Goal: Communication & Community: Answer question/provide support

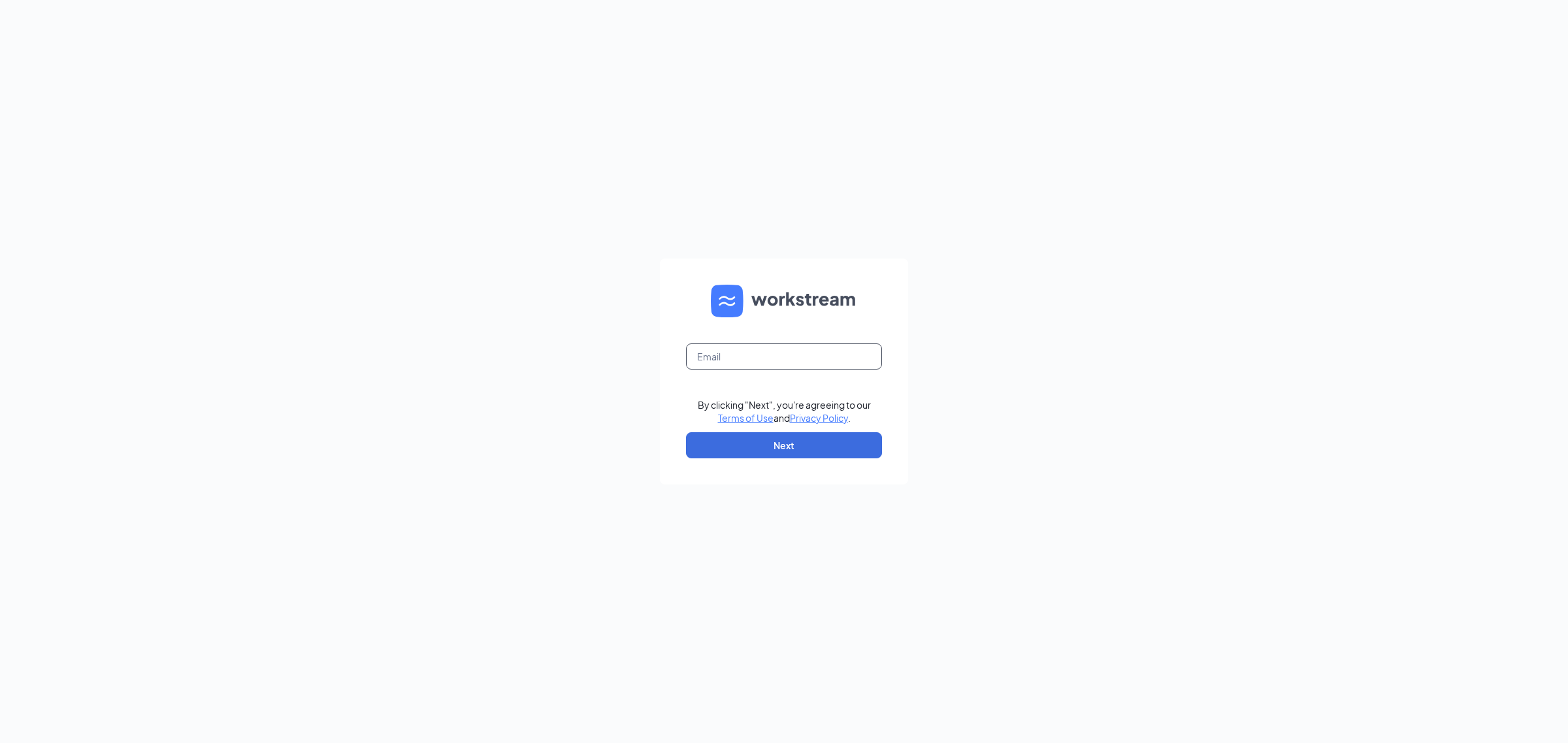
drag, startPoint x: 756, startPoint y: 352, endPoint x: 763, endPoint y: 351, distance: 7.1
click at [758, 352] on input "text" at bounding box center [783, 356] width 196 height 26
type input "[EMAIL_ADDRESS][DOMAIN_NAME]"
click at [778, 443] on button "Next" at bounding box center [783, 445] width 196 height 26
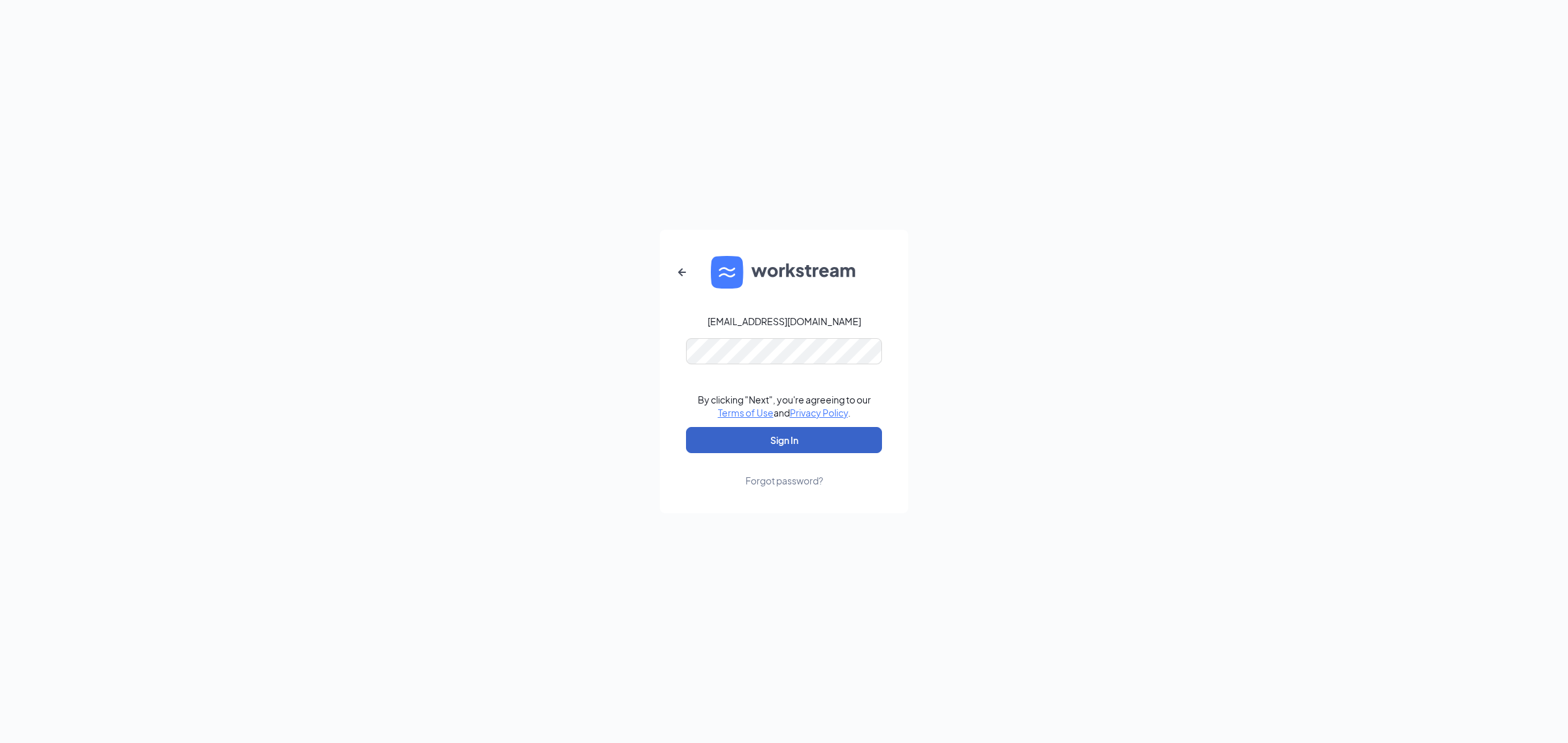
click at [781, 435] on button "Sign In" at bounding box center [783, 440] width 196 height 26
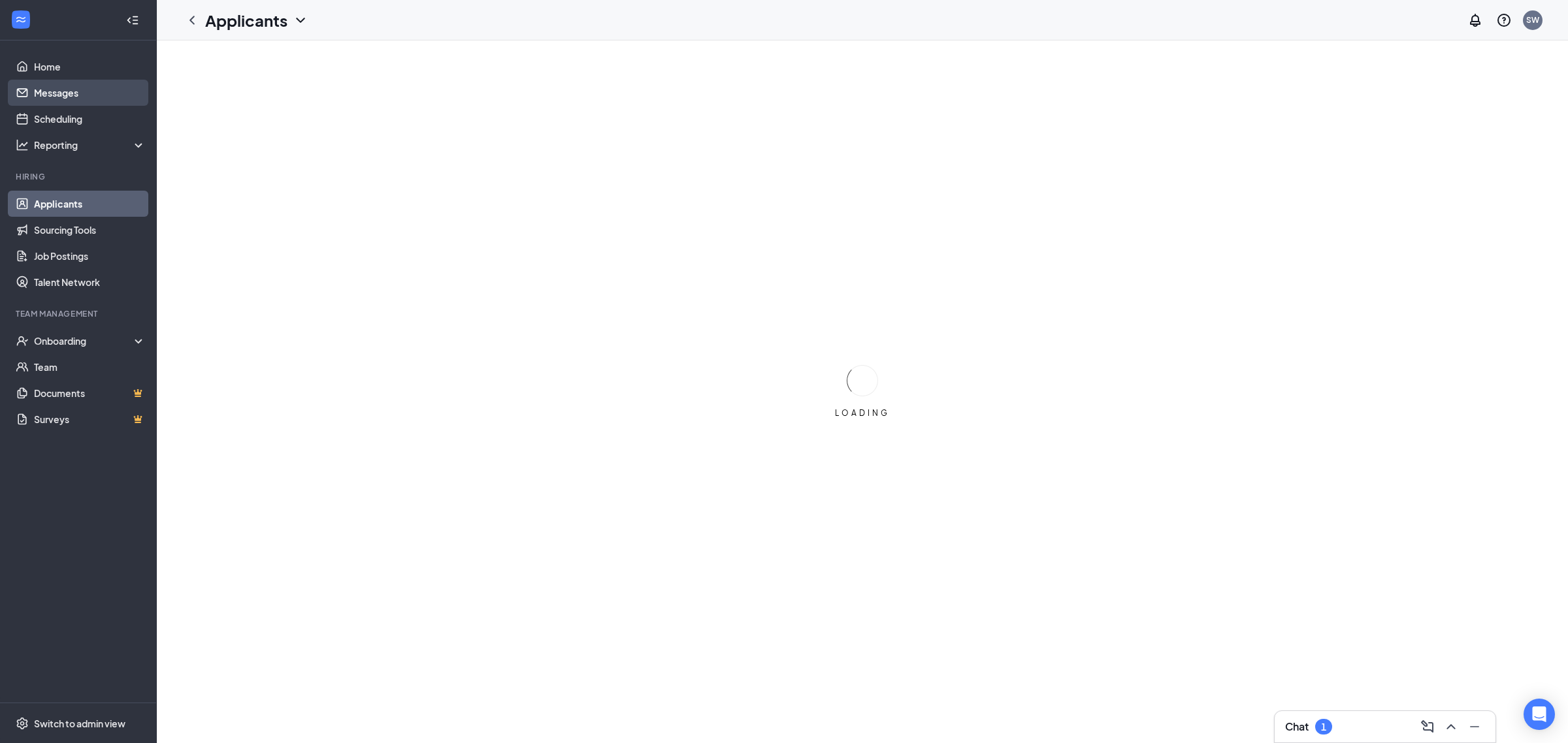
click at [80, 98] on link "Messages" at bounding box center [89, 93] width 111 height 26
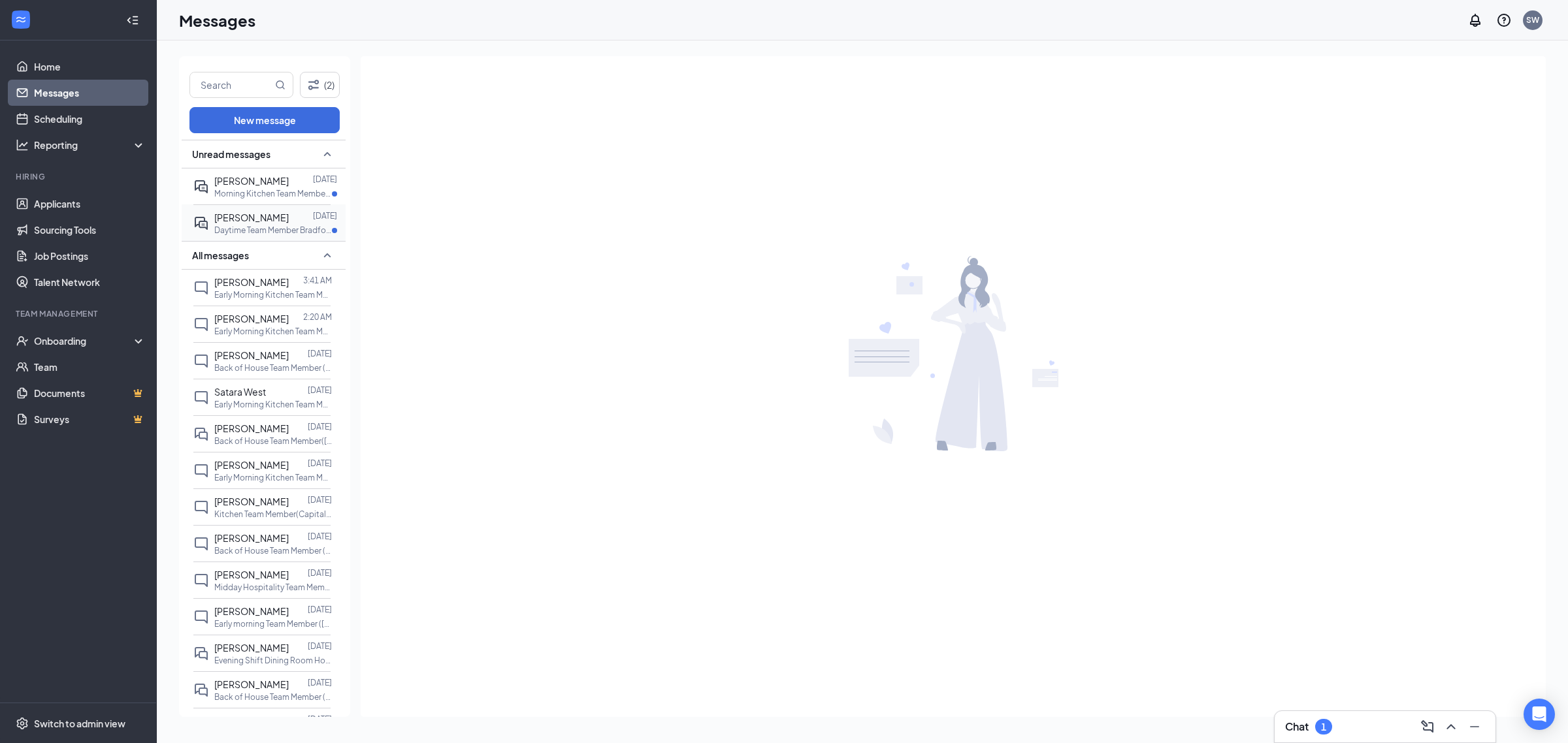
click at [292, 222] on div at bounding box center [301, 218] width 24 height 14
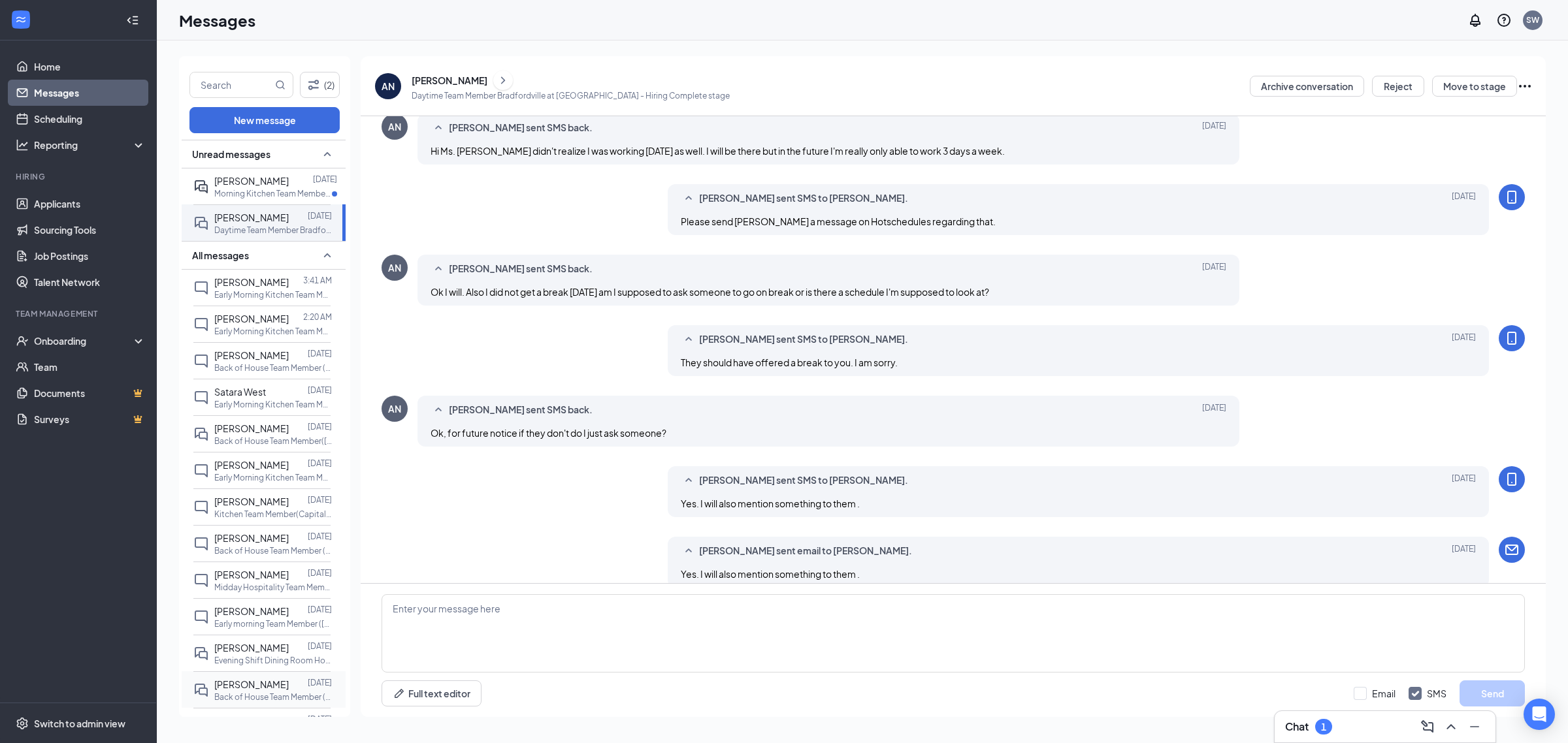
scroll to position [367, 0]
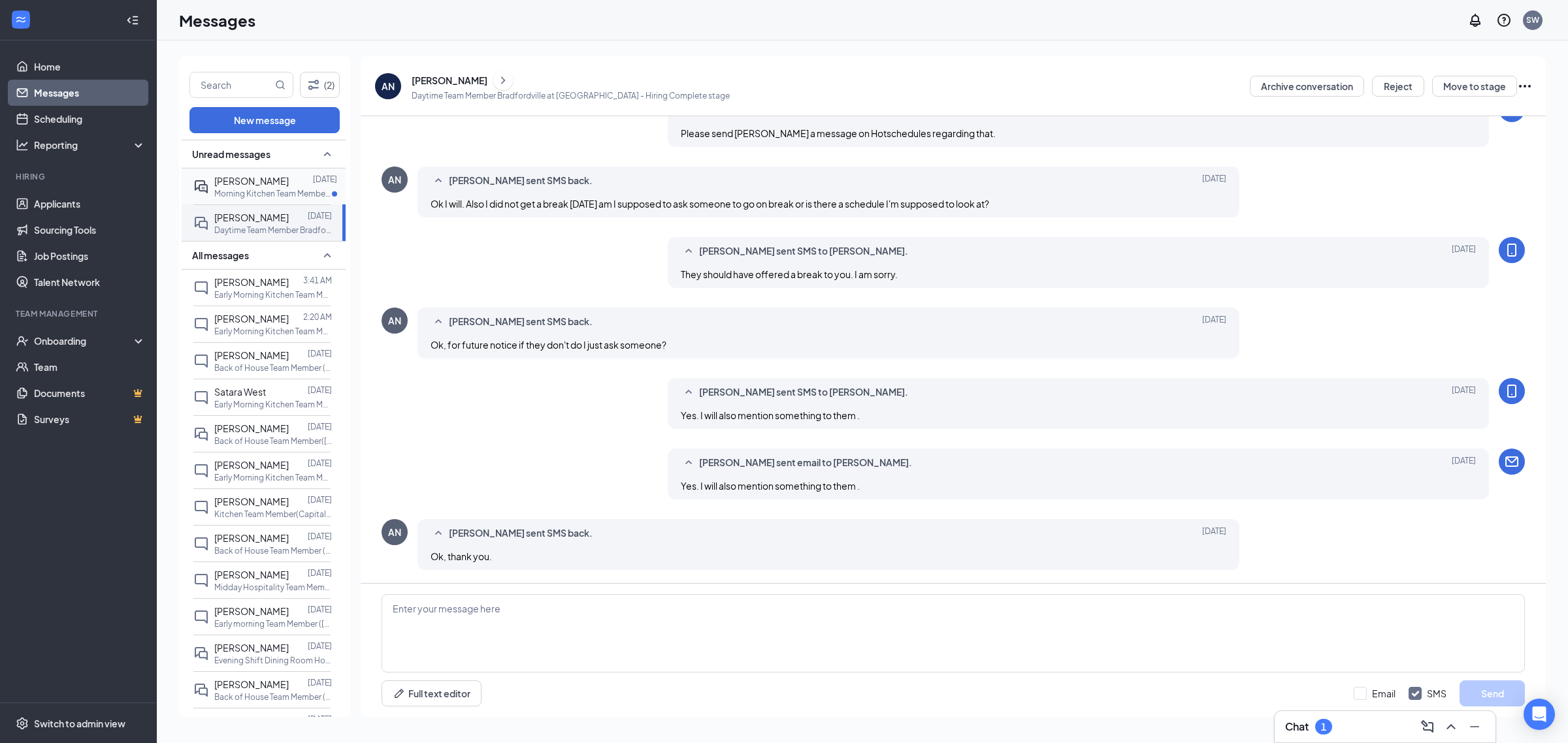
click at [259, 188] on p "Morning Kitchen Team Member Bradfordville at [GEOGRAPHIC_DATA]" at bounding box center [273, 194] width 118 height 11
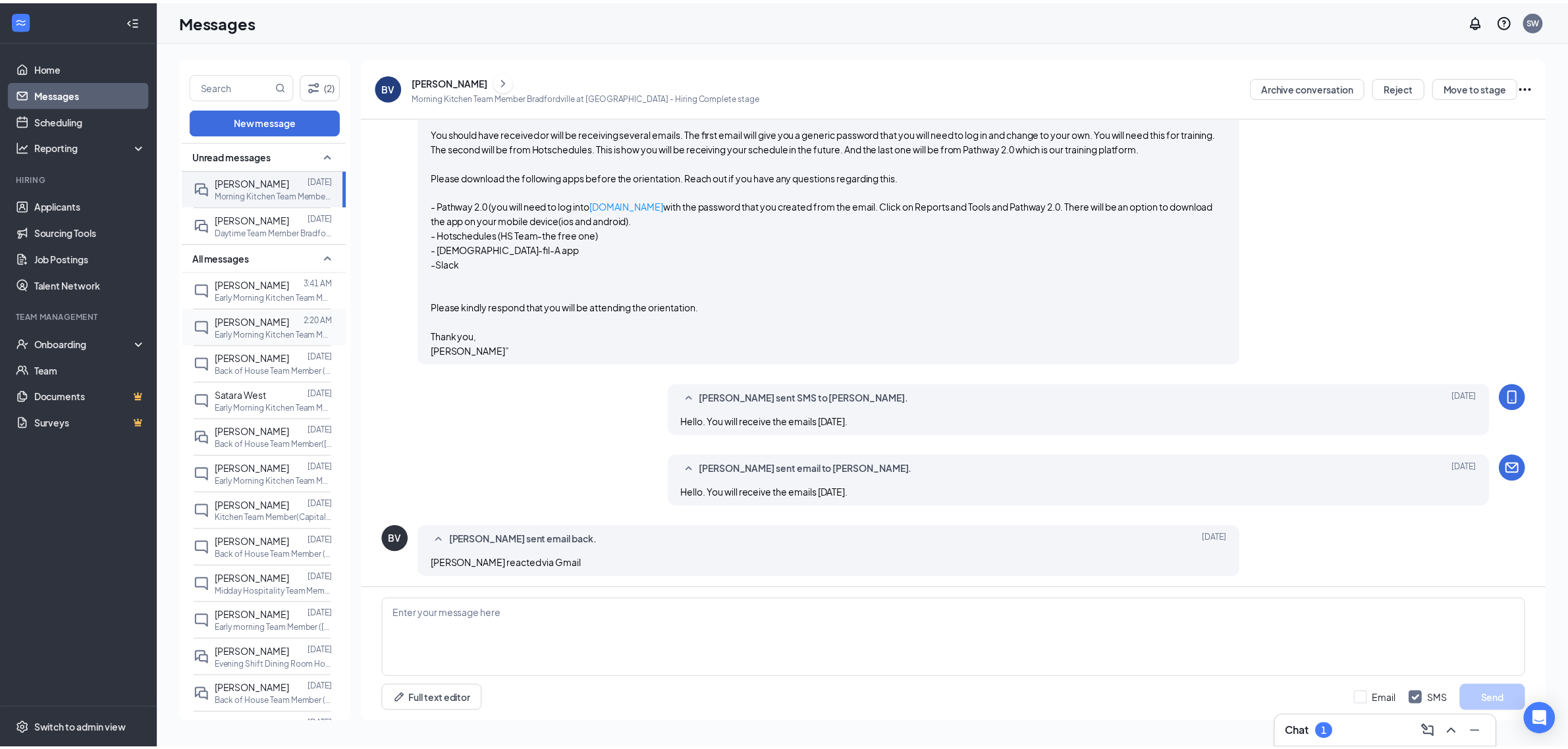
scroll to position [1073, 0]
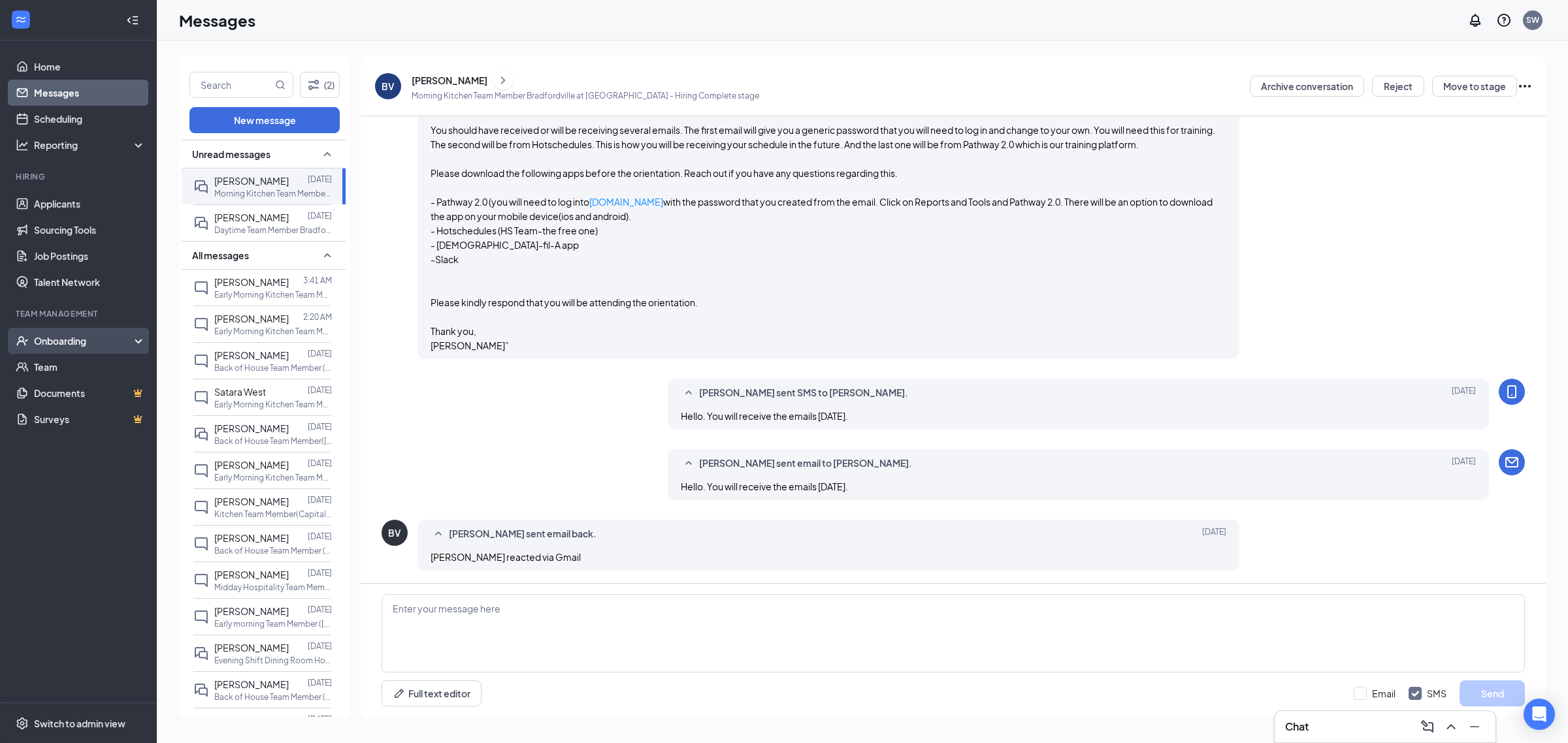
click at [59, 335] on div "Onboarding" at bounding box center [84, 341] width 101 height 13
click at [63, 361] on link "Overview" at bounding box center [89, 367] width 111 height 26
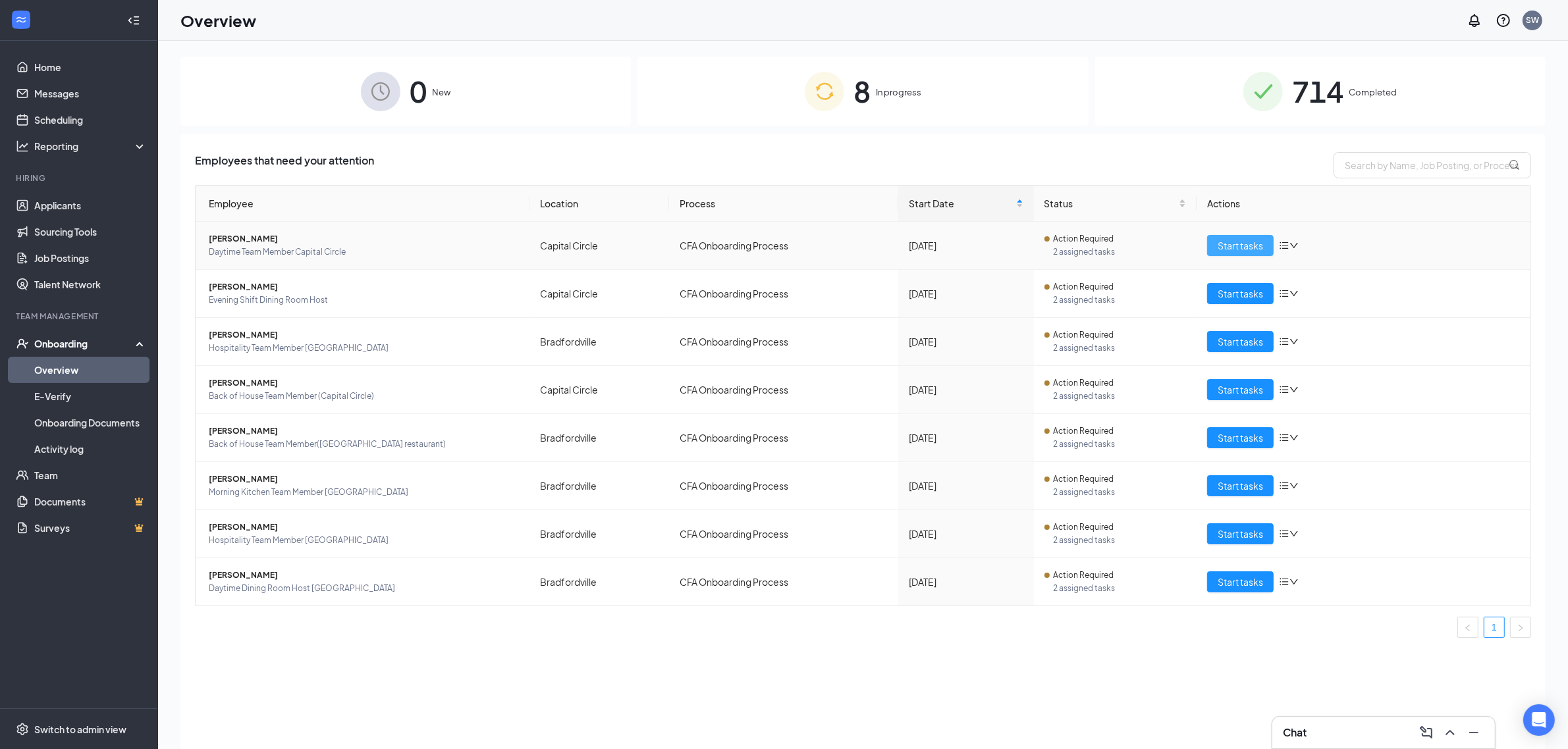
click at [1256, 249] on span "Start tasks" at bounding box center [1240, 245] width 45 height 15
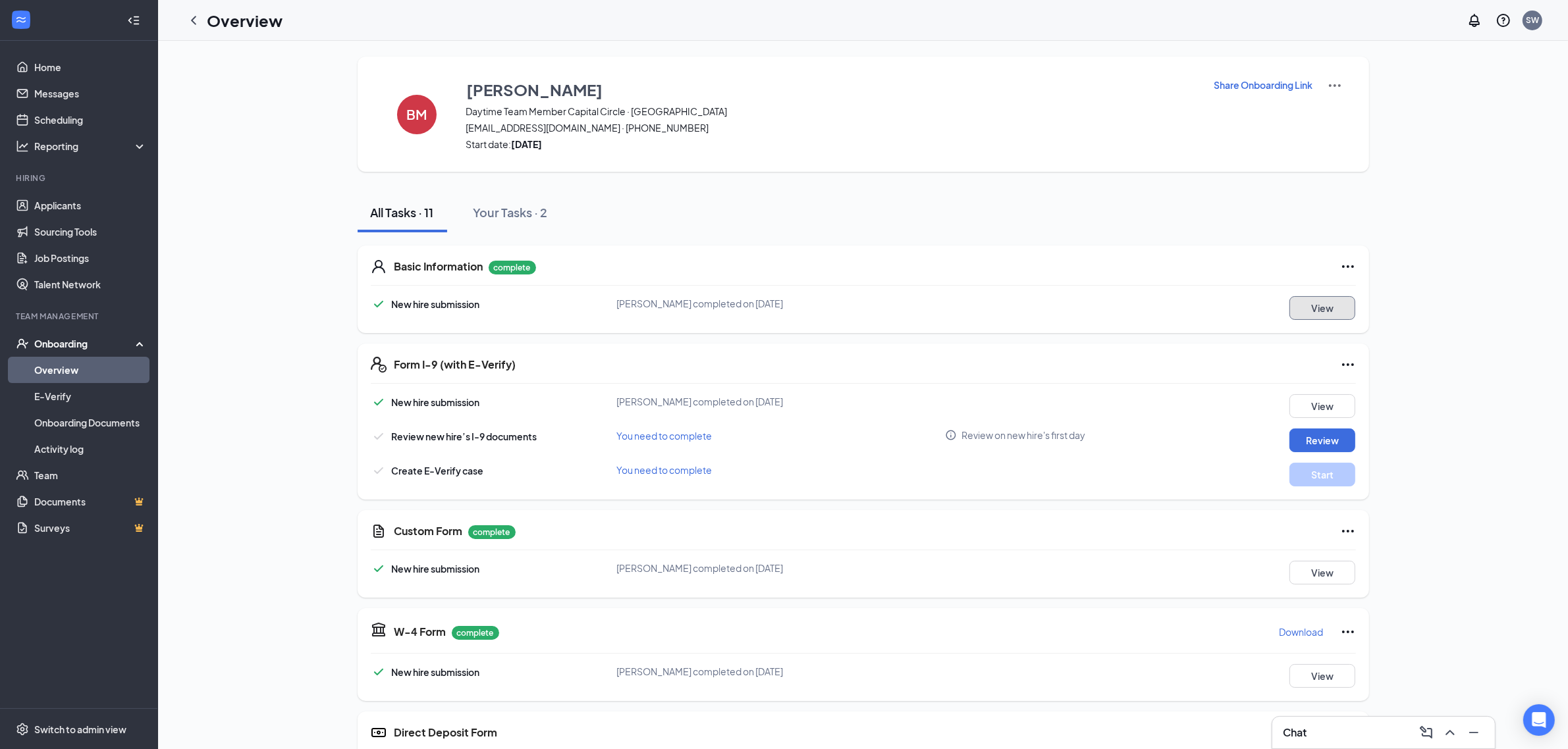
click at [1321, 308] on button "View" at bounding box center [1323, 308] width 66 height 23
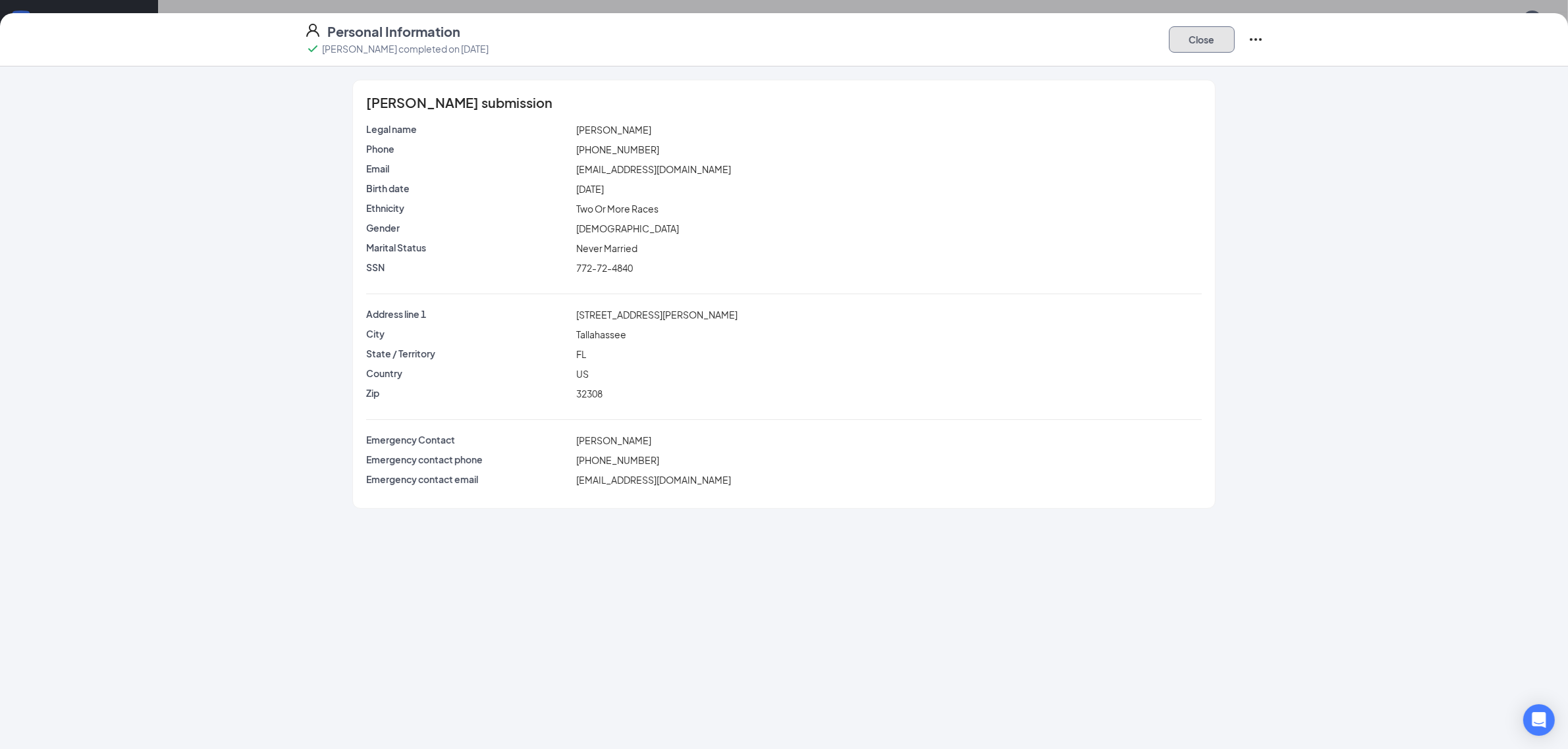
click at [1201, 40] on button "Close" at bounding box center [1202, 40] width 66 height 27
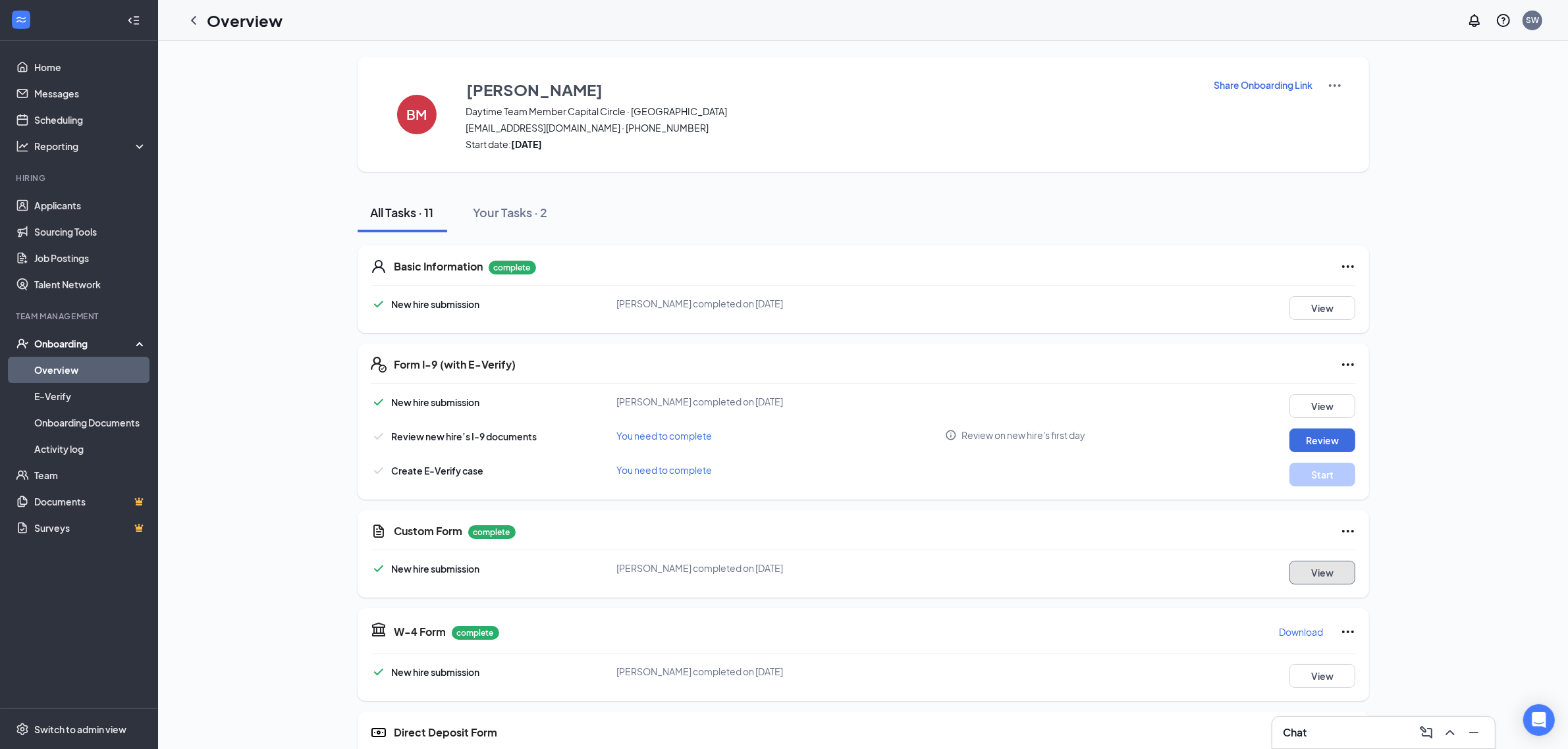
click at [1323, 573] on button "View" at bounding box center [1323, 572] width 66 height 23
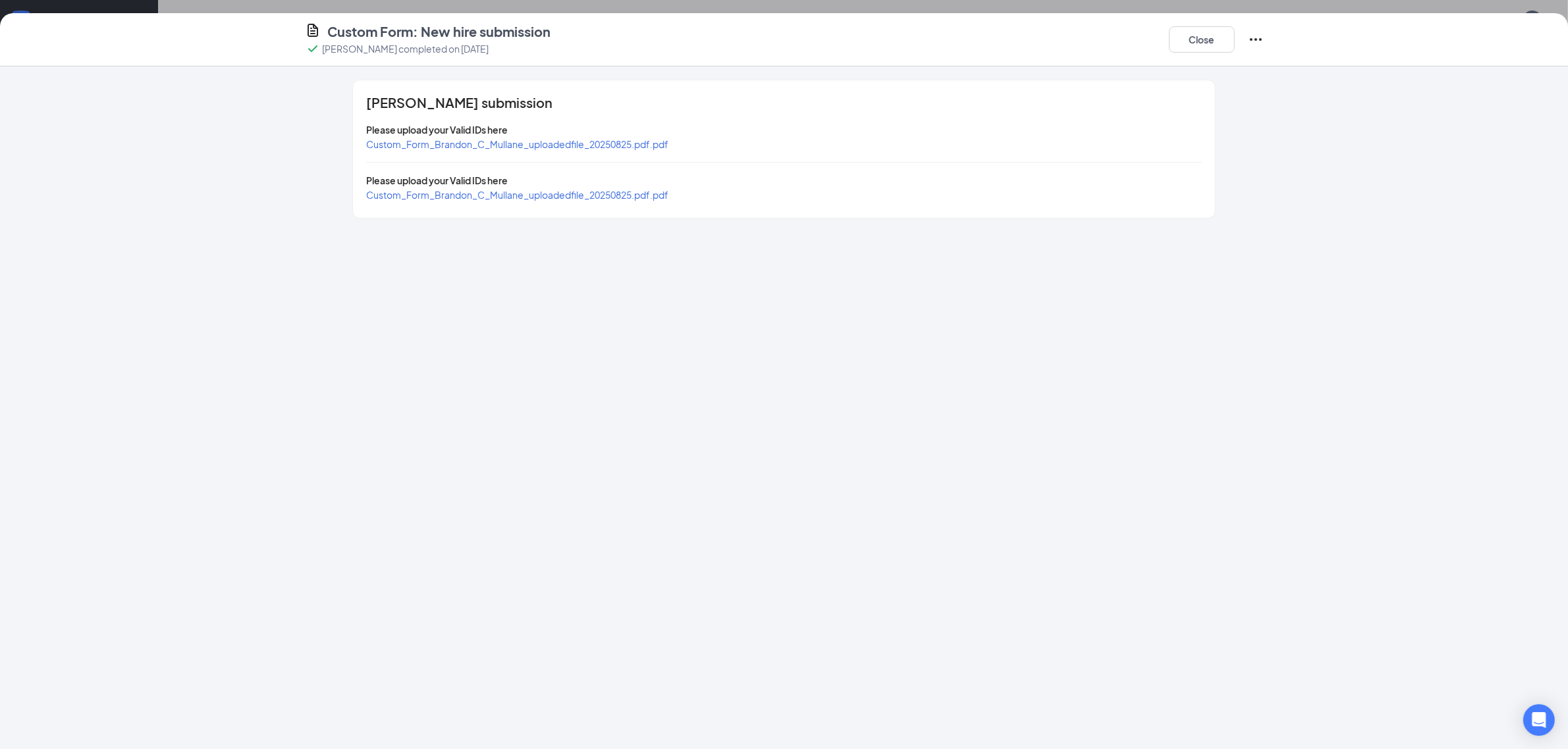
click at [510, 190] on span "Custom_Form_Brandon_C_Mullane_uploadedfile_20250825.pdf.pdf" at bounding box center [518, 195] width 302 height 12
click at [493, 147] on span "Custom_Form_Brandon_C_Mullane_uploadedfile_20250825.pdf.pdf" at bounding box center [518, 144] width 302 height 12
click at [520, 193] on span "Custom_Form_Brandon_C_Mullane_uploadedfile_20250825.pdf.pdf" at bounding box center [518, 195] width 302 height 12
click at [1206, 30] on button "Close" at bounding box center [1202, 40] width 66 height 27
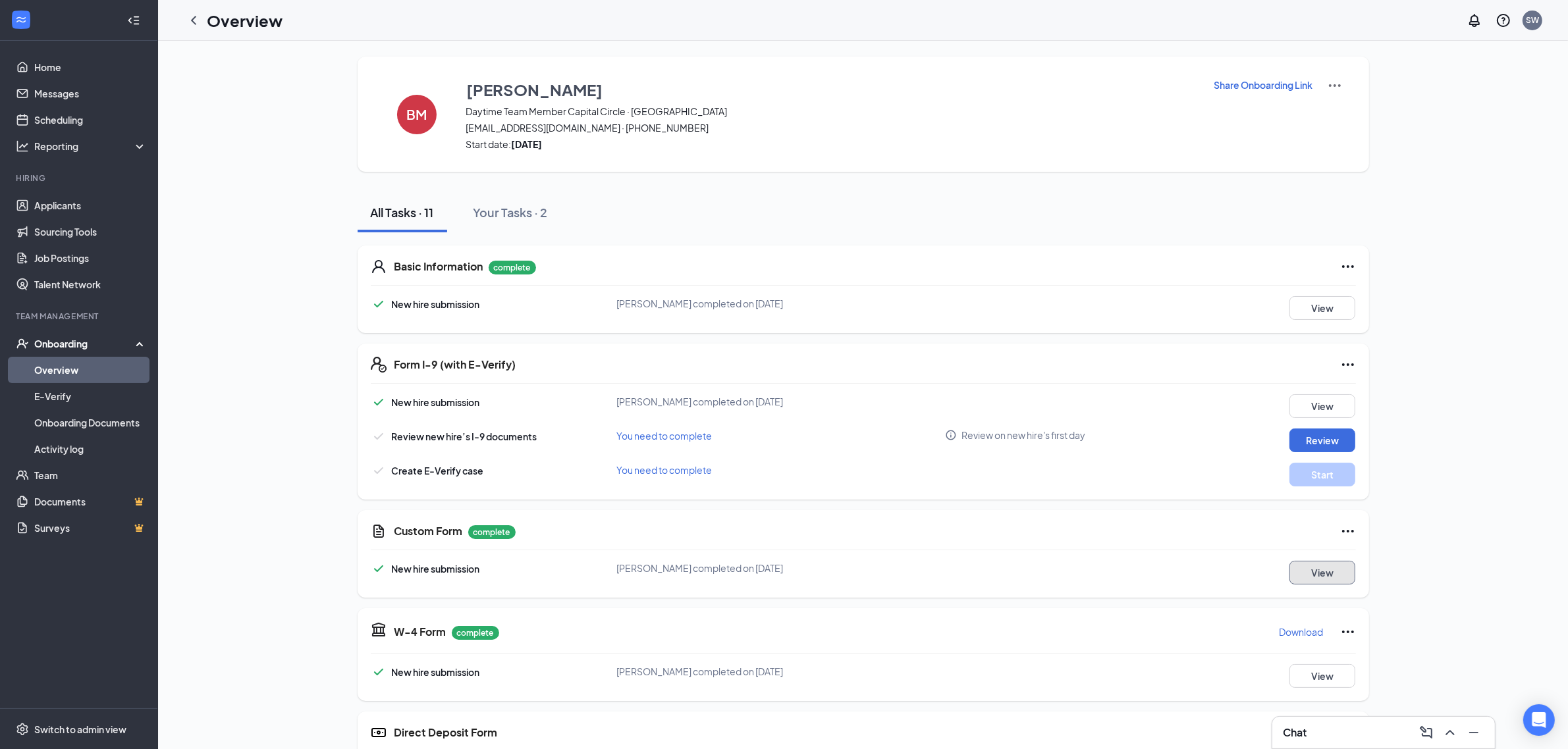
scroll to position [247, 0]
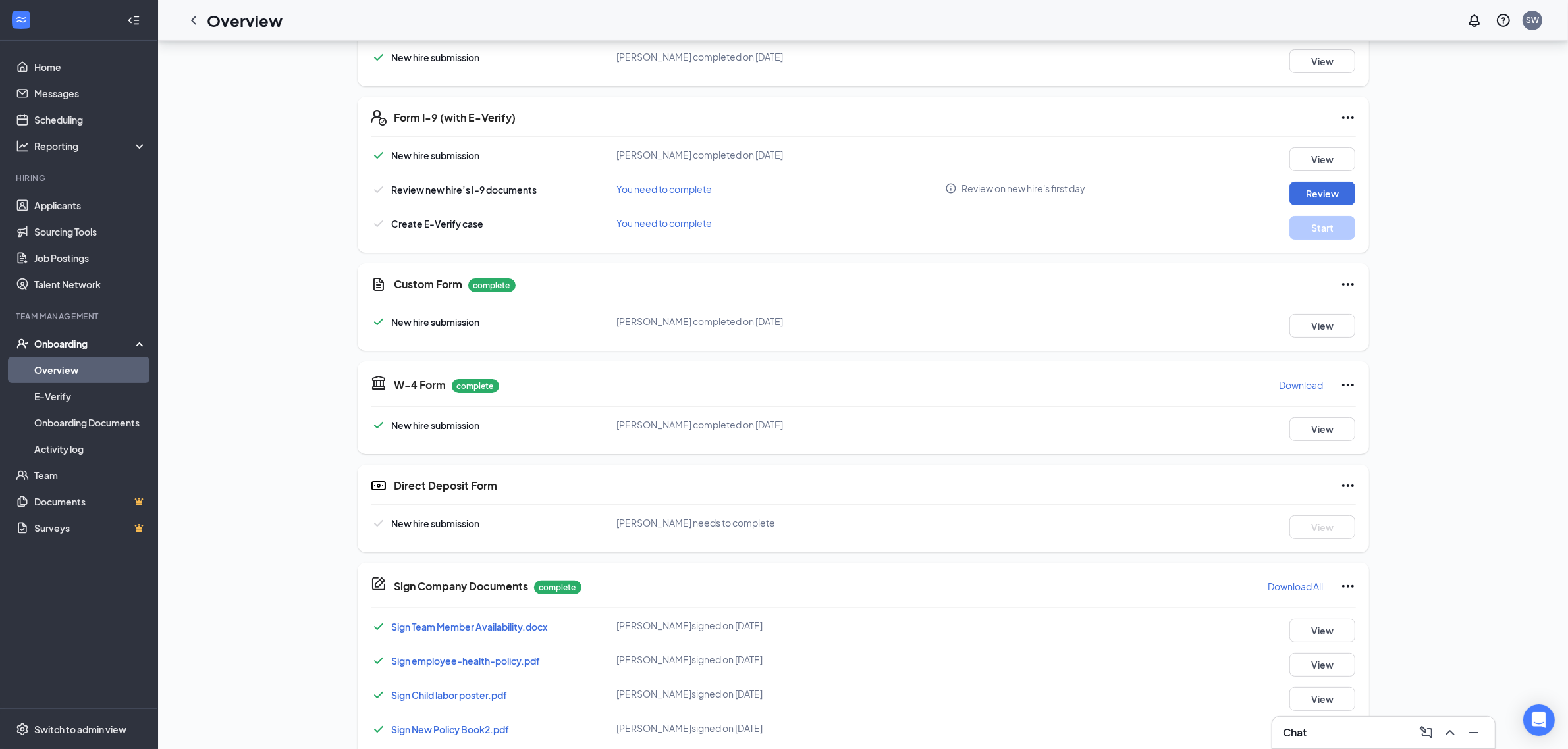
click at [1294, 387] on p "Download" at bounding box center [1302, 385] width 44 height 13
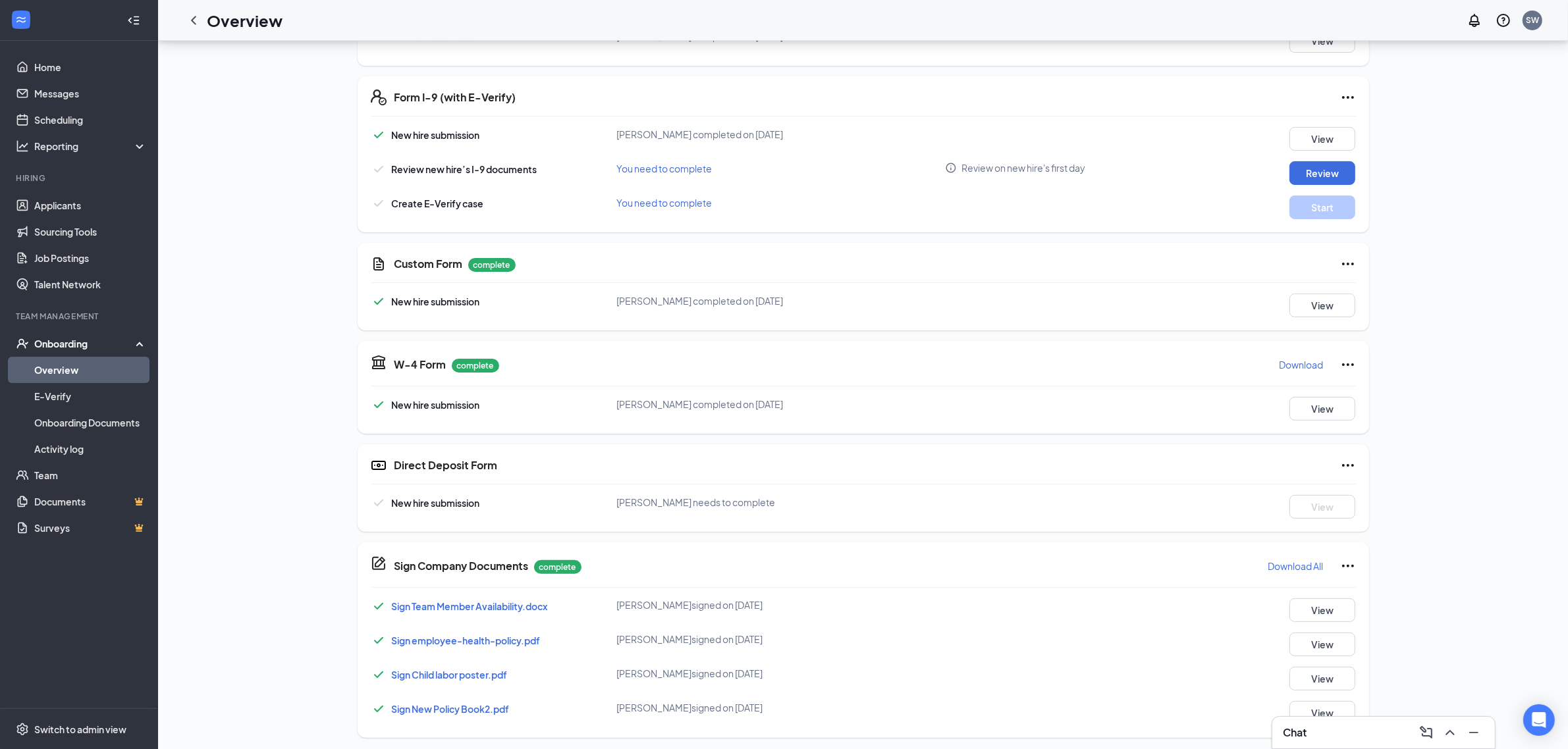
scroll to position [272, 0]
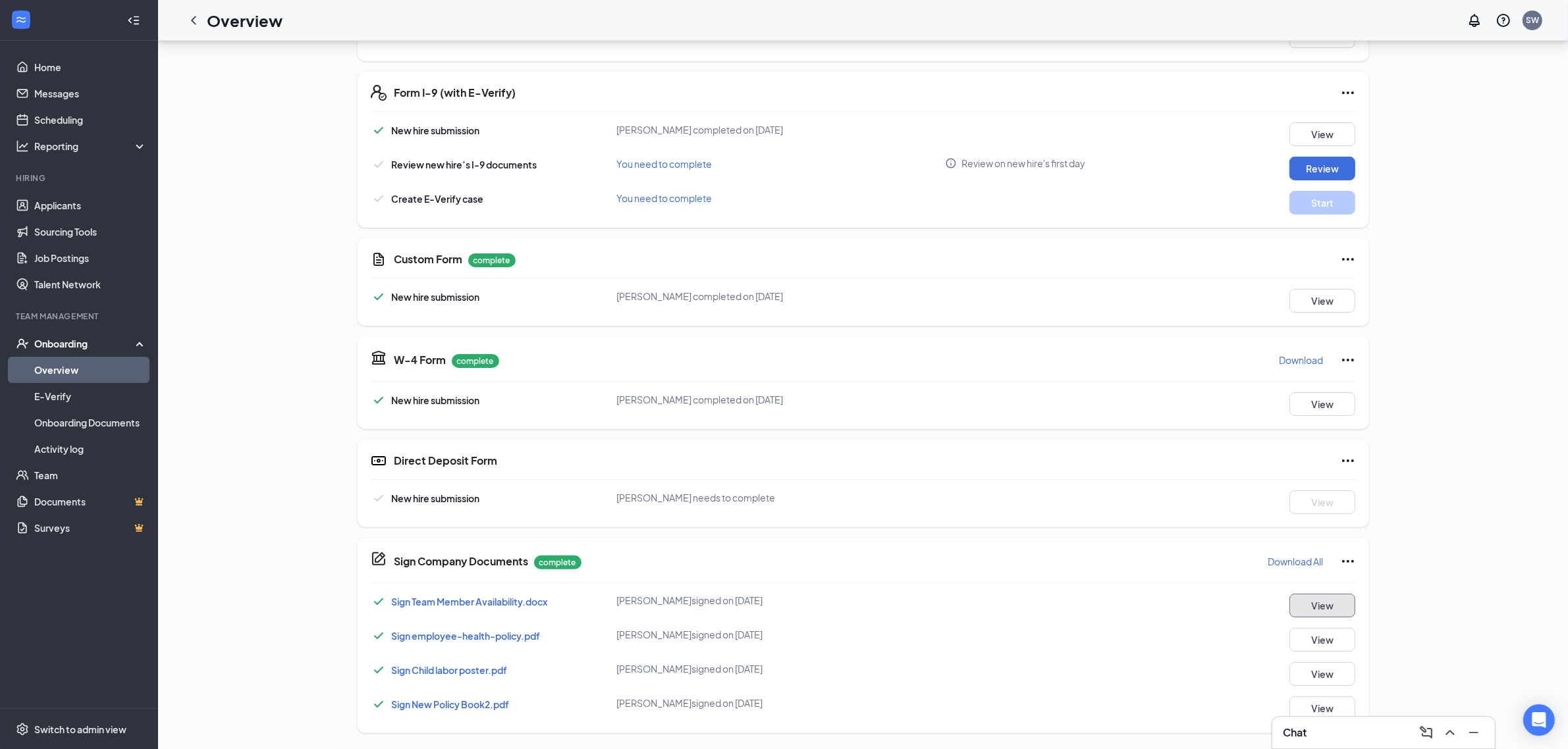
click at [1329, 607] on button "View" at bounding box center [1323, 605] width 66 height 23
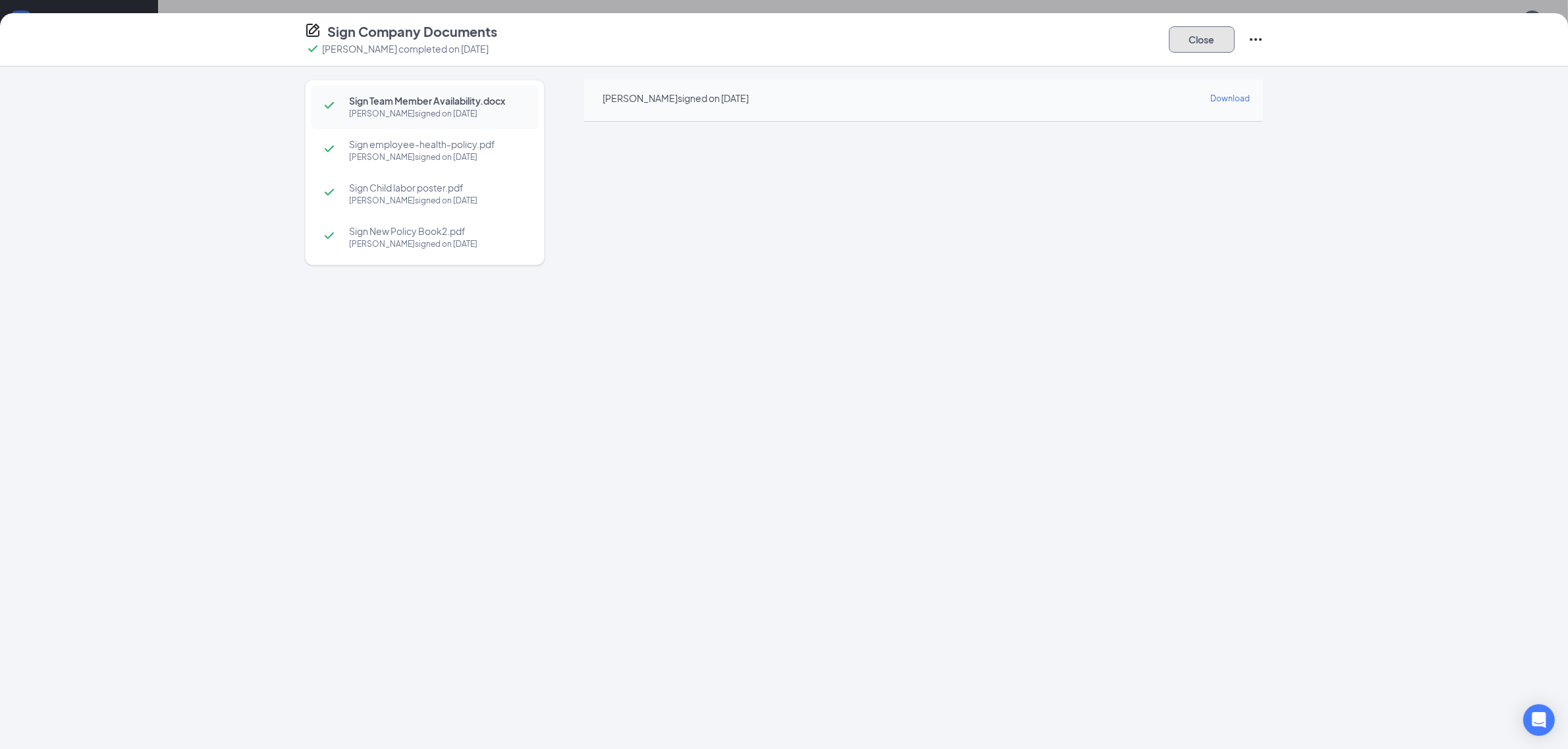
click at [1194, 49] on button "Close" at bounding box center [1202, 40] width 66 height 27
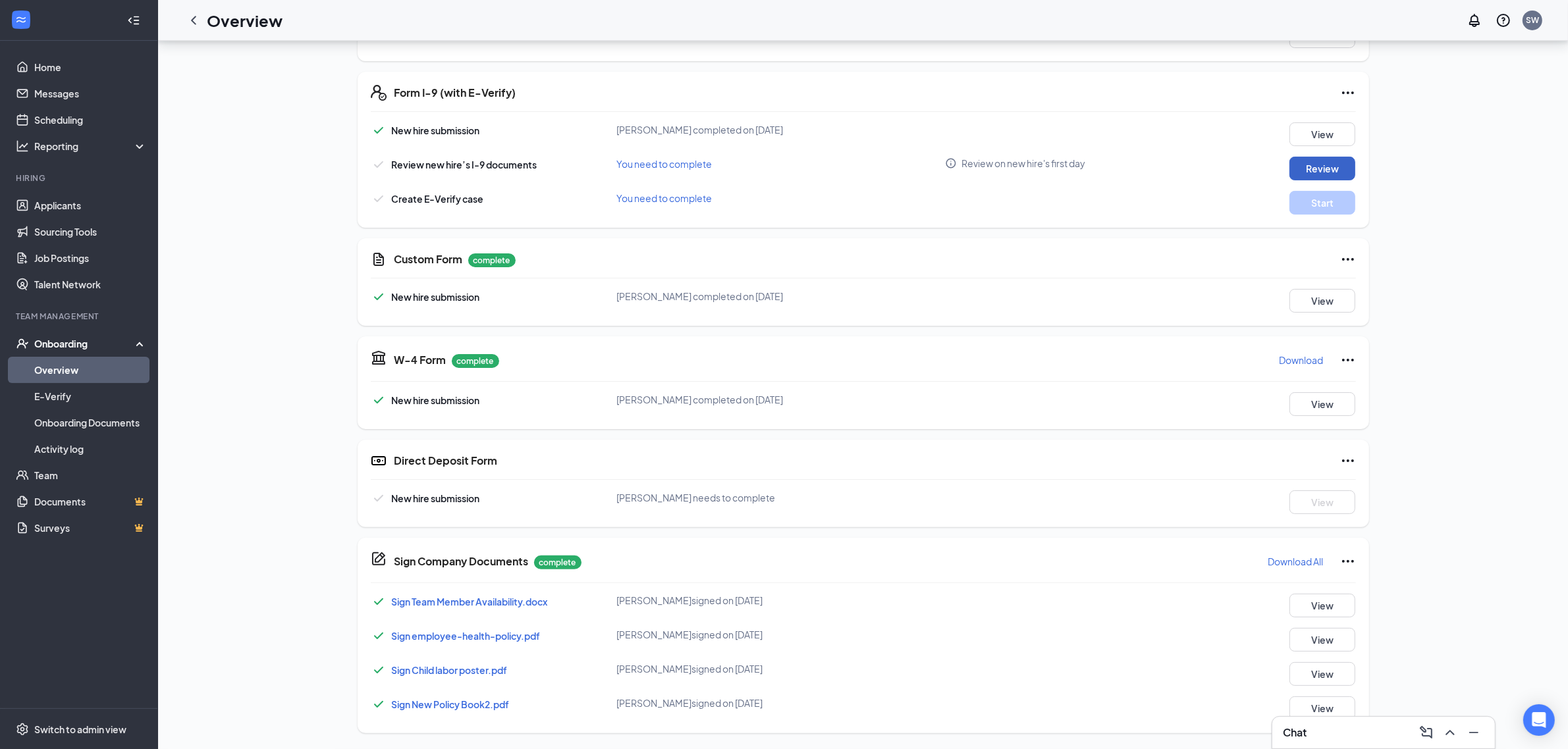
click at [1317, 160] on button "Review" at bounding box center [1323, 168] width 66 height 23
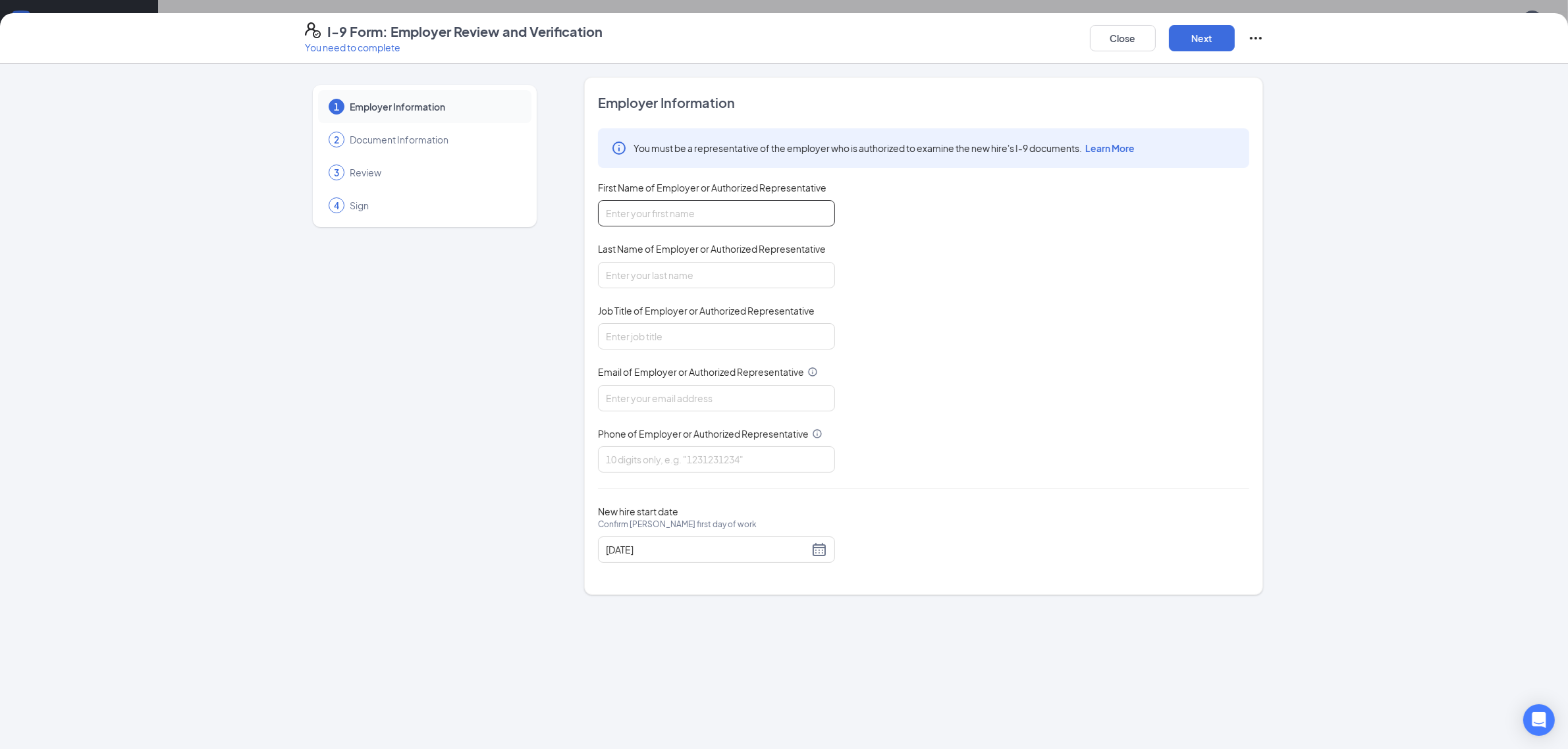
click at [681, 221] on input "First Name of Employer or Authorized Representative" at bounding box center [717, 213] width 237 height 27
type input "[PERSON_NAME]"
click at [697, 266] on input "Last Name of Employer or Authorized Representative" at bounding box center [717, 275] width 237 height 27
type input "[PERSON_NAME]"
click at [691, 330] on input "Job Title of Employer or Authorized Representative" at bounding box center [717, 336] width 237 height 27
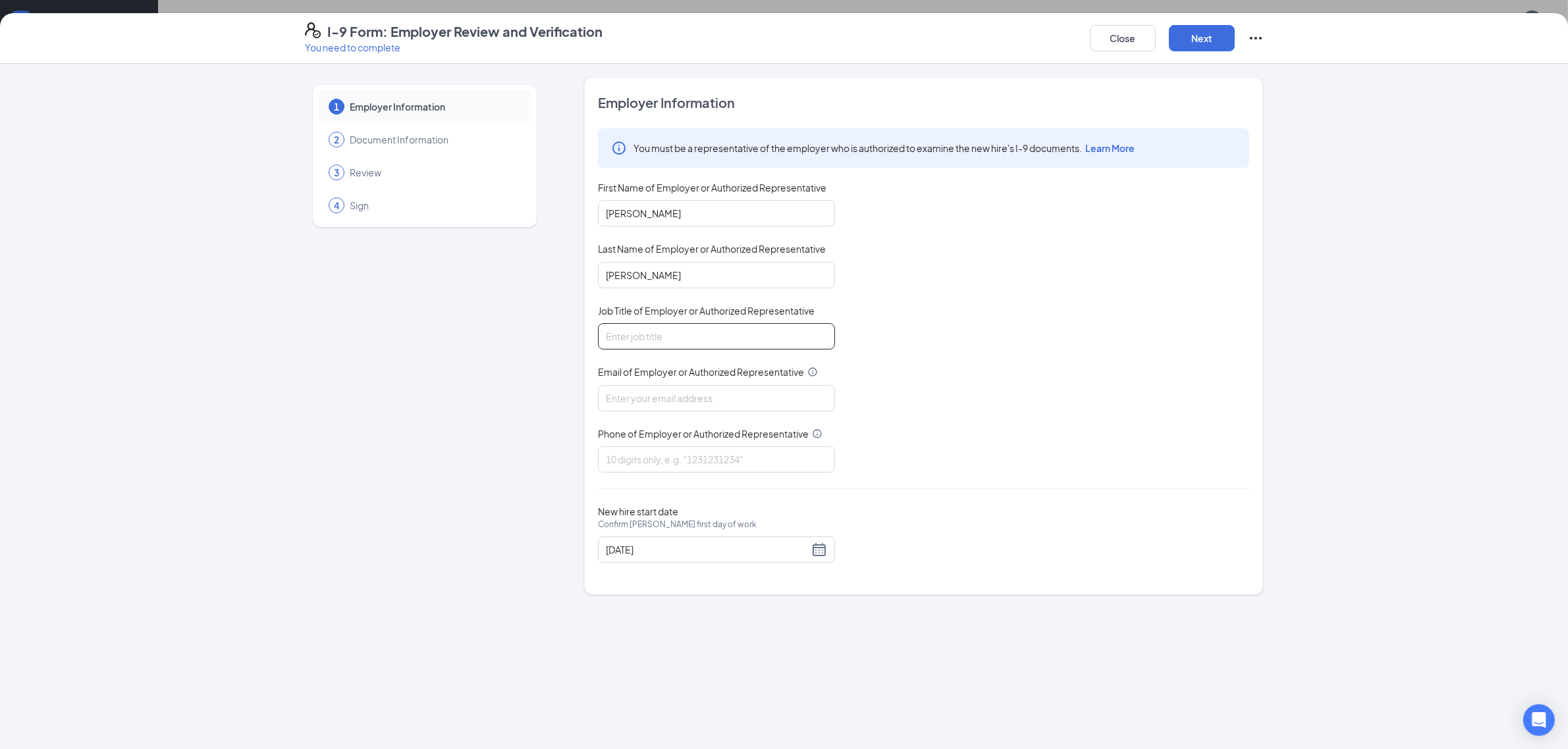
type input "HR Director"
click at [697, 394] on input "Email of Employer or Authorized Representative" at bounding box center [717, 398] width 237 height 27
type input "[EMAIL_ADDRESS][DOMAIN_NAME]"
click at [699, 467] on input "Phone of Employer or Authorized Representative" at bounding box center [717, 459] width 237 height 27
type input "8702086490"
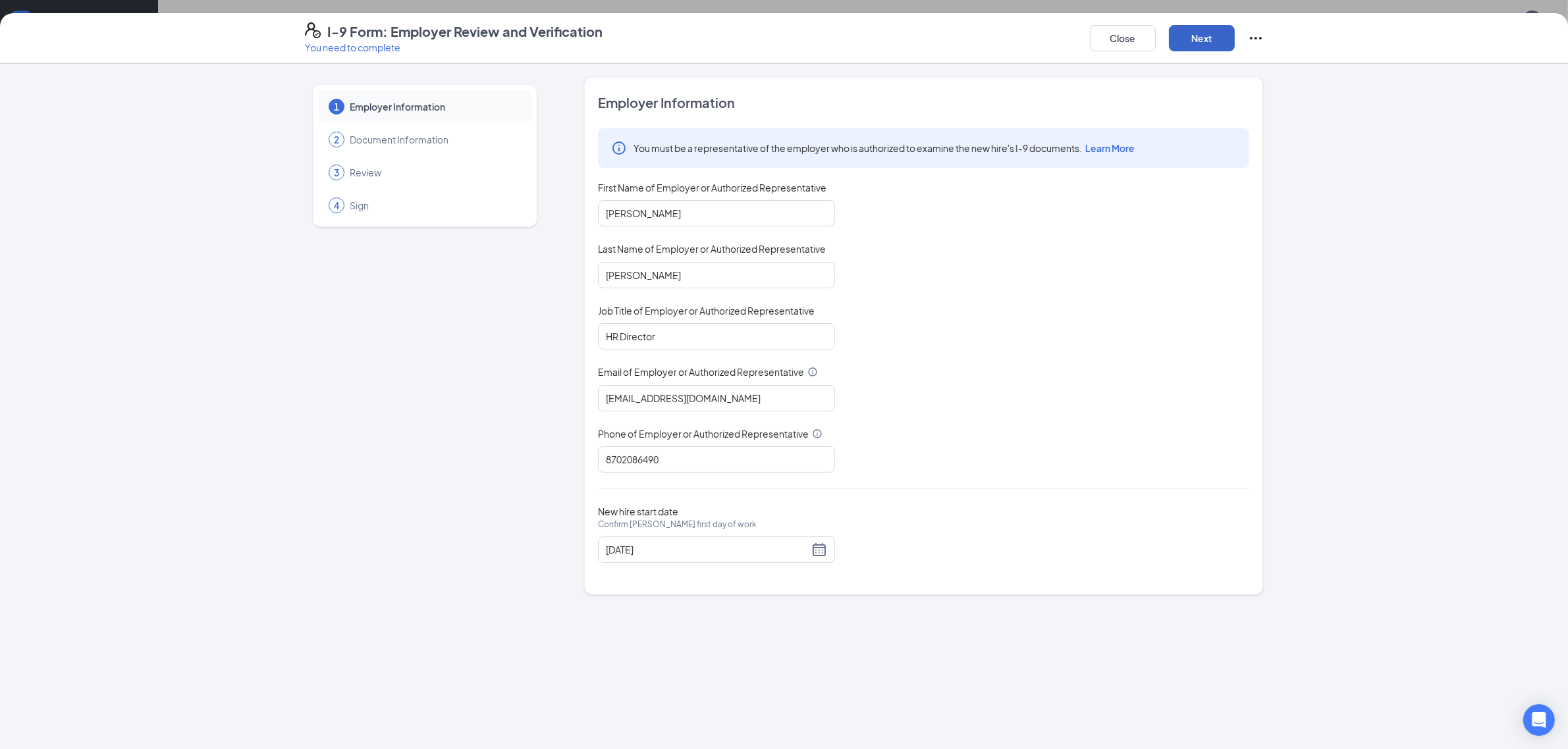
click at [1194, 40] on button "Next" at bounding box center [1202, 38] width 66 height 27
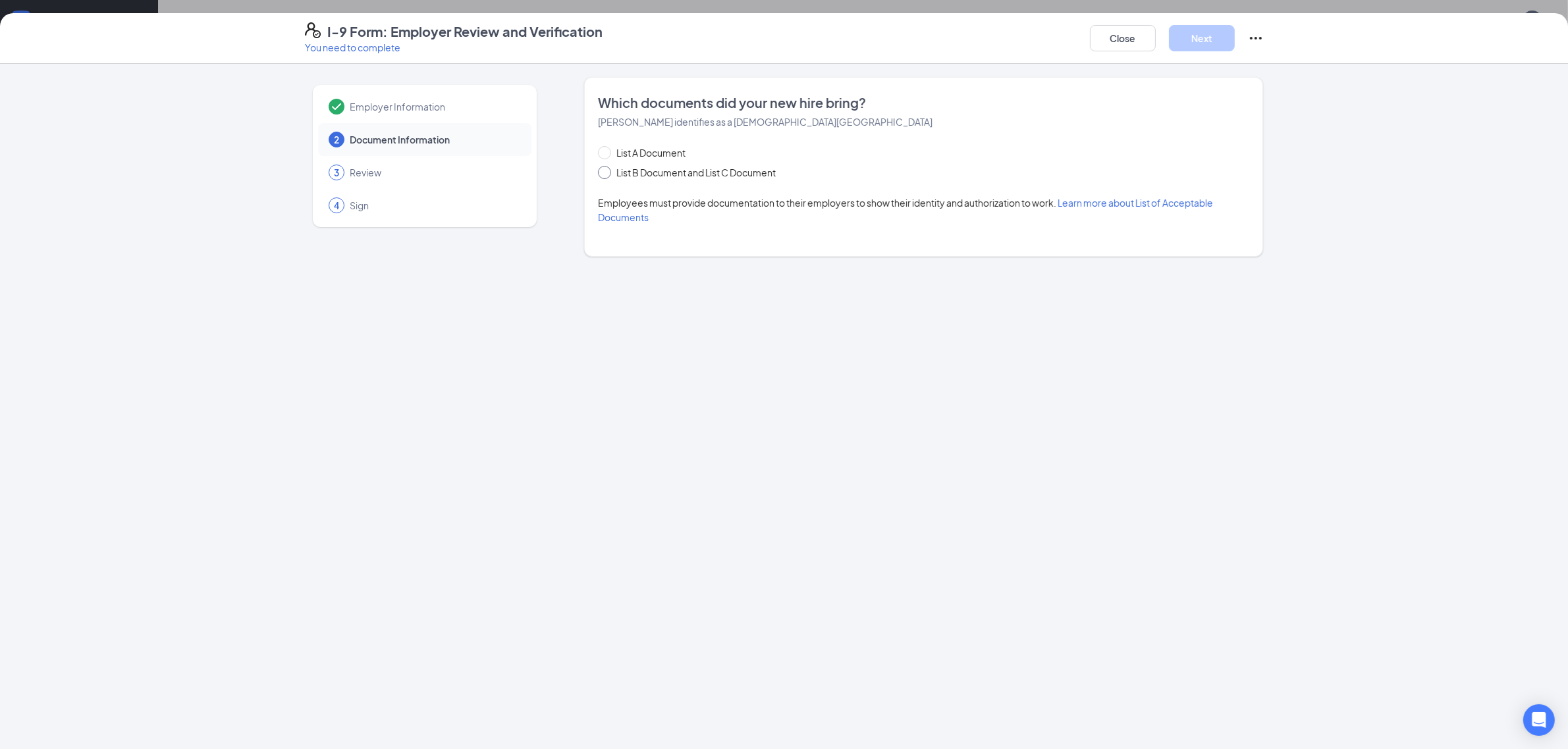
click at [602, 169] on input "List B Document and List C Document" at bounding box center [602, 170] width 9 height 9
radio input "true"
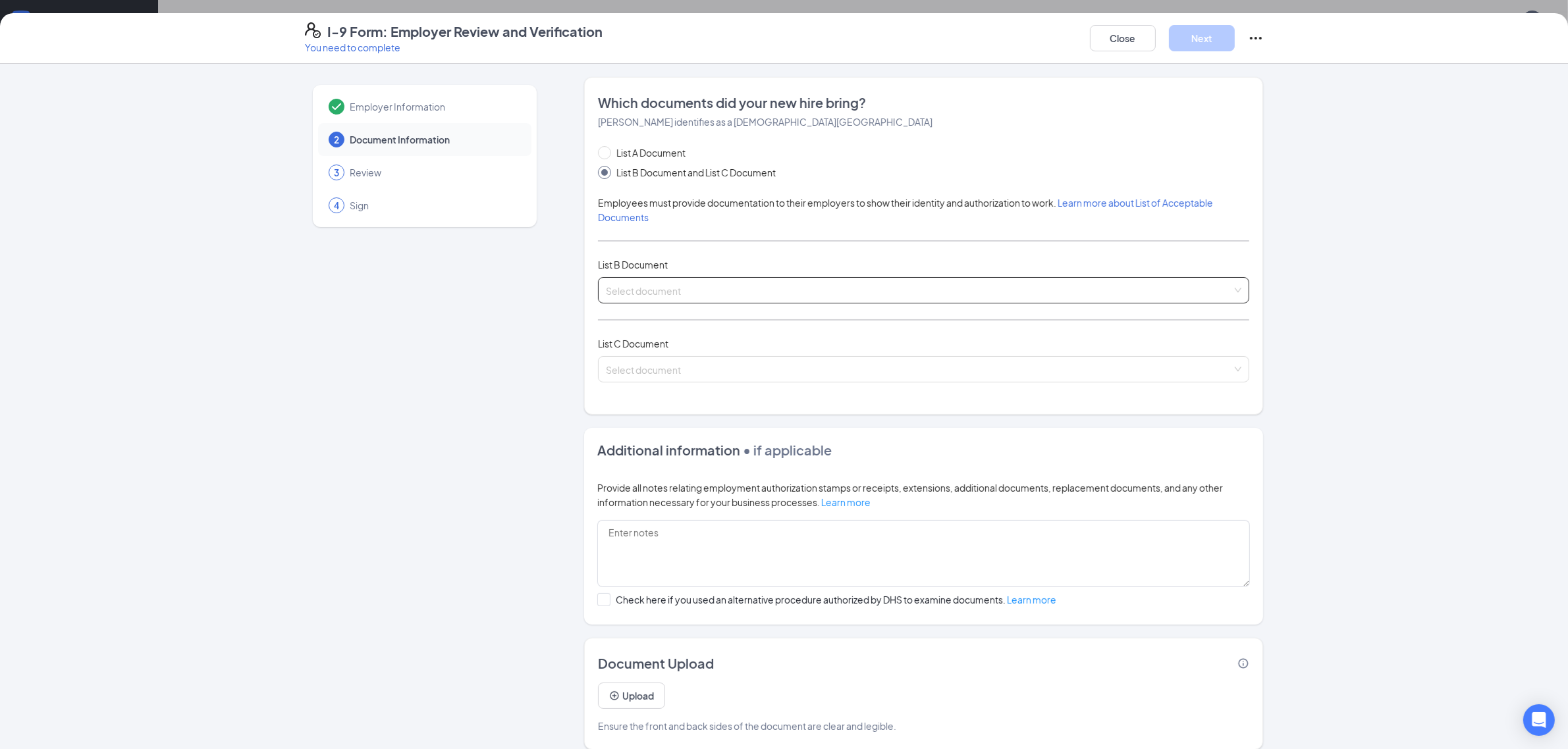
click at [678, 287] on input "search" at bounding box center [919, 287] width 627 height 19
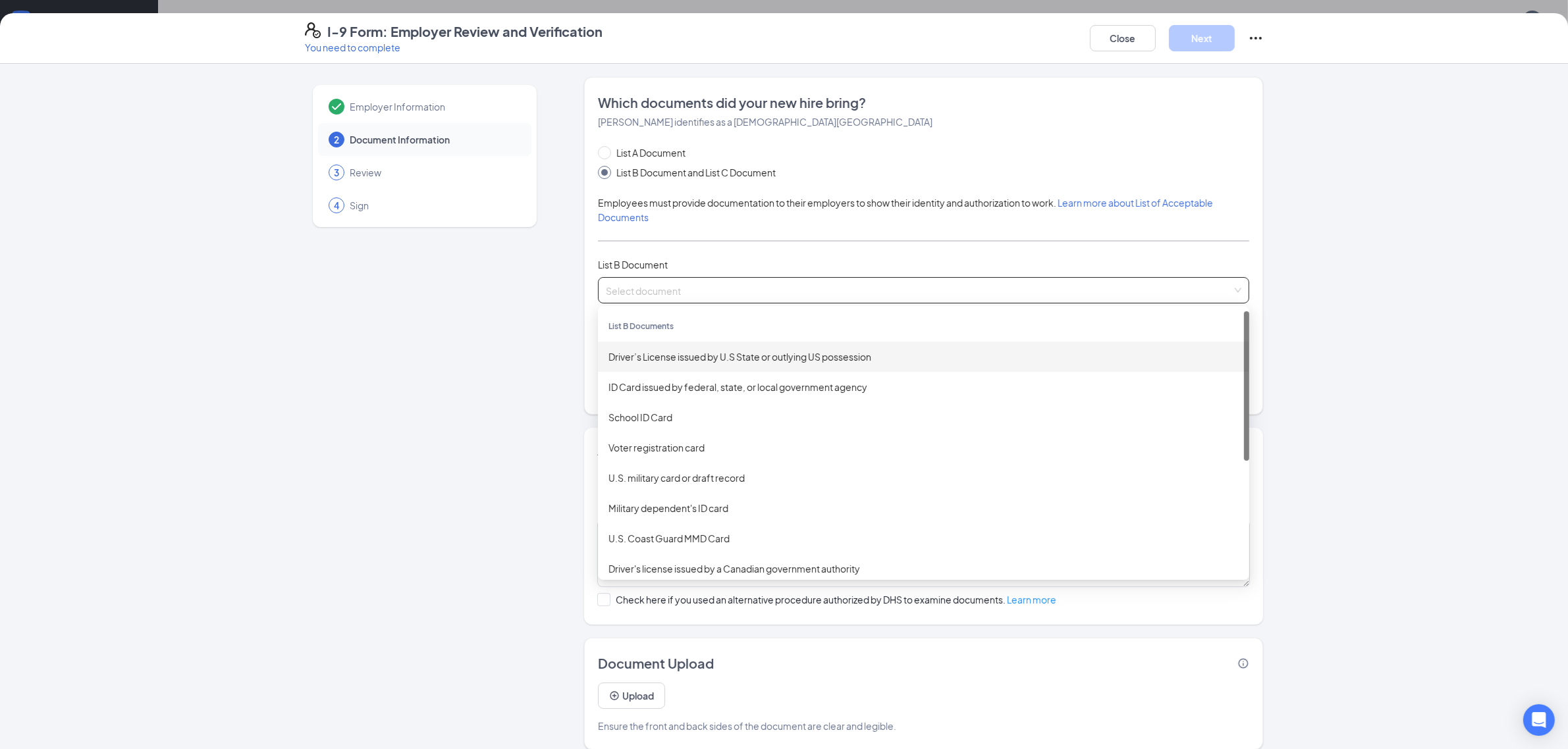
click at [679, 359] on div "Driver’s License issued by U.S State or outlying US possession" at bounding box center [924, 357] width 631 height 15
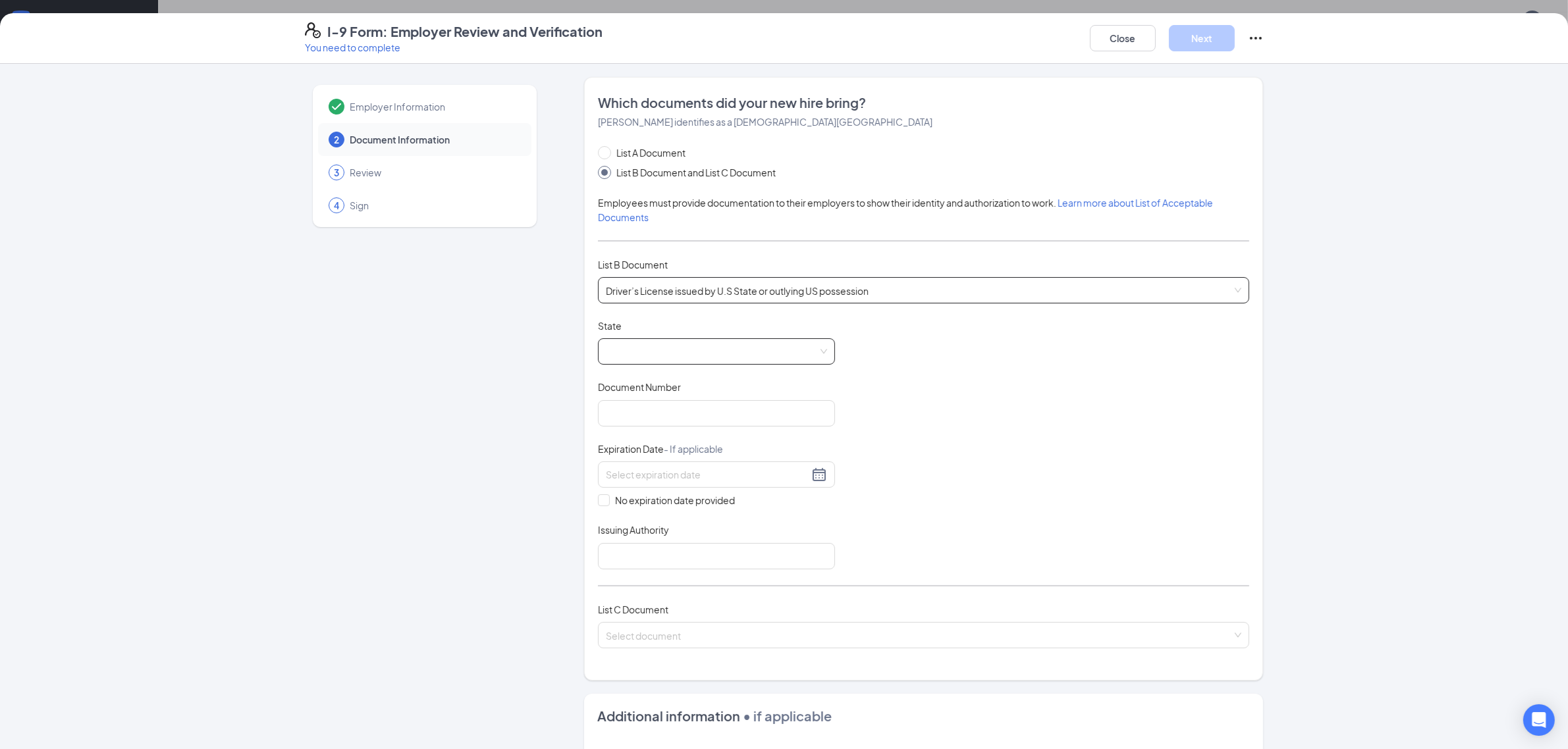
click at [678, 355] on span at bounding box center [716, 351] width 221 height 25
click at [627, 446] on div "[US_STATE]" at bounding box center [717, 445] width 216 height 15
click at [641, 410] on input "Document Number" at bounding box center [717, 413] width 237 height 27
type input "M612-375-17-900-0"
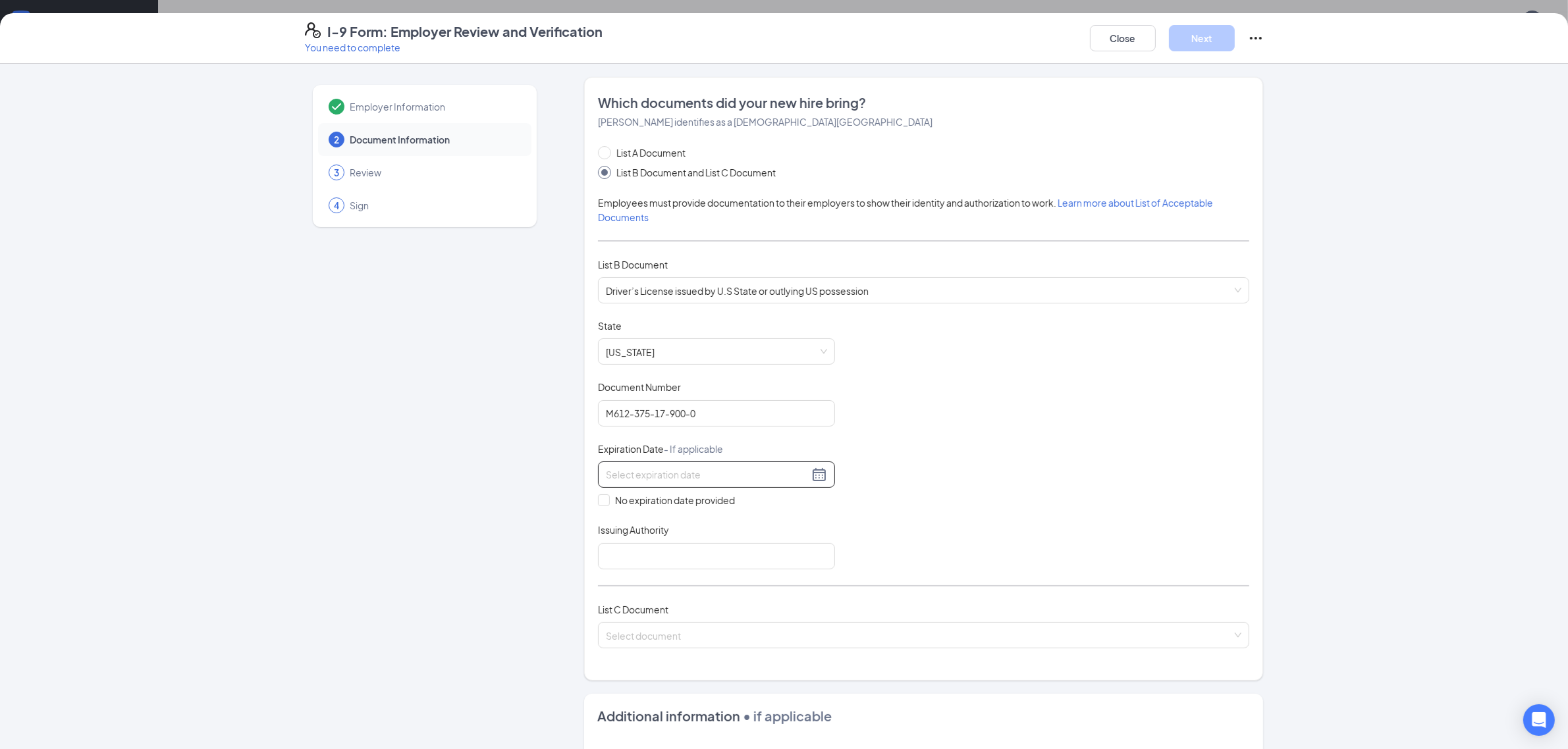
click at [627, 467] on div at bounding box center [716, 475] width 221 height 16
click at [613, 588] on div "13" at bounding box center [612, 593] width 16 height 16
type input "06/13/2032"
click at [664, 548] on input "Issuing Authority" at bounding box center [717, 556] width 237 height 27
type input "State of [US_STATE]"
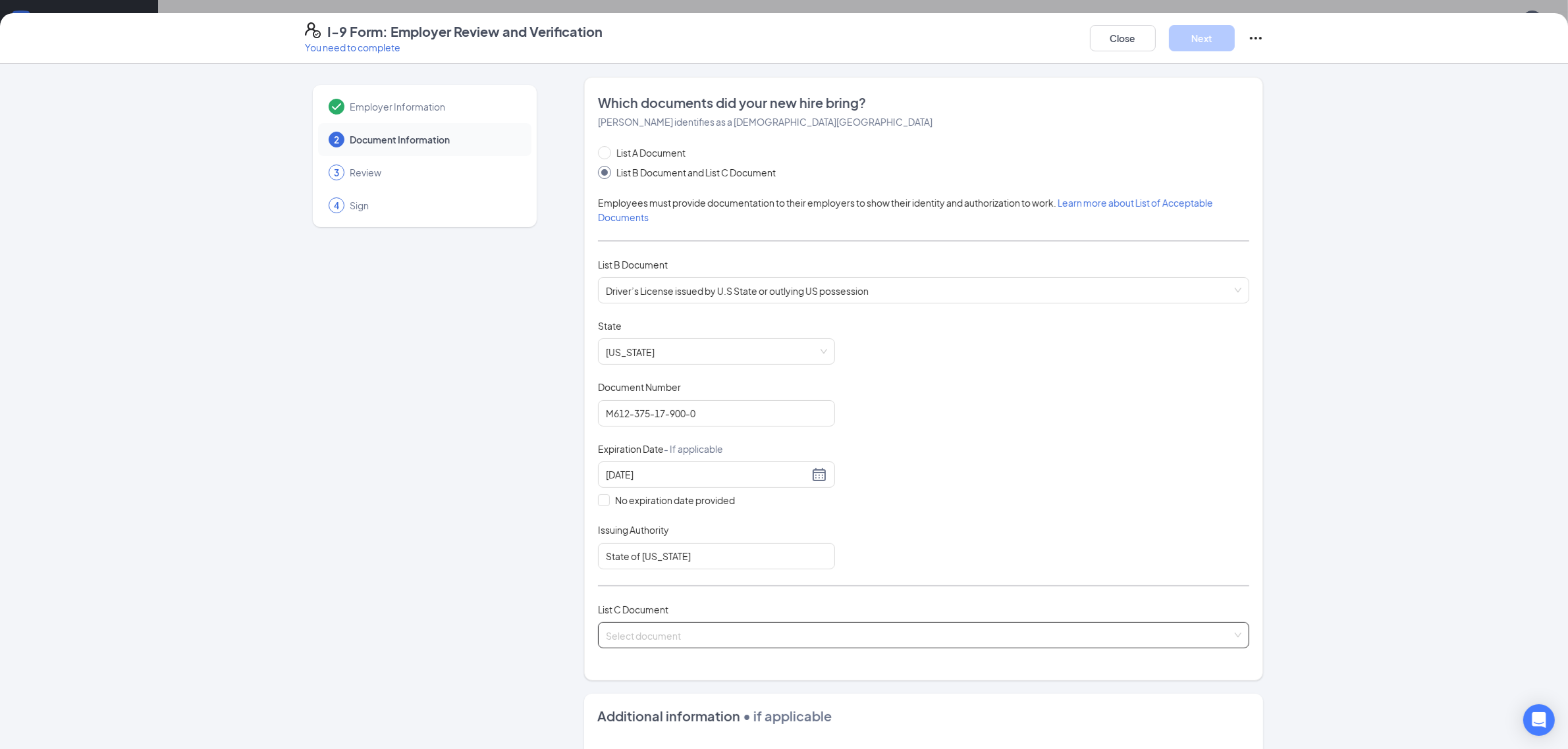
click at [669, 642] on input "search" at bounding box center [919, 633] width 627 height 19
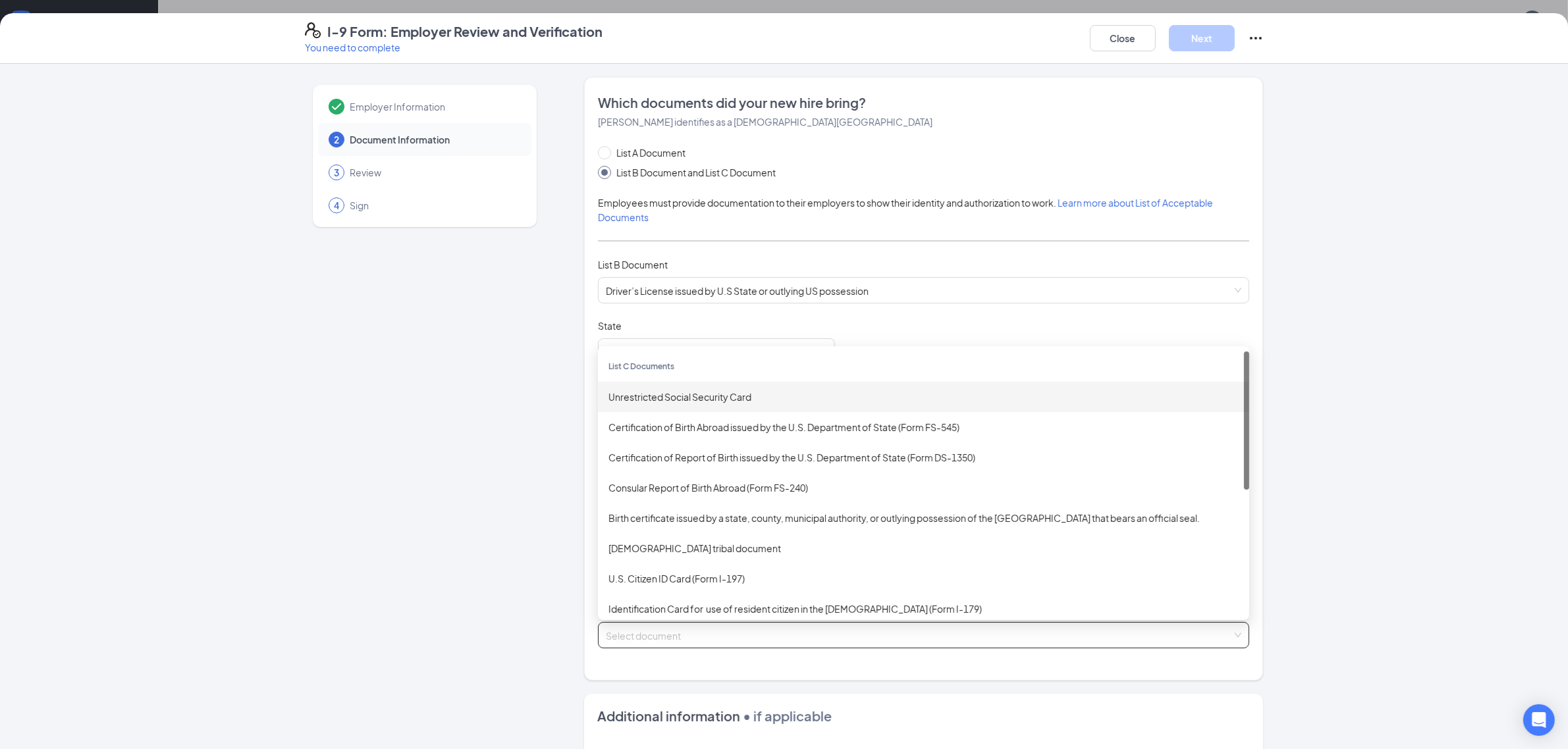
click at [695, 392] on div "Unrestricted Social Security Card" at bounding box center [924, 397] width 631 height 15
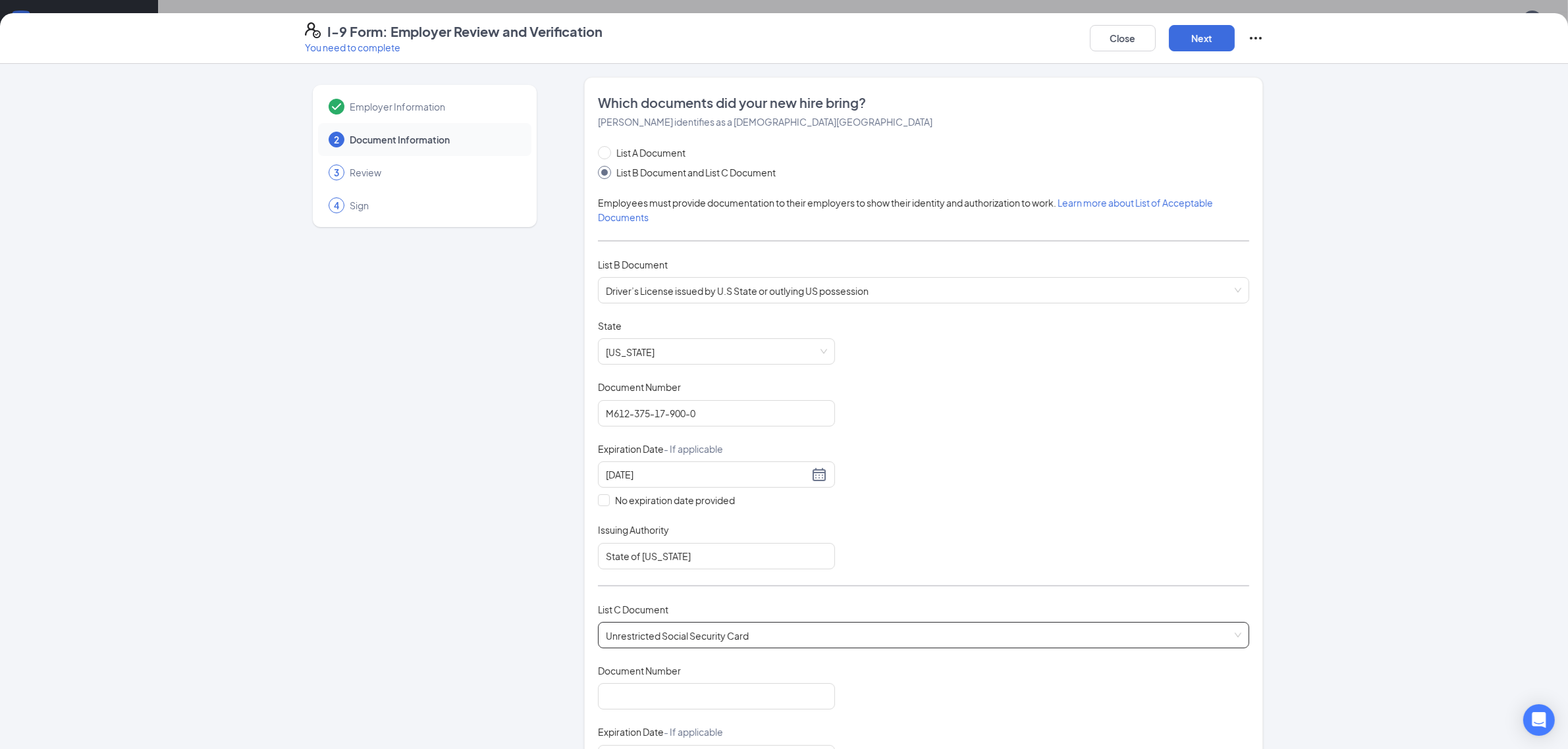
scroll to position [329, 0]
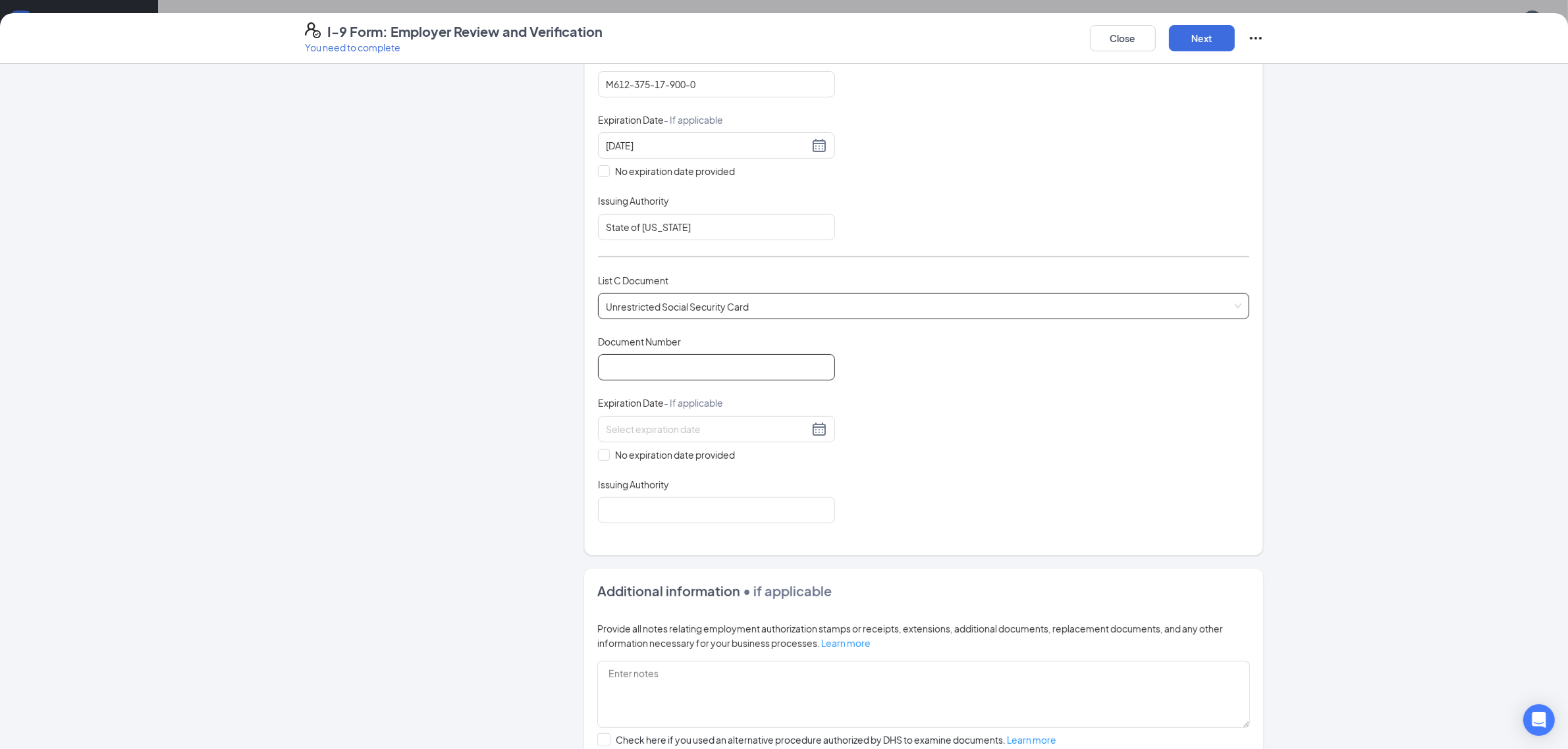
click at [663, 366] on input "Document Number" at bounding box center [717, 367] width 237 height 27
type input "772724840"
click at [598, 455] on input "No expiration date provided" at bounding box center [602, 453] width 9 height 9
checkbox input "true"
click at [639, 521] on input "Issuing Authority" at bounding box center [717, 513] width 237 height 27
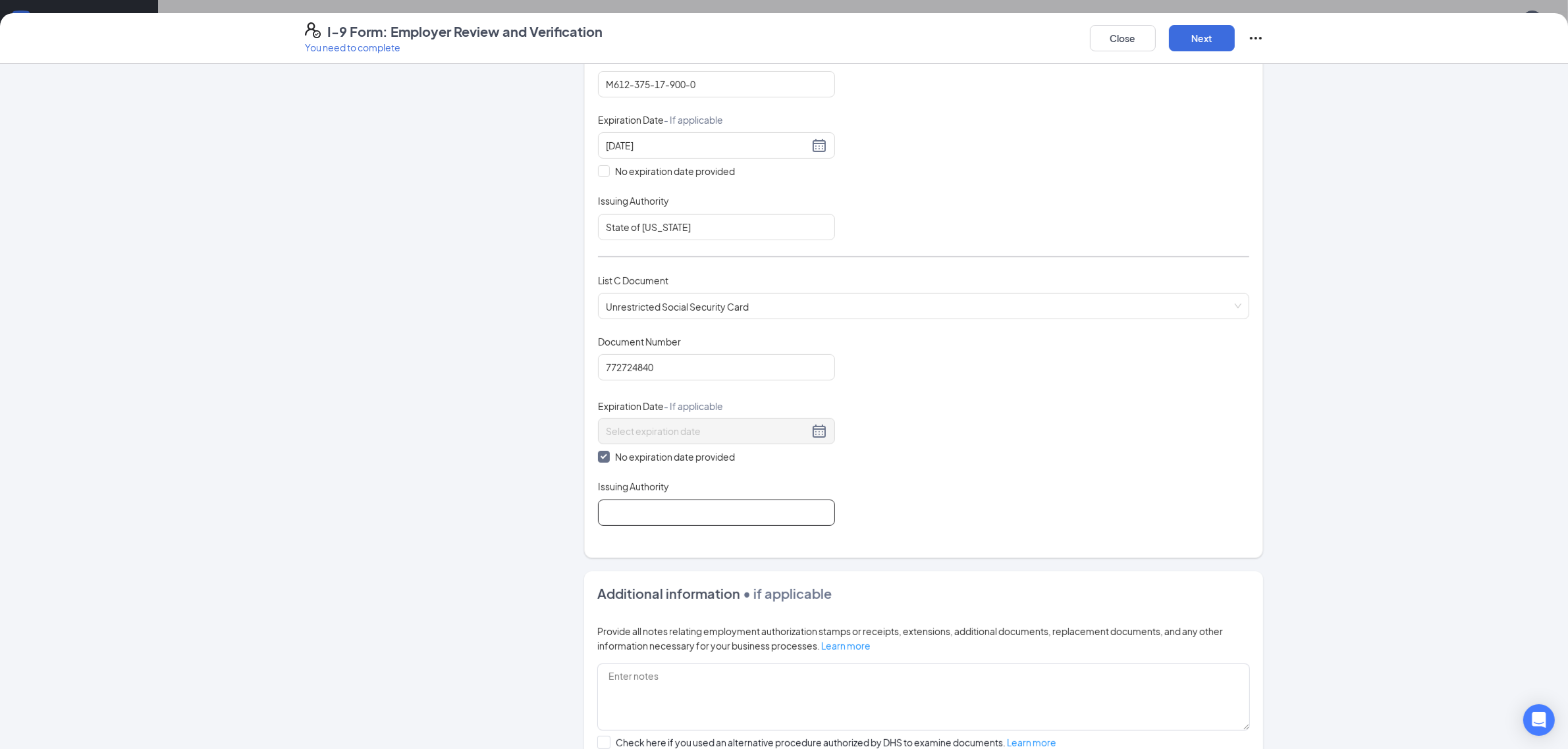
type input "Social Security Administration"
click at [1204, 30] on button "Next" at bounding box center [1202, 38] width 66 height 27
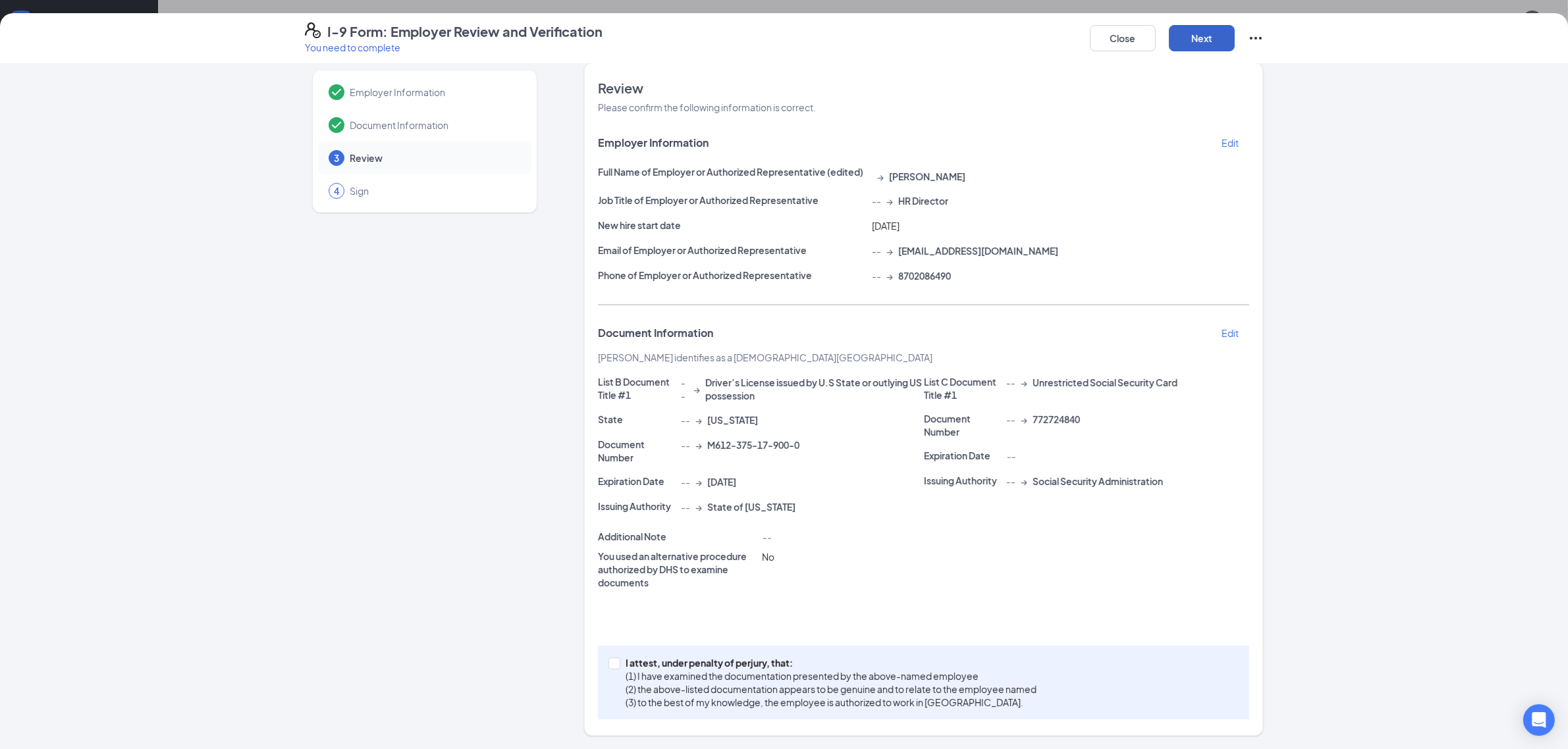
scroll to position [13, 0]
click at [613, 666] on span at bounding box center [614, 664] width 12 height 12
click at [613, 666] on input "I attest, under penalty of [PERSON_NAME], that: (1) I have examined the documen…" at bounding box center [613, 663] width 9 height 9
checkbox input "true"
click at [1209, 34] on button "Next" at bounding box center [1202, 38] width 66 height 27
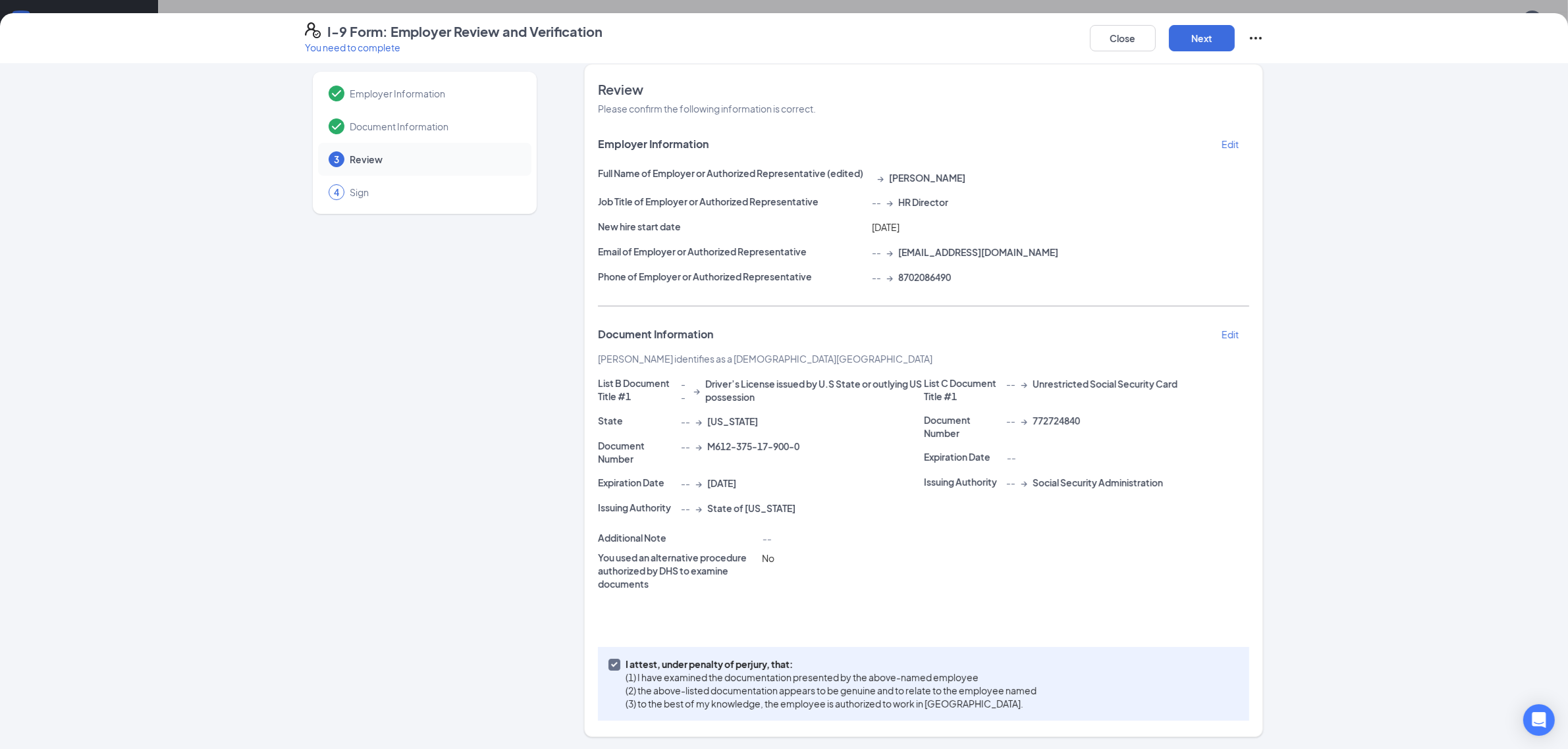
scroll to position [0, 0]
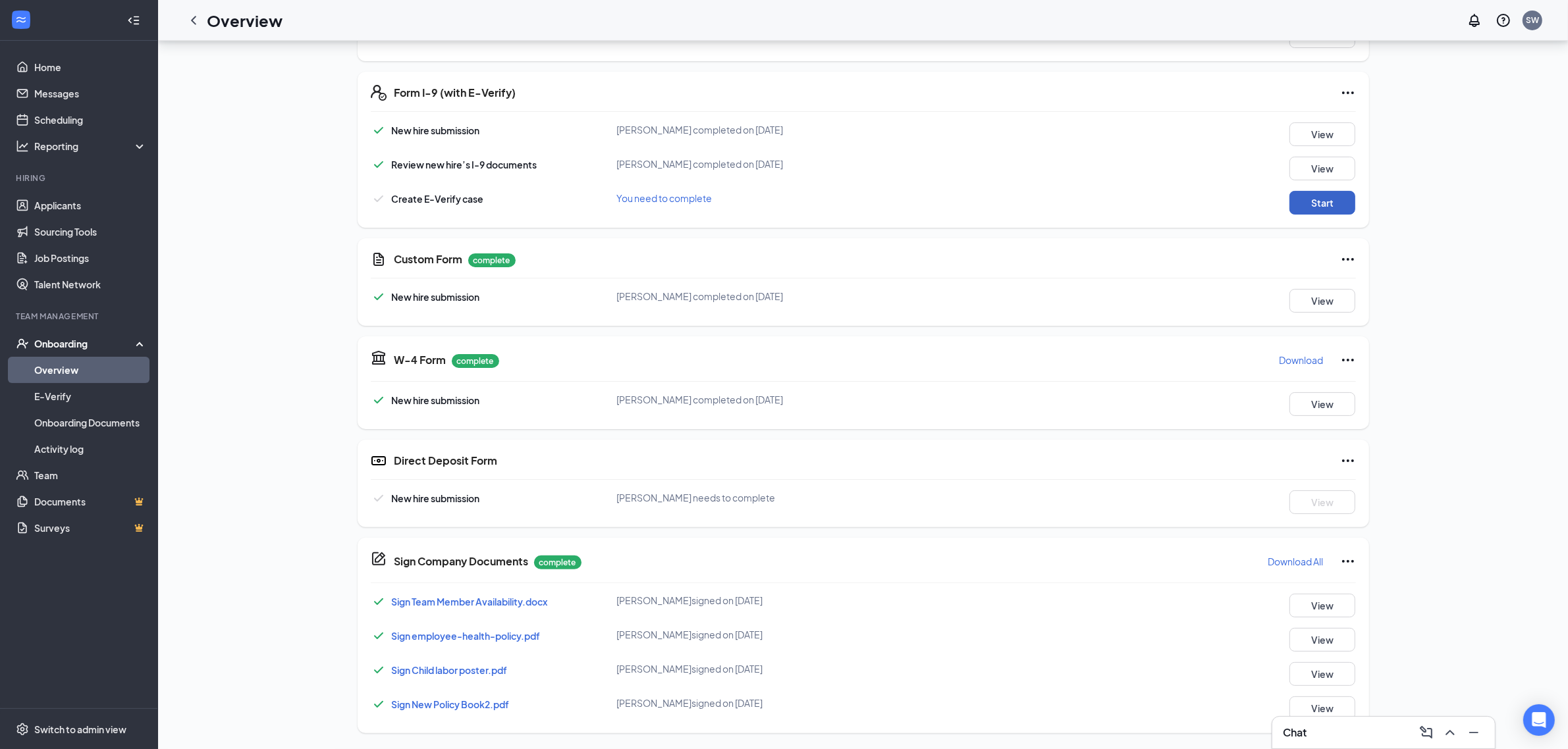
click at [1319, 208] on button "Start" at bounding box center [1323, 203] width 66 height 23
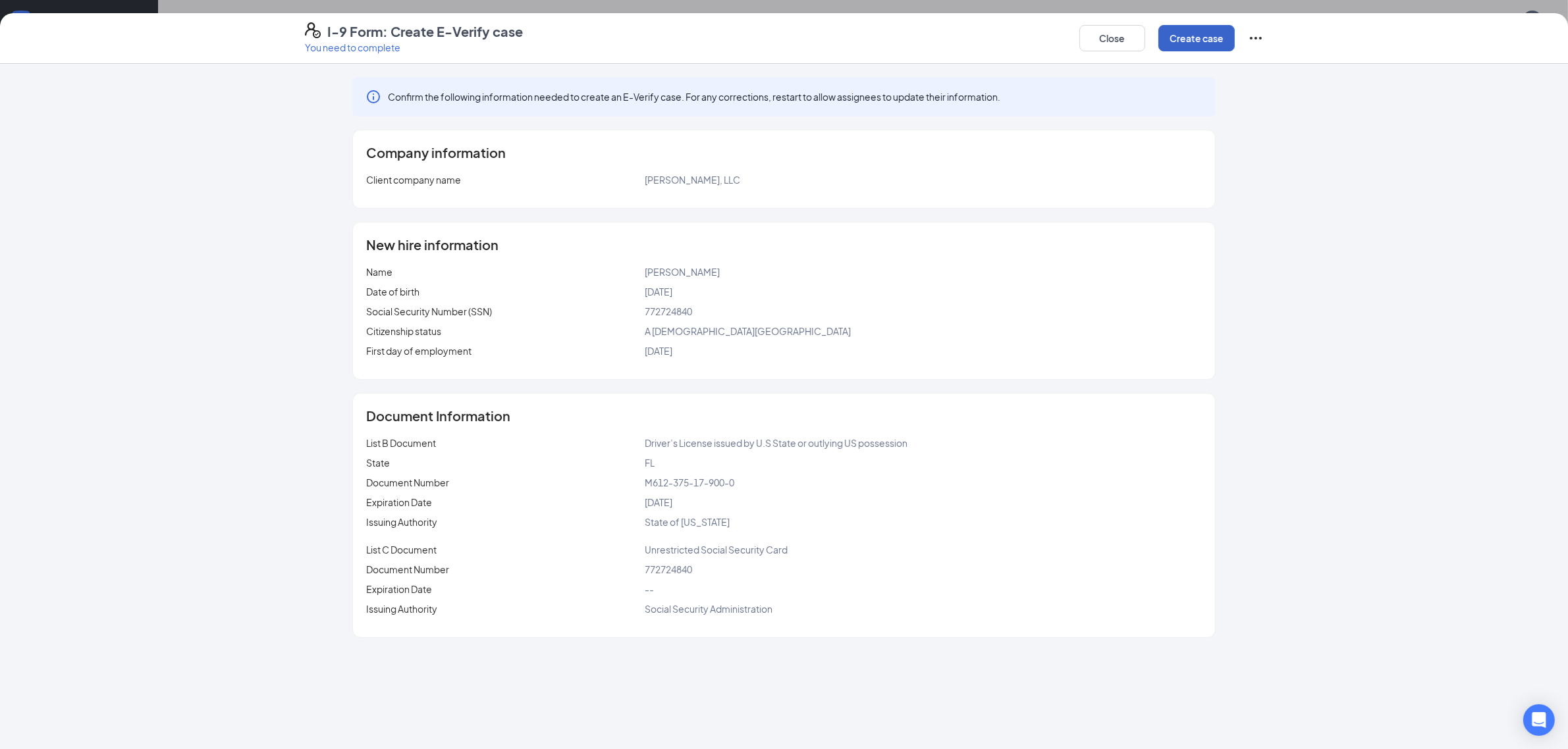
click at [1193, 35] on button "Create case" at bounding box center [1197, 38] width 77 height 27
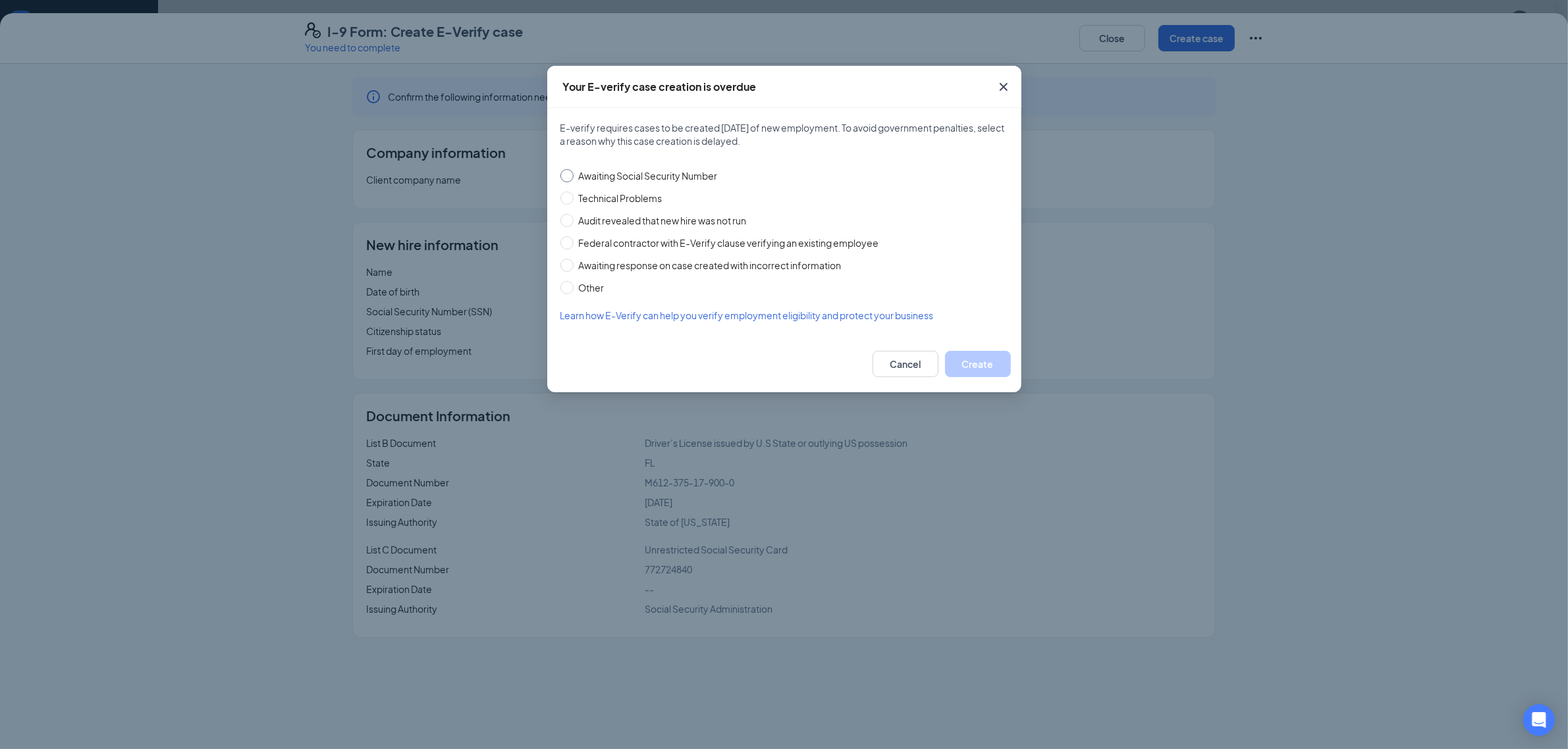
drag, startPoint x: 565, startPoint y: 173, endPoint x: 619, endPoint y: 234, distance: 81.5
click at [566, 177] on input "Awaiting Social Security Number" at bounding box center [567, 176] width 13 height 13
radio input "true"
click at [977, 362] on button "Create" at bounding box center [978, 364] width 66 height 27
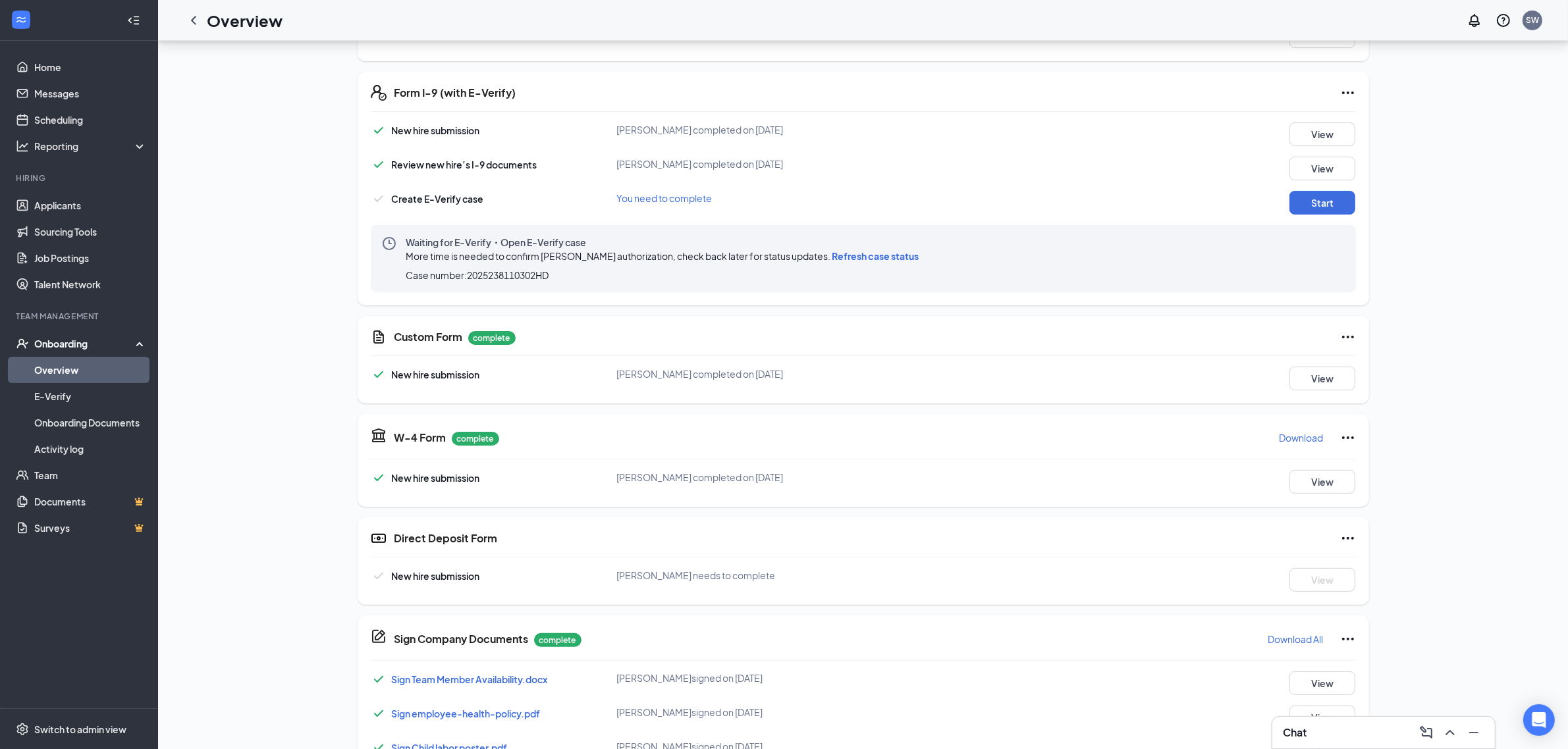
click at [212, 15] on h1 "Overview" at bounding box center [245, 20] width 76 height 23
click at [195, 19] on icon "ChevronLeft" at bounding box center [194, 20] width 16 height 16
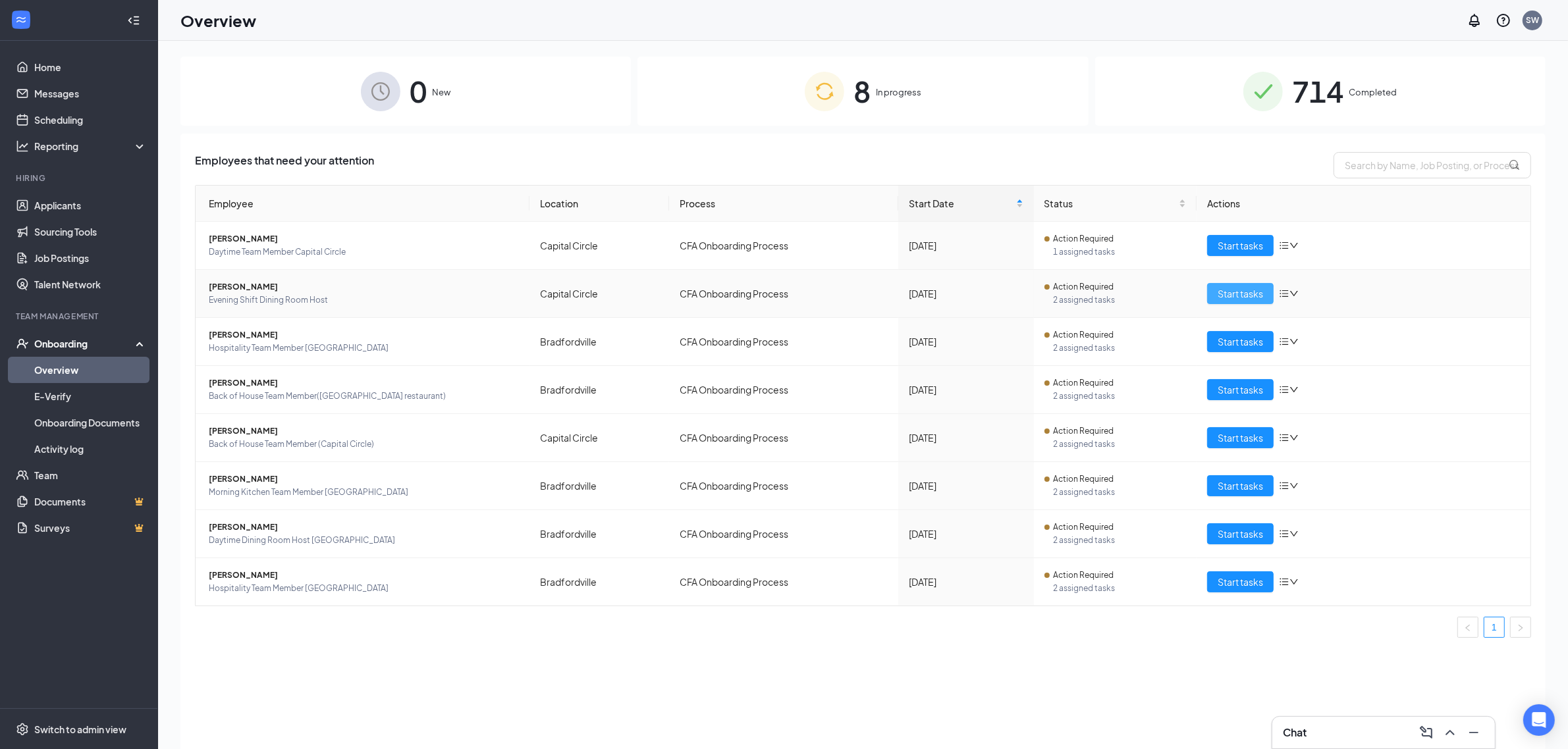
click at [1233, 291] on span "Start tasks" at bounding box center [1240, 294] width 45 height 15
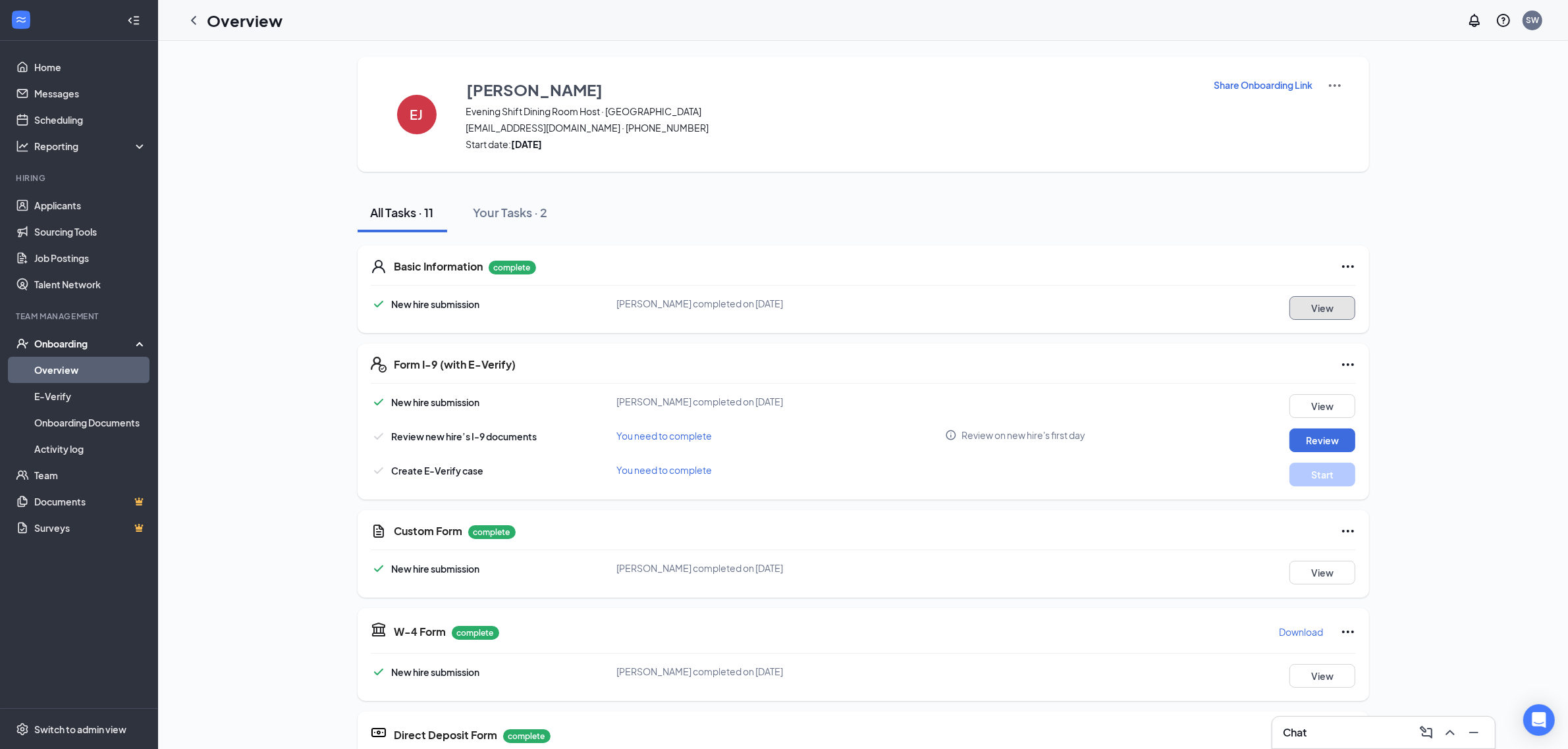
click at [1322, 305] on button "View" at bounding box center [1323, 308] width 66 height 23
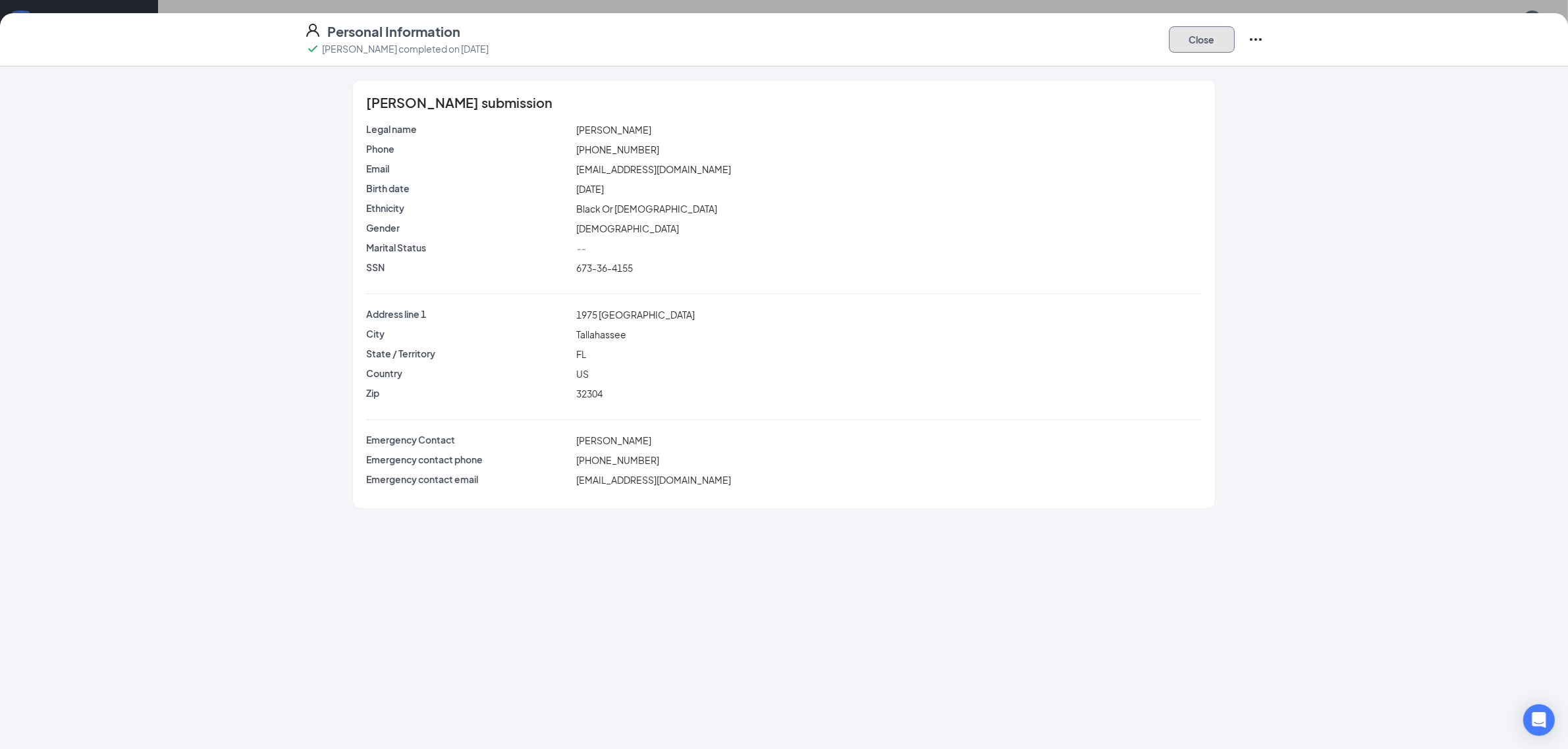
click at [1177, 35] on button "Close" at bounding box center [1202, 40] width 66 height 27
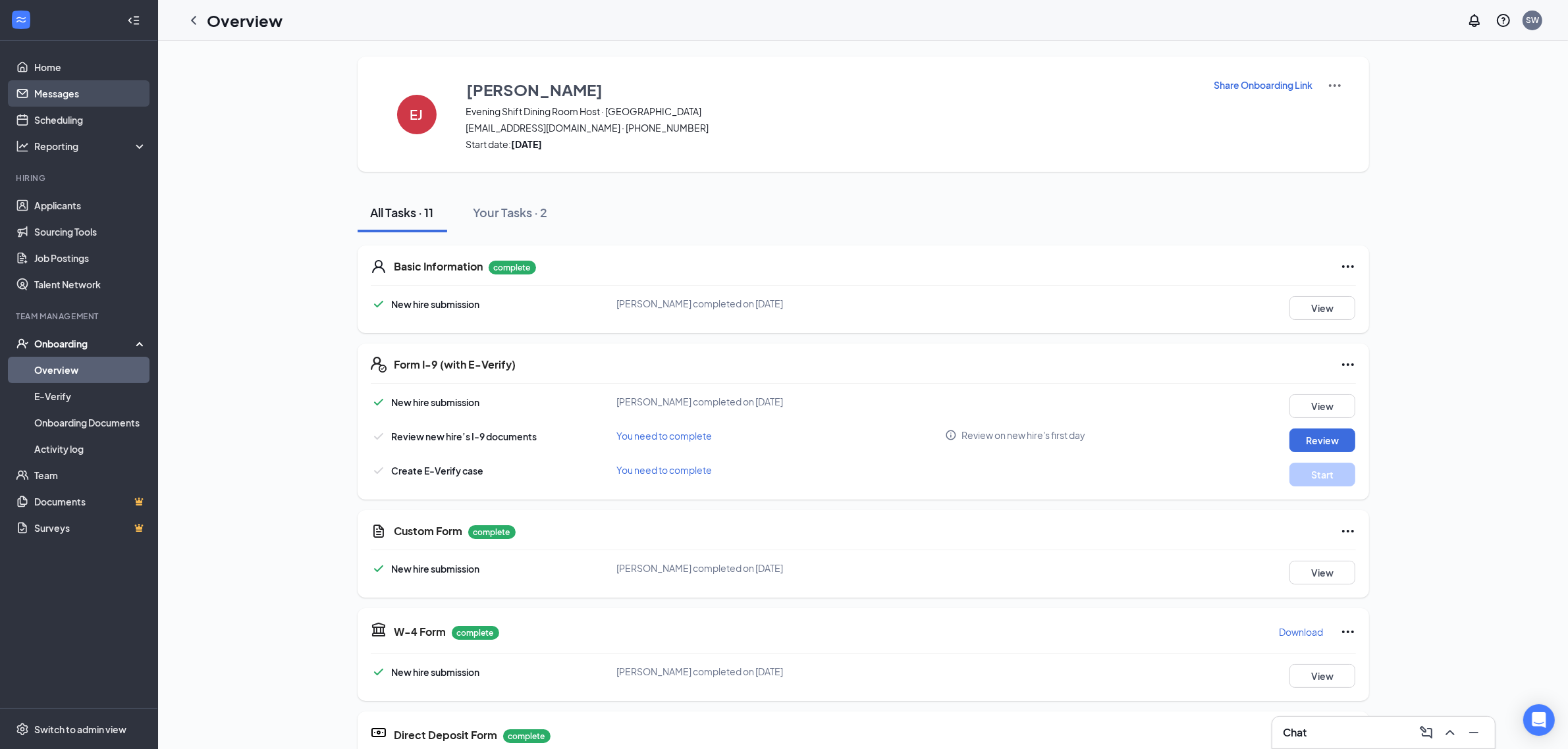
click at [63, 91] on link "Messages" at bounding box center [90, 94] width 112 height 27
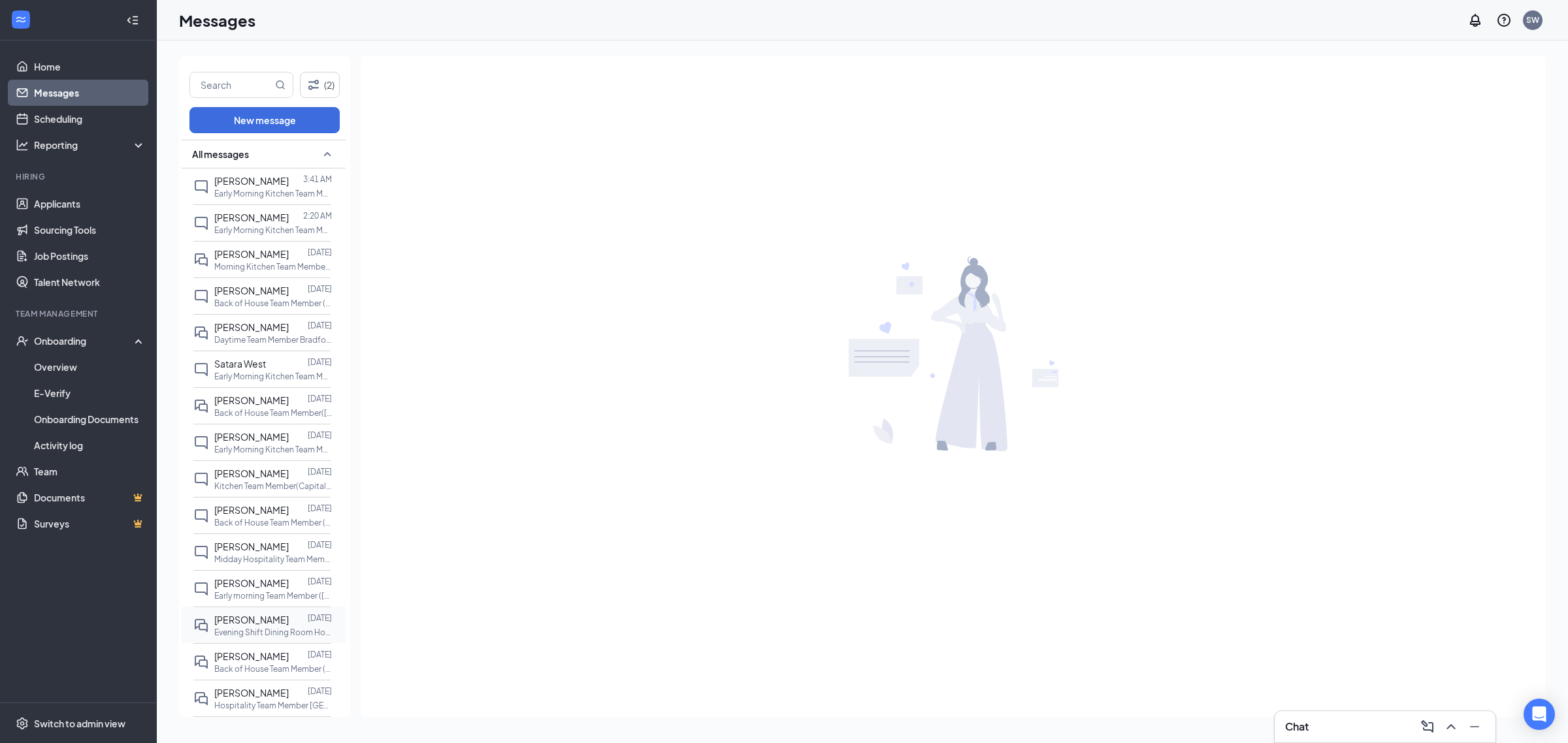
click at [242, 625] on span "[PERSON_NAME]" at bounding box center [251, 620] width 74 height 12
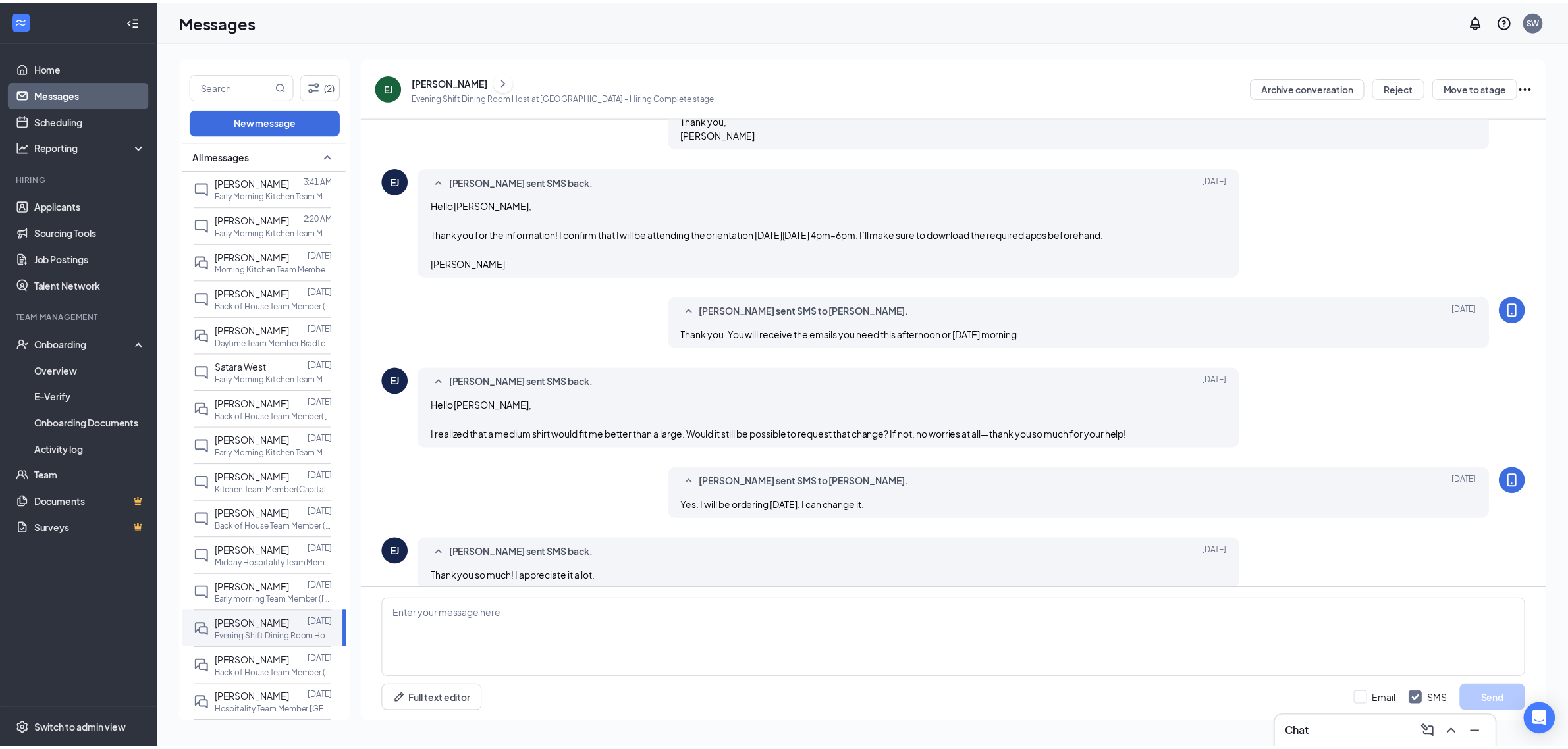
scroll to position [962, 0]
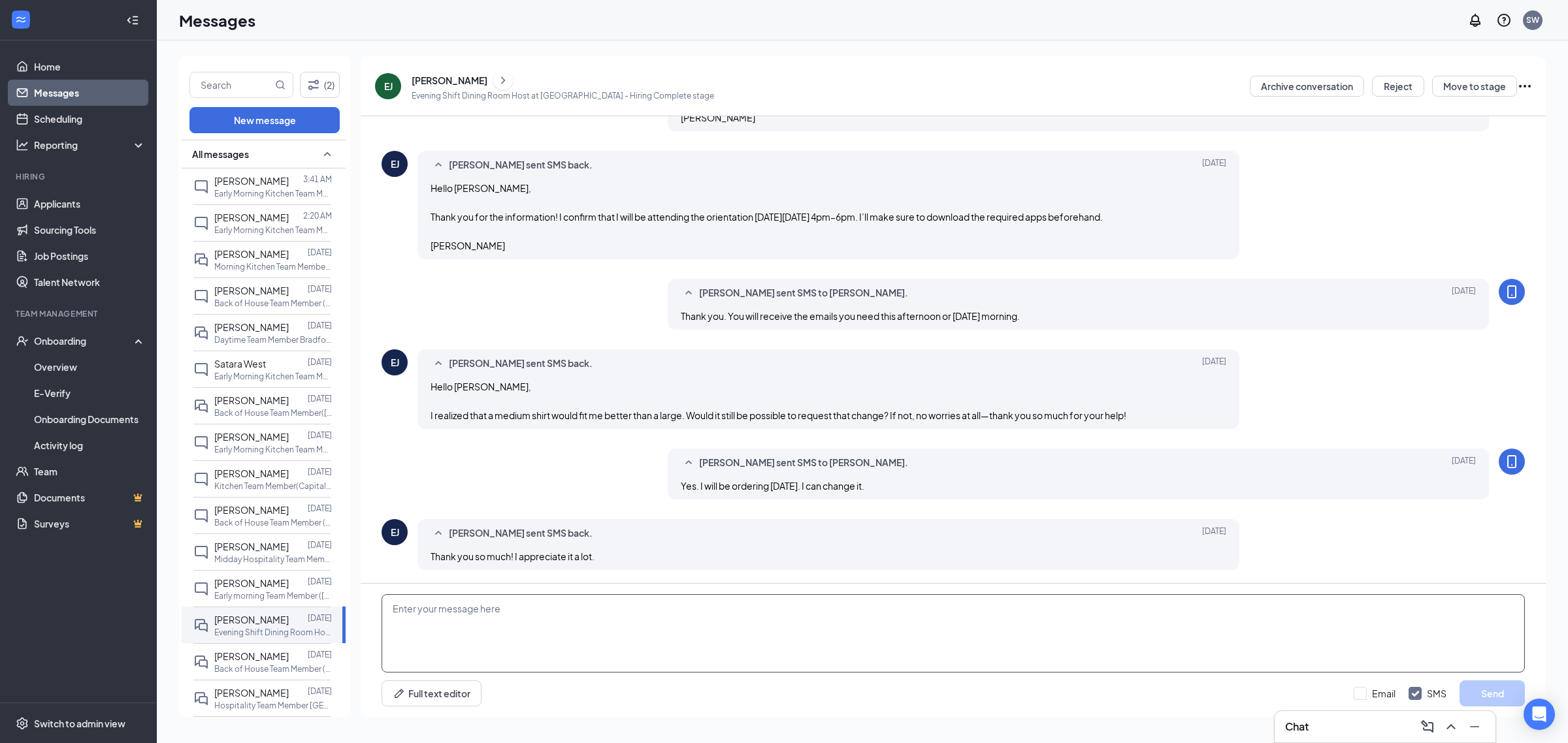
click at [529, 629] on textarea at bounding box center [952, 633] width 1143 height 78
type textarea "G"
click at [47, 359] on link "Overview" at bounding box center [89, 367] width 111 height 26
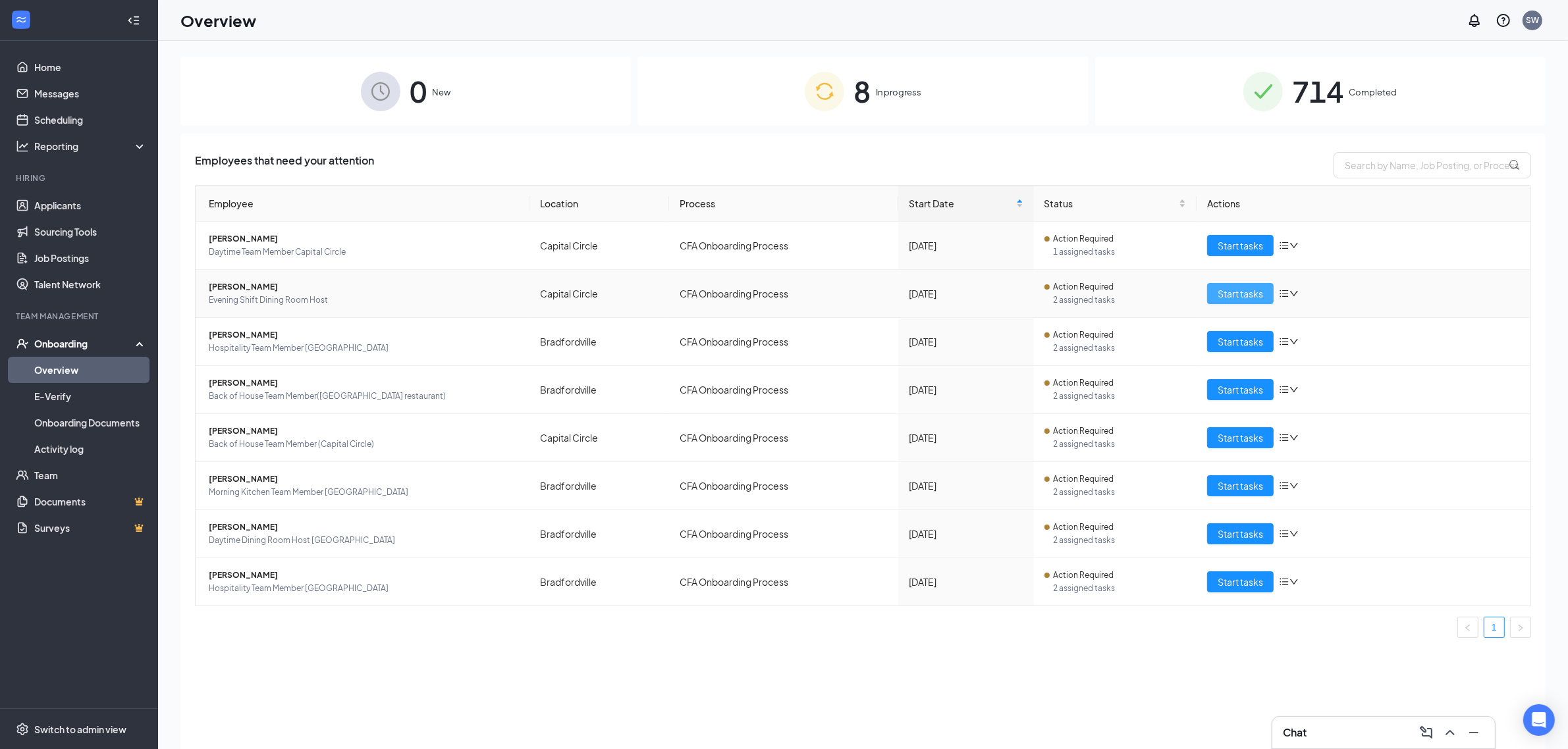
click at [1245, 293] on span "Start tasks" at bounding box center [1240, 294] width 45 height 15
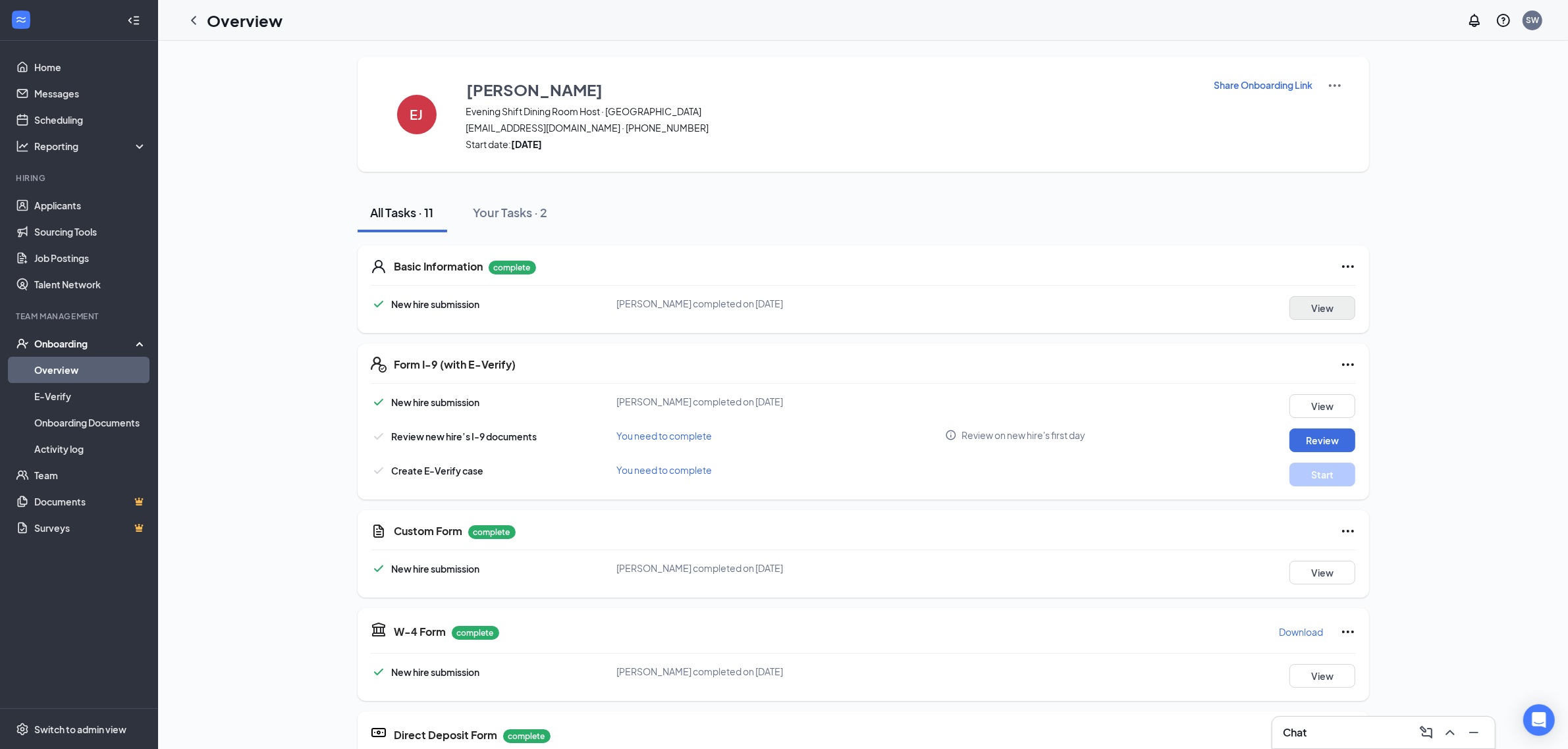
click at [1316, 313] on button "View" at bounding box center [1323, 308] width 66 height 23
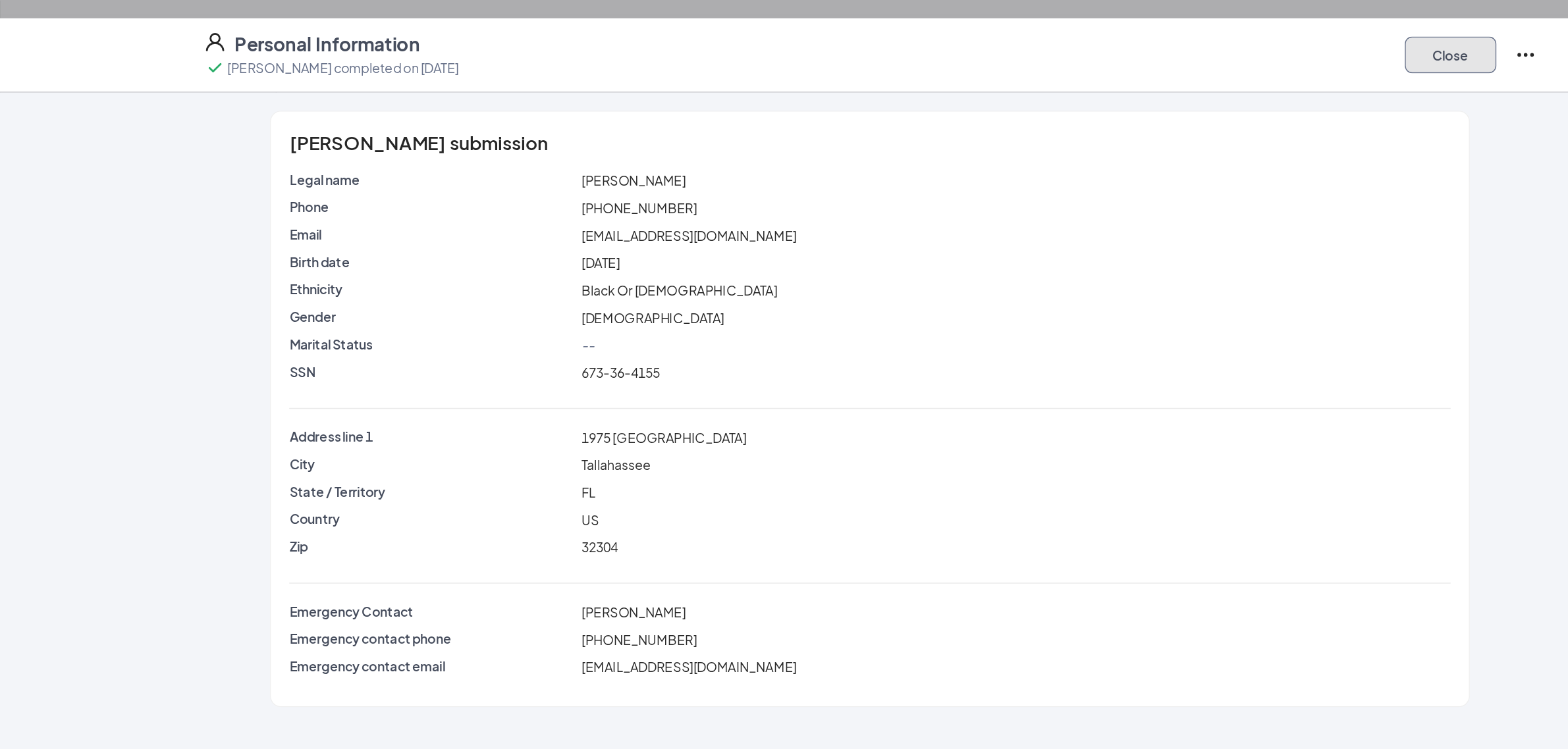
click at [1198, 40] on button "Close" at bounding box center [1202, 40] width 66 height 27
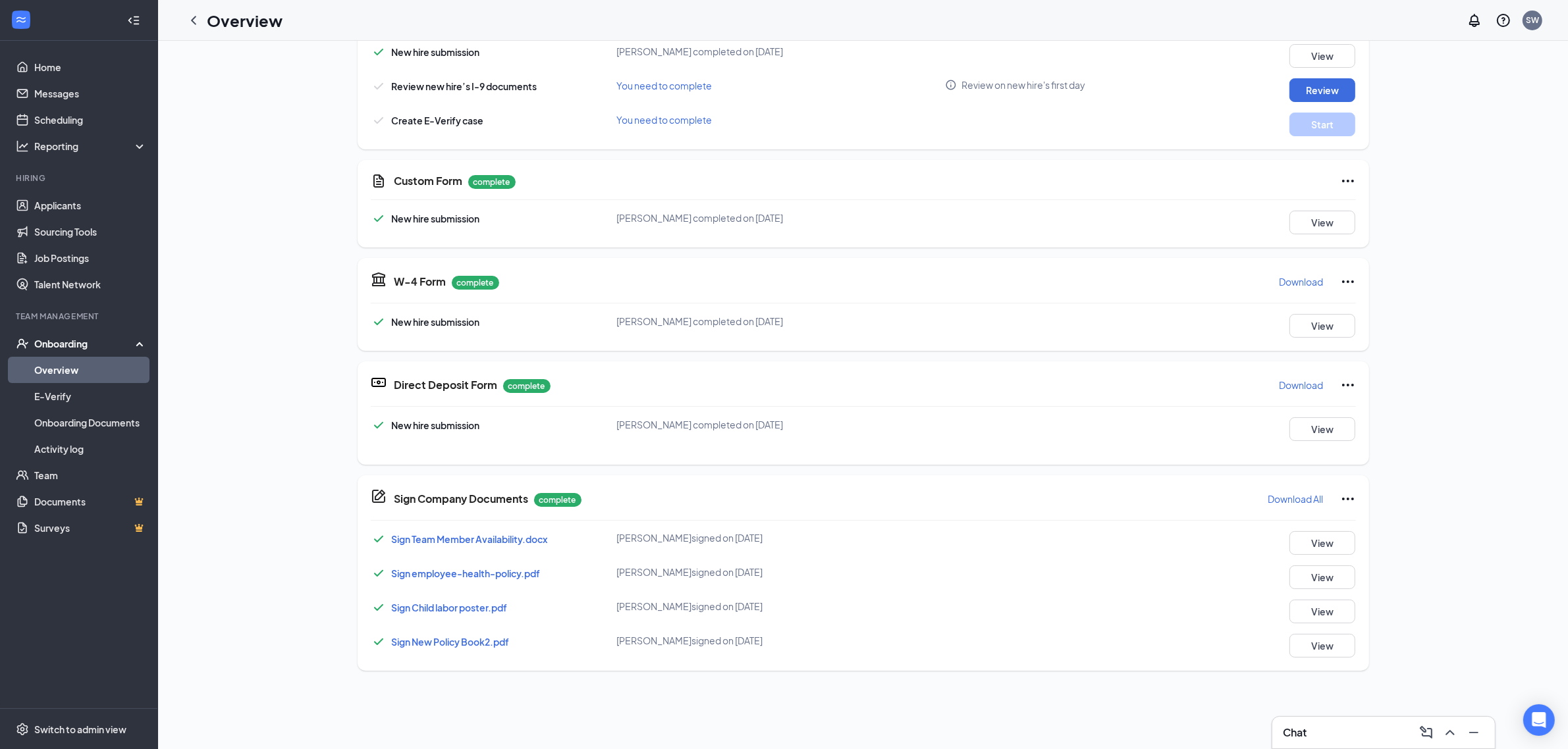
scroll to position [2, 0]
click at [1331, 223] on button "View" at bounding box center [1323, 220] width 66 height 23
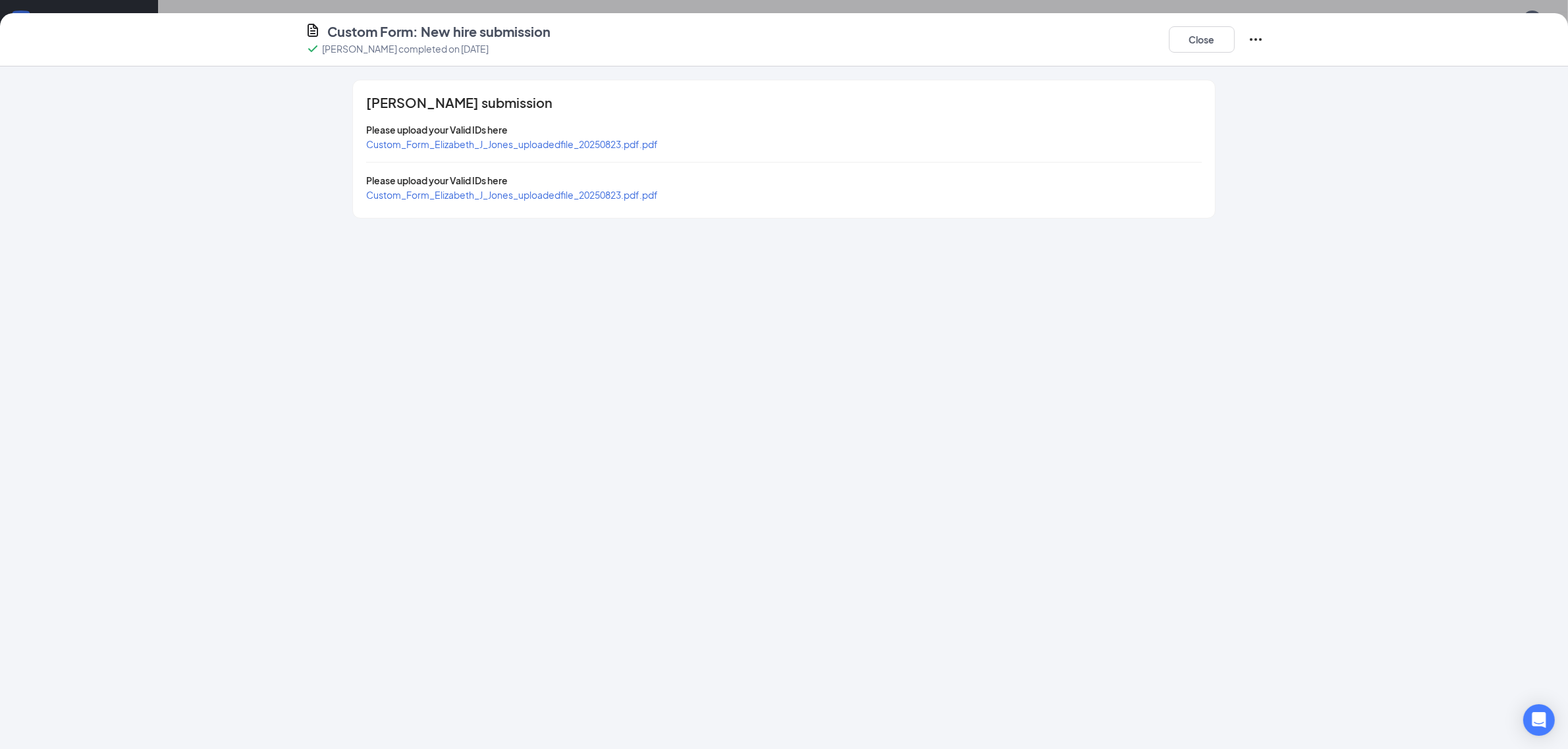
click at [601, 198] on span "Custom_Form_Elizabeth_J_Jones_uploadedfile_20250823.pdf.pdf" at bounding box center [512, 195] width 291 height 12
click at [550, 130] on div "Please upload your Valid IDs here" at bounding box center [784, 130] width 835 height 15
click at [548, 140] on span "Custom_Form_Elizabeth_J_Jones_uploadedfile_20250823.pdf.pdf" at bounding box center [512, 144] width 291 height 12
click at [568, 149] on div "Custom_Form_Elizabeth_J_Jones_uploadedfile_20250823.pdf.pdf" at bounding box center [512, 144] width 291 height 15
click at [567, 147] on span "Custom_Form_Elizabeth_J_Jones_uploadedfile_20250823.pdf.pdf" at bounding box center [512, 144] width 291 height 12
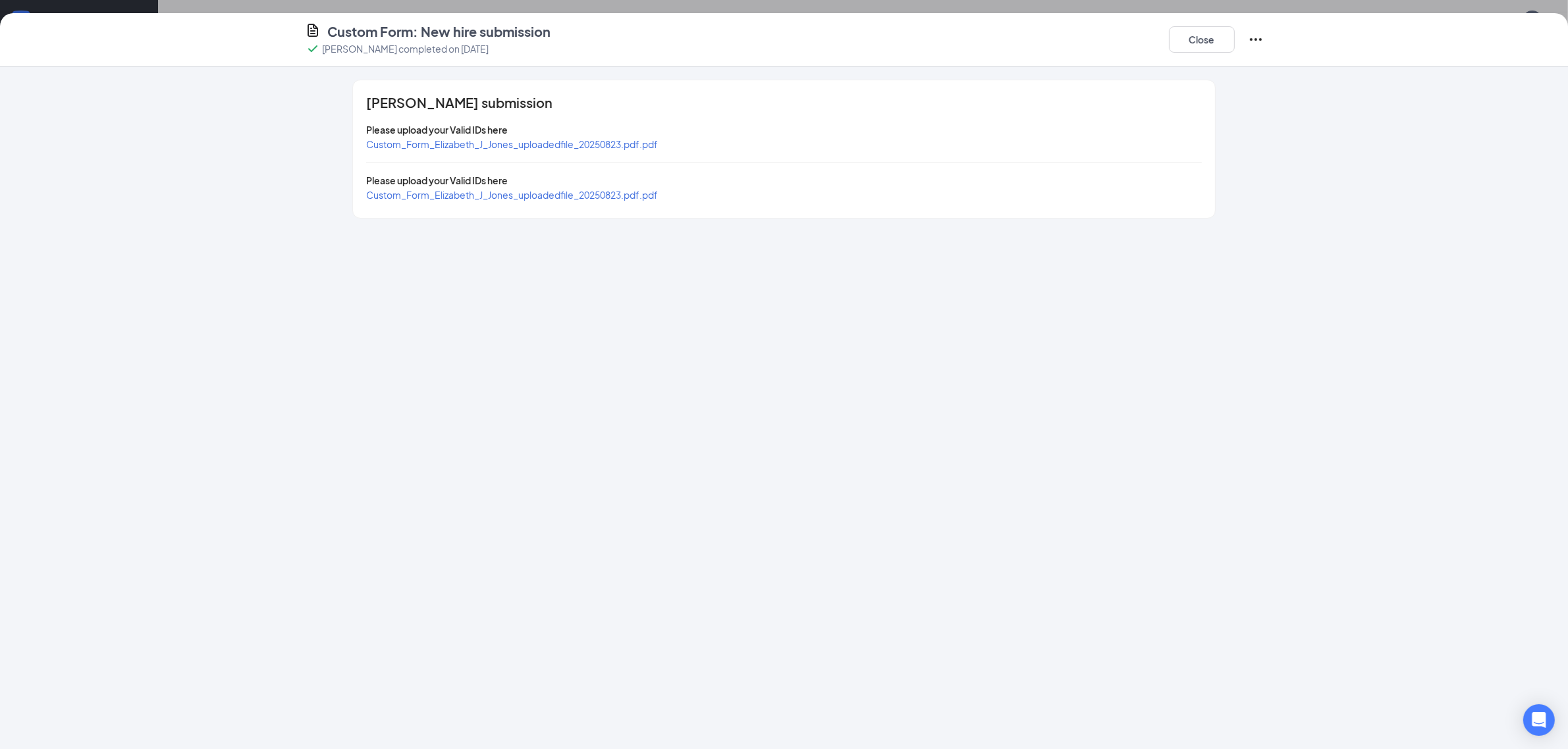
click at [1203, 52] on div "Close" at bounding box center [1216, 40] width 94 height 34
click at [1204, 48] on button "Close" at bounding box center [1202, 40] width 66 height 27
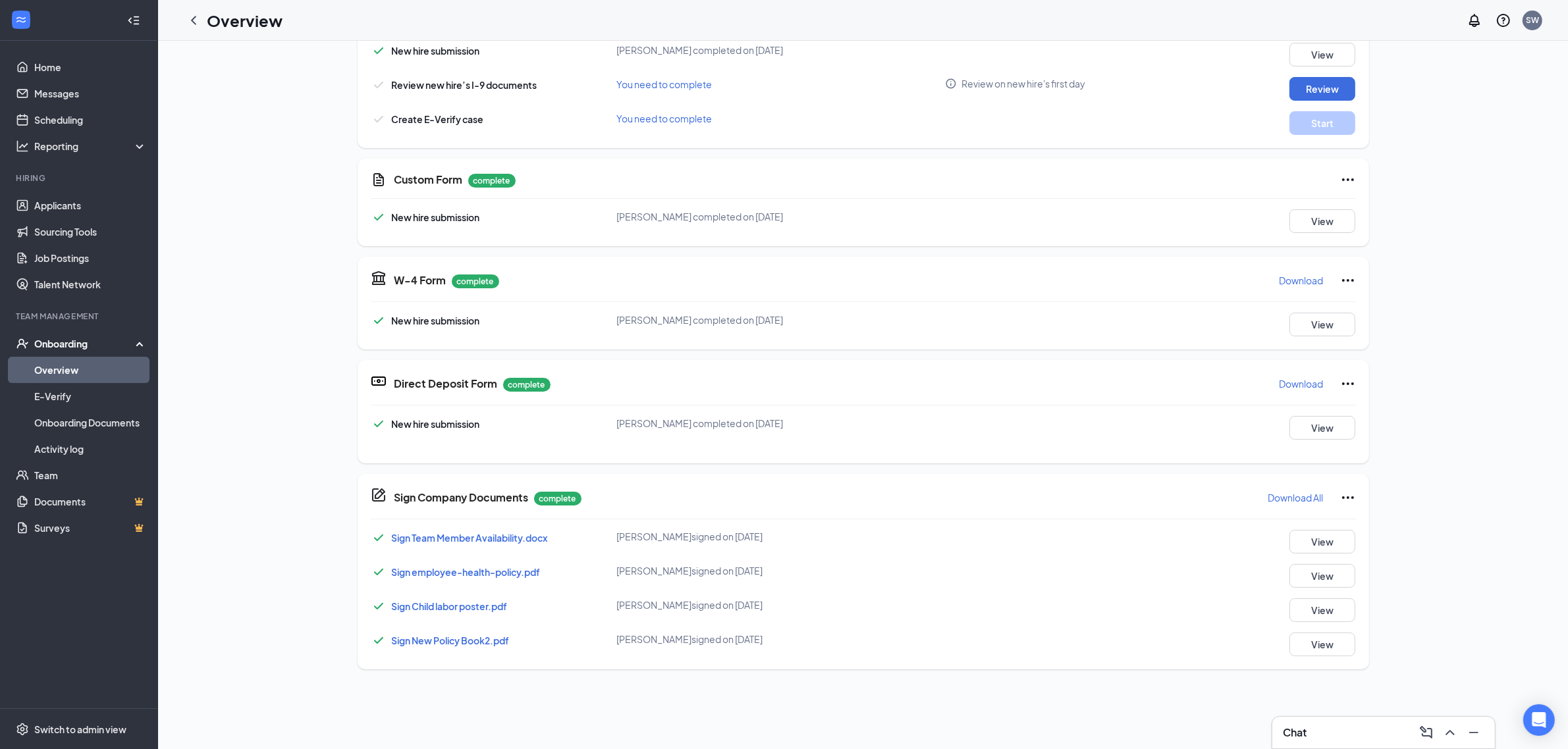
click at [1281, 277] on p "Download" at bounding box center [1302, 280] width 44 height 13
click at [1348, 552] on button "View" at bounding box center [1323, 542] width 66 height 23
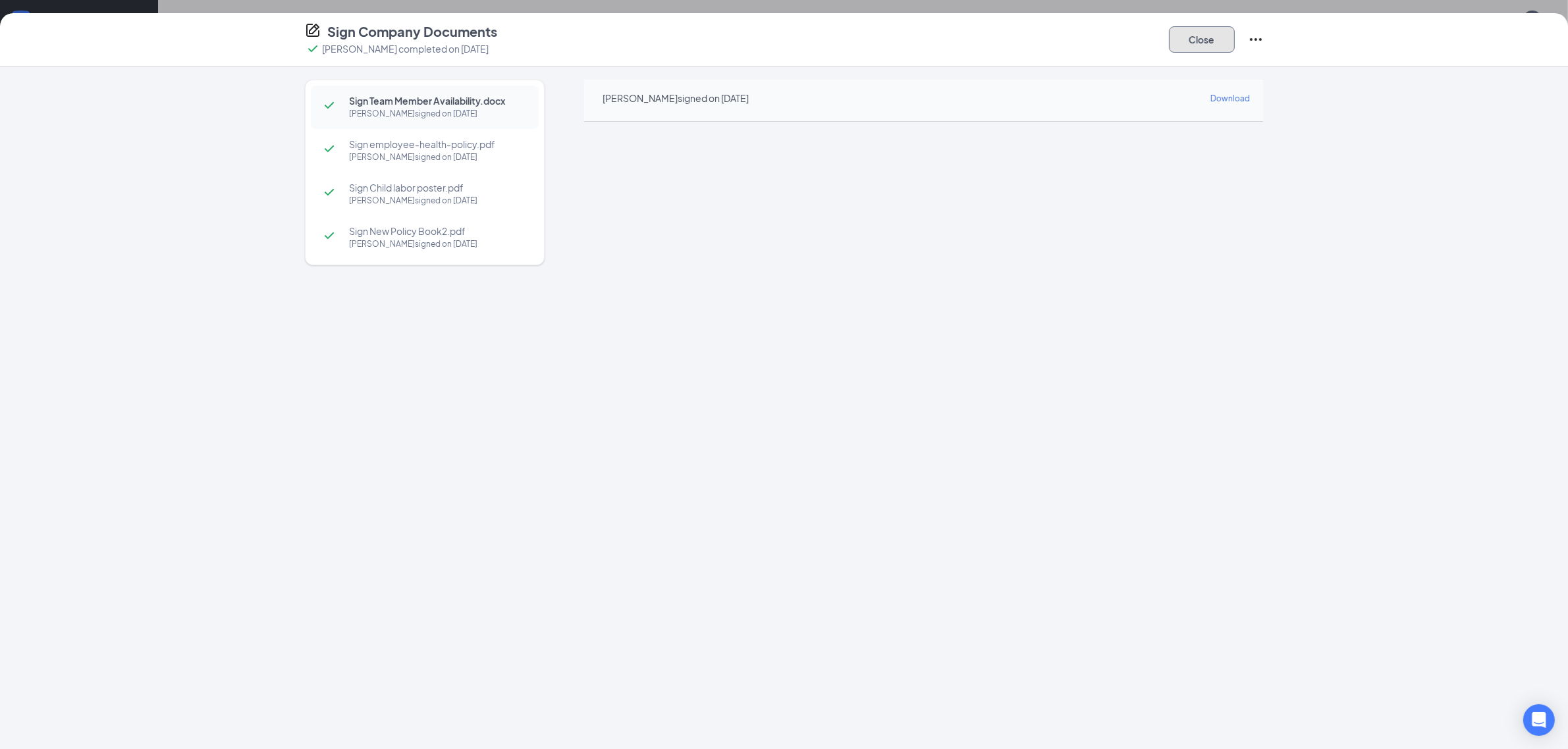
click at [1216, 37] on button "Close" at bounding box center [1202, 40] width 66 height 27
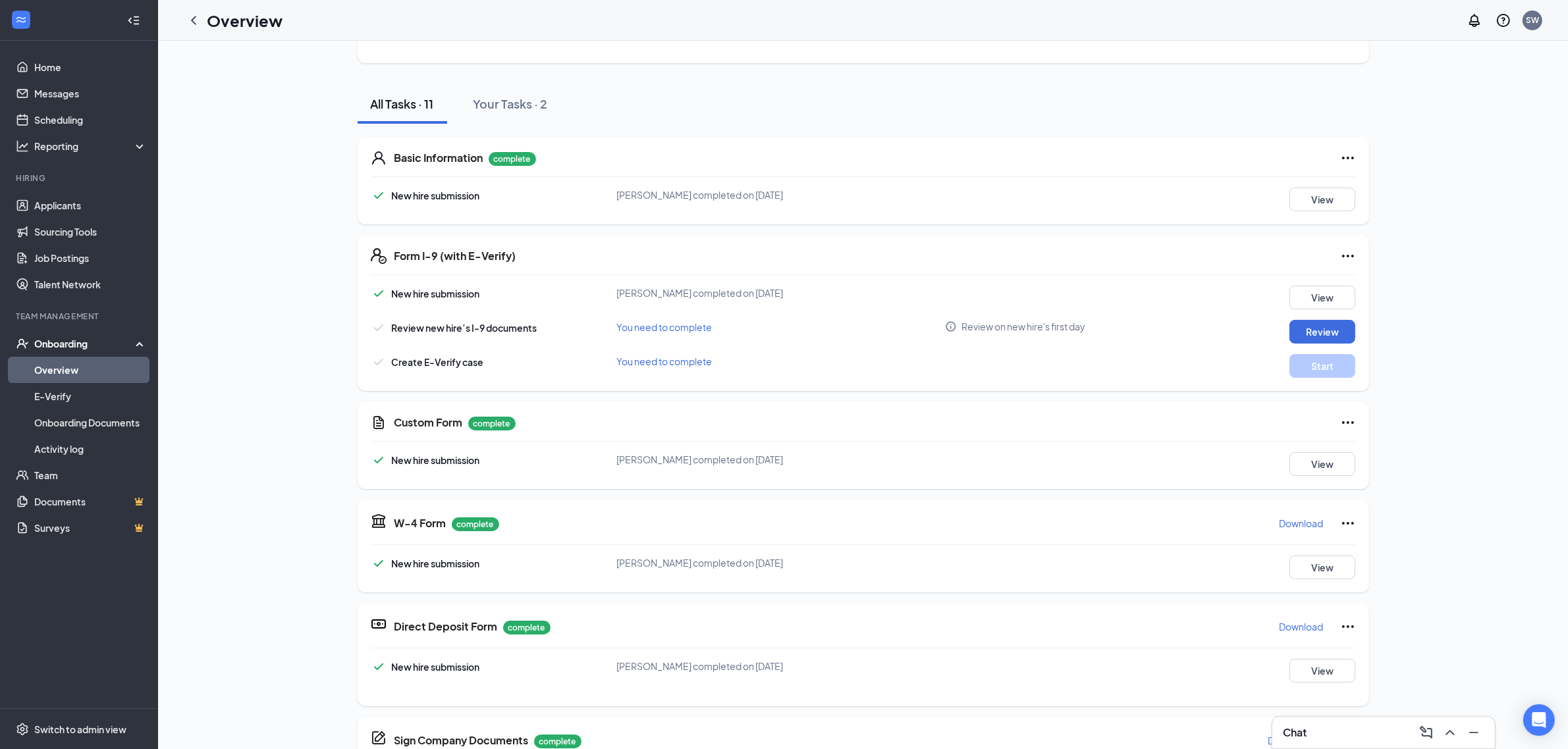
scroll to position [0, 0]
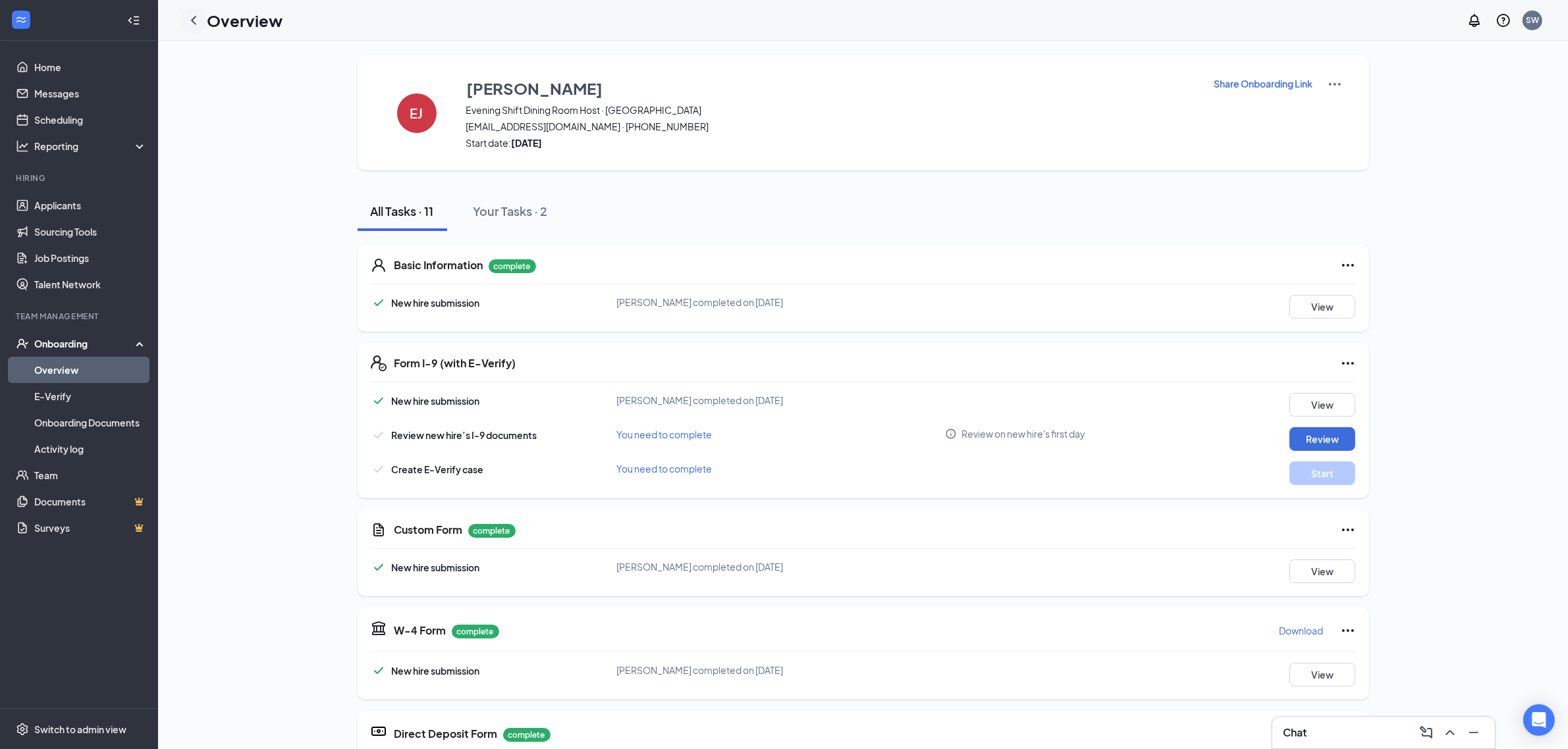
click at [199, 20] on icon "ChevronLeft" at bounding box center [194, 20] width 16 height 16
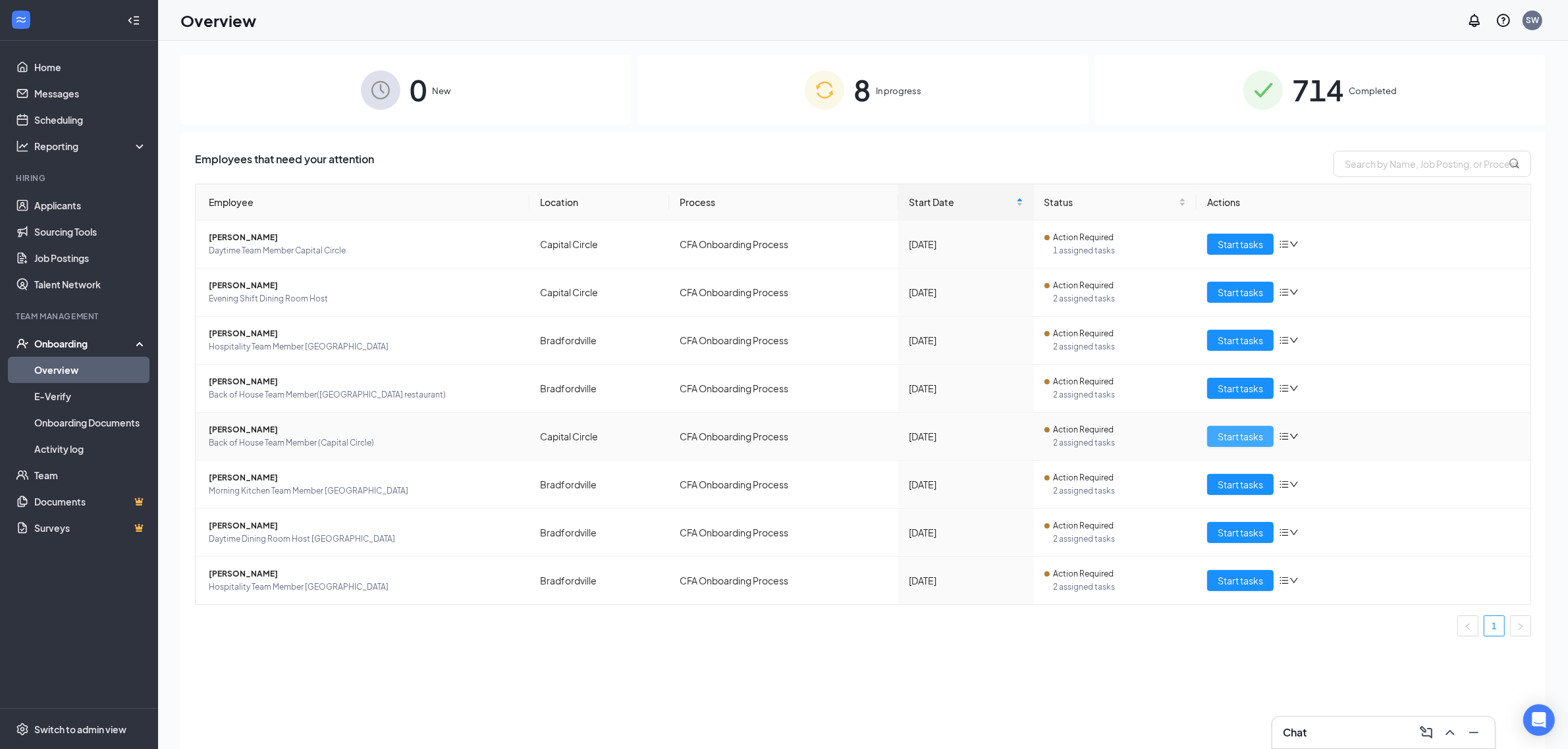
click at [1231, 431] on span "Start tasks" at bounding box center [1240, 437] width 45 height 15
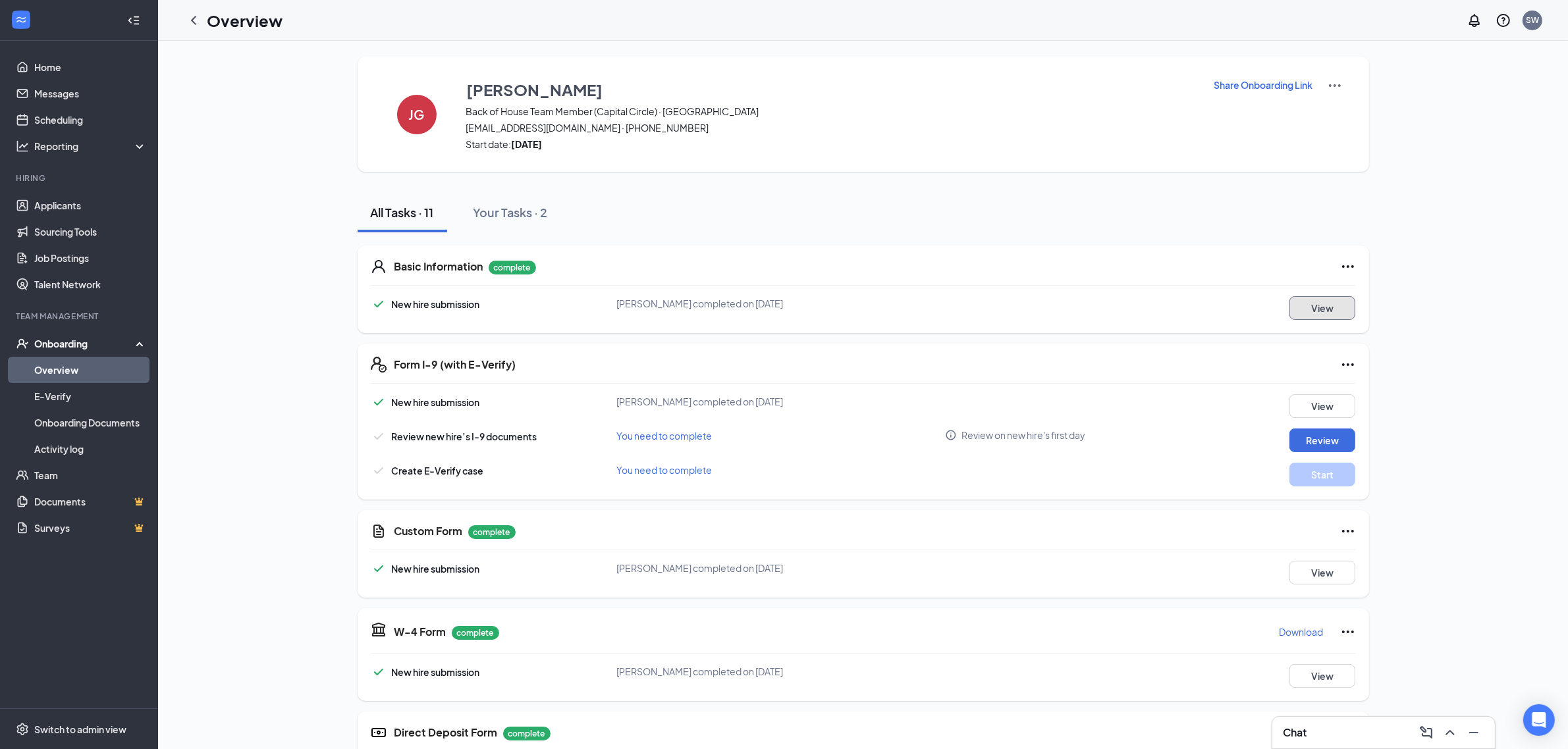
click at [1318, 309] on button "View" at bounding box center [1323, 308] width 66 height 23
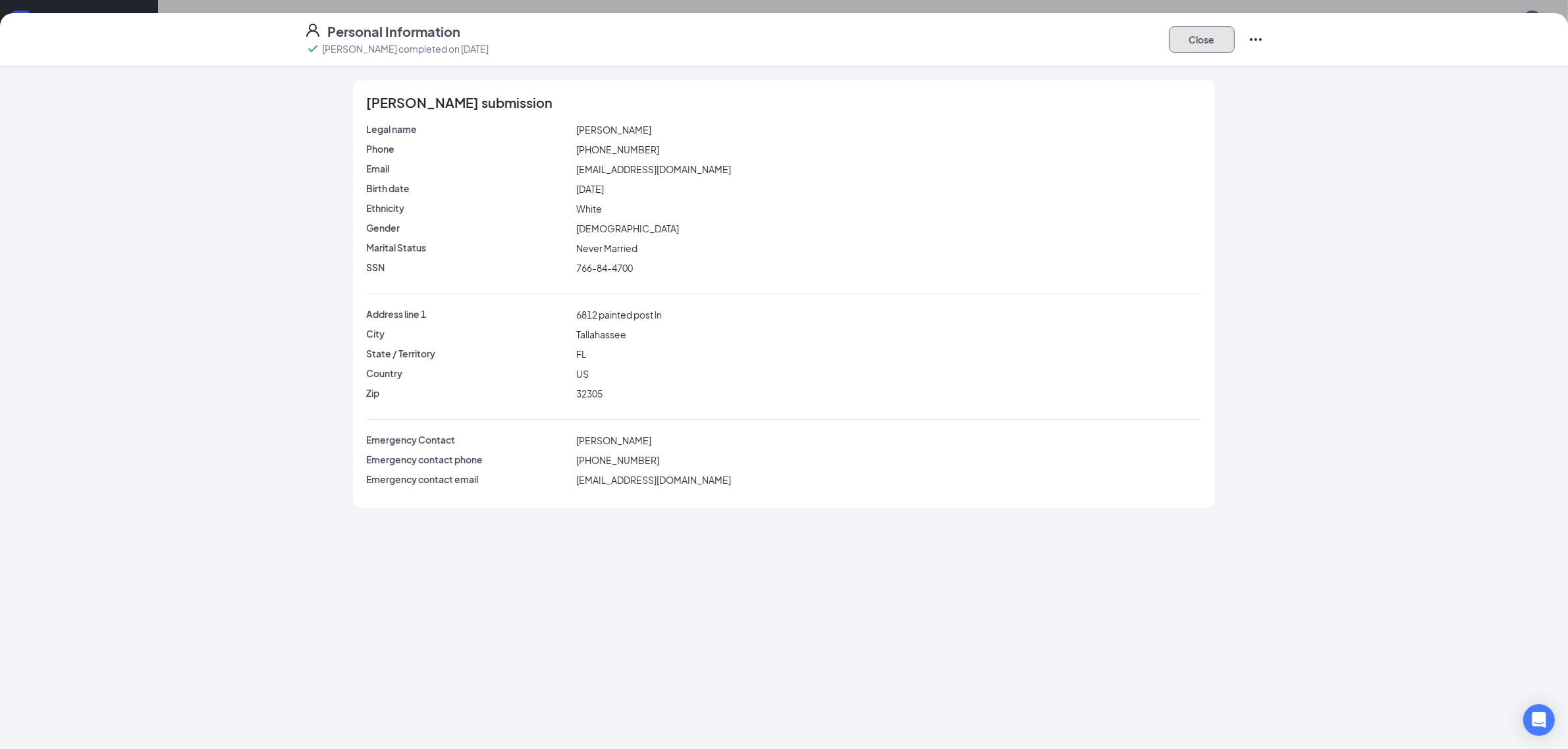
click at [1212, 30] on button "Close" at bounding box center [1202, 40] width 66 height 27
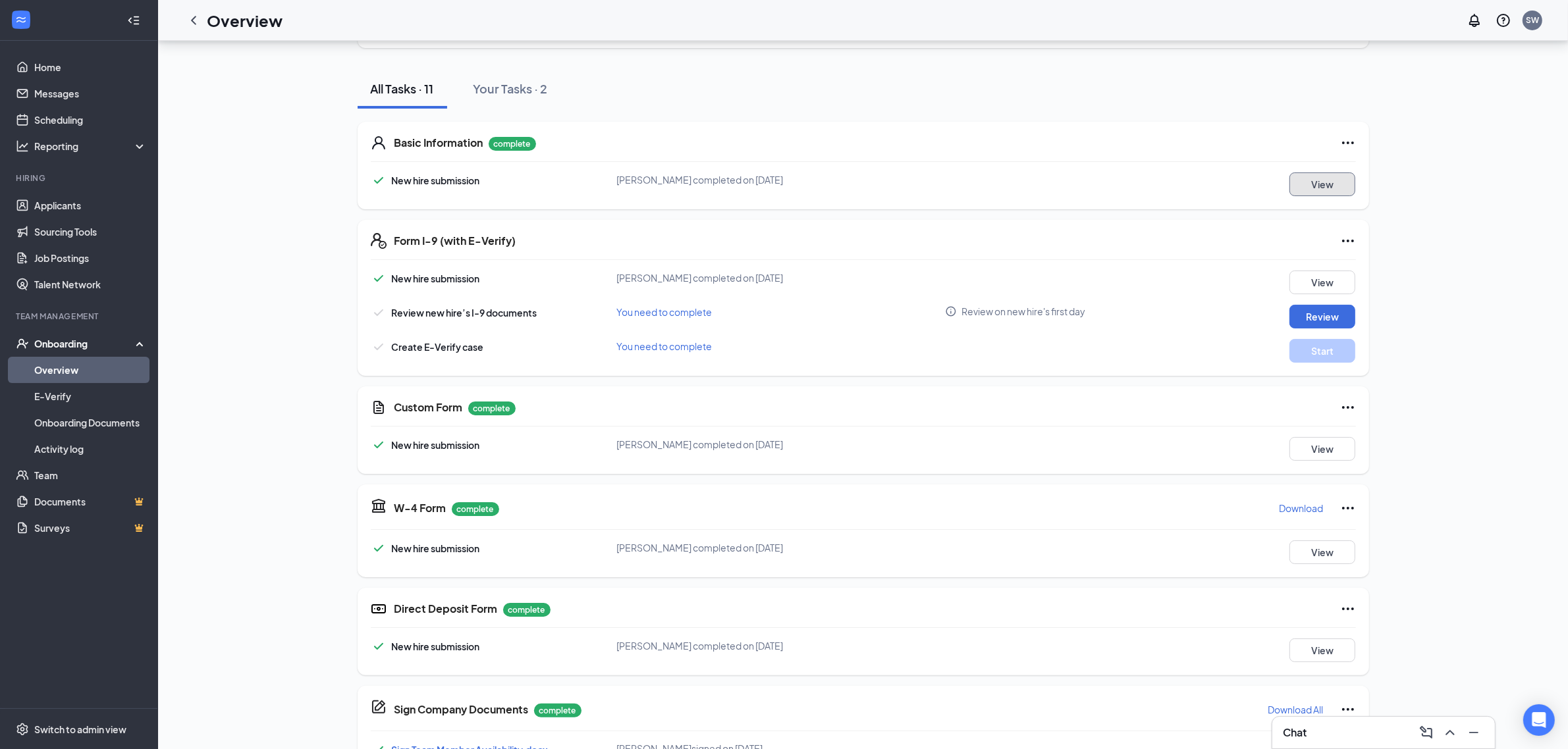
scroll to position [247, 0]
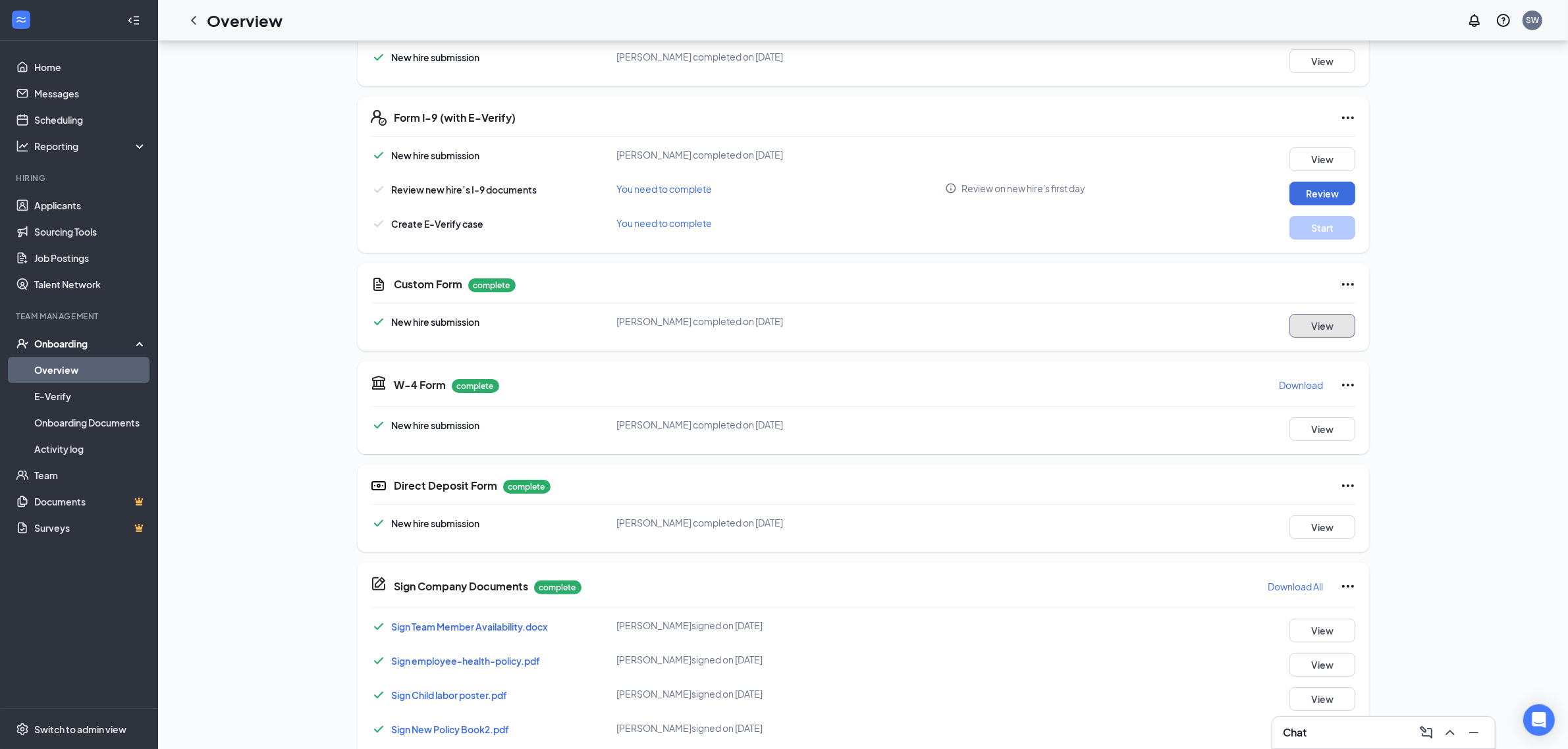
click at [1309, 323] on button "View" at bounding box center [1323, 325] width 66 height 23
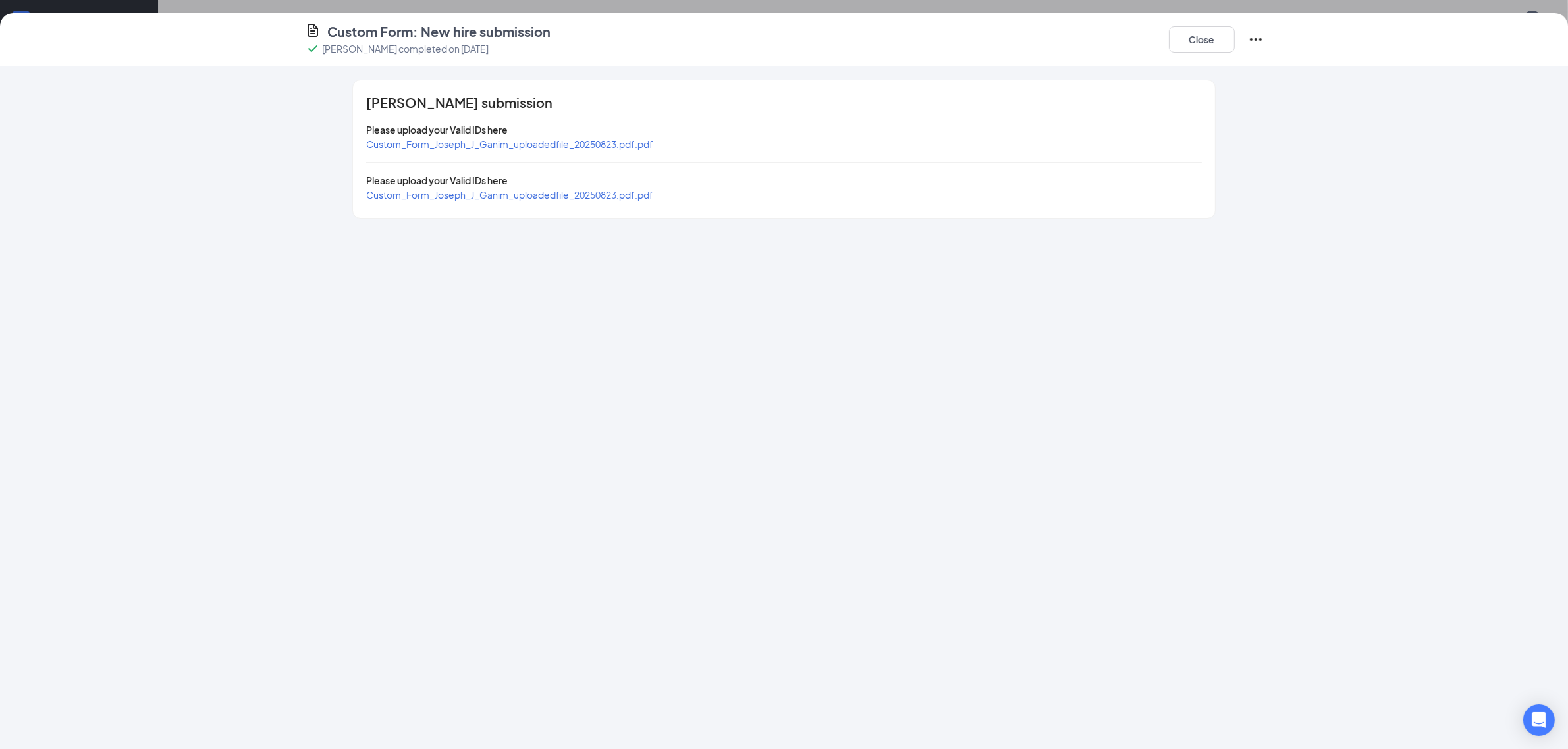
click at [535, 196] on span "Custom_Form_Joseph_J_Ganim_uploadedfile_20250823.pdf.pdf" at bounding box center [510, 195] width 287 height 12
click at [550, 137] on div "Custom_Form_Joseph_J_Ganim_uploadedfile_20250823.pdf.pdf" at bounding box center [510, 144] width 287 height 15
click at [548, 140] on span "Custom_Form_Joseph_J_Ganim_uploadedfile_20250823.pdf.pdf" at bounding box center [510, 144] width 287 height 12
click at [1184, 34] on button "Close" at bounding box center [1202, 40] width 66 height 27
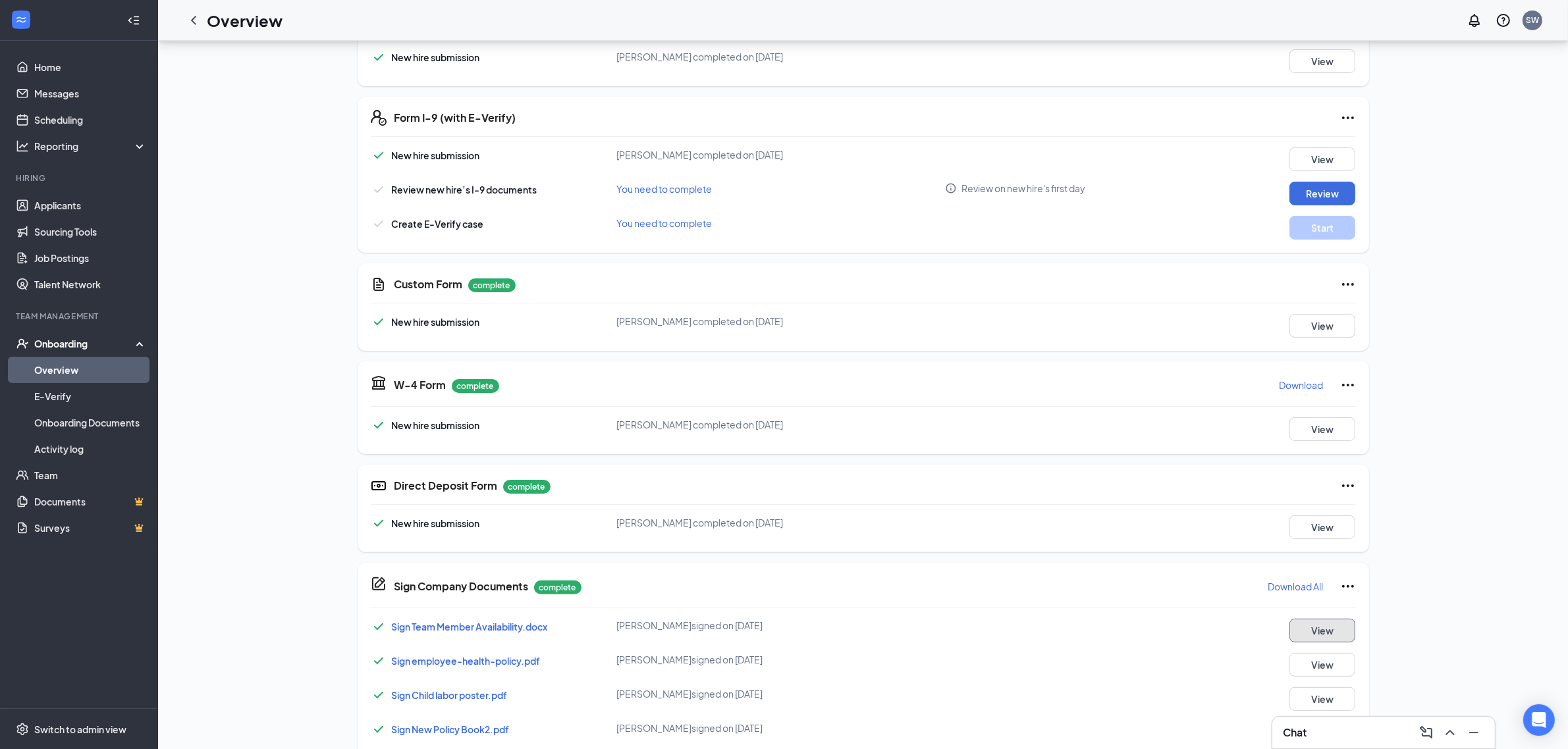
click at [1338, 630] on button "View" at bounding box center [1323, 630] width 66 height 23
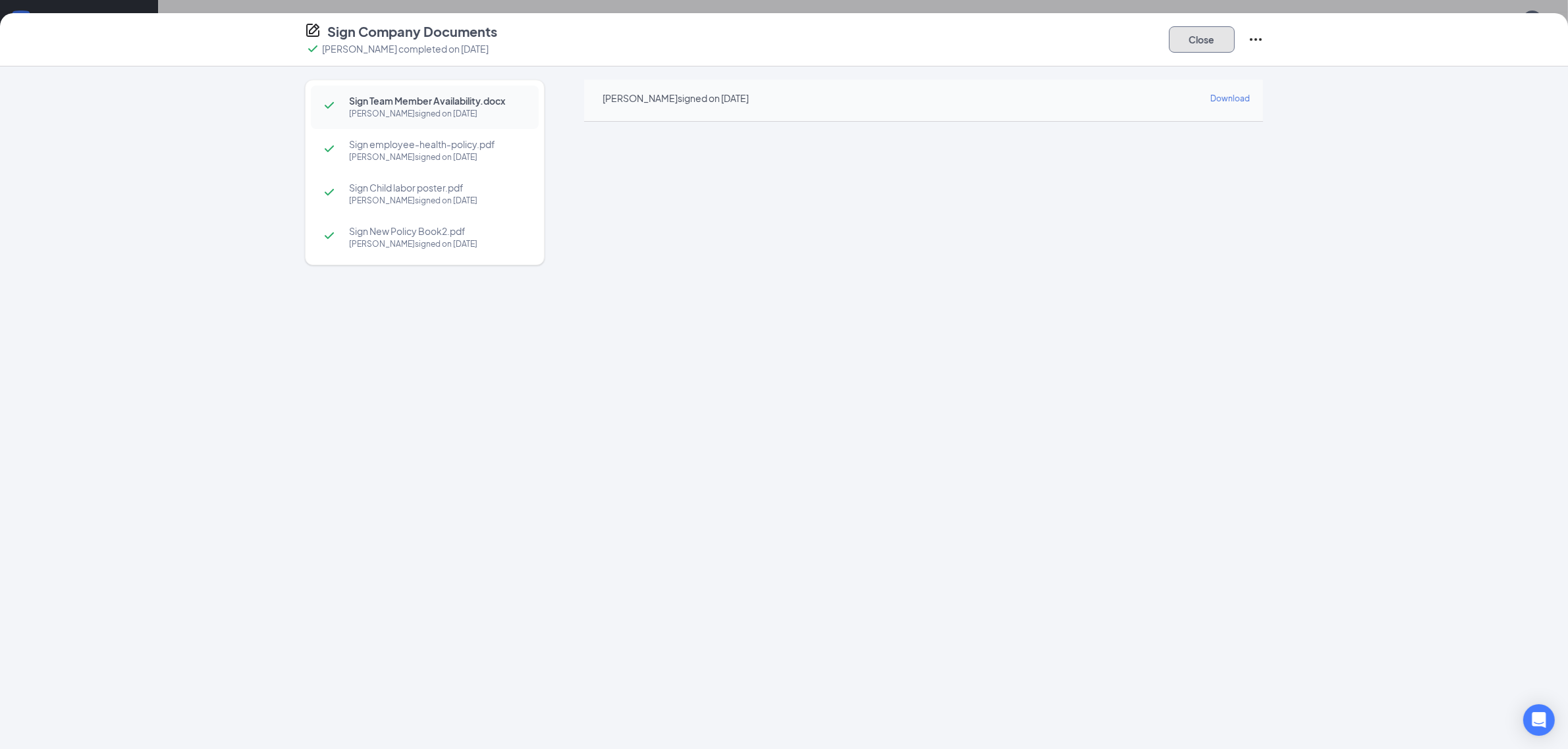
drag, startPoint x: 1204, startPoint y: 56, endPoint x: 1210, endPoint y: 46, distance: 11.7
click at [1204, 56] on div "Close" at bounding box center [1216, 40] width 94 height 34
click at [1202, 41] on button "Close" at bounding box center [1202, 40] width 66 height 27
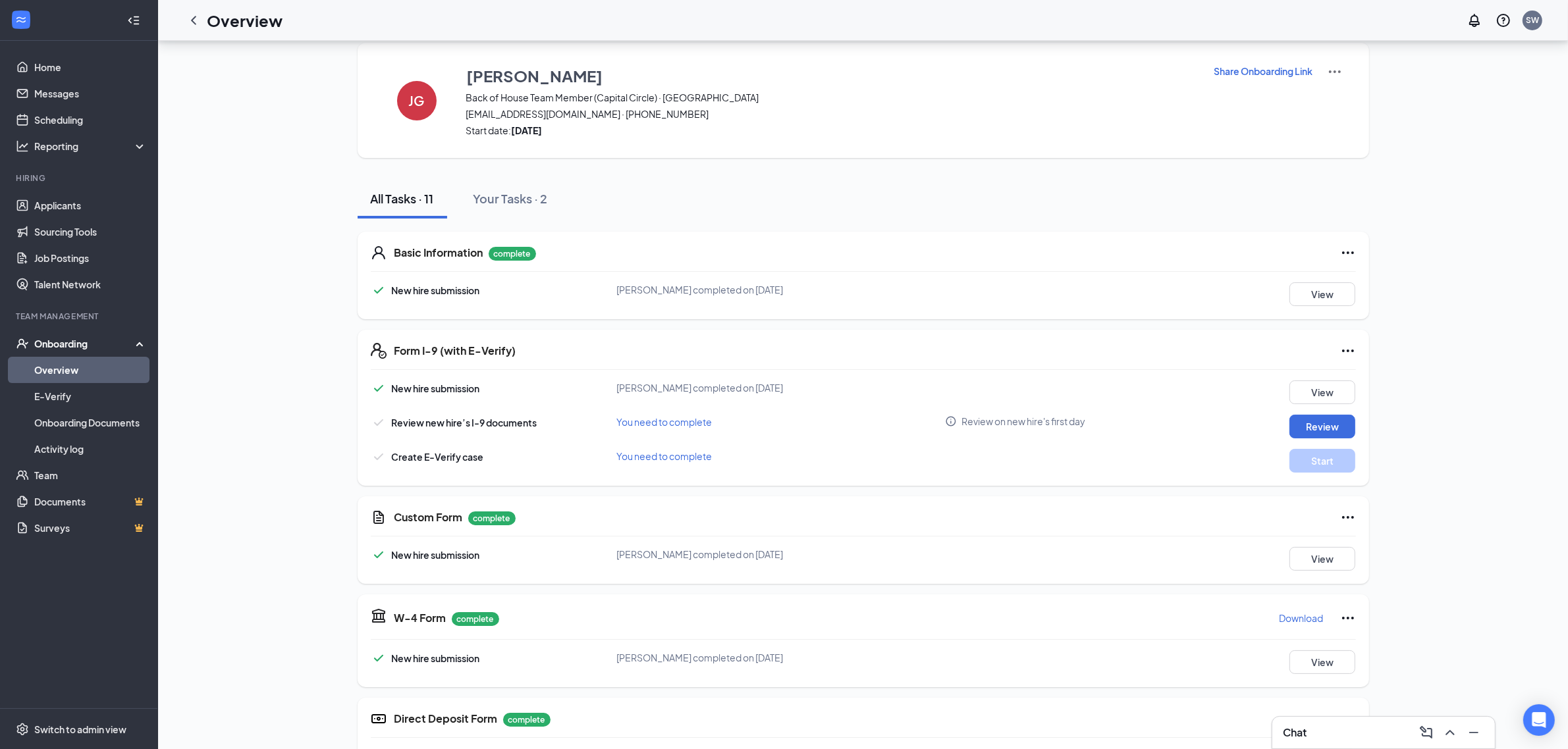
scroll to position [0, 0]
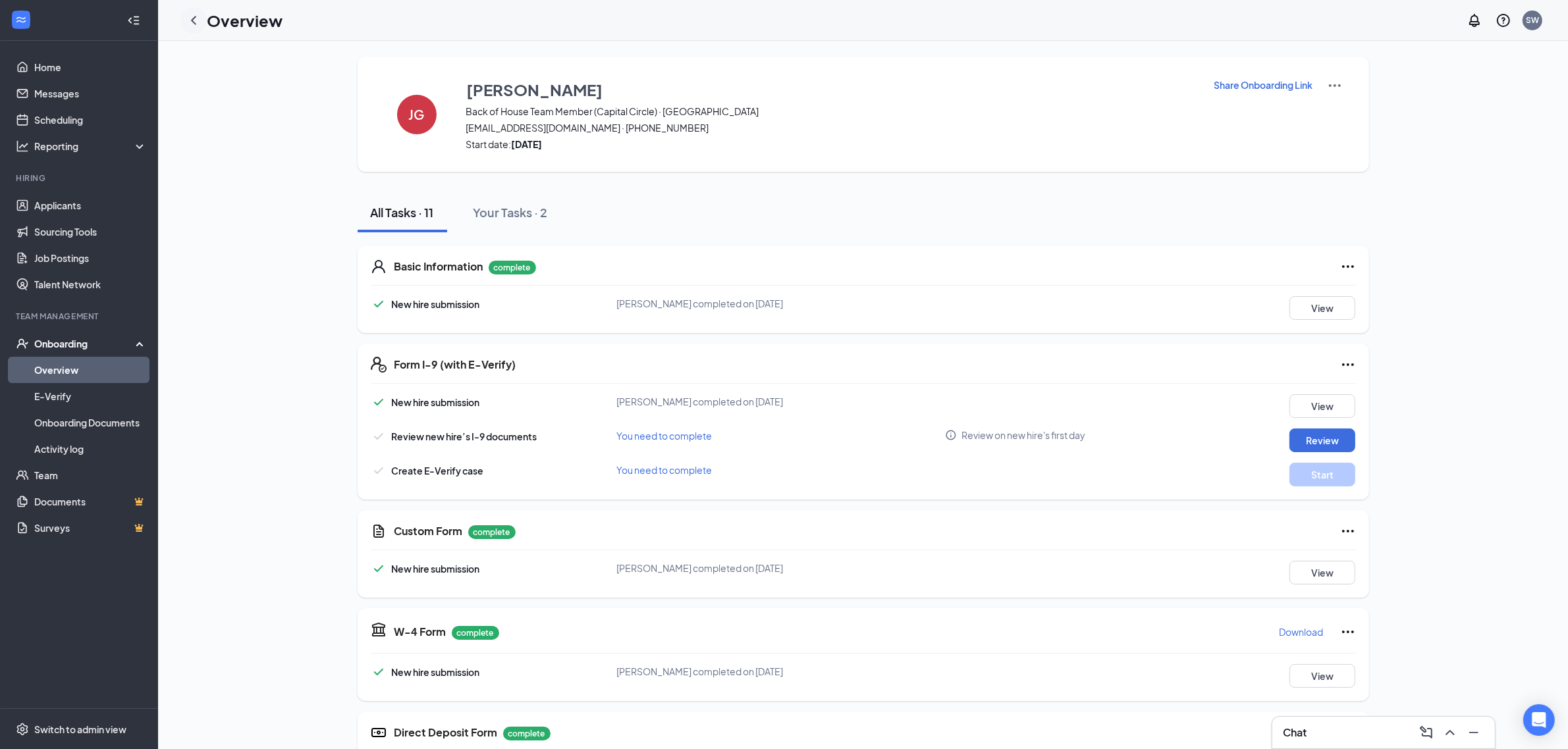
click at [193, 16] on icon "ChevronLeft" at bounding box center [194, 20] width 16 height 16
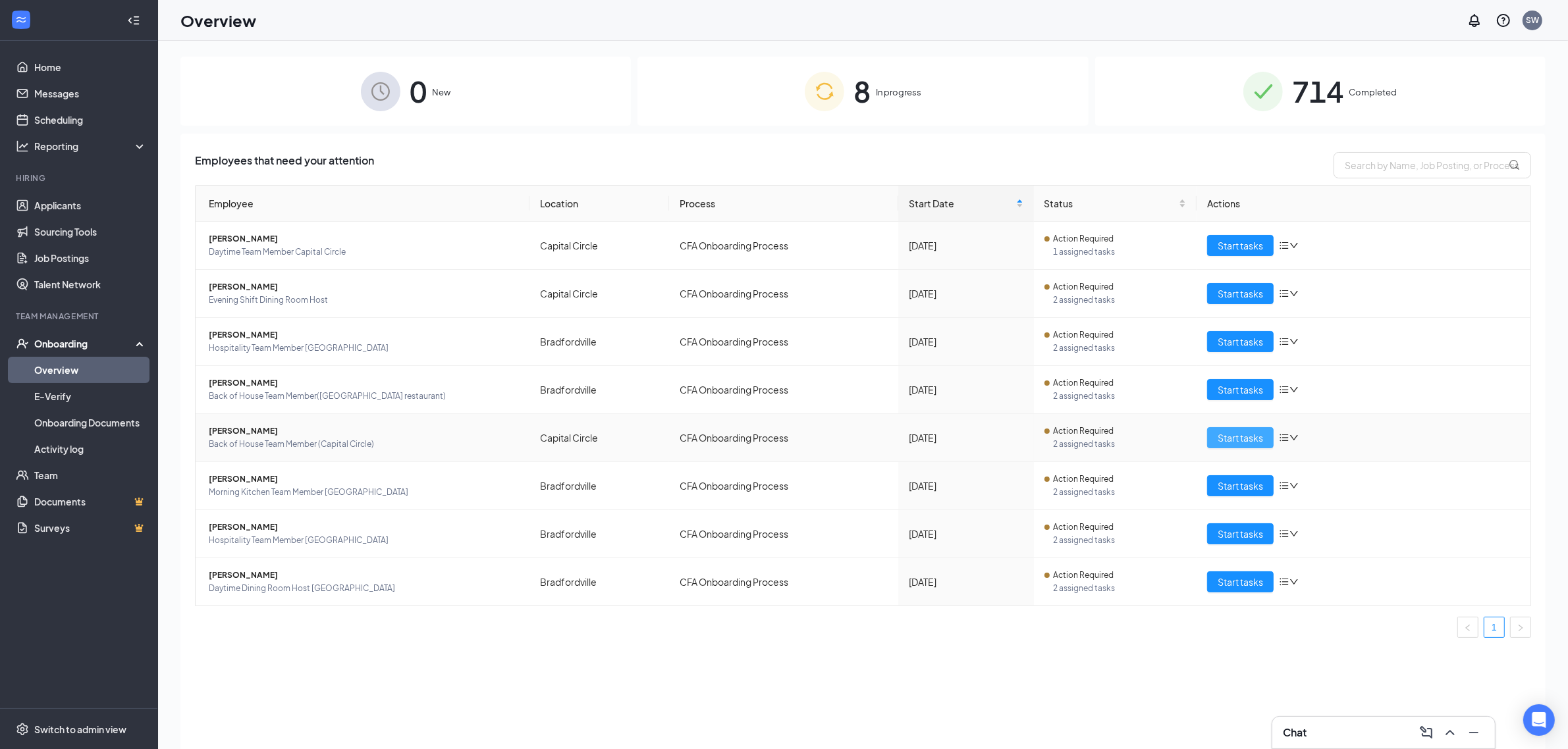
click at [1243, 431] on span "Start tasks" at bounding box center [1240, 437] width 45 height 15
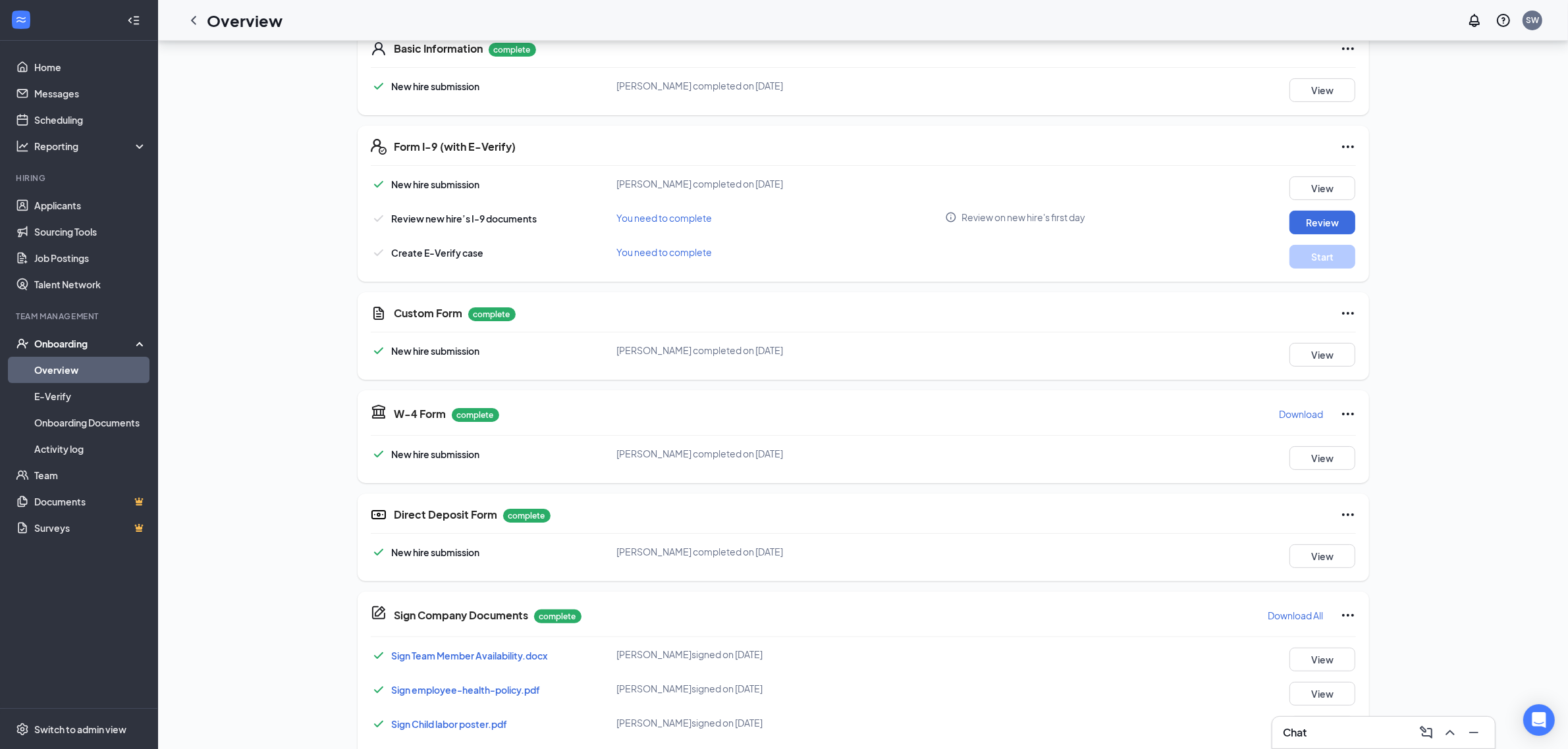
scroll to position [247, 0]
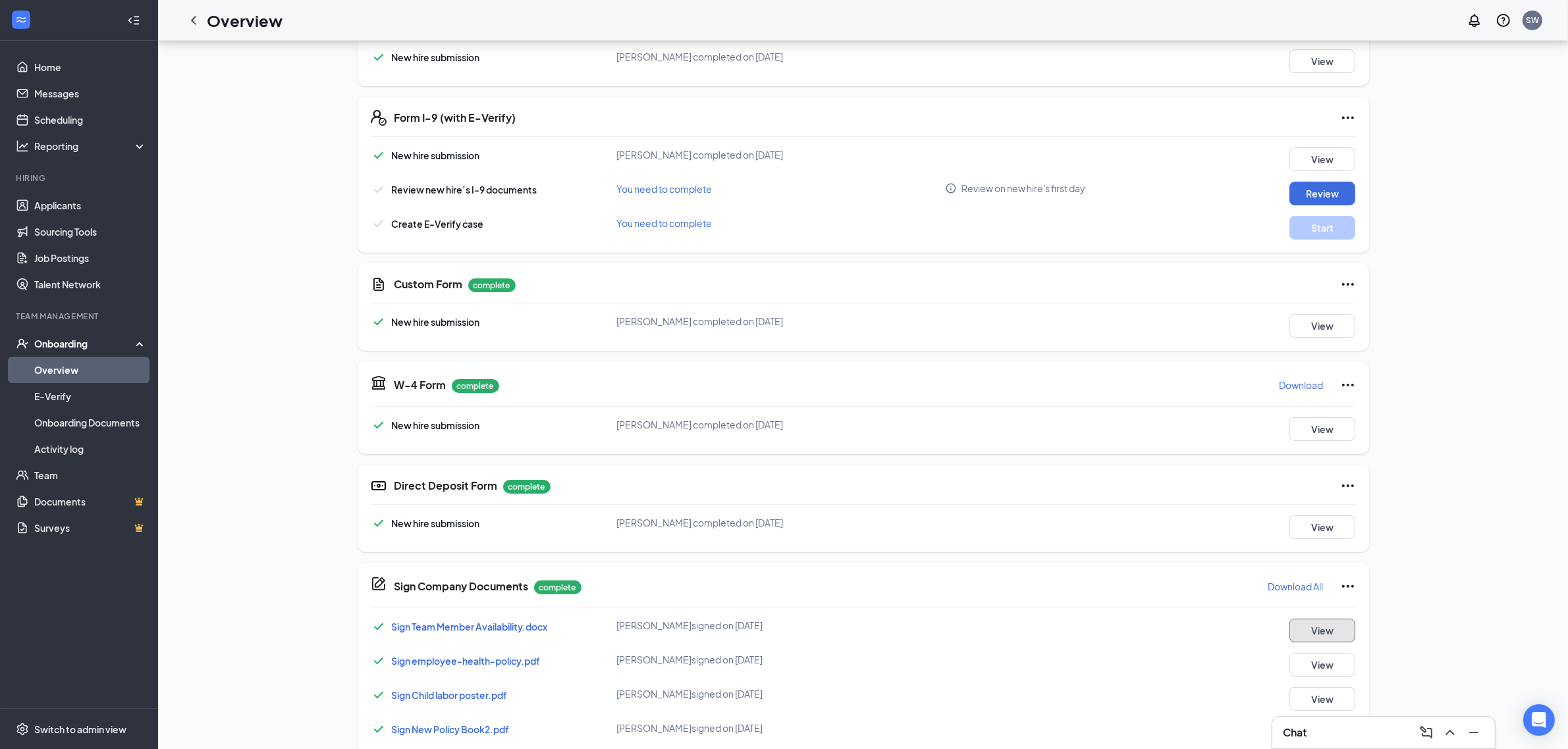
click at [1316, 623] on button "View" at bounding box center [1323, 630] width 66 height 23
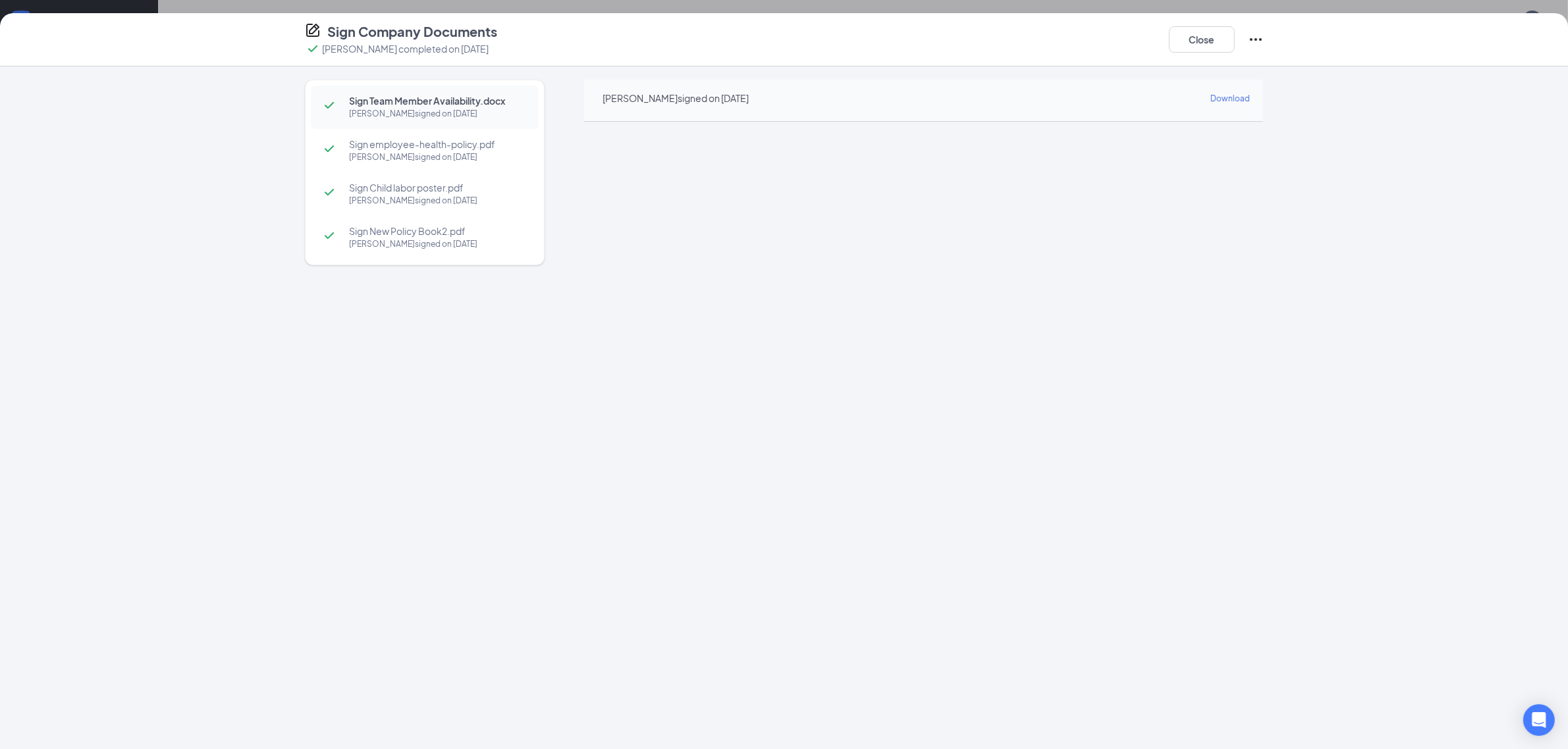
click at [1223, 97] on span "Download" at bounding box center [1230, 98] width 40 height 10
drag, startPoint x: 1298, startPoint y: 40, endPoint x: 1378, endPoint y: 136, distance: 125.0
click at [1366, 140] on div "Sign Team Member Availability.docx Joseph J Ganim signed on Aug 24 Sign employe…" at bounding box center [784, 408] width 1568 height 683
click at [1213, 40] on button "Close" at bounding box center [1202, 40] width 66 height 27
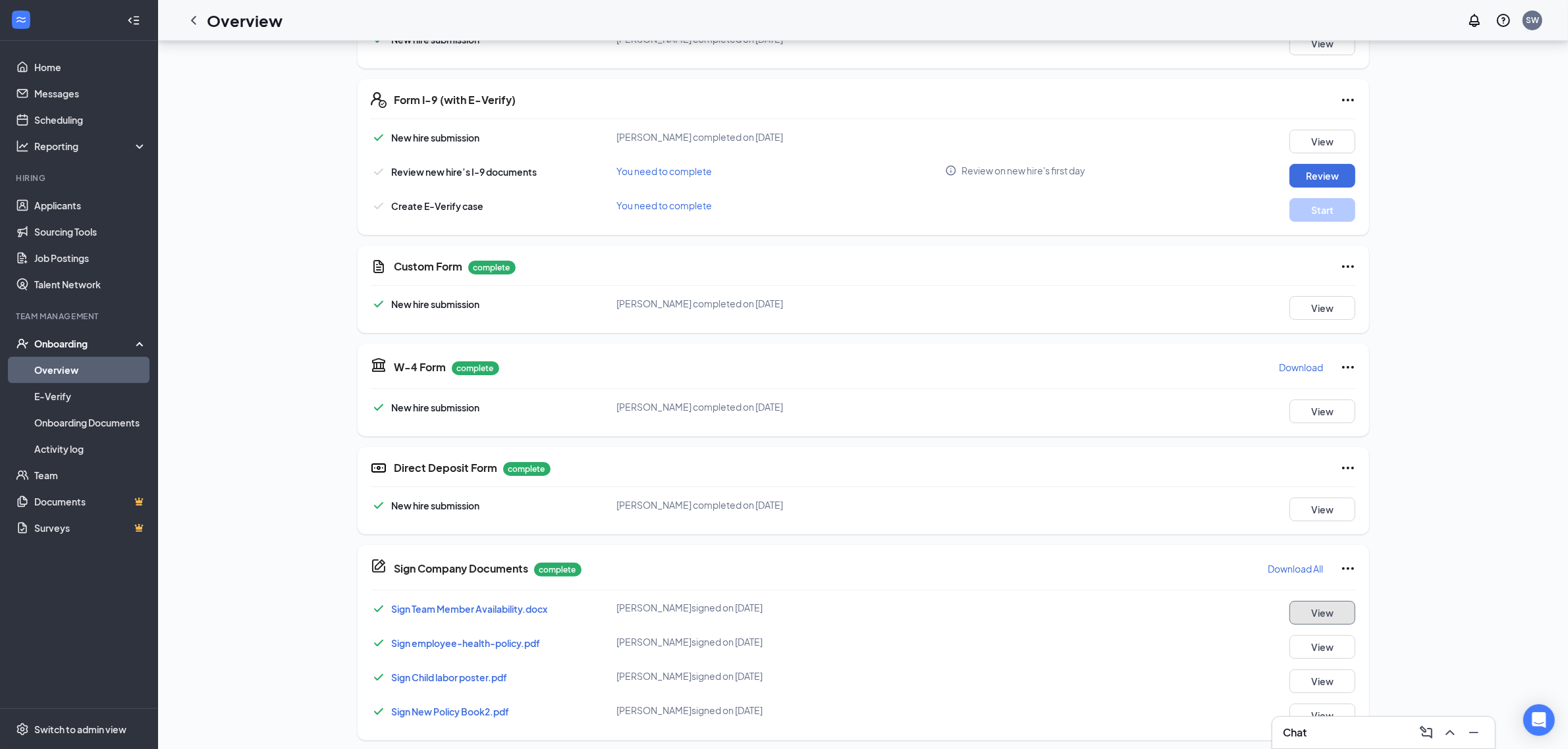
scroll to position [272, 0]
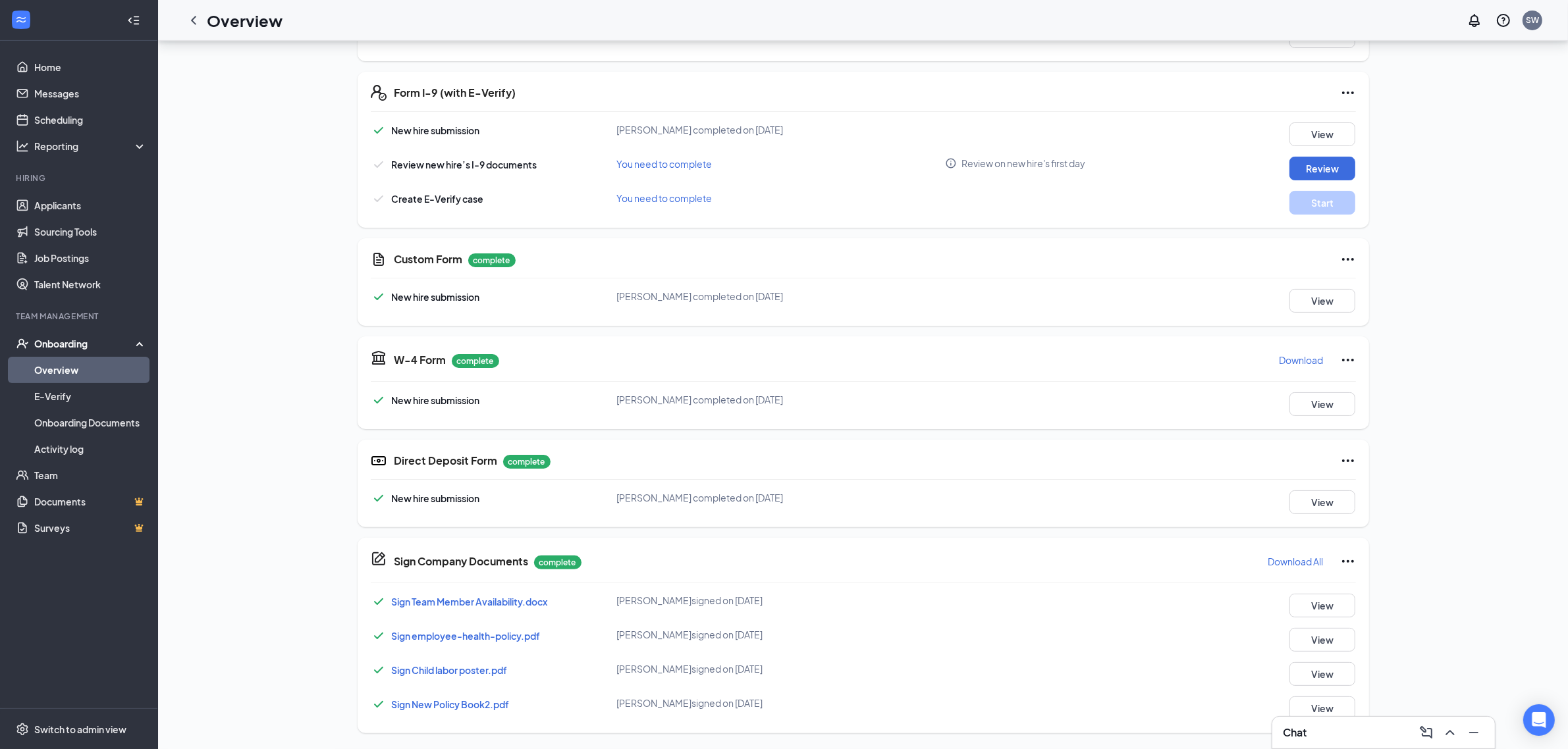
click at [1292, 360] on p "Download" at bounding box center [1302, 360] width 44 height 13
click at [202, 17] on div at bounding box center [193, 20] width 27 height 27
click at [193, 20] on icon "ChevronLeft" at bounding box center [194, 20] width 16 height 16
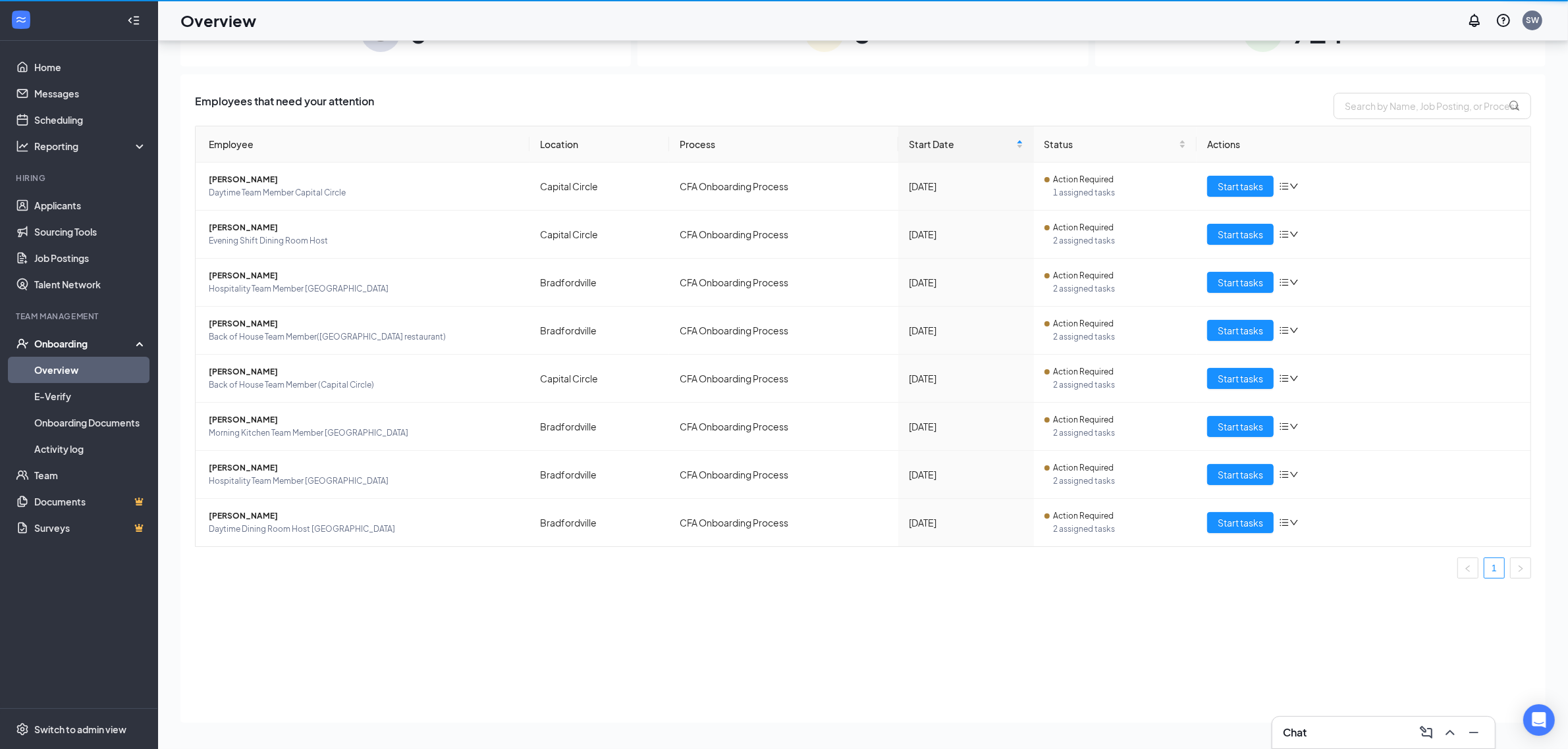
scroll to position [59, 0]
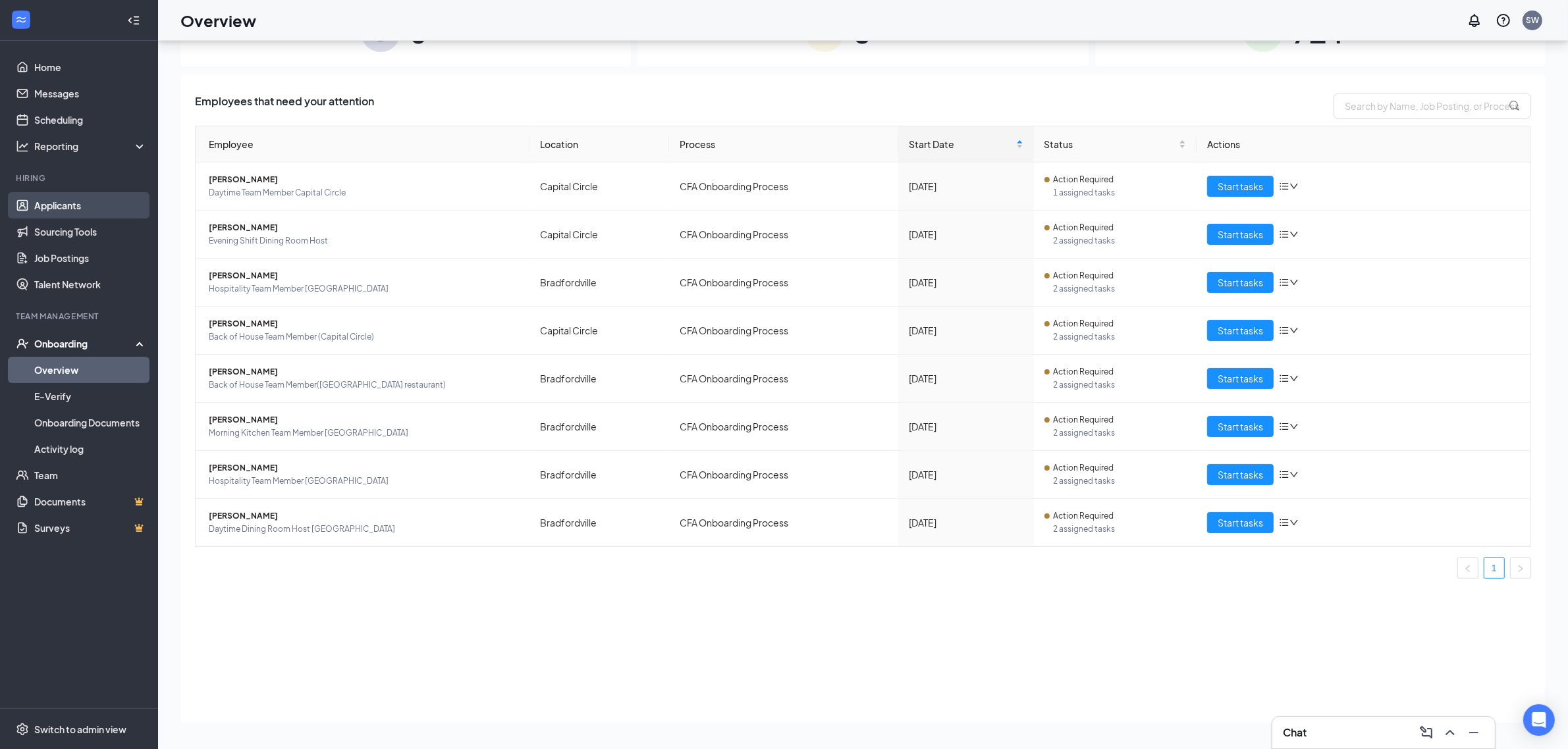
click at [61, 203] on link "Applicants" at bounding box center [90, 205] width 112 height 27
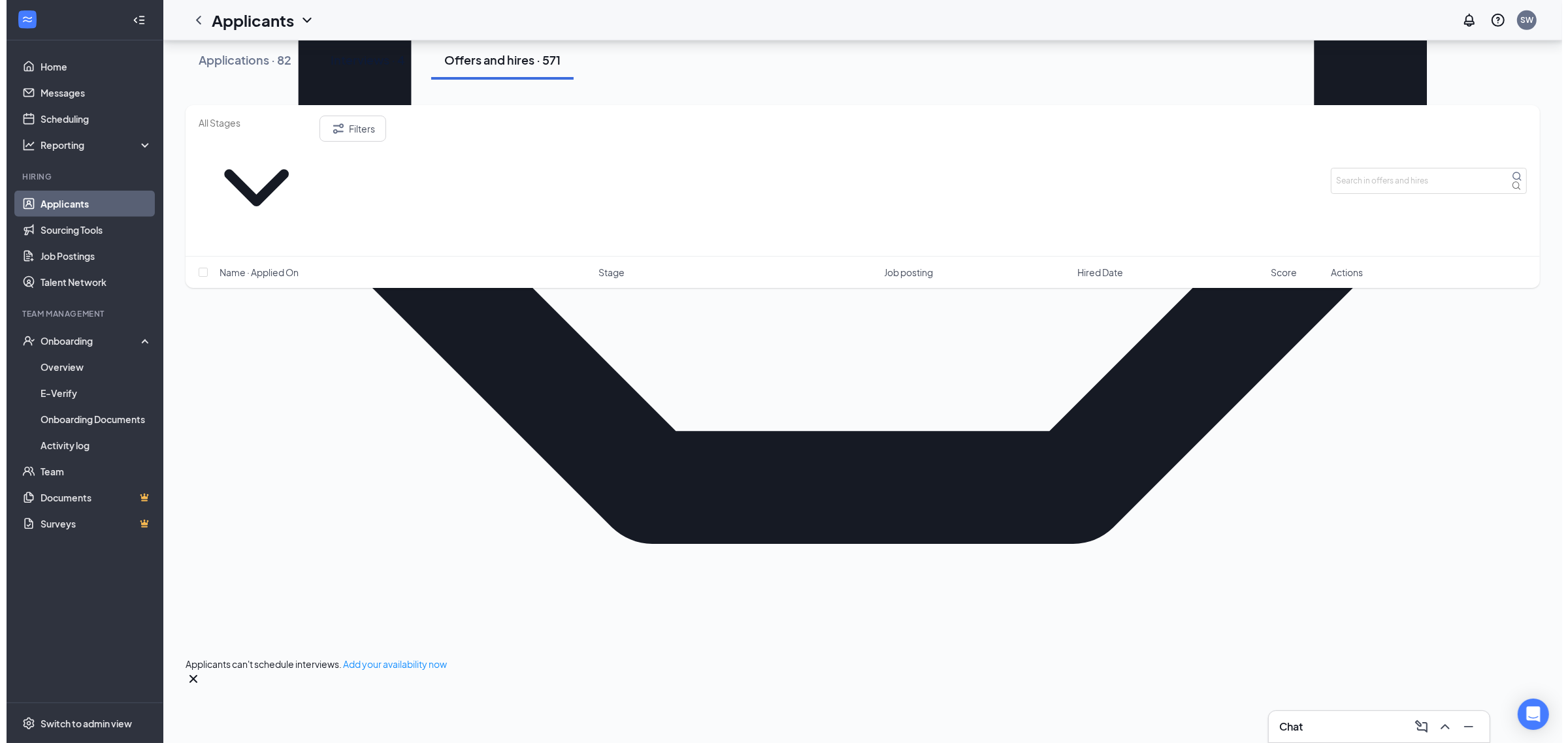
scroll to position [1061, 0]
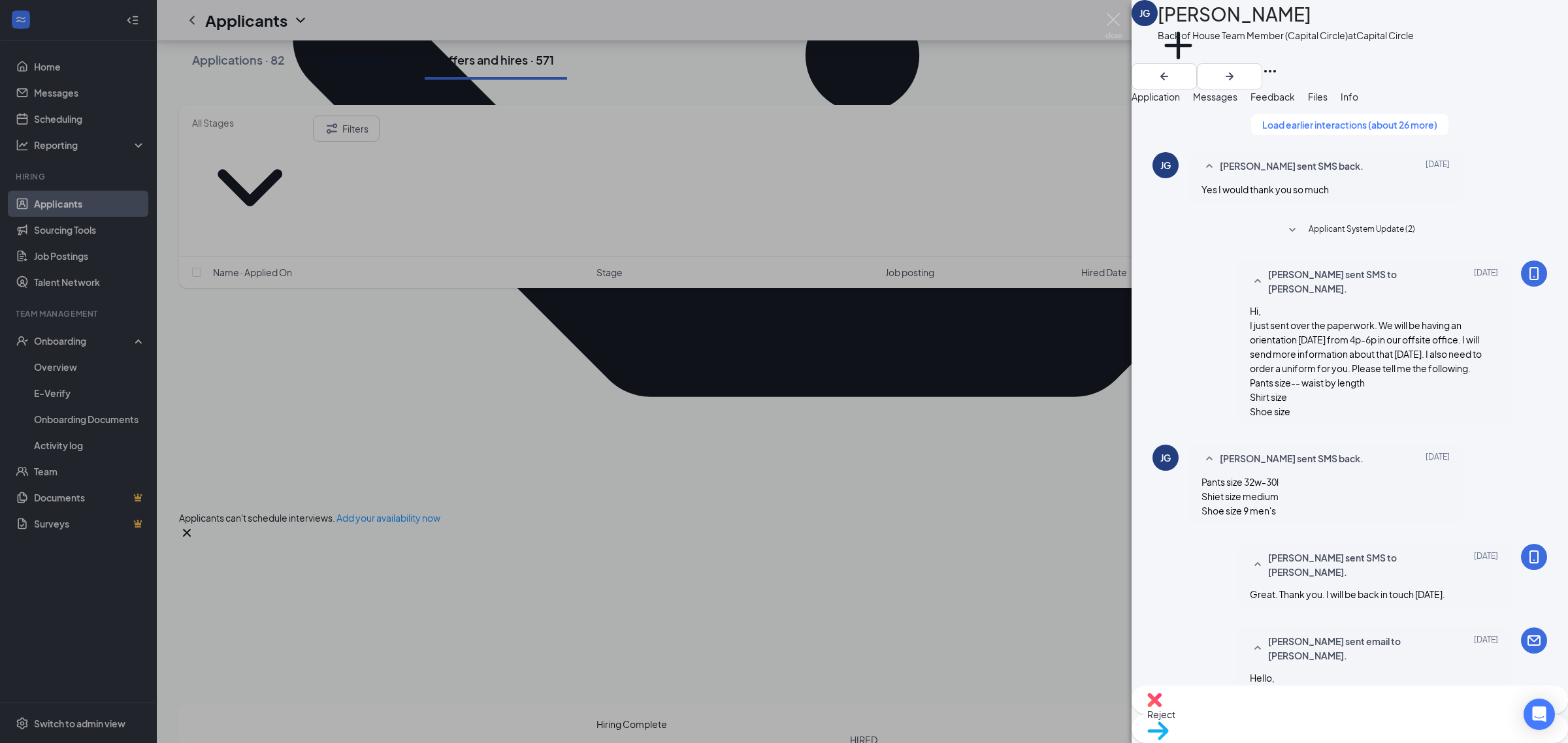
scroll to position [1444, 0]
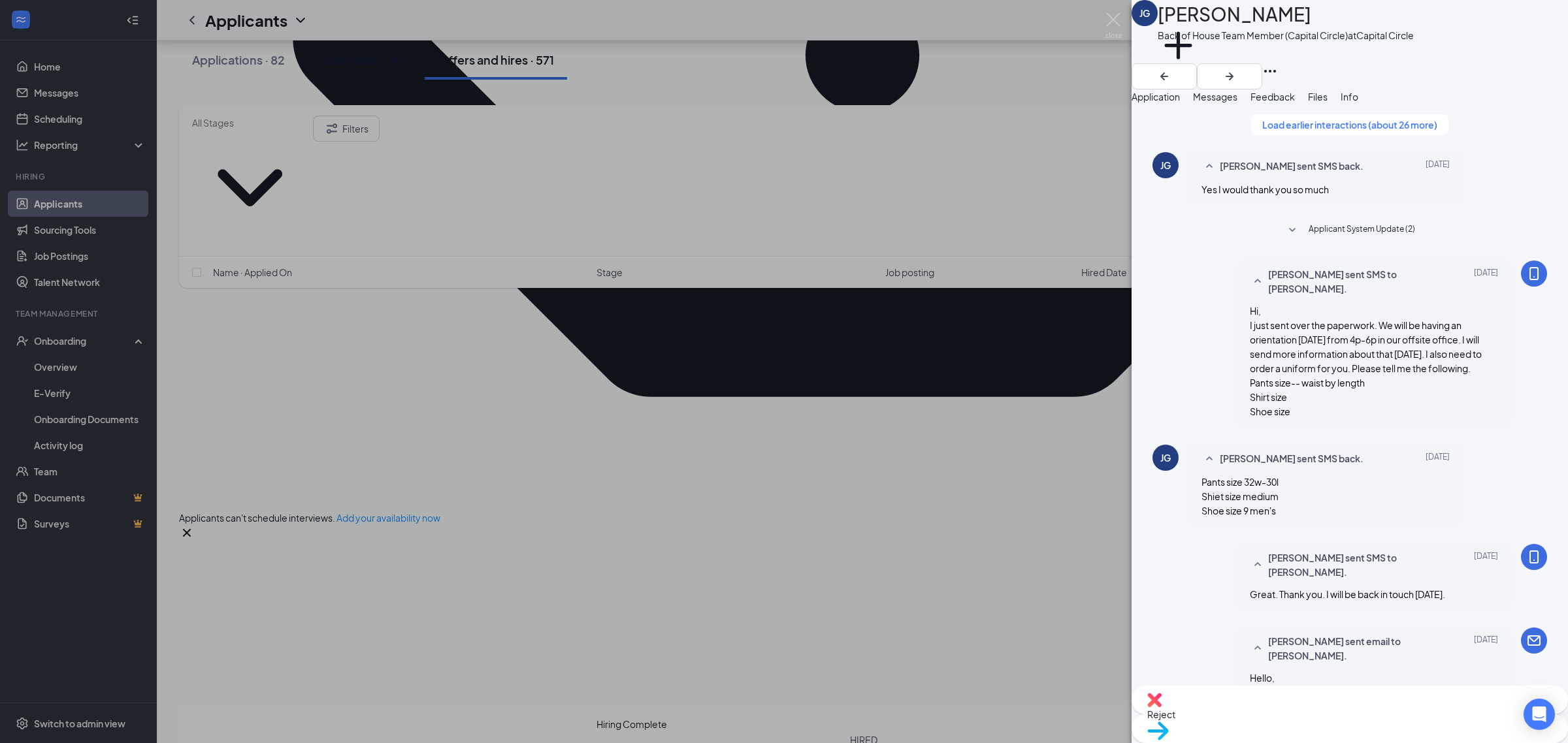
type textarea "Good morning, I have a few things for you. 1- We need another ID for the I9 for…"
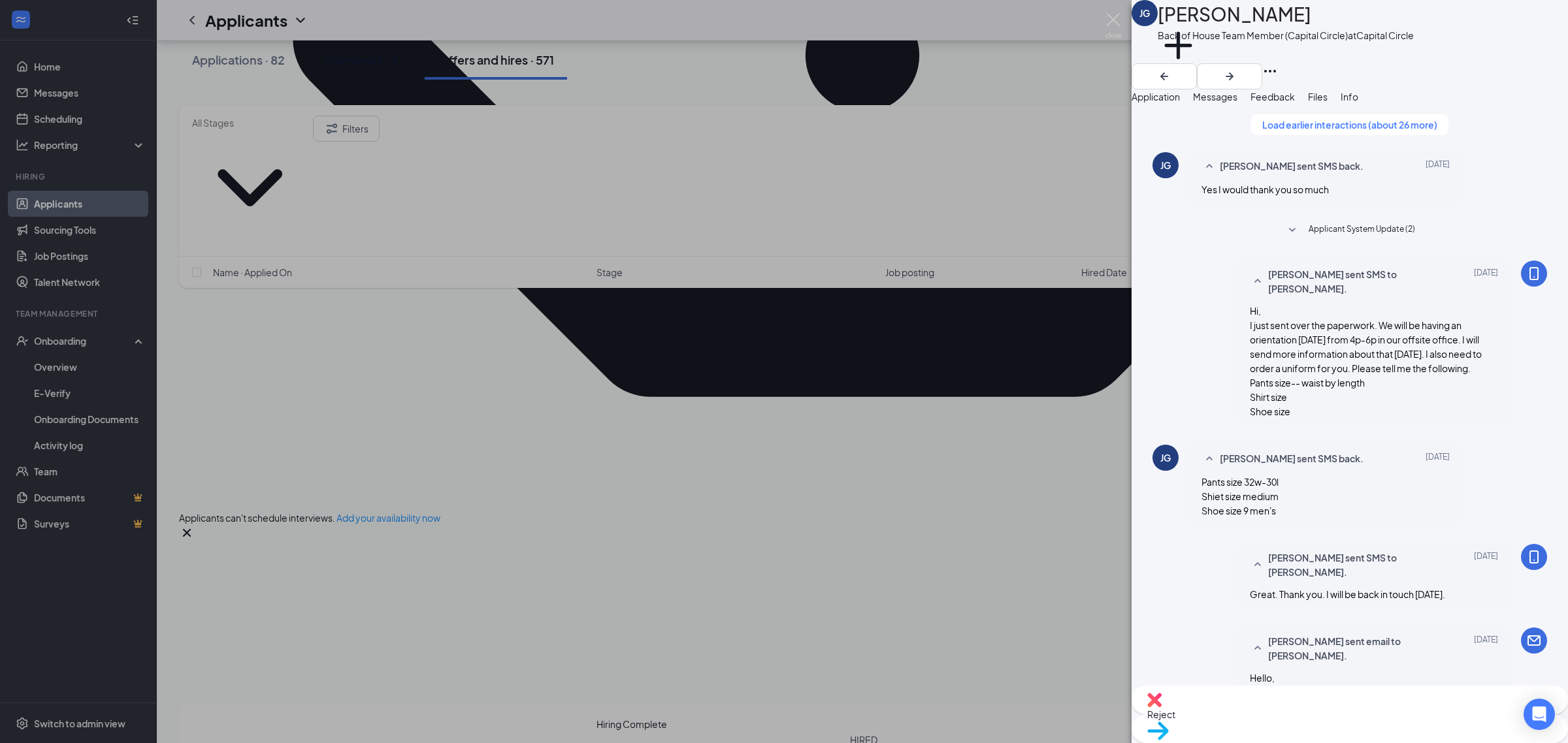
checkbox input "true"
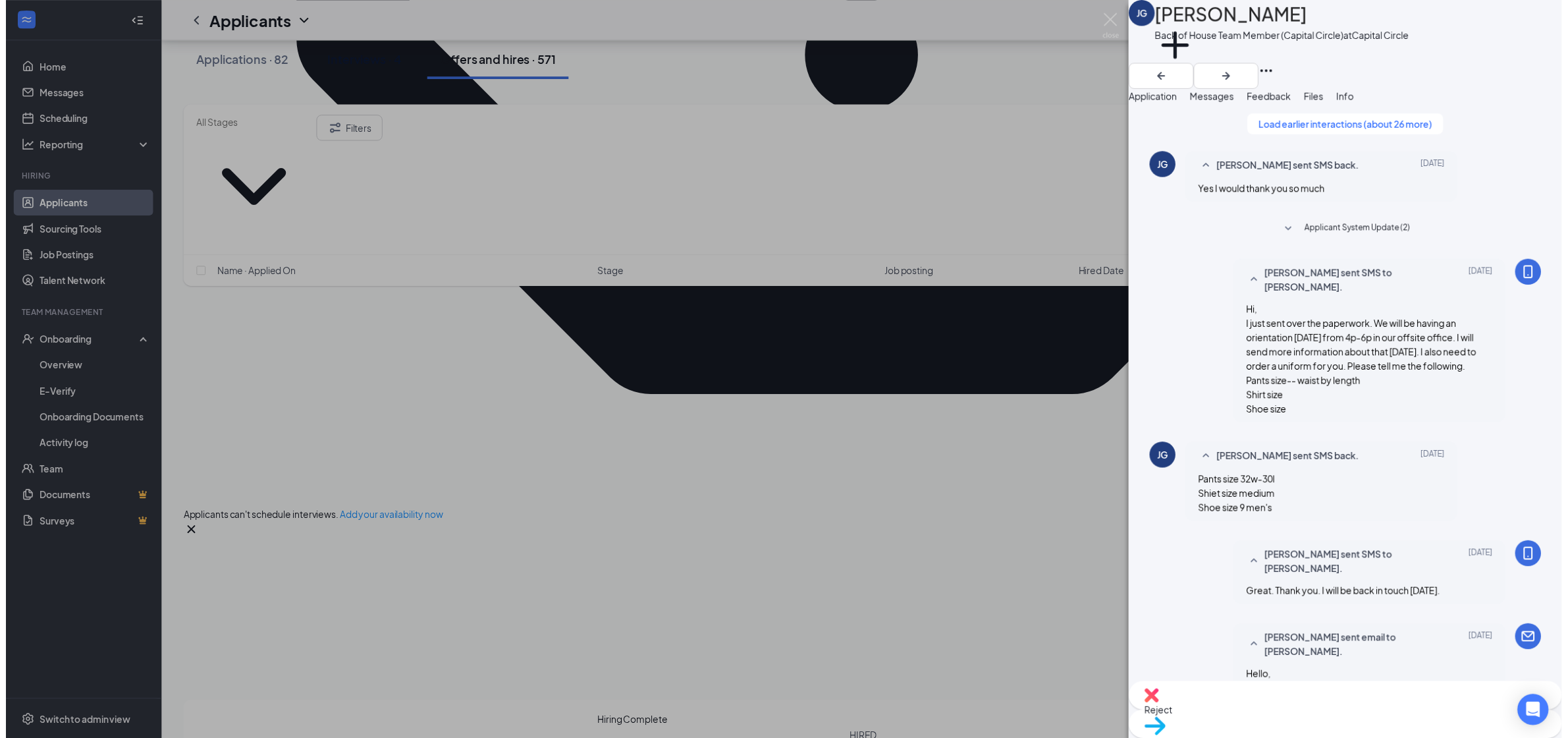
scroll to position [1944, 0]
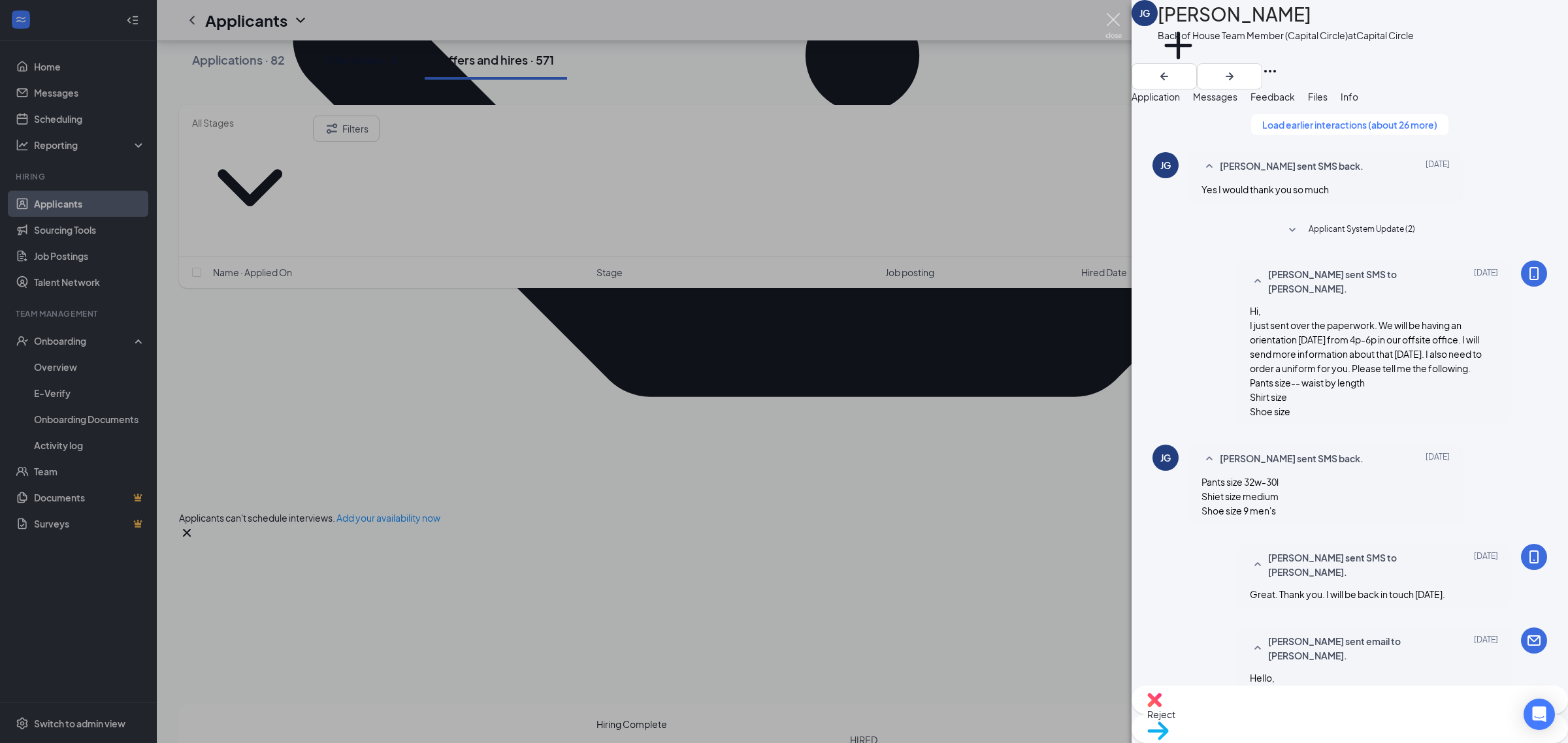
click at [1112, 13] on img at bounding box center [1113, 26] width 16 height 26
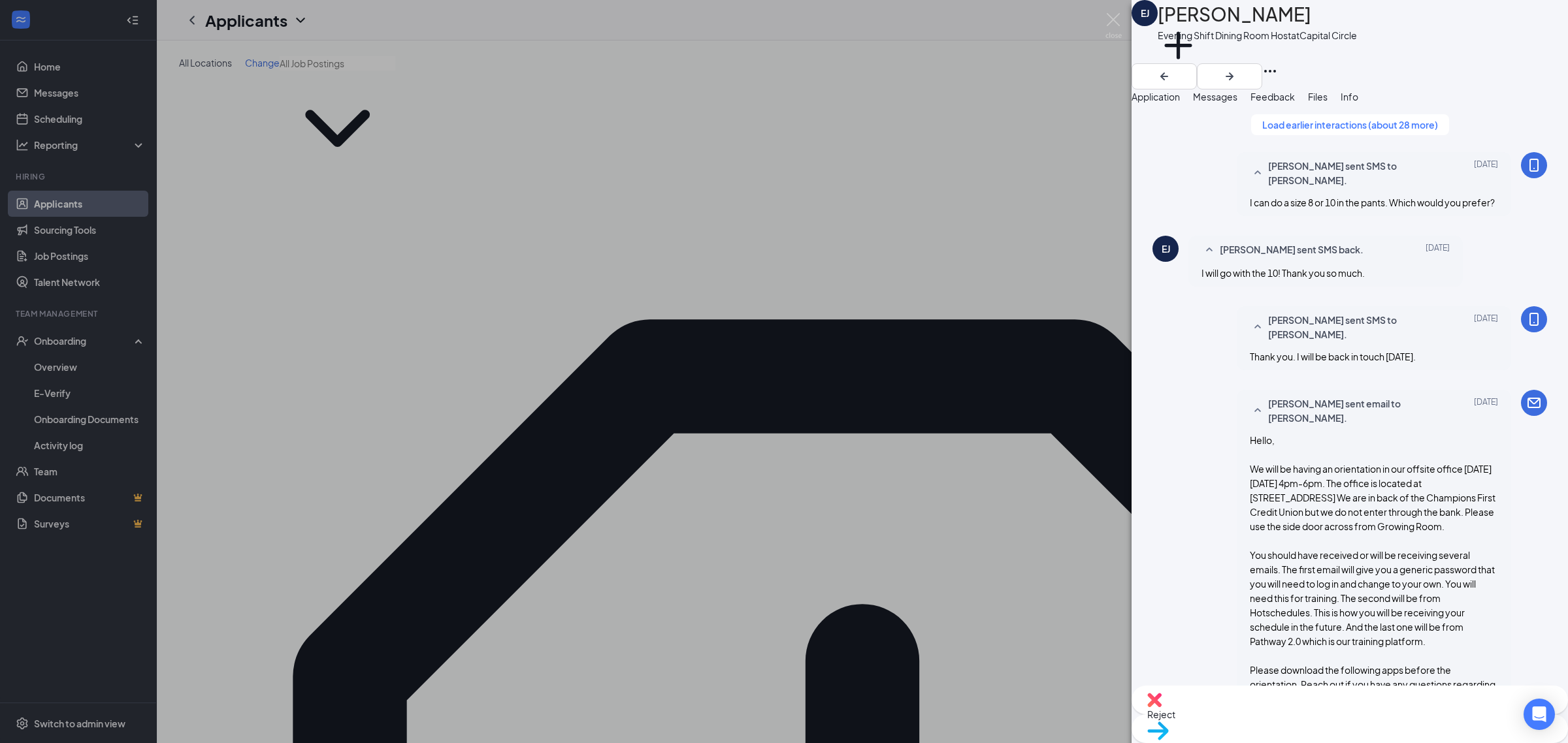
scroll to position [1604, 0]
type textarea "Good morning, Would you like to have [PERSON_NAME] or [PERSON_NAME] on your nam…"
checkbox input "true"
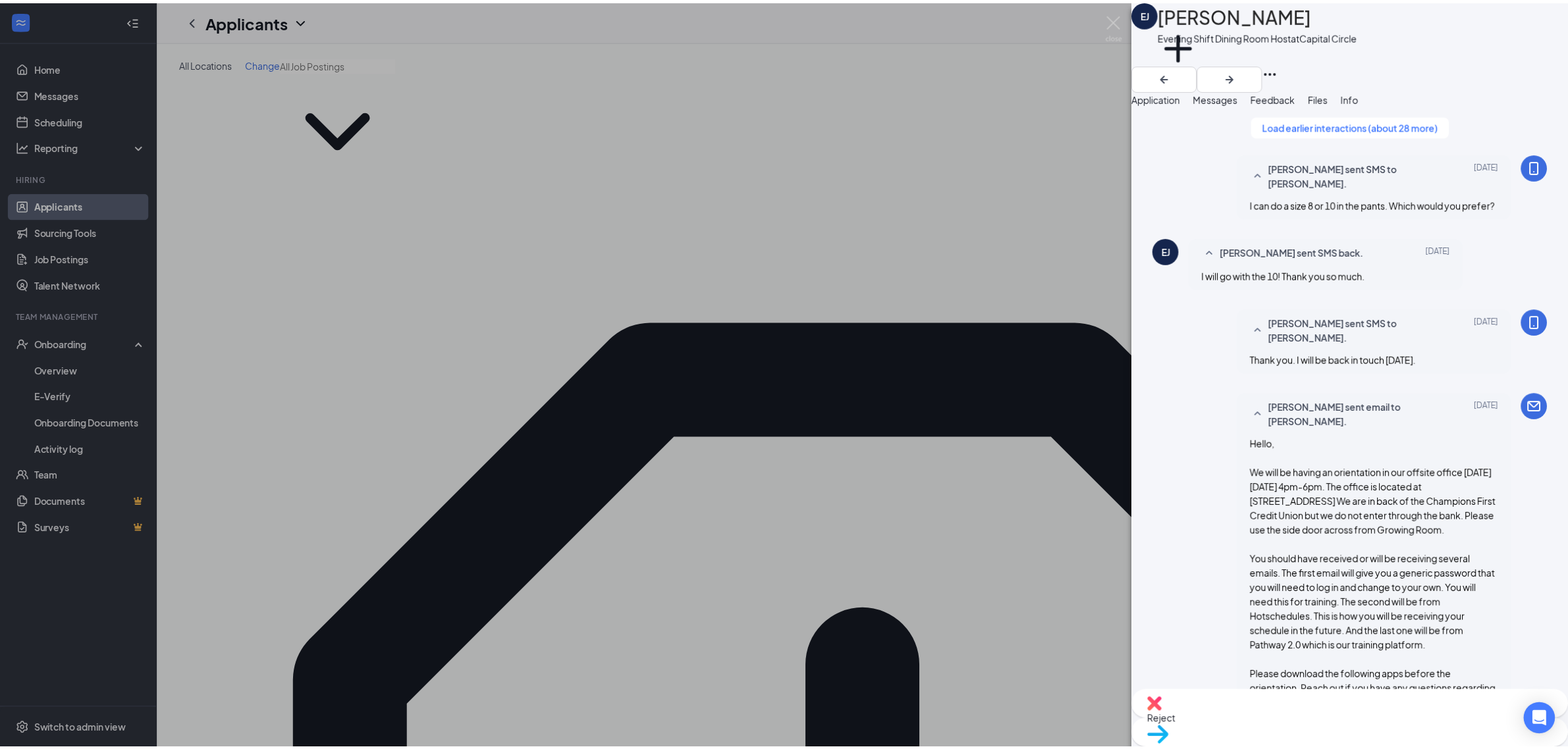
scroll to position [1901, 0]
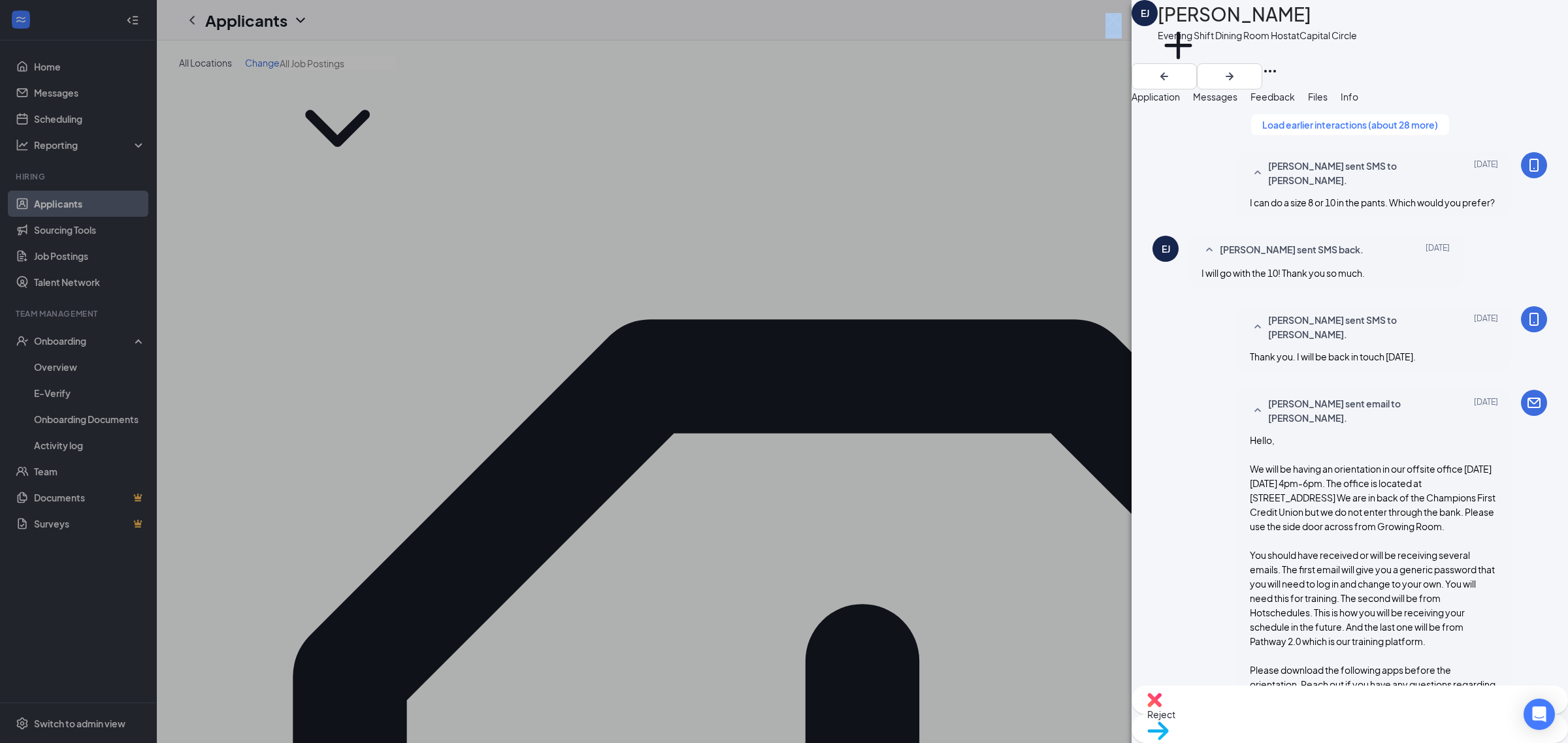
click at [1115, 14] on div "EJ ELIZABETH JONES Evening Shift Dining Room Host at Capital Circle Add a tag A…" at bounding box center [784, 372] width 1568 height 743
click at [1115, 14] on img at bounding box center [1113, 26] width 16 height 26
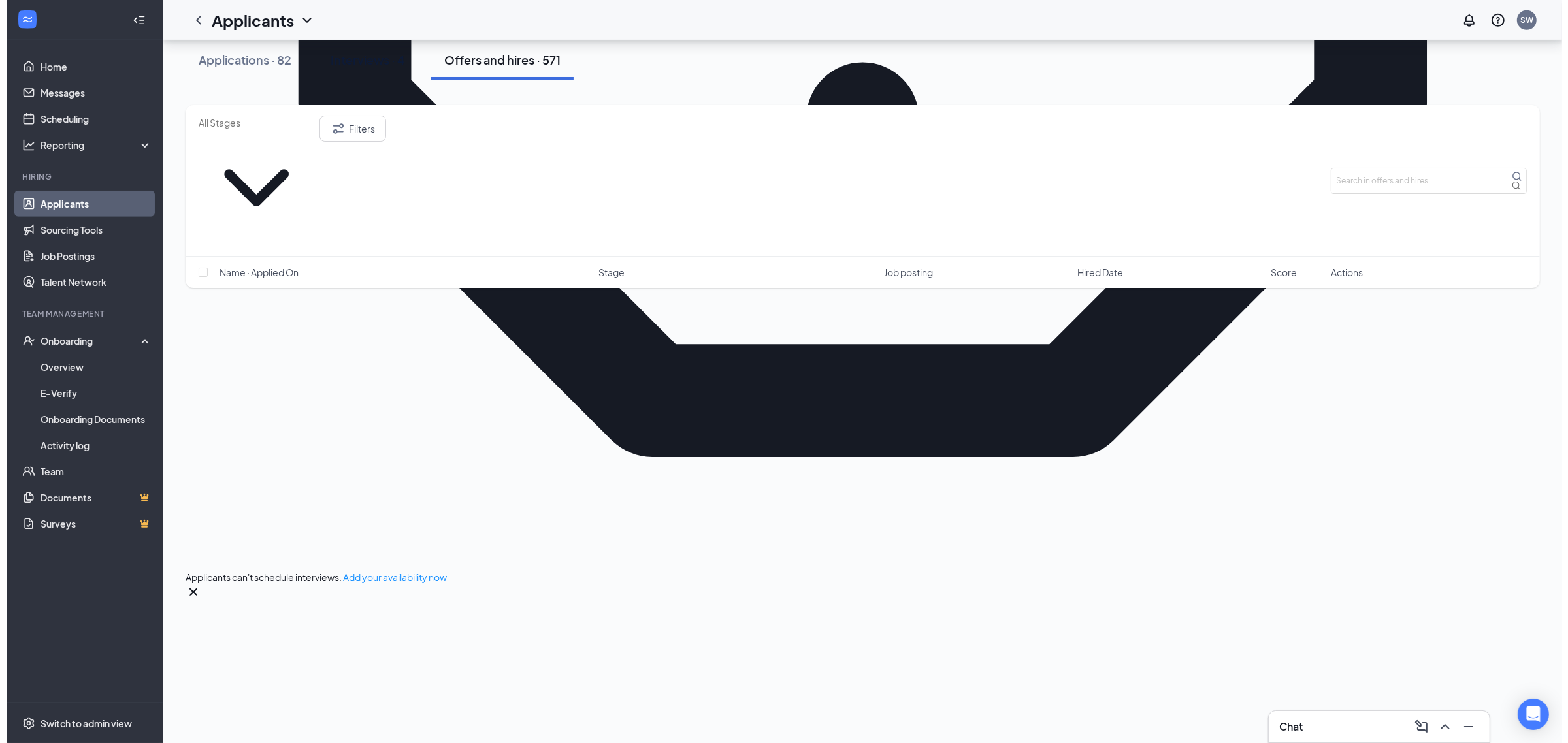
scroll to position [1303, 0]
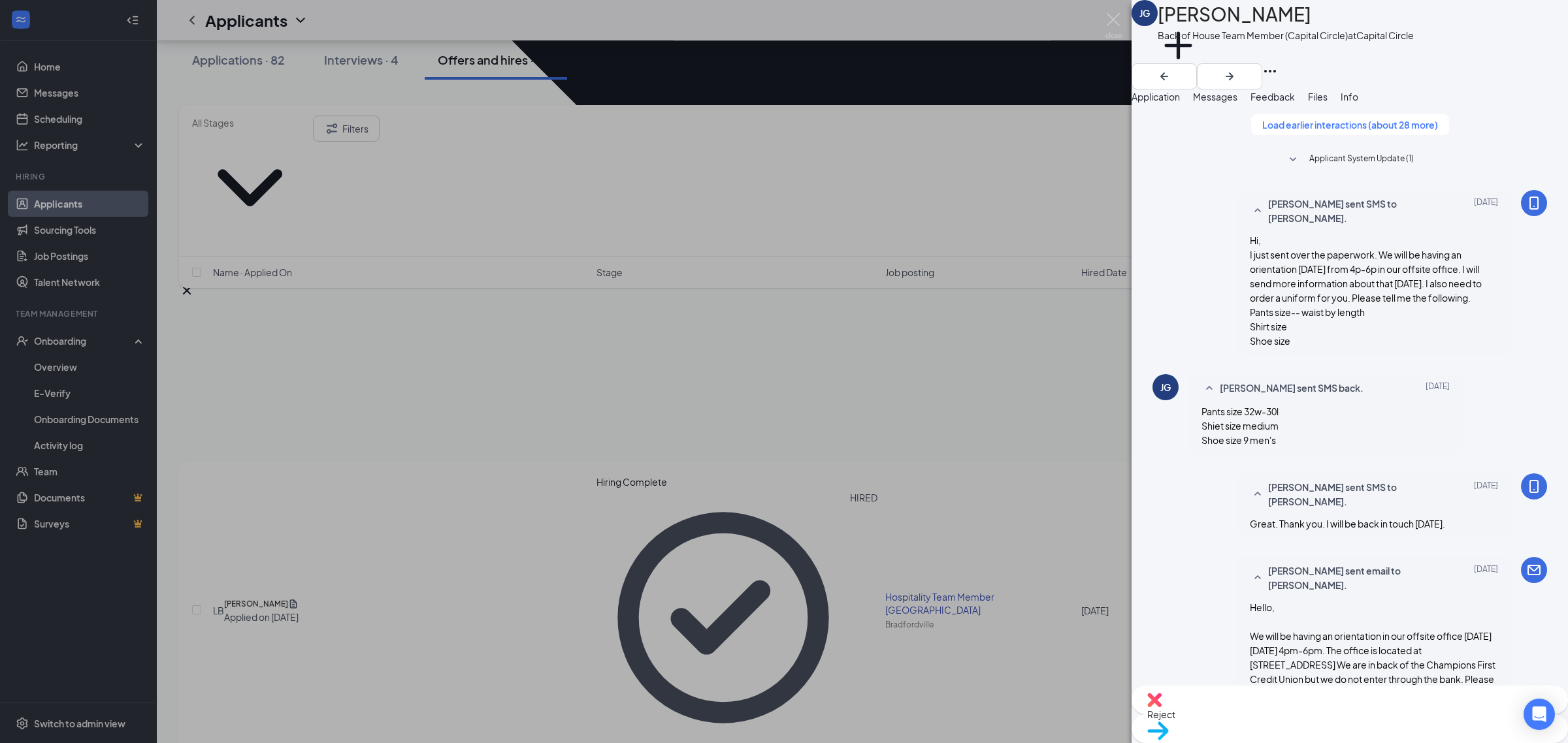
scroll to position [1857, 0]
type textarea "I apologize, for the other form of ID, it needs to be a picture of your Birth C…"
drag, startPoint x: 1366, startPoint y: 668, endPoint x: 1405, endPoint y: 674, distance: 39.5
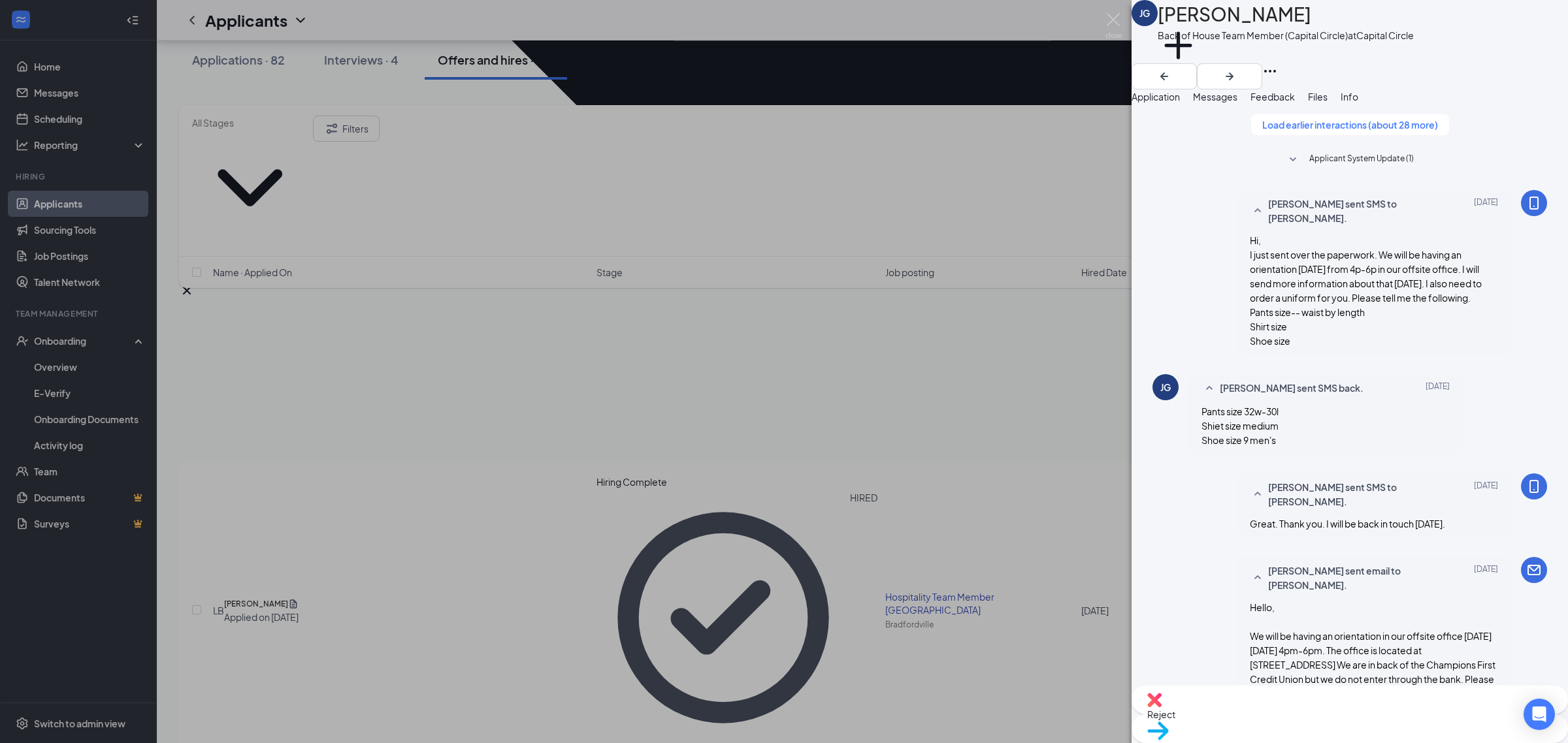
checkbox input "true"
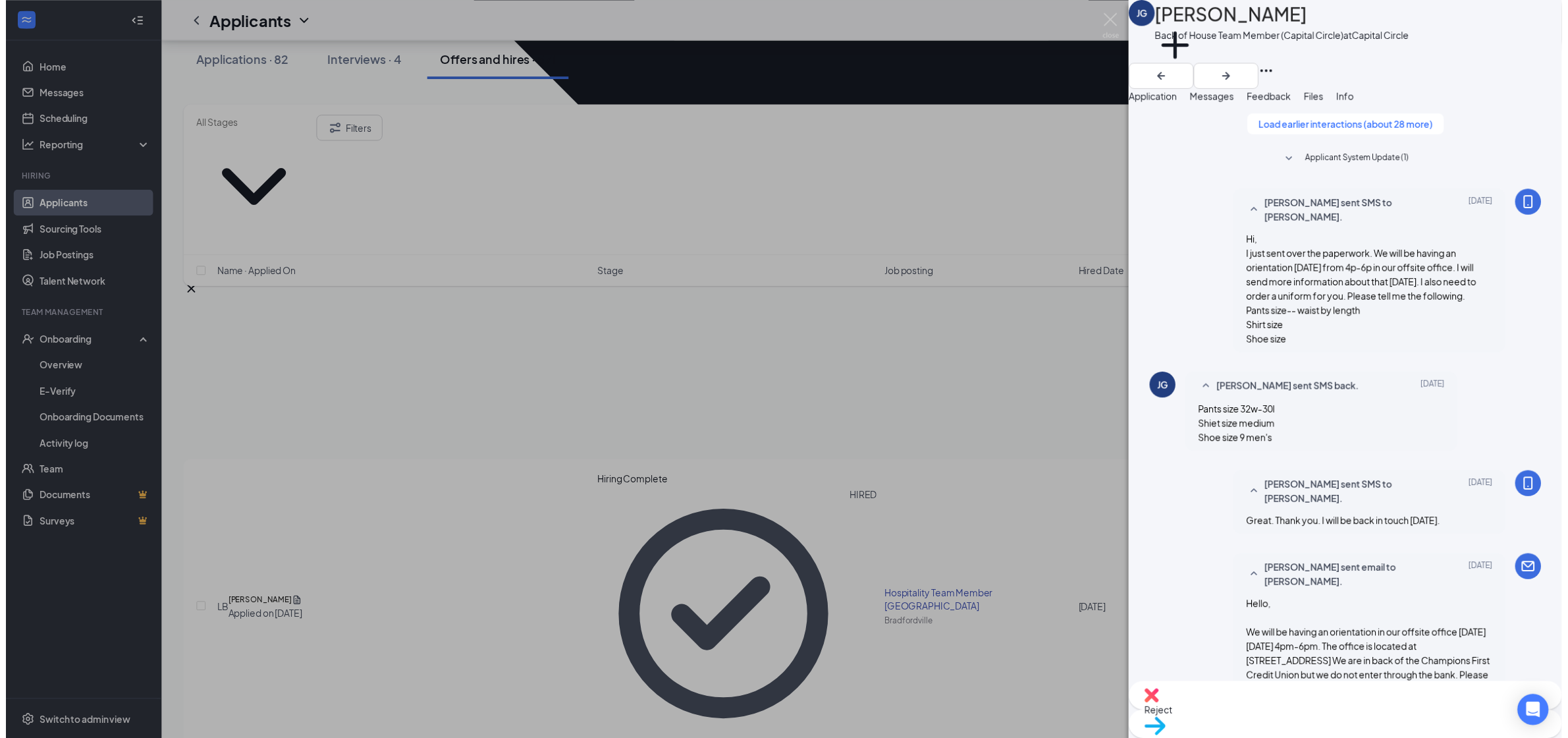
scroll to position [2070, 0]
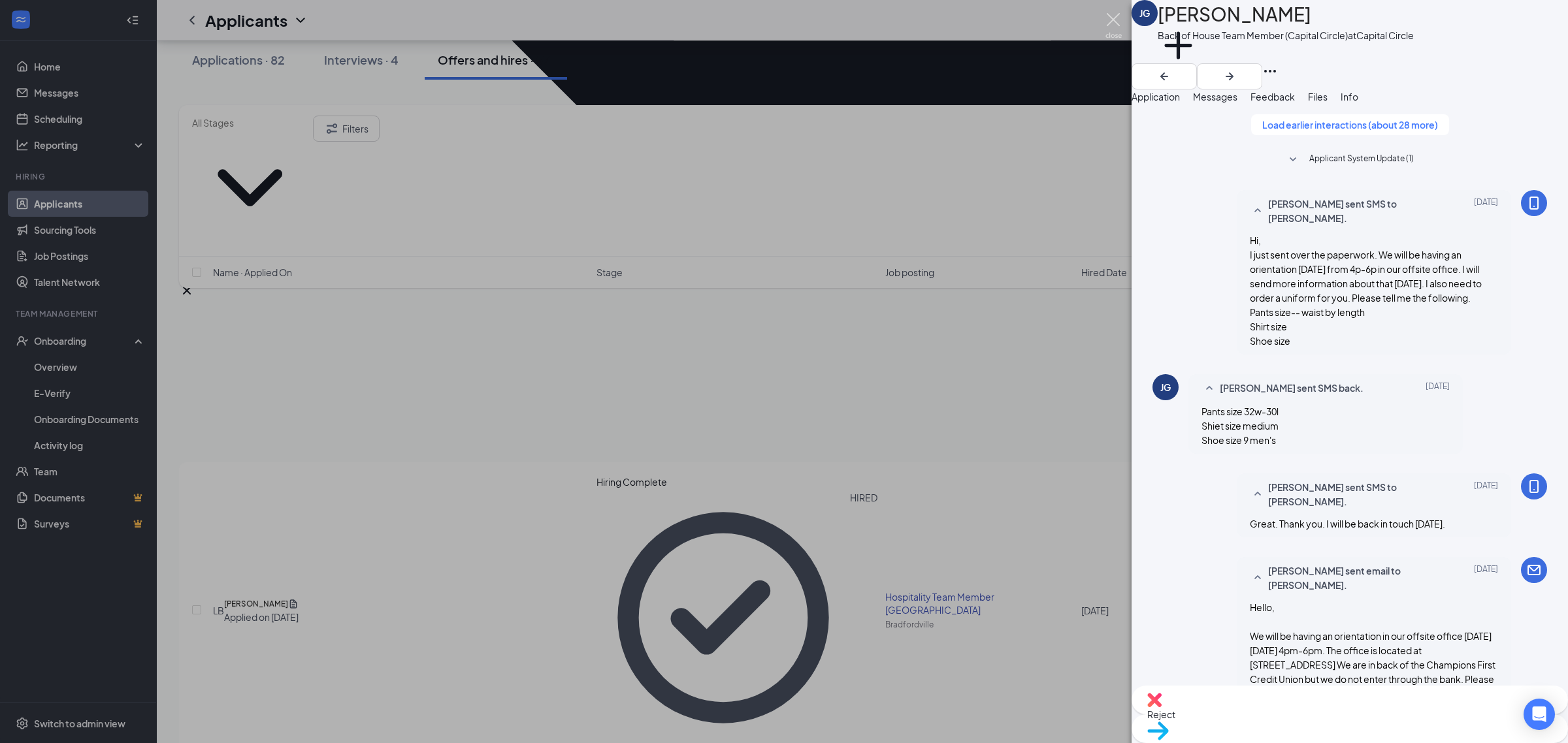
click at [1119, 24] on img at bounding box center [1113, 26] width 16 height 26
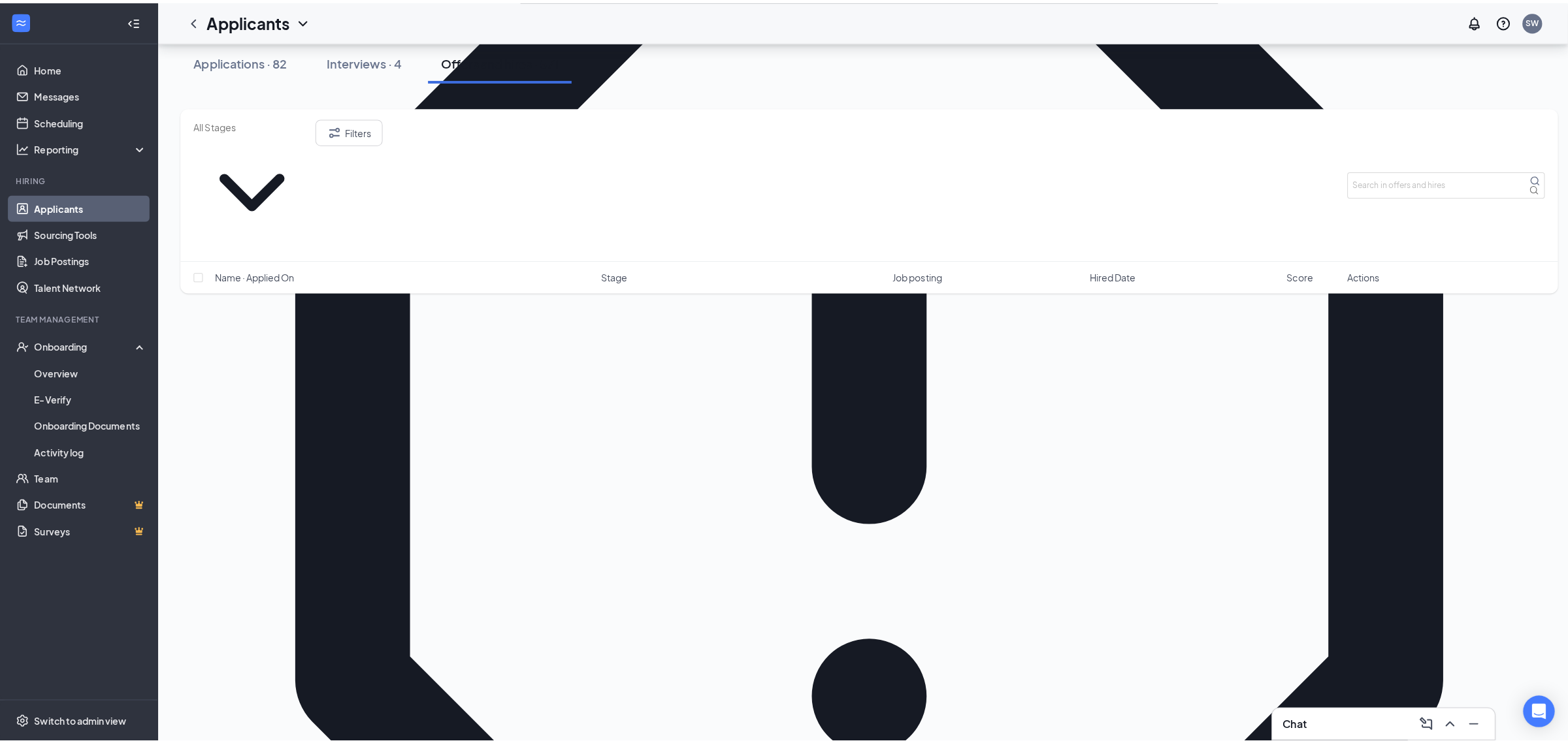
scroll to position [324, 0]
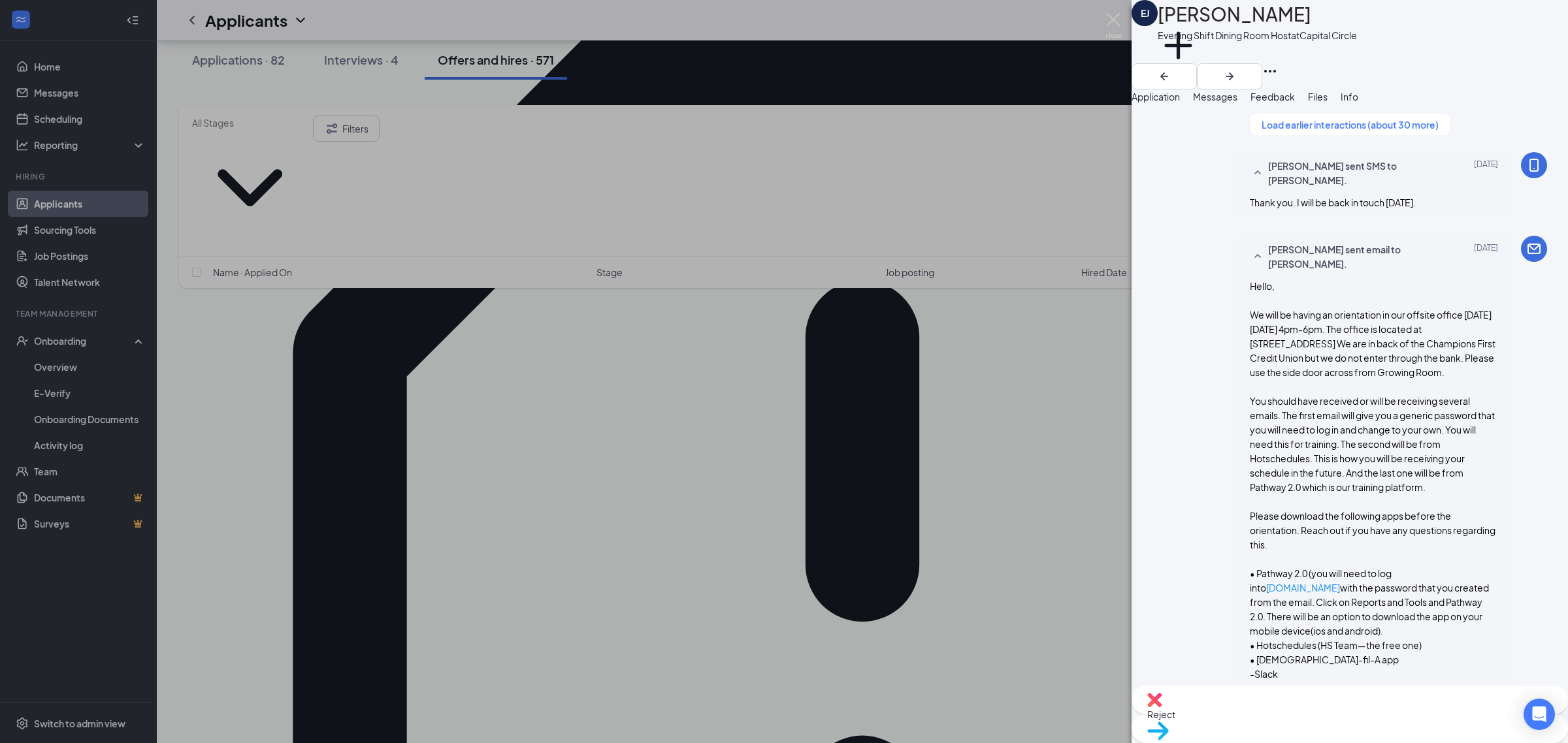
scroll to position [1717, 0]
type textarea "Also, we need another form of ID for the I9 form . Can you please attach here a…"
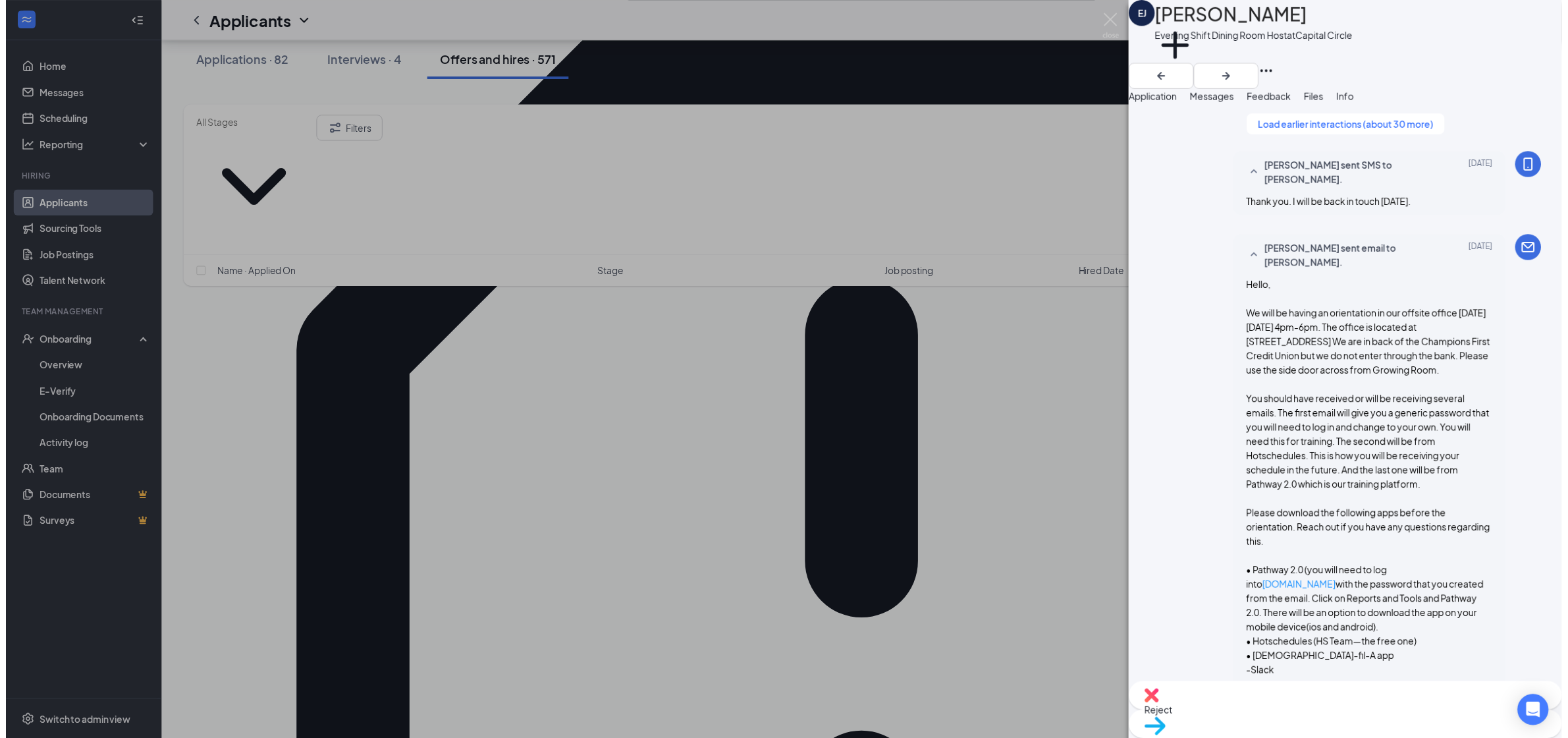
scroll to position [1845, 0]
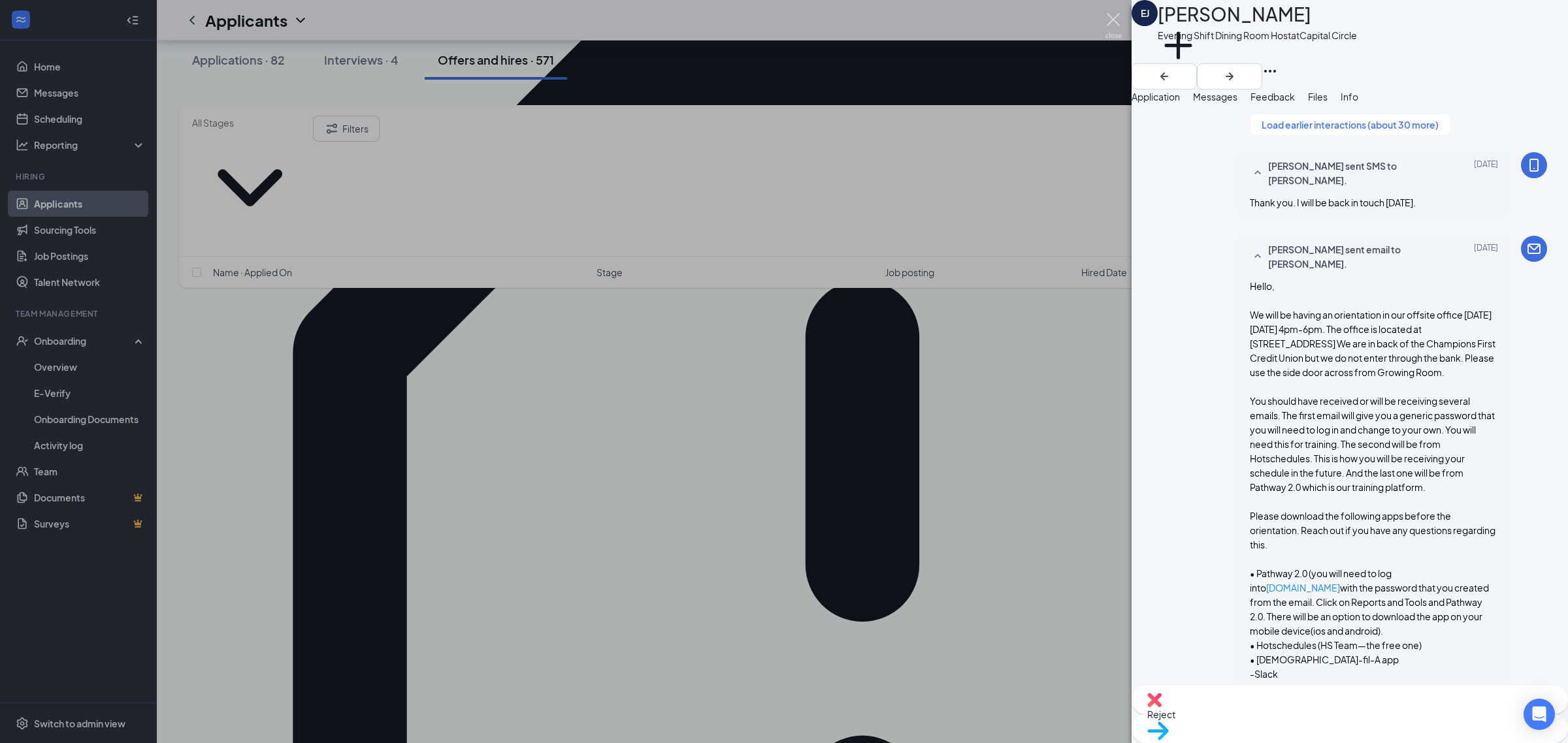
click at [1111, 19] on img at bounding box center [1113, 26] width 16 height 26
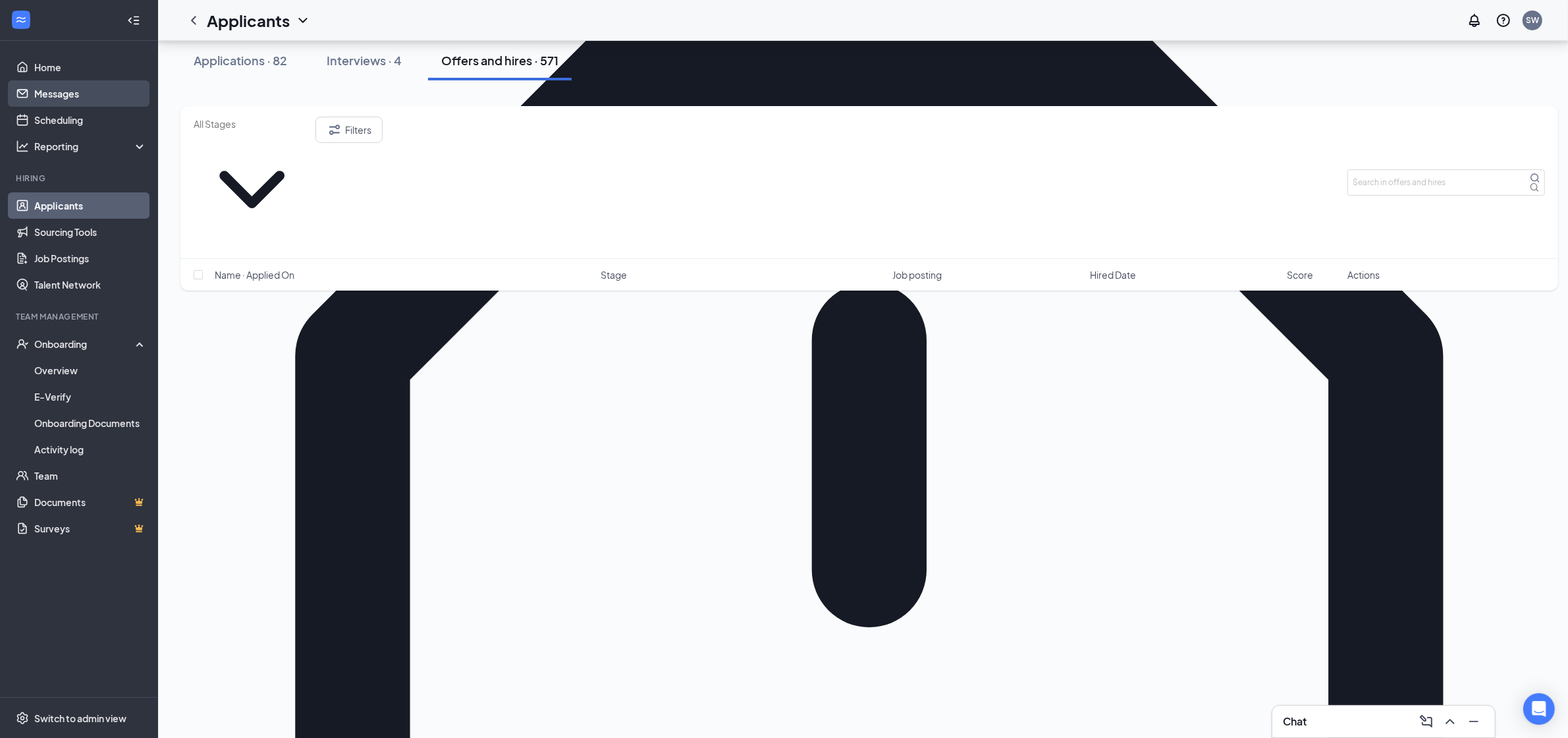
click at [83, 87] on link "Messages" at bounding box center [90, 94] width 112 height 27
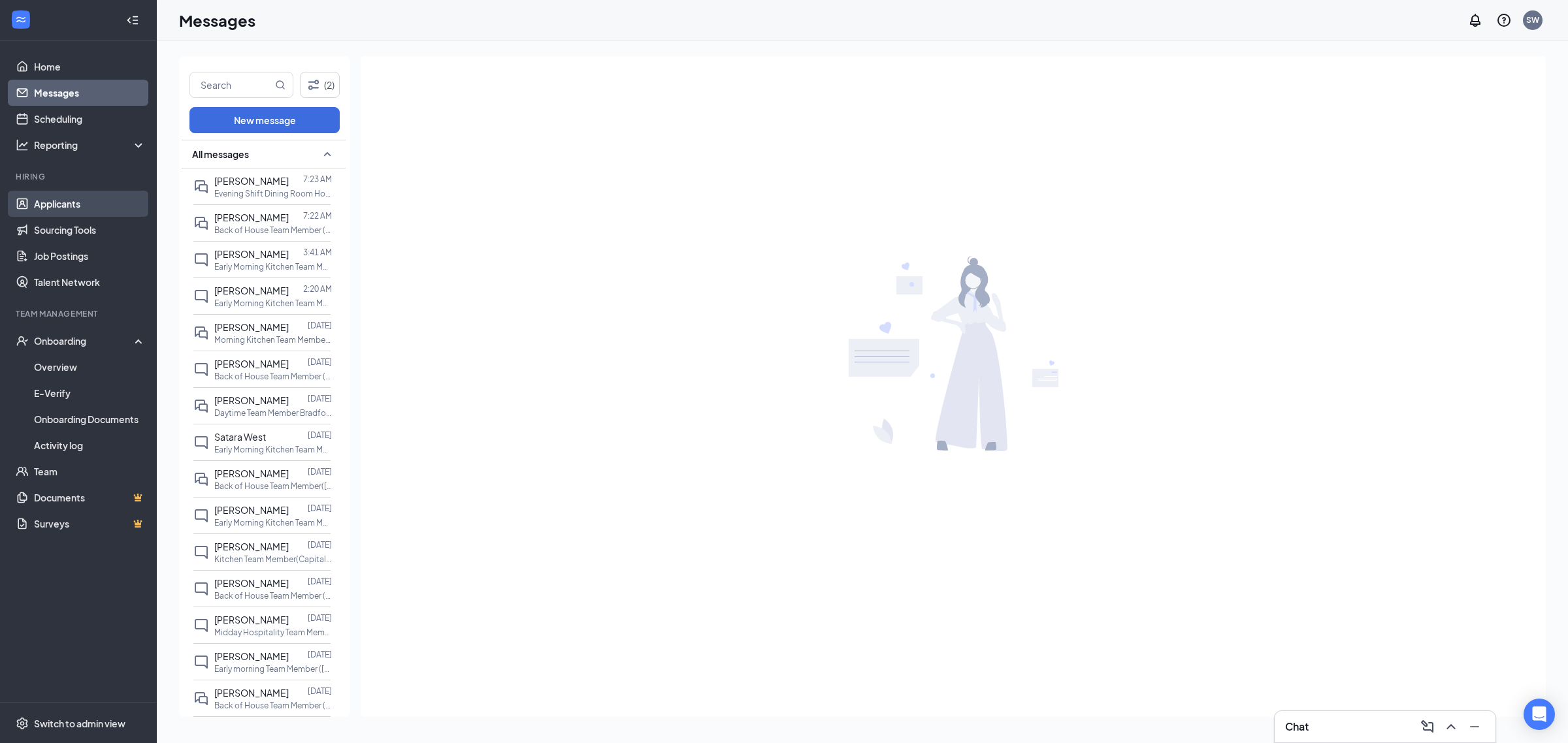
click at [60, 203] on link "Applicants" at bounding box center [89, 203] width 111 height 26
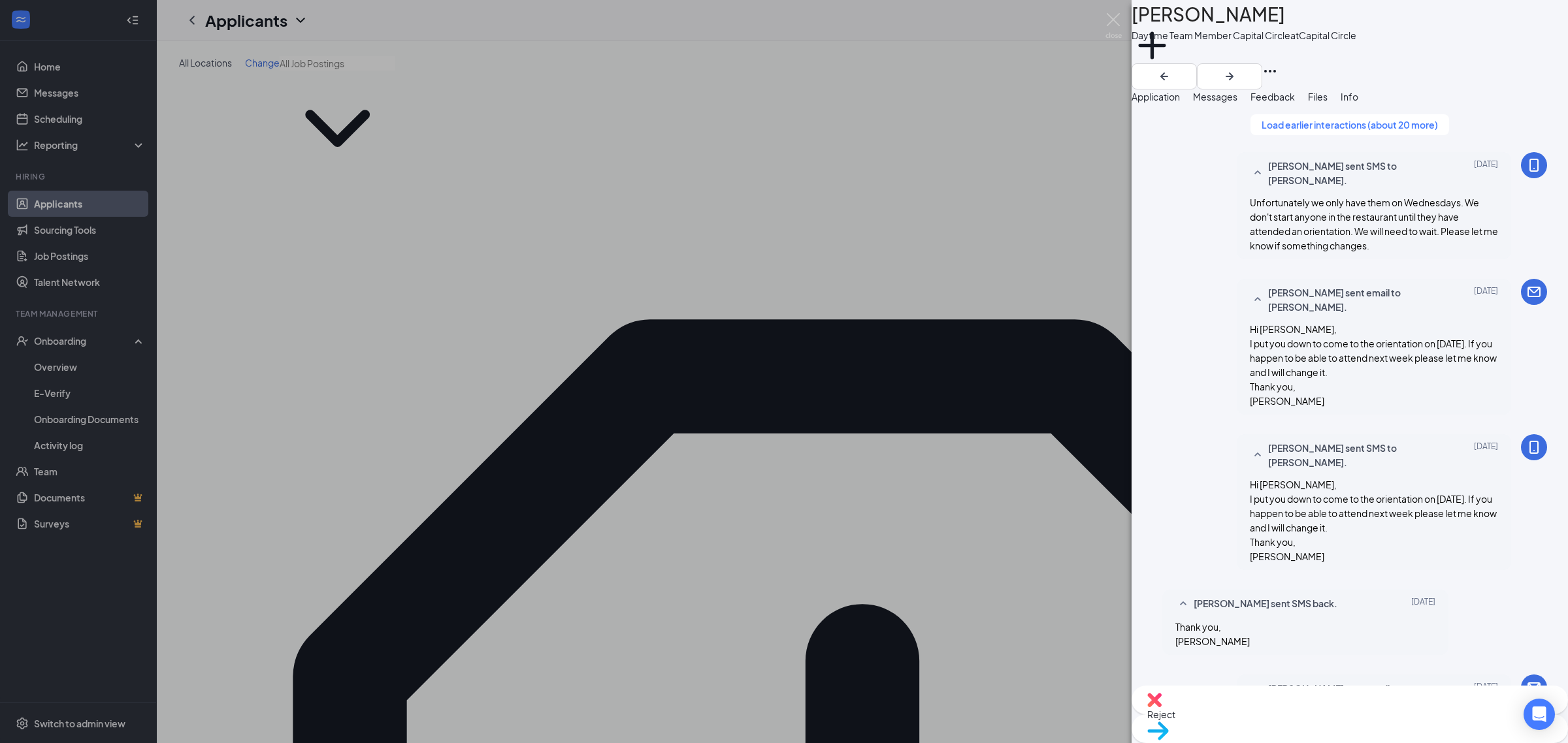
scroll to position [1974, 0]
click at [1118, 16] on img at bounding box center [1113, 26] width 16 height 26
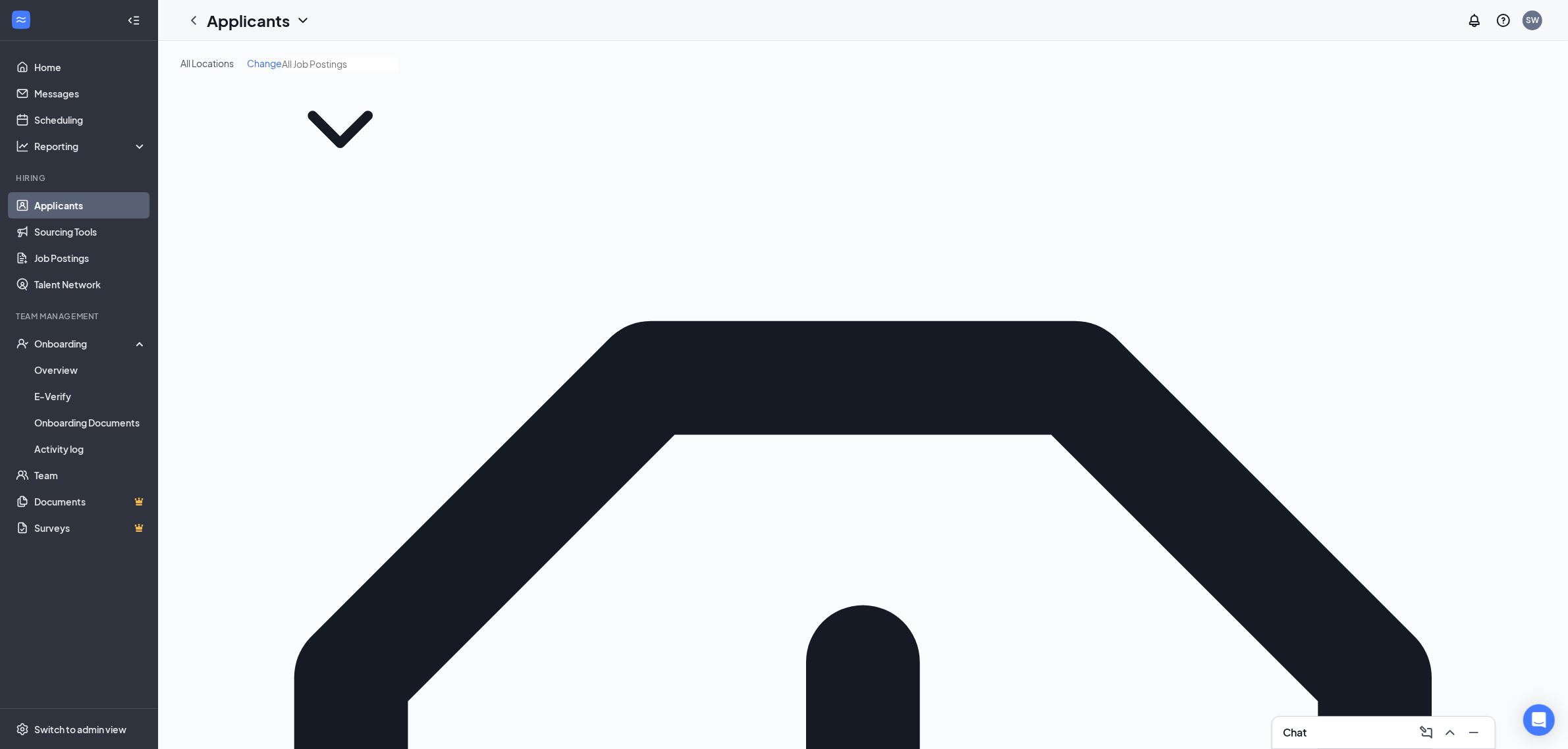
drag, startPoint x: 1449, startPoint y: 263, endPoint x: 1093, endPoint y: 255, distance: 356.1
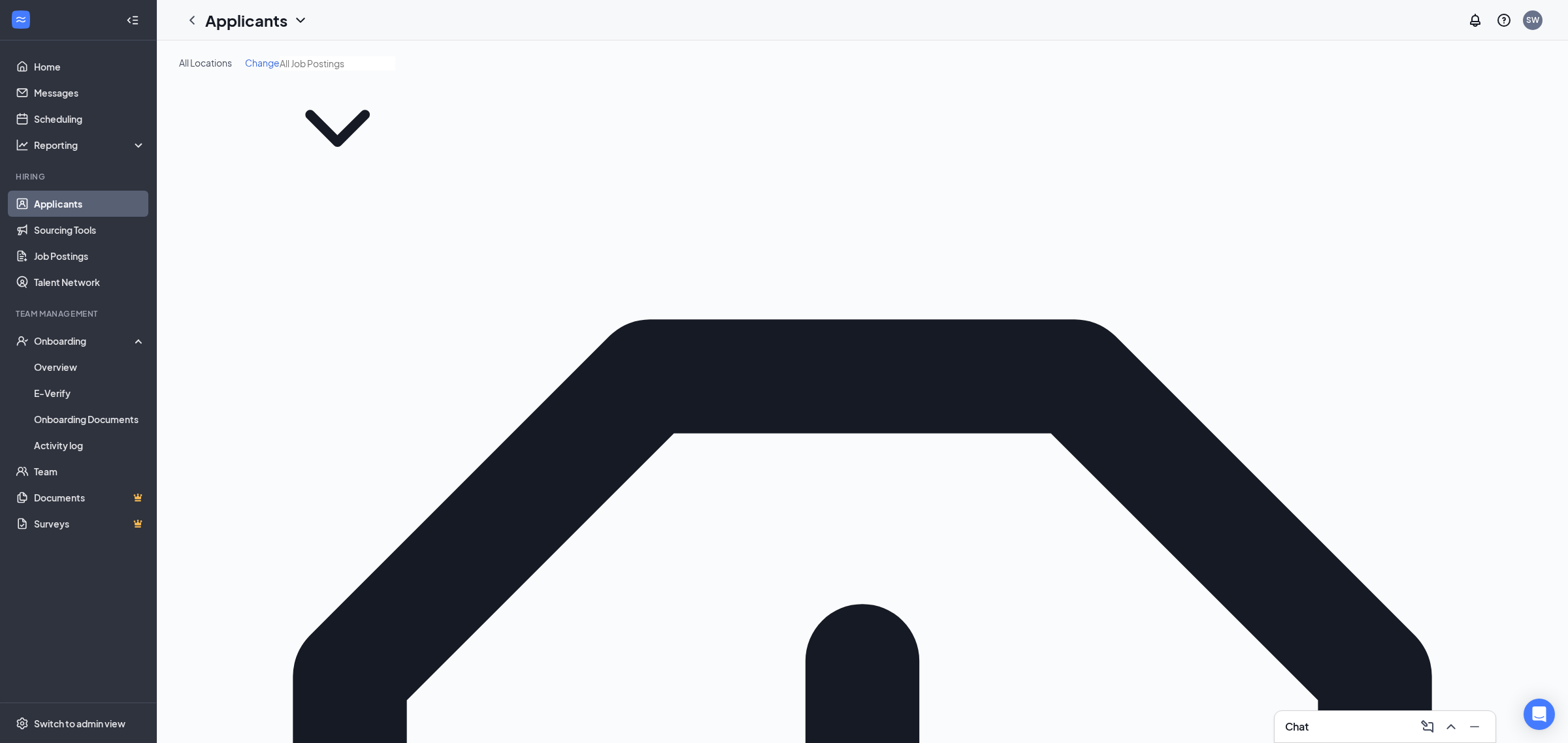
type input "conner"
drag, startPoint x: 1421, startPoint y: 359, endPoint x: 1449, endPoint y: 360, distance: 28.0
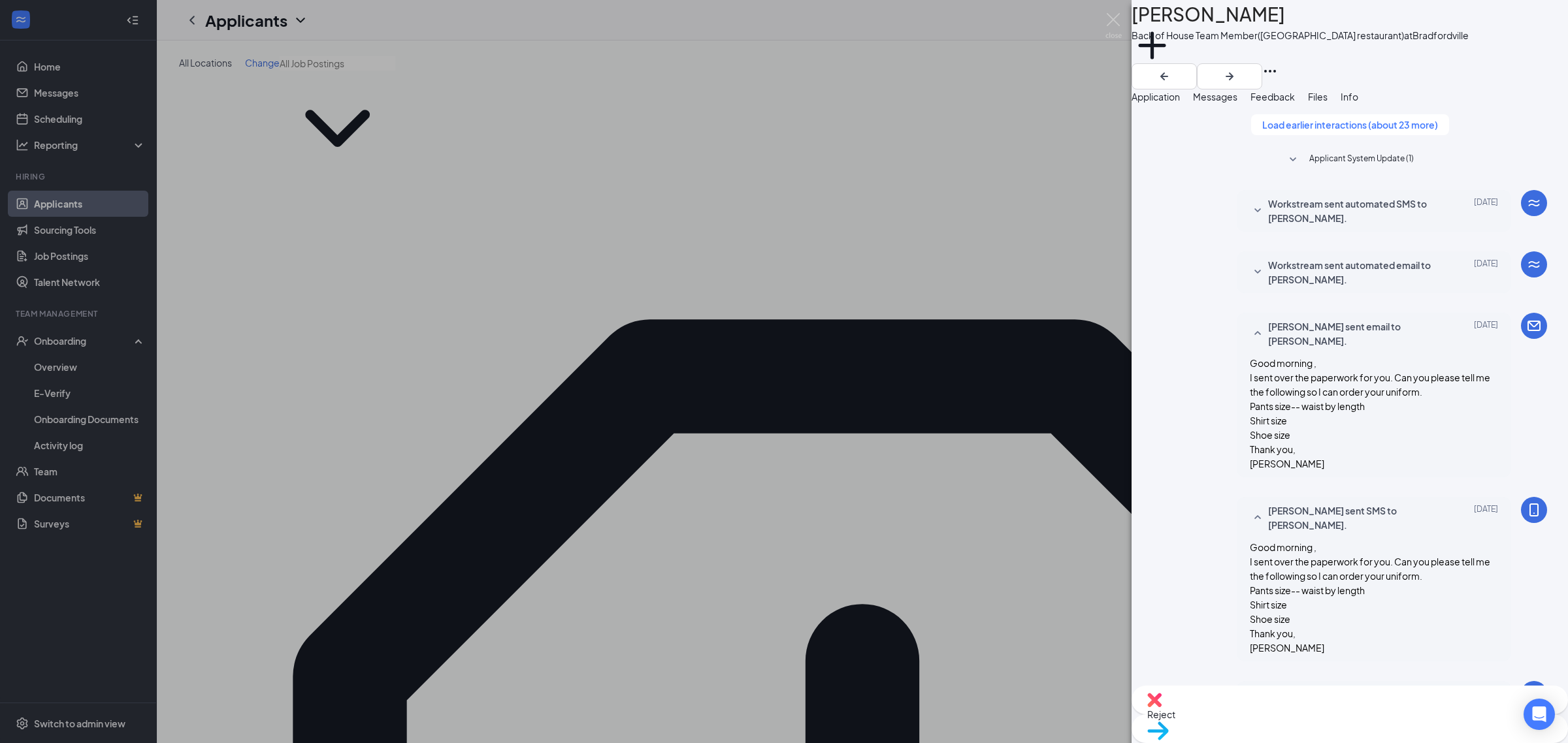
scroll to position [98, 0]
click at [1345, 135] on button "Load earlier interactions (about 23 more)" at bounding box center [1349, 125] width 198 height 21
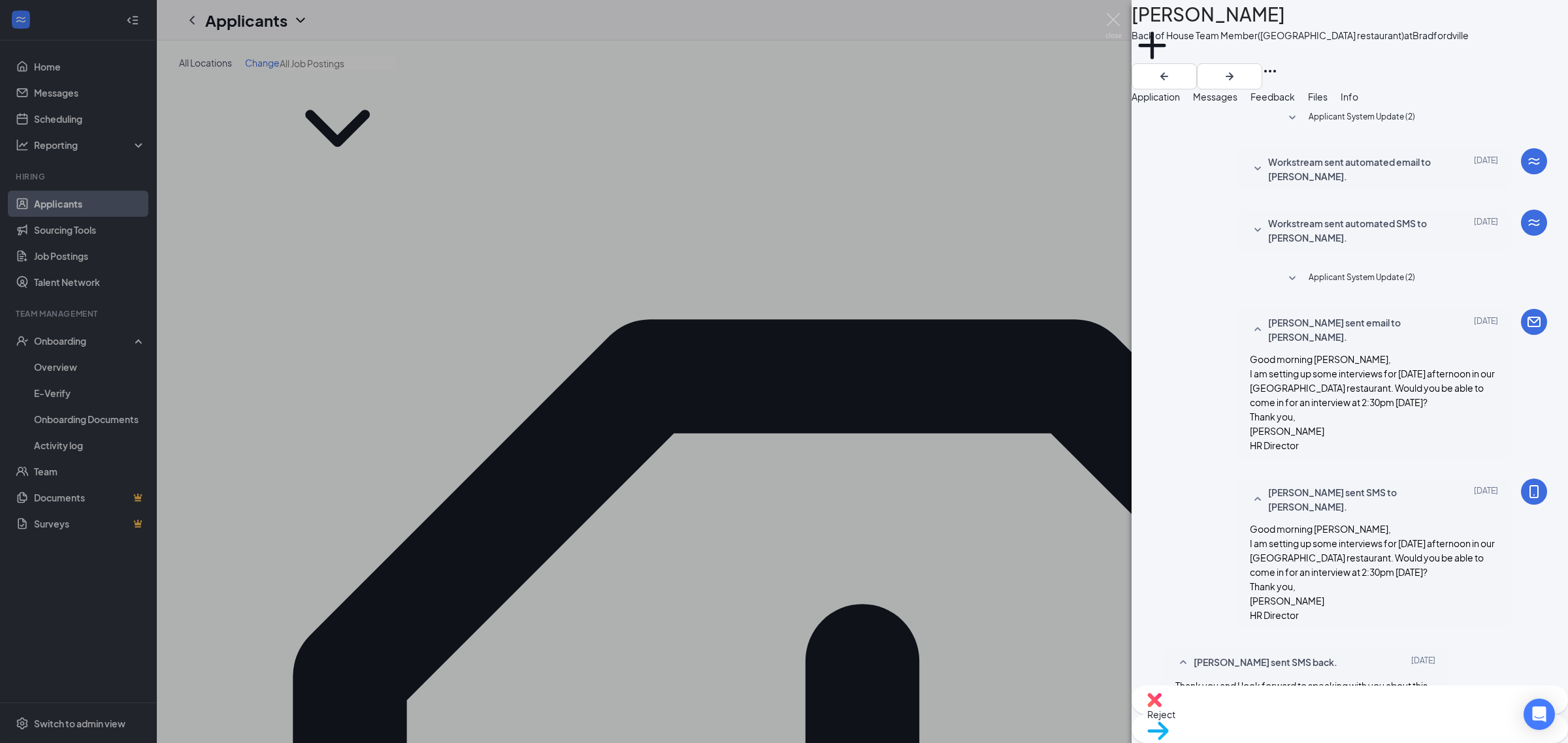
scroll to position [1959, 0]
drag, startPoint x: 1225, startPoint y: 387, endPoint x: 1275, endPoint y: 497, distance: 120.8
copy span "Good morning , I sent over the paperwork for you. Can you please tell me the fo…"
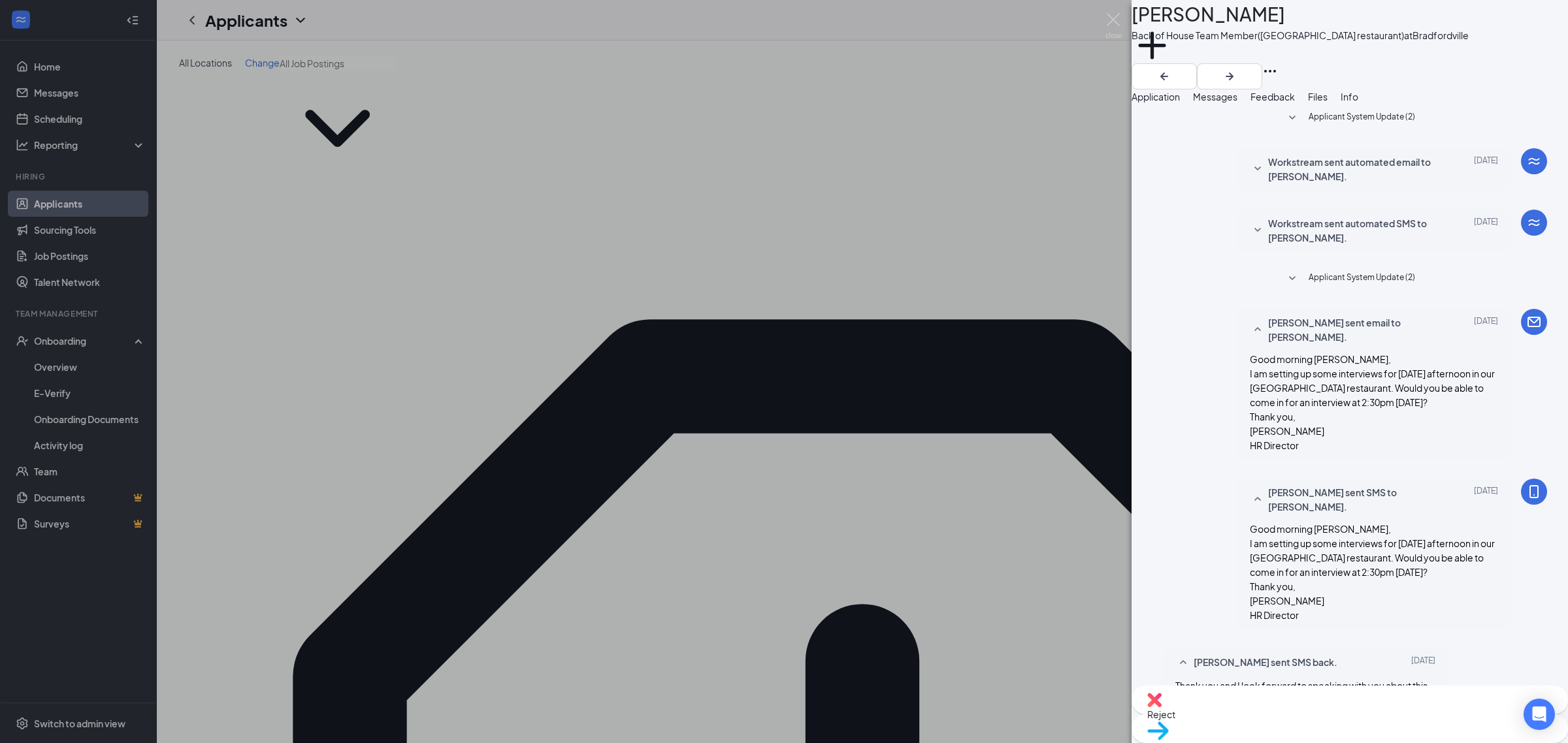
paste textarea "Good morning , I sent over the paperwork for you. Can you please tell me the fo…"
drag, startPoint x: 1317, startPoint y: 597, endPoint x: 1175, endPoint y: 600, distance: 142.0
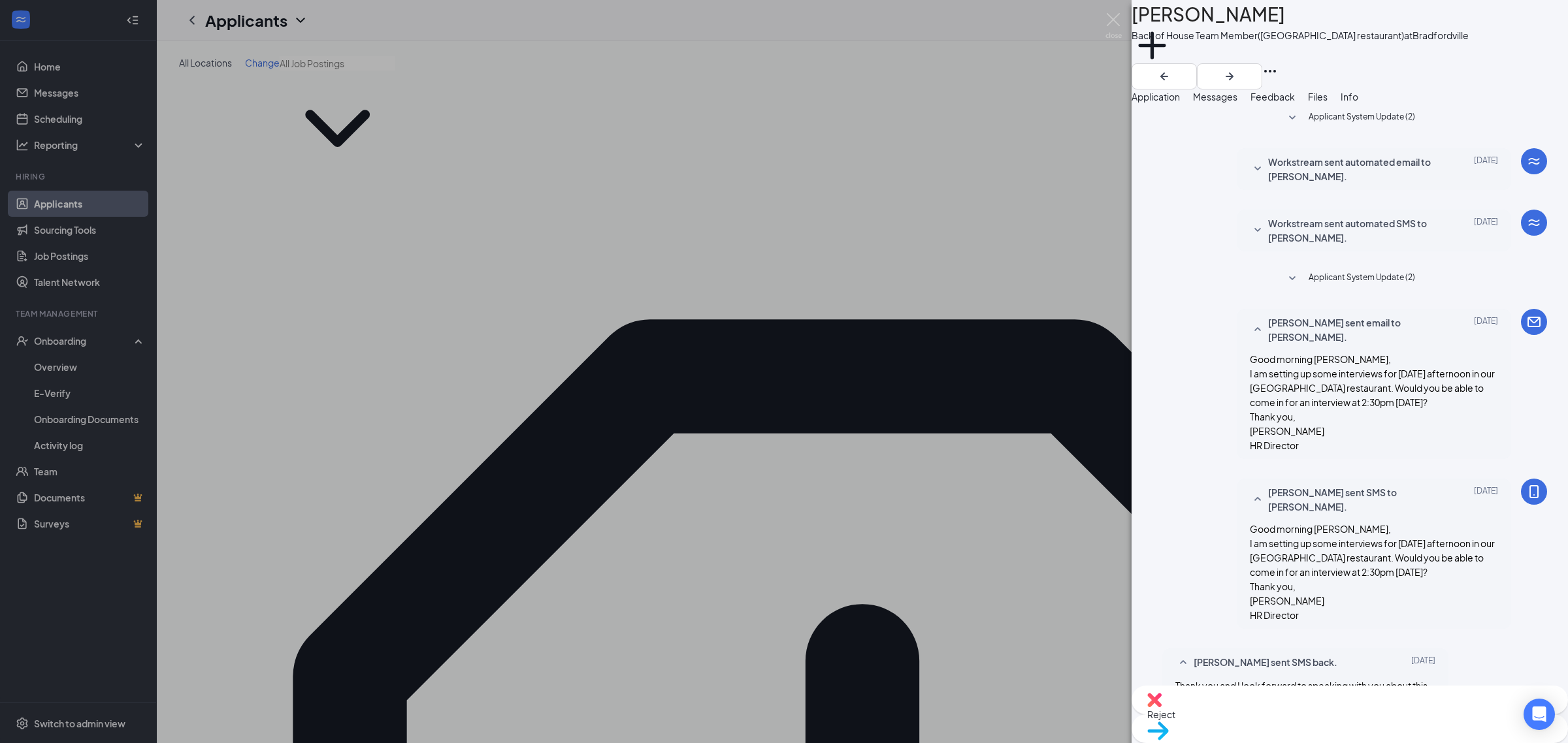
type textarea "Good morning , Can you please tell me the following so I can order your uniform…"
checkbox input "true"
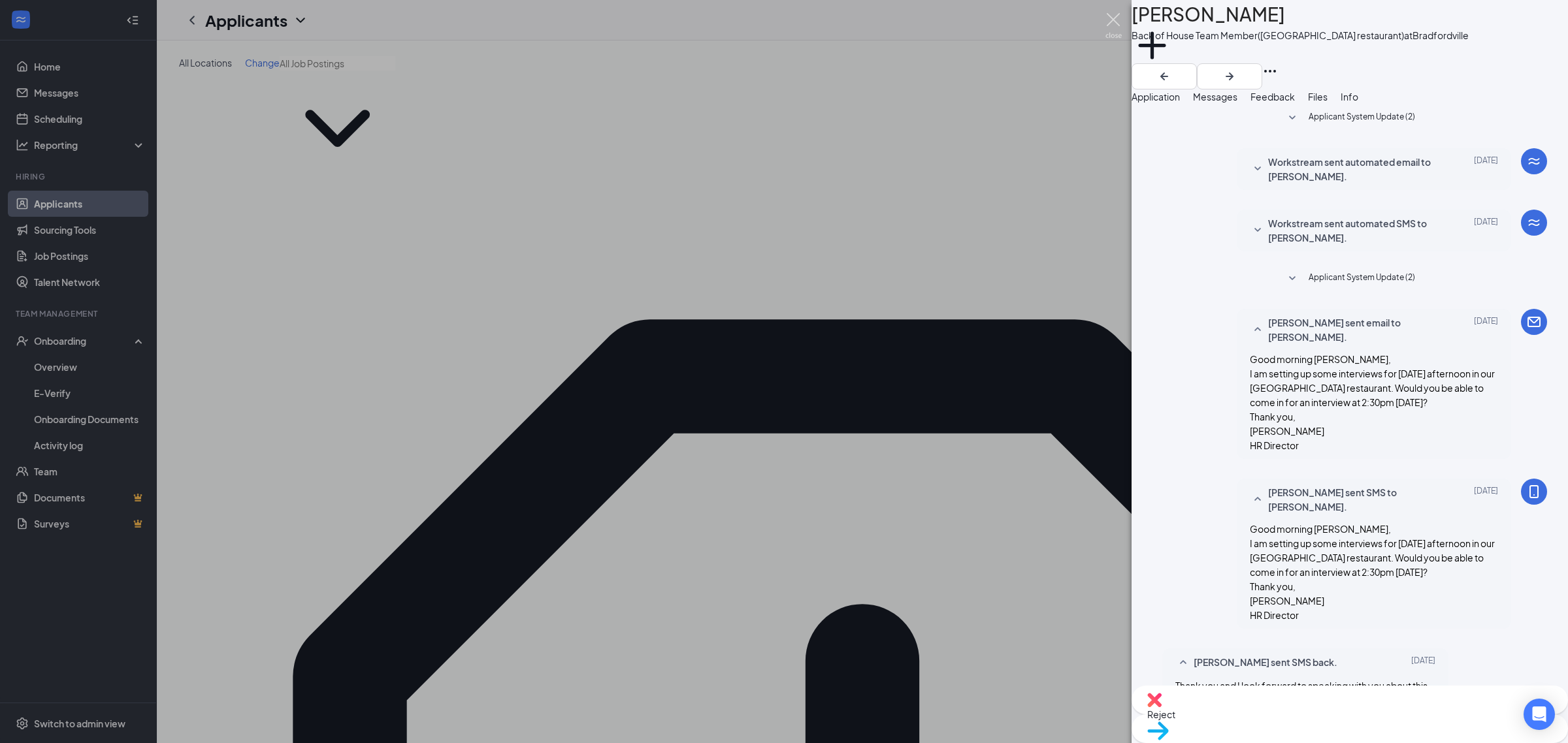
click at [1116, 23] on img at bounding box center [1113, 26] width 16 height 26
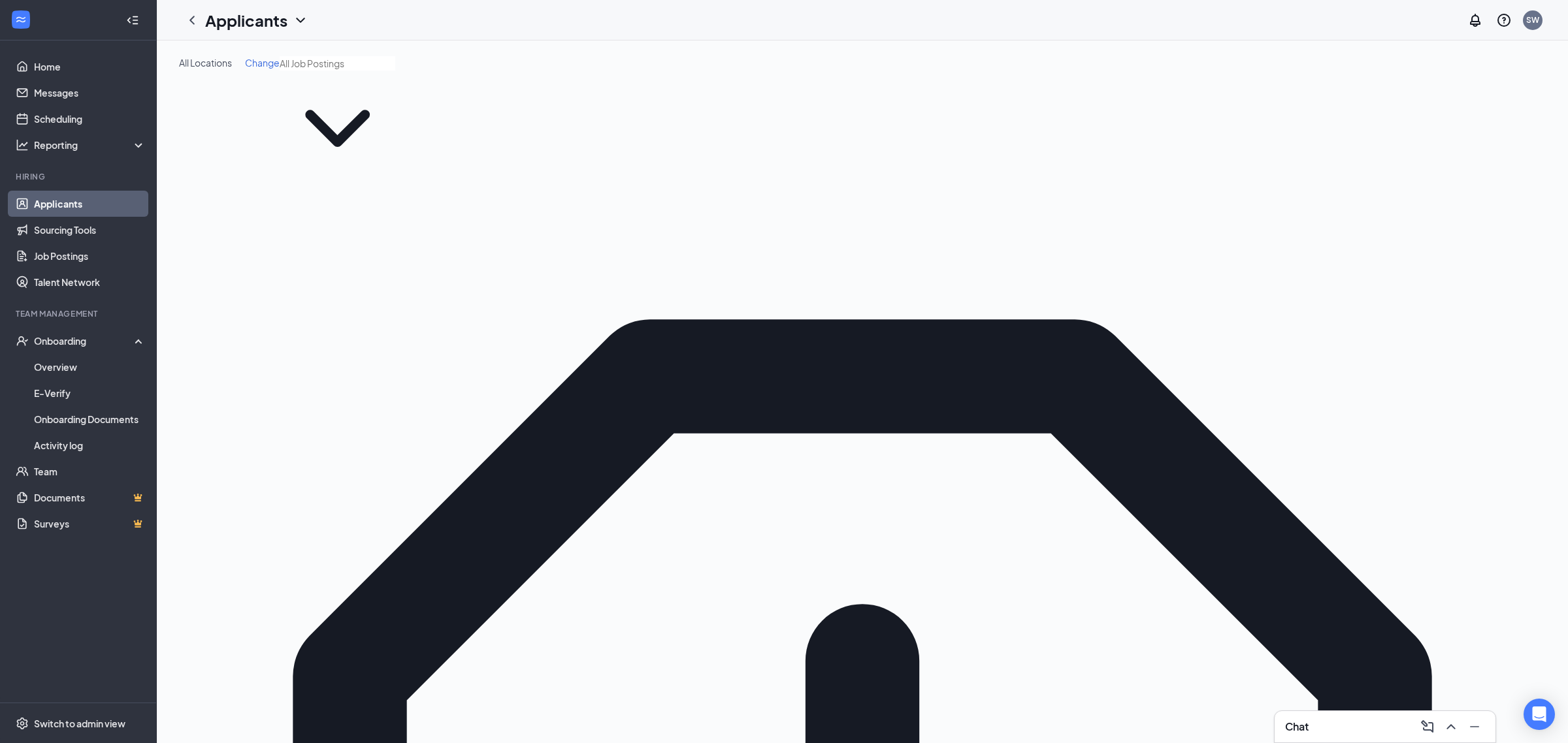
drag, startPoint x: 1416, startPoint y: 264, endPoint x: 1236, endPoint y: 250, distance: 180.5
type input "nicholas"
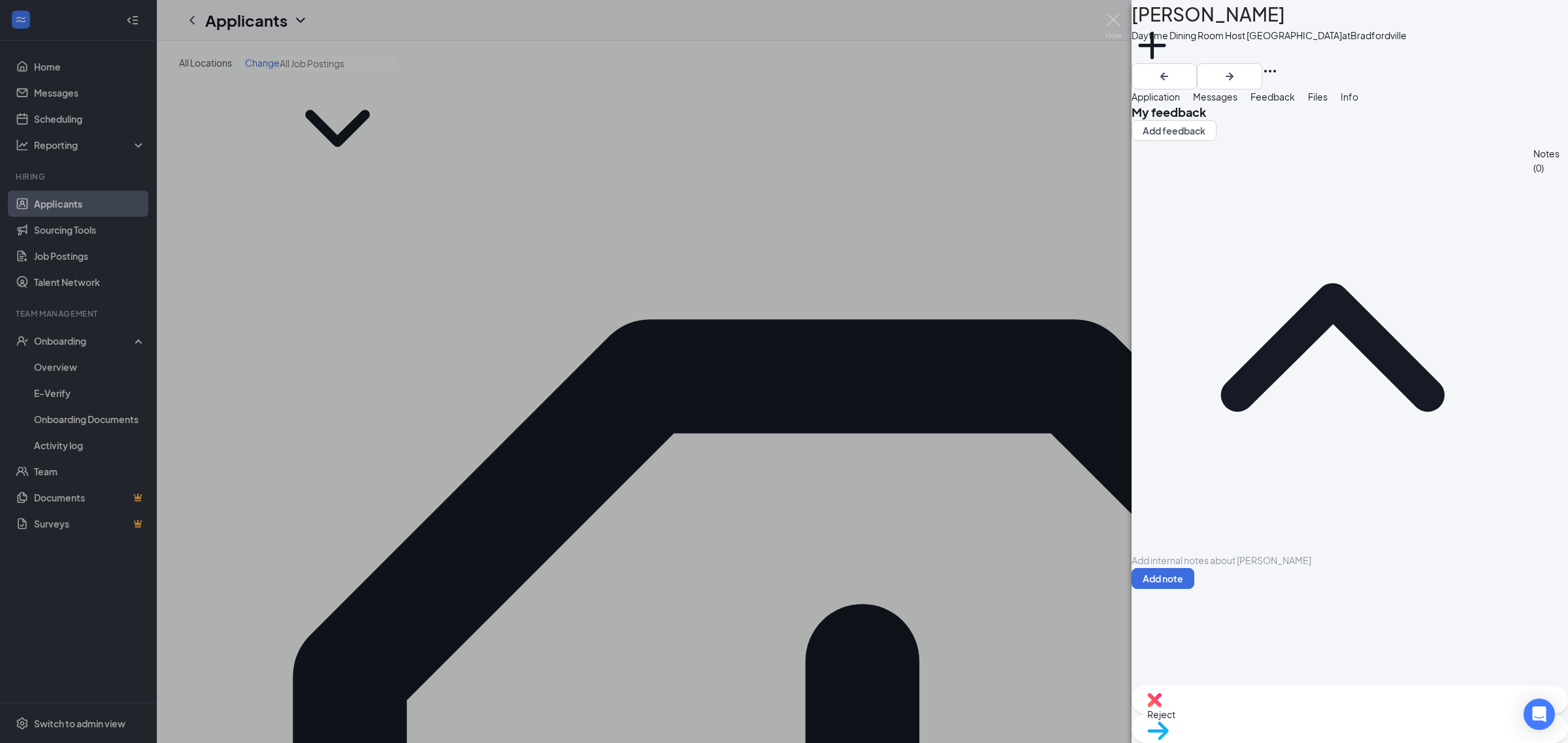
click at [1180, 102] on span "Application" at bounding box center [1156, 96] width 48 height 12
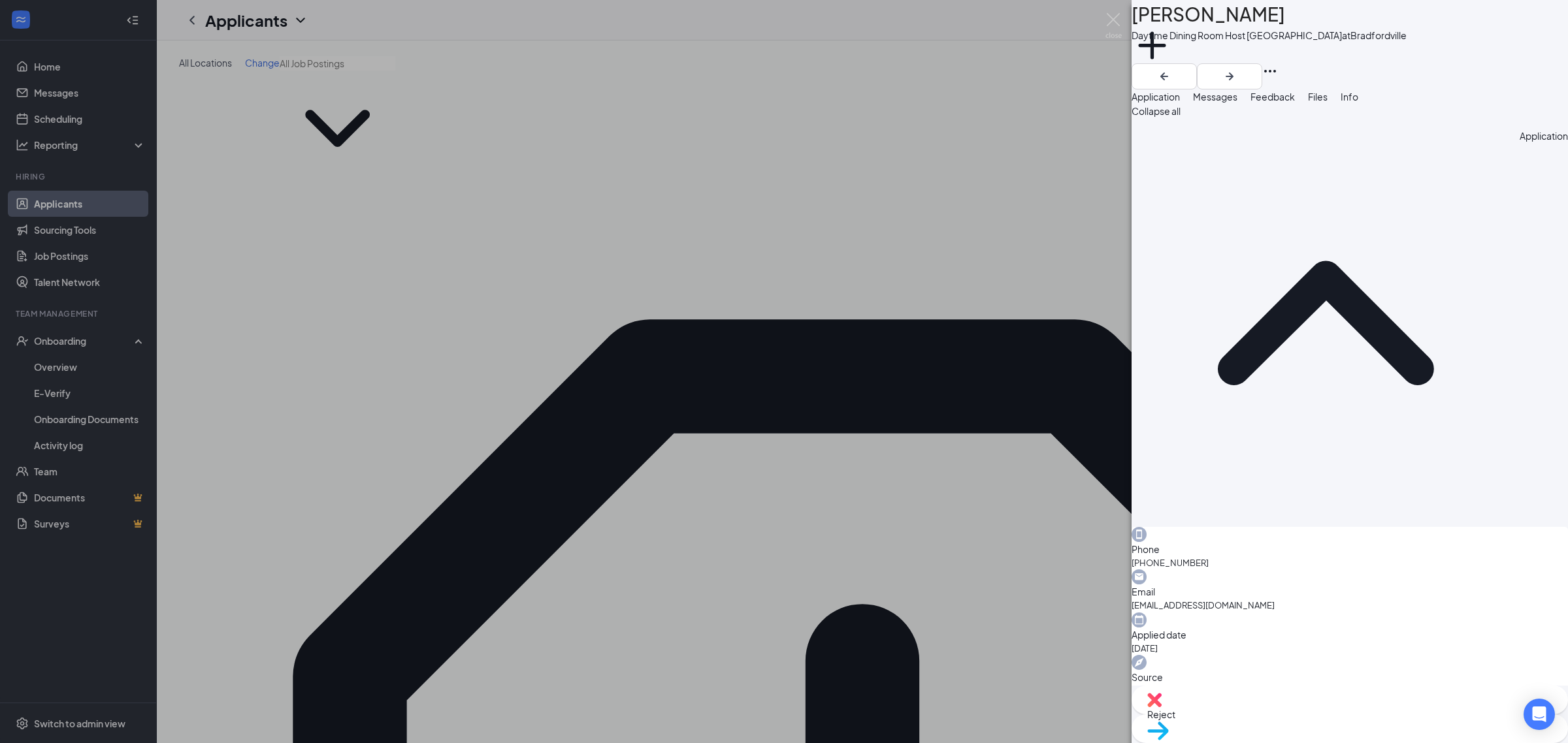
click at [1237, 102] on span "Messages" at bounding box center [1214, 96] width 44 height 12
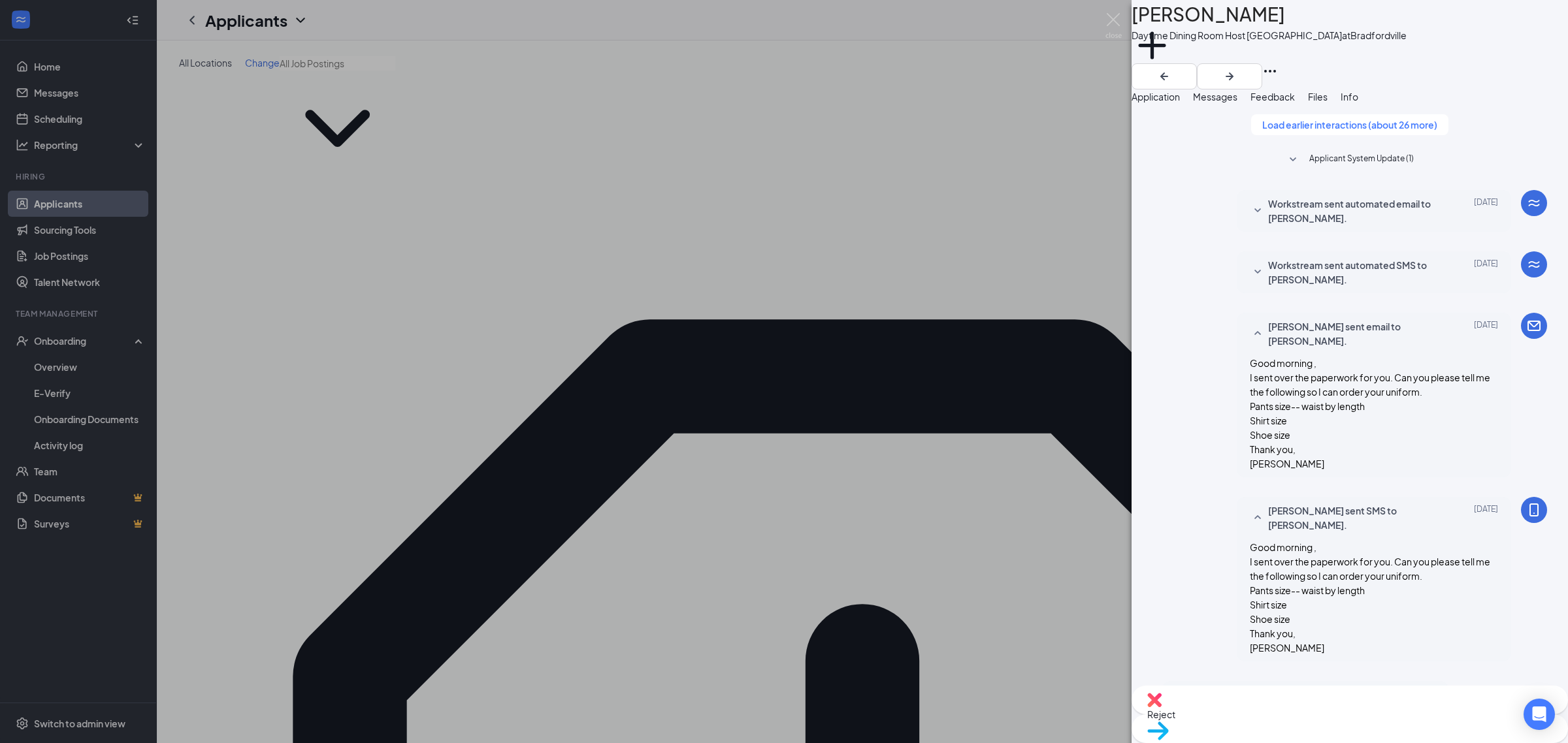
scroll to position [1526, 0]
paste textarea "Good morning , I sent over the paperwork for you. Can you please tell me the fo…"
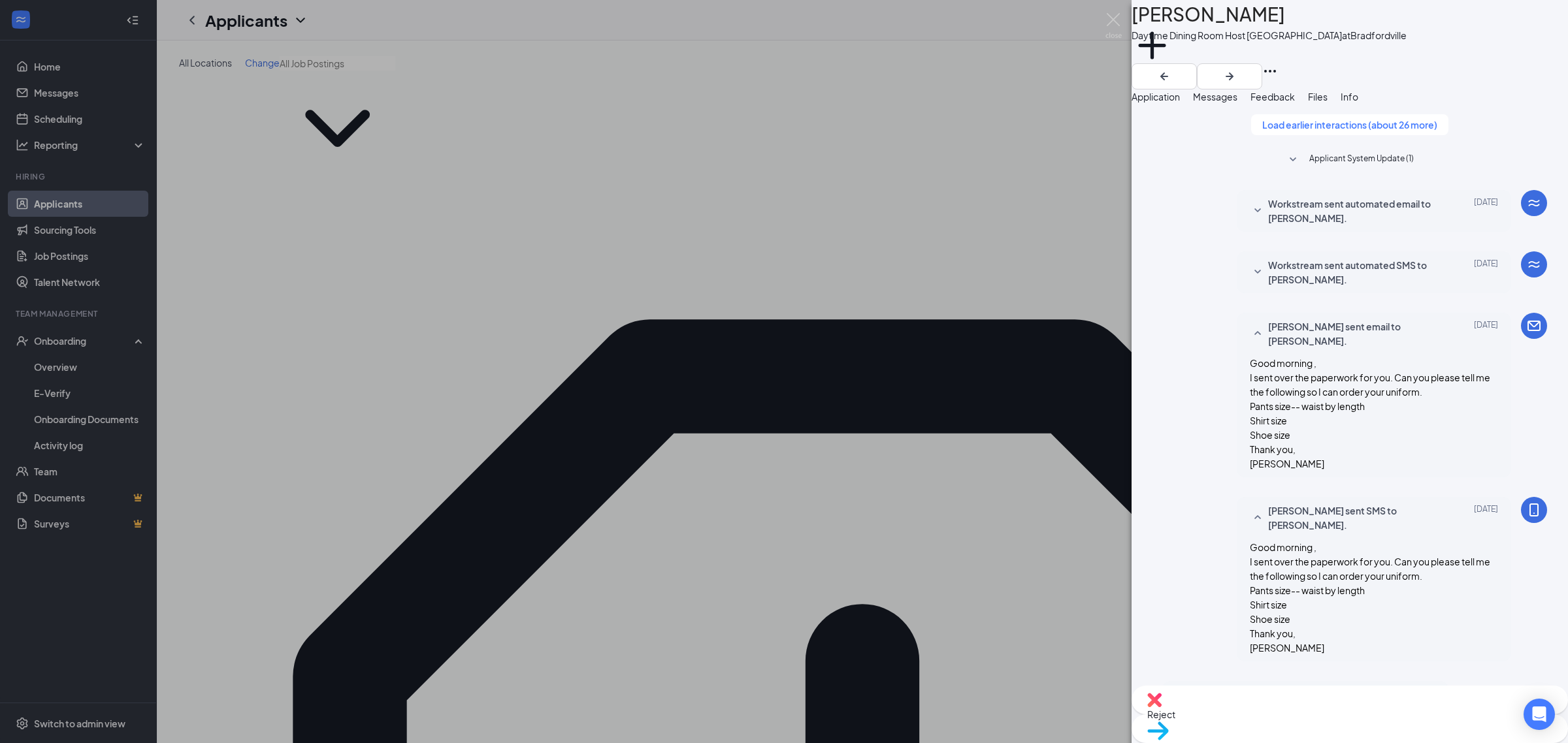
drag, startPoint x: 1318, startPoint y: 600, endPoint x: 1167, endPoint y: 598, distance: 151.0
type textarea "Good morning , Can you please tell me the following so I can order your uniform…"
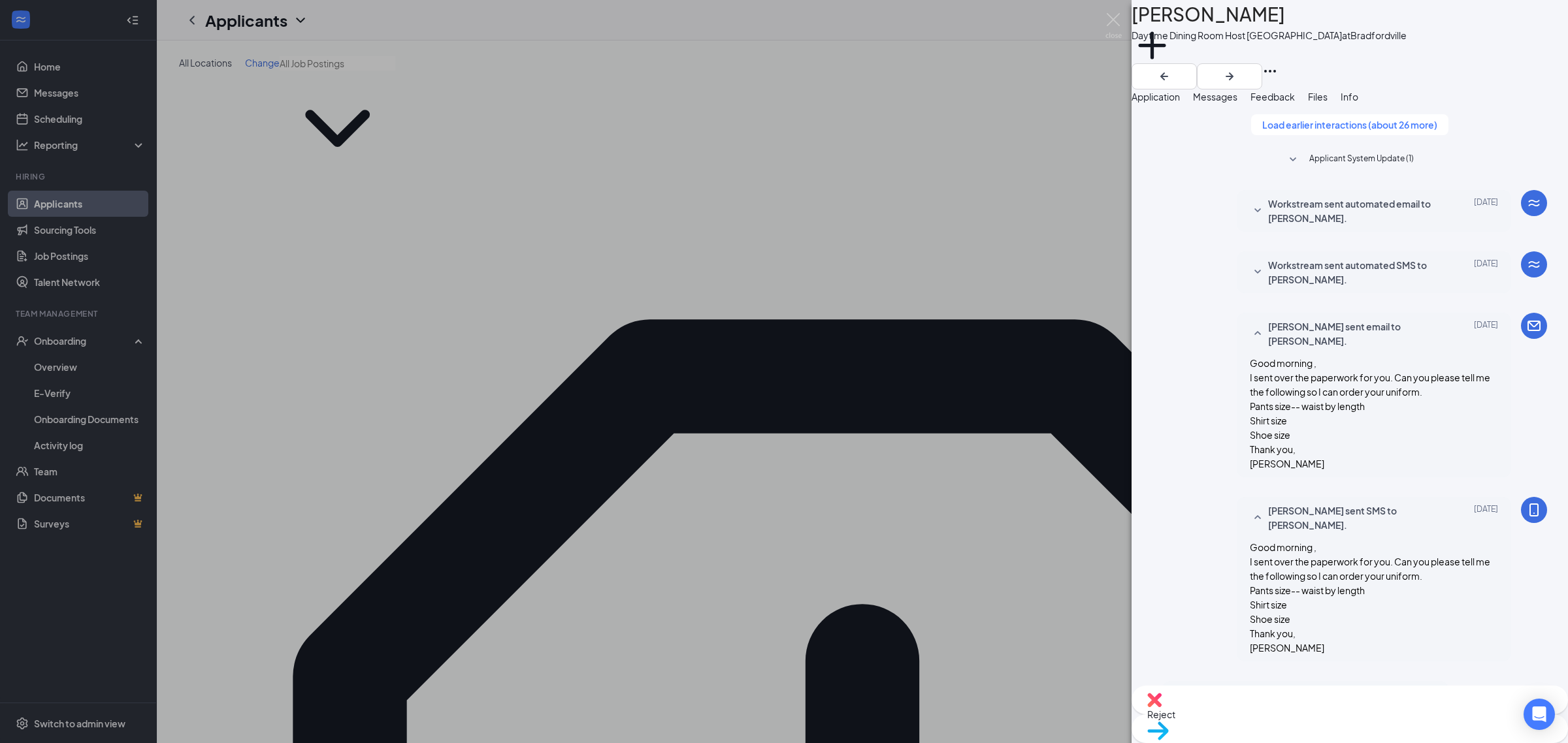
checkbox input "true"
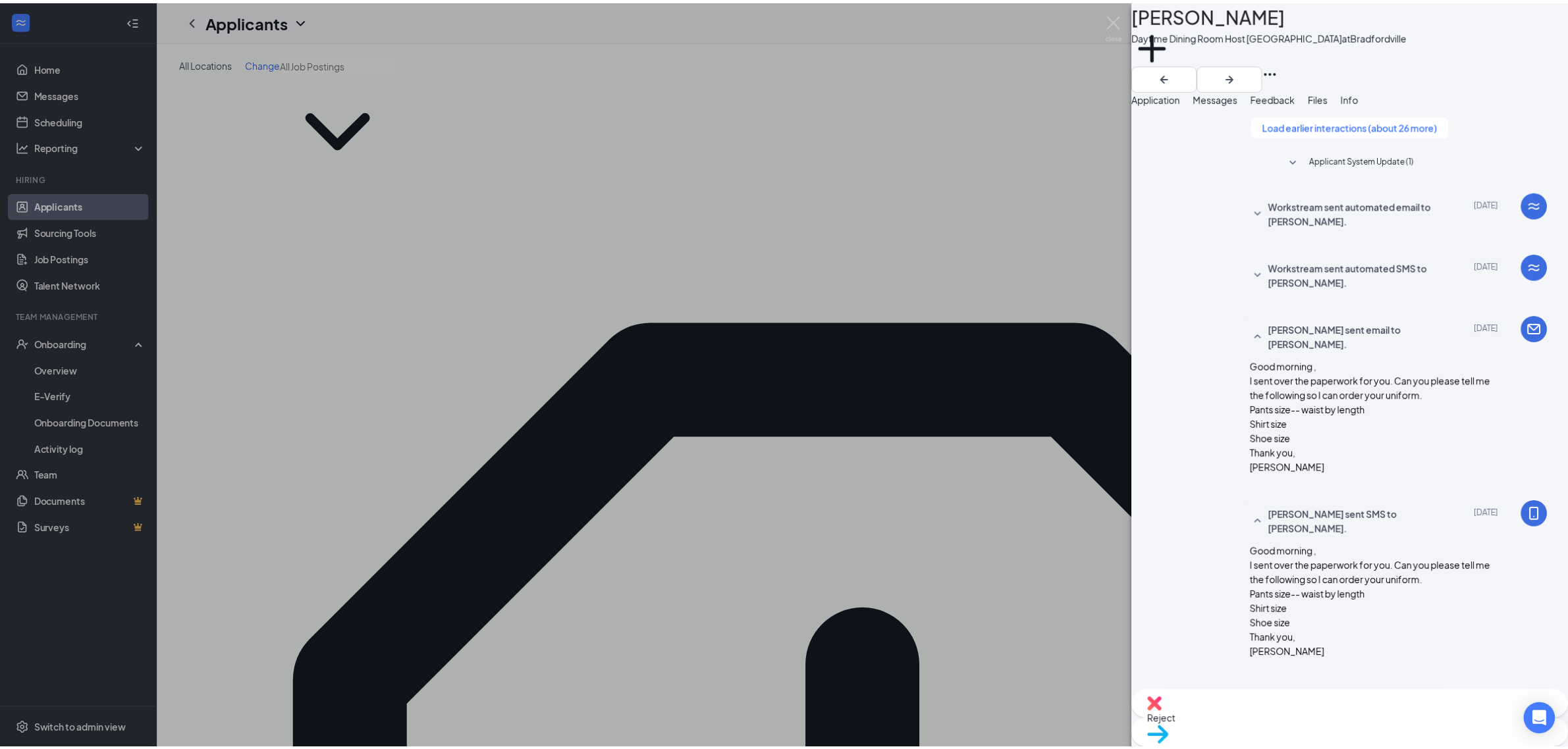
scroll to position [1910, 0]
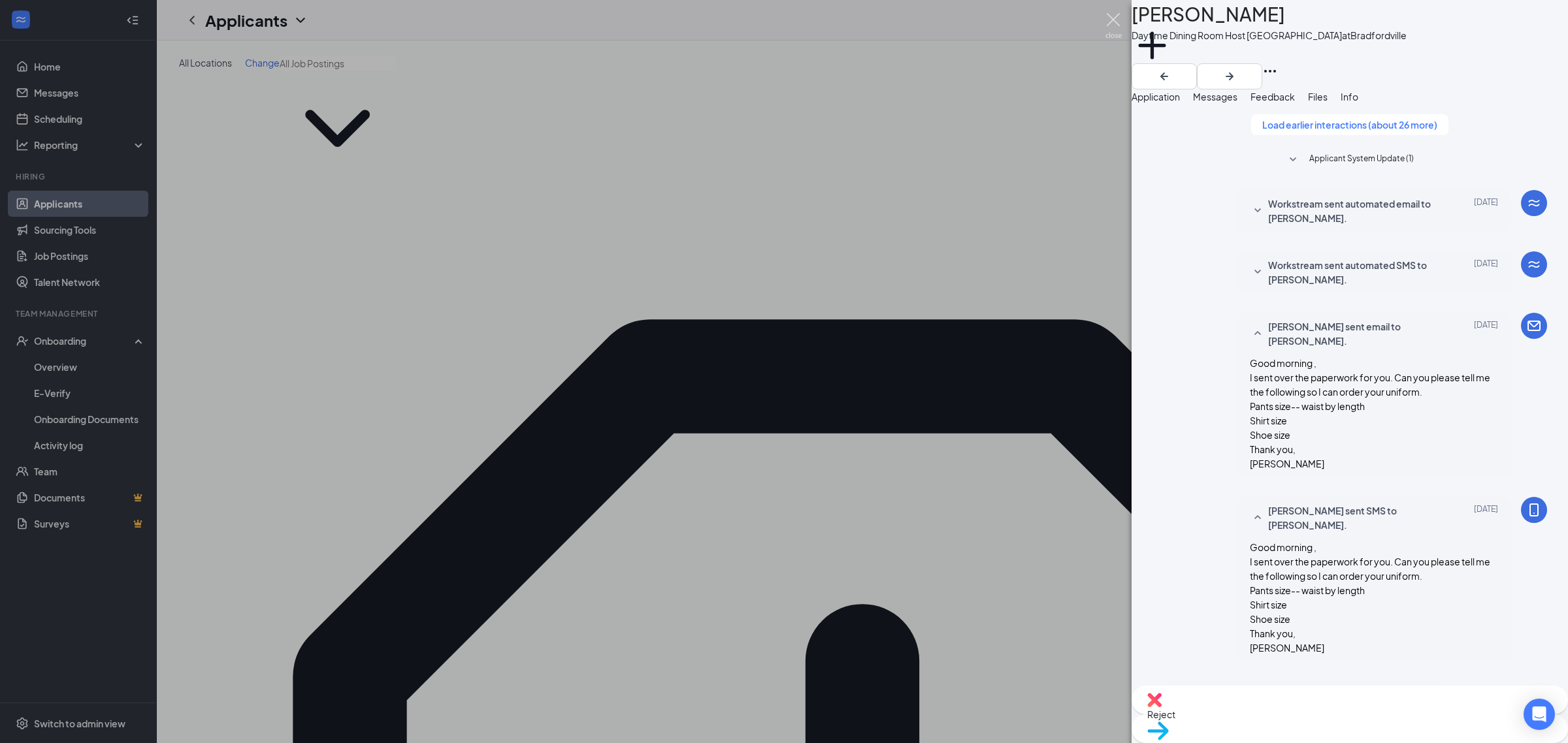
click at [1112, 19] on img at bounding box center [1113, 26] width 16 height 26
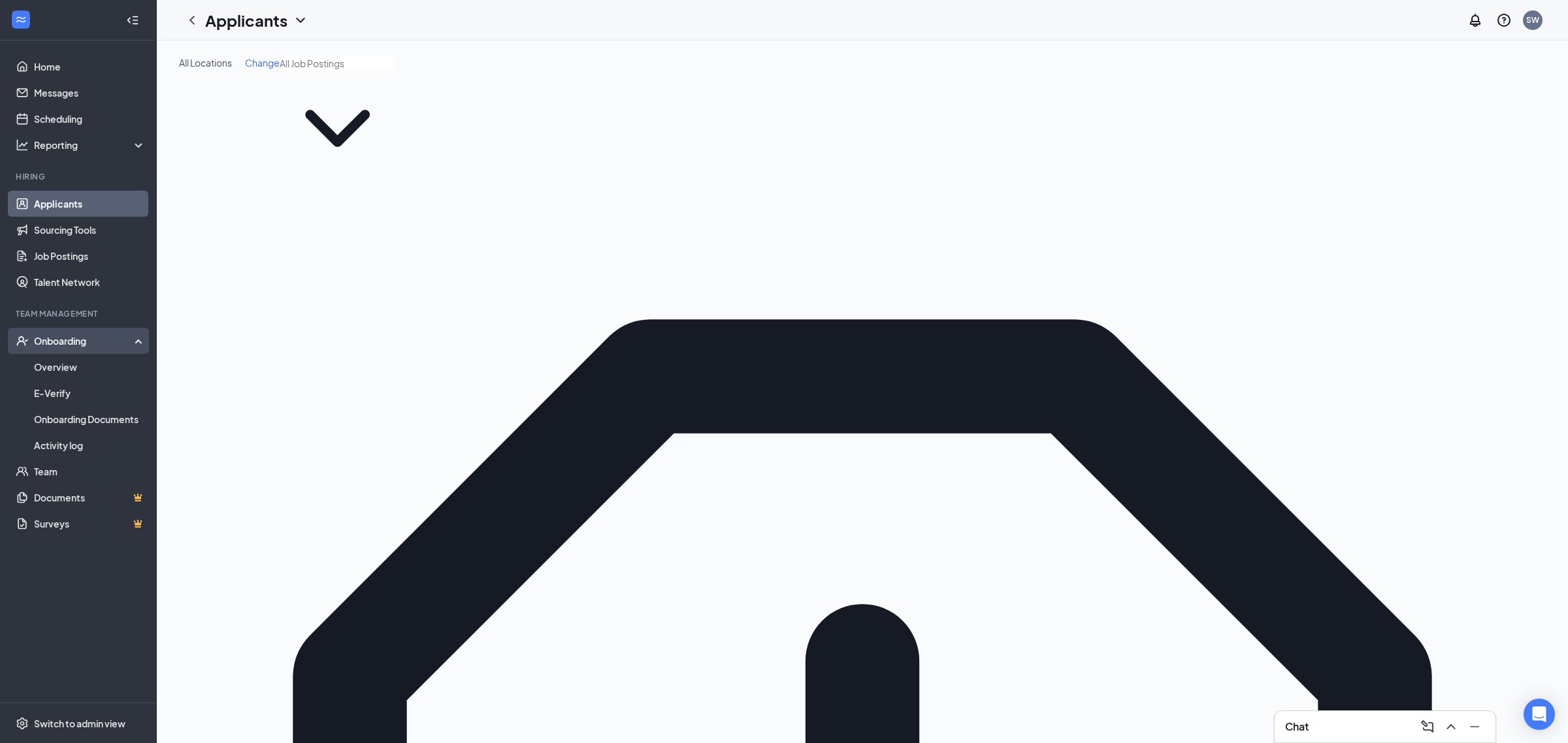
click at [69, 331] on div "Onboarding" at bounding box center [78, 340] width 157 height 26
click at [66, 335] on div "Onboarding" at bounding box center [84, 341] width 101 height 13
click at [51, 363] on link "Overview" at bounding box center [89, 367] width 111 height 26
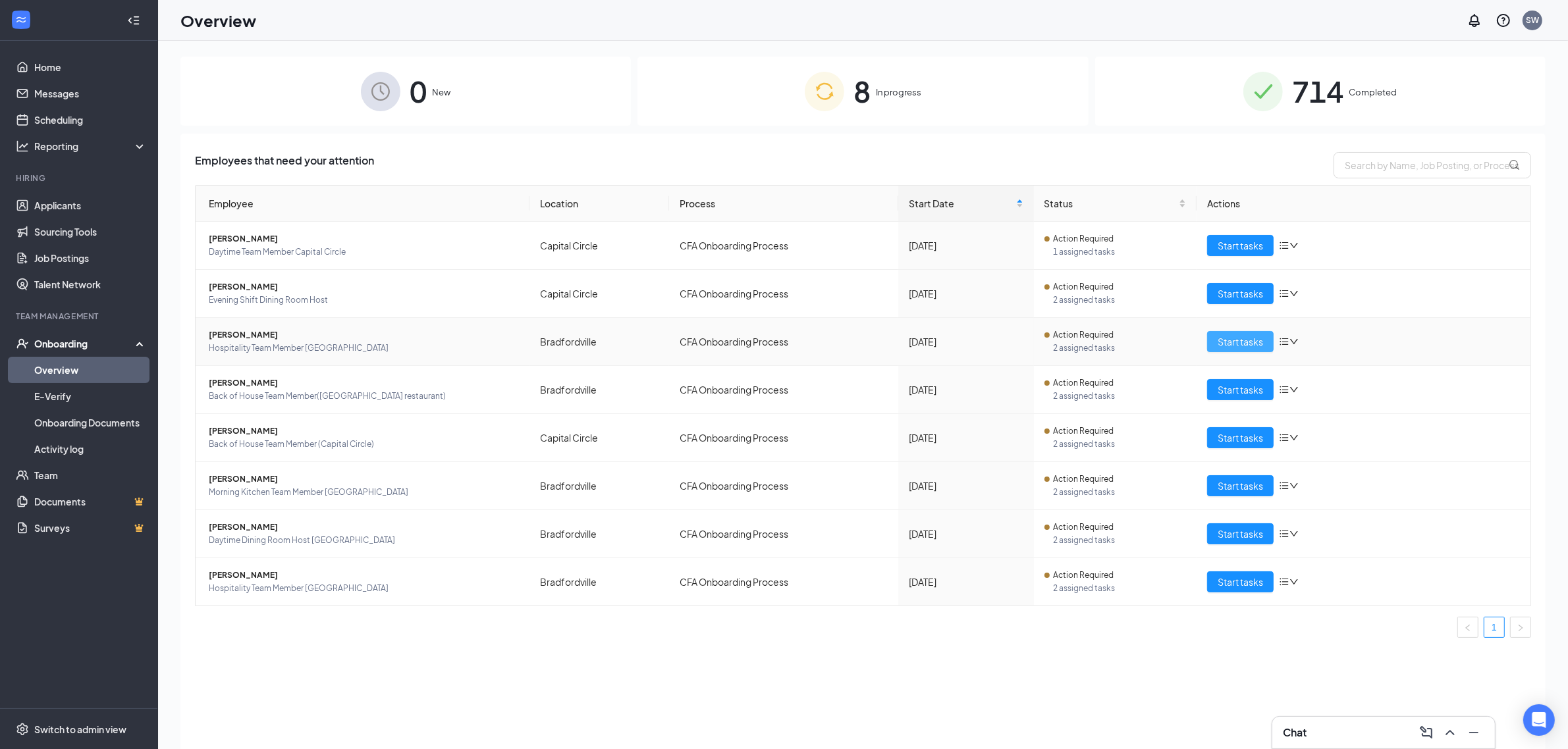
click at [1233, 337] on span "Start tasks" at bounding box center [1240, 341] width 45 height 15
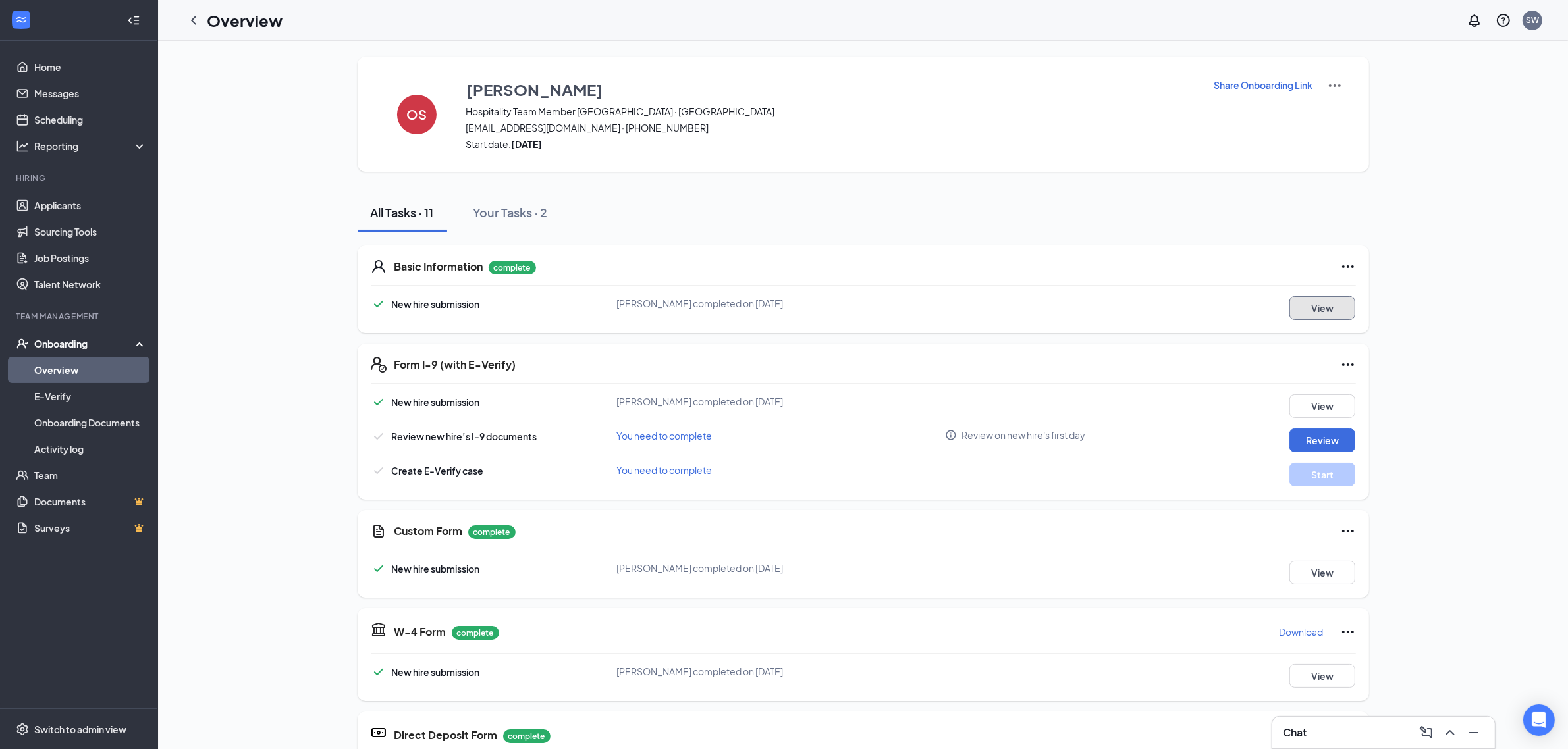
click at [1315, 314] on button "View" at bounding box center [1323, 308] width 66 height 23
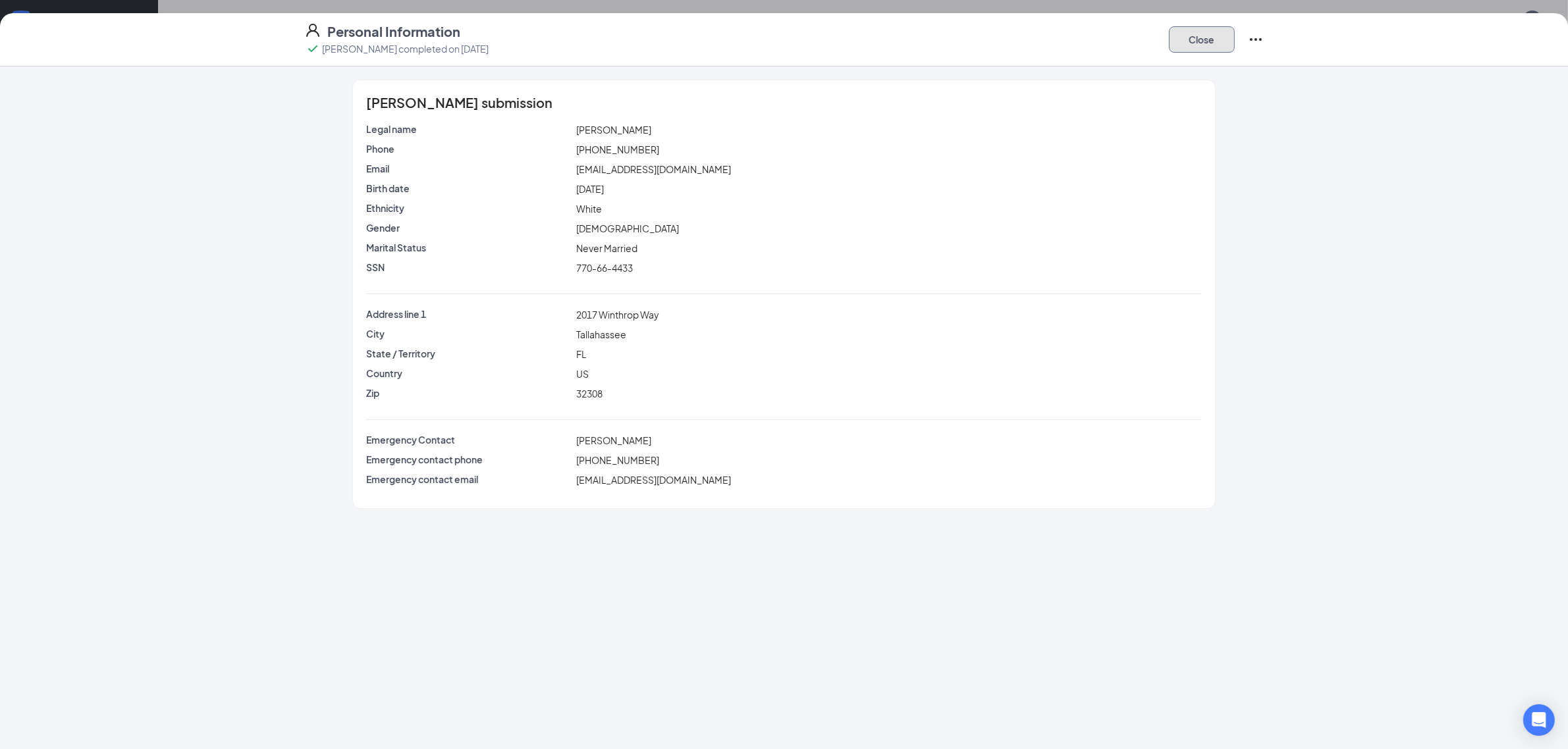
click at [1214, 31] on button "Close" at bounding box center [1202, 40] width 66 height 27
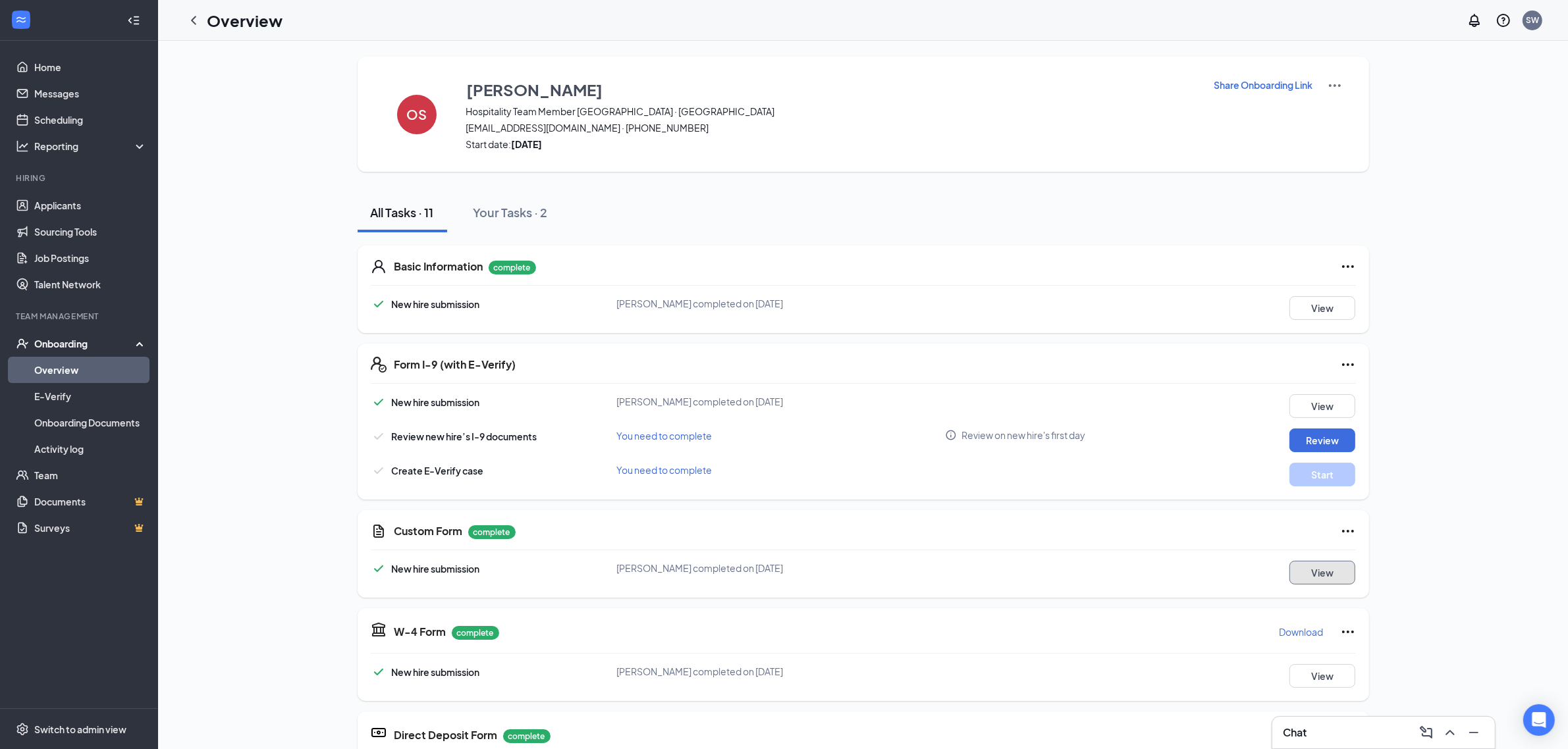
click at [1331, 571] on button "View" at bounding box center [1323, 572] width 66 height 23
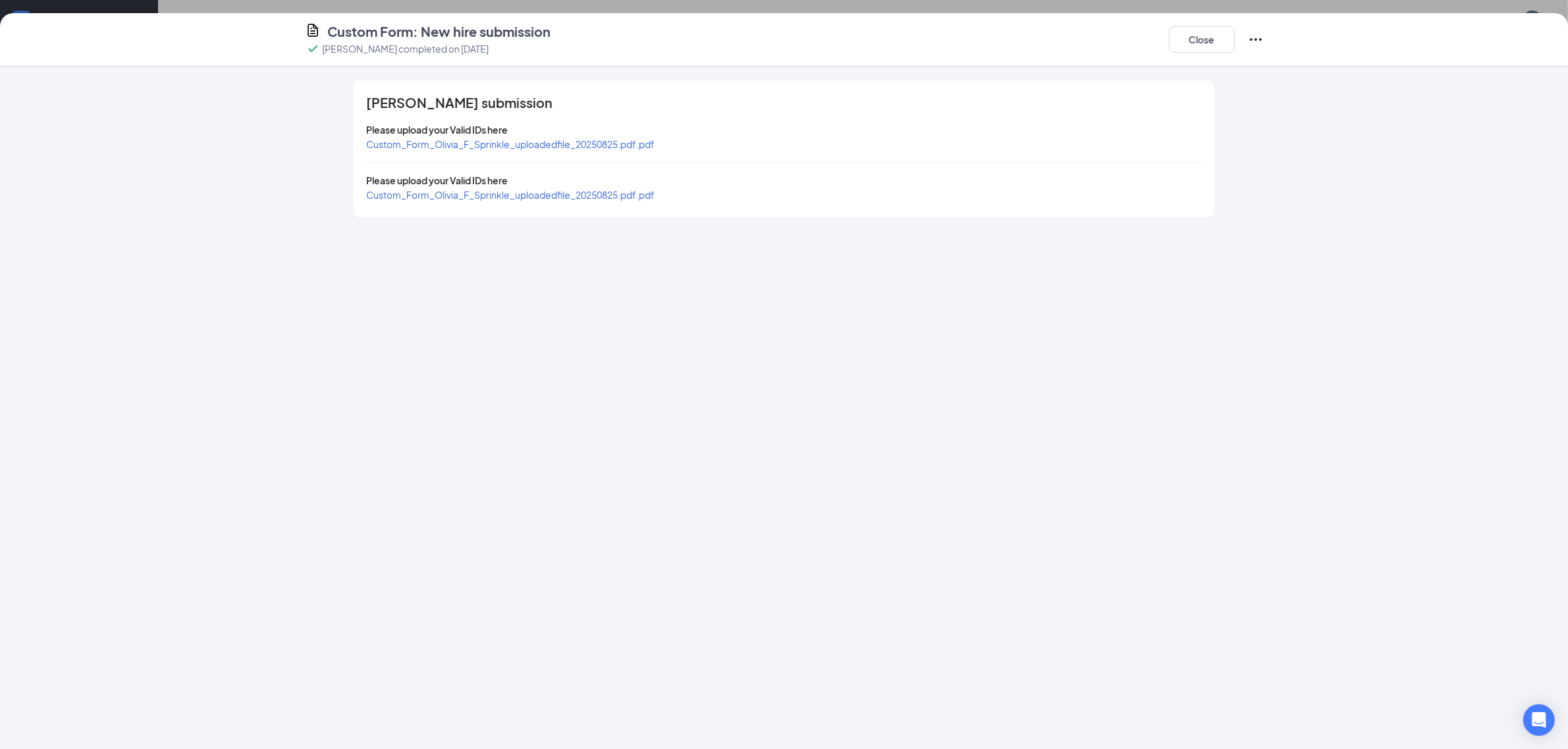
click at [526, 187] on div "Custom_Form_Olivia_F_Sprinkle_uploadedfile_20250825.pdf.pdf" at bounding box center [510, 195] width 288 height 15
click at [527, 192] on span "Custom_Form_Olivia_F_Sprinkle_uploadedfile_20250825.pdf.pdf" at bounding box center [510, 195] width 288 height 12
click at [572, 142] on span "Custom_Form_Olivia_F_Sprinkle_uploadedfile_20250825.pdf.pdf" at bounding box center [510, 144] width 288 height 12
click at [587, 142] on span "Custom_Form_Olivia_F_Sprinkle_uploadedfile_20250825.pdf.pdf" at bounding box center [510, 144] width 288 height 12
click at [545, 186] on div "Please upload your Valid IDs here" at bounding box center [784, 181] width 835 height 15
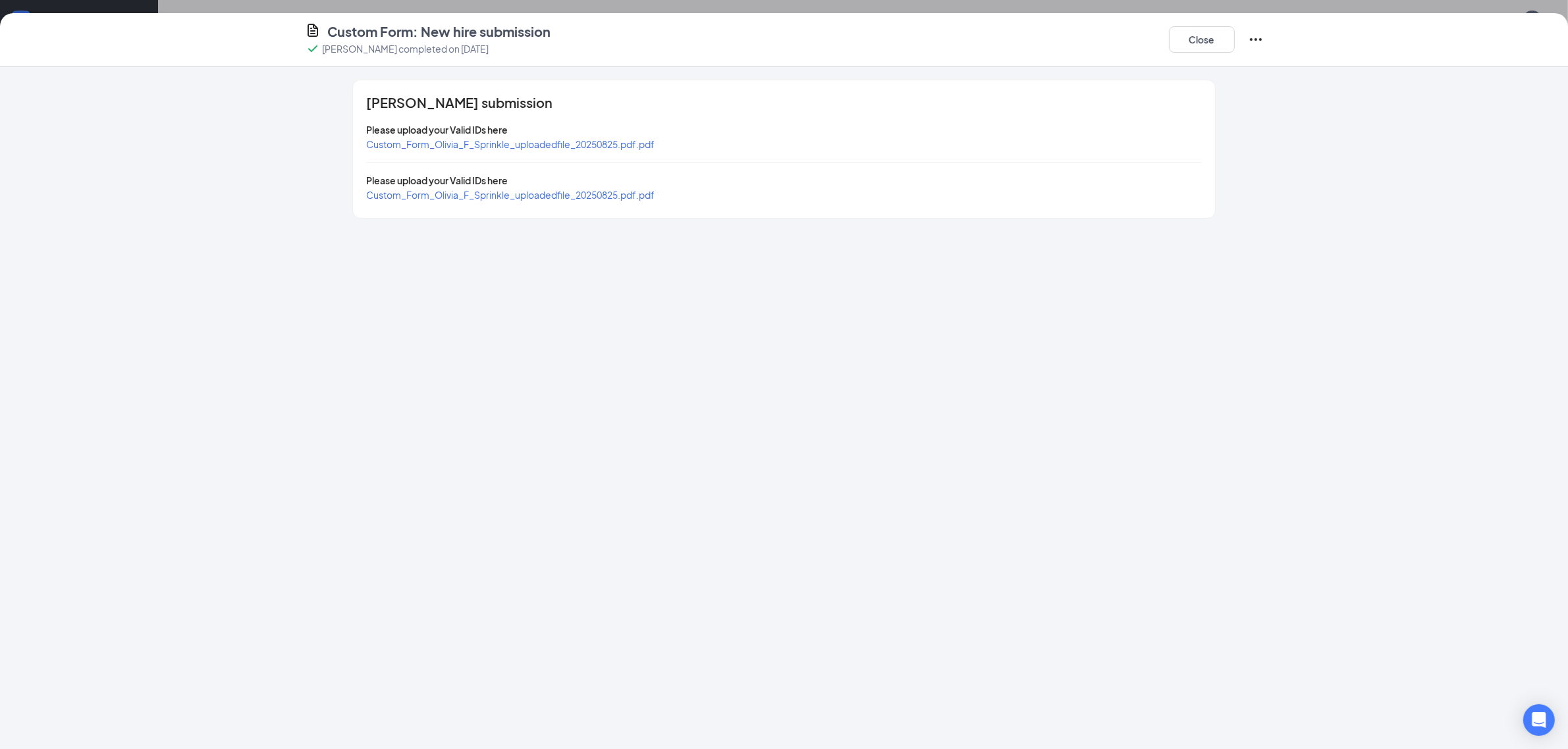
click at [545, 199] on span "Custom_Form_Olivia_F_Sprinkle_uploadedfile_20250825.pdf.pdf" at bounding box center [510, 195] width 288 height 12
click at [1192, 37] on button "Close" at bounding box center [1202, 40] width 66 height 27
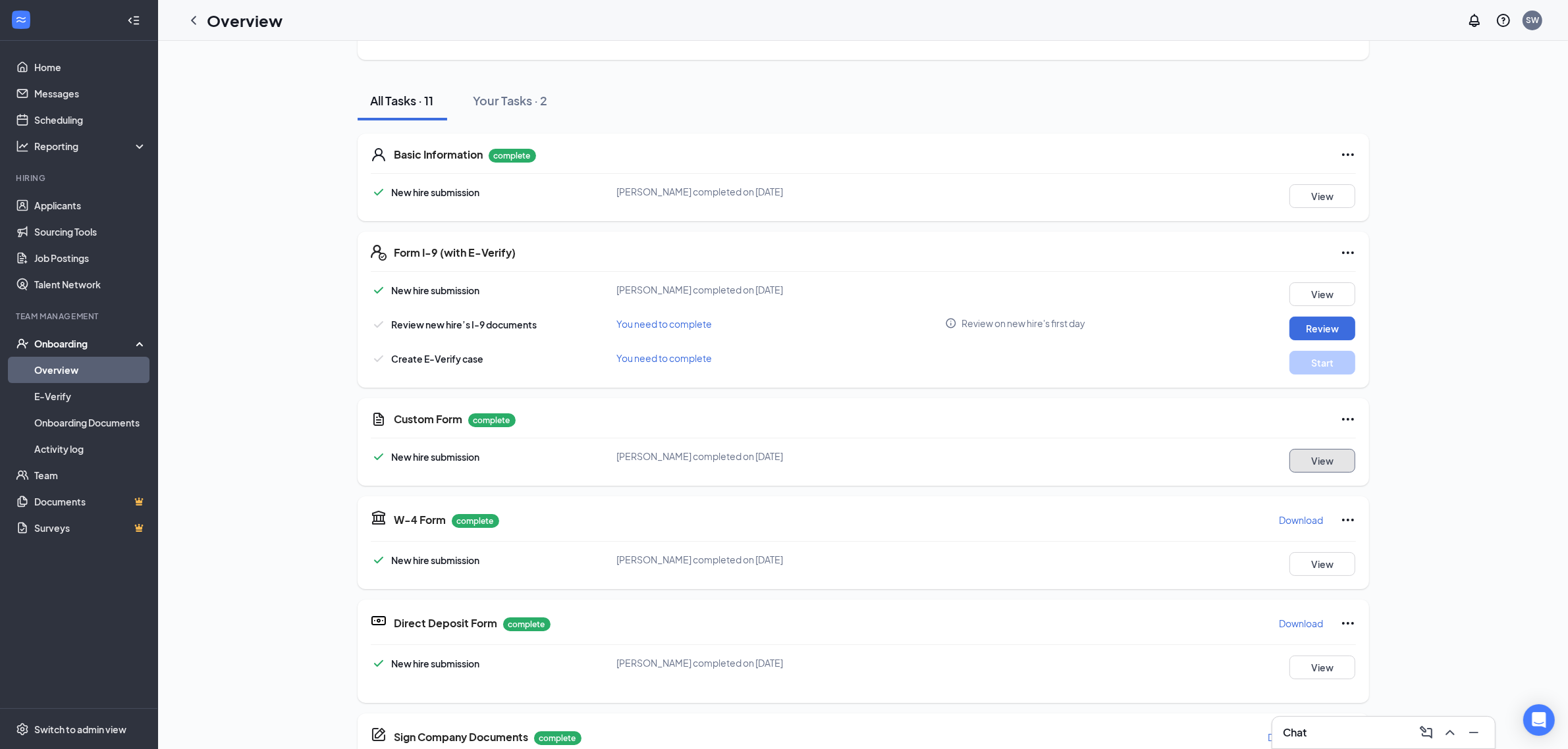
scroll to position [247, 0]
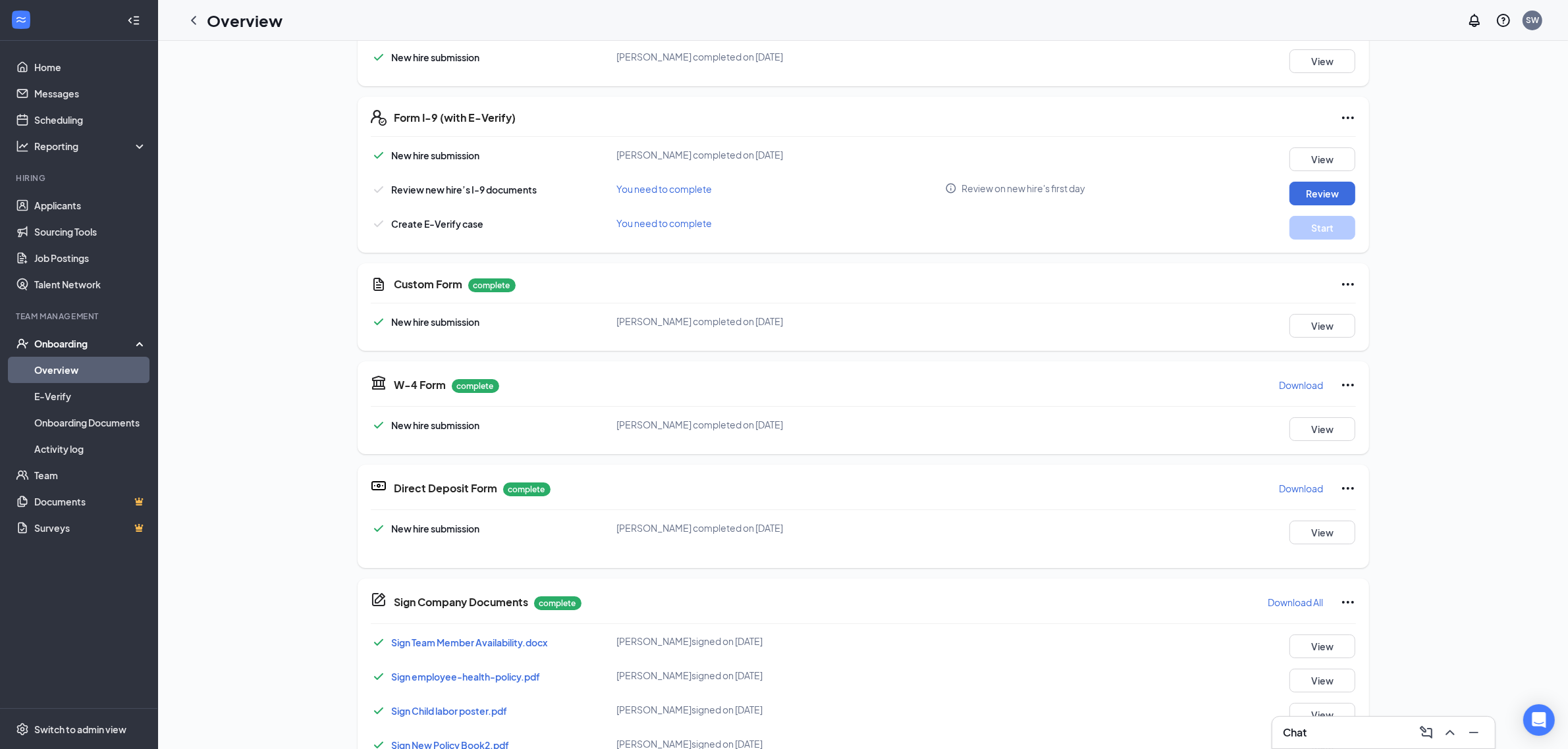
click at [1288, 379] on p "Download" at bounding box center [1302, 385] width 44 height 13
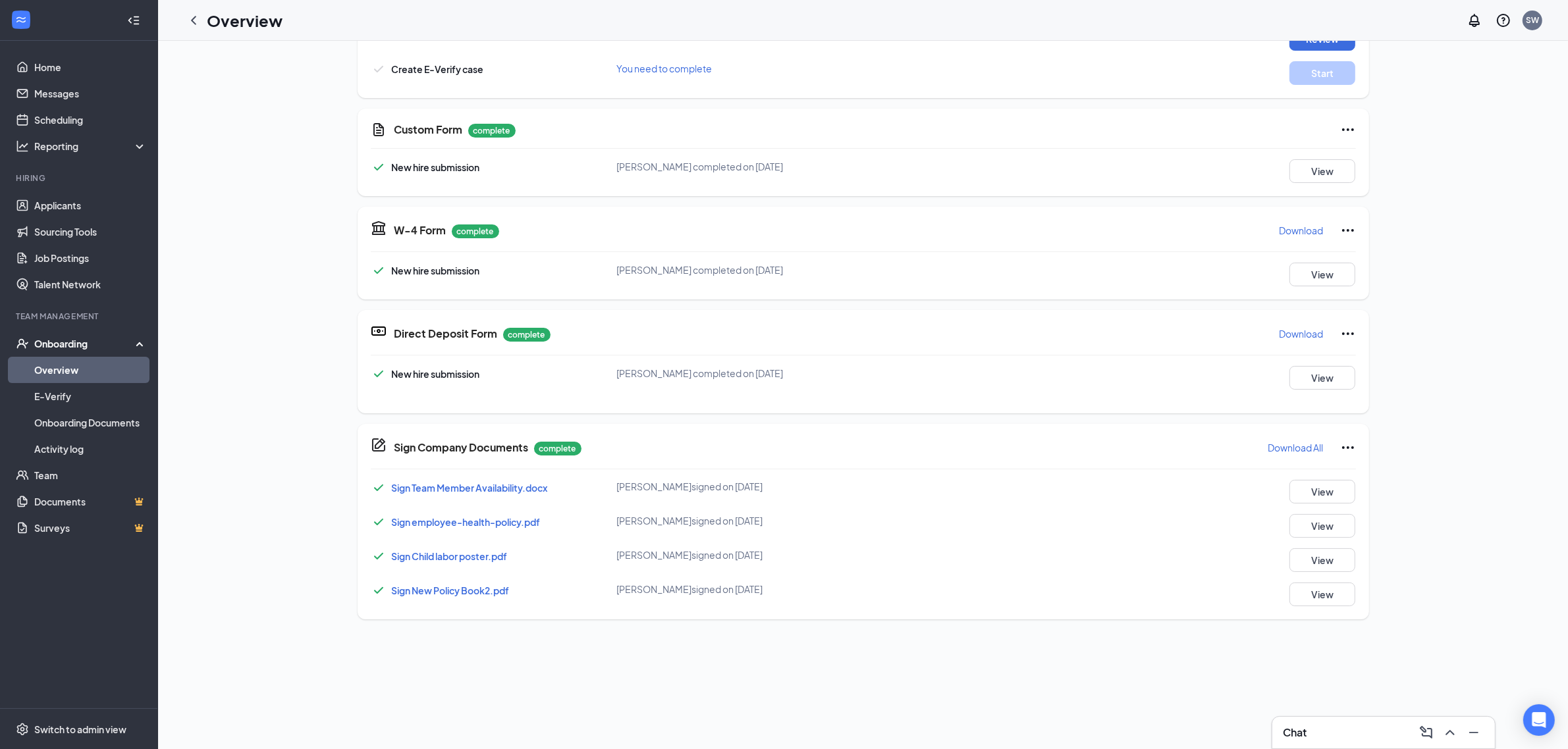
scroll to position [494, 0]
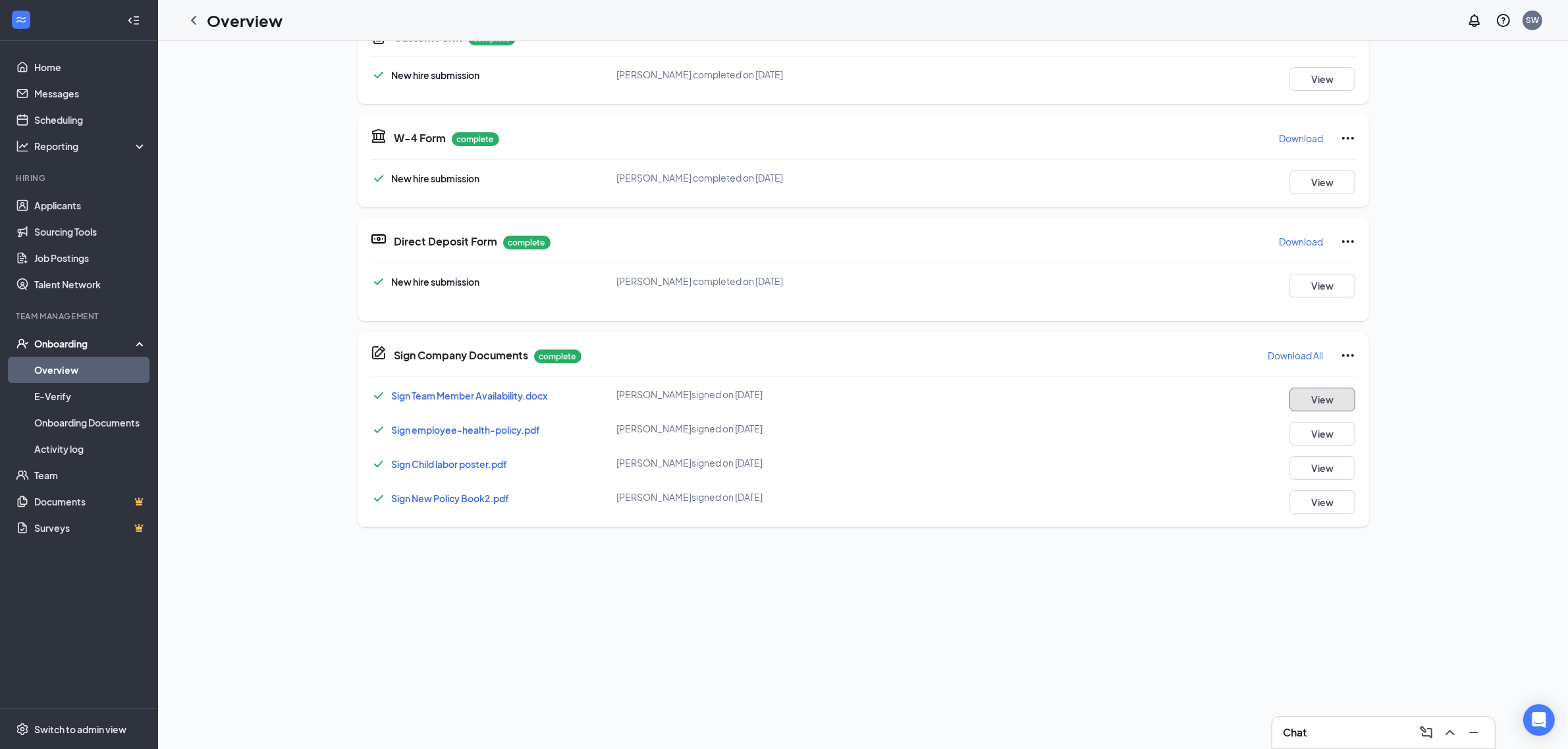
click at [1302, 410] on button "View" at bounding box center [1323, 399] width 66 height 23
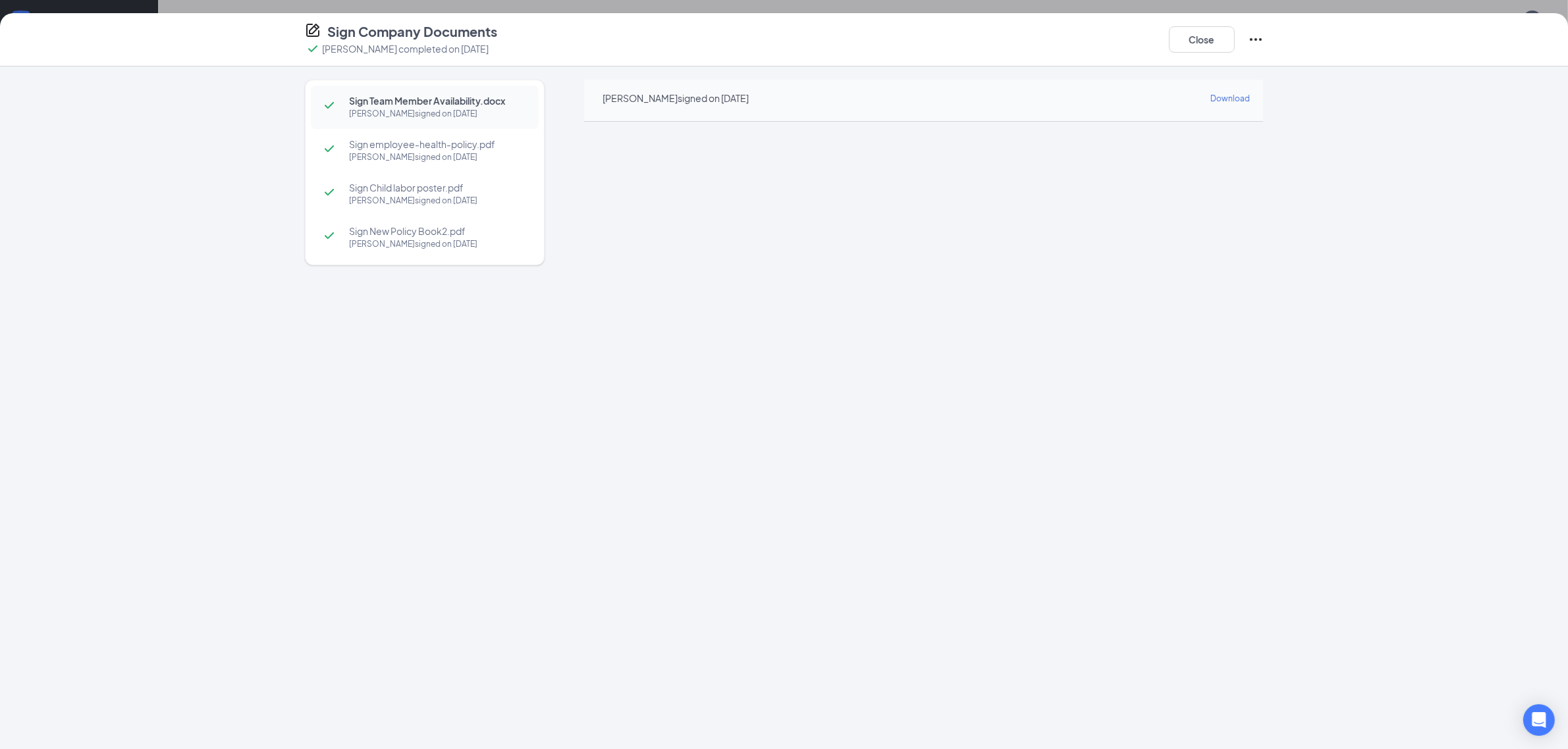
click at [1228, 98] on span "Download" at bounding box center [1230, 98] width 40 height 10
drag, startPoint x: 1416, startPoint y: 344, endPoint x: 1423, endPoint y: 337, distance: 9.9
click at [1416, 344] on div "Sign Team Member Availability.docx Olivia F Sprinkle signed on Aug 25 Sign empl…" at bounding box center [784, 408] width 1568 height 683
click at [1197, 48] on button "Close" at bounding box center [1202, 40] width 66 height 27
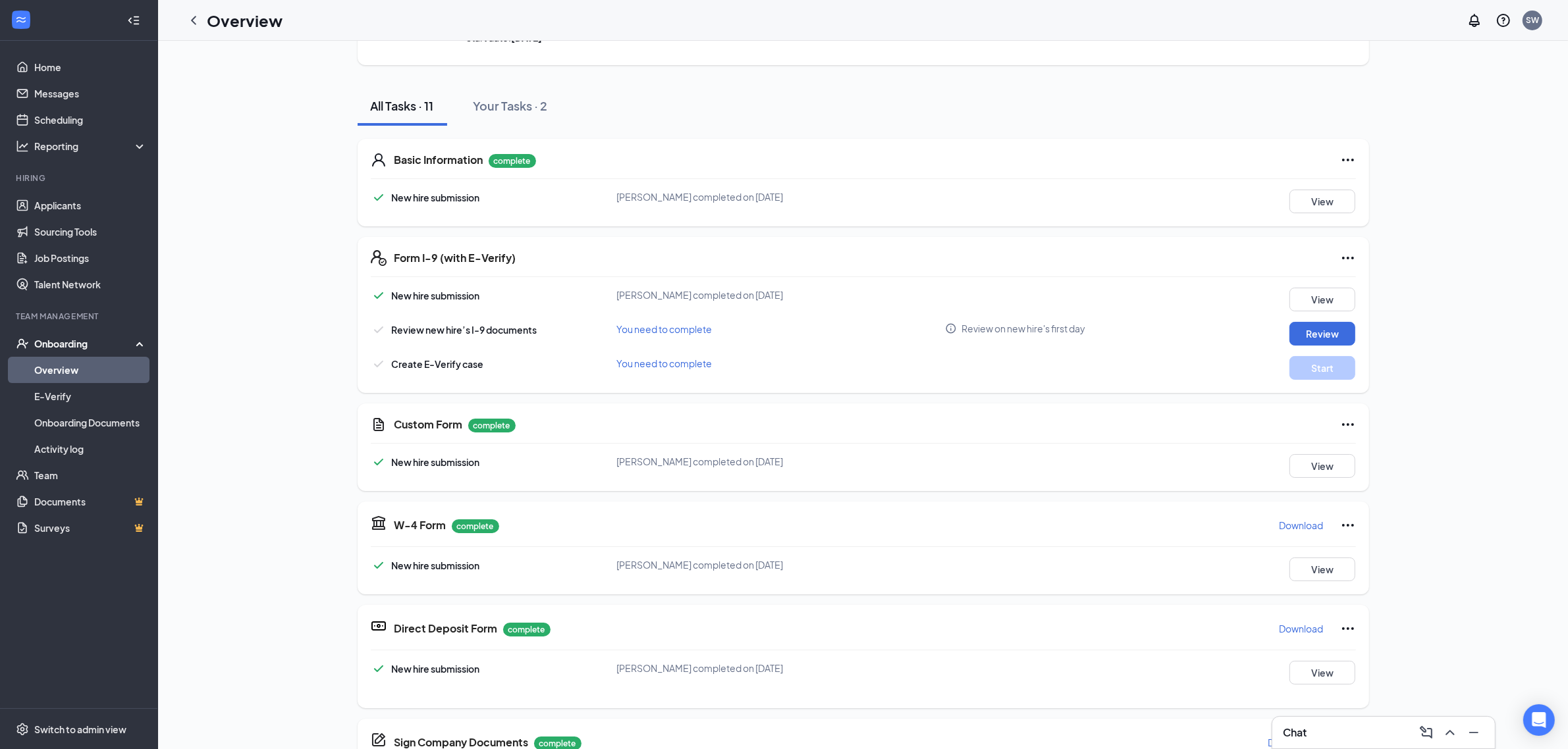
scroll to position [0, 0]
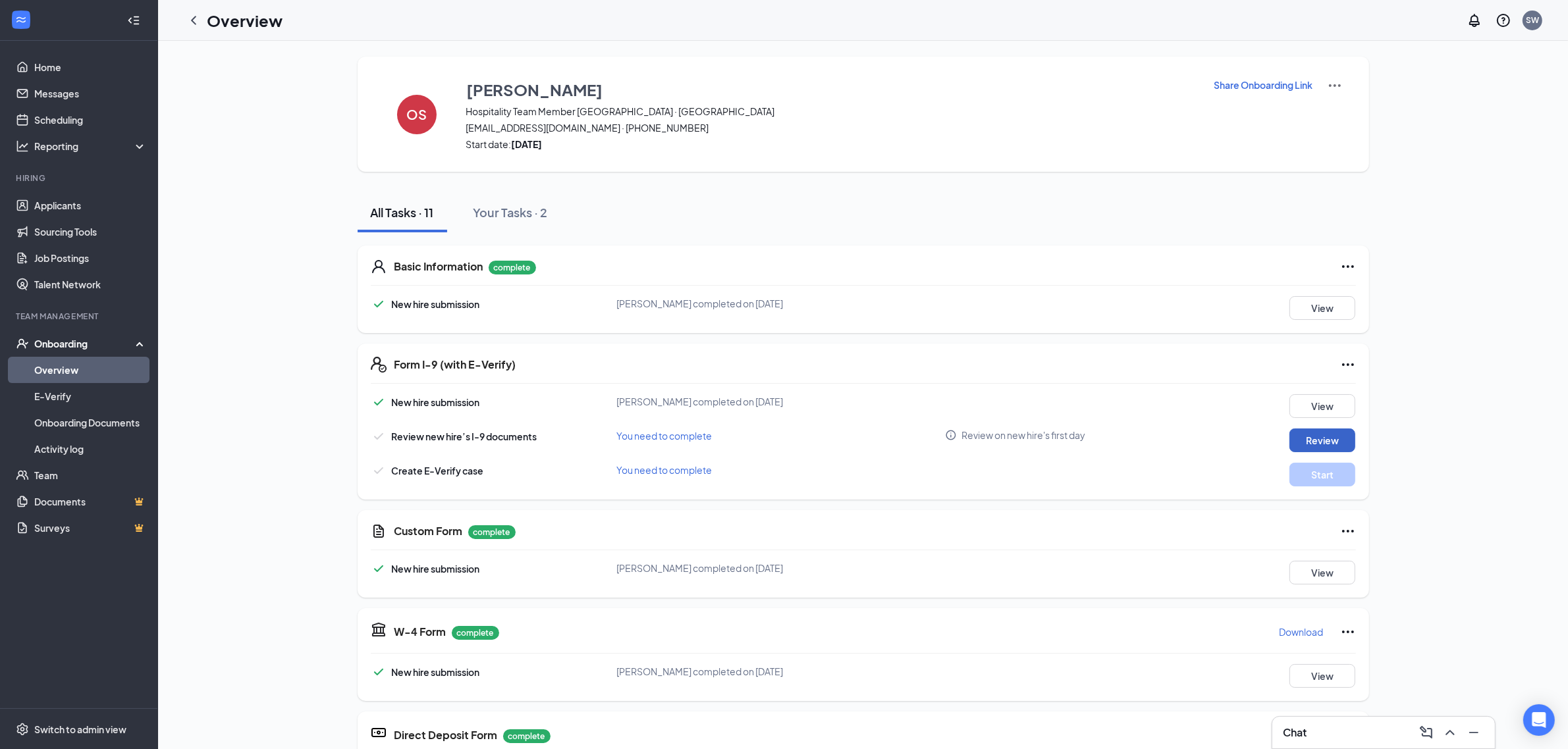
click at [1318, 434] on button "Review" at bounding box center [1323, 440] width 66 height 23
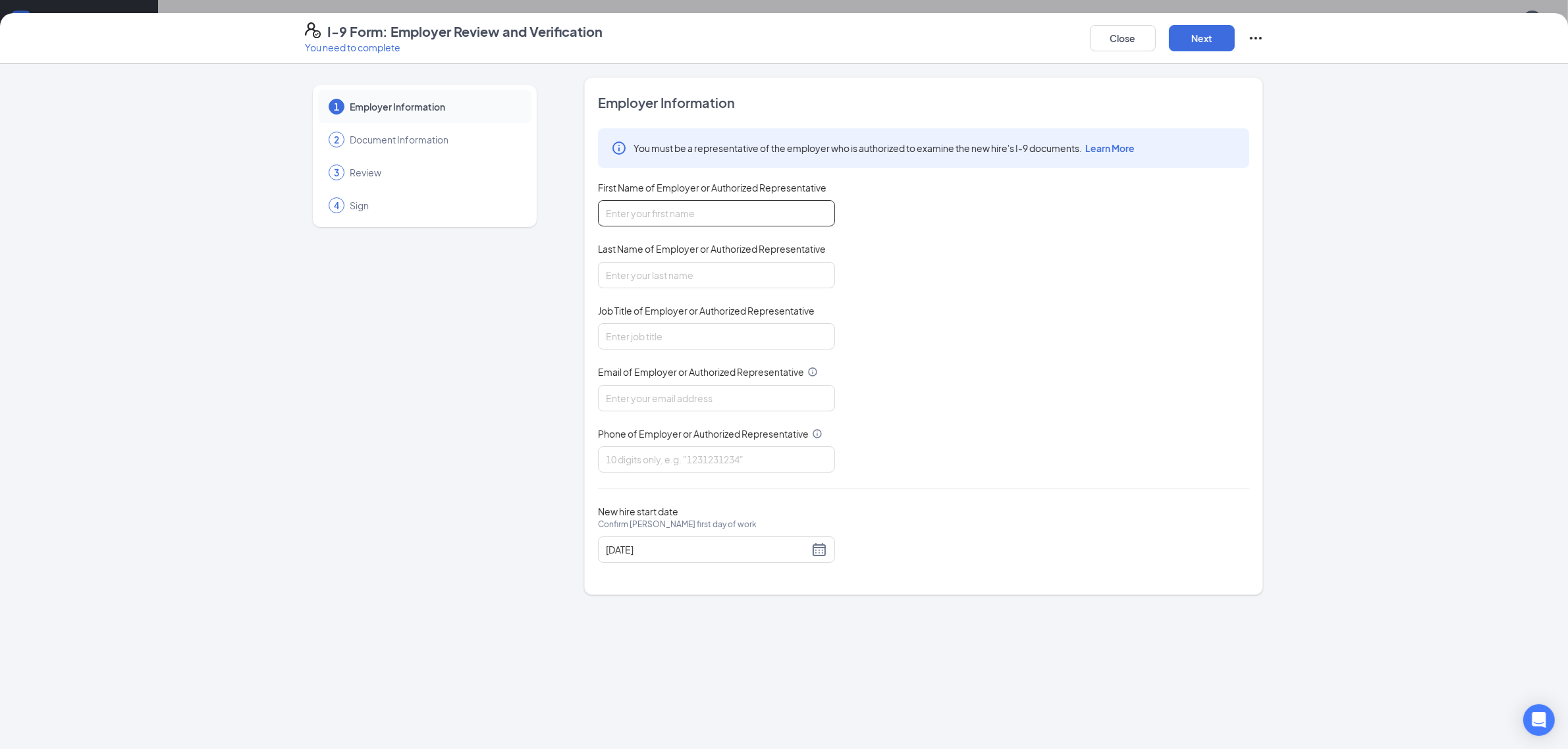
click at [699, 215] on input "First Name of Employer or Authorized Representative" at bounding box center [717, 213] width 237 height 27
type input "[PERSON_NAME]"
click at [616, 271] on input "Last Name of Employer or Authorized Representative" at bounding box center [717, 275] width 237 height 27
type input "[PERSON_NAME]"
click at [680, 331] on input "Job Title of Employer or Authorized Representative" at bounding box center [717, 336] width 237 height 27
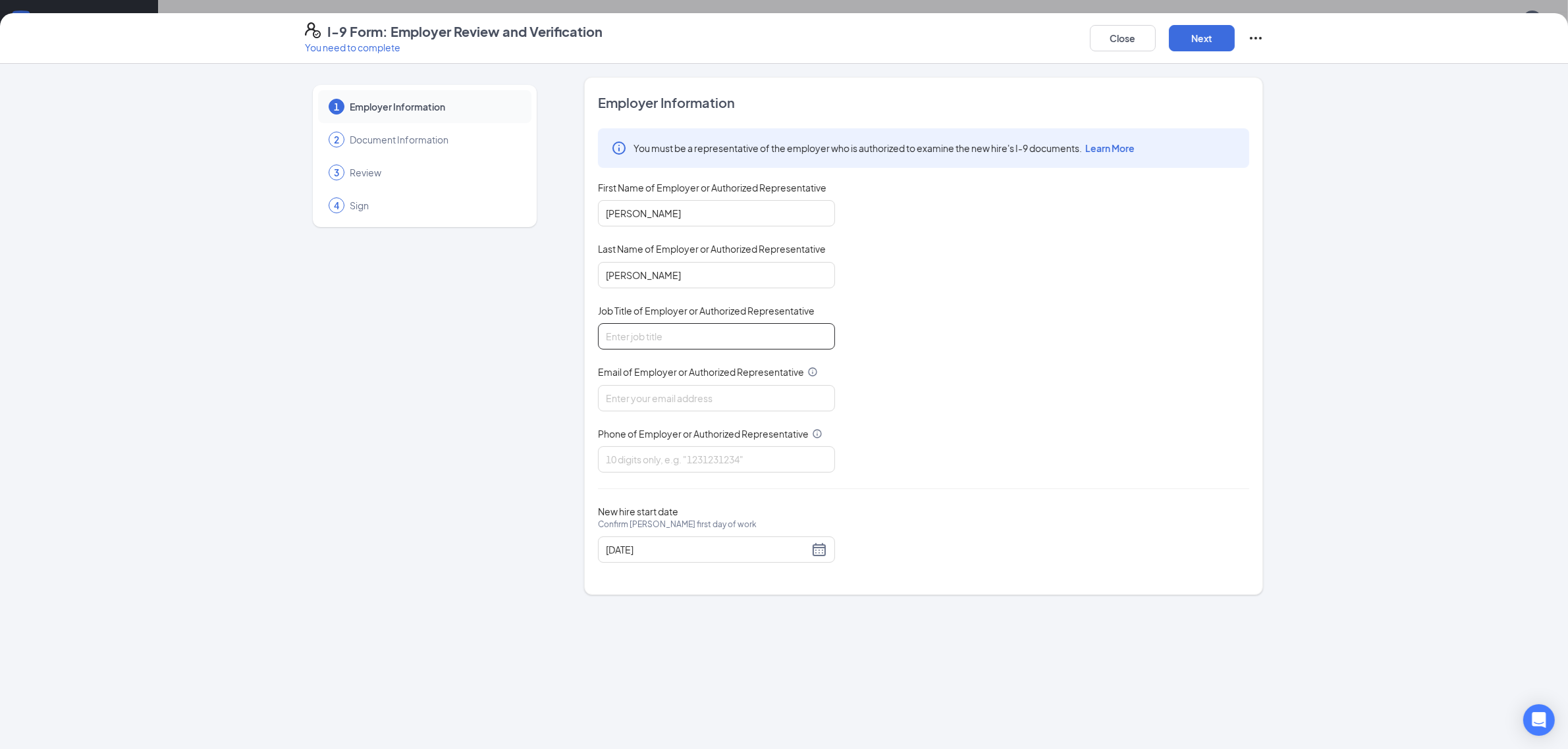
type input "HR Director"
click at [687, 406] on input "Email of Employer or Authorized Representative" at bounding box center [717, 398] width 237 height 27
type input "[EMAIL_ADDRESS][DOMAIN_NAME]"
drag, startPoint x: 670, startPoint y: 466, endPoint x: 678, endPoint y: 470, distance: 8.9
click at [670, 466] on input "Phone of Employer or Authorized Representative" at bounding box center [717, 459] width 237 height 27
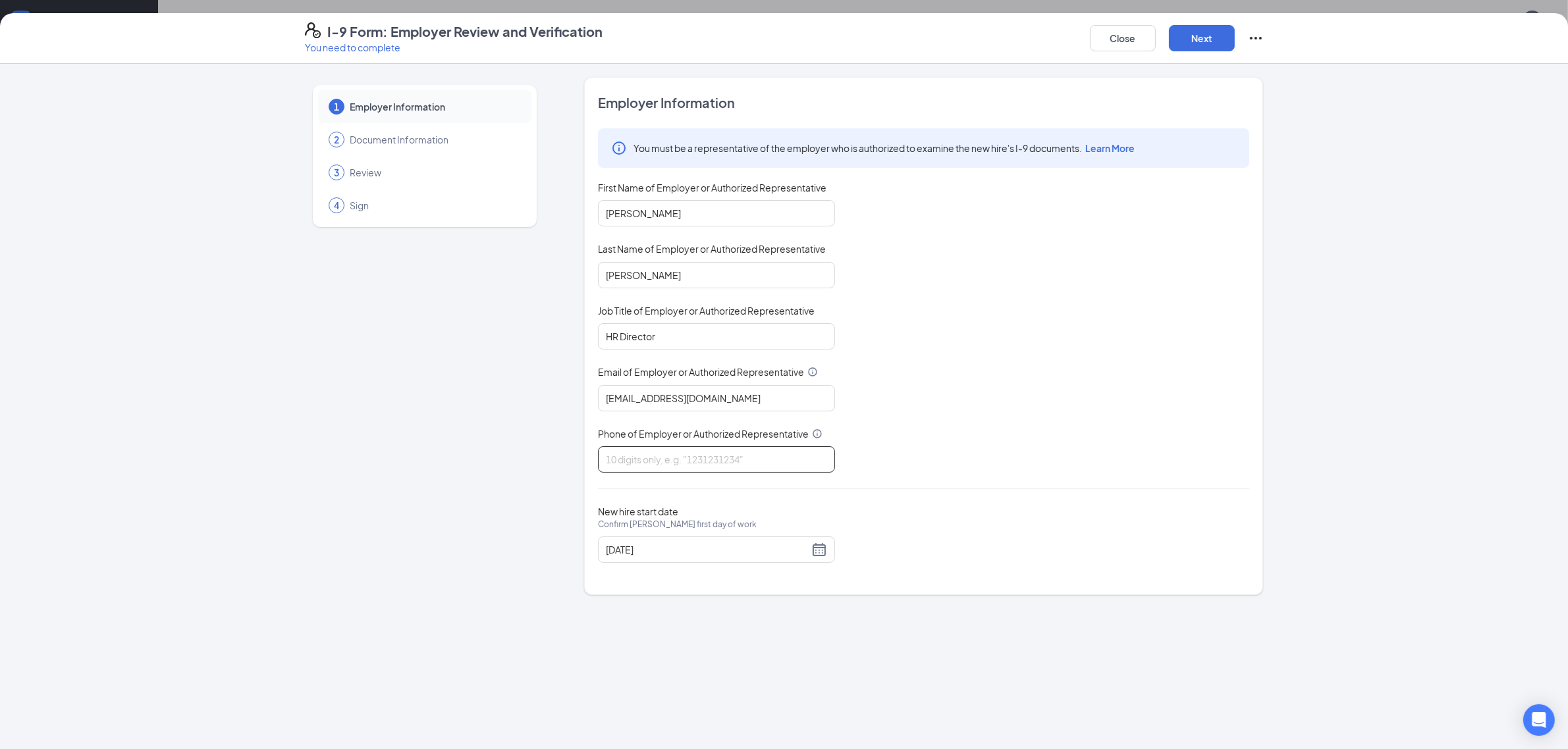
type input "8702086490"
click at [1217, 34] on button "Next" at bounding box center [1202, 38] width 66 height 27
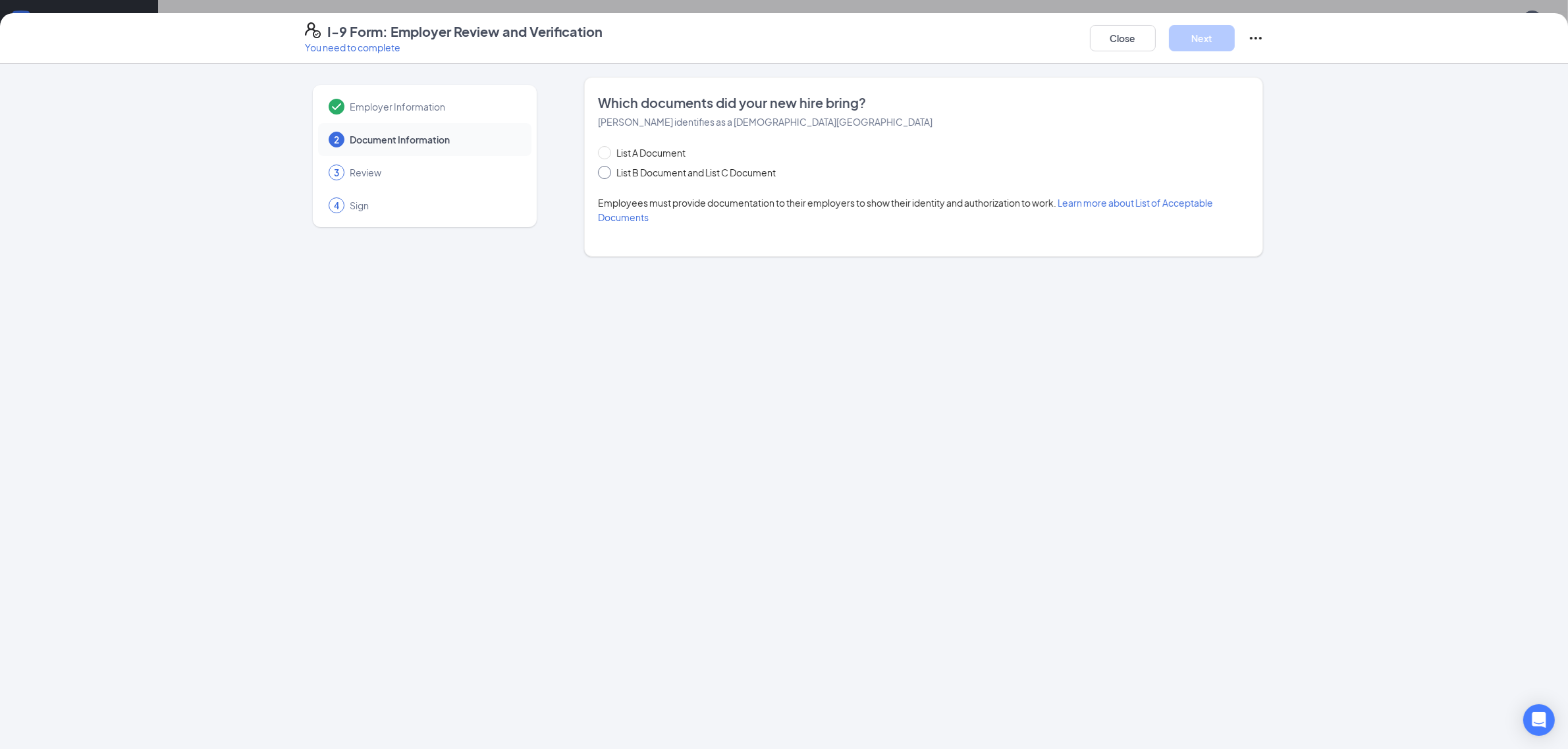
click at [604, 174] on input "List B Document and List C Document" at bounding box center [602, 170] width 9 height 9
radio input "true"
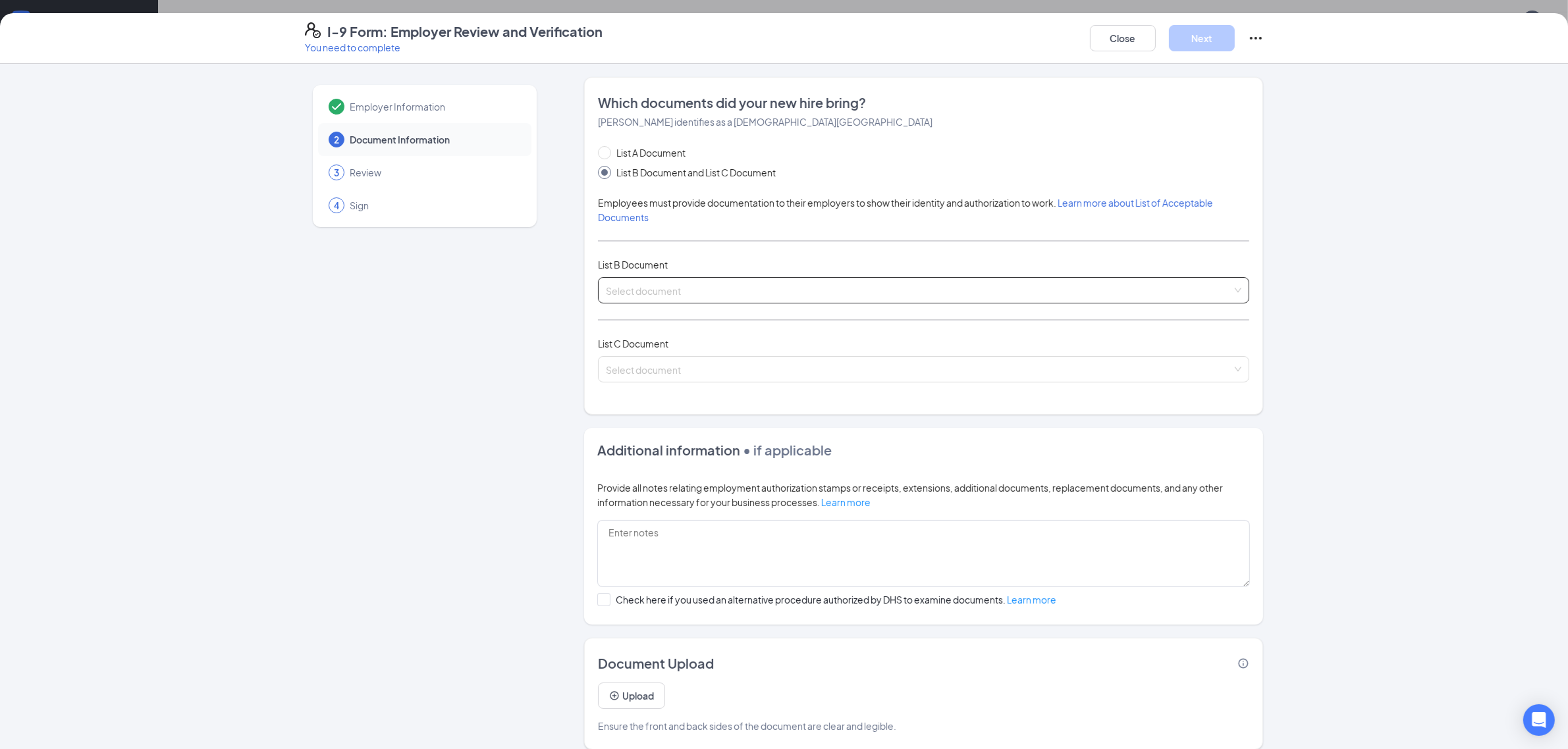
click at [651, 297] on input "search" at bounding box center [919, 287] width 627 height 19
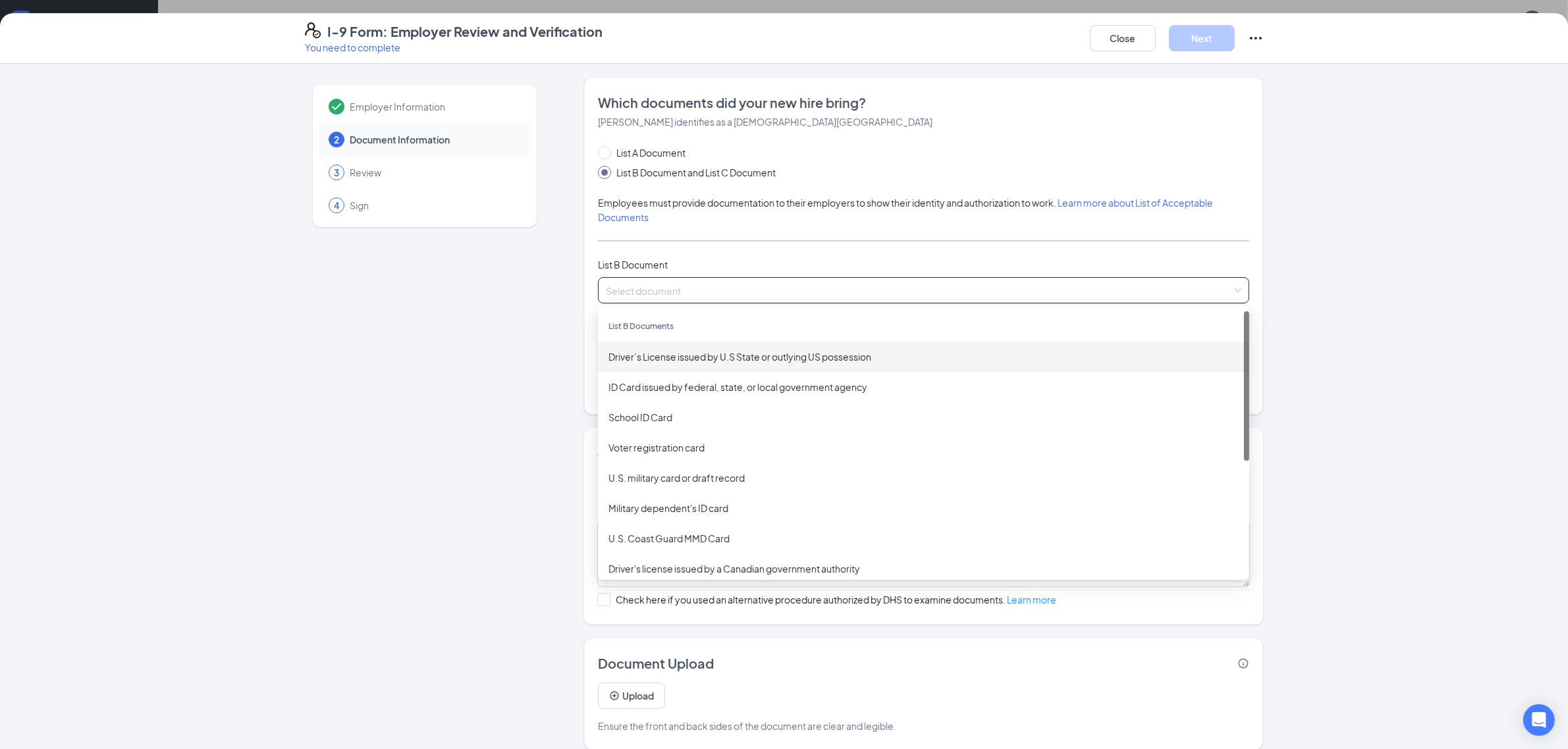
click at [659, 359] on div "Driver’s License issued by U.S State or outlying US possession" at bounding box center [924, 357] width 631 height 15
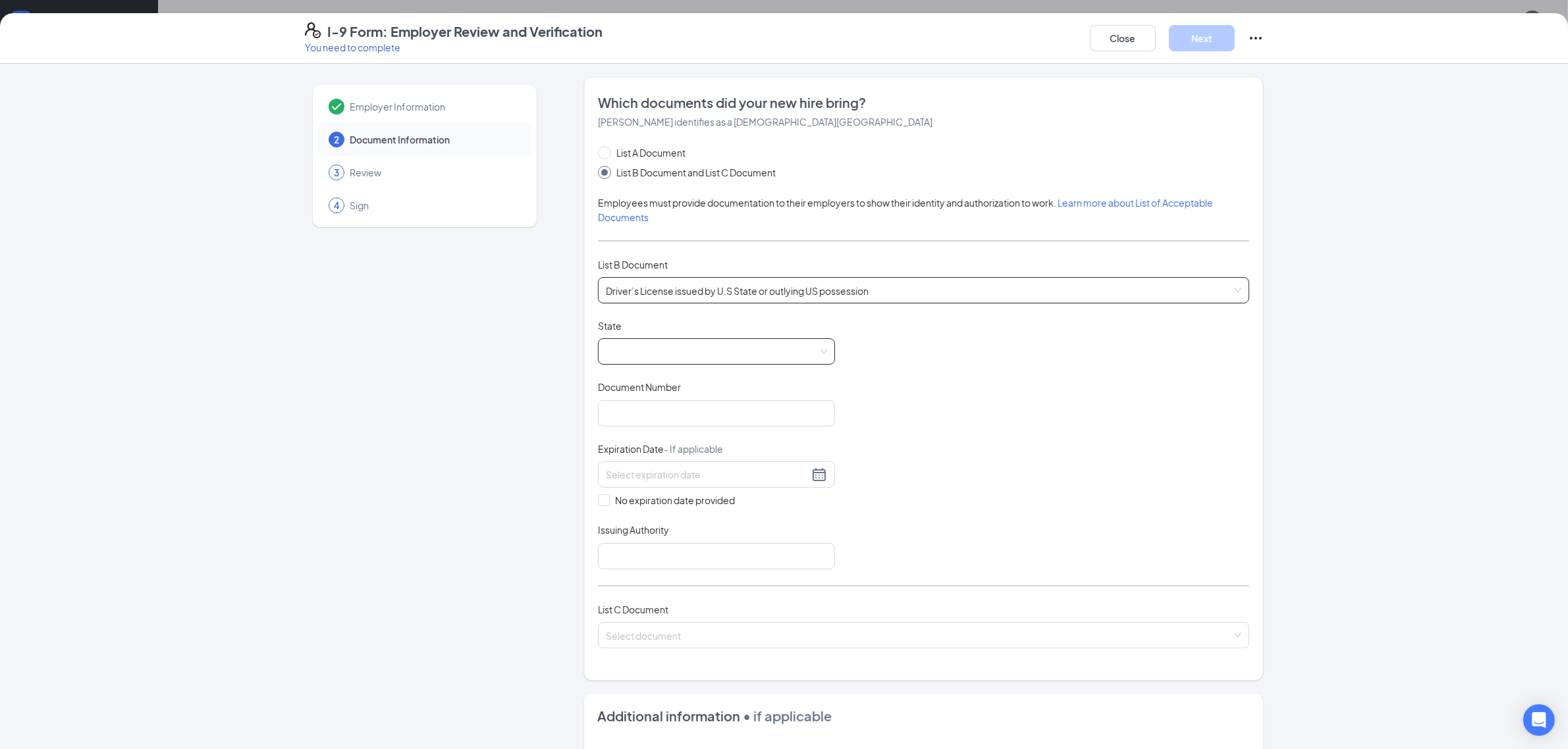
click at [659, 351] on span at bounding box center [716, 351] width 221 height 25
click at [610, 525] on div "[US_STATE]" at bounding box center [717, 526] width 216 height 15
click at [632, 412] on input "Document Number" at bounding box center [717, 413] width 237 height 27
type input "S619-620-60-500-0"
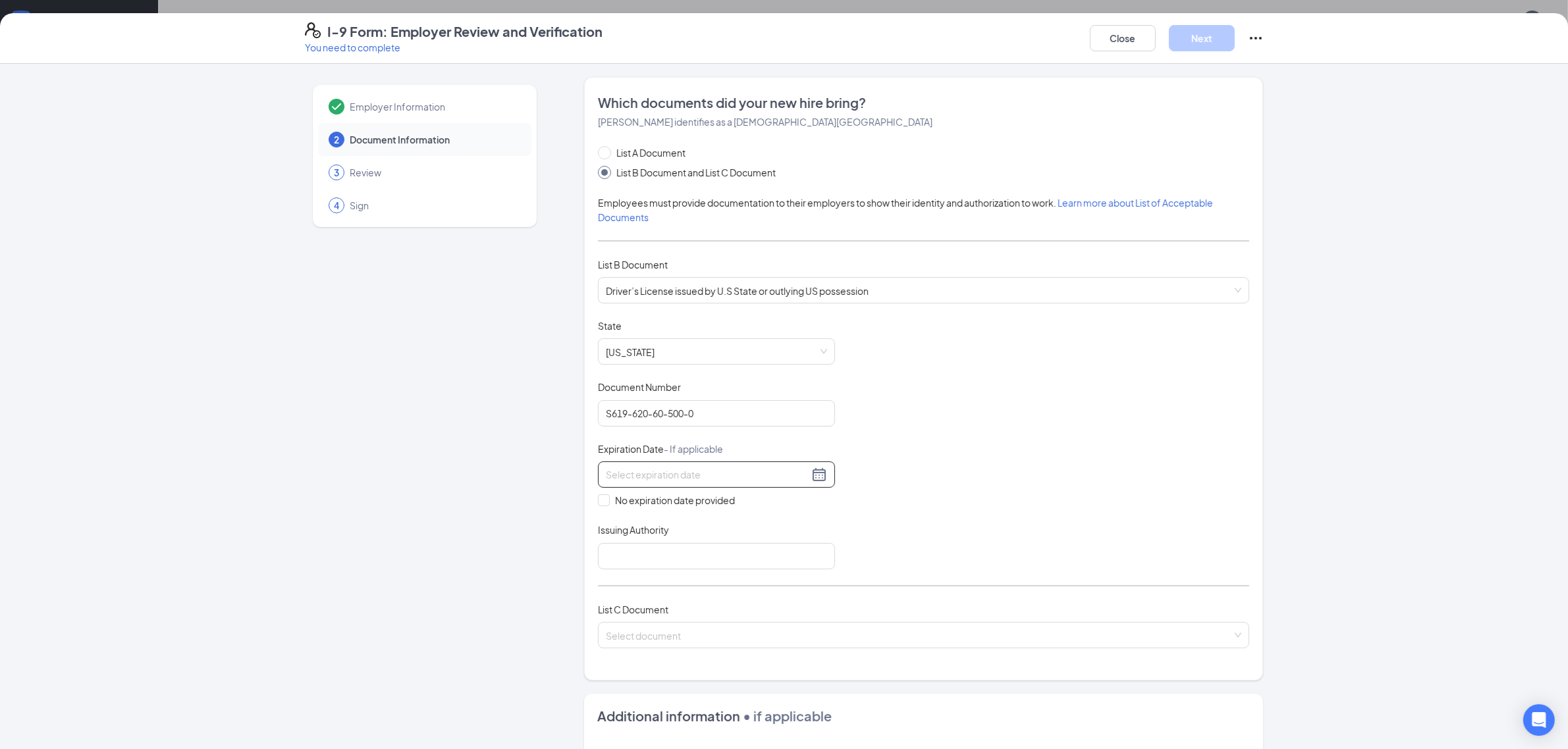
click at [648, 476] on input at bounding box center [706, 475] width 203 height 15
click at [605, 573] on div "2" at bounding box center [612, 573] width 16 height 16
type input "11/02/2031"
click at [626, 559] on input "Issuing Authority" at bounding box center [717, 556] width 237 height 27
type input "State of [US_STATE]"
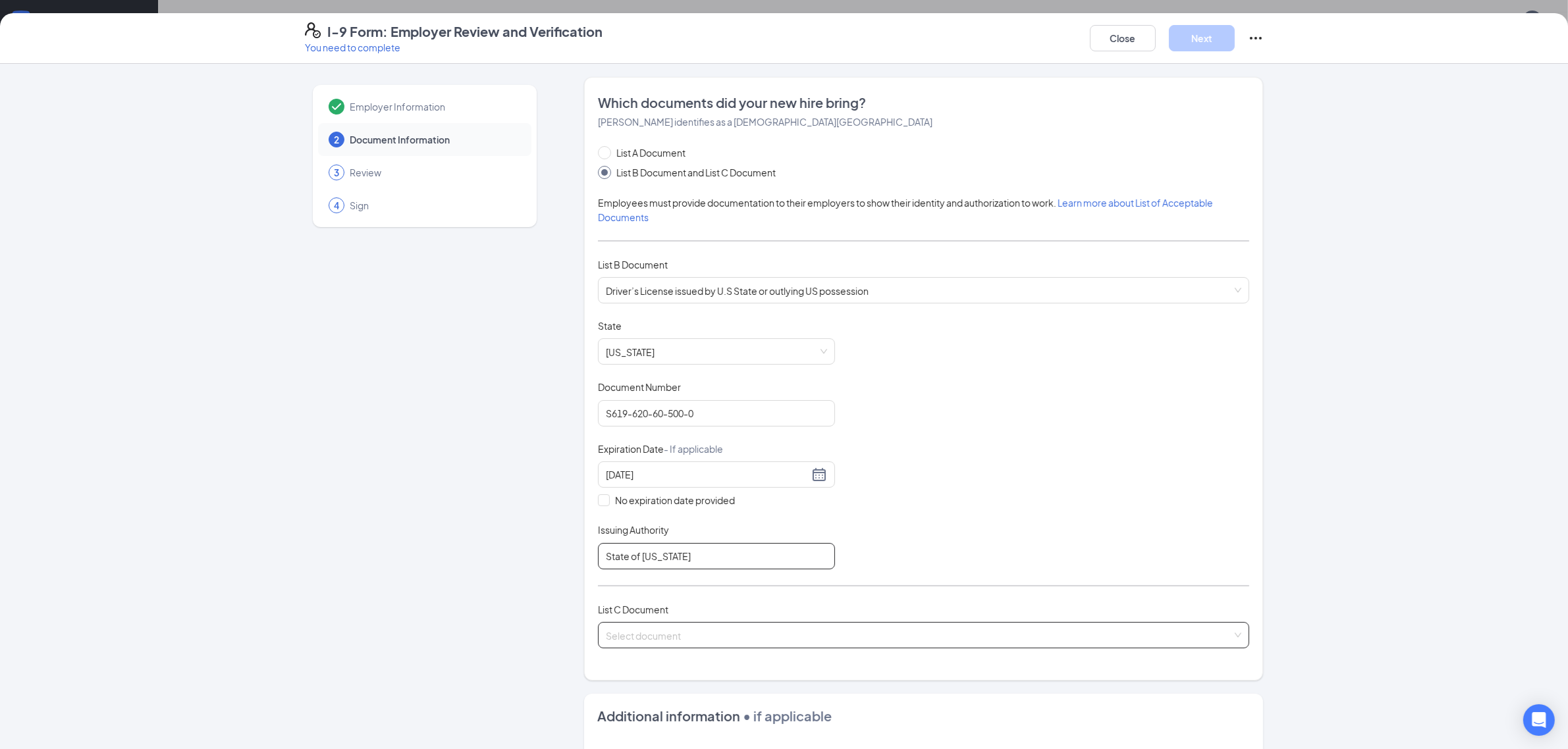
click at [651, 644] on span at bounding box center [919, 635] width 627 height 25
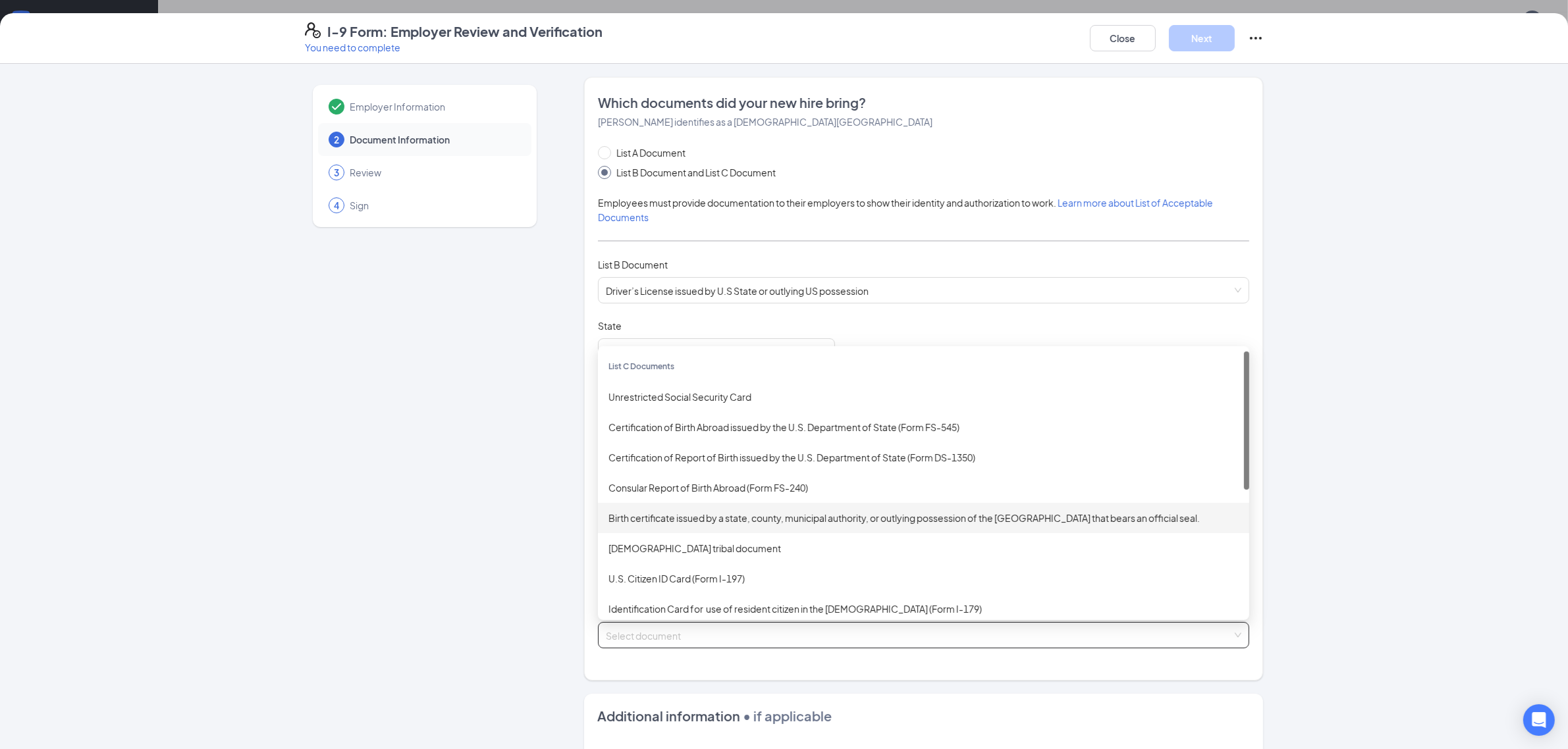
click at [676, 522] on div "Birth certificate issued by a state, county, municipal authority, or outlying p…" at bounding box center [924, 518] width 631 height 15
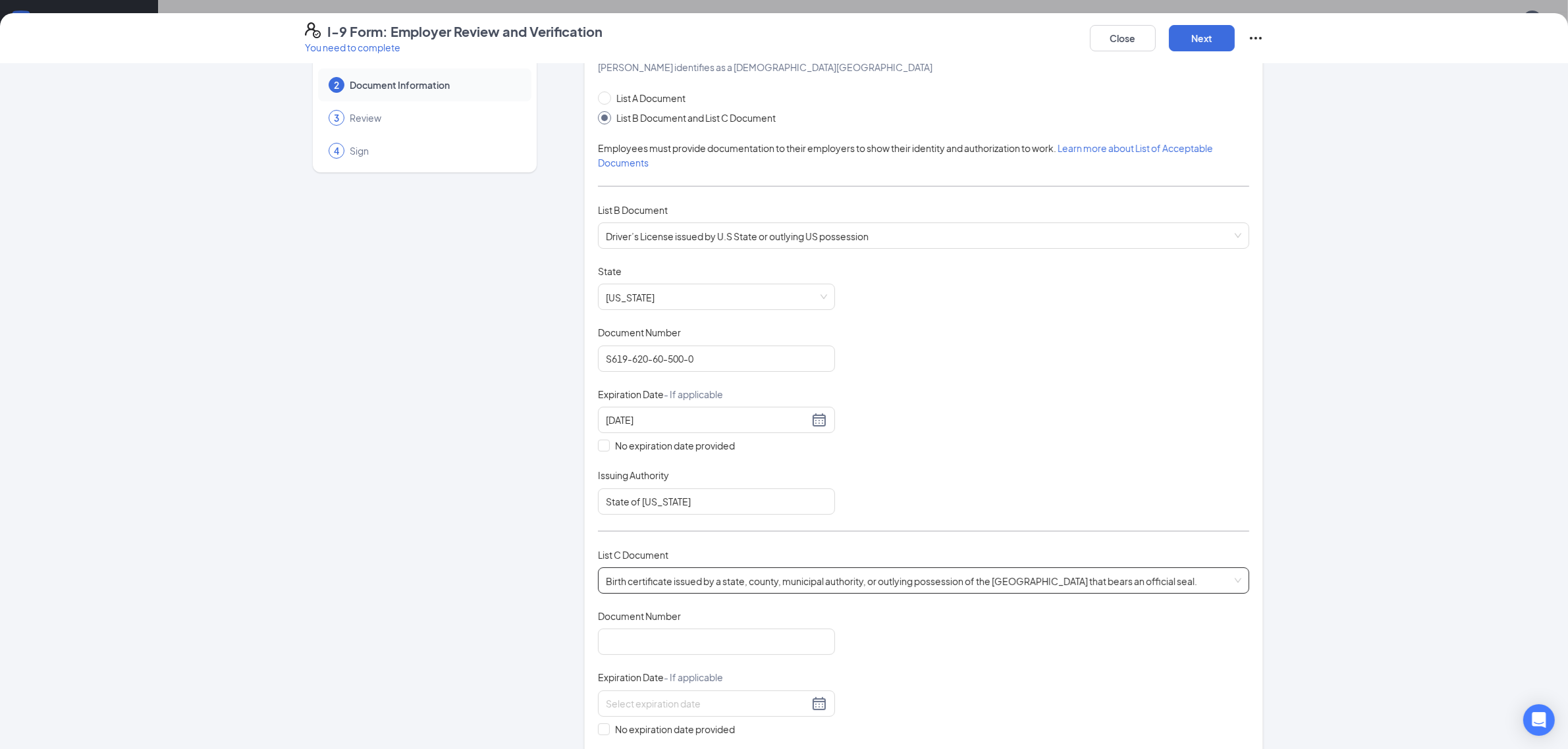
scroll to position [82, 0]
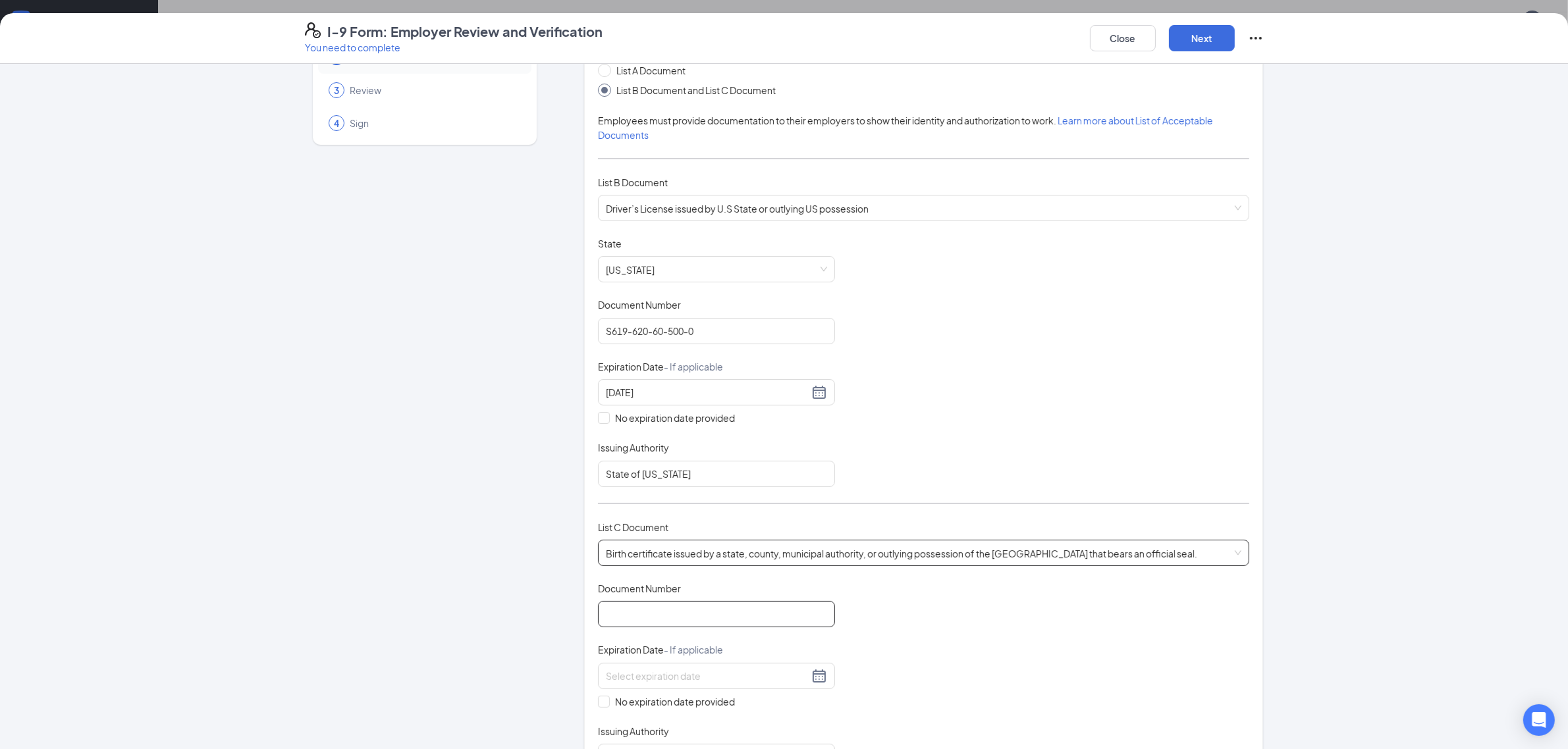
click at [648, 617] on input "Document Number" at bounding box center [717, 614] width 237 height 27
type input "109-2007-189193"
drag, startPoint x: 597, startPoint y: 701, endPoint x: 727, endPoint y: 703, distance: 130.0
click at [598, 701] on input "No expiration date provided" at bounding box center [602, 700] width 9 height 9
checkbox input "true"
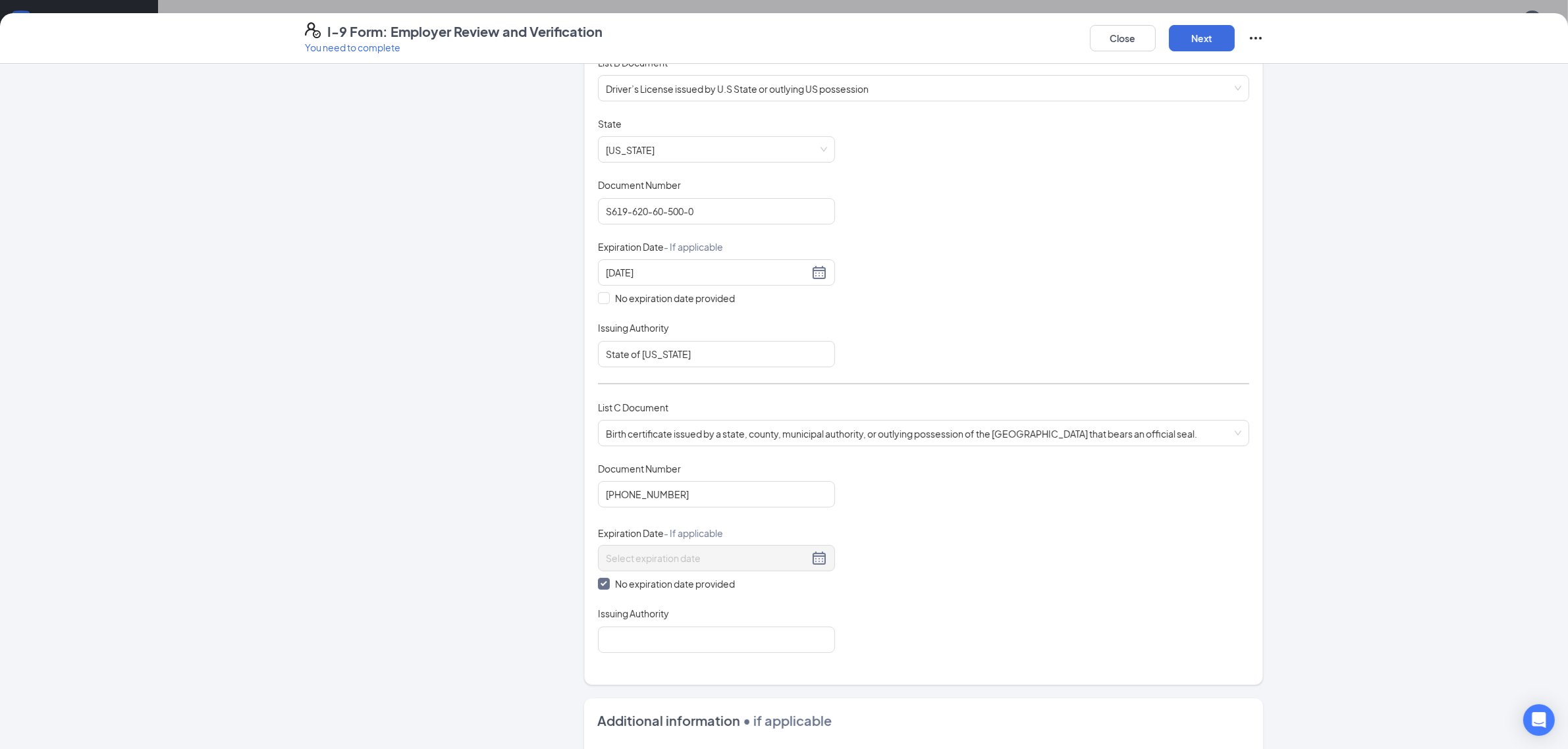
scroll to position [329, 0]
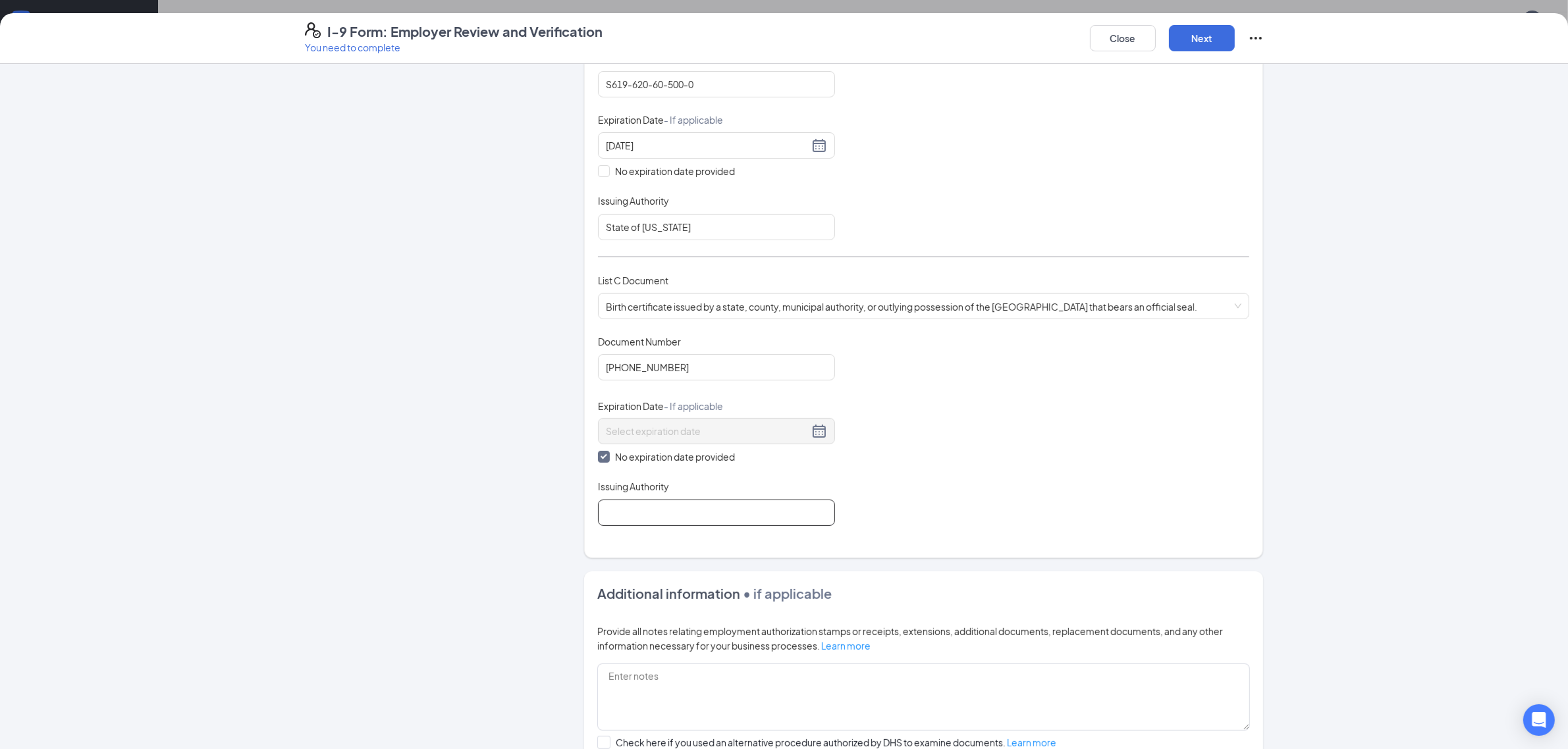
click at [638, 513] on input "Issuing Authority" at bounding box center [717, 513] width 237 height 27
type input "State of [US_STATE]"
click at [1194, 35] on button "Next" at bounding box center [1202, 38] width 66 height 27
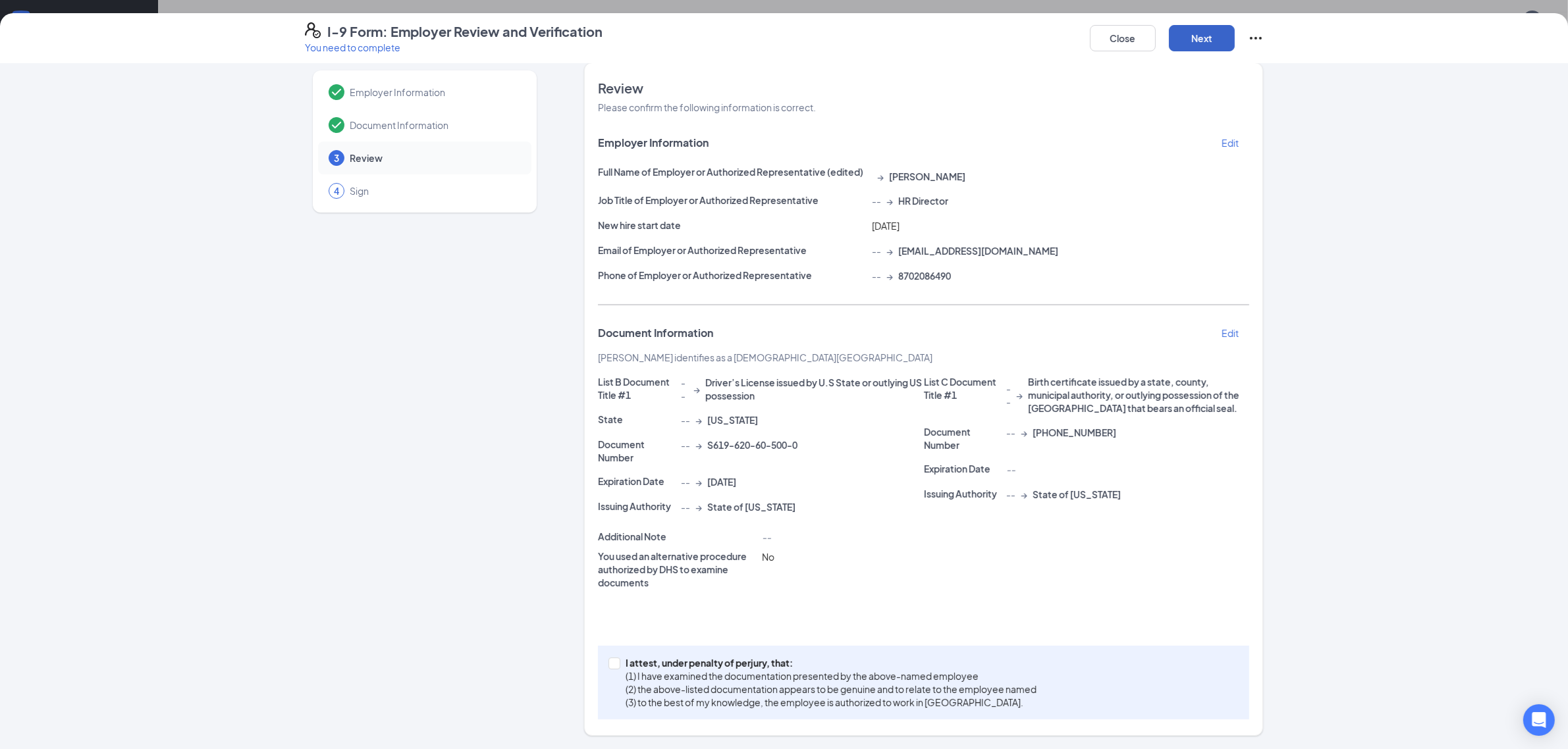
scroll to position [13, 0]
click at [609, 663] on input "I attest, under penalty of [PERSON_NAME], that: (1) I have examined the documen…" at bounding box center [613, 663] width 9 height 9
checkbox input "true"
click at [1210, 31] on button "Next" at bounding box center [1202, 38] width 66 height 27
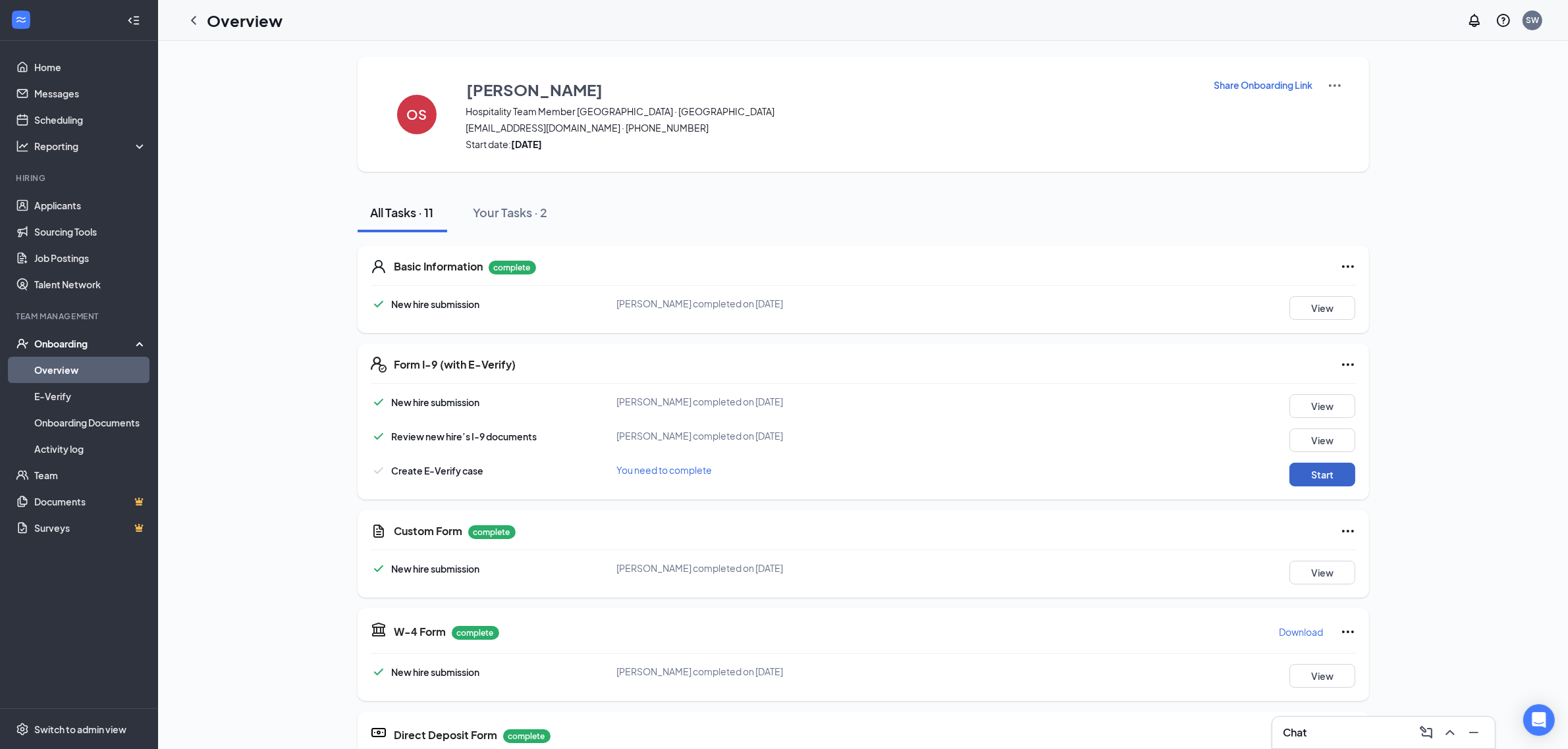
click at [1306, 474] on button "Start" at bounding box center [1323, 474] width 66 height 23
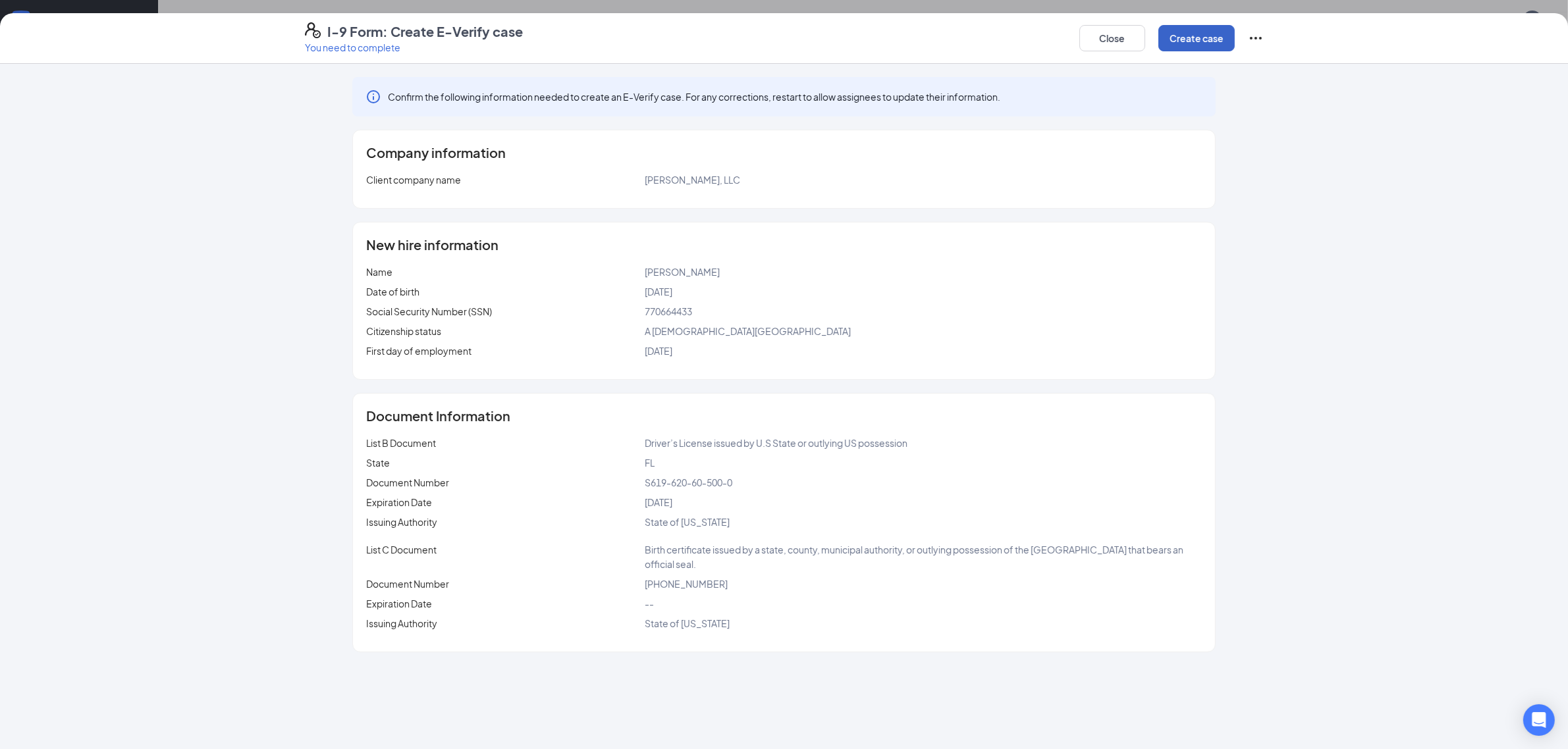
click at [1191, 36] on button "Create case" at bounding box center [1197, 38] width 77 height 27
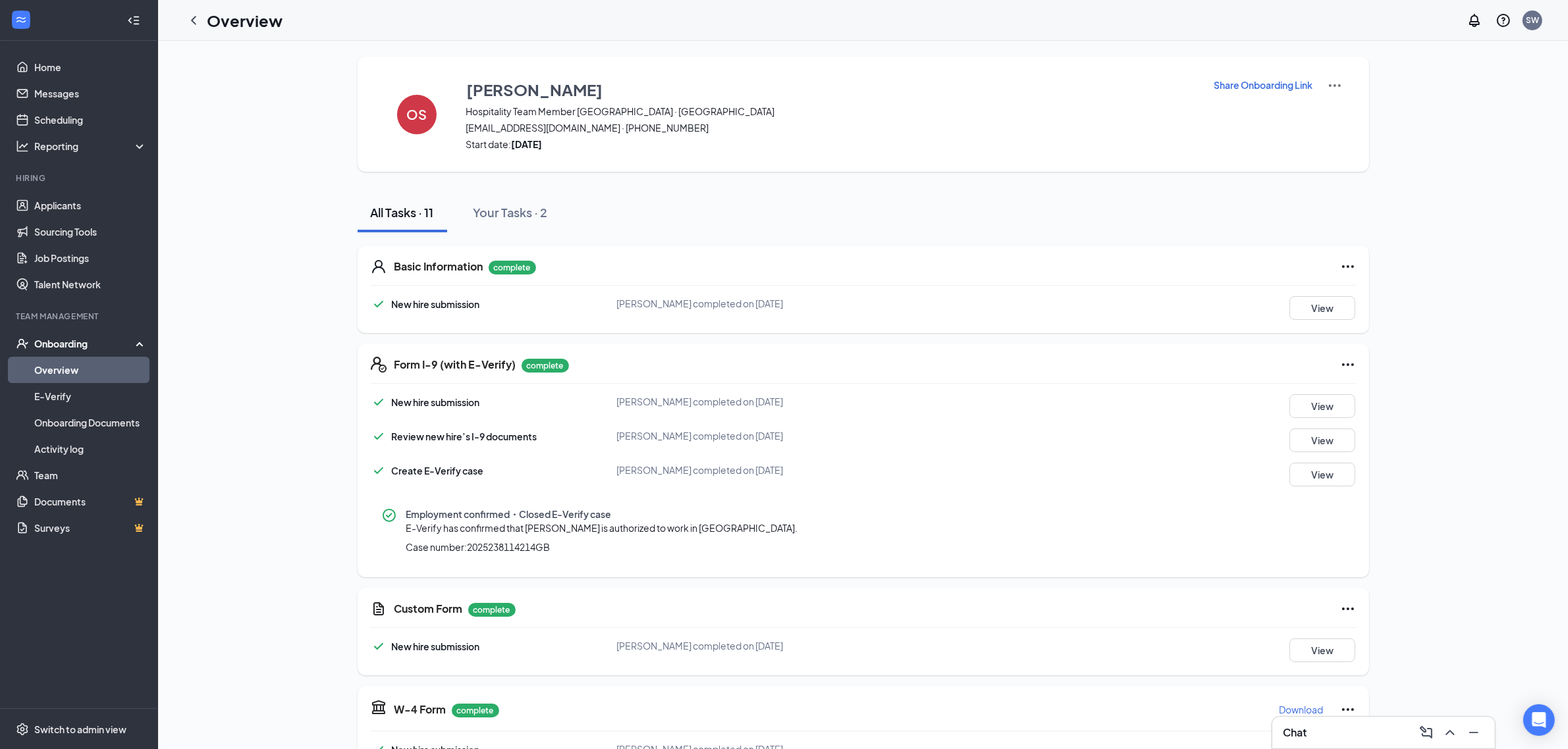
click at [205, 11] on div "Overview" at bounding box center [231, 20] width 102 height 27
click at [186, 17] on icon "ChevronLeft" at bounding box center [194, 20] width 16 height 16
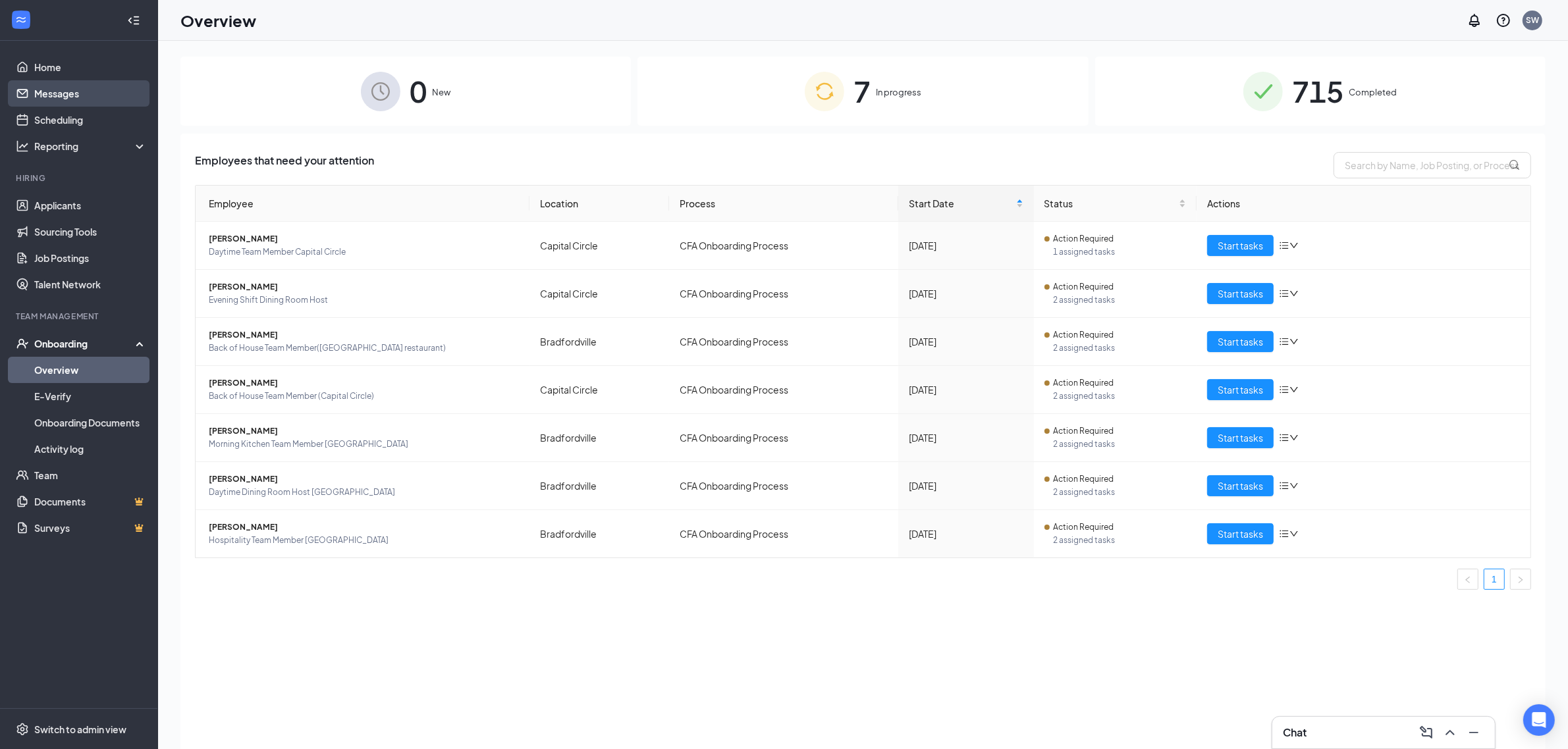
click at [61, 81] on link "Messages" at bounding box center [90, 94] width 112 height 27
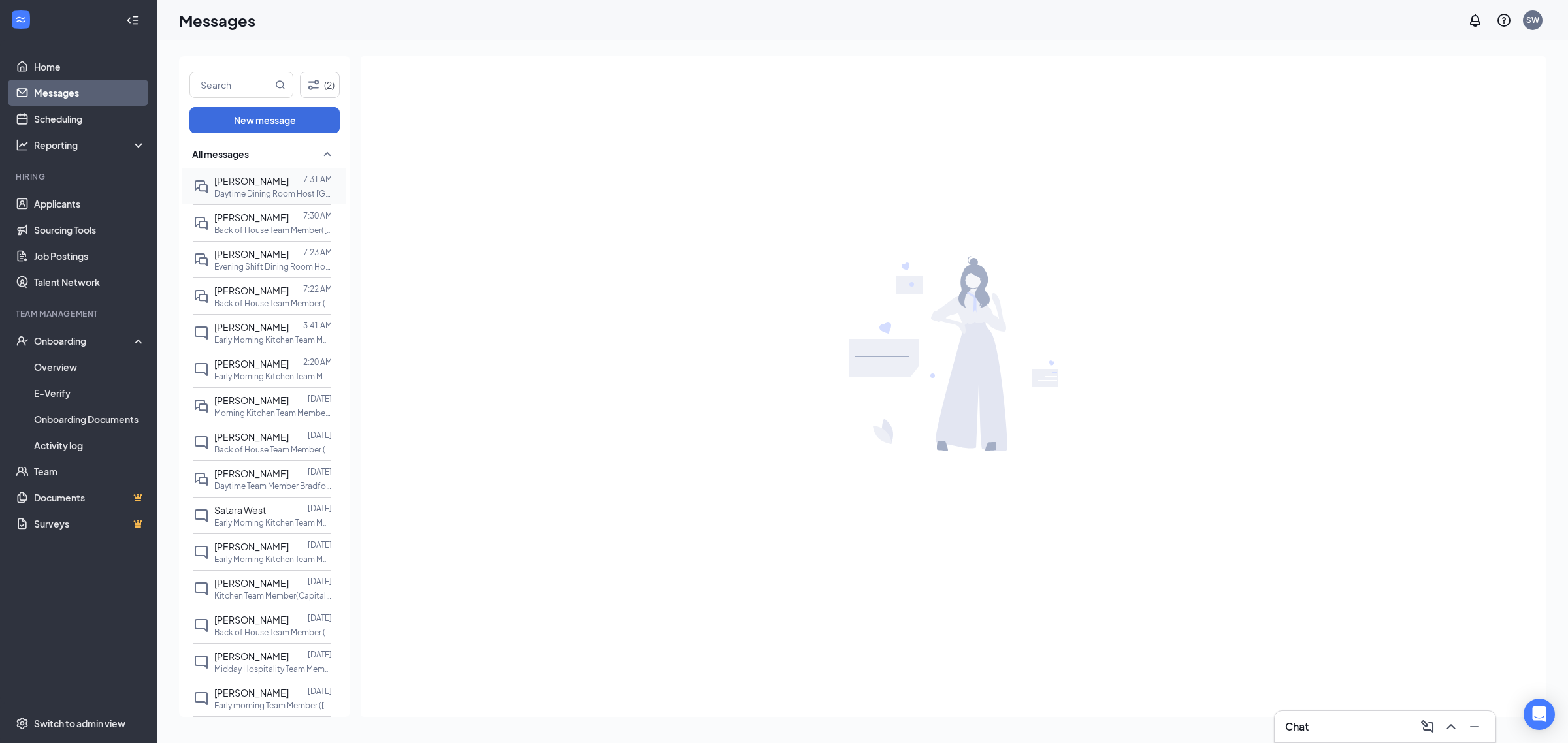
click at [255, 180] on span "[PERSON_NAME]" at bounding box center [251, 181] width 74 height 12
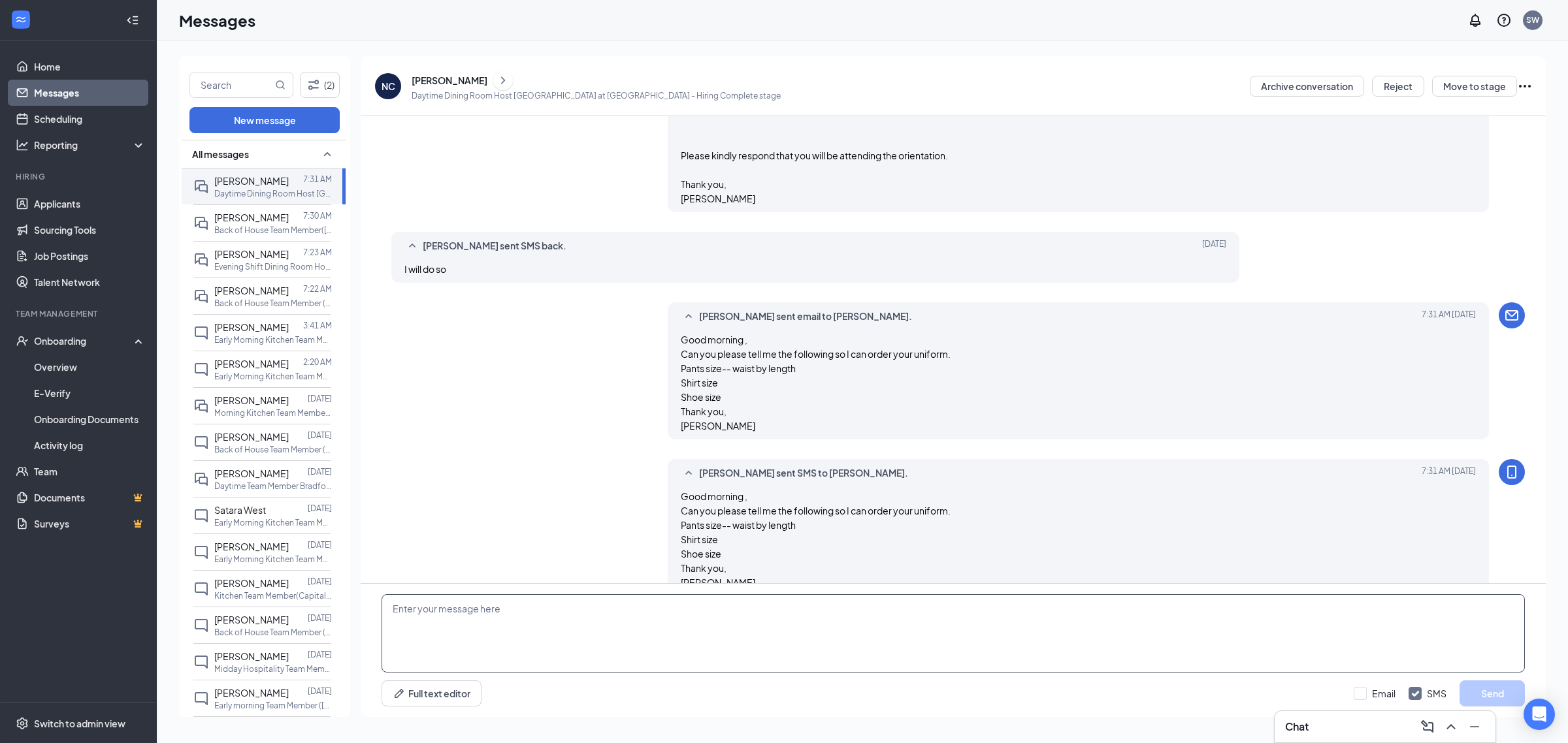
scroll to position [1177, 0]
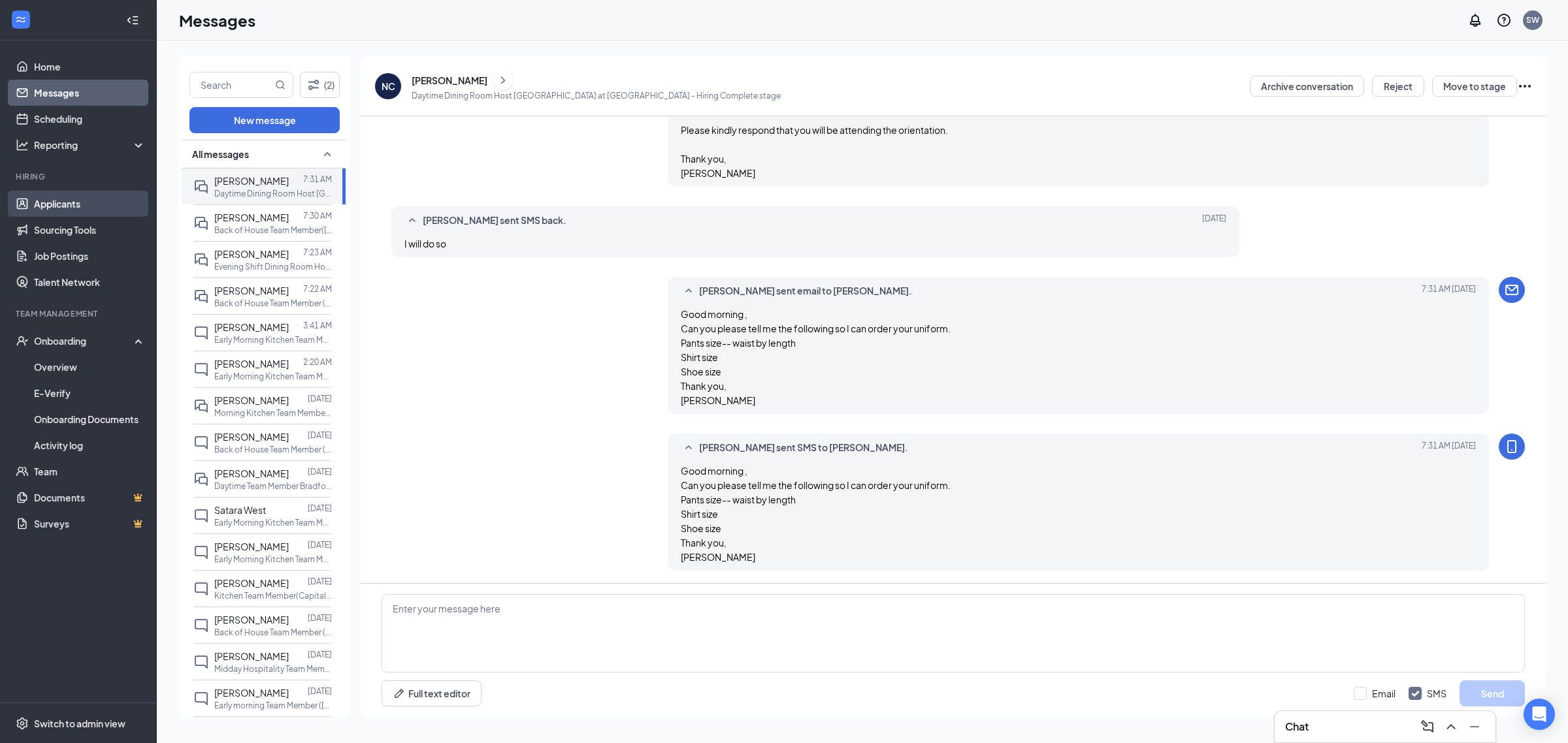
click at [53, 199] on link "Applicants" at bounding box center [89, 203] width 111 height 26
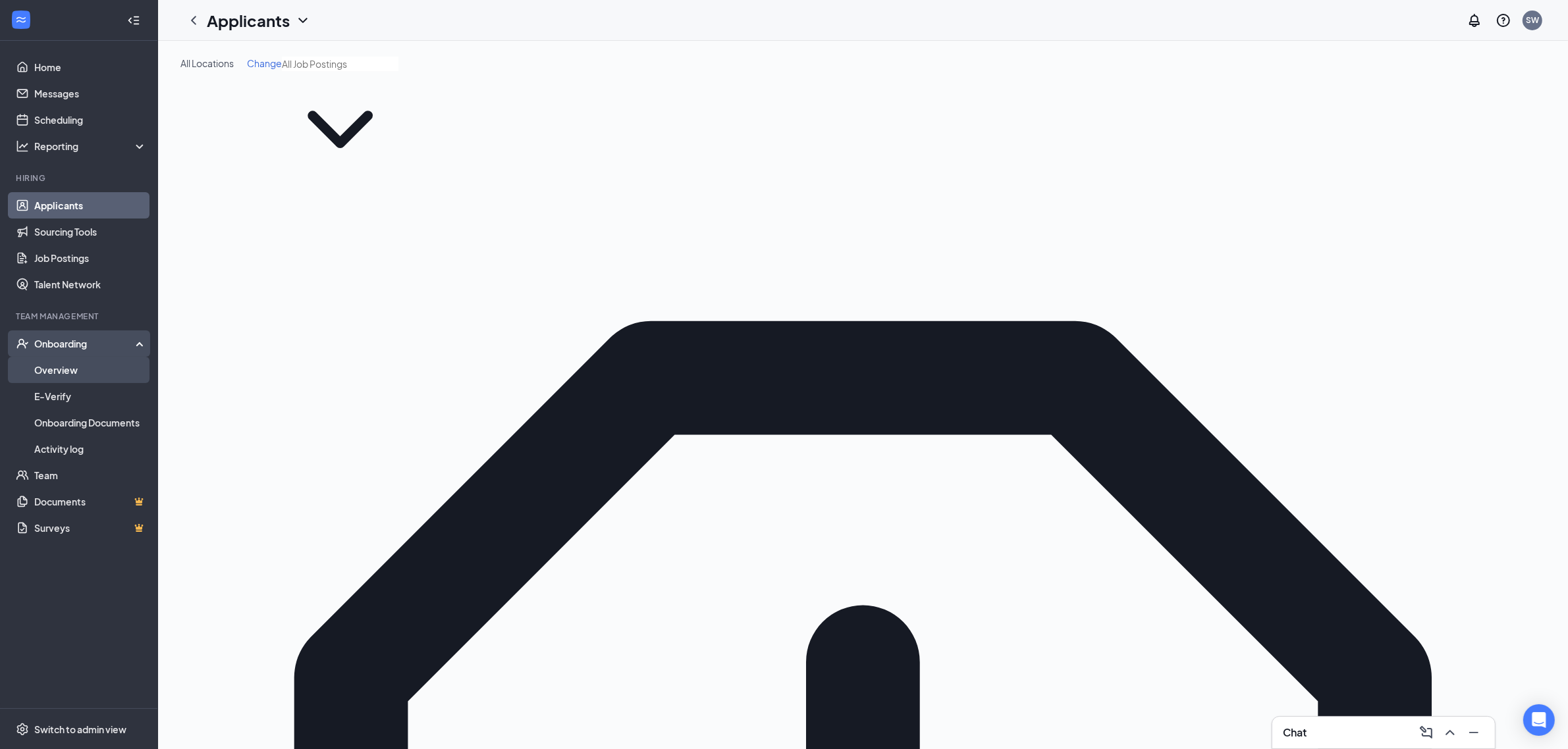
click at [61, 363] on link "Overview" at bounding box center [90, 370] width 112 height 27
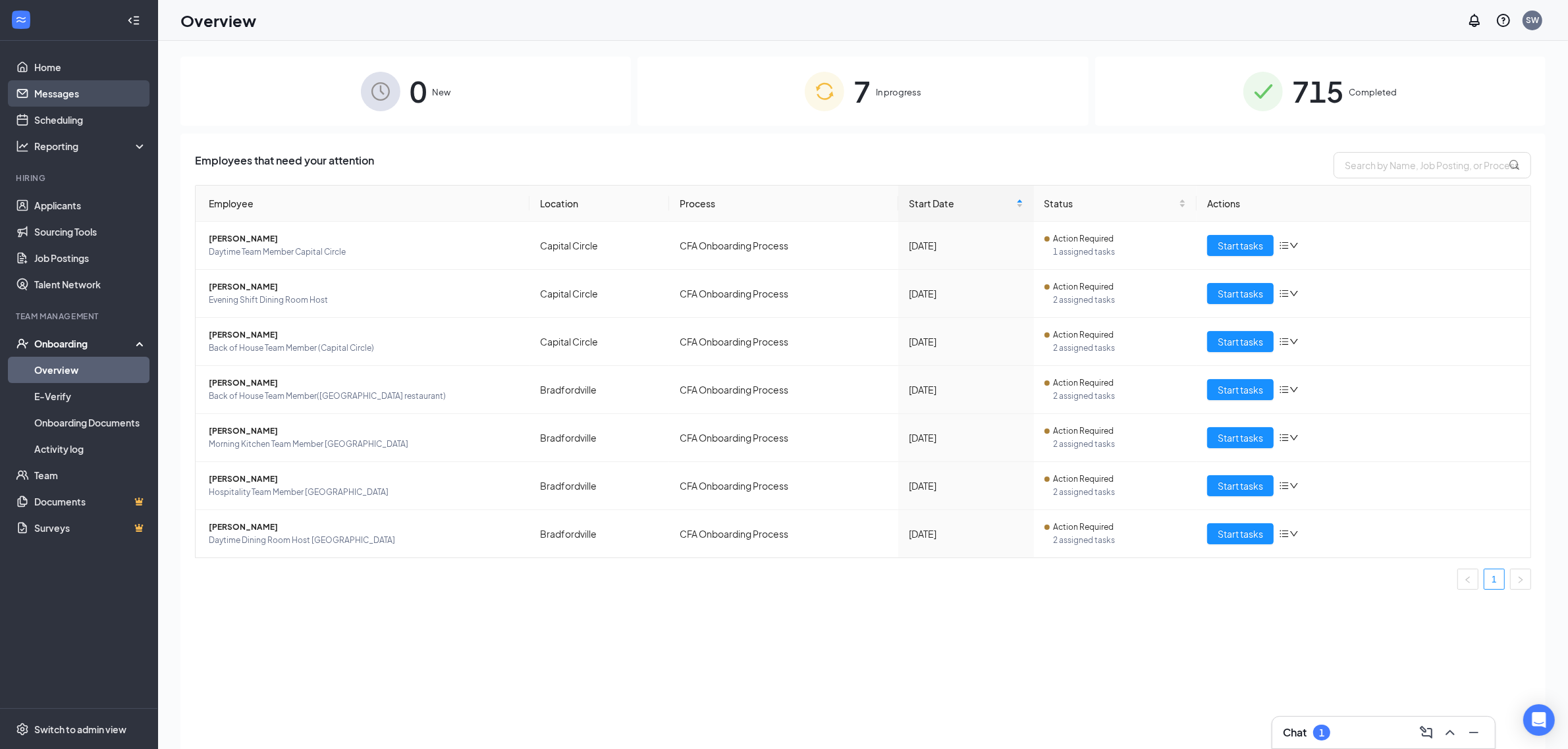
click at [81, 90] on link "Messages" at bounding box center [90, 94] width 112 height 27
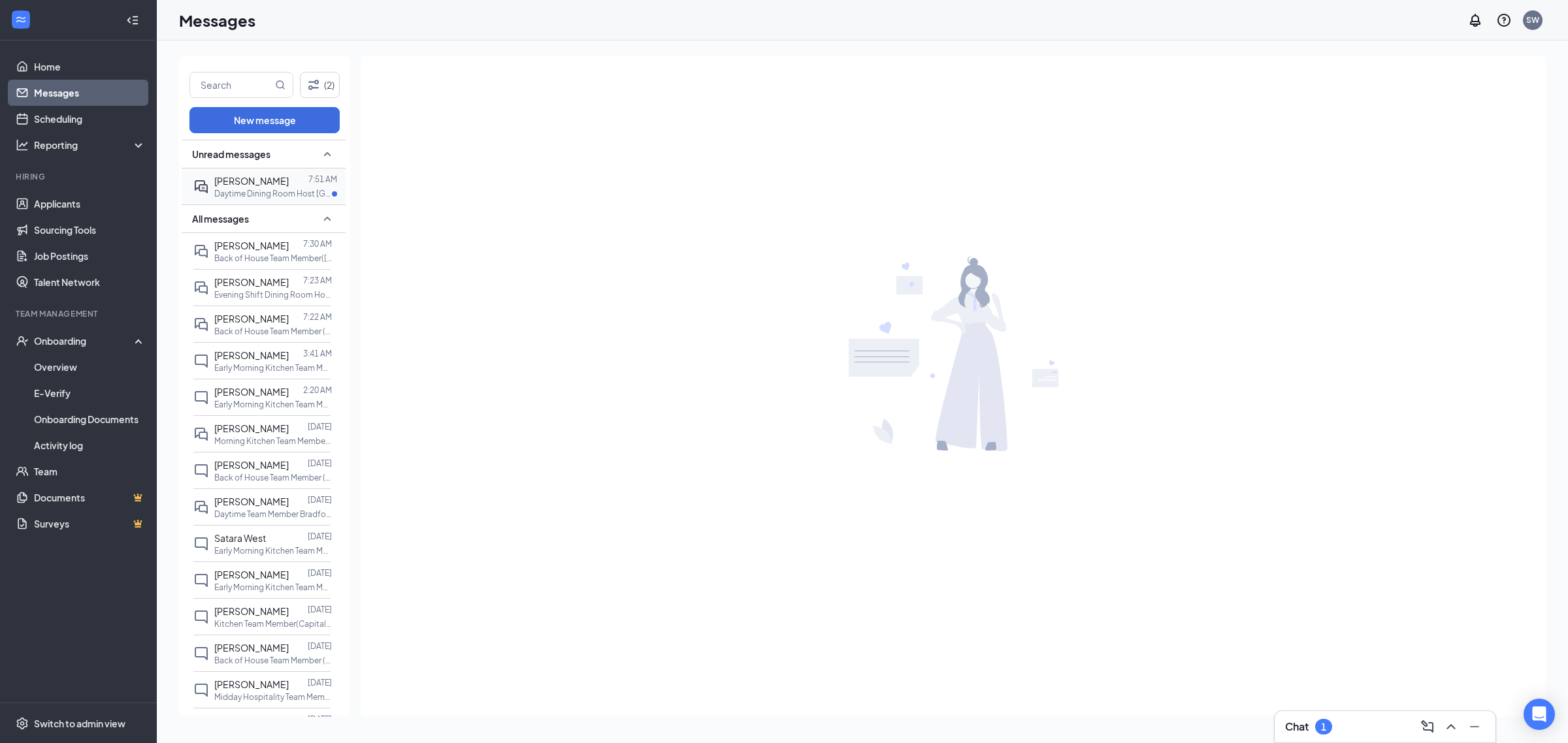
click at [275, 168] on div "Nicholas Cascio 7:51 AM Daytime Dining Room Host Bradfordville at Bradfordville" at bounding box center [261, 186] width 137 height 36
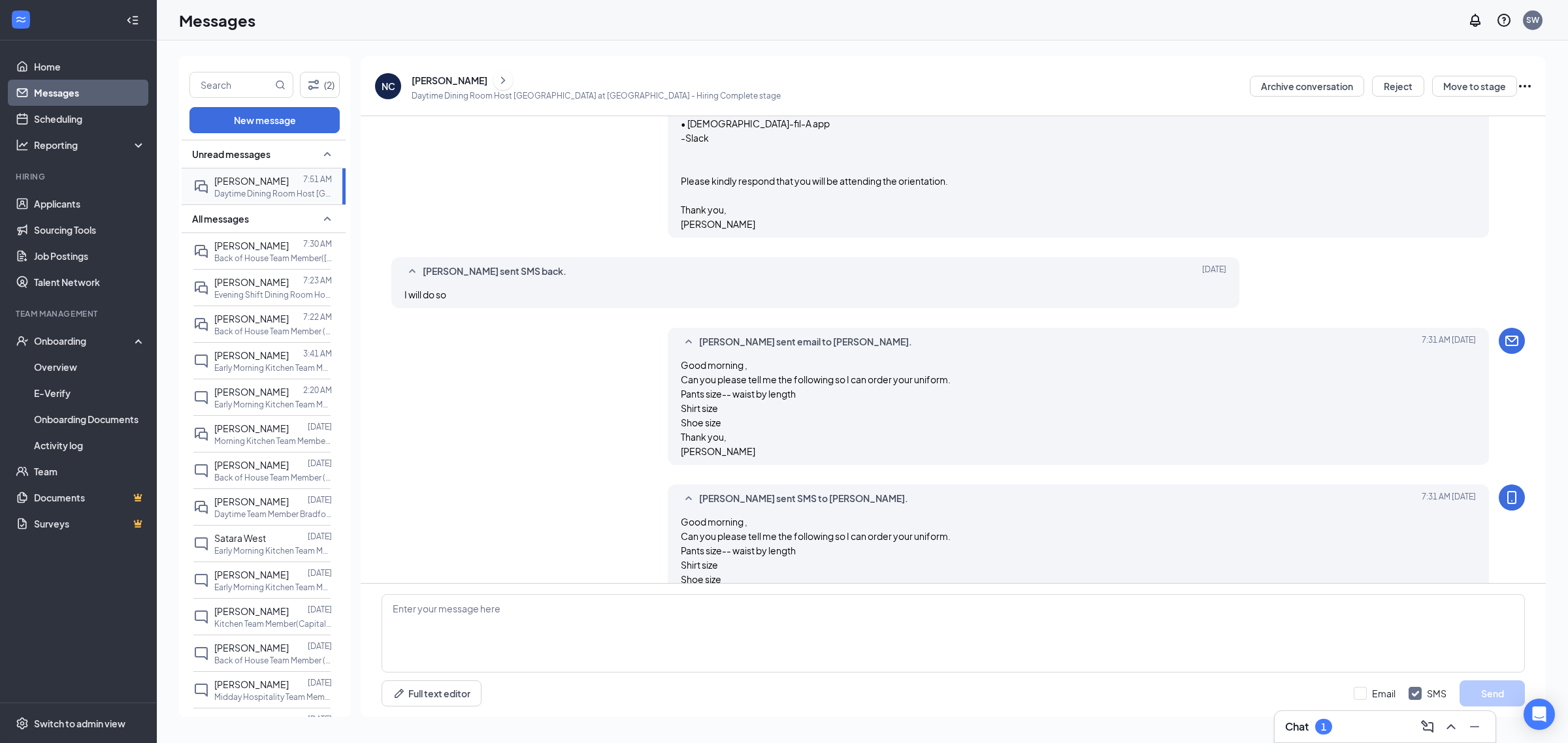
scroll to position [1142, 0]
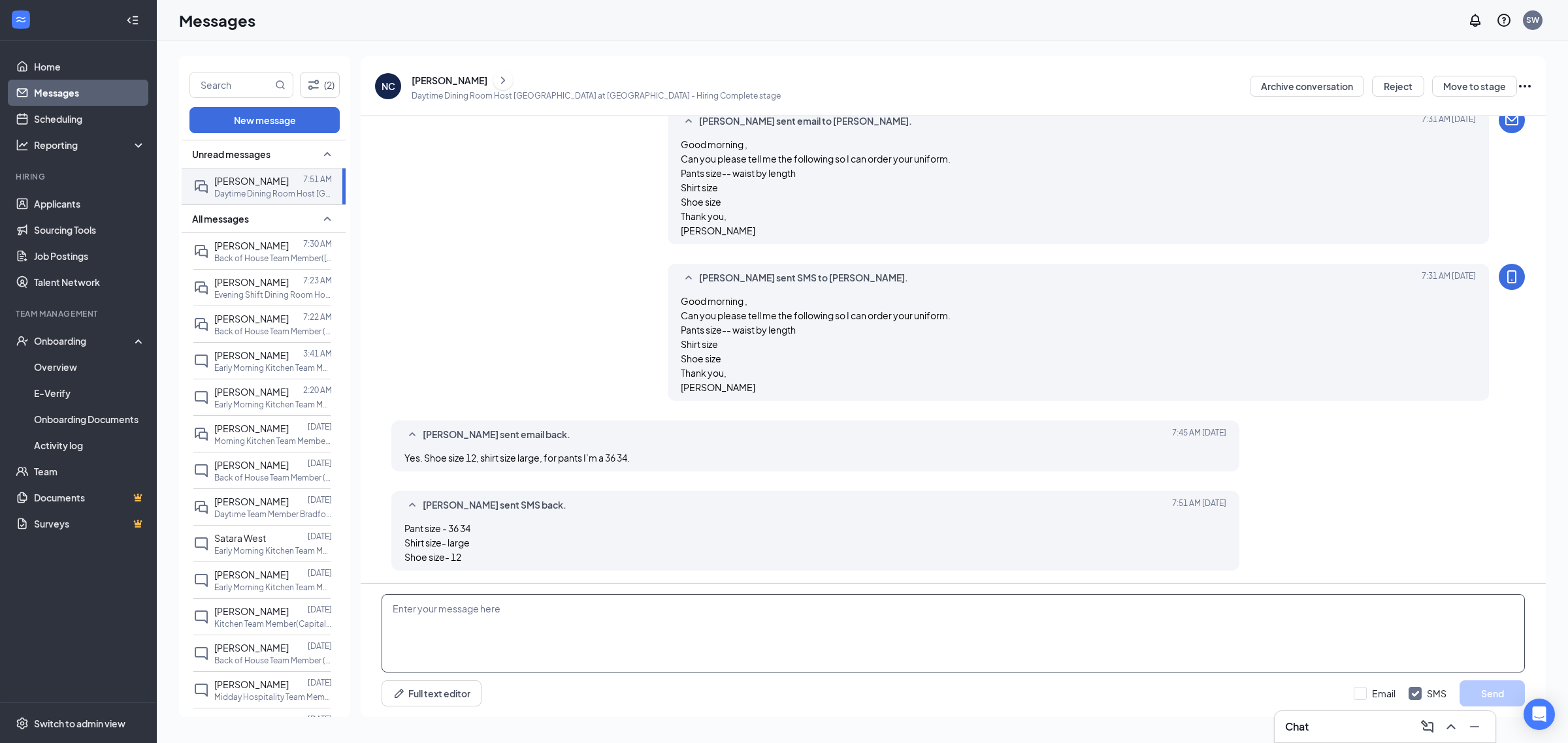
click at [528, 639] on textarea at bounding box center [952, 633] width 1143 height 78
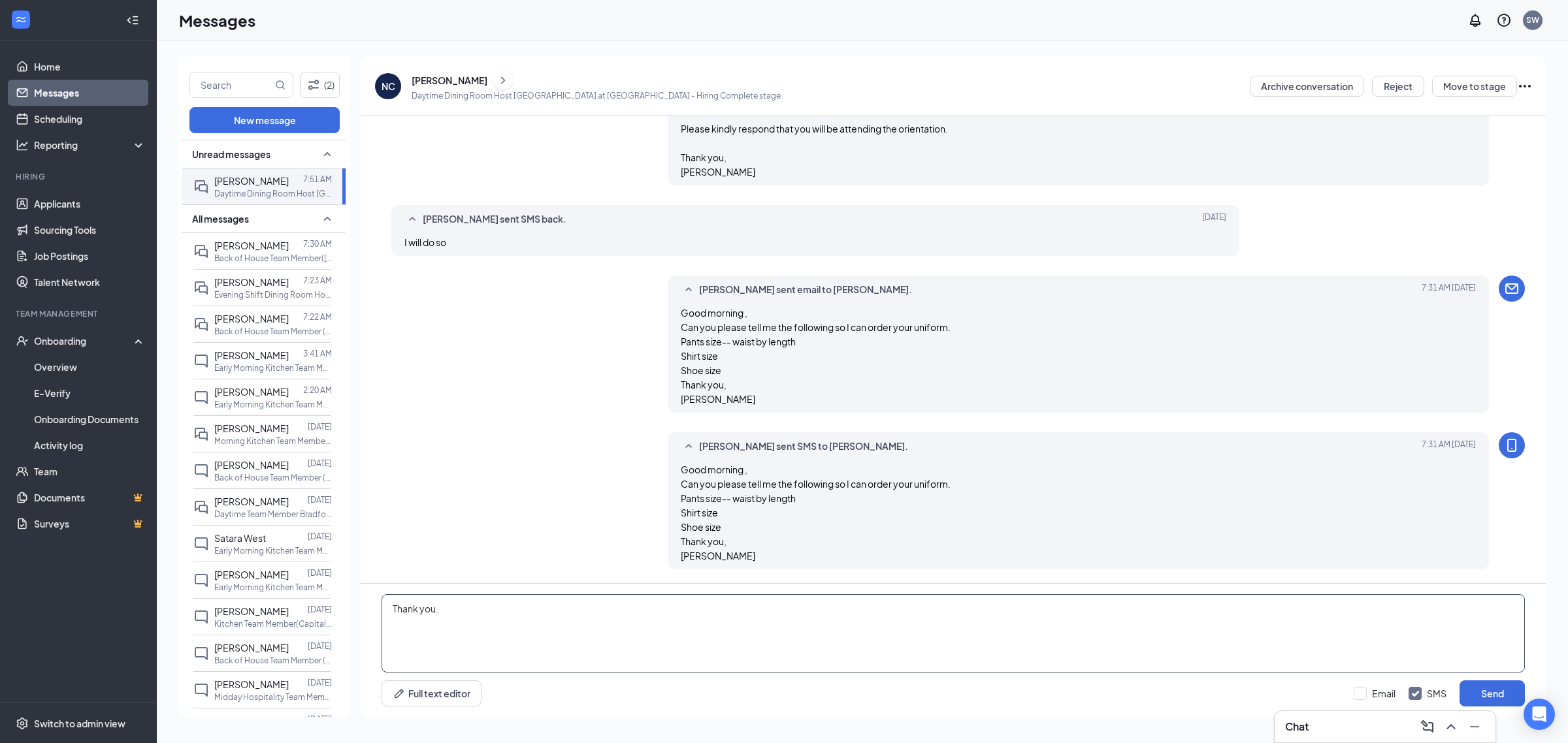
scroll to position [1141, 0]
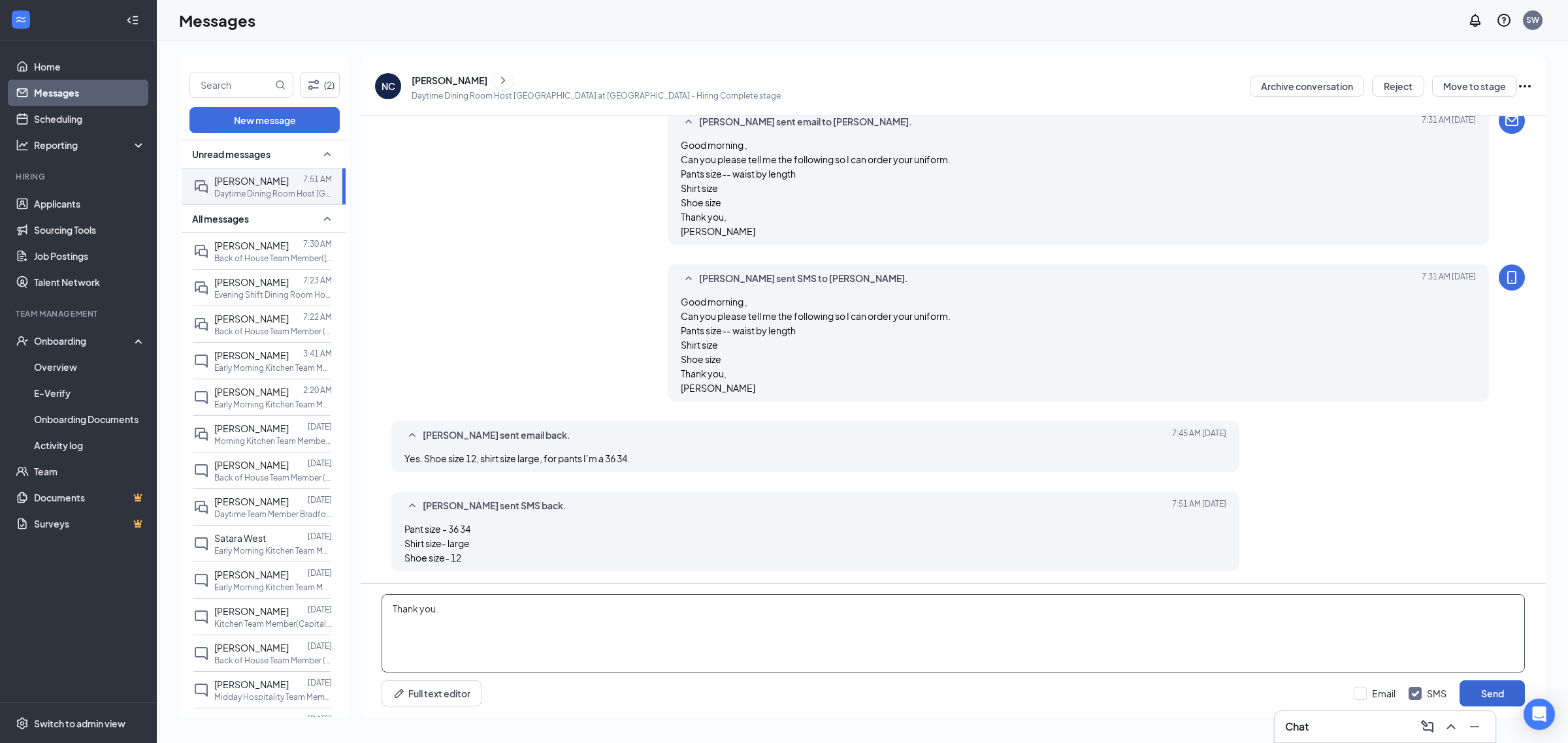
type textarea "Thank you."
click at [1498, 681] on button "Send" at bounding box center [1492, 693] width 66 height 26
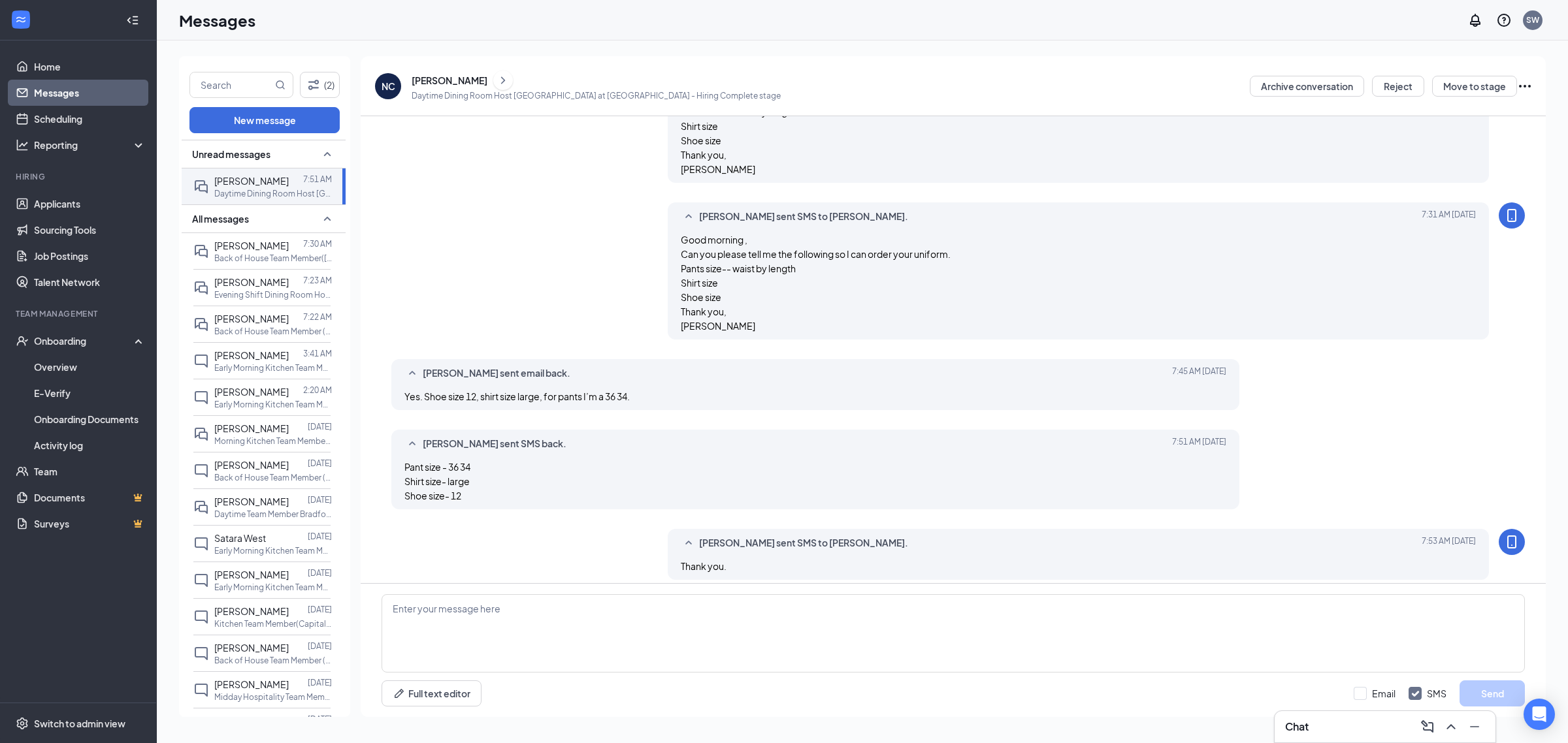
scroll to position [1212, 0]
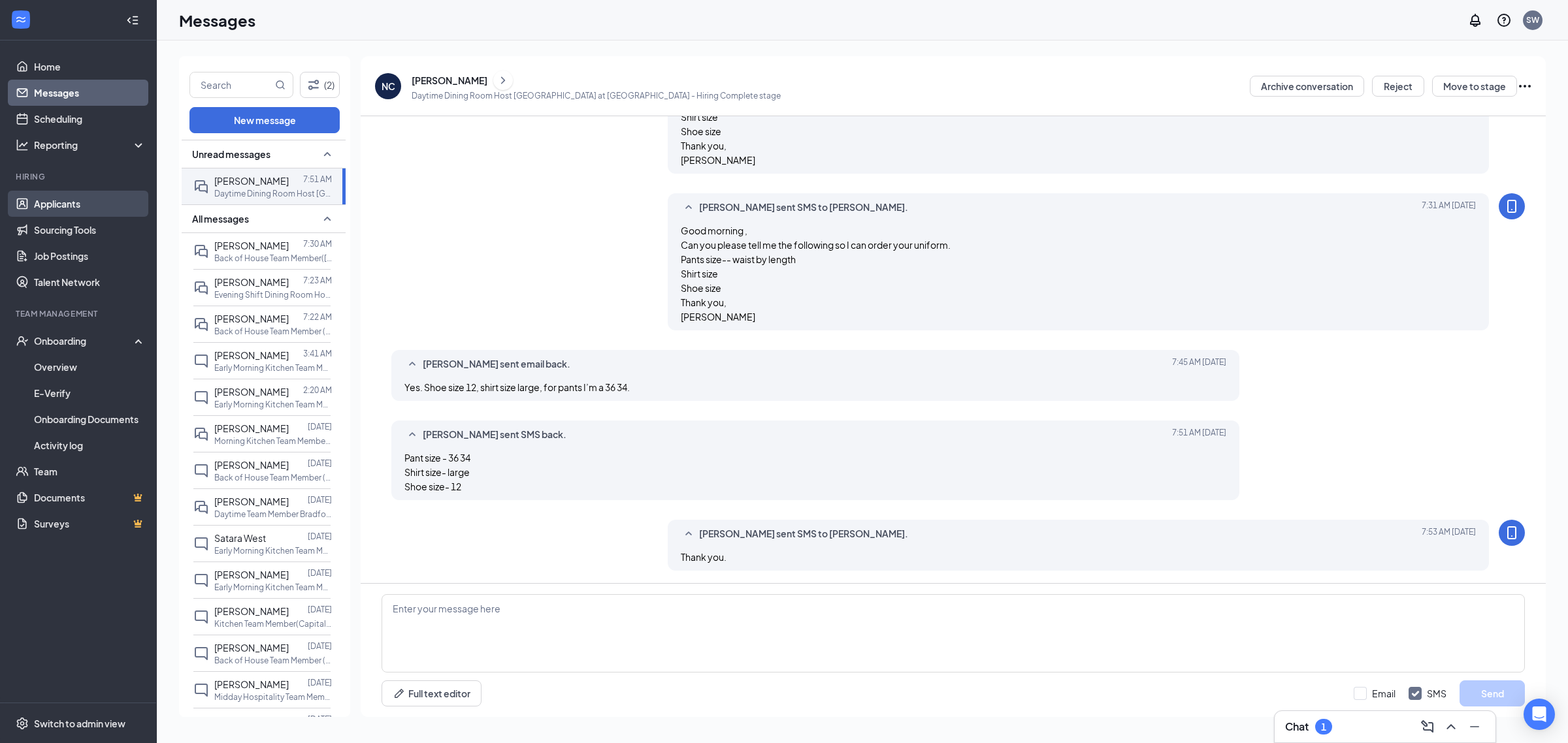
click at [82, 211] on link "Applicants" at bounding box center [89, 203] width 111 height 26
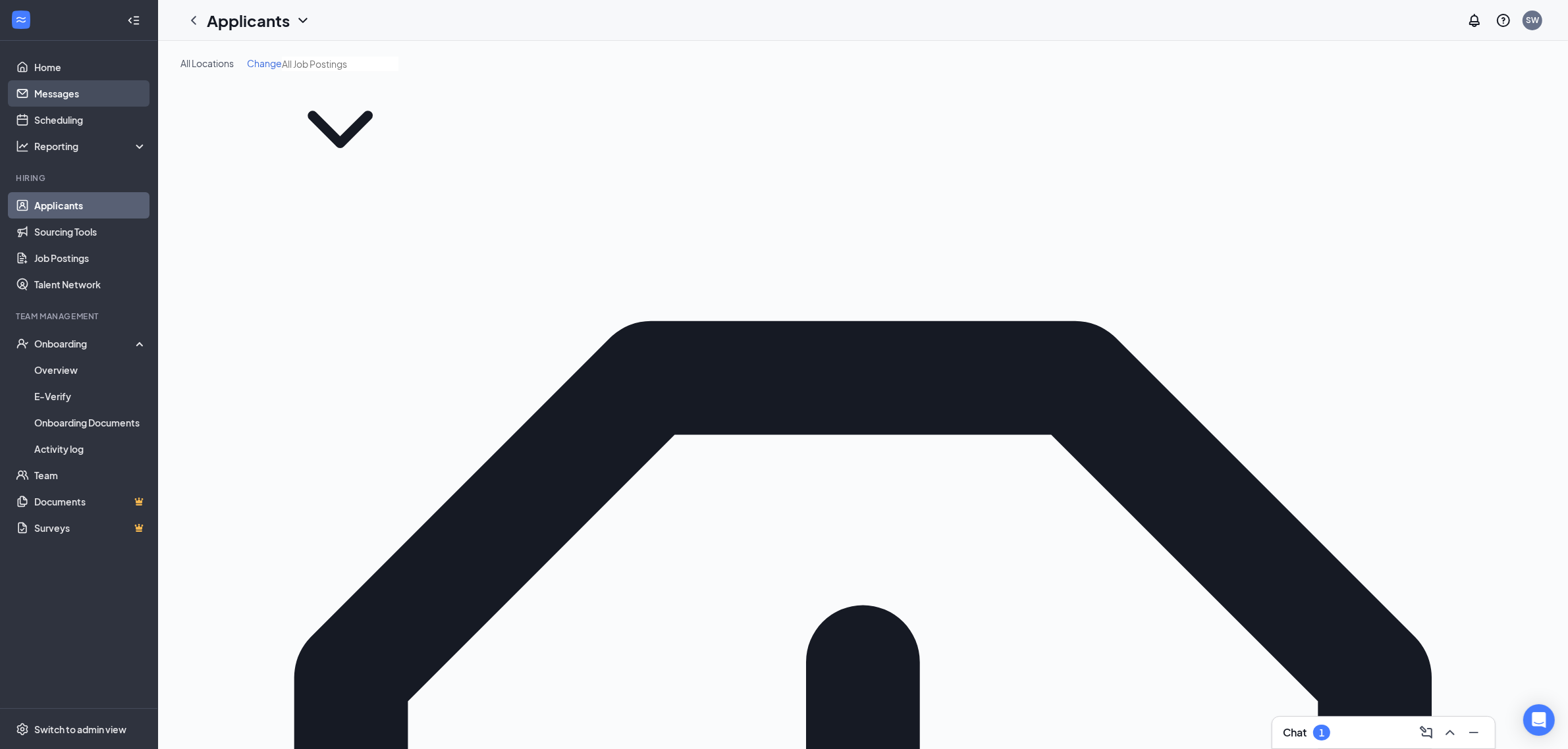
click at [59, 91] on link "Messages" at bounding box center [90, 94] width 112 height 27
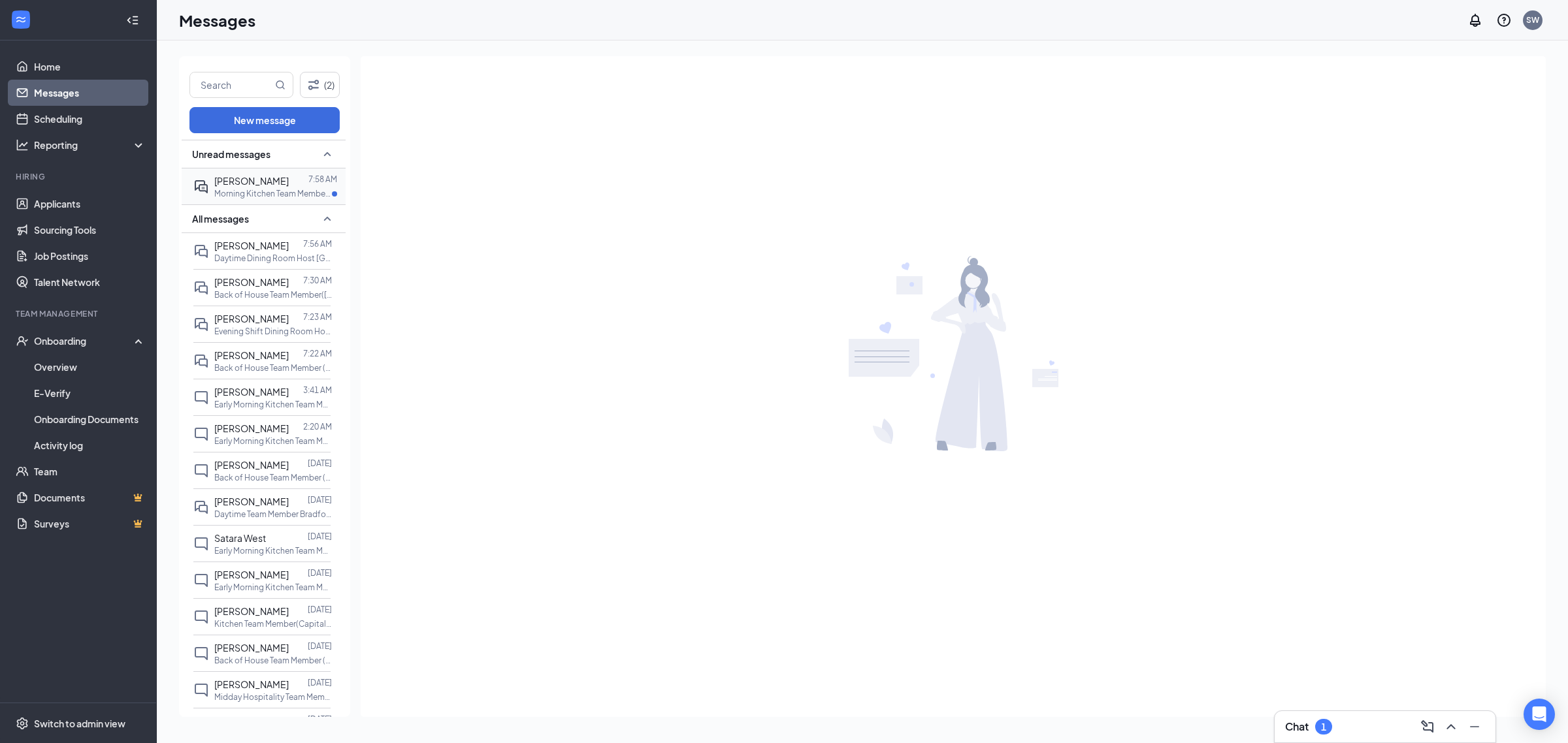
click at [267, 198] on p "Morning Kitchen Team Member Bradfordville at [GEOGRAPHIC_DATA]" at bounding box center [273, 194] width 118 height 11
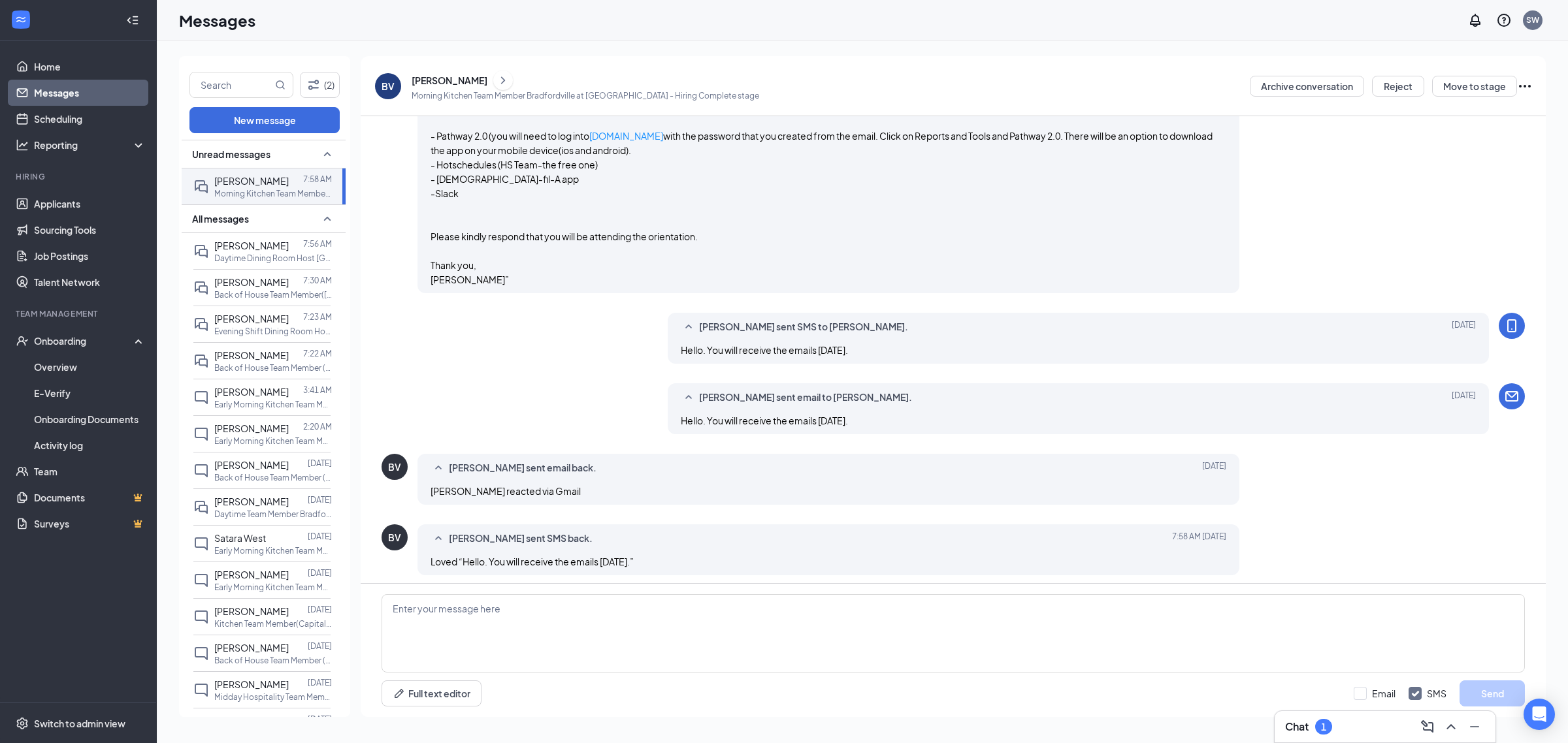
scroll to position [1097, 0]
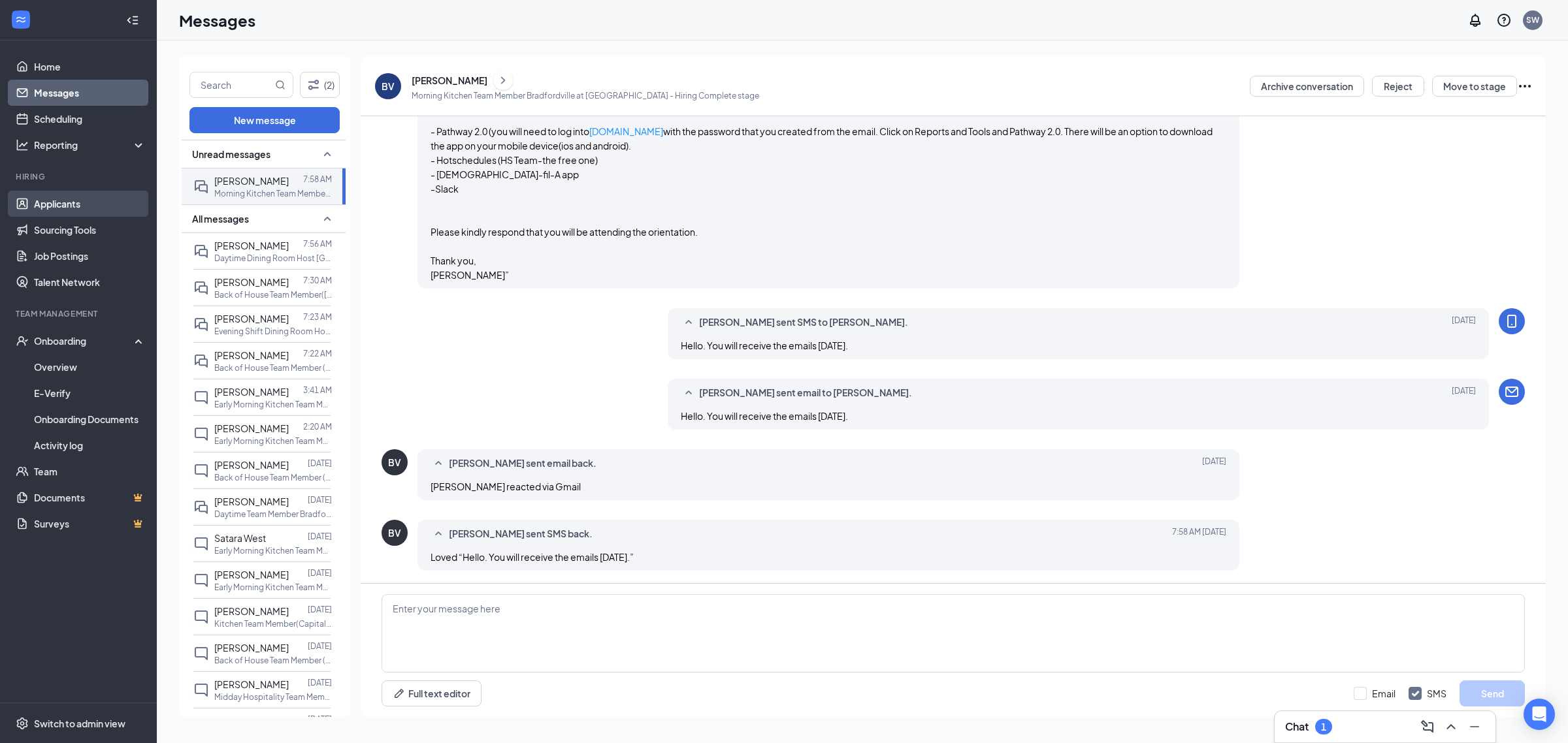
click at [66, 212] on link "Applicants" at bounding box center [89, 203] width 111 height 26
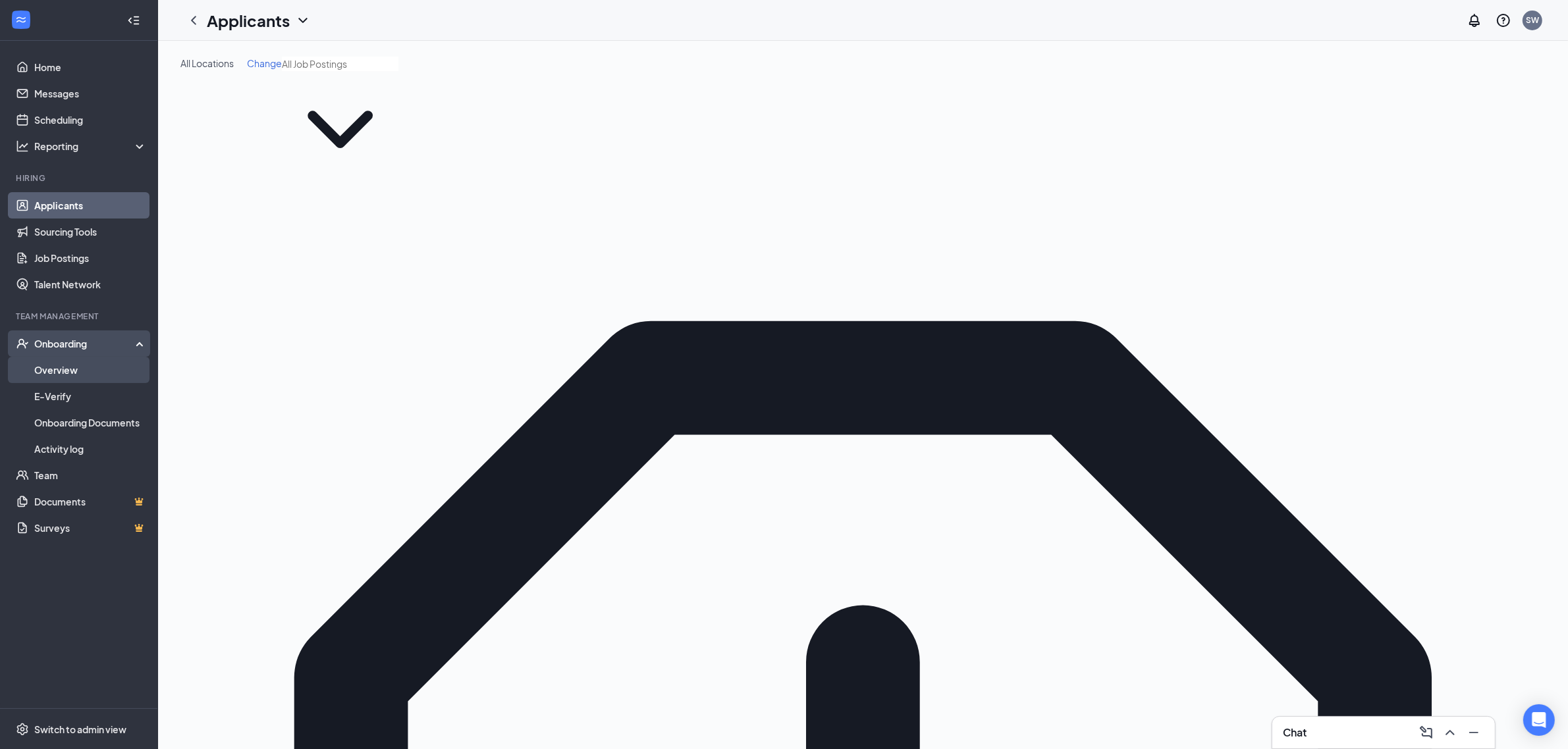
click at [63, 370] on link "Overview" at bounding box center [90, 370] width 112 height 27
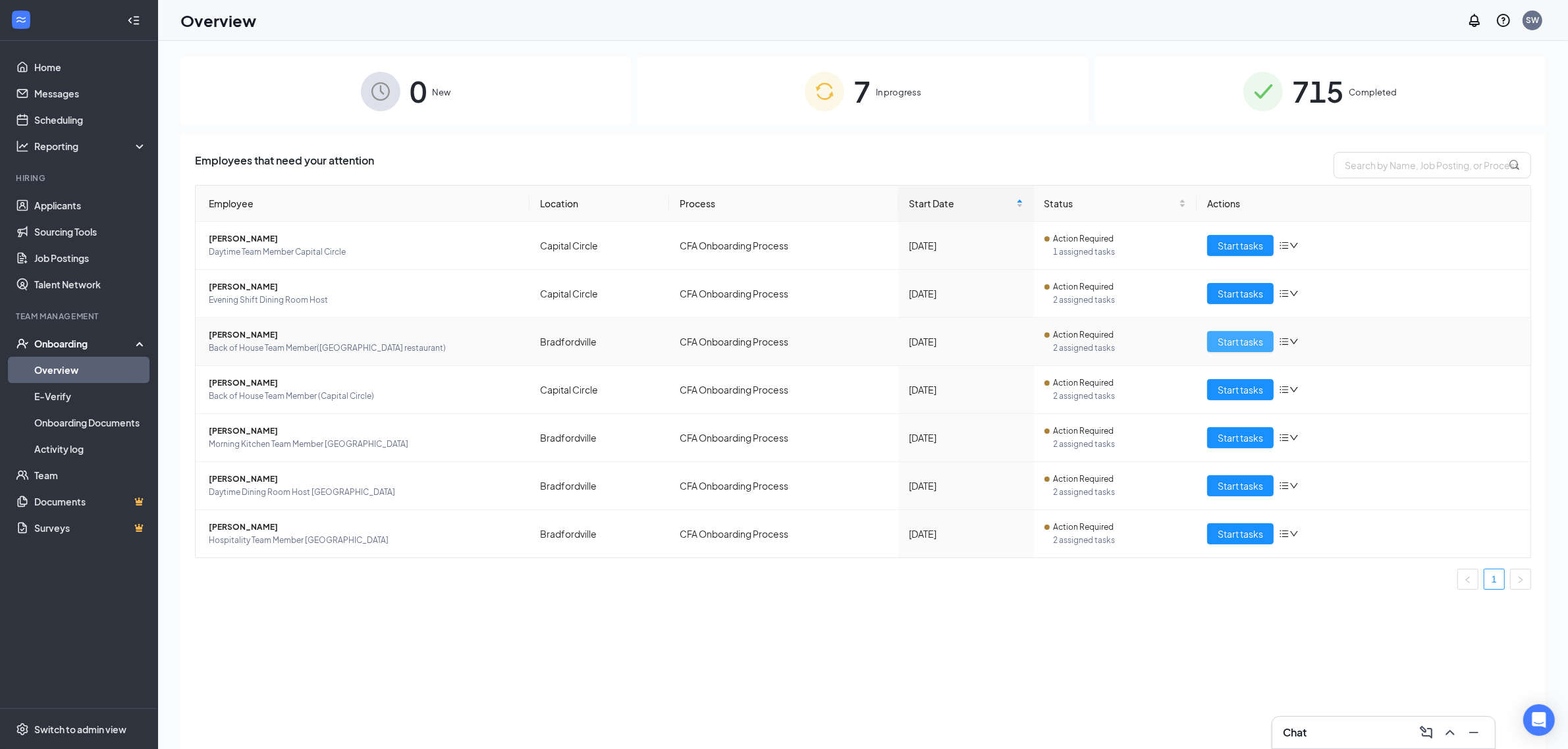
click at [1230, 341] on span "Start tasks" at bounding box center [1240, 341] width 45 height 15
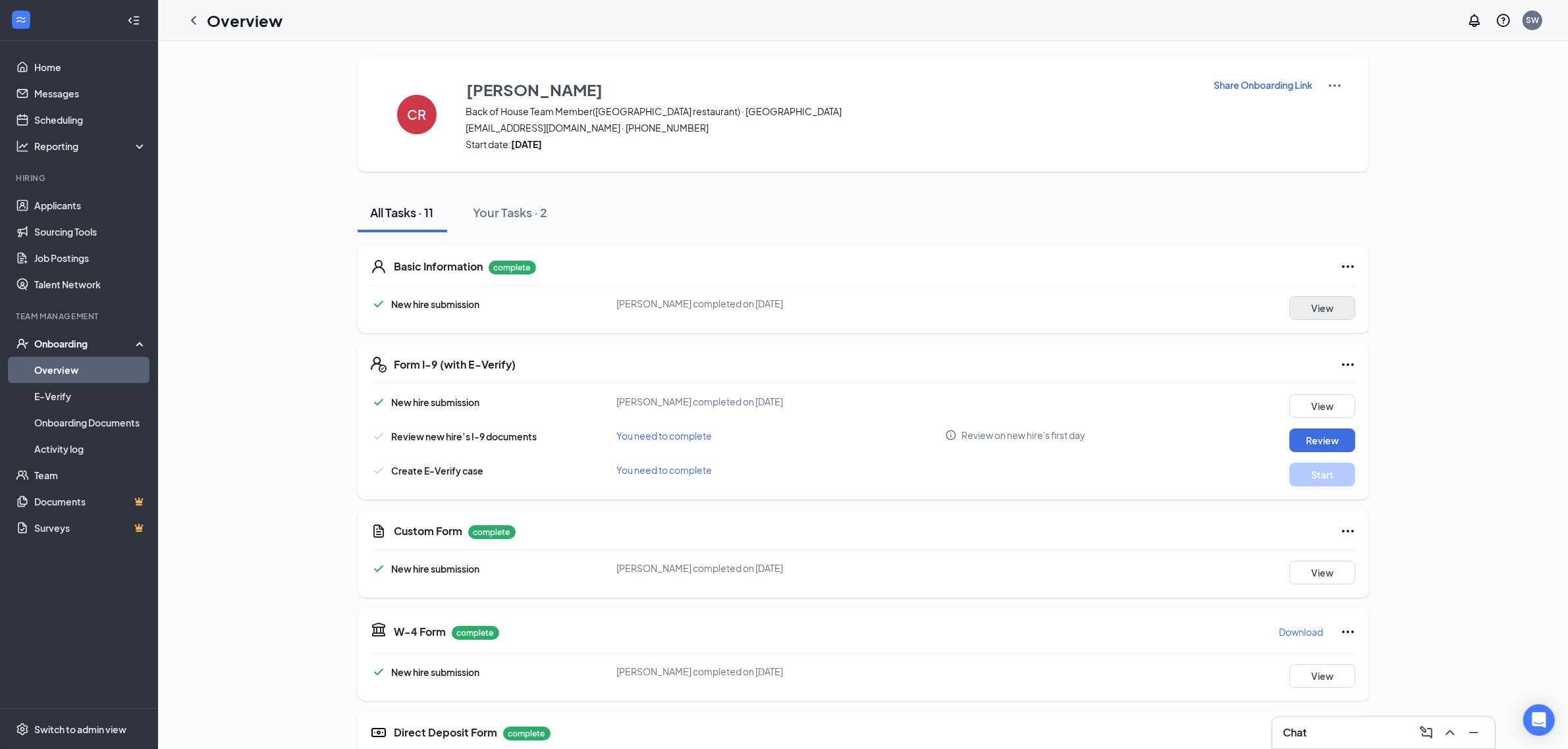
click at [1327, 311] on button "View" at bounding box center [1323, 308] width 66 height 23
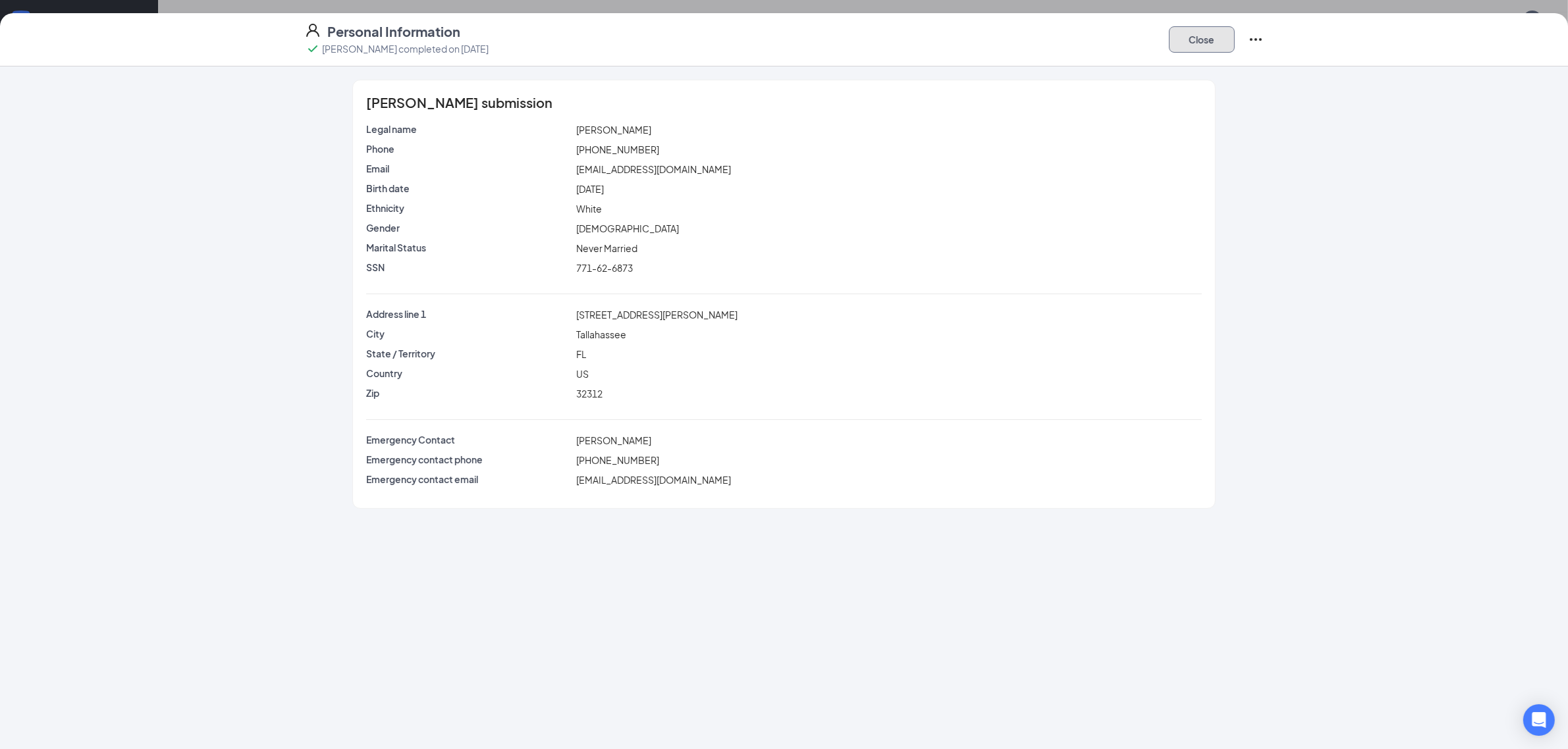
click at [1201, 46] on button "Close" at bounding box center [1202, 40] width 66 height 27
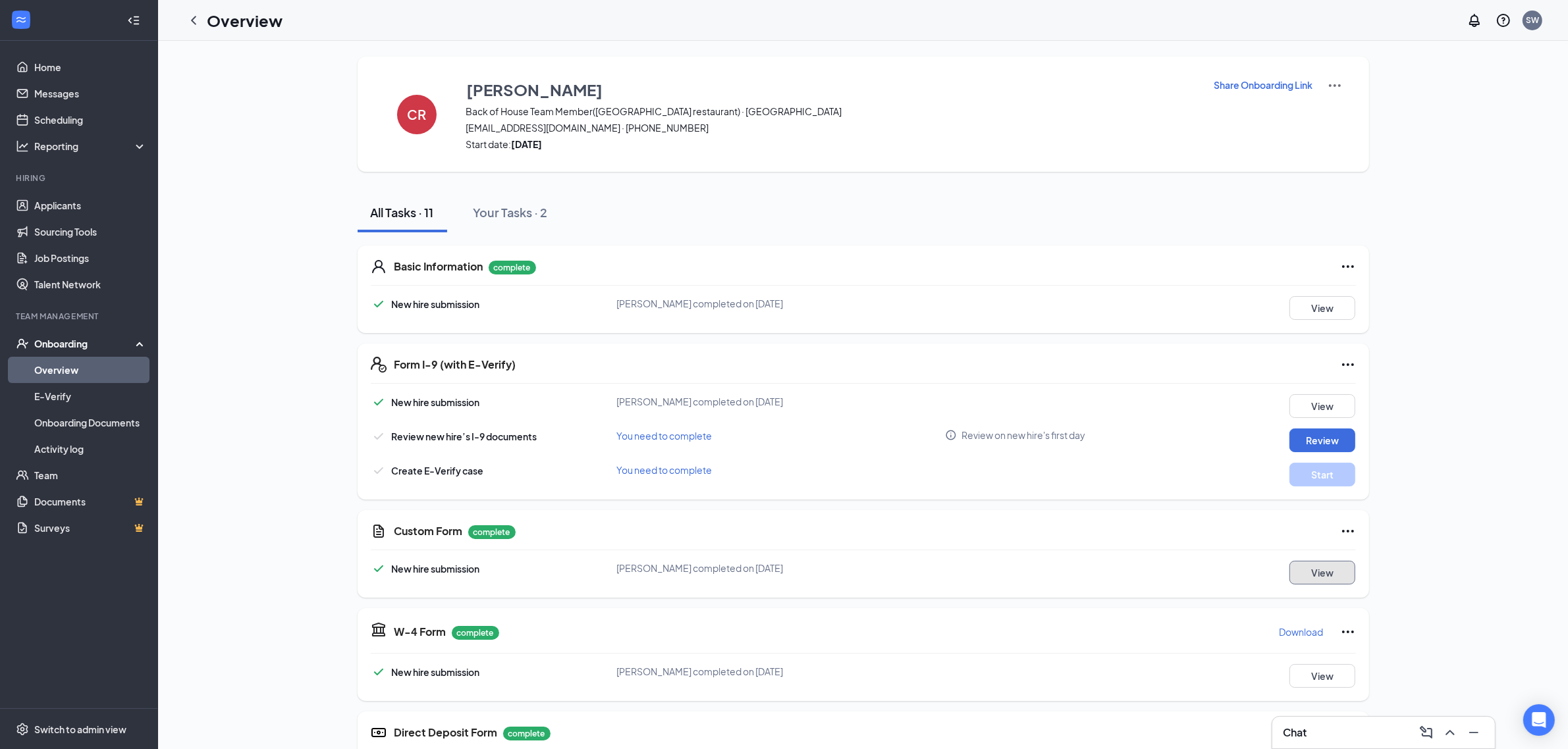
click at [1319, 567] on button "View" at bounding box center [1323, 572] width 66 height 23
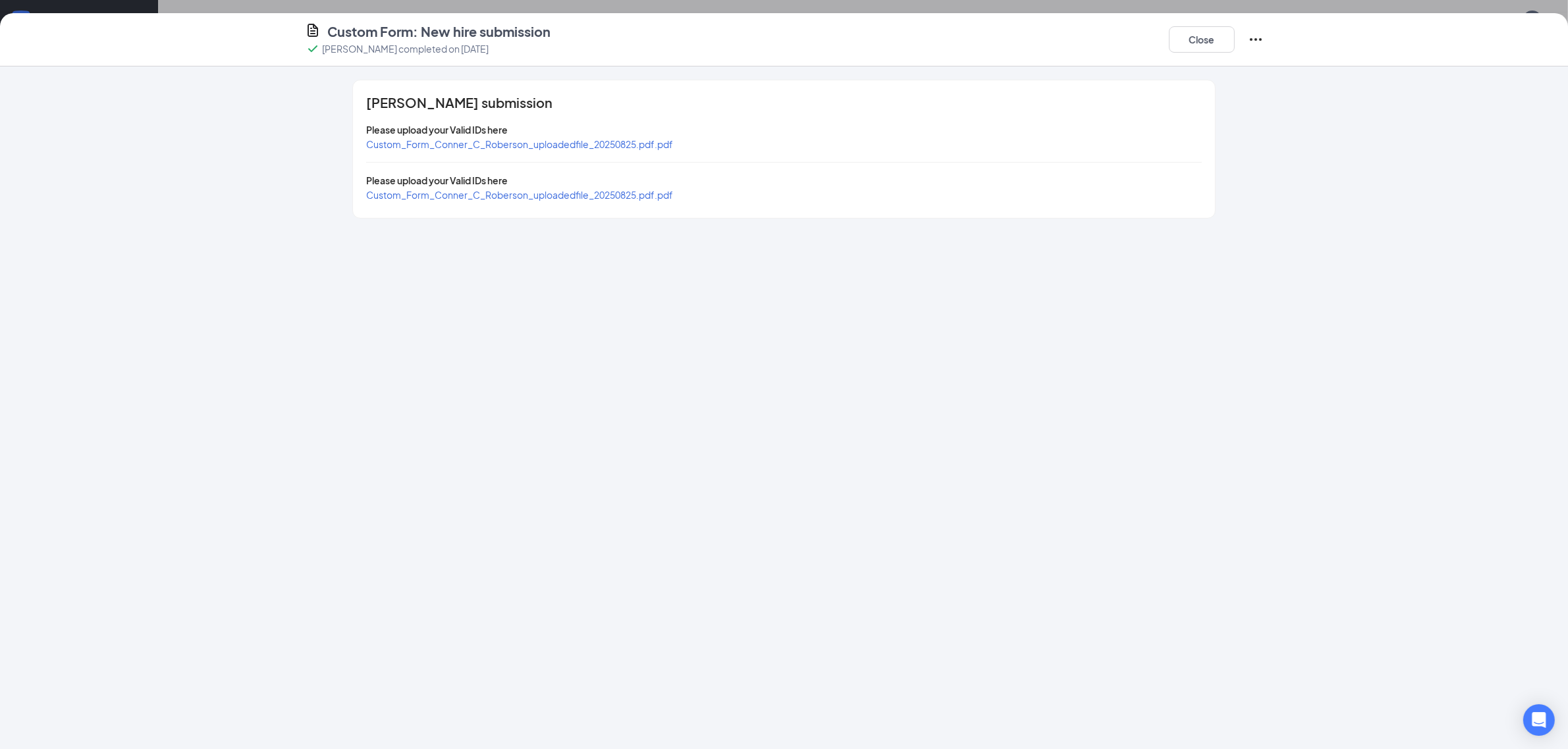
click at [611, 152] on div "Custom_Form_Conner_C_Roberson_uploadedfile_20250825.pdf.pdf" at bounding box center [520, 144] width 307 height 15
click at [595, 146] on span "Custom_Form_Conner_C_Roberson_uploadedfile_20250825.pdf.pdf" at bounding box center [520, 144] width 307 height 12
click at [510, 196] on span "Custom_Form_Conner_C_Roberson_uploadedfile_20250825.pdf.pdf" at bounding box center [520, 195] width 307 height 12
click at [1213, 41] on button "Close" at bounding box center [1202, 40] width 66 height 27
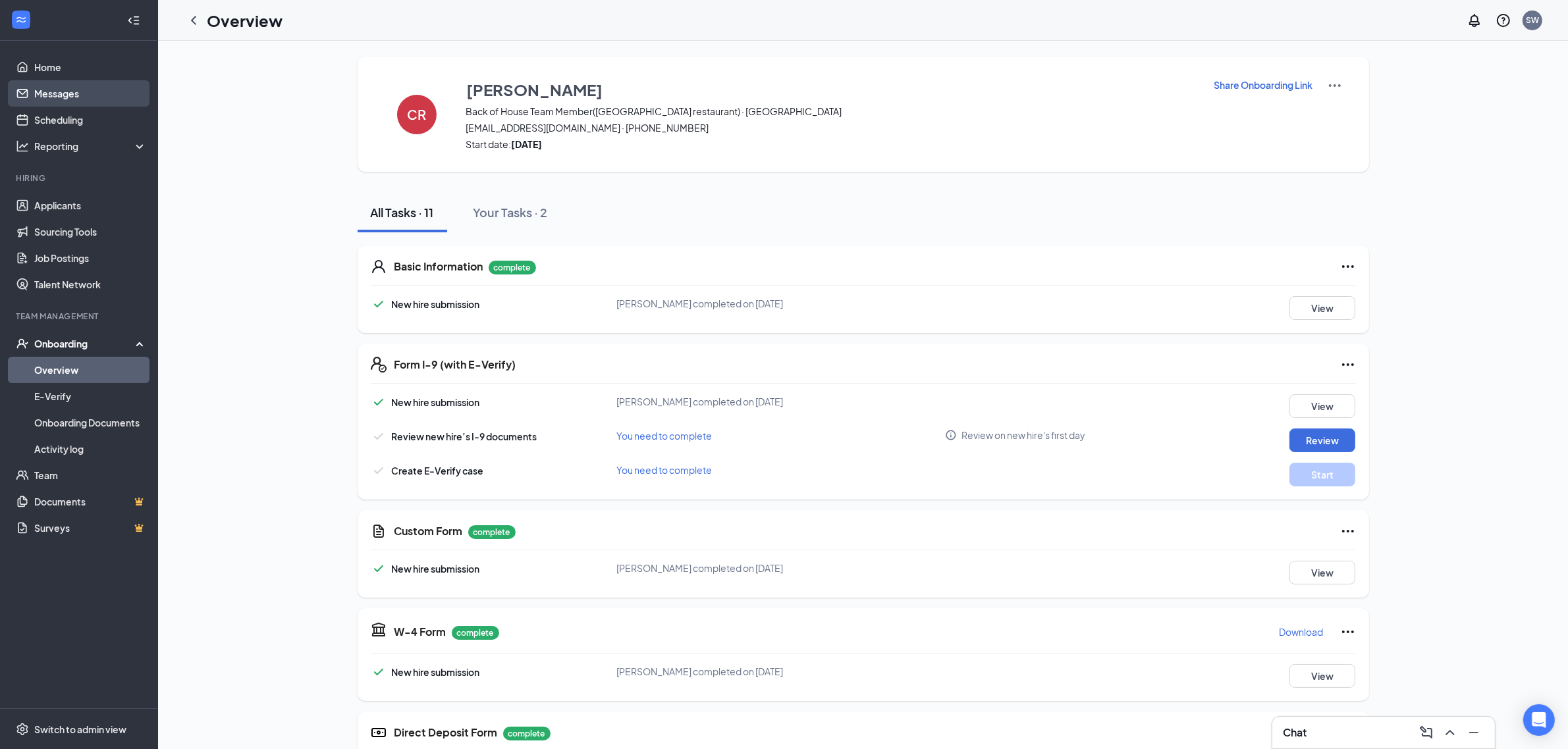
click at [69, 94] on link "Messages" at bounding box center [90, 94] width 112 height 27
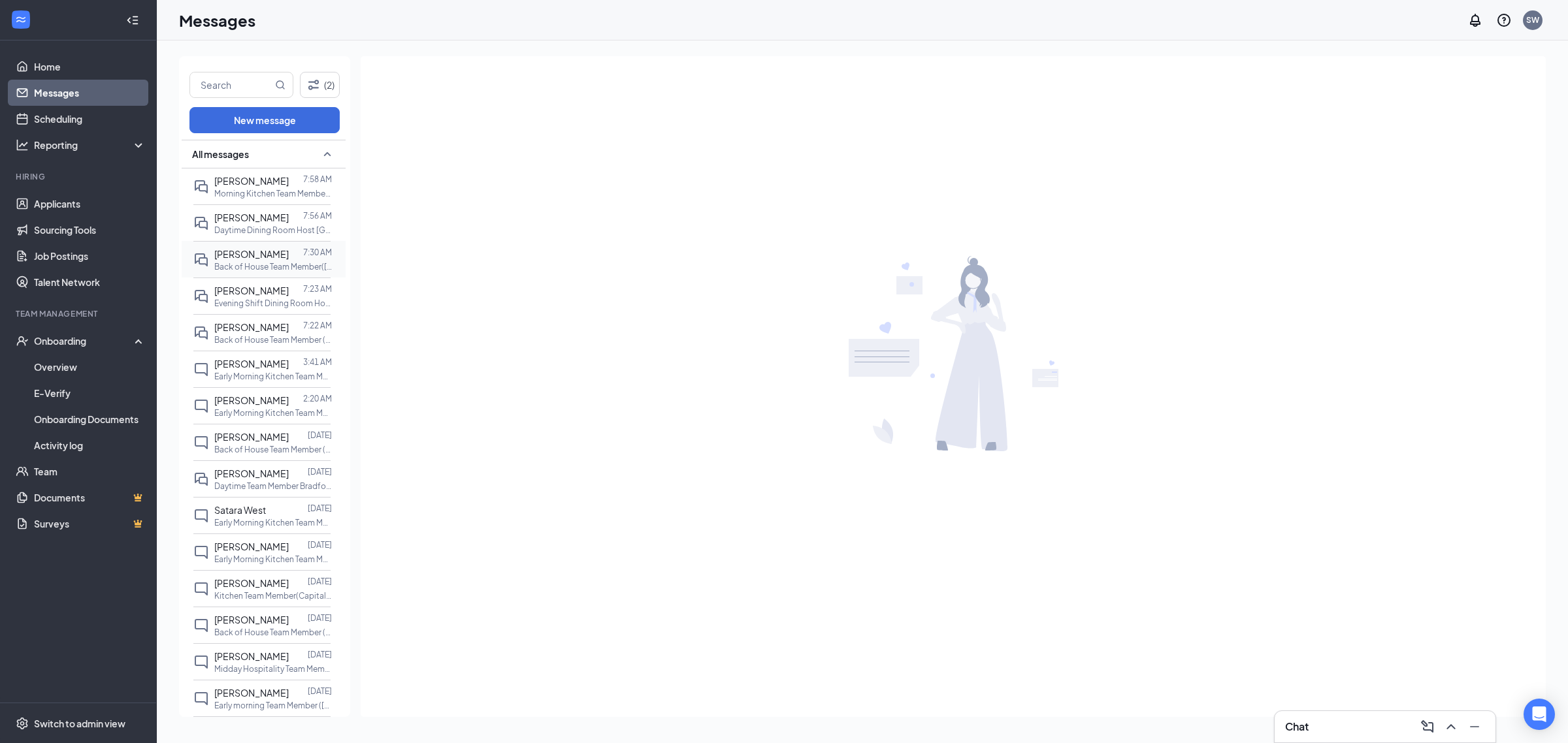
click at [247, 252] on span "[PERSON_NAME]" at bounding box center [251, 254] width 74 height 12
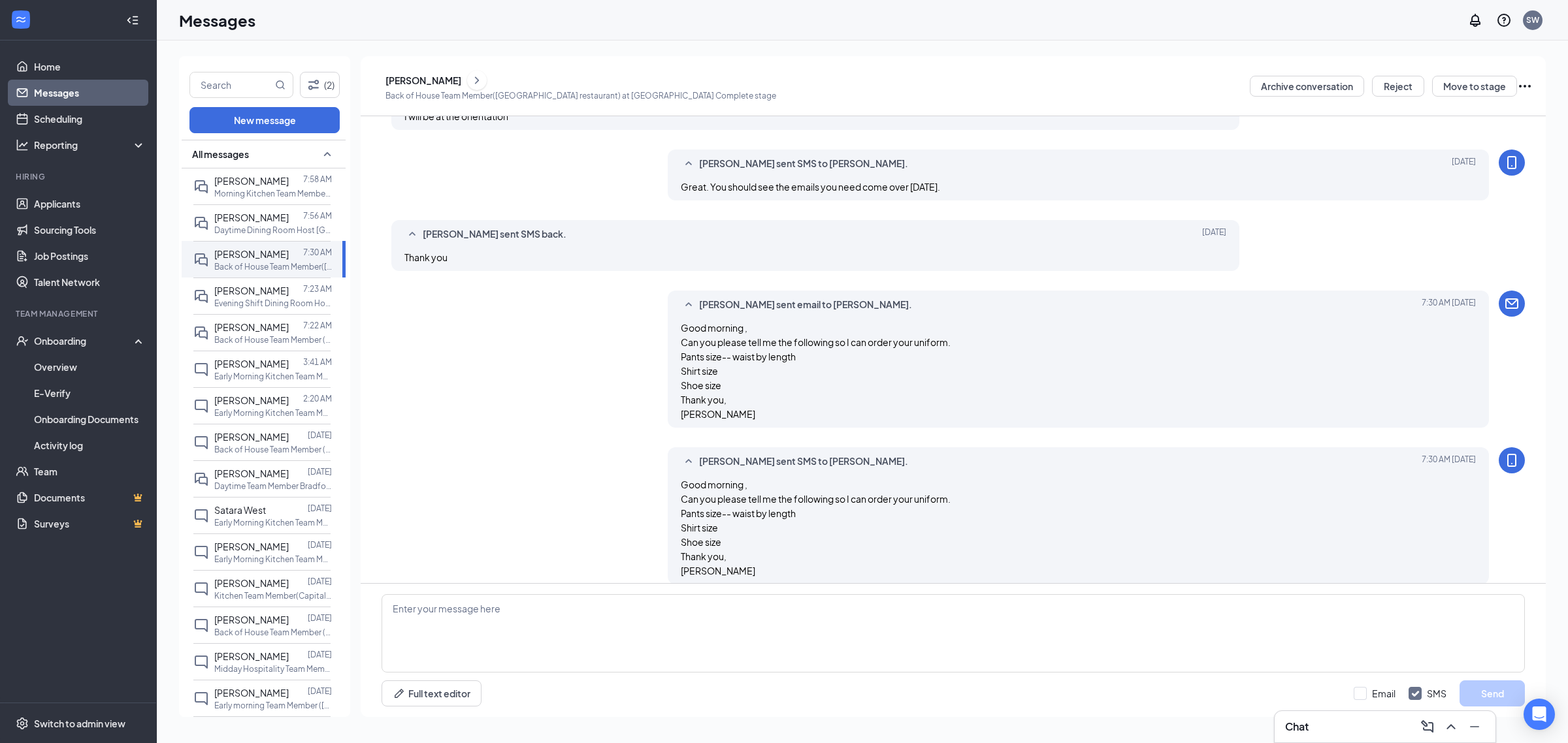
scroll to position [1177, 0]
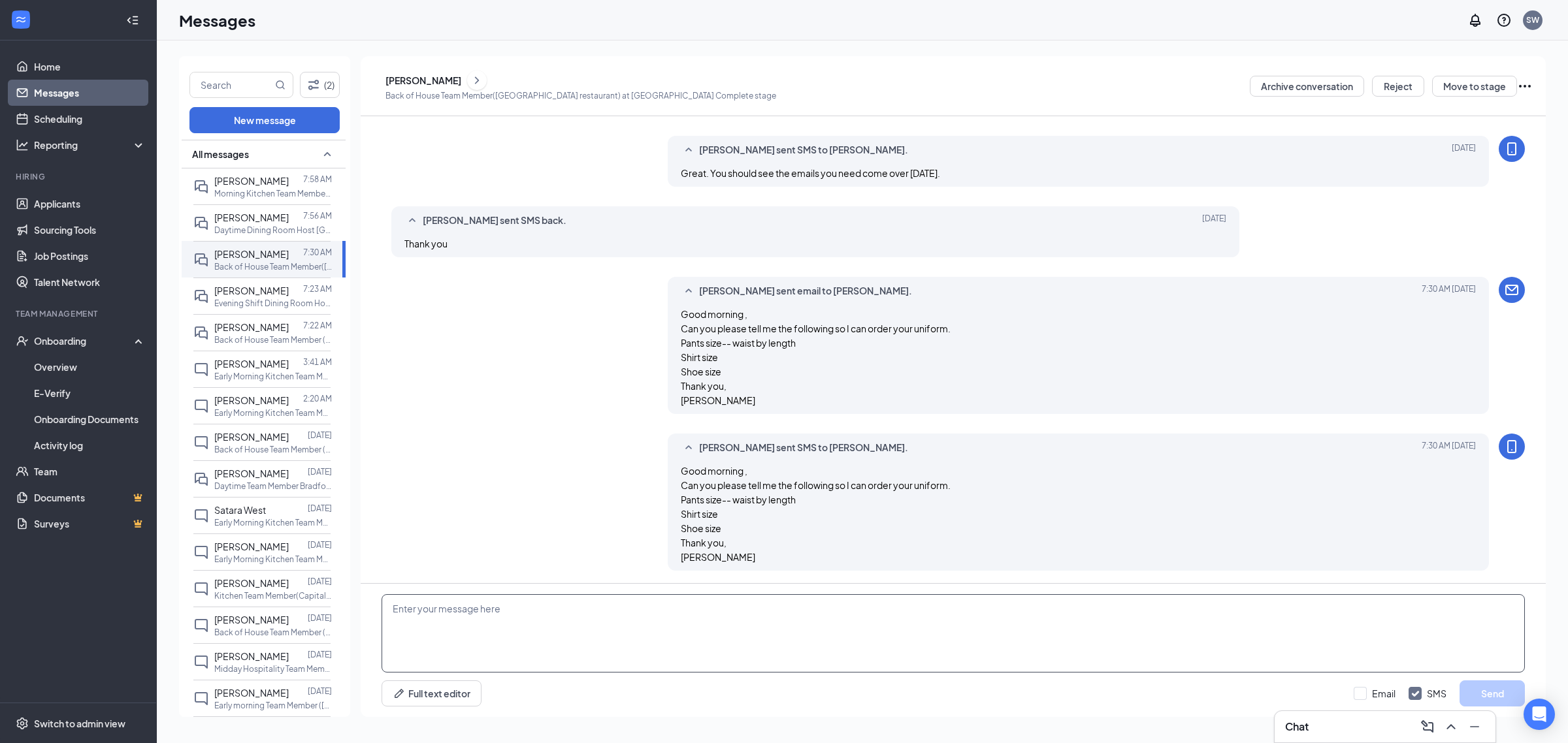
click at [714, 633] on textarea at bounding box center [952, 633] width 1143 height 78
type textarea "I will also need another form of ID for the I9 form. Please attach here a pictu…"
drag, startPoint x: 1348, startPoint y: 685, endPoint x: 1365, endPoint y: 696, distance: 20.2
click at [1354, 689] on div "Full text editor Email SMS Send" at bounding box center [952, 693] width 1143 height 26
click at [1370, 702] on div "Email SMS Send" at bounding box center [1439, 693] width 171 height 26
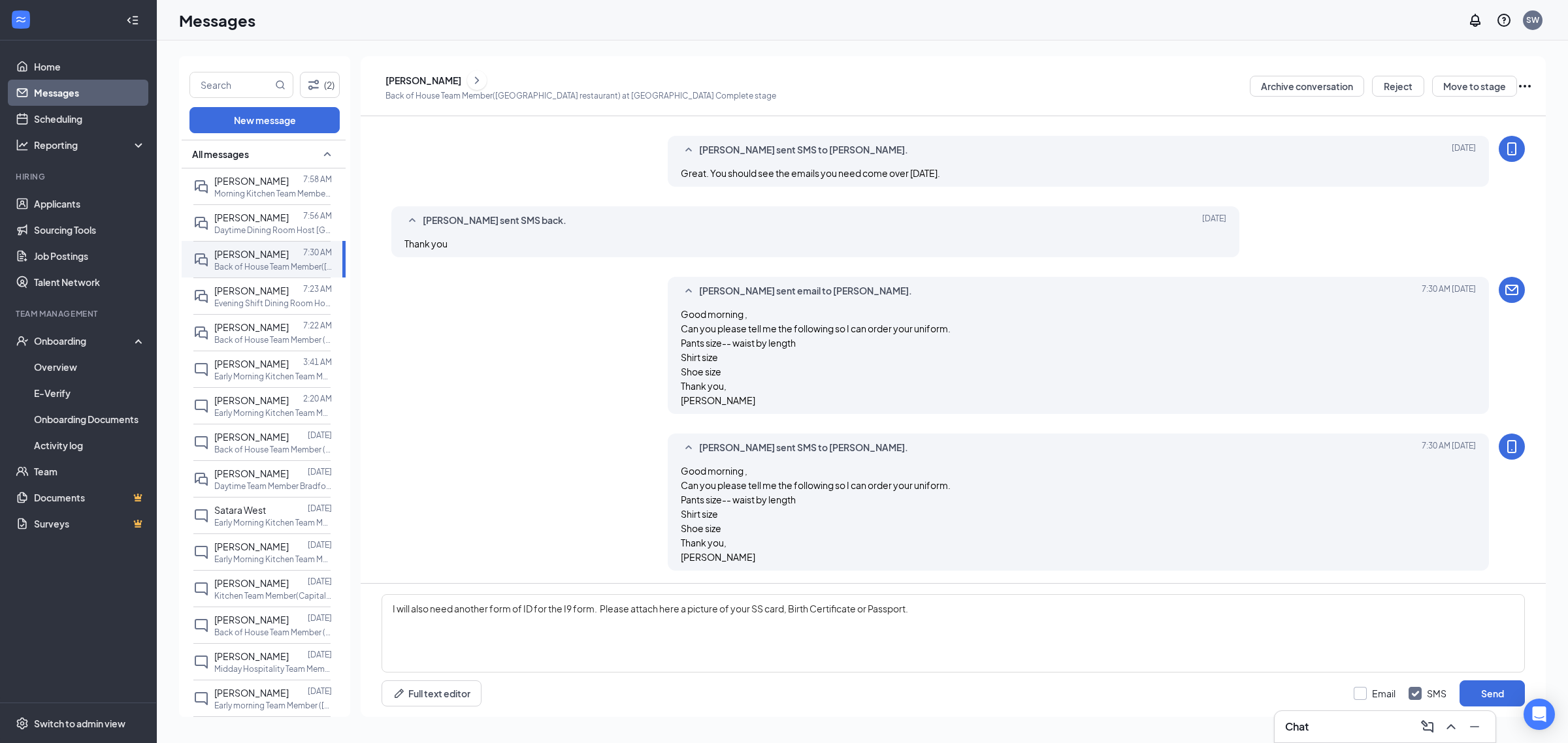
click at [1359, 694] on input "Email" at bounding box center [1374, 693] width 42 height 13
checkbox input "true"
click at [1468, 694] on button "Send" at bounding box center [1492, 693] width 66 height 26
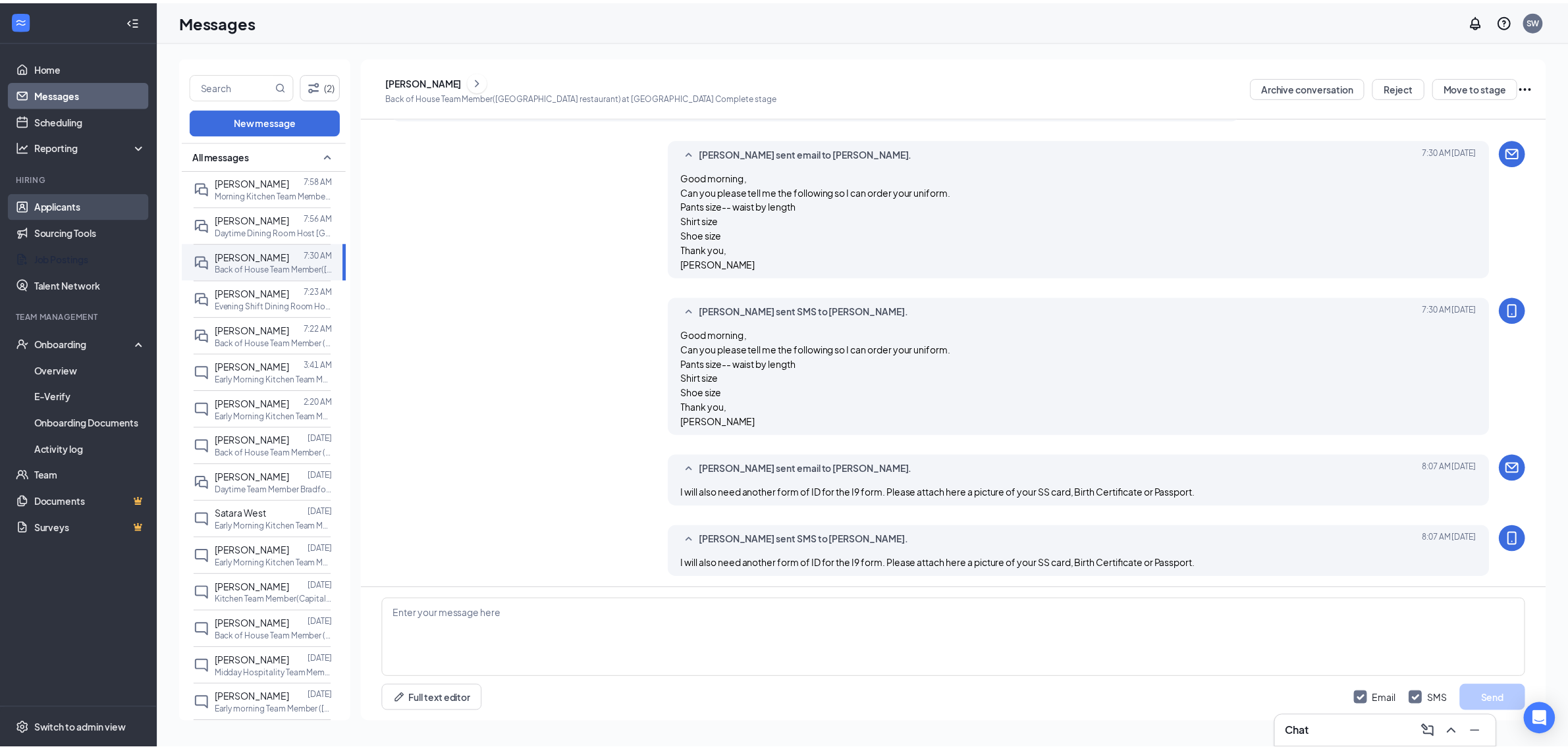
scroll to position [1329, 0]
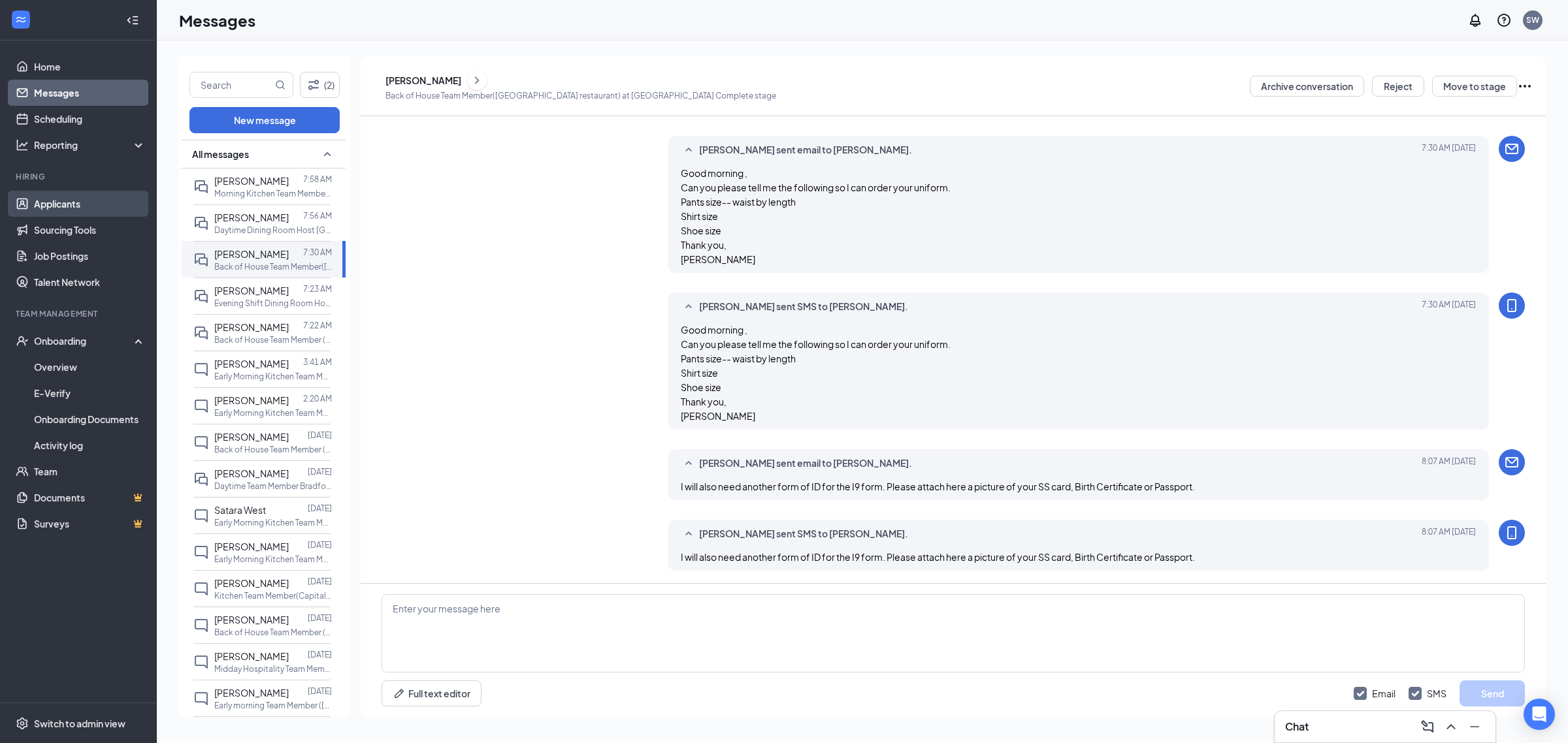
click at [80, 206] on link "Applicants" at bounding box center [89, 203] width 111 height 26
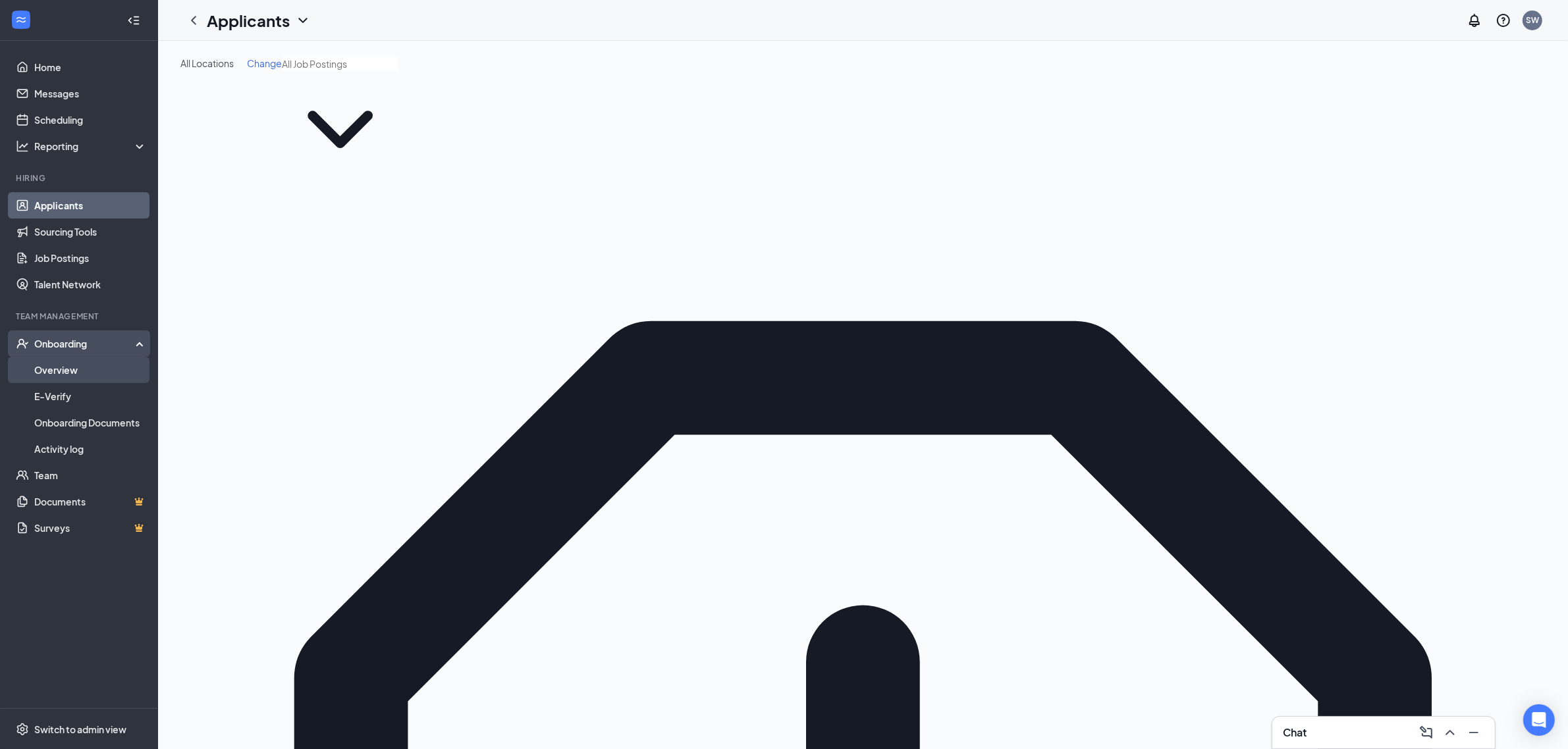
click at [62, 370] on link "Overview" at bounding box center [90, 370] width 112 height 27
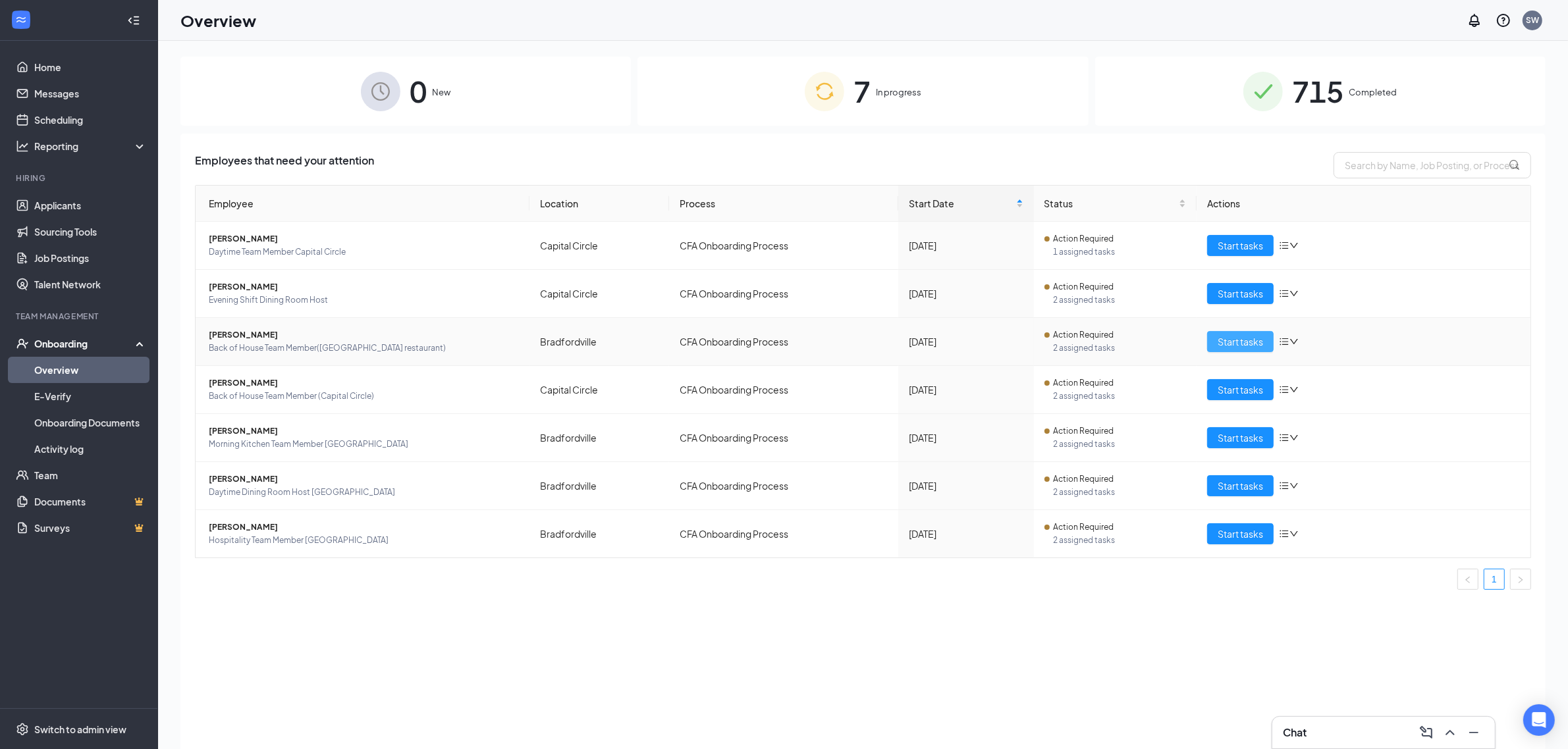
click at [1237, 343] on span "Start tasks" at bounding box center [1240, 341] width 45 height 15
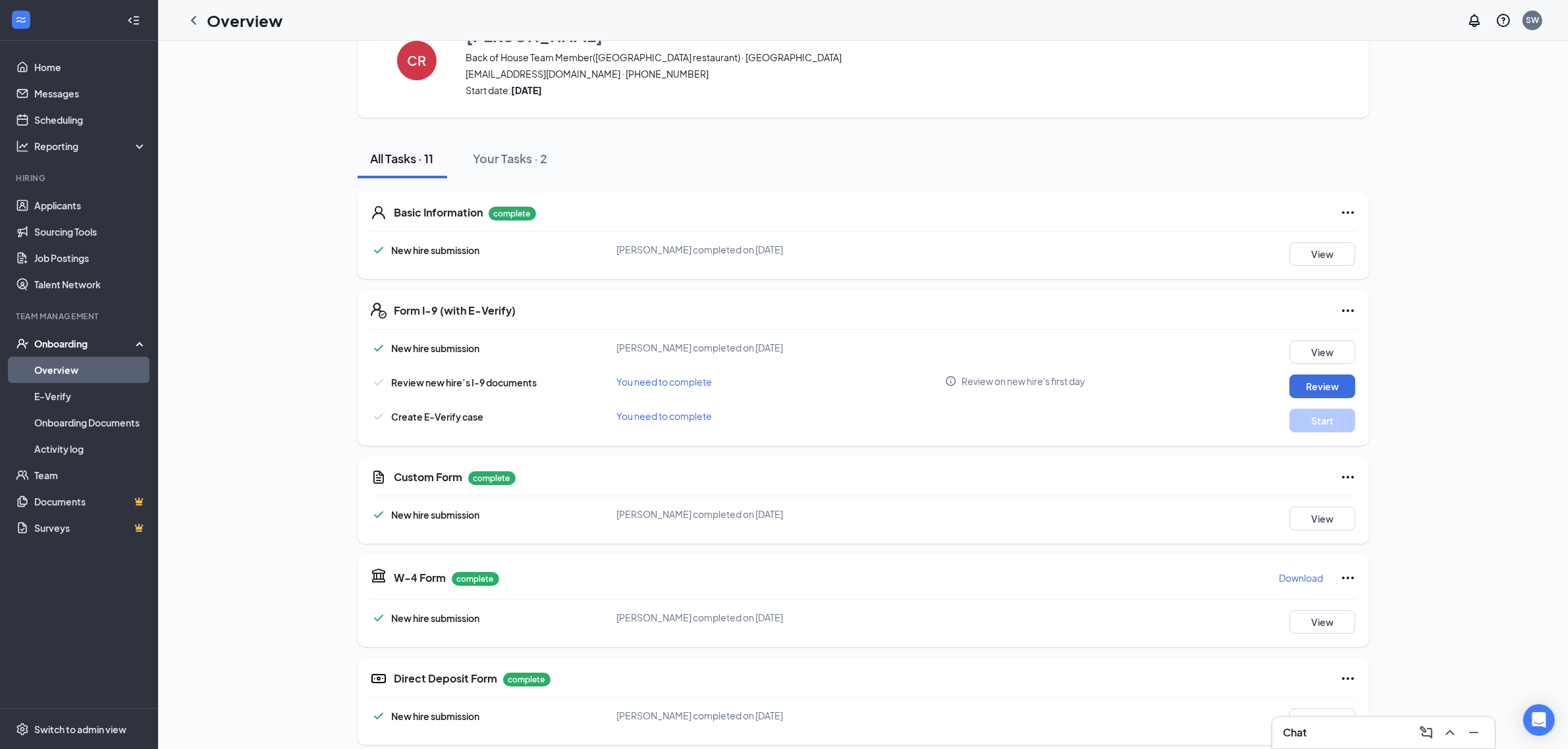
scroll to position [165, 0]
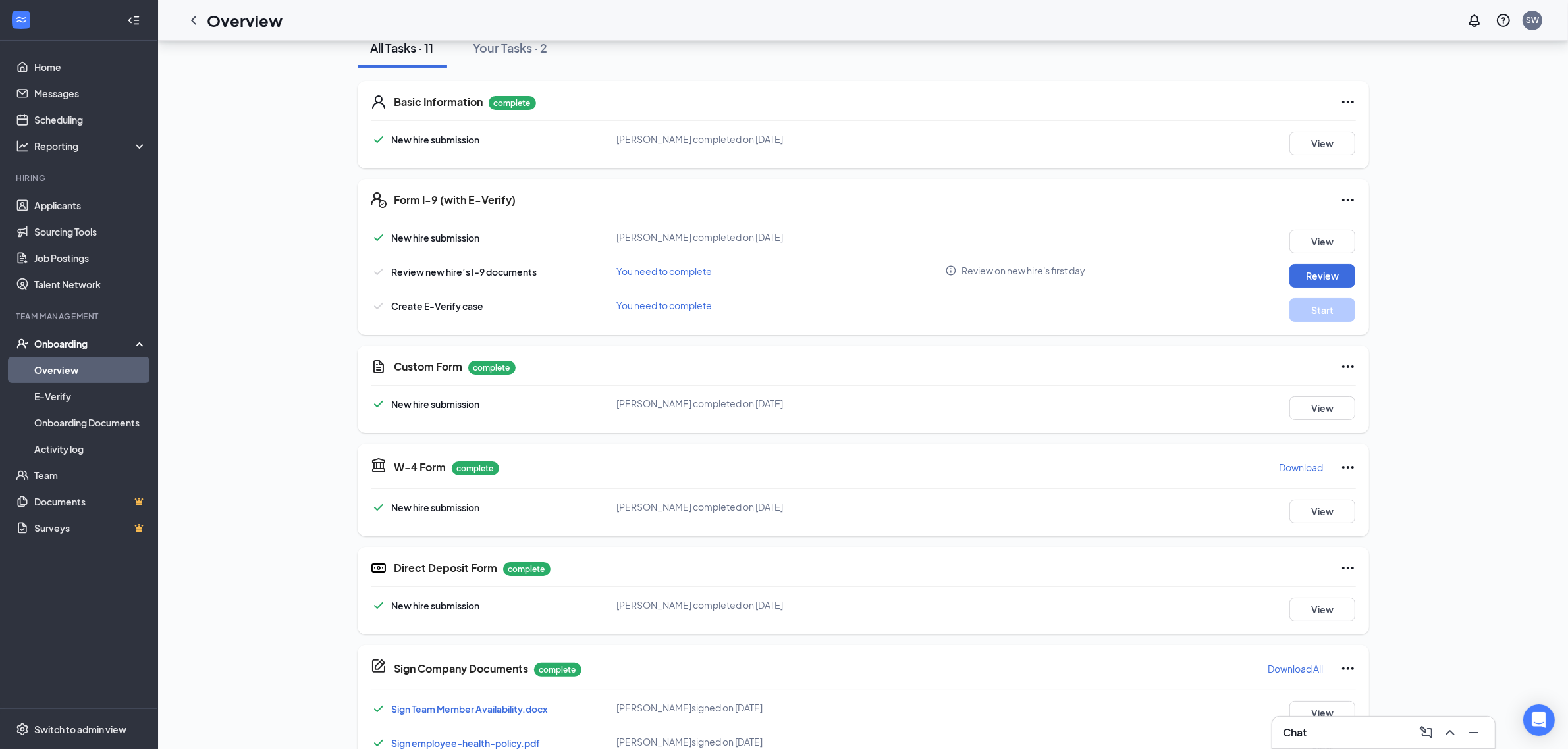
click at [1302, 471] on p "Download" at bounding box center [1302, 467] width 44 height 13
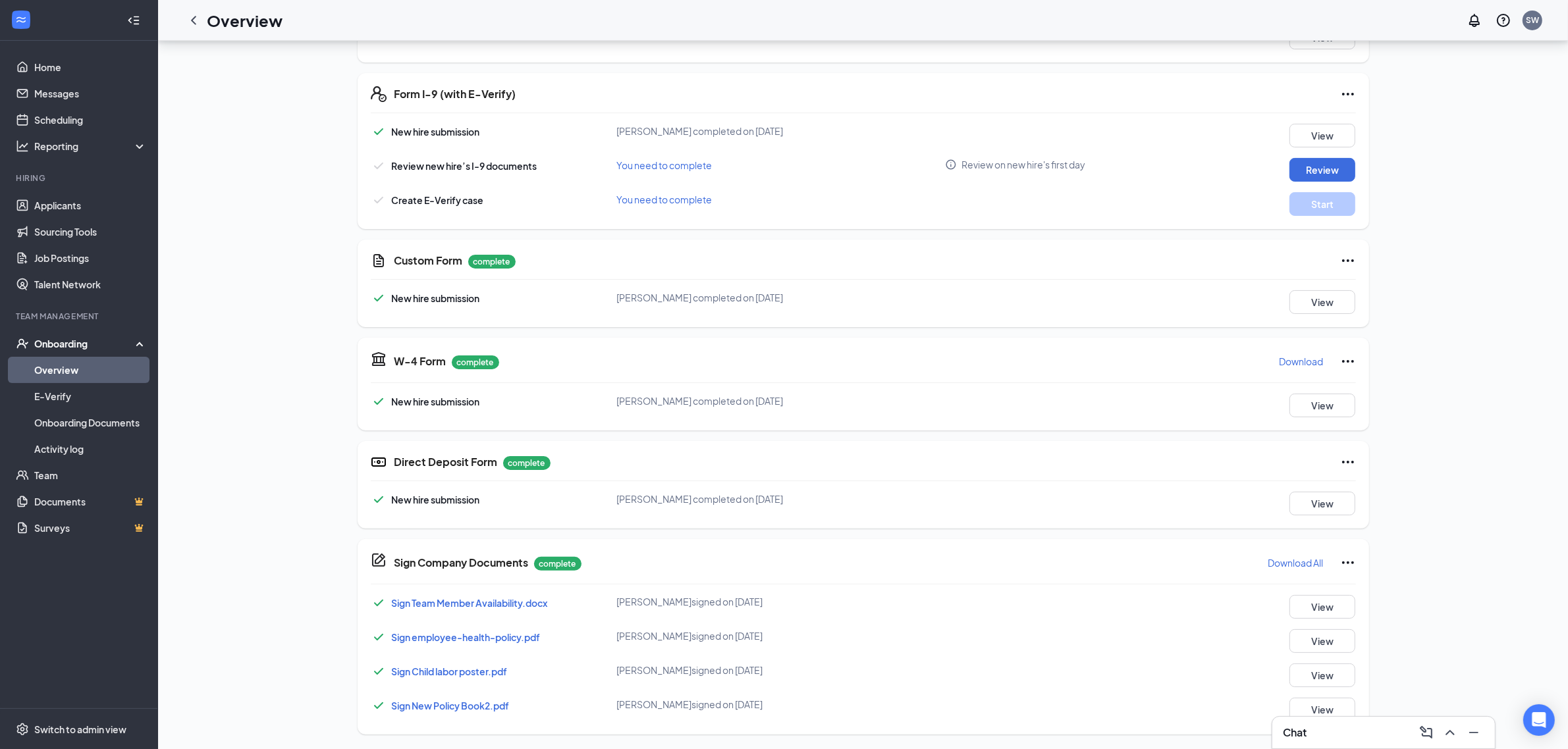
scroll to position [272, 0]
click at [1312, 613] on button "View" at bounding box center [1323, 605] width 66 height 23
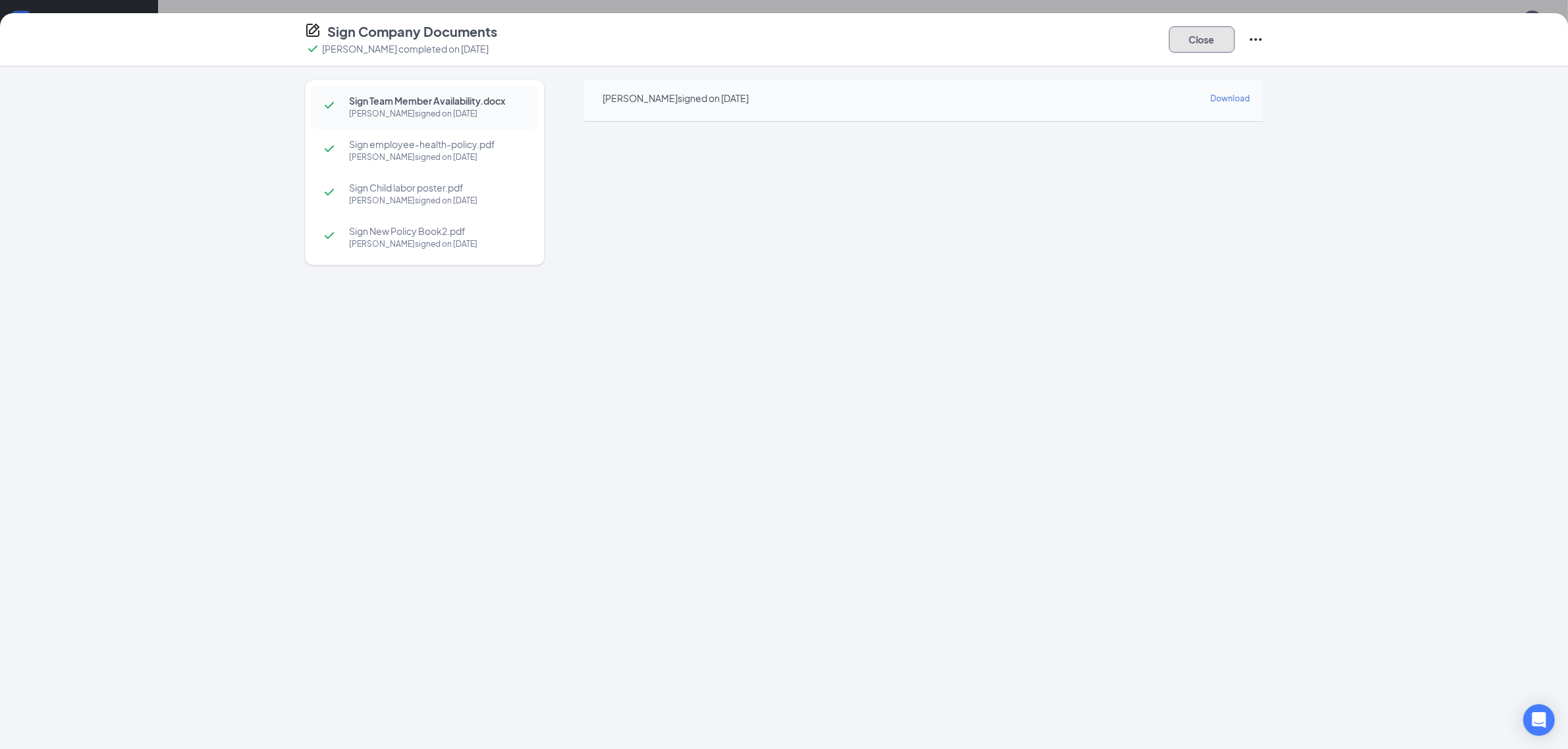
click at [1198, 41] on button "Close" at bounding box center [1202, 40] width 66 height 27
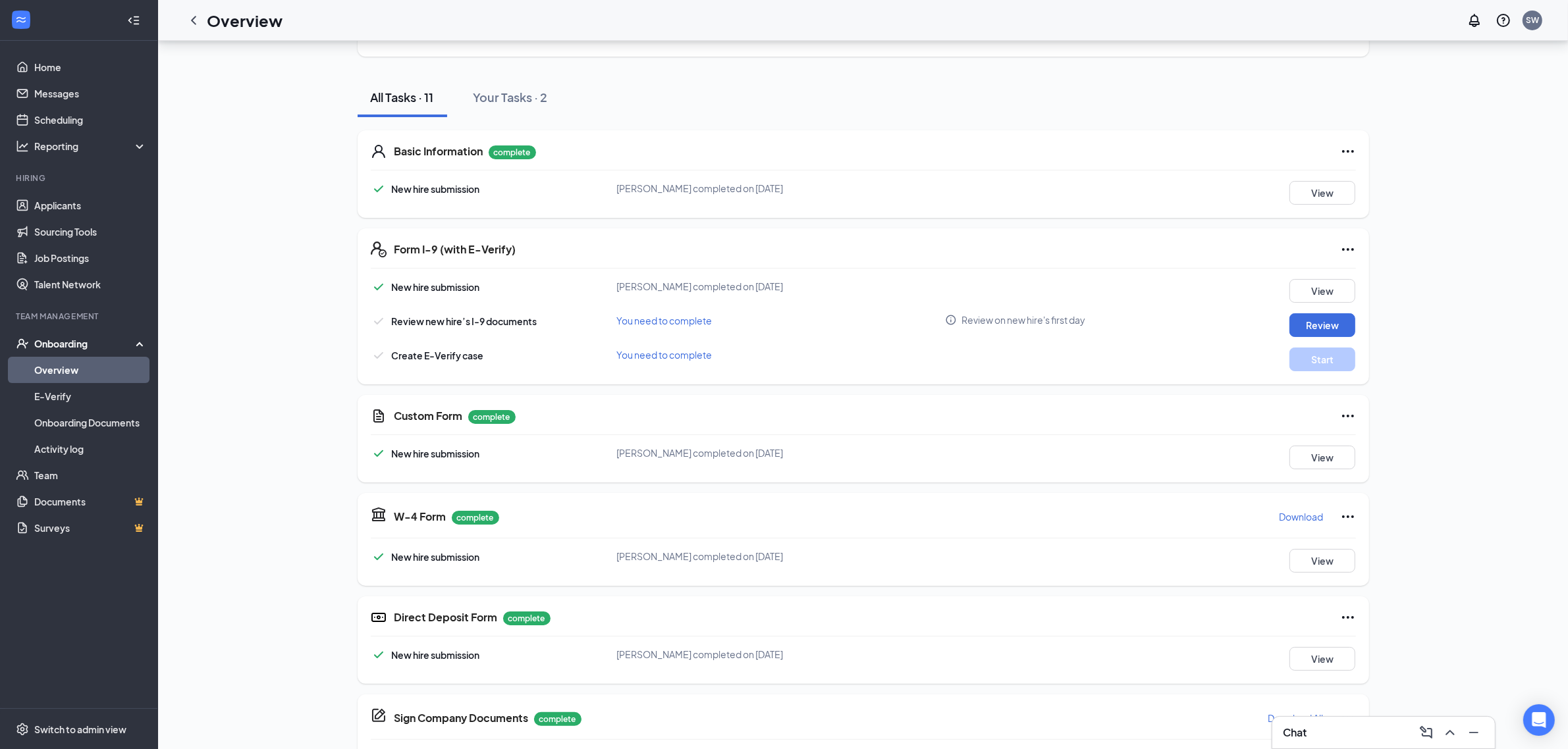
scroll to position [25, 0]
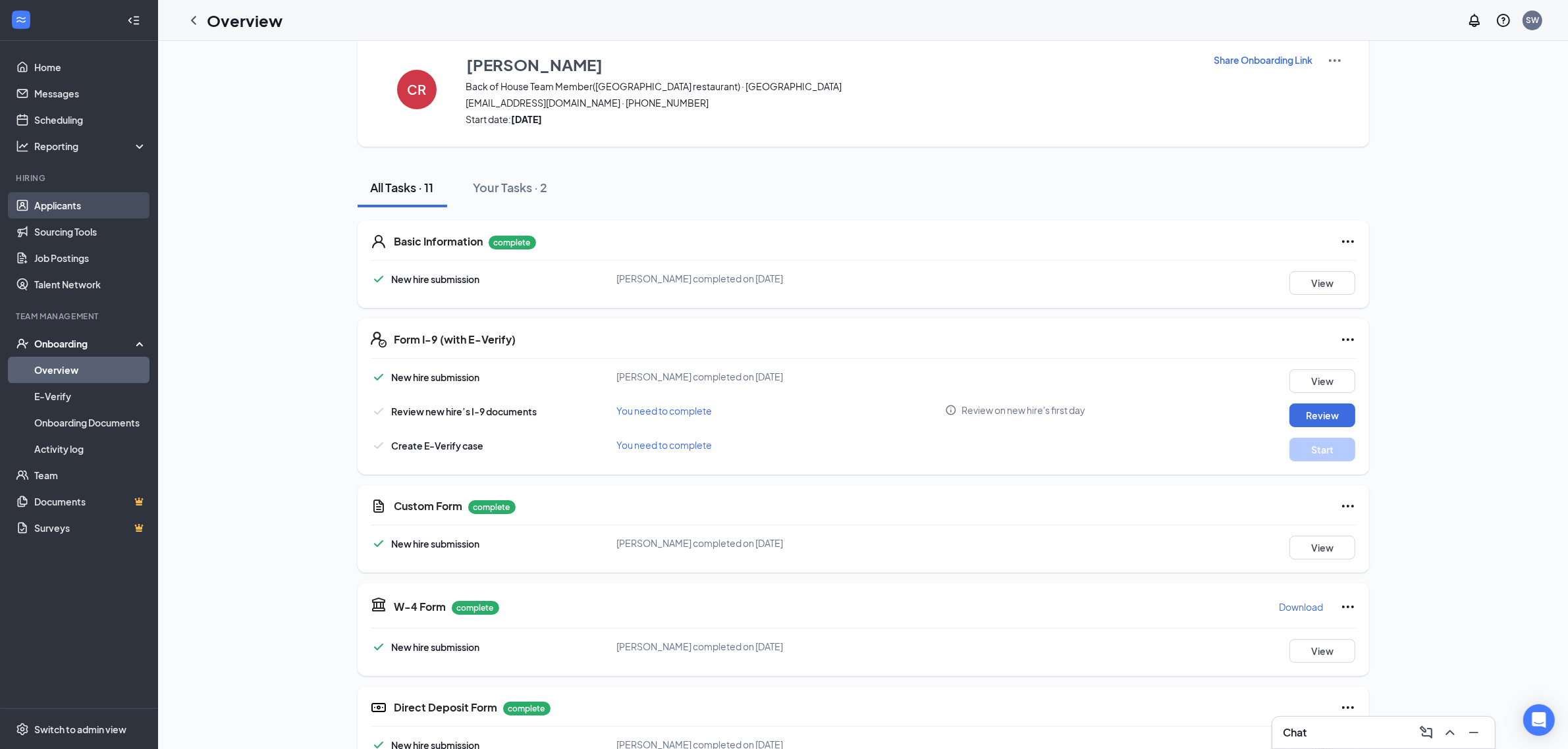
click at [76, 204] on link "Applicants" at bounding box center [90, 205] width 112 height 27
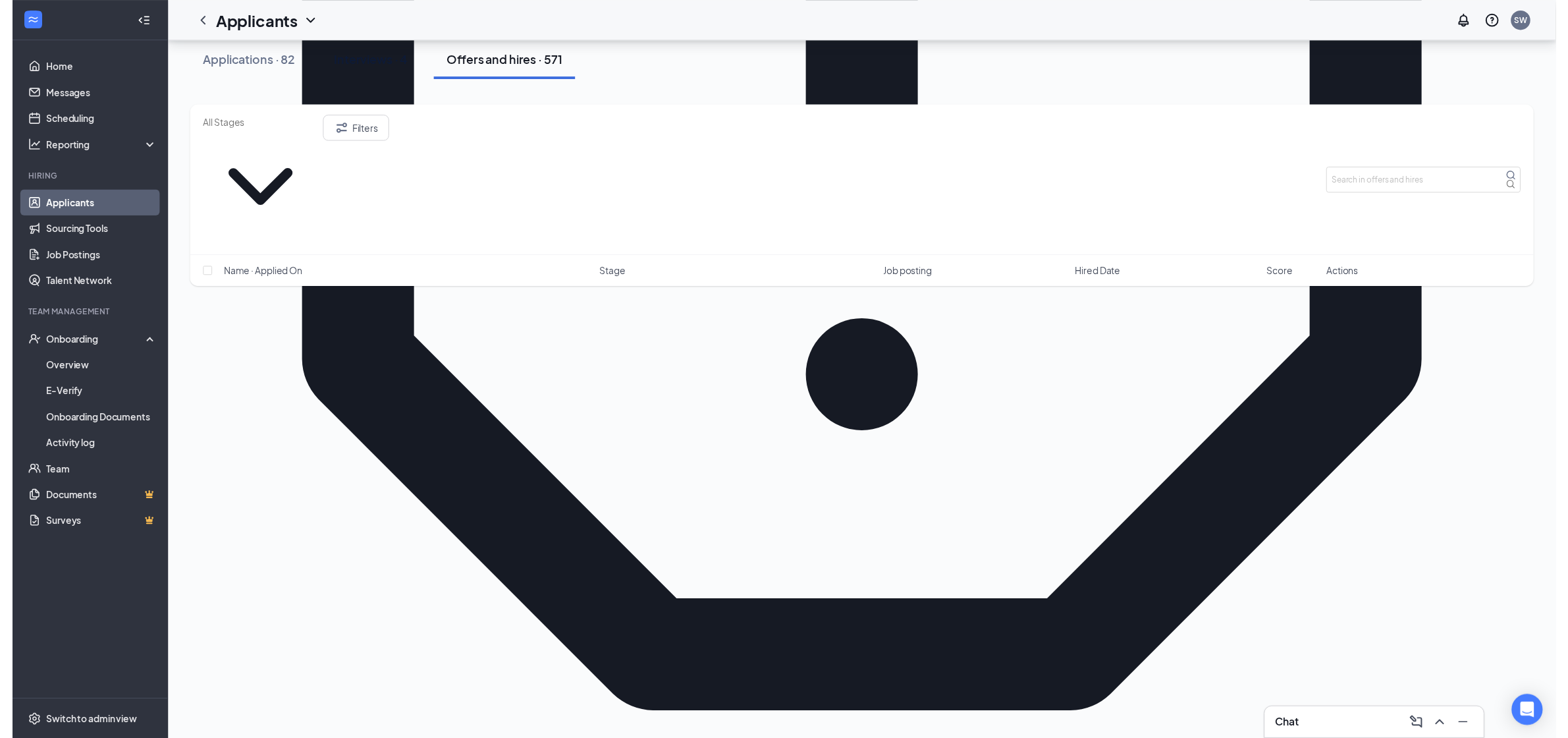
scroll to position [741, 0]
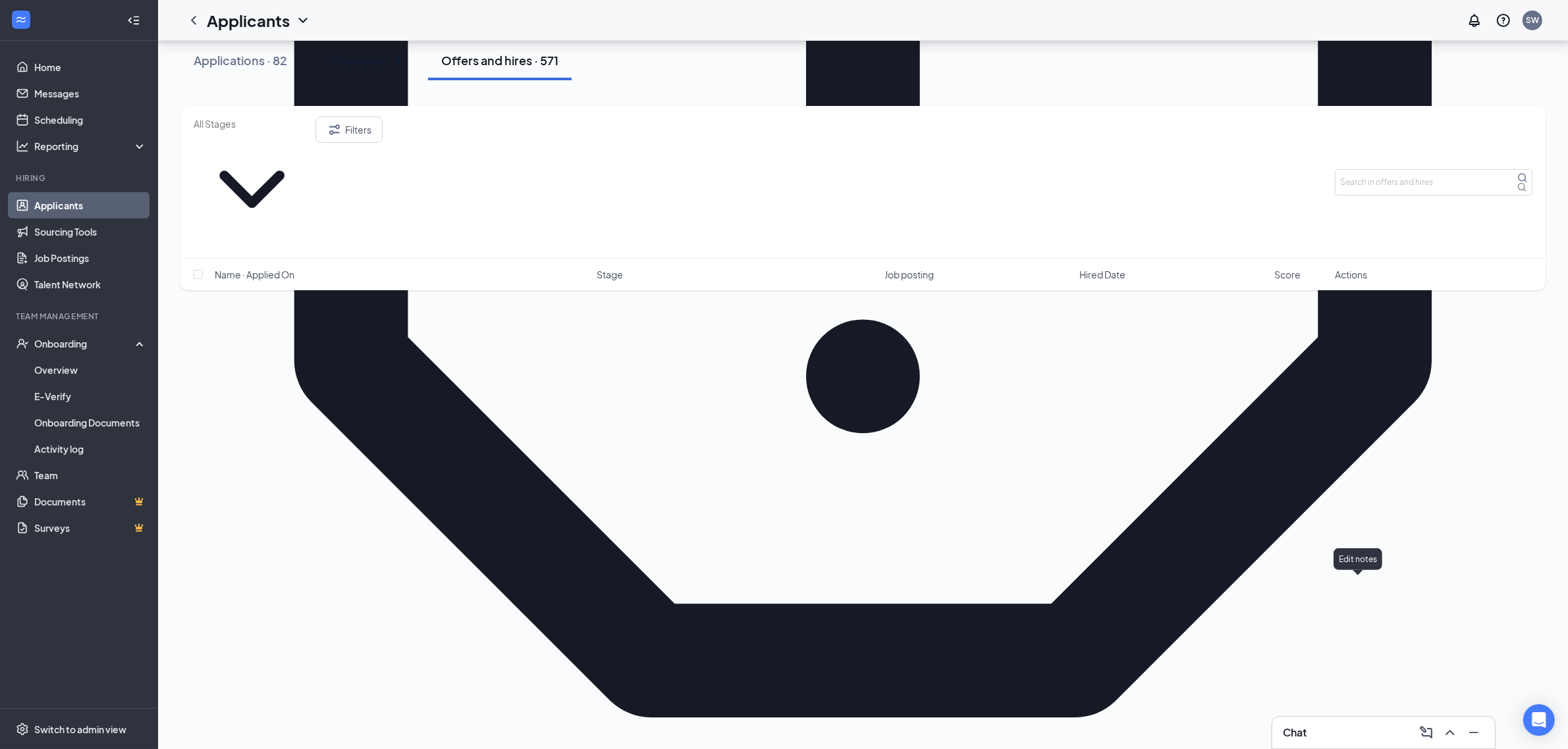
click at [1338, 571] on div "Edit notes" at bounding box center [1358, 561] width 48 height 27
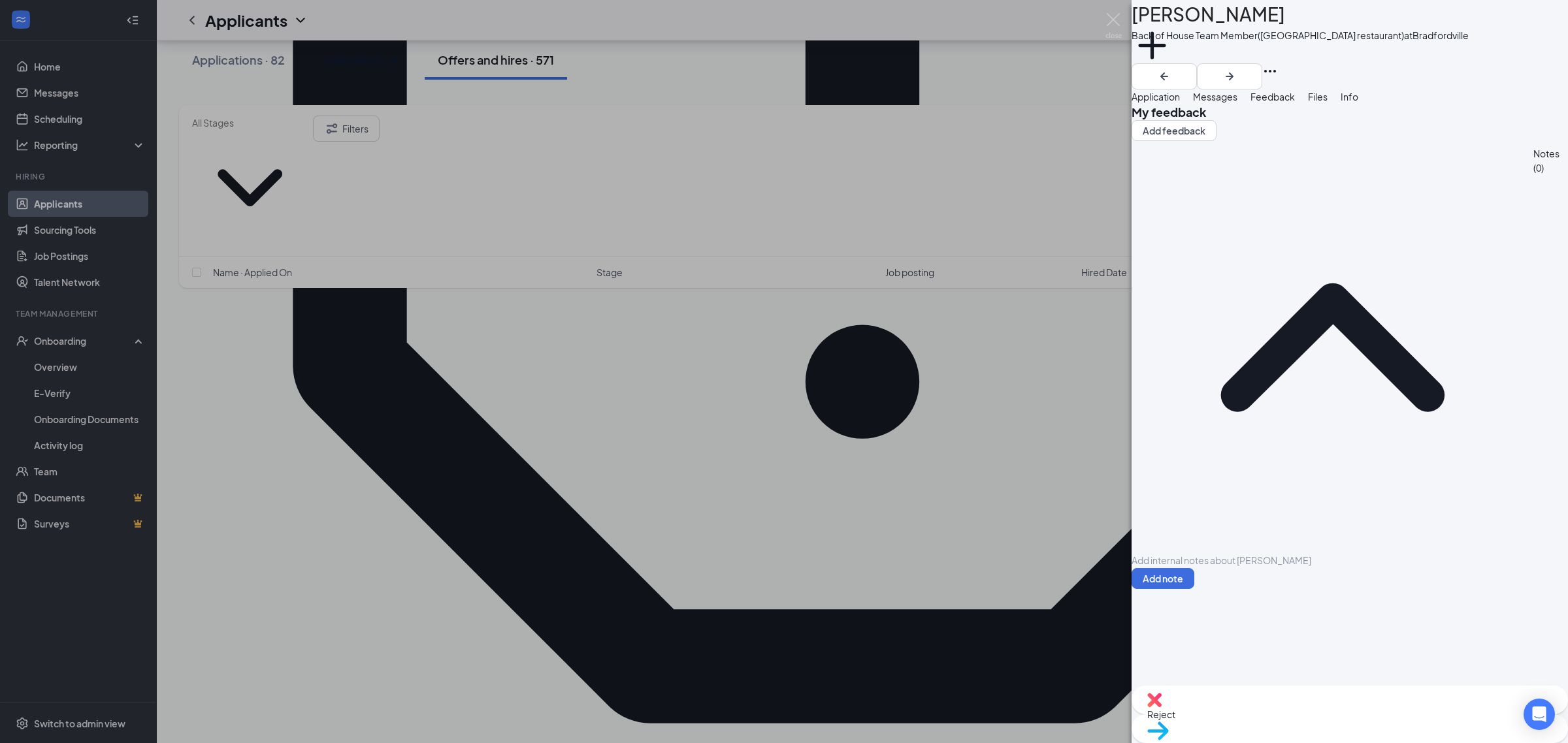
click at [1175, 102] on span "Application" at bounding box center [1156, 96] width 48 height 12
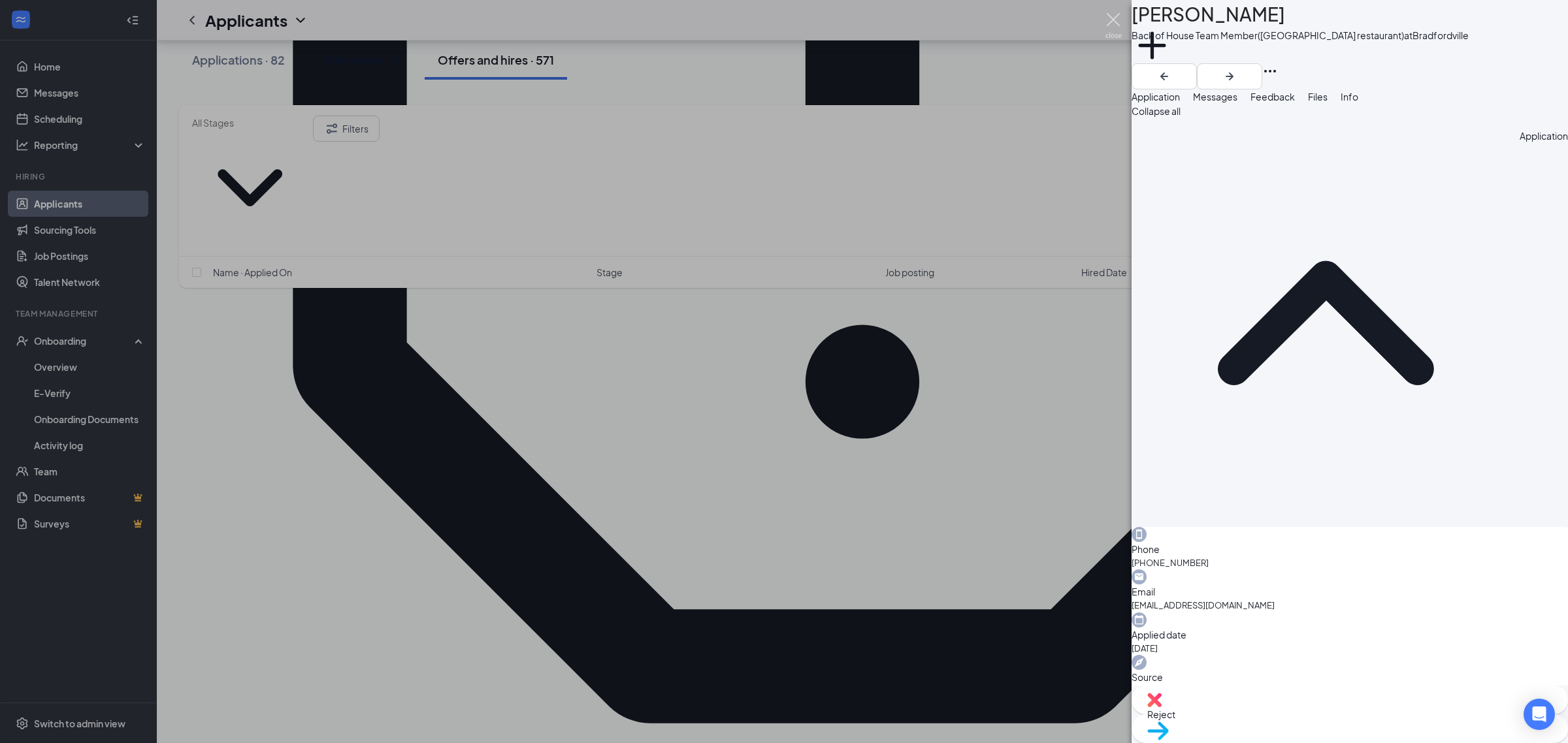
click at [1118, 20] on img at bounding box center [1113, 26] width 16 height 26
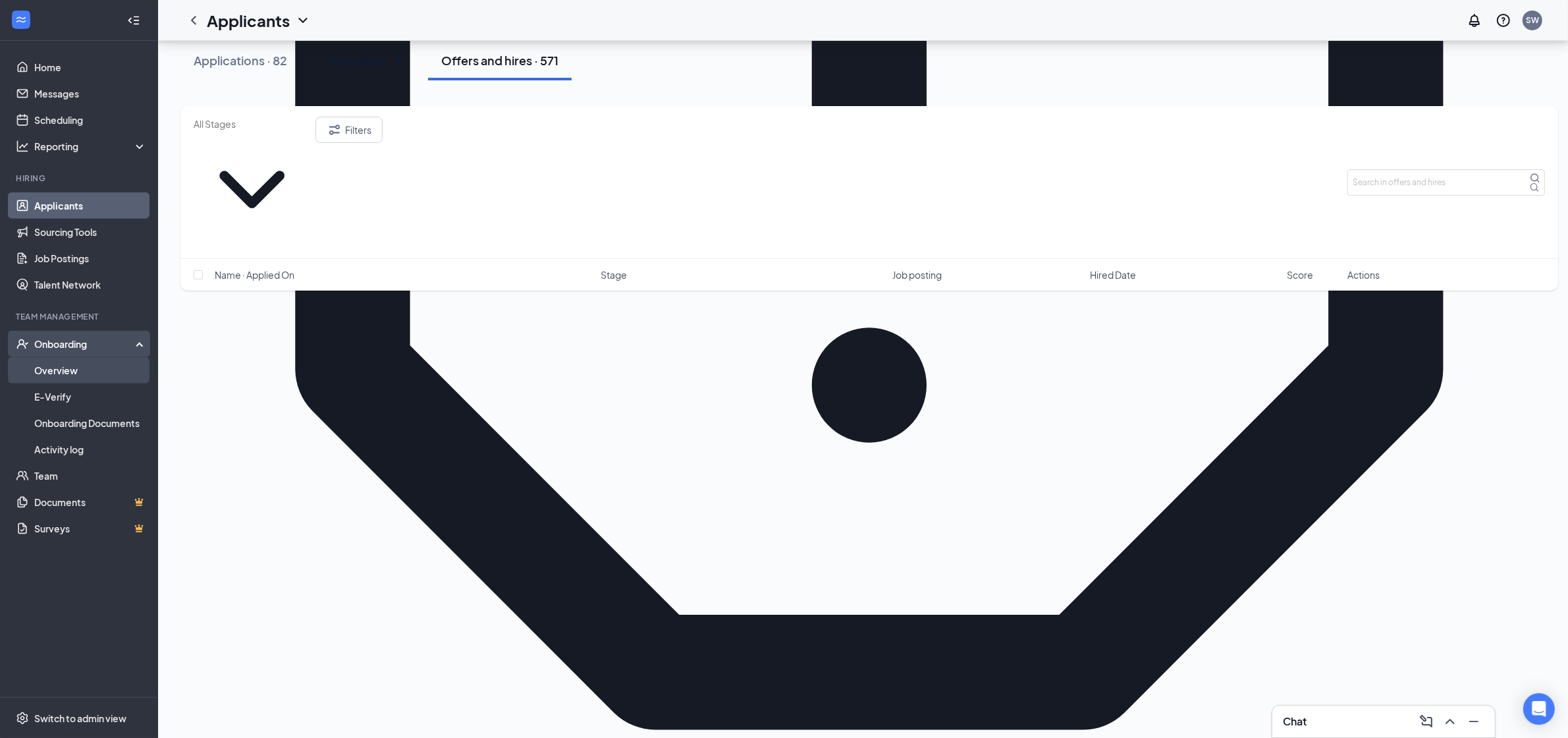
click at [59, 370] on link "Overview" at bounding box center [90, 370] width 112 height 27
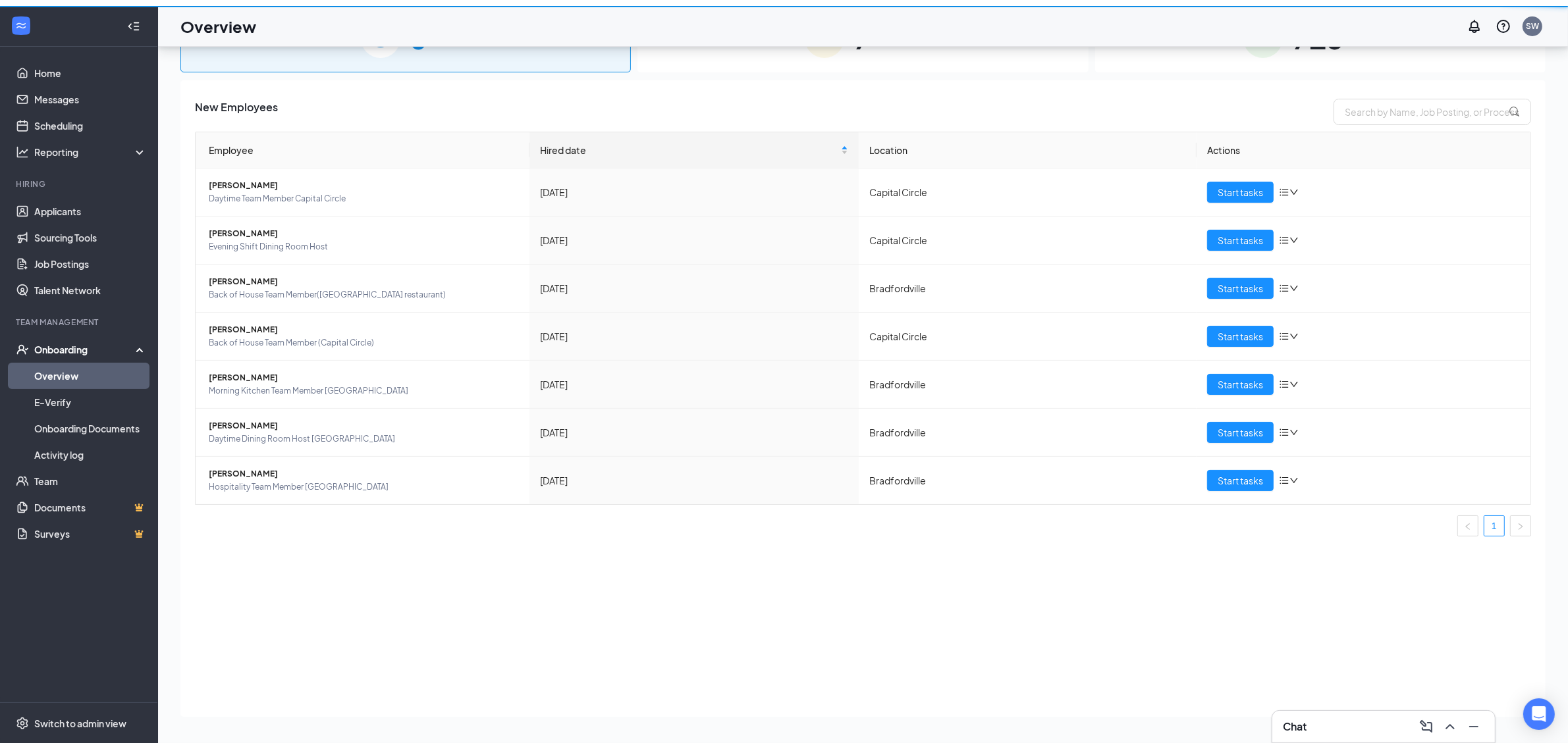
scroll to position [59, 0]
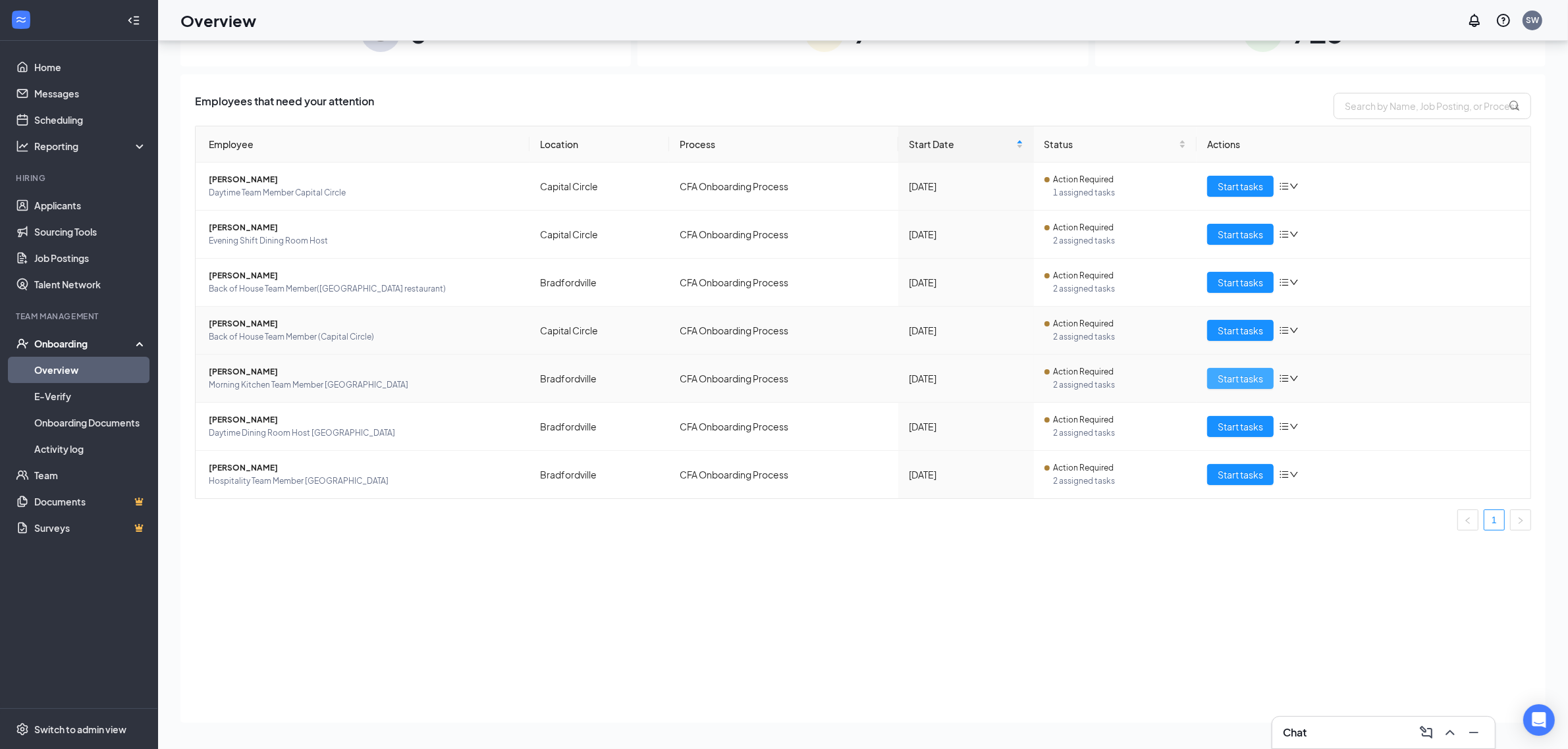
drag, startPoint x: 1228, startPoint y: 382, endPoint x: 631, endPoint y: 261, distance: 609.1
click at [1228, 379] on span "Start tasks" at bounding box center [1240, 379] width 45 height 15
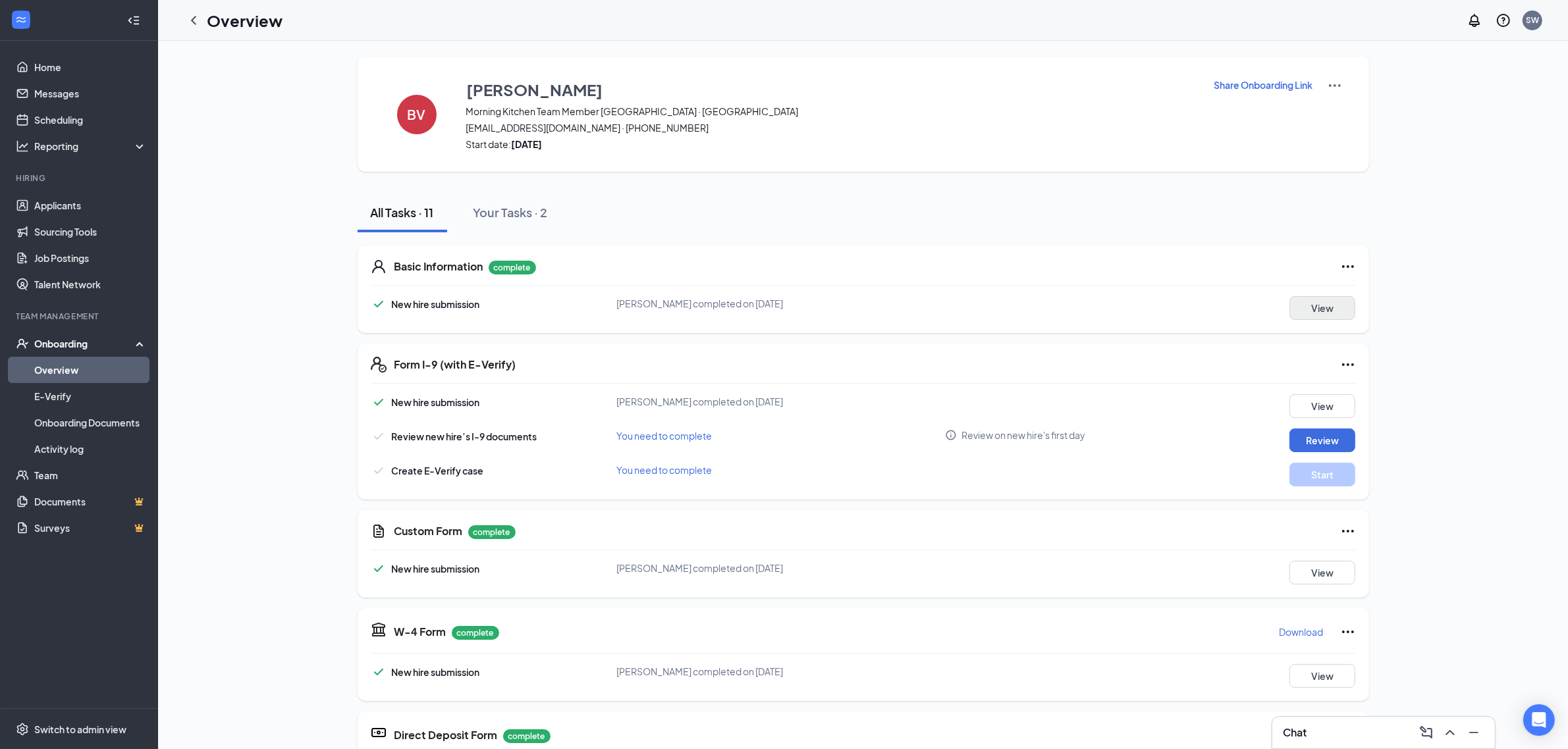
click at [1319, 314] on button "View" at bounding box center [1323, 308] width 66 height 23
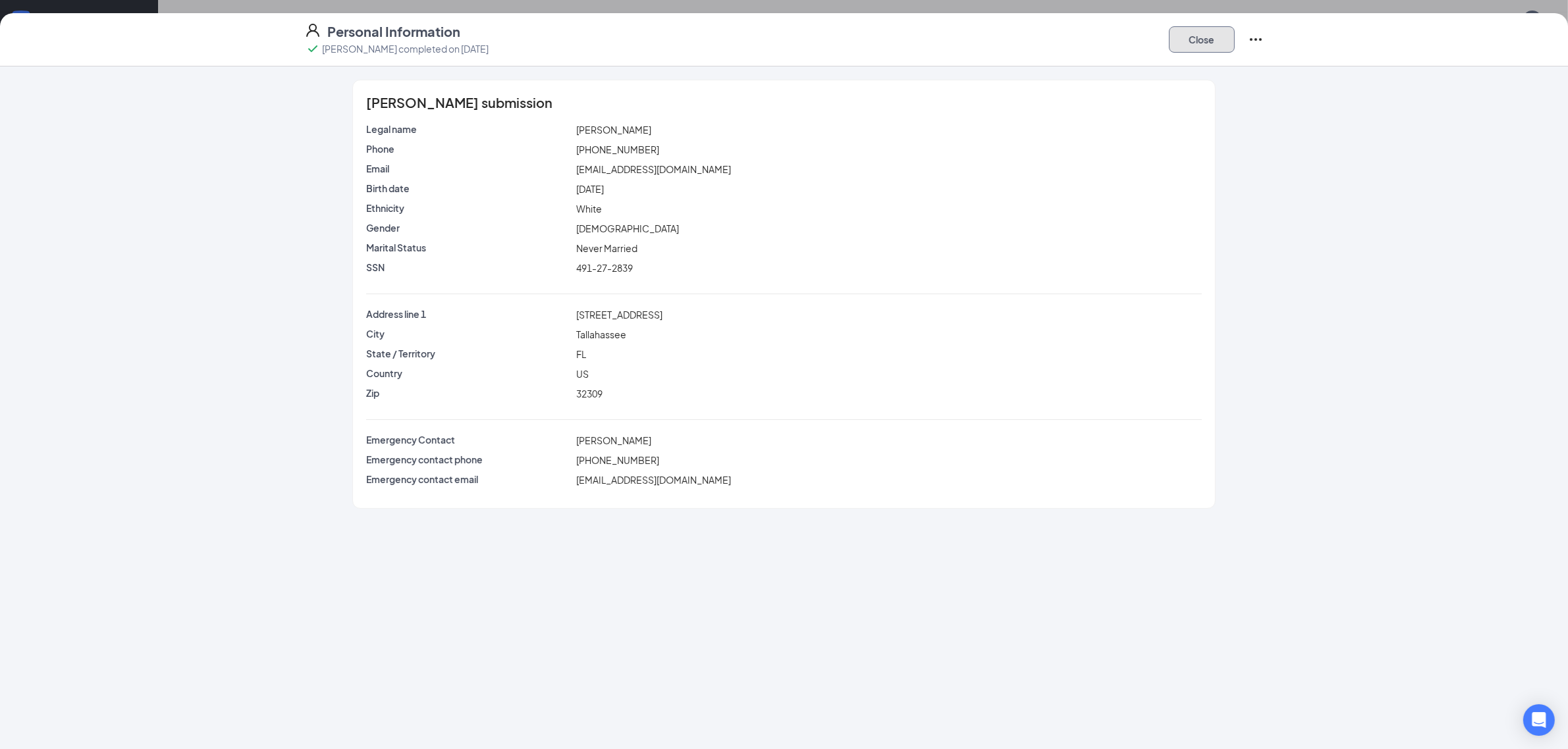
click at [1207, 30] on button "Close" at bounding box center [1202, 40] width 66 height 27
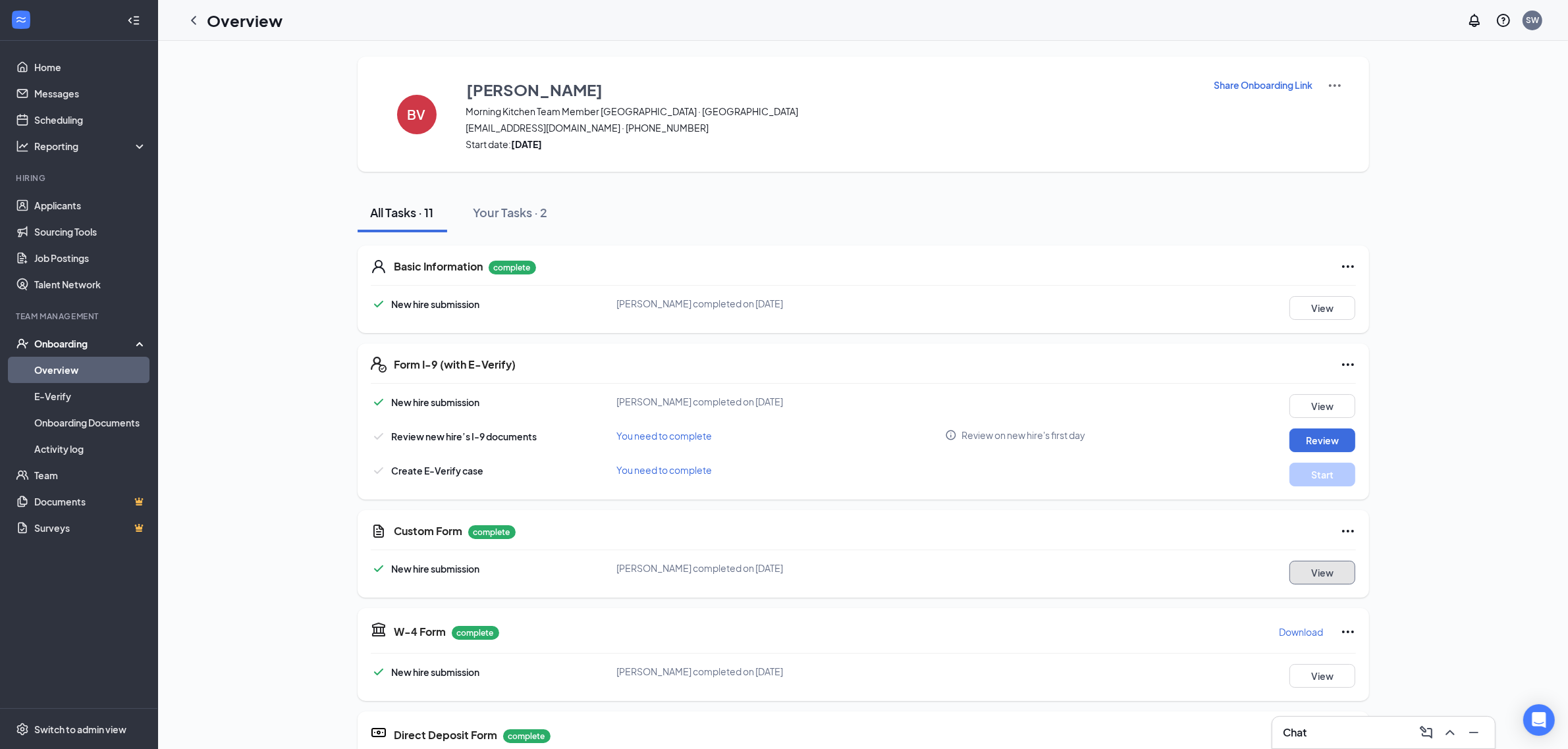
click at [1318, 561] on button "View" at bounding box center [1323, 572] width 66 height 23
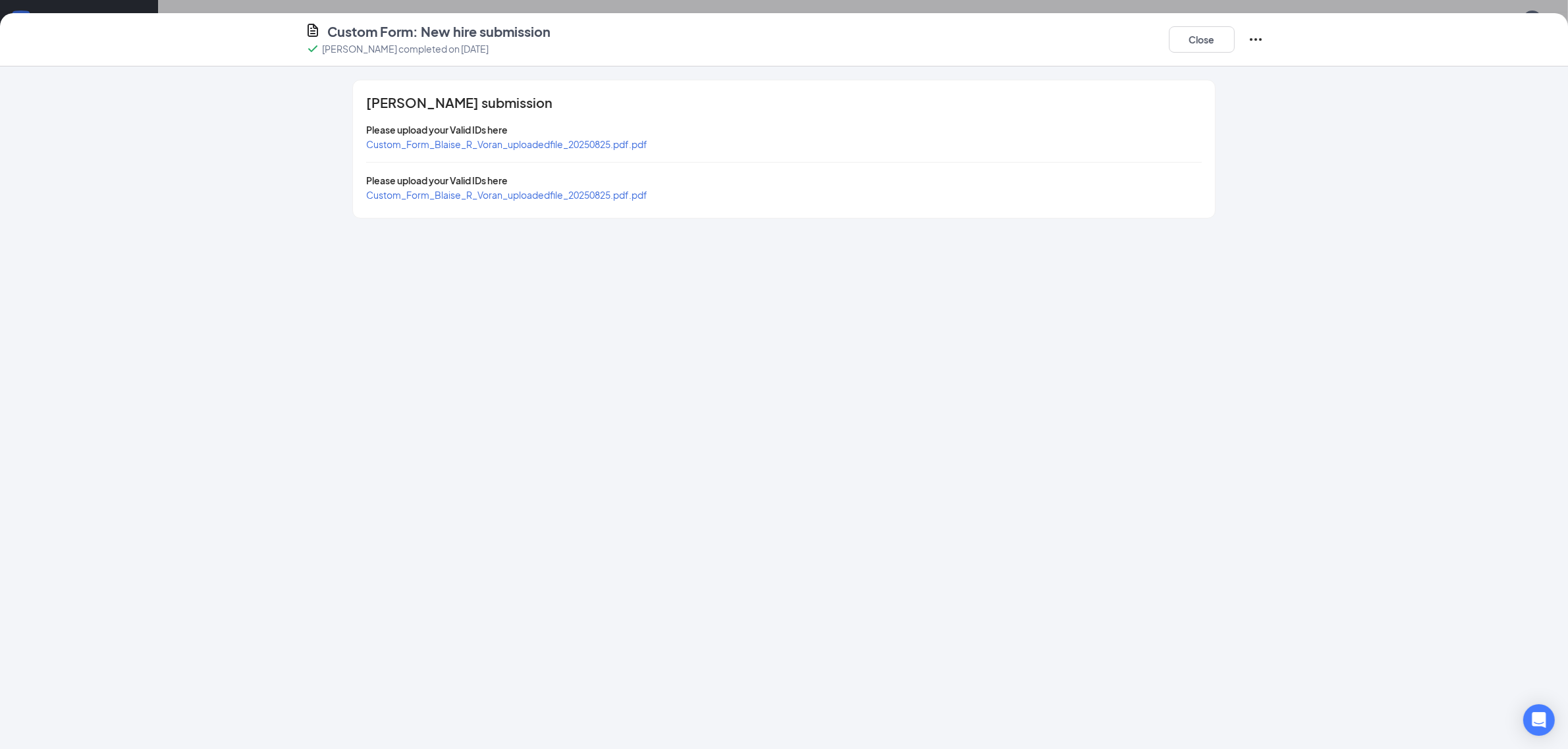
click at [542, 205] on div "Blaise R Voran's submission Please upload your Valid IDs here Custom_Form_Blais…" at bounding box center [783, 149] width 862 height 137
click at [538, 195] on span "Custom_Form_Blaise_R_Voran_uploadedfile_20250825.pdf.pdf" at bounding box center [507, 195] width 281 height 12
click at [531, 139] on span "Custom_Form_Blaise_R_Voran_uploadedfile_20250825.pdf.pdf" at bounding box center [507, 144] width 281 height 12
click at [1206, 31] on button "Close" at bounding box center [1202, 40] width 66 height 27
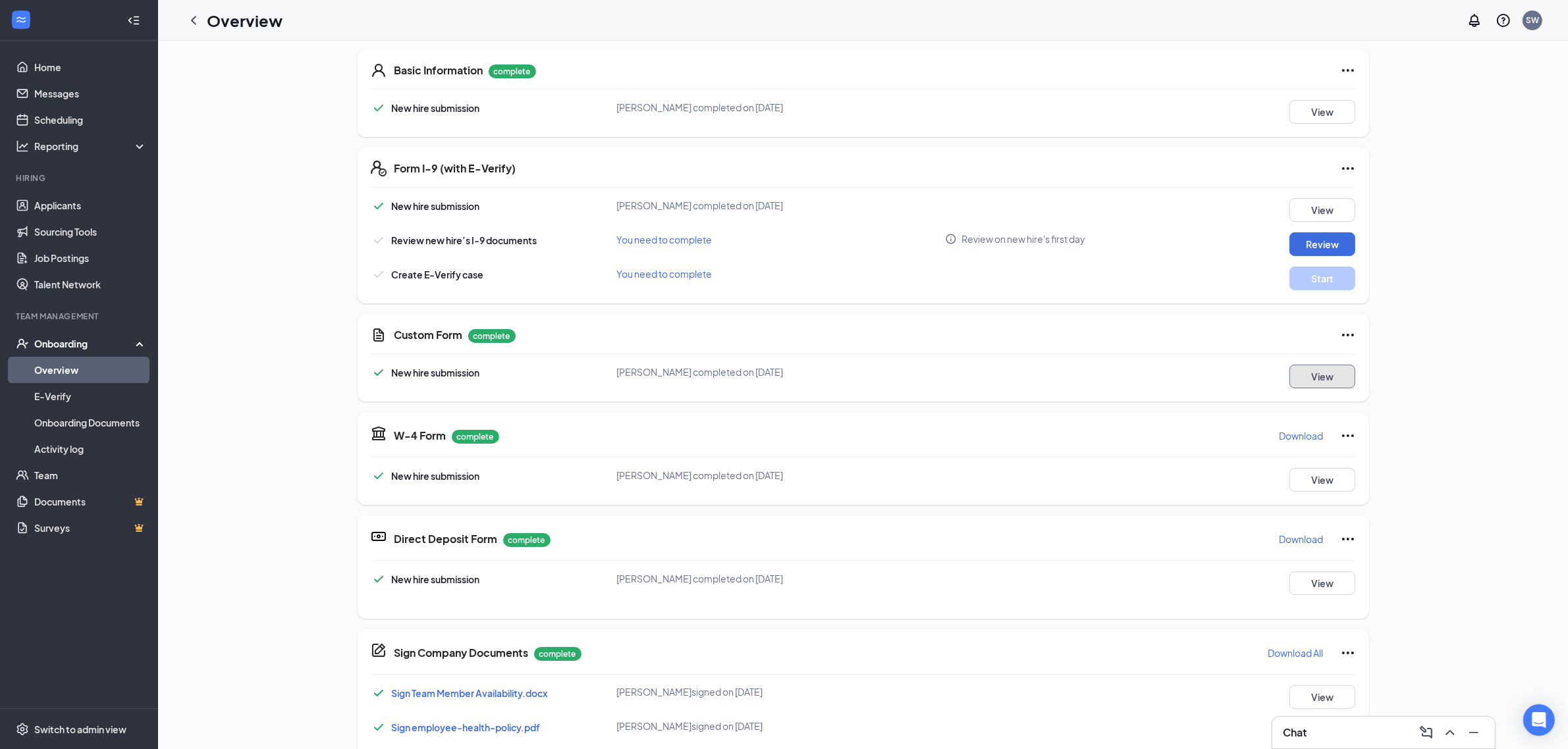
scroll to position [247, 0]
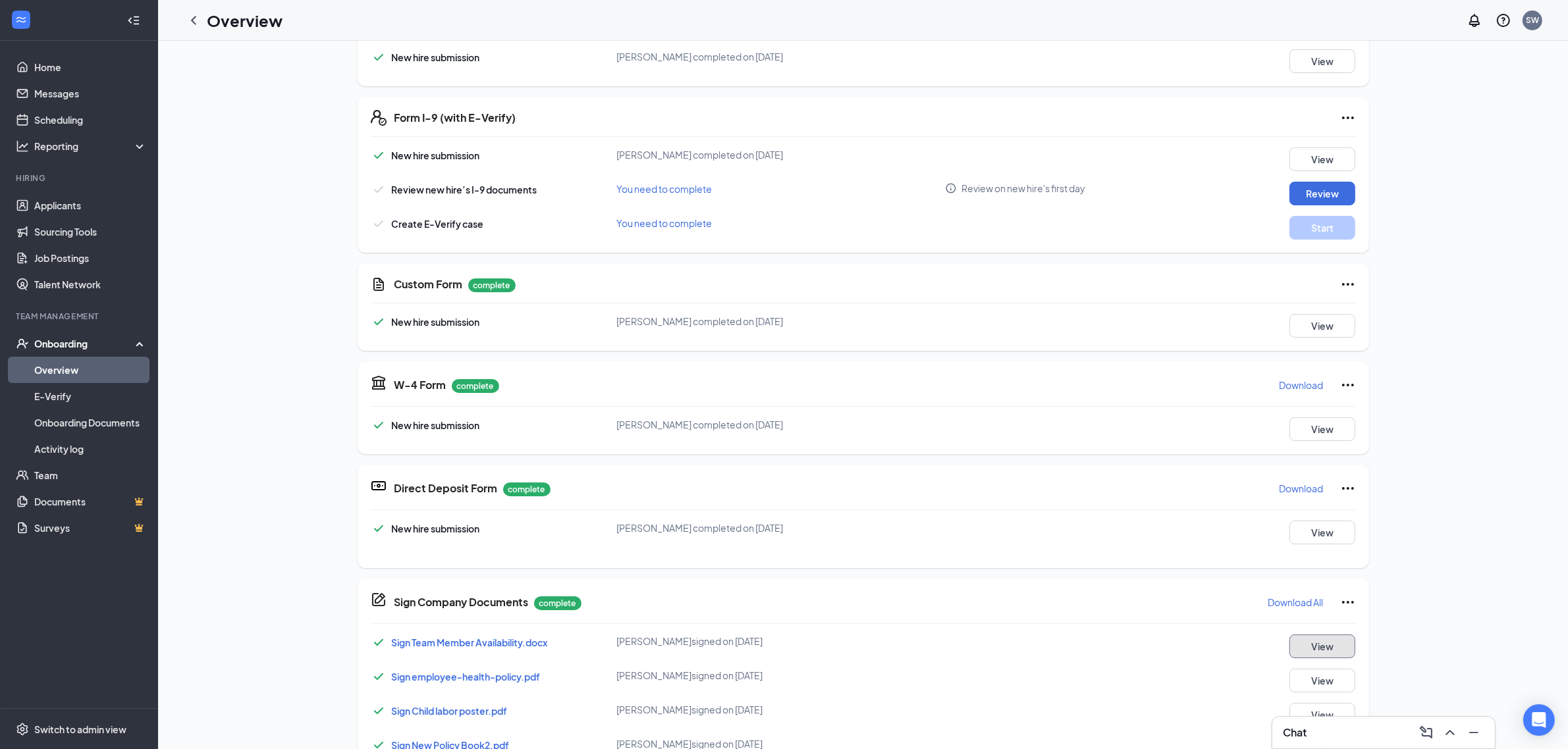
click at [1331, 653] on button "View" at bounding box center [1323, 646] width 66 height 23
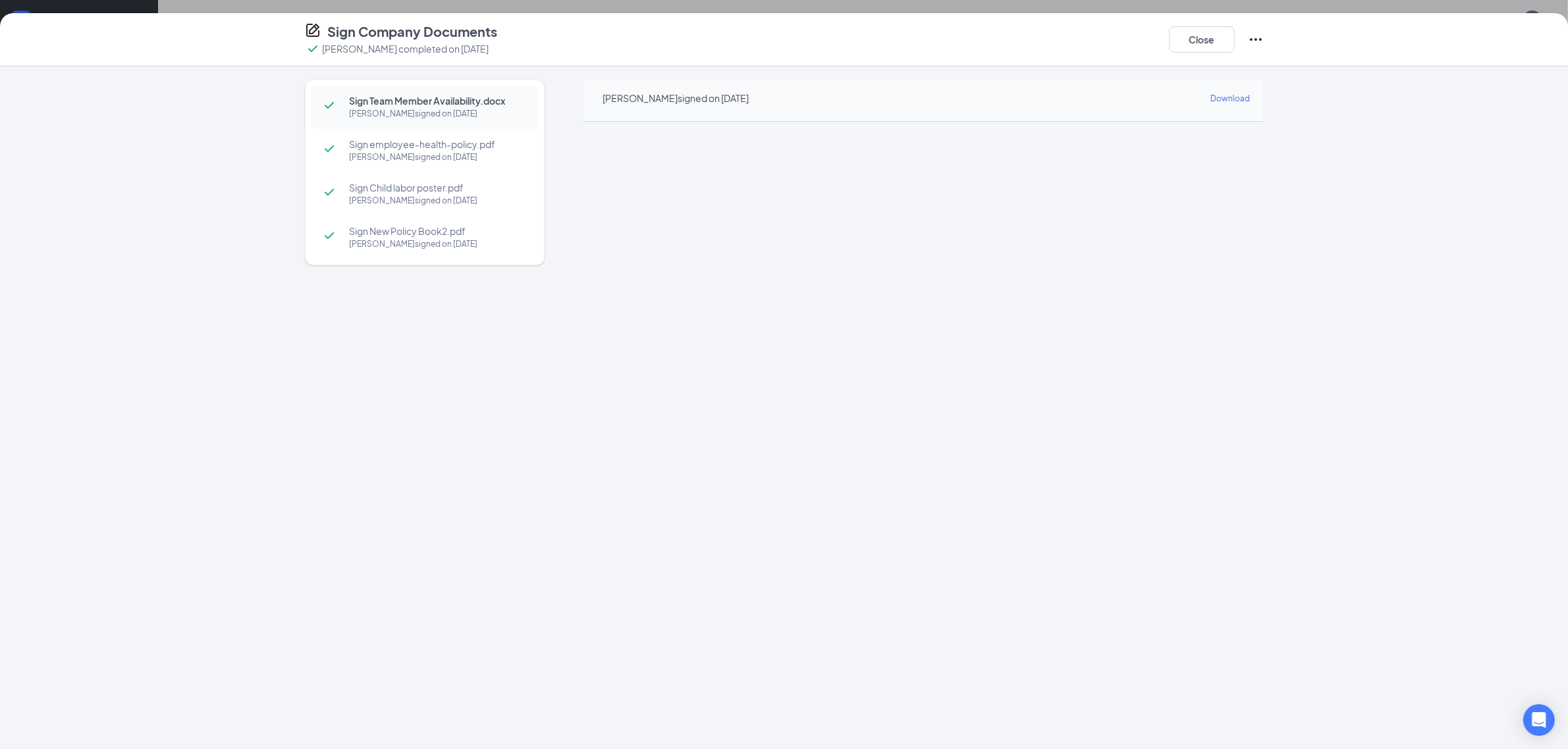
scroll to position [31, 0]
click at [1207, 36] on button "Close" at bounding box center [1202, 40] width 66 height 27
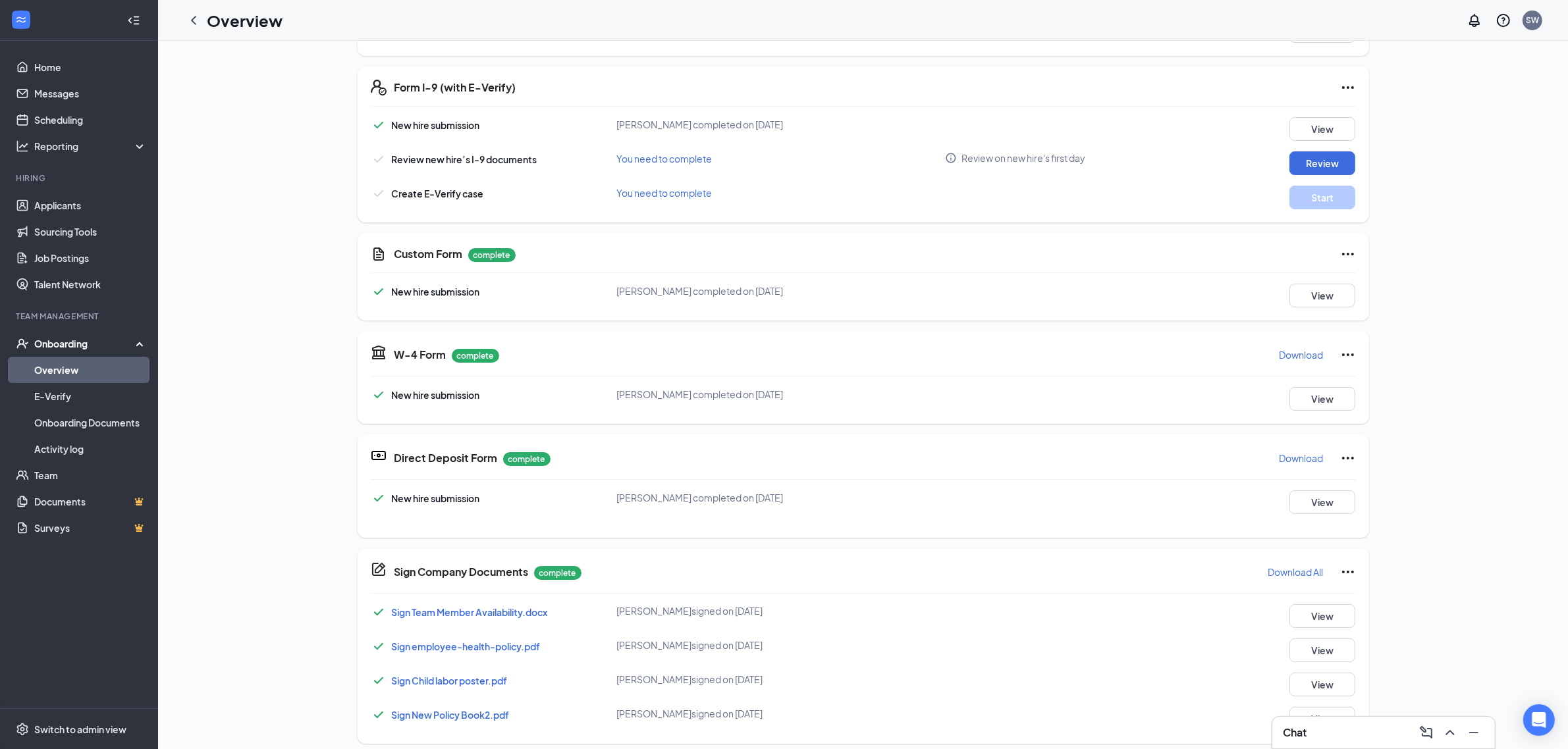
click at [1298, 355] on p "Download" at bounding box center [1302, 354] width 44 height 13
click at [1320, 158] on button "Review" at bounding box center [1323, 163] width 66 height 23
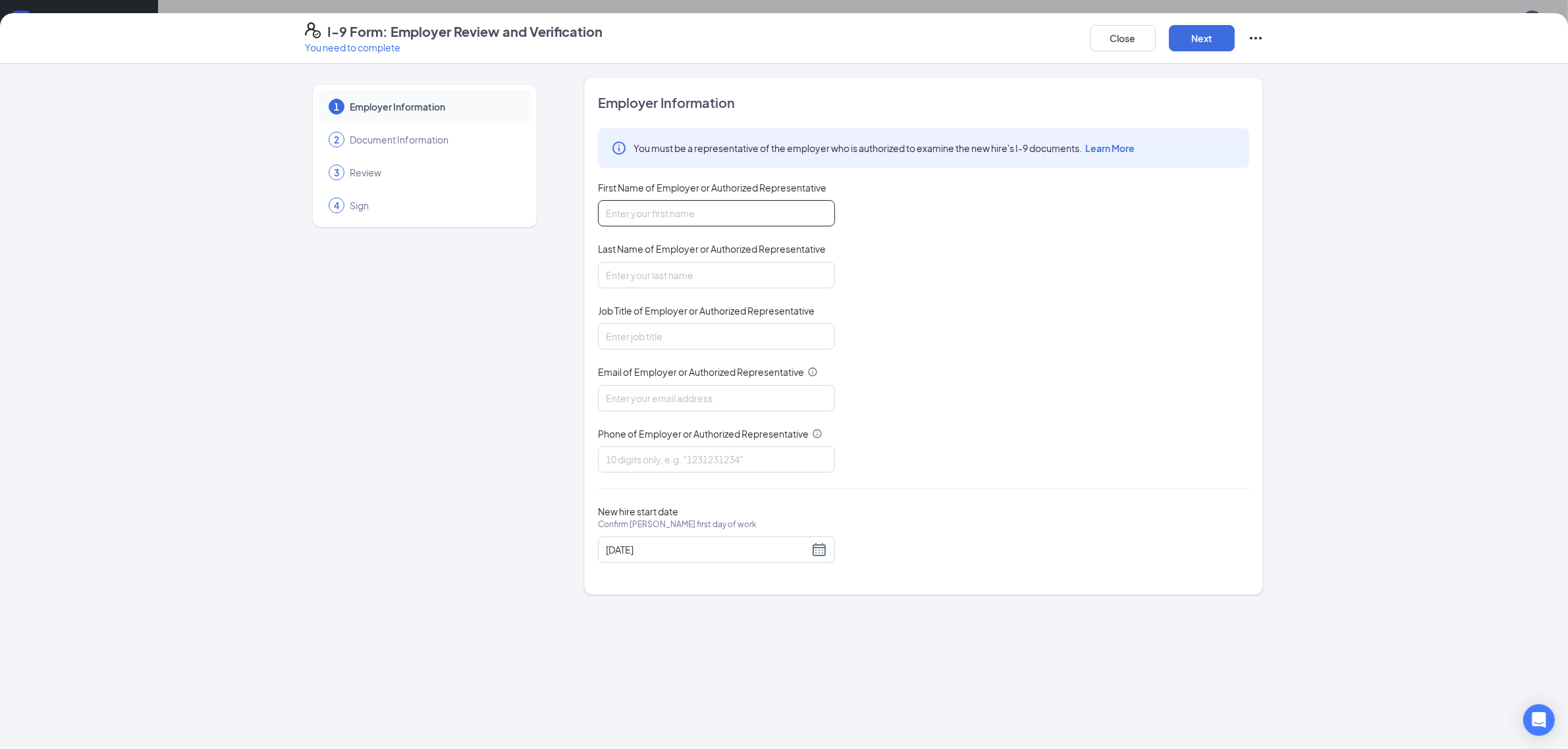
click at [719, 215] on input "First Name of Employer or Authorized Representative" at bounding box center [717, 213] width 237 height 27
type input "[PERSON_NAME]"
click at [719, 266] on input "Last Name of Employer or Authorized Representative" at bounding box center [717, 275] width 237 height 27
type input "[PERSON_NAME]"
click at [652, 341] on input "Job Title of Employer or Authorized Representative" at bounding box center [717, 336] width 237 height 27
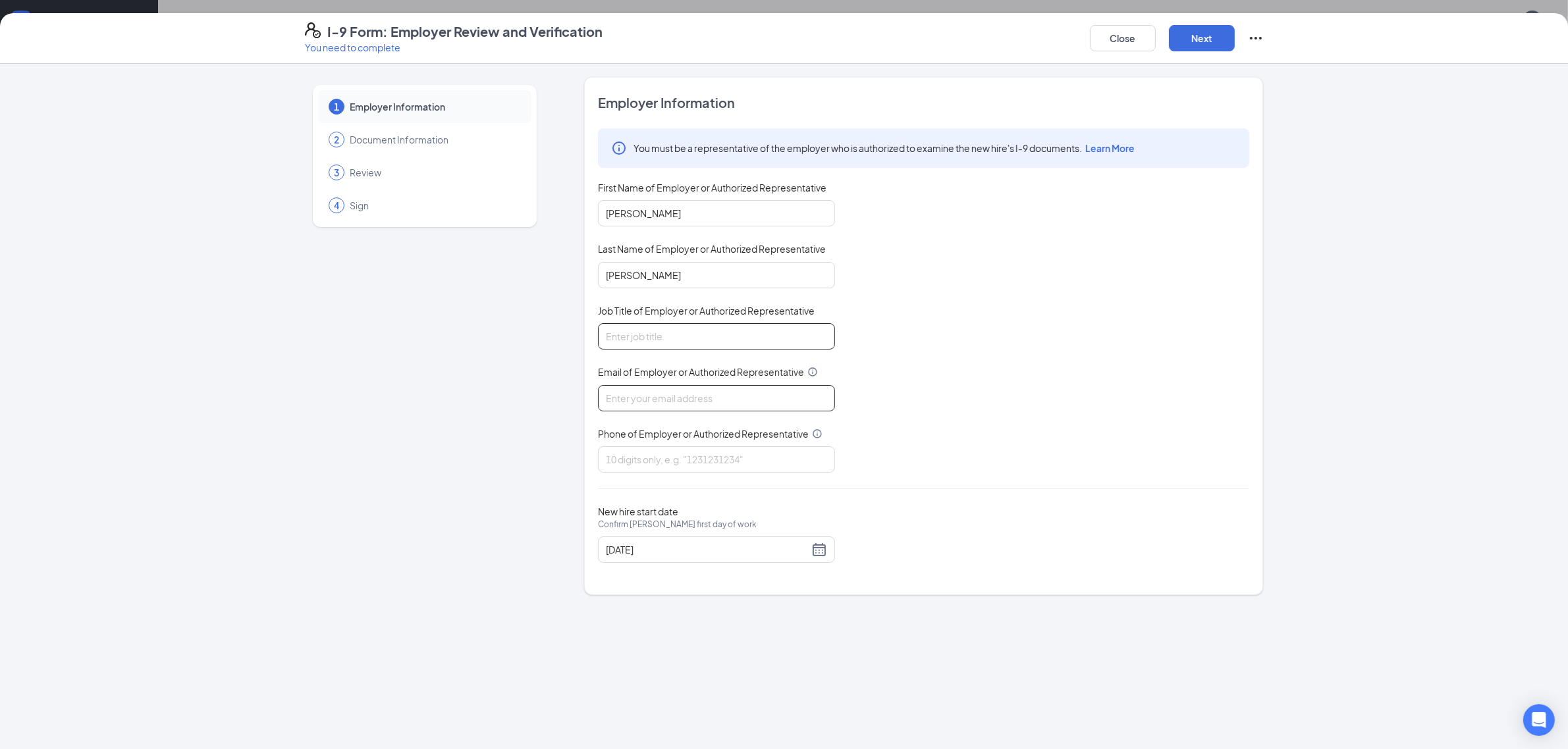
type input "HR Director"
click at [692, 399] on input "Email of Employer or Authorized Representative" at bounding box center [717, 398] width 237 height 27
type input "[EMAIL_ADDRESS][DOMAIN_NAME]"
drag, startPoint x: 672, startPoint y: 465, endPoint x: 685, endPoint y: 464, distance: 13.0
click at [672, 465] on input "Phone of Employer or Authorized Representative" at bounding box center [717, 459] width 237 height 27
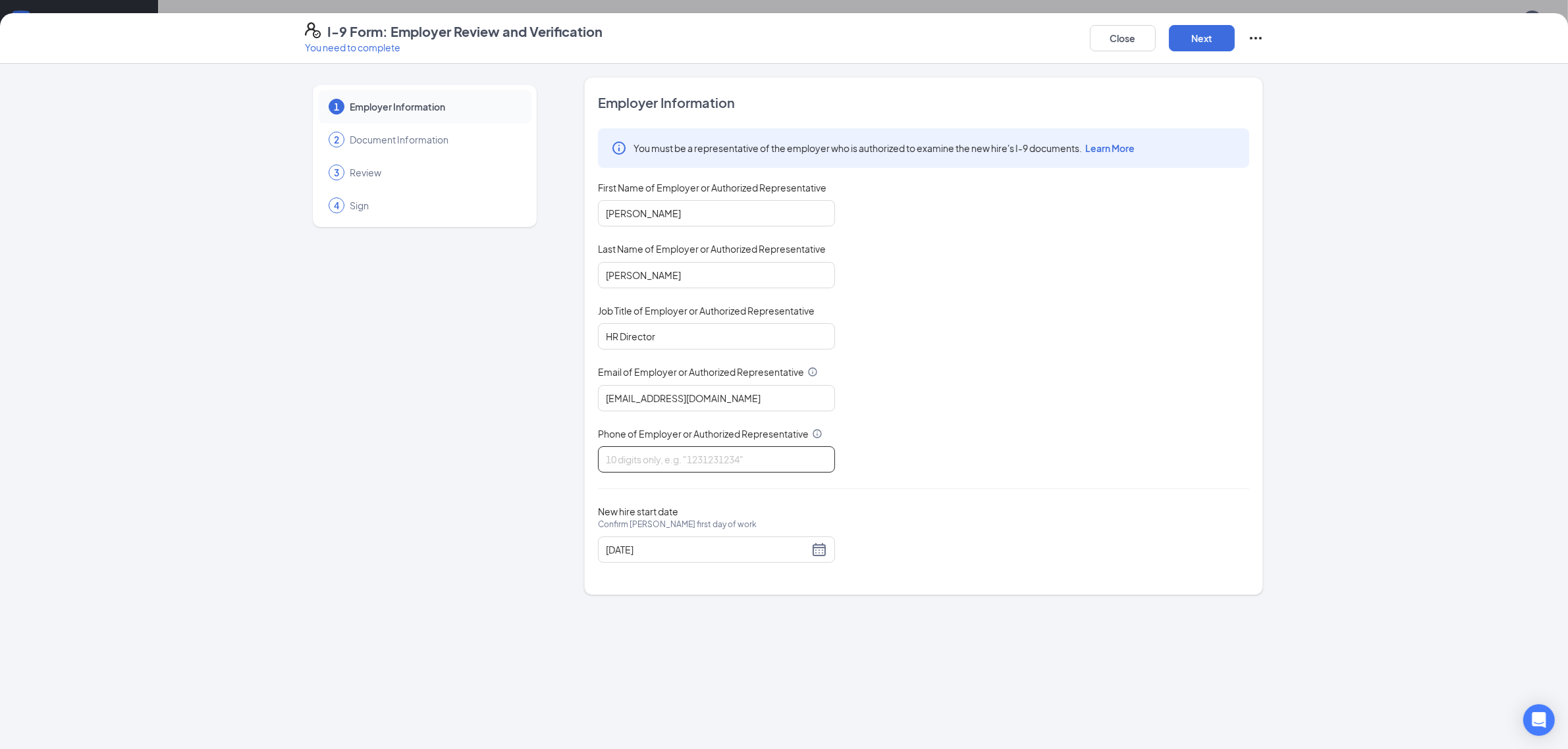
type input "8702086490"
click at [1192, 44] on button "Next" at bounding box center [1202, 38] width 66 height 27
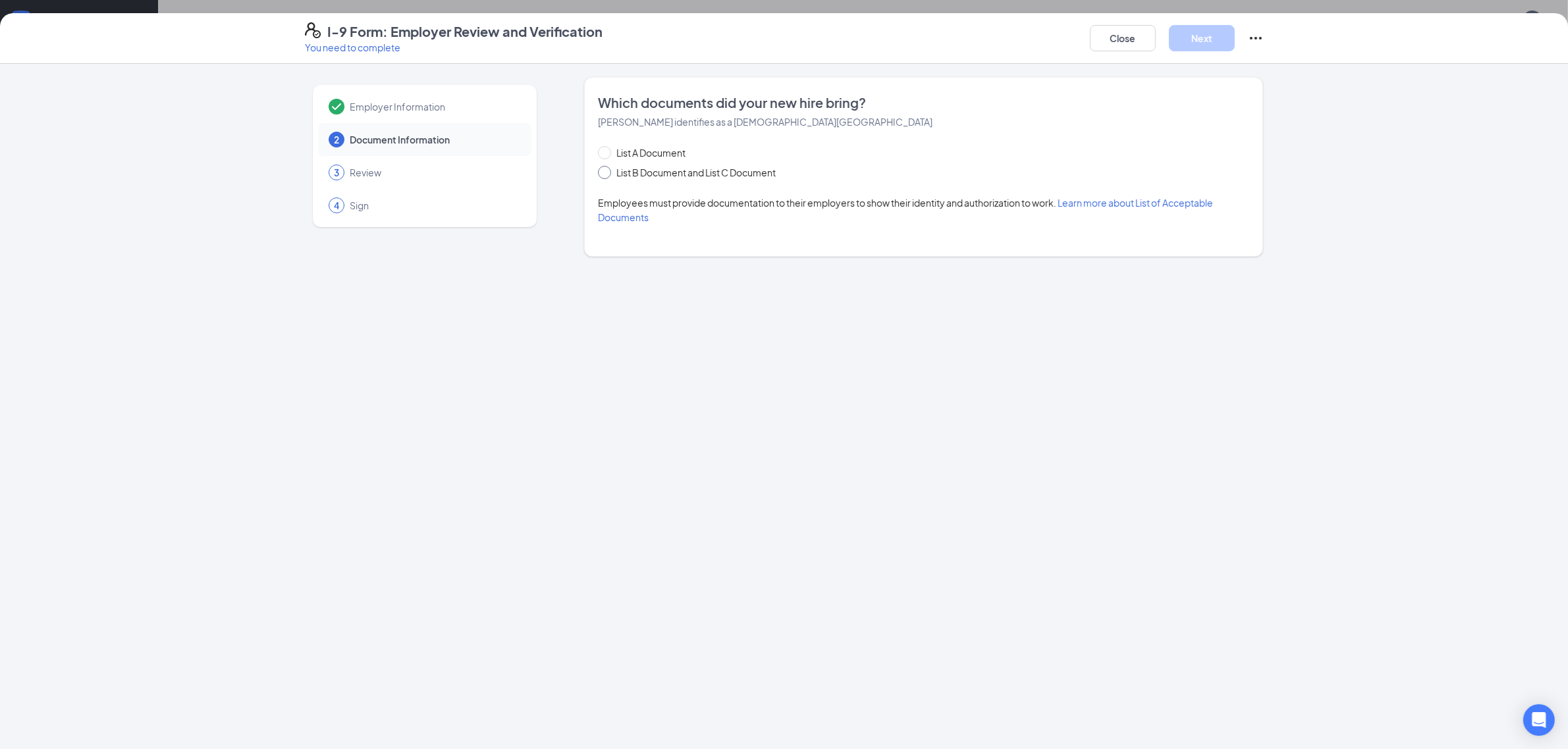
click at [604, 174] on input "List B Document and List C Document" at bounding box center [602, 170] width 9 height 9
radio input "true"
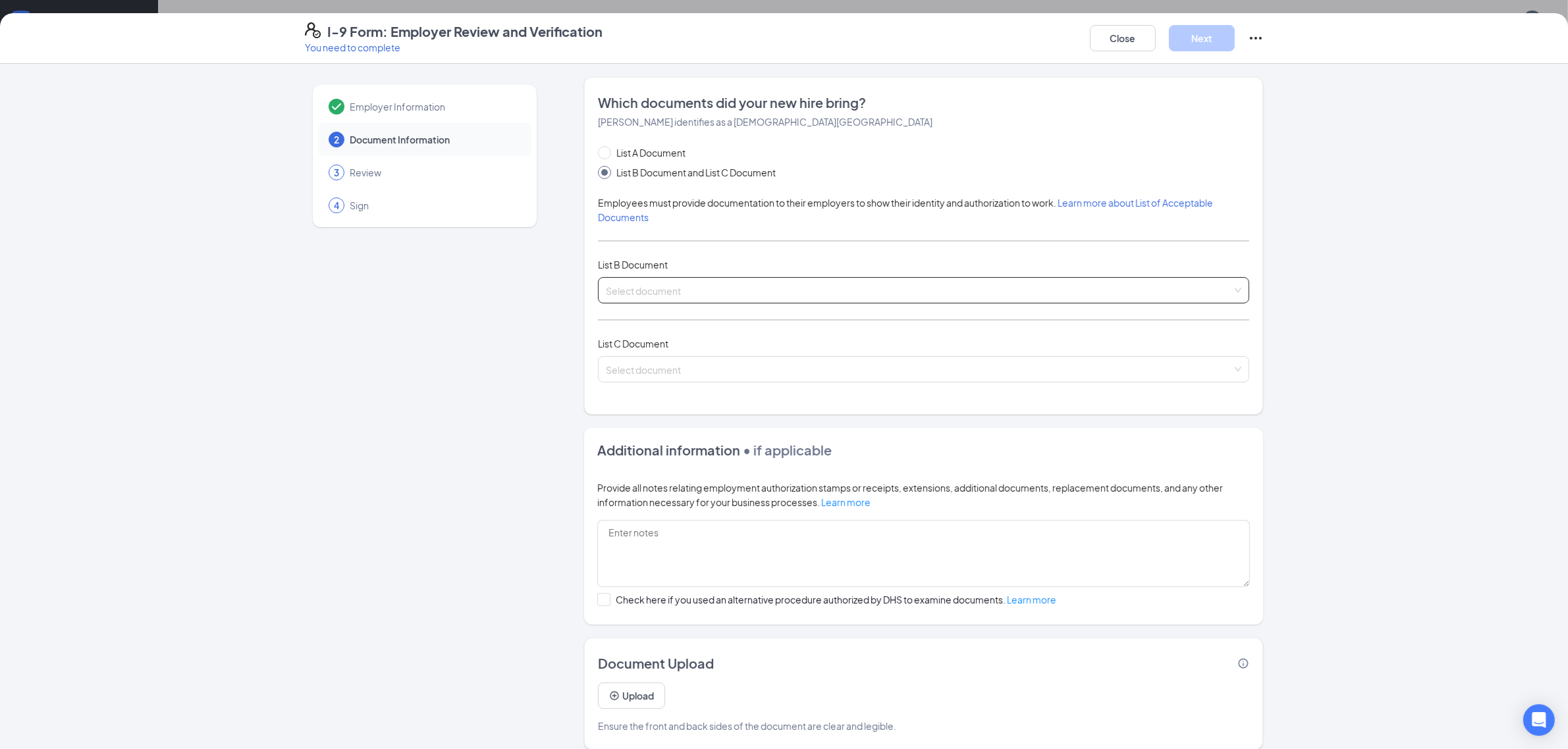
click at [647, 287] on input "search" at bounding box center [919, 287] width 627 height 19
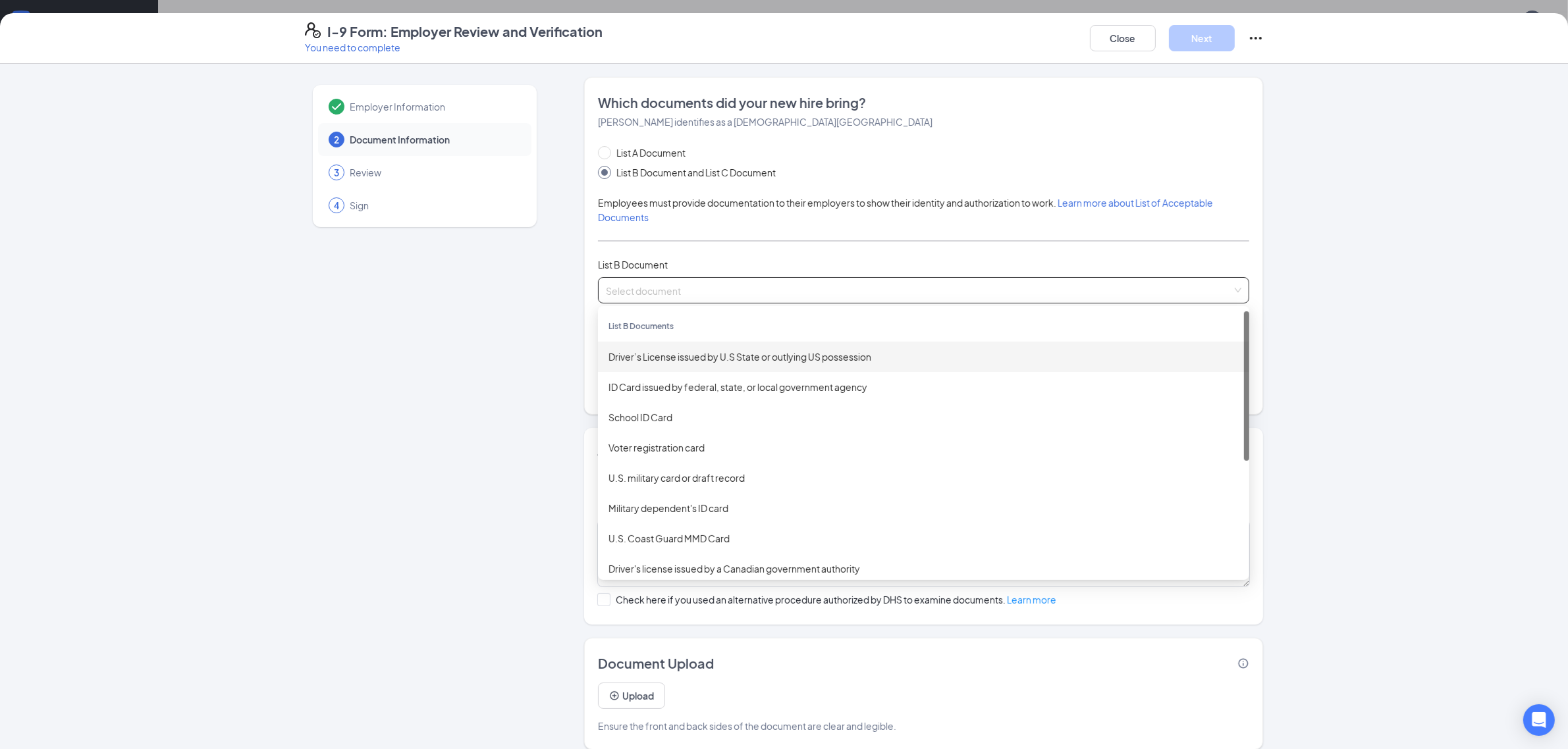
click at [666, 359] on div "Driver’s License issued by U.S State or outlying US possession" at bounding box center [924, 357] width 631 height 15
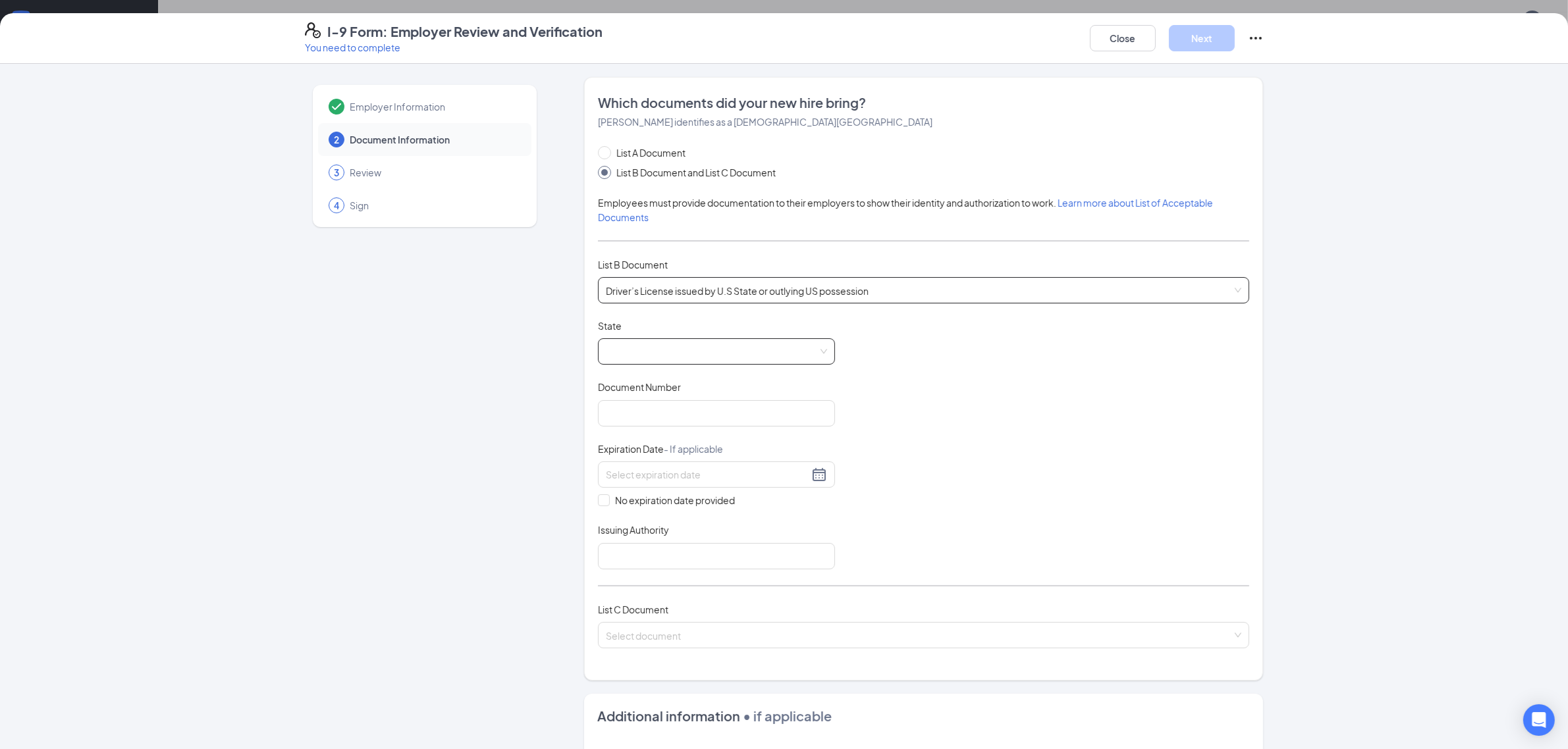
click at [620, 355] on span at bounding box center [716, 351] width 221 height 25
click at [631, 448] on div "[US_STATE]" at bounding box center [717, 444] width 216 height 15
click at [648, 419] on input "Document Number" at bounding box center [717, 413] width 237 height 27
type input "V650-076-08-844-0"
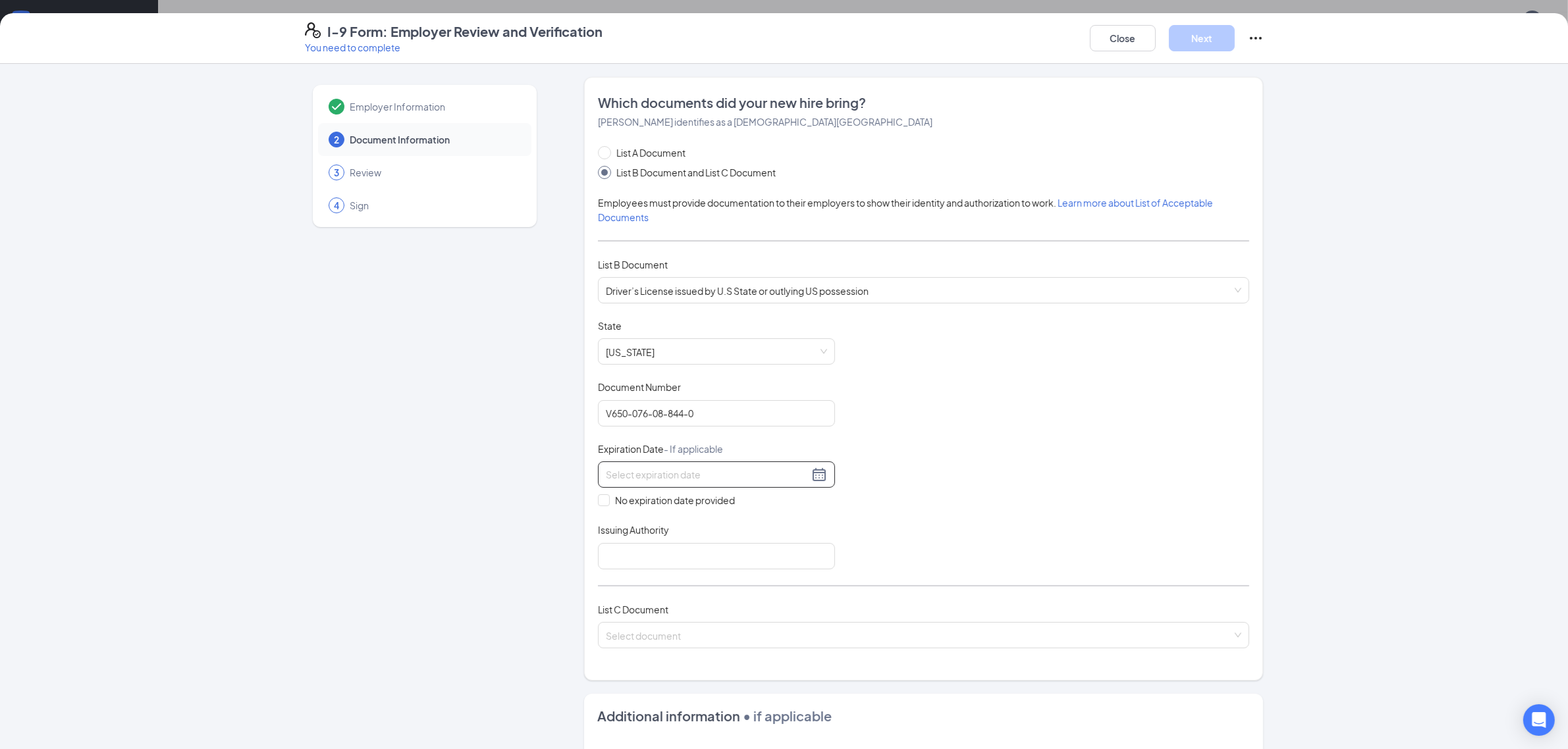
click at [669, 492] on div "No expiration date provided" at bounding box center [717, 484] width 237 height 46
click at [662, 482] on input at bounding box center [706, 475] width 203 height 15
click at [725, 613] on div "24" at bounding box center [731, 613] width 16 height 16
type input "09/24/2032"
click at [663, 552] on input "Issuing Authority" at bounding box center [717, 556] width 237 height 27
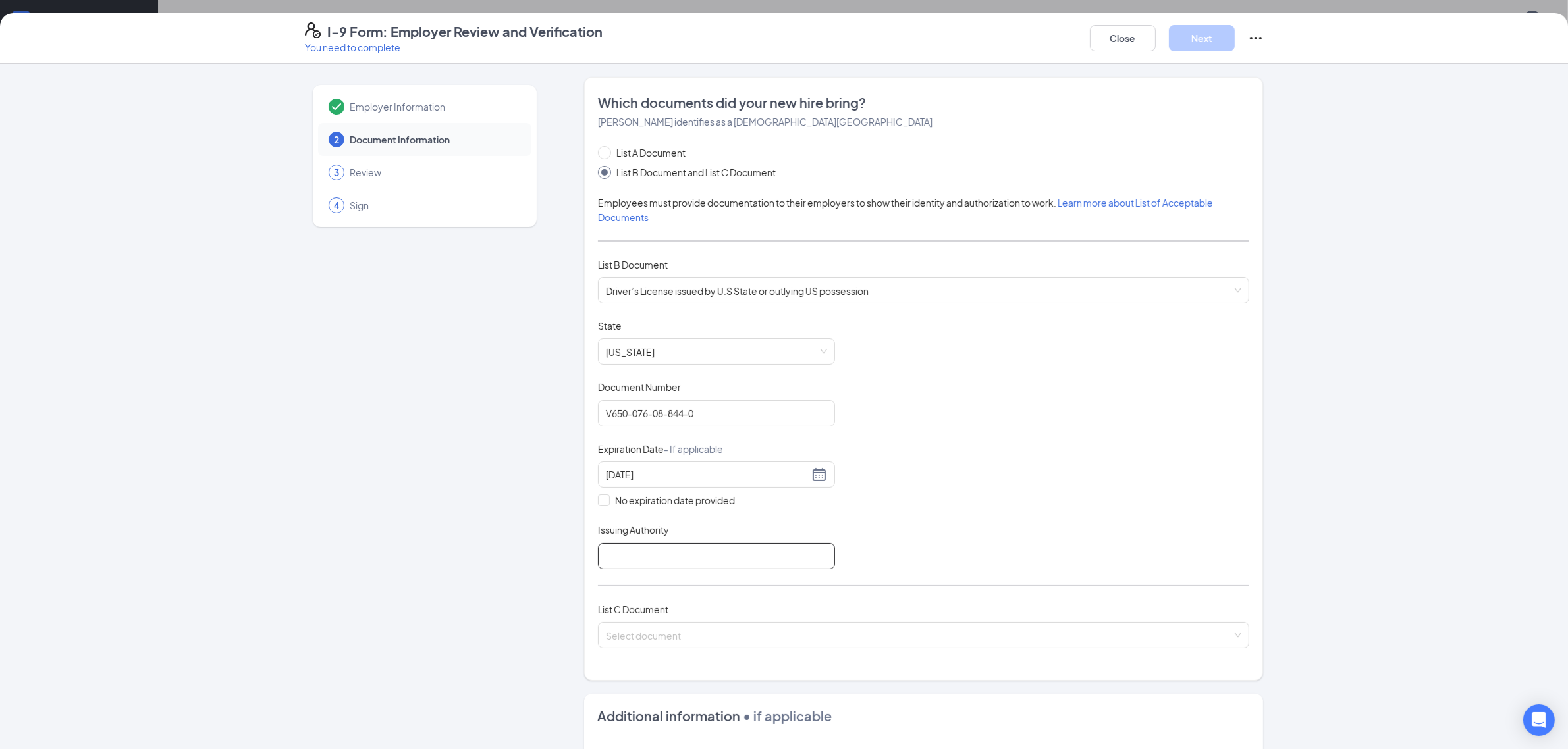
type input "State of [US_STATE]"
click at [670, 630] on input "search" at bounding box center [919, 633] width 627 height 19
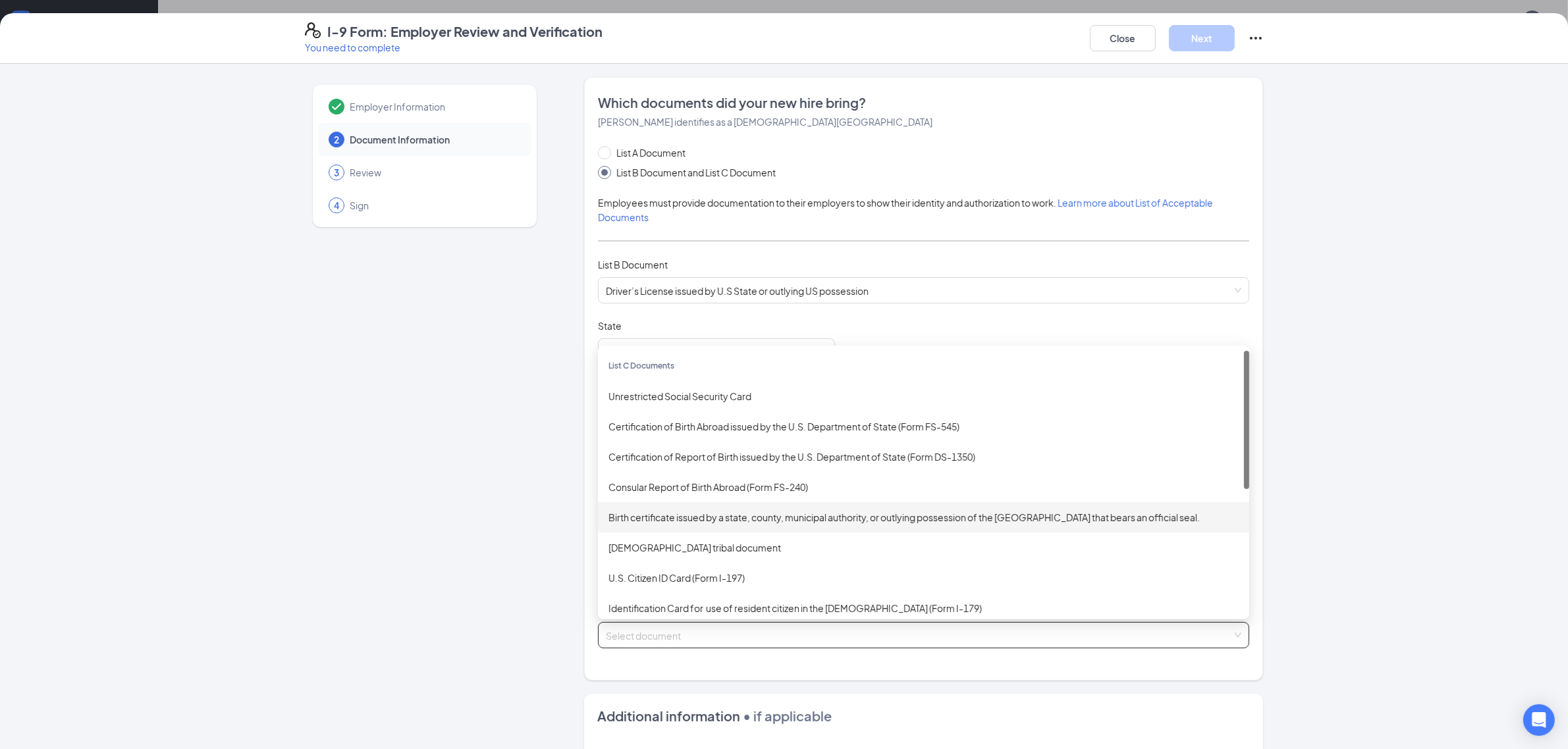
click at [686, 518] on div "Birth certificate issued by a state, county, municipal authority, or outlying p…" at bounding box center [924, 517] width 631 height 15
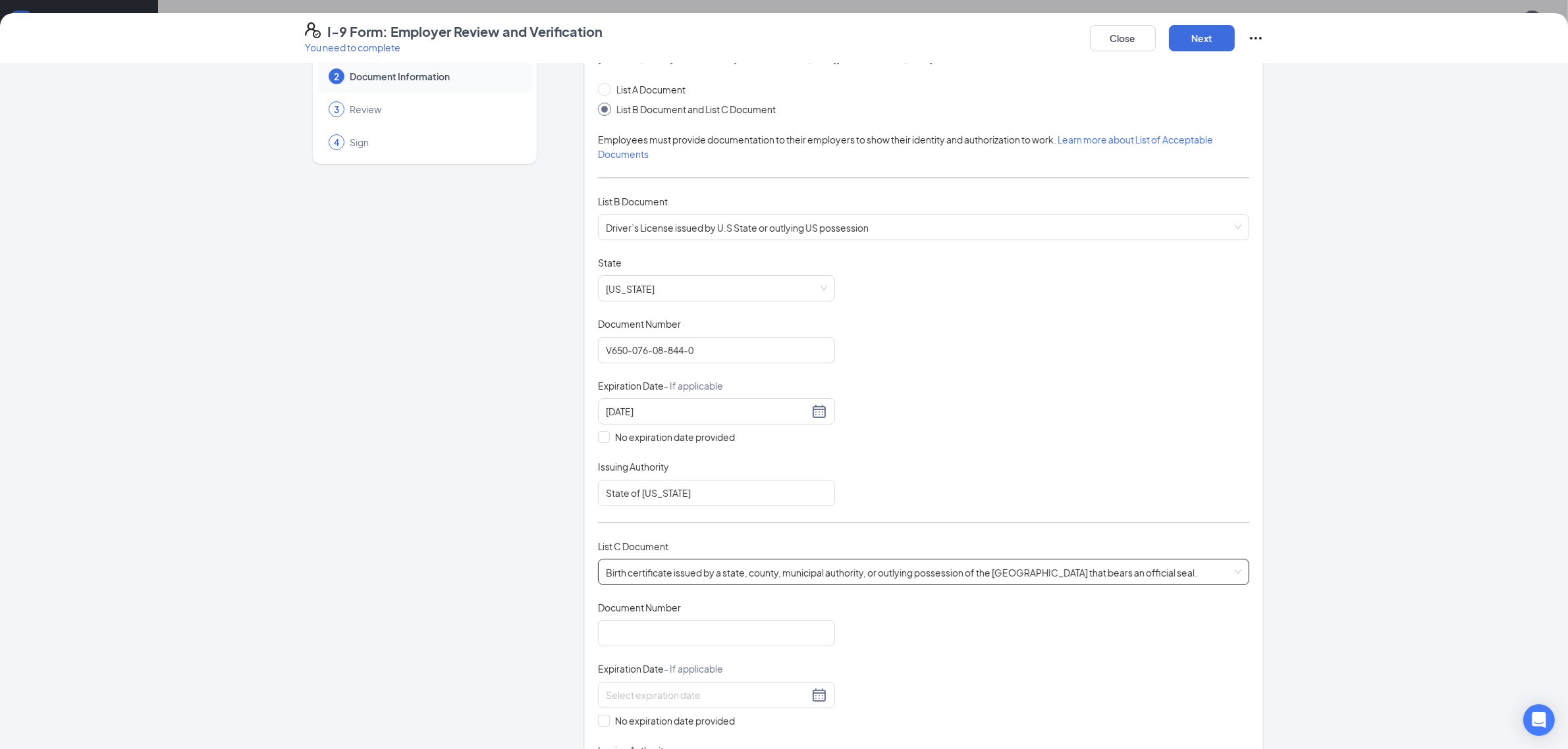
scroll to position [165, 0]
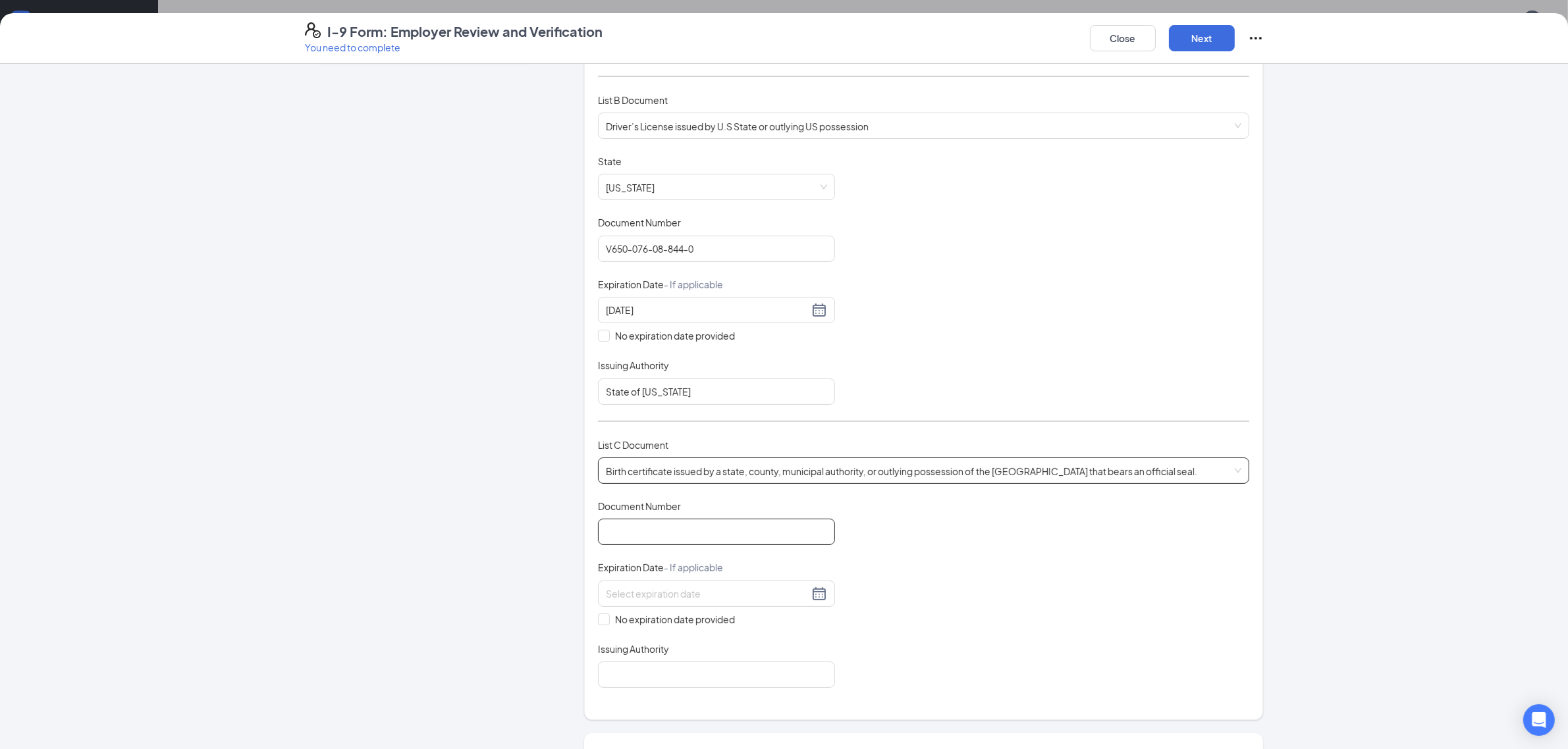
click at [652, 529] on input "Document Number" at bounding box center [717, 532] width 237 height 27
type input "124-08-107014"
click at [598, 620] on input "No expiration date provided" at bounding box center [602, 617] width 9 height 9
checkbox input "true"
click at [635, 686] on input "Issuing Authority" at bounding box center [717, 677] width 237 height 27
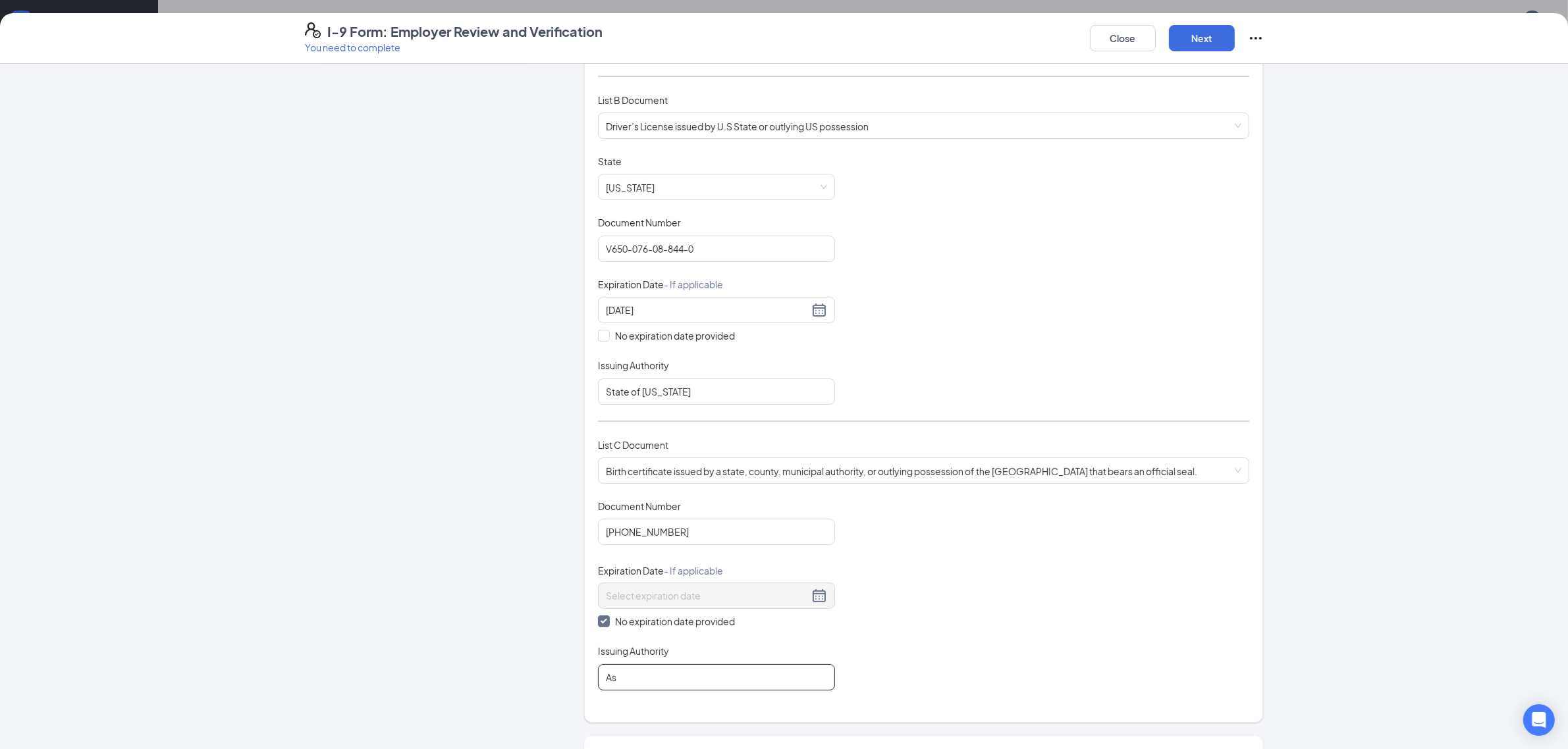
type input "A"
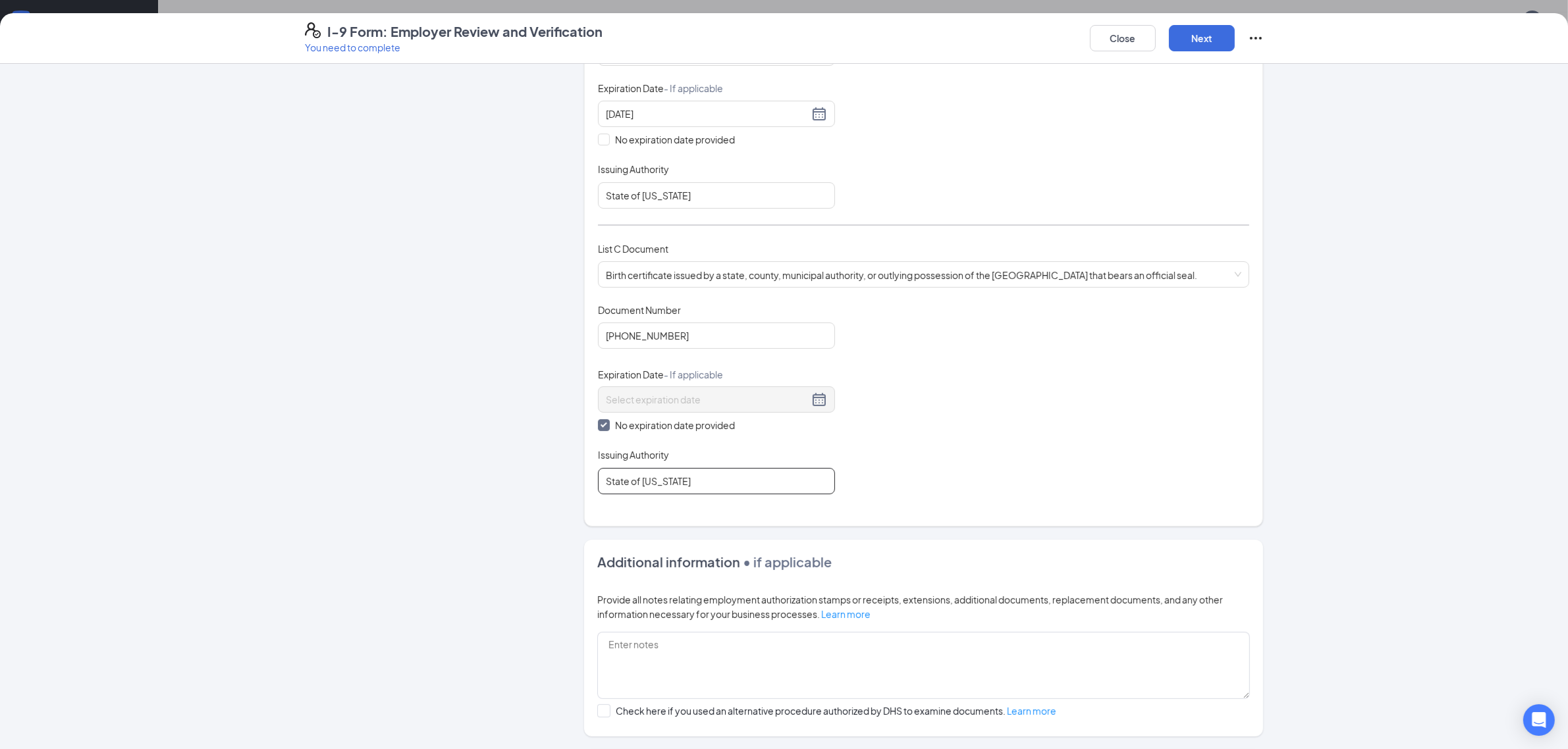
scroll to position [487, 0]
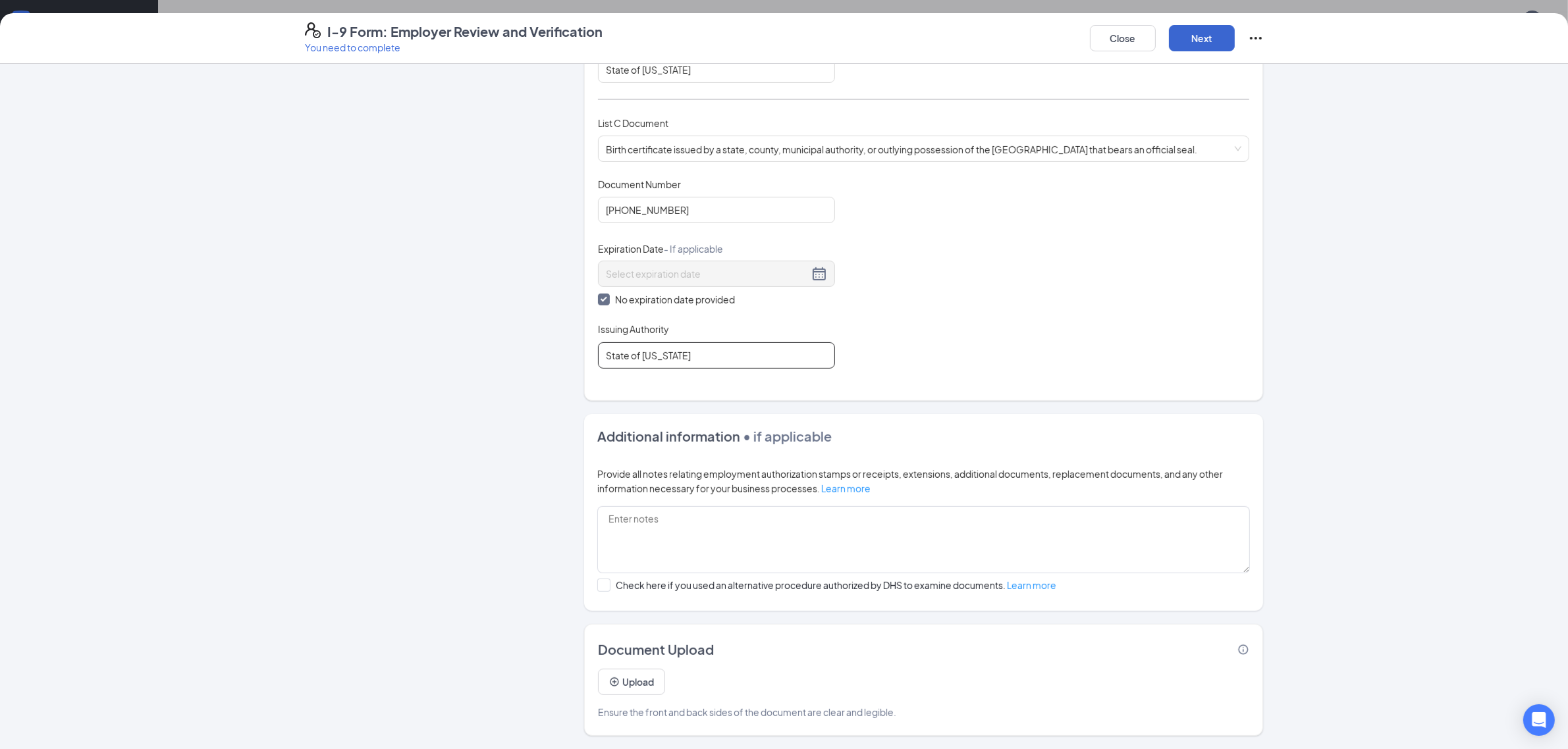
type input "State of Missouri"
click at [1196, 27] on button "Next" at bounding box center [1202, 38] width 66 height 27
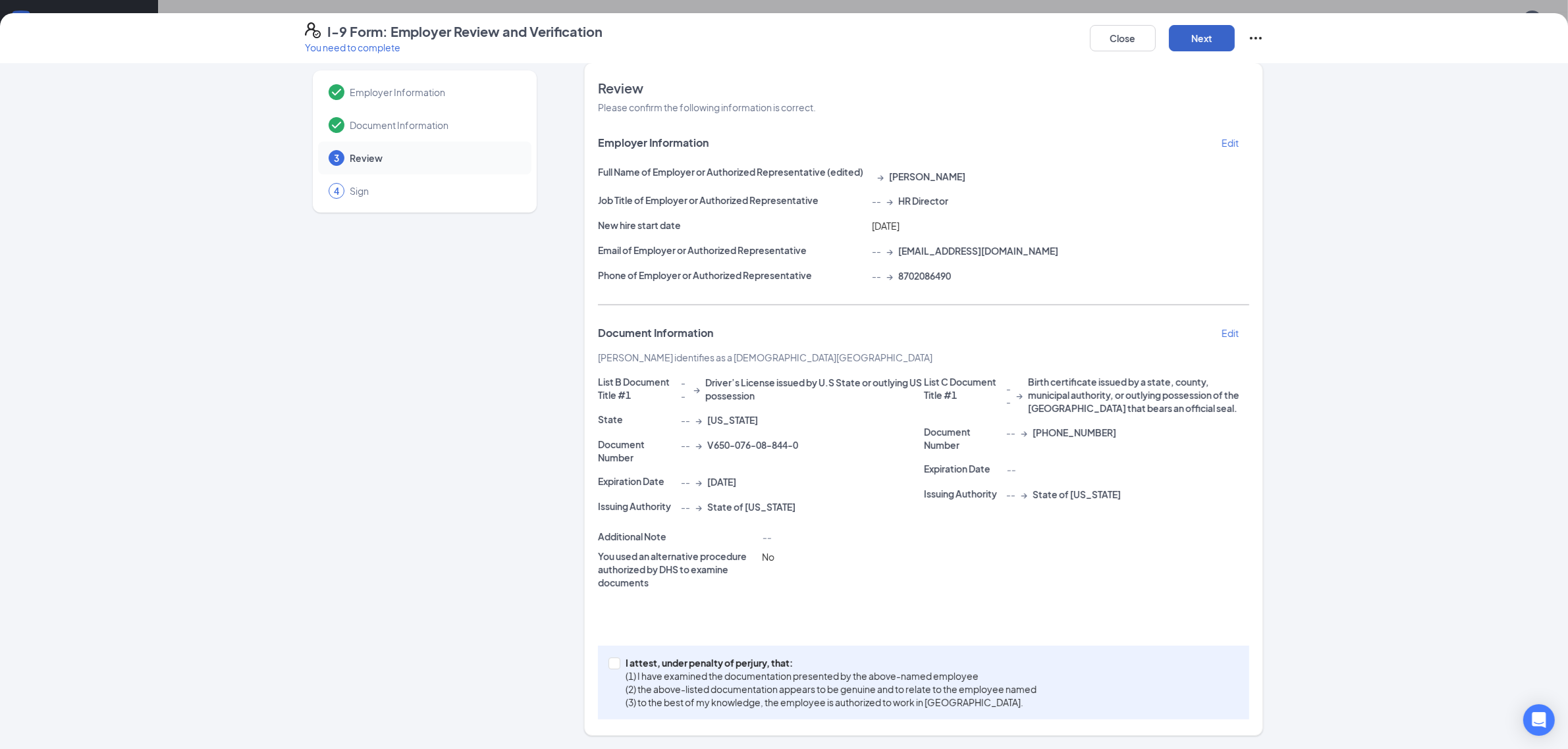
scroll to position [13, 0]
click at [609, 666] on input "I attest, under penalty of [PERSON_NAME], that: (1) I have examined the documen…" at bounding box center [613, 663] width 9 height 9
checkbox input "true"
click at [1195, 40] on button "Next" at bounding box center [1202, 38] width 66 height 27
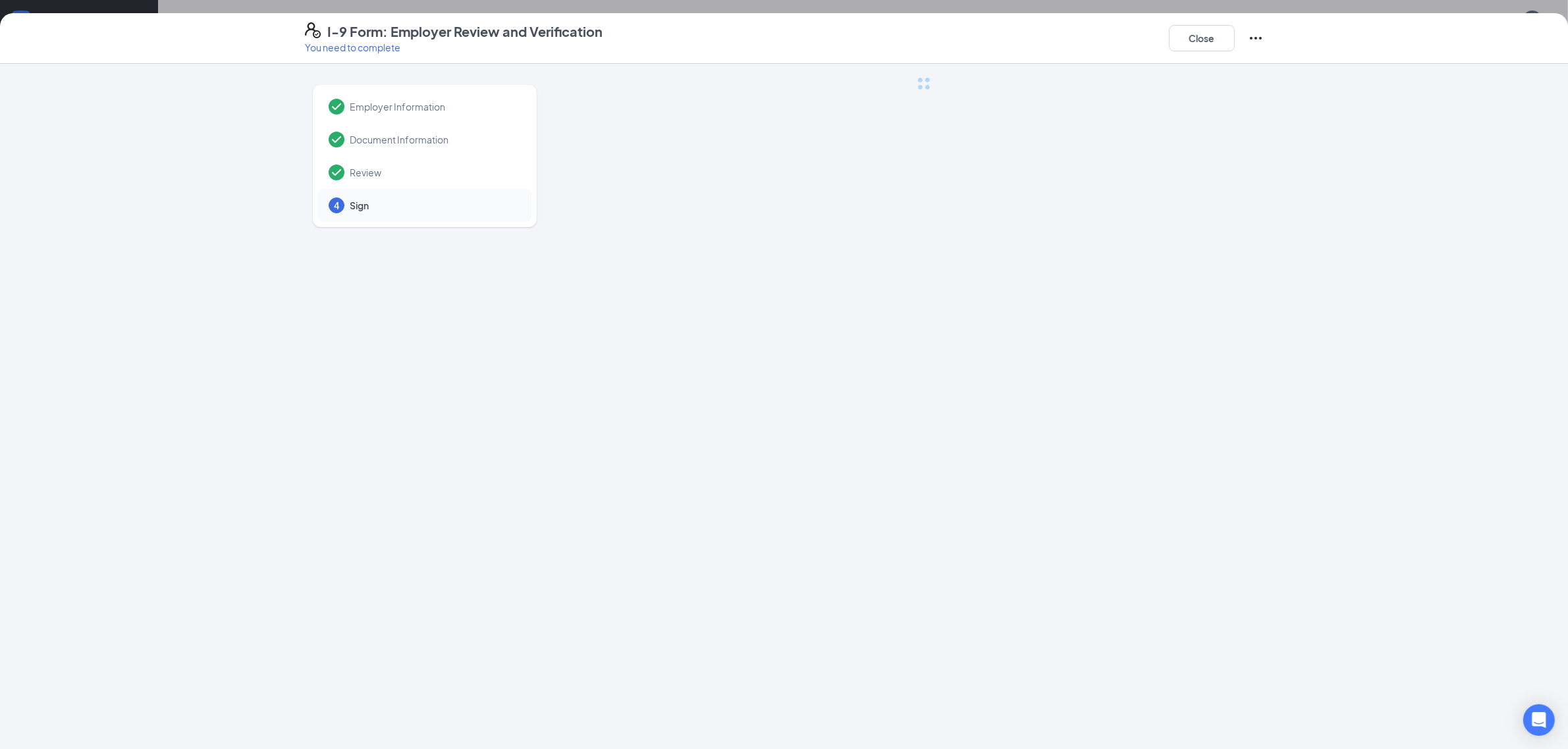
scroll to position [0, 0]
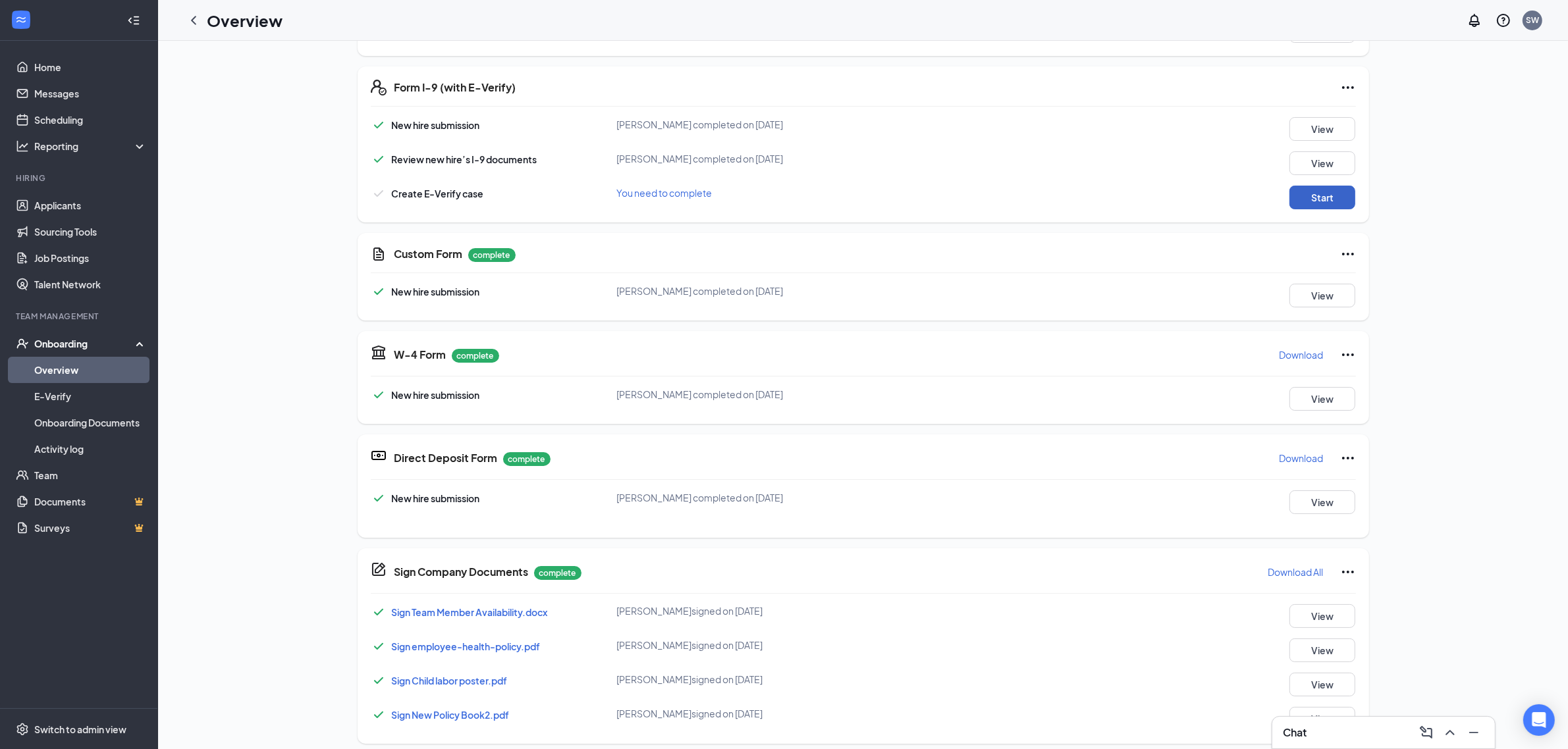
click at [1323, 199] on button "Start" at bounding box center [1323, 197] width 66 height 23
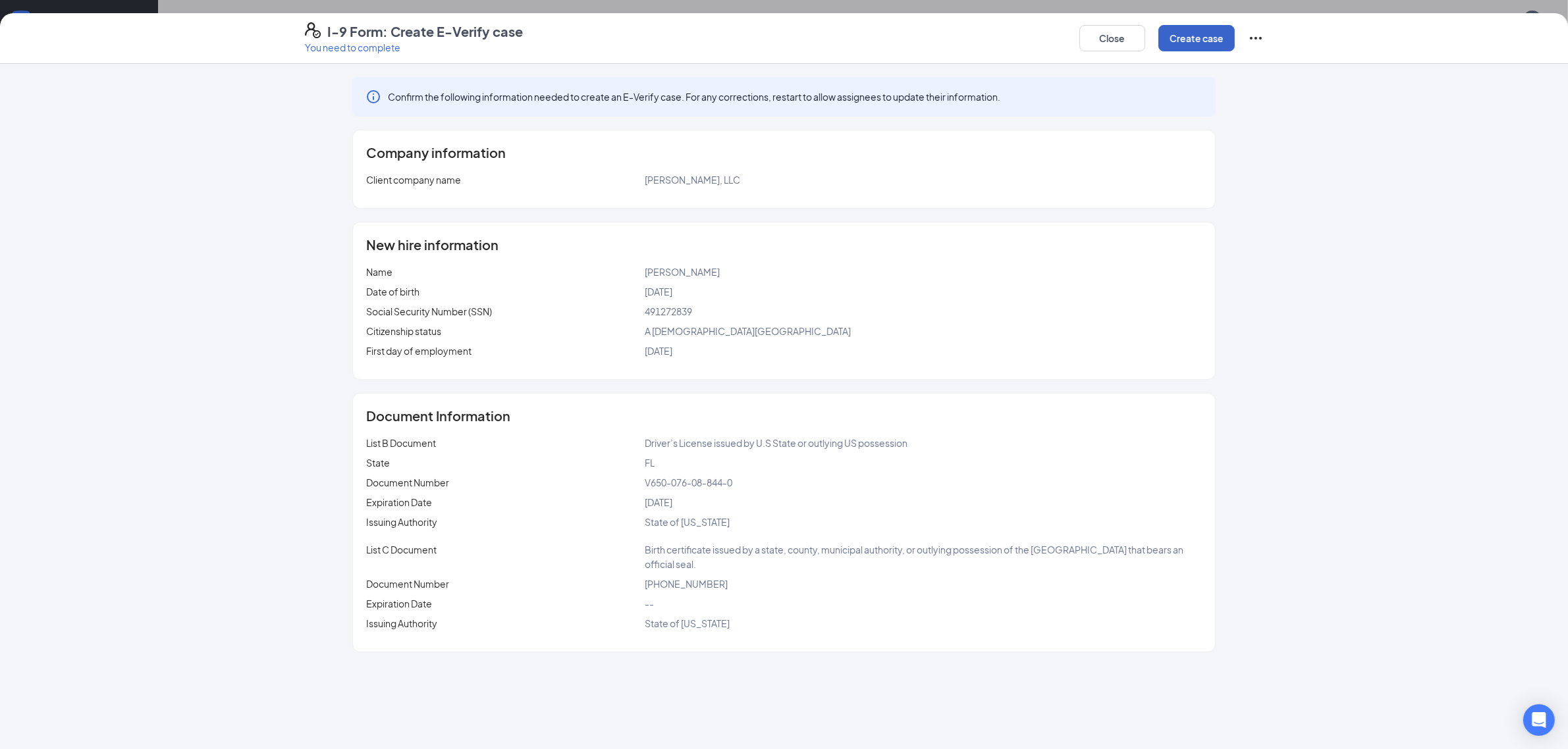
click at [1182, 36] on button "Create case" at bounding box center [1197, 38] width 77 height 27
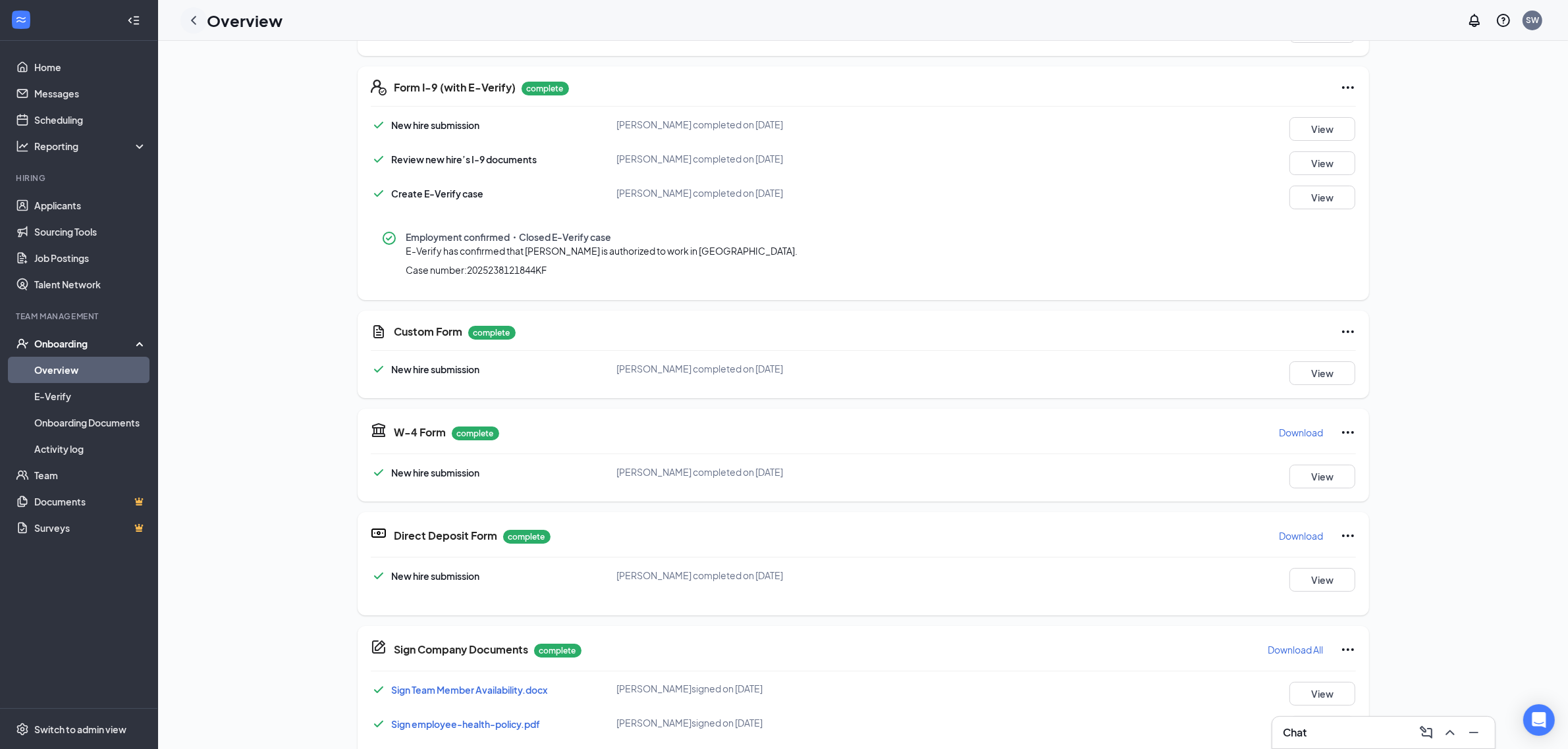
click at [199, 15] on icon "ChevronLeft" at bounding box center [194, 20] width 16 height 16
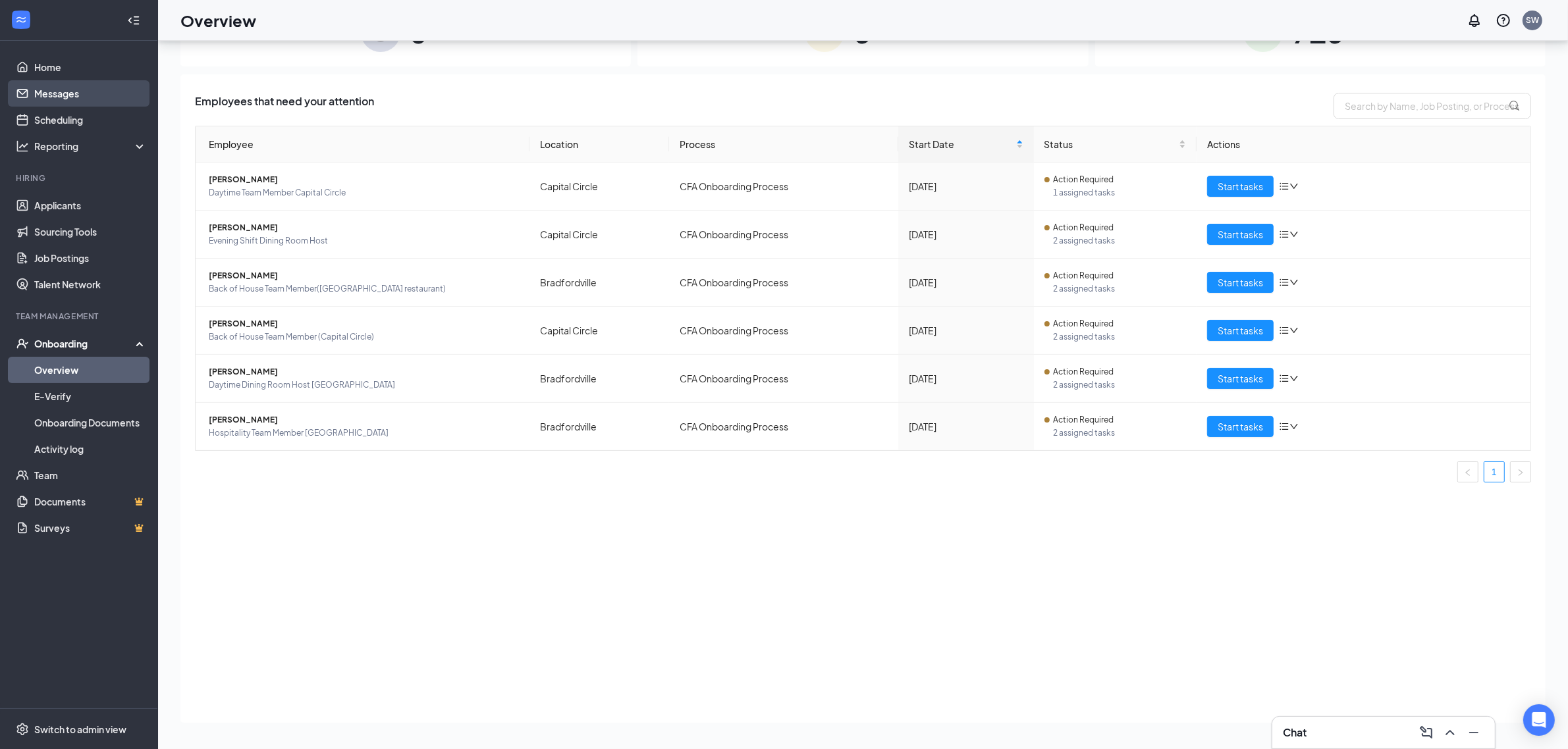
click at [61, 87] on link "Messages" at bounding box center [90, 94] width 112 height 27
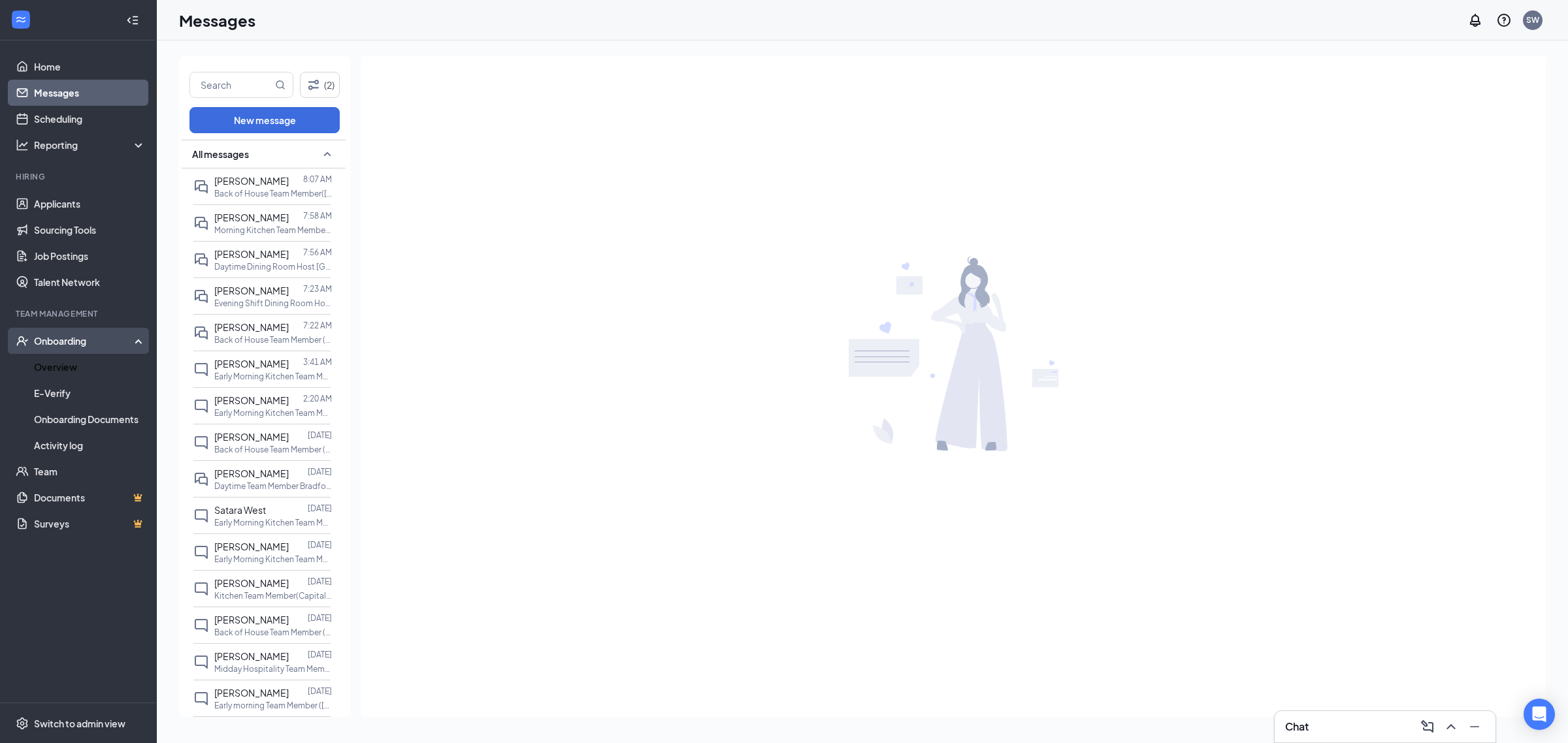
drag, startPoint x: 72, startPoint y: 358, endPoint x: 64, endPoint y: 351, distance: 10.6
click at [72, 356] on link "Overview" at bounding box center [89, 367] width 111 height 26
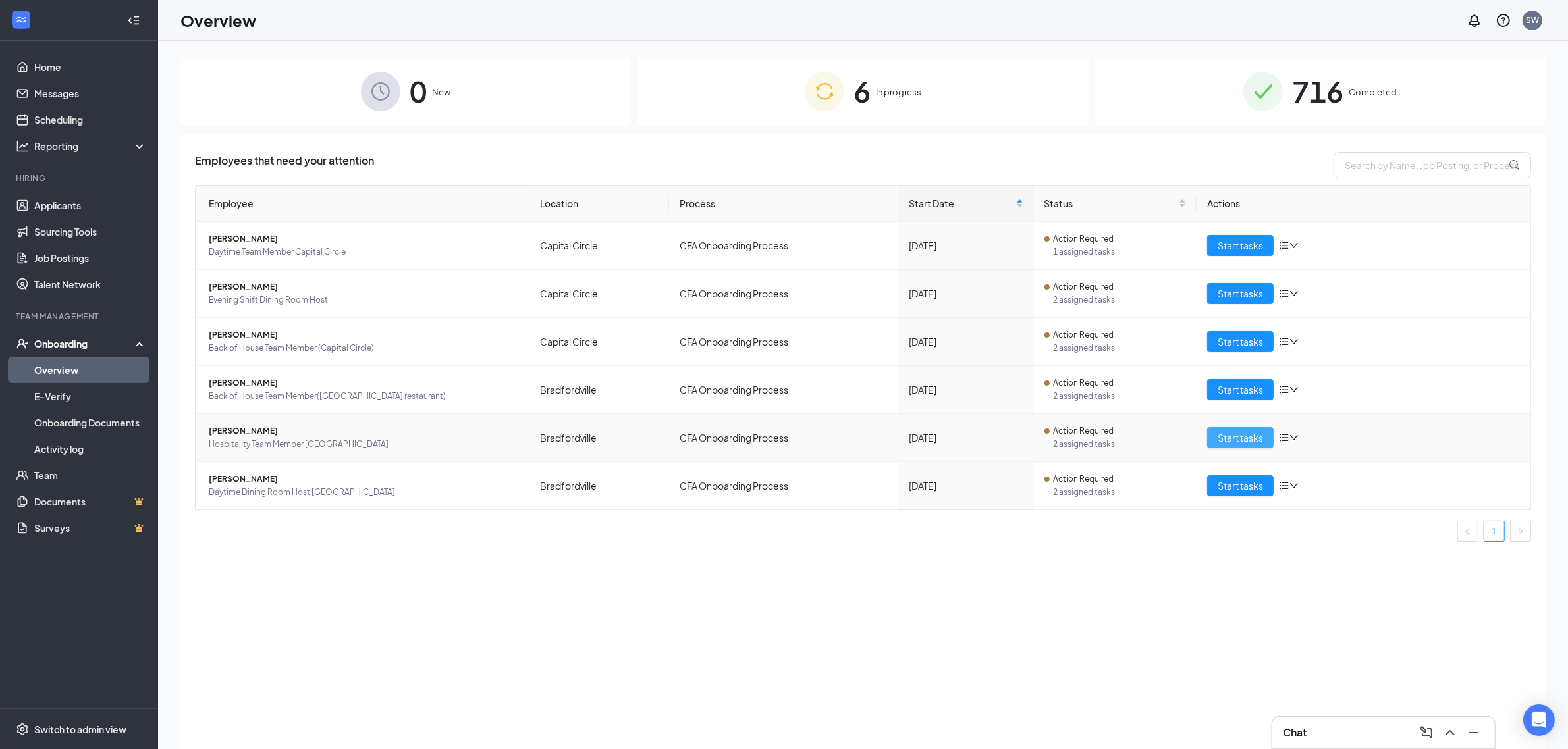
click at [1263, 438] on span "Start tasks" at bounding box center [1240, 437] width 45 height 15
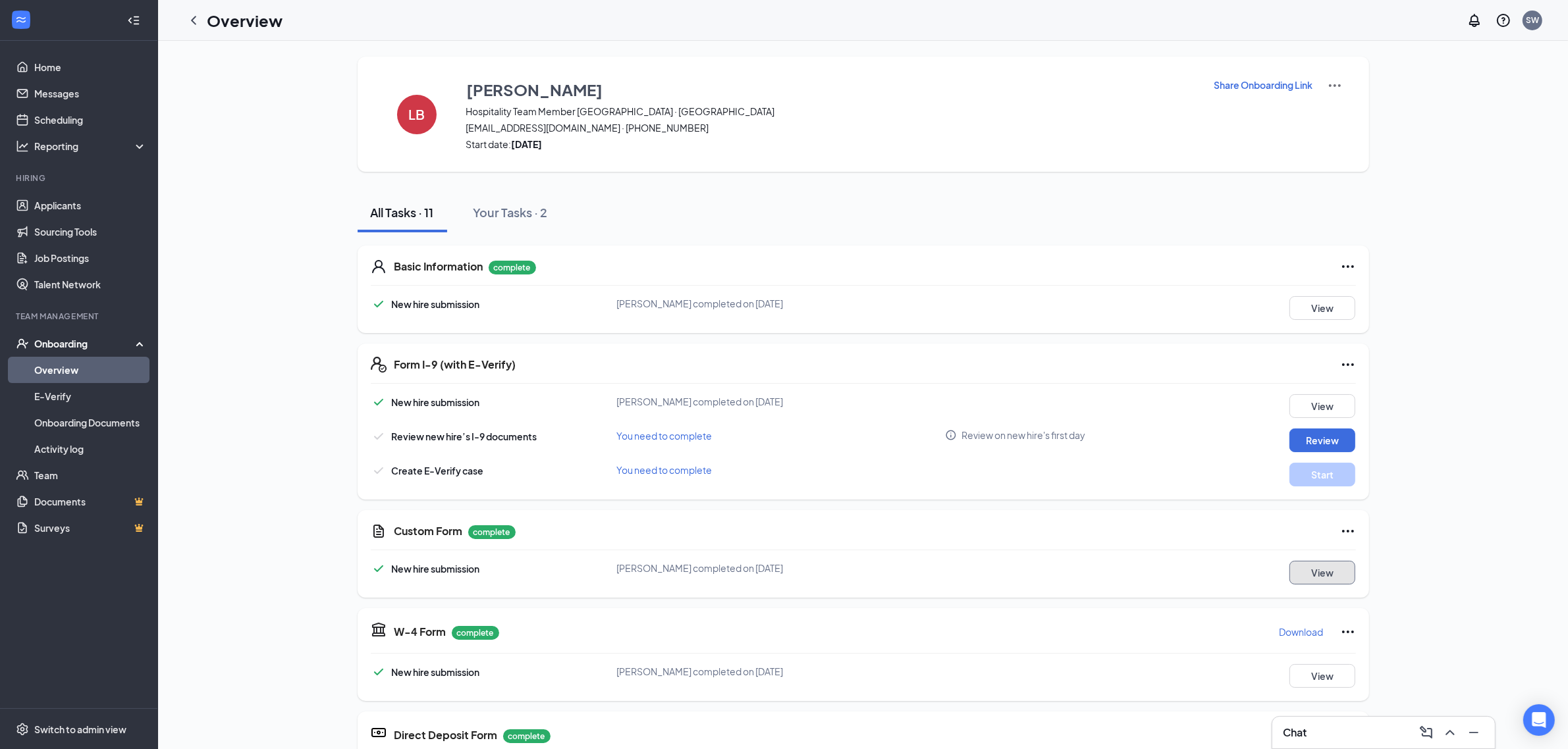
click at [1323, 573] on button "View" at bounding box center [1323, 572] width 66 height 23
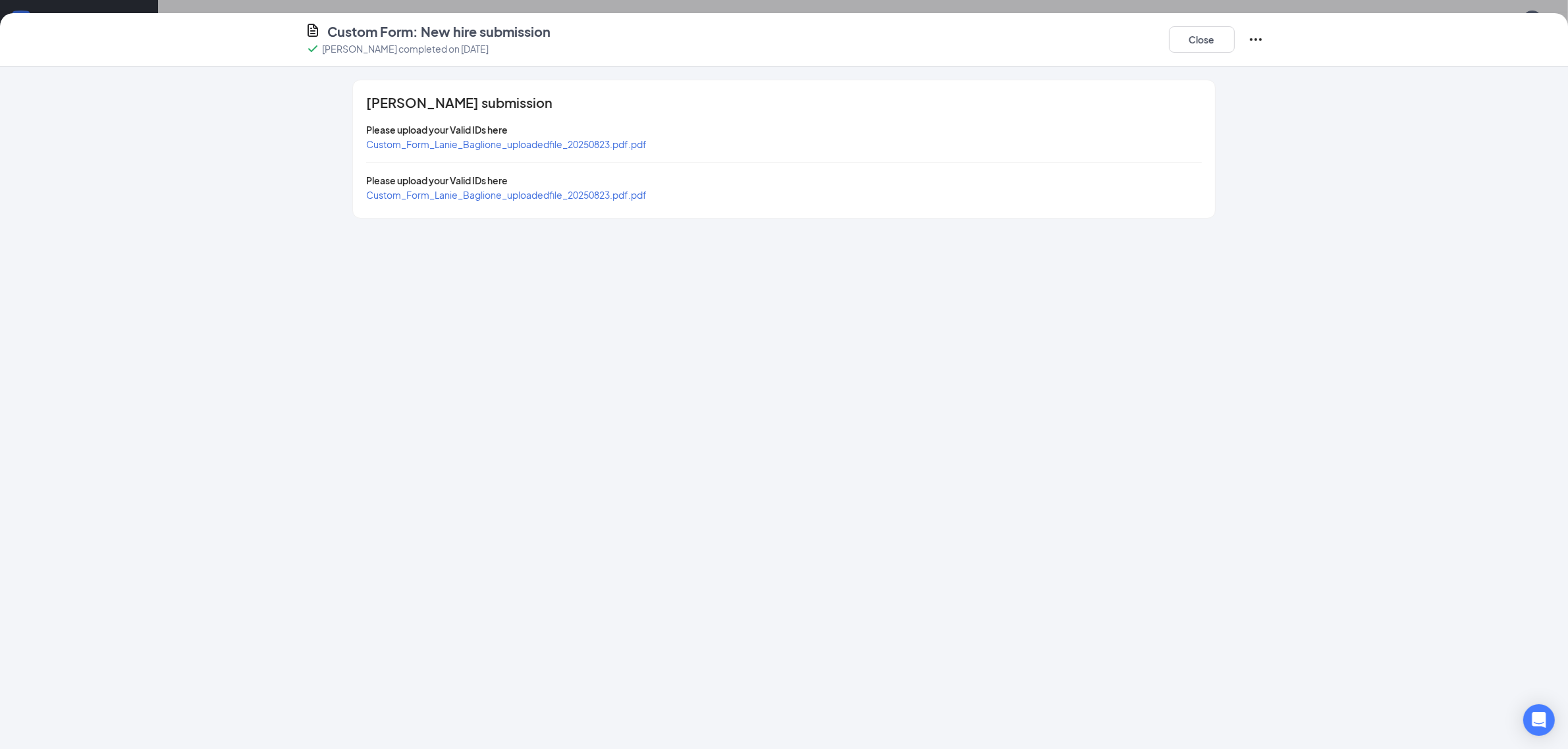
click at [514, 142] on span "Custom_Form_Lanie_Baglione_uploadedfile_20250823.pdf.pdf" at bounding box center [506, 144] width 280 height 12
click at [541, 195] on span "Custom_Form_Lanie_Baglione_uploadedfile_20250823.pdf.pdf" at bounding box center [506, 195] width 280 height 12
click at [1214, 34] on button "Close" at bounding box center [1202, 40] width 66 height 27
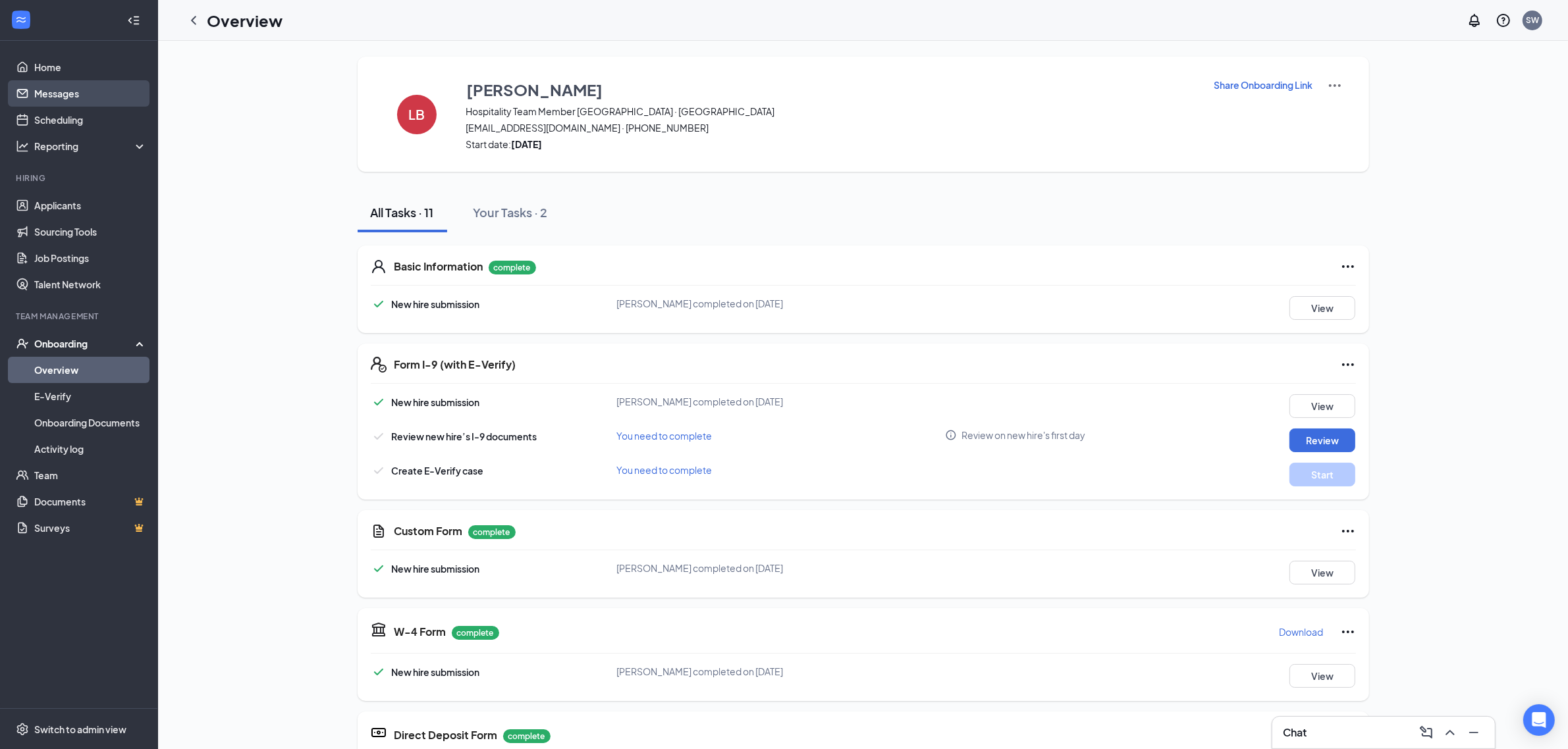
click at [57, 92] on link "Messages" at bounding box center [90, 94] width 112 height 27
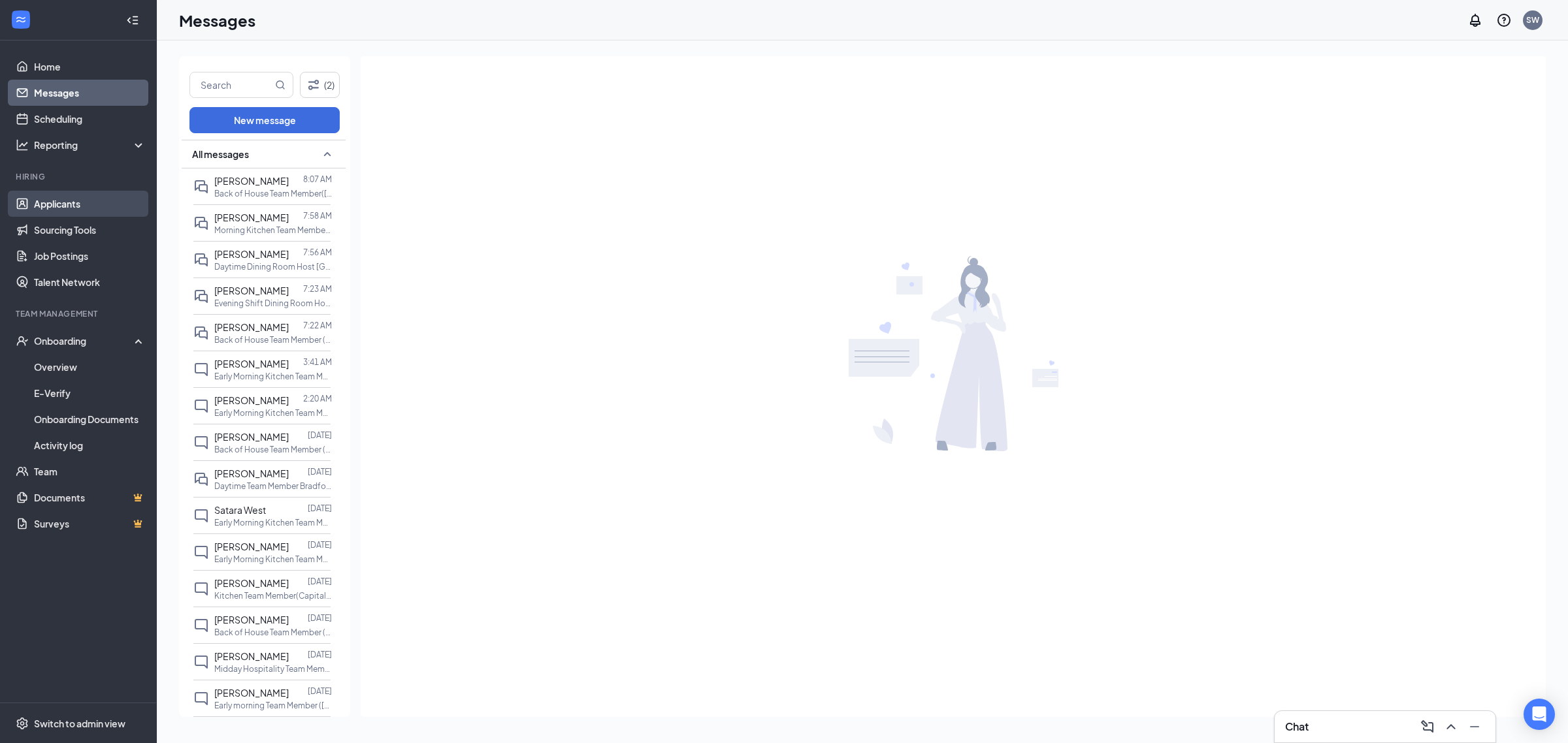
click at [77, 203] on link "Applicants" at bounding box center [89, 203] width 111 height 26
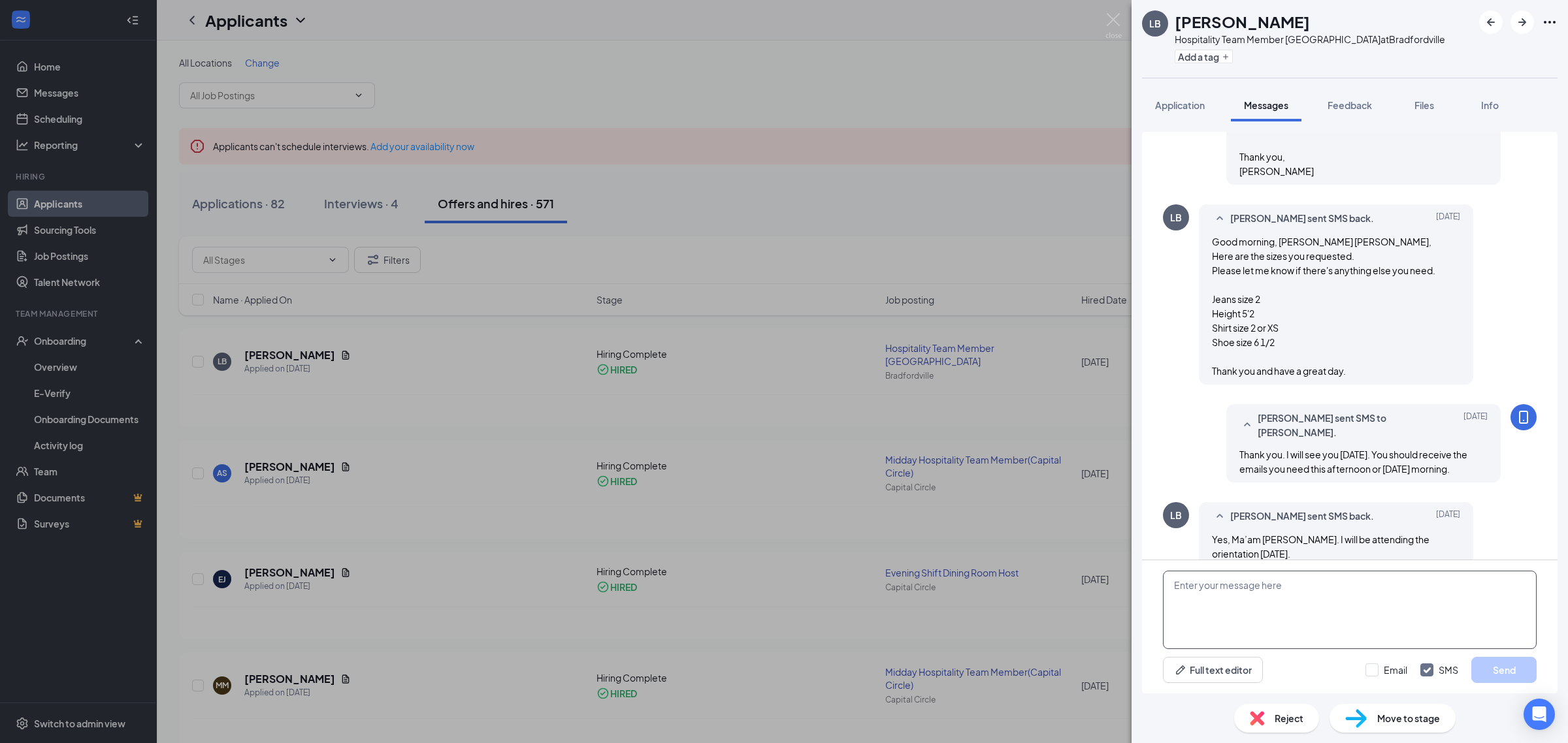
scroll to position [1862, 0]
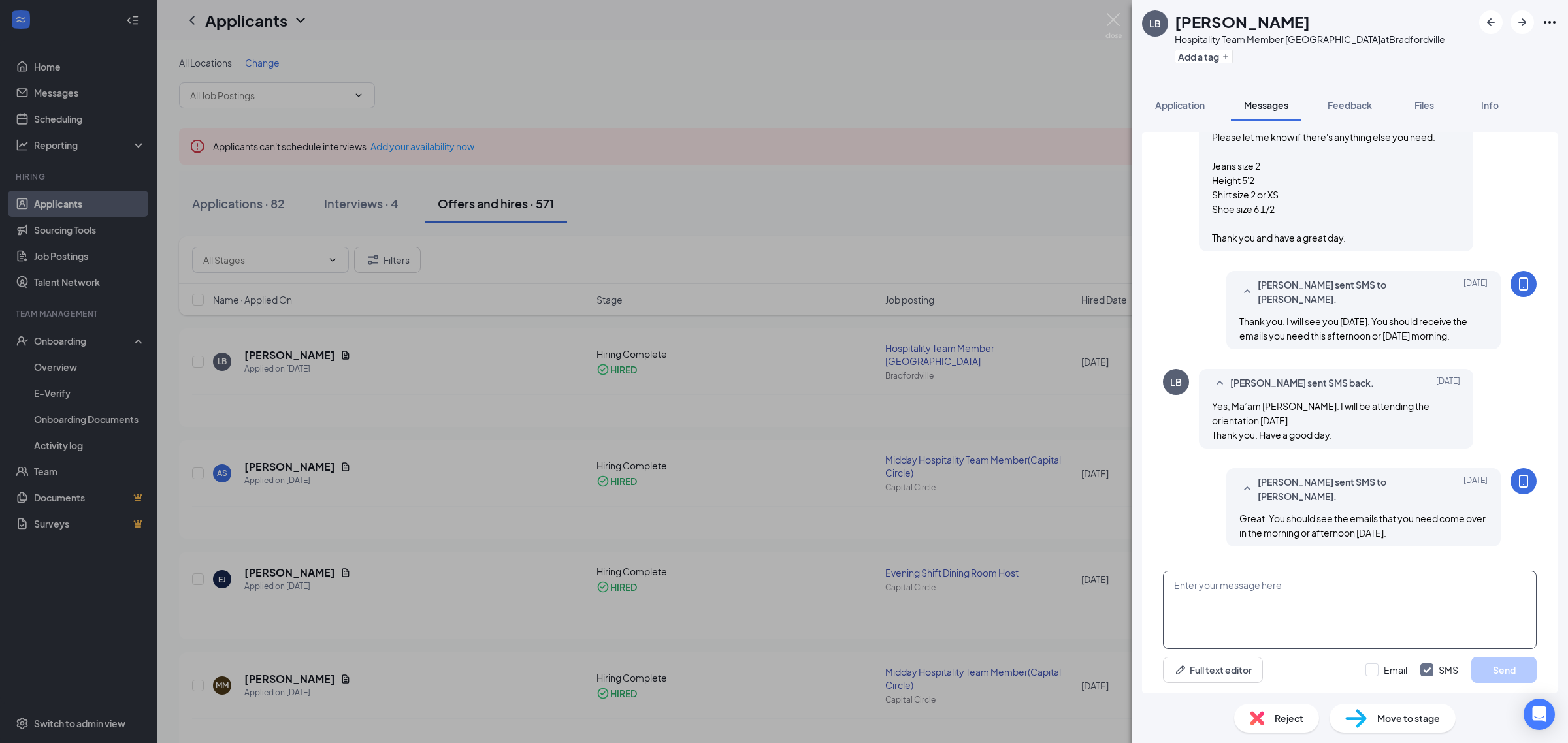
click at [1241, 599] on textarea at bounding box center [1349, 610] width 374 height 78
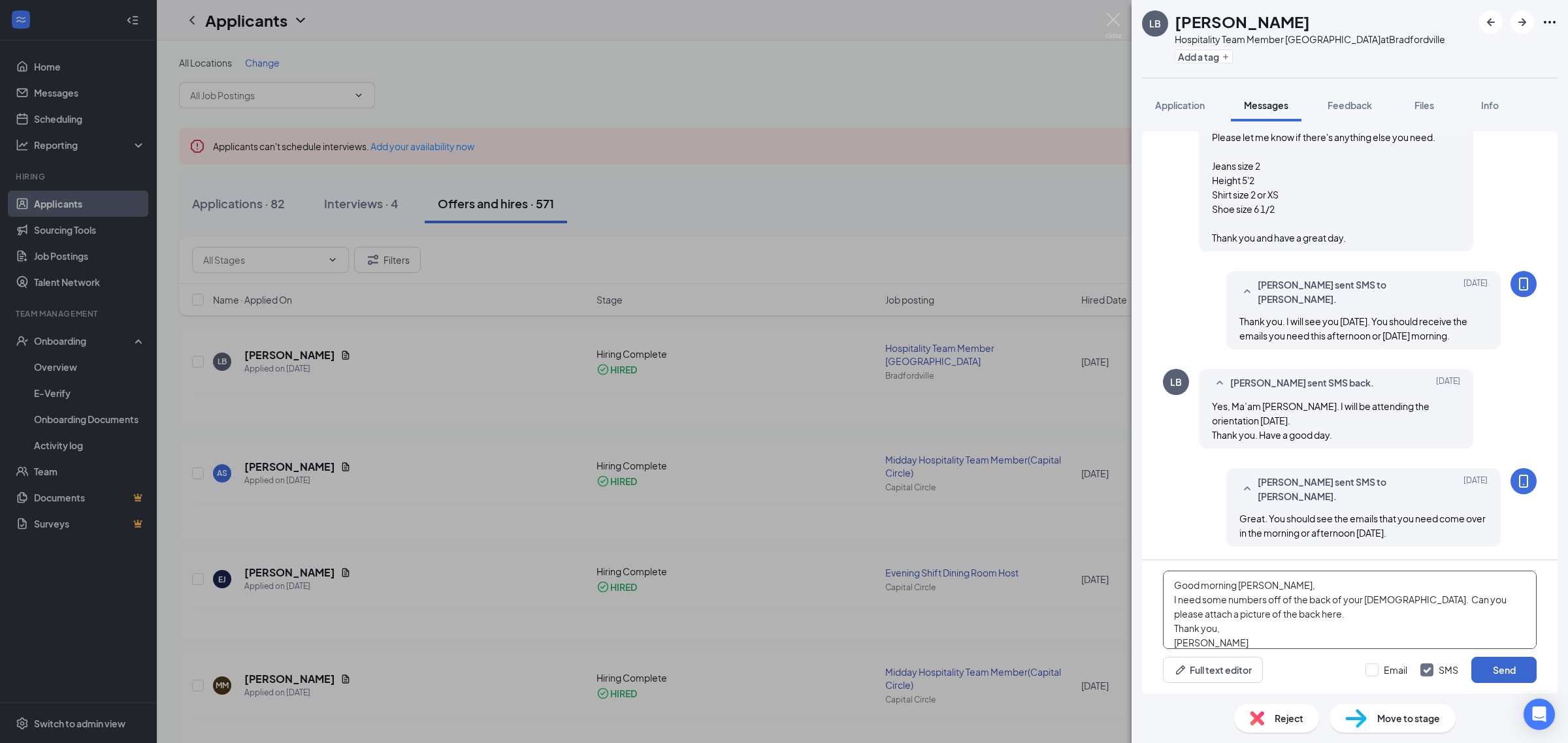
type textarea "Good morning [PERSON_NAME], I need some numbers off of the back of your [DEMOGR…"
click at [1506, 669] on button "Send" at bounding box center [1504, 670] width 66 height 26
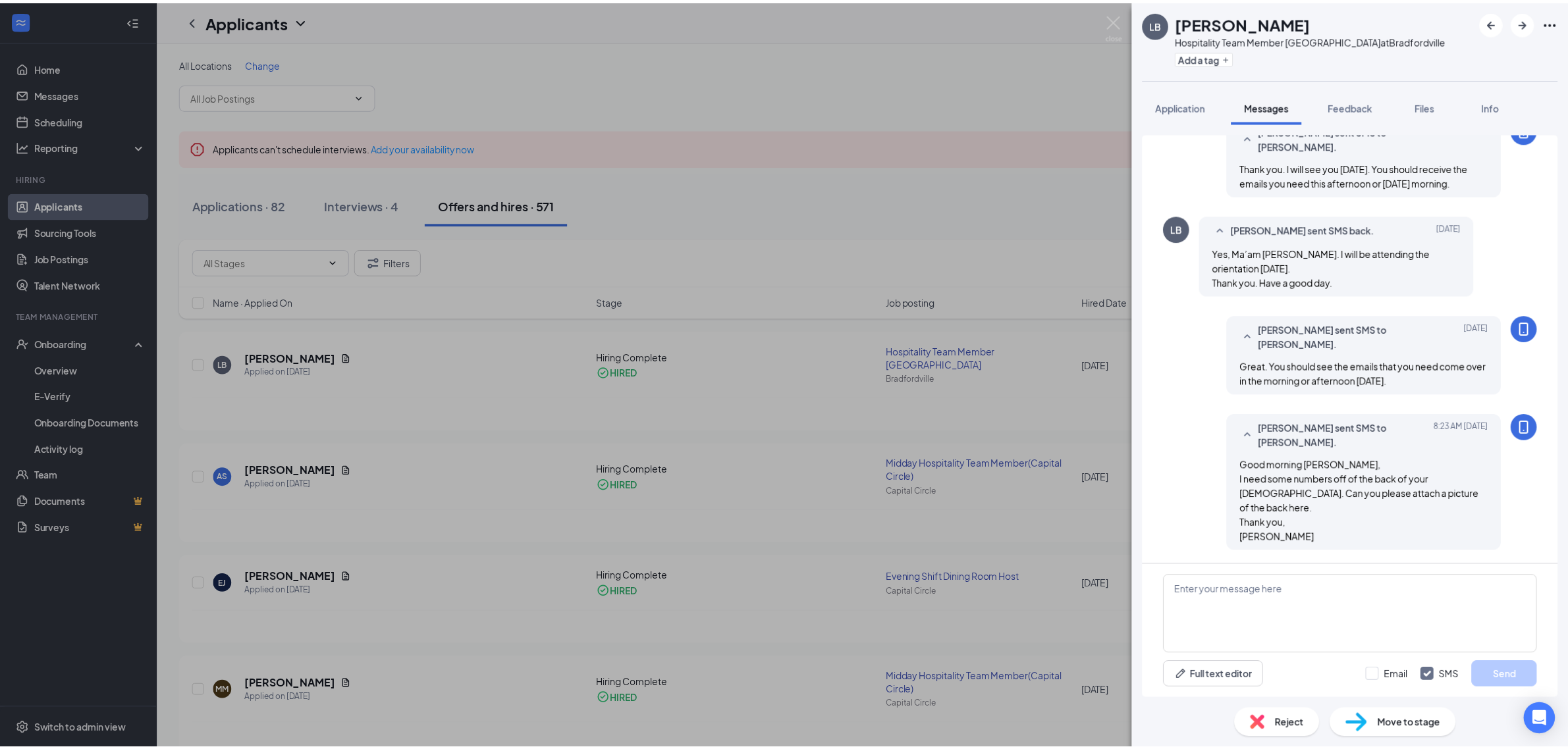
scroll to position [2032, 0]
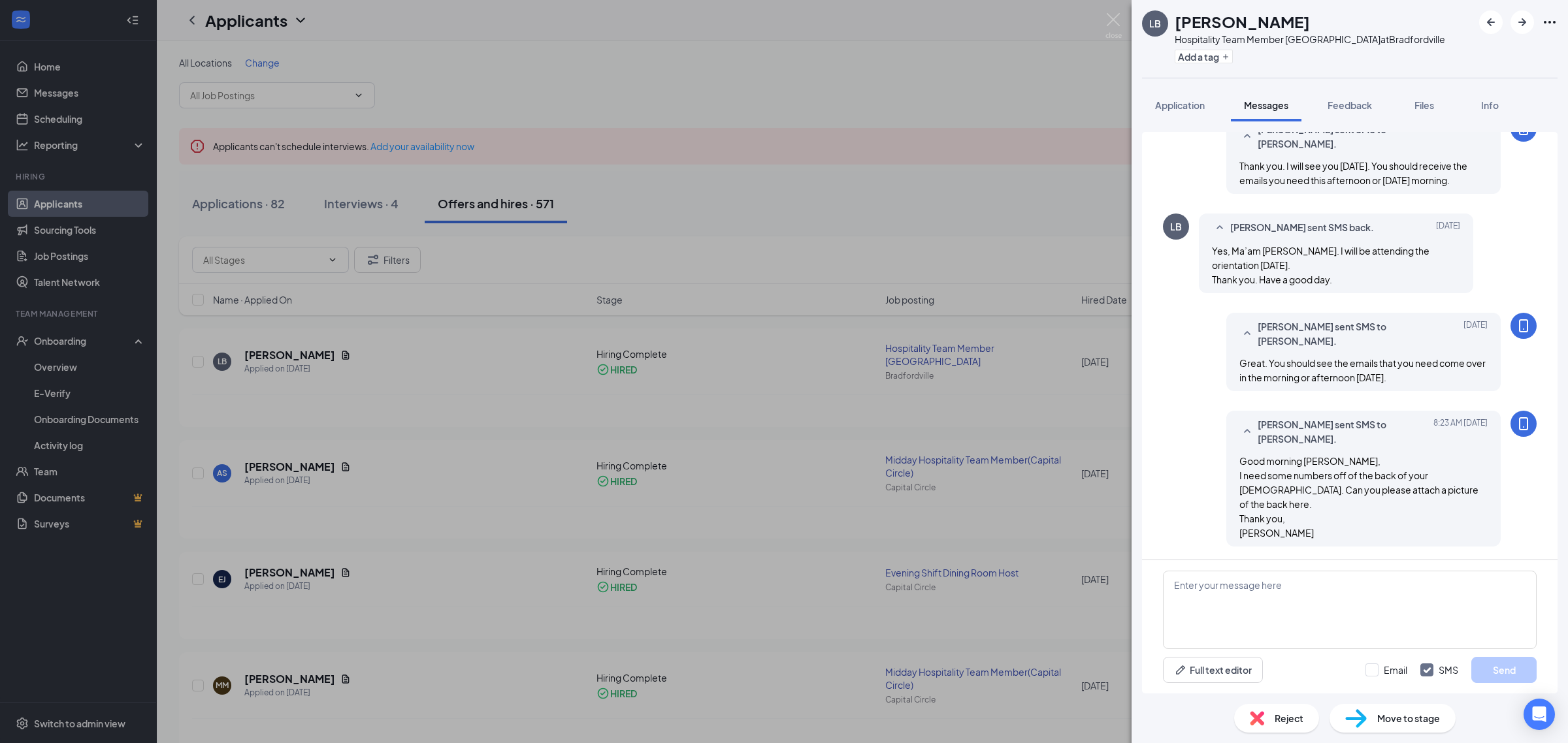
click at [59, 367] on div "LB [PERSON_NAME] Hospitality Team Member [GEOGRAPHIC_DATA] at [GEOGRAPHIC_DATA]…" at bounding box center [784, 372] width 1568 height 743
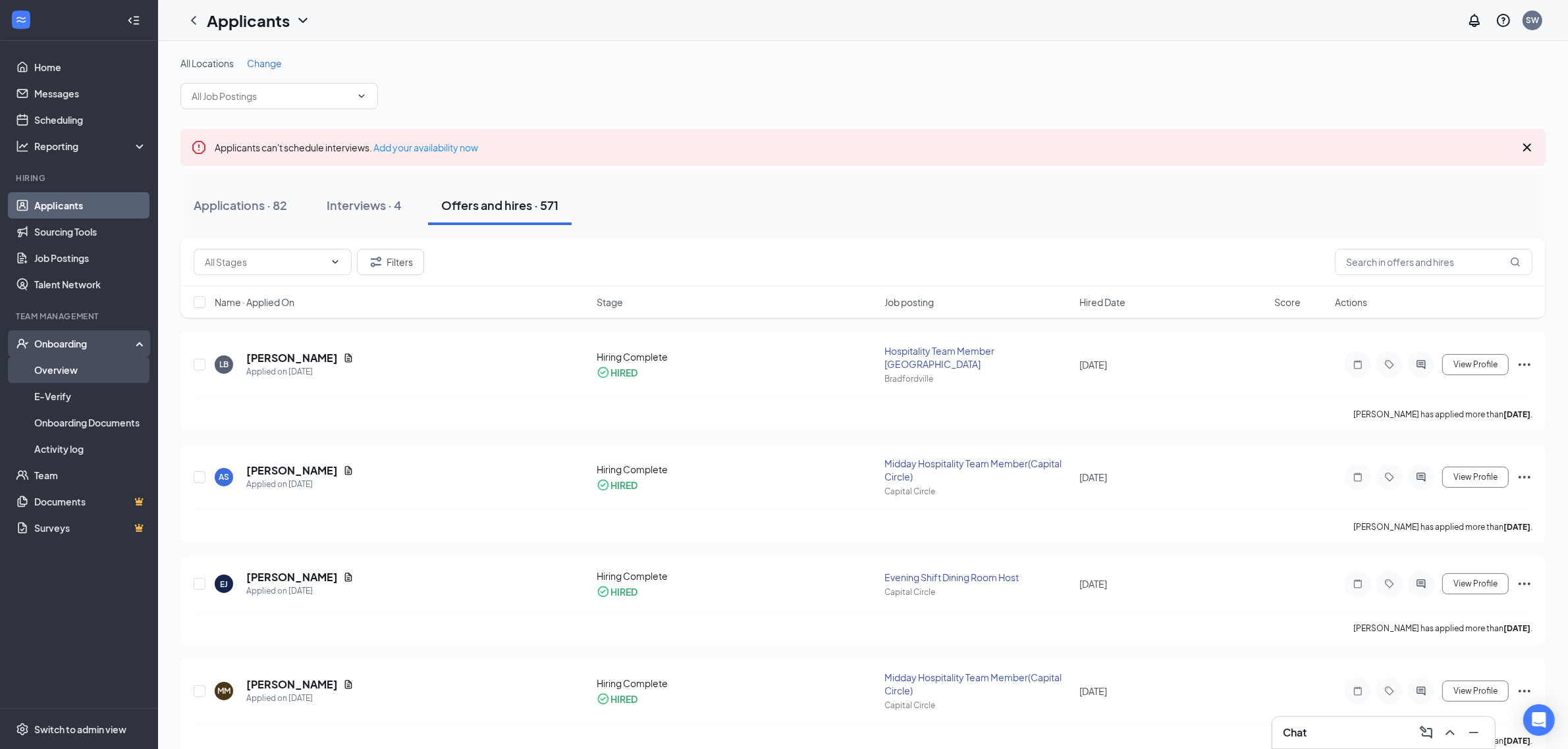
click at [63, 370] on link "Overview" at bounding box center [90, 370] width 112 height 27
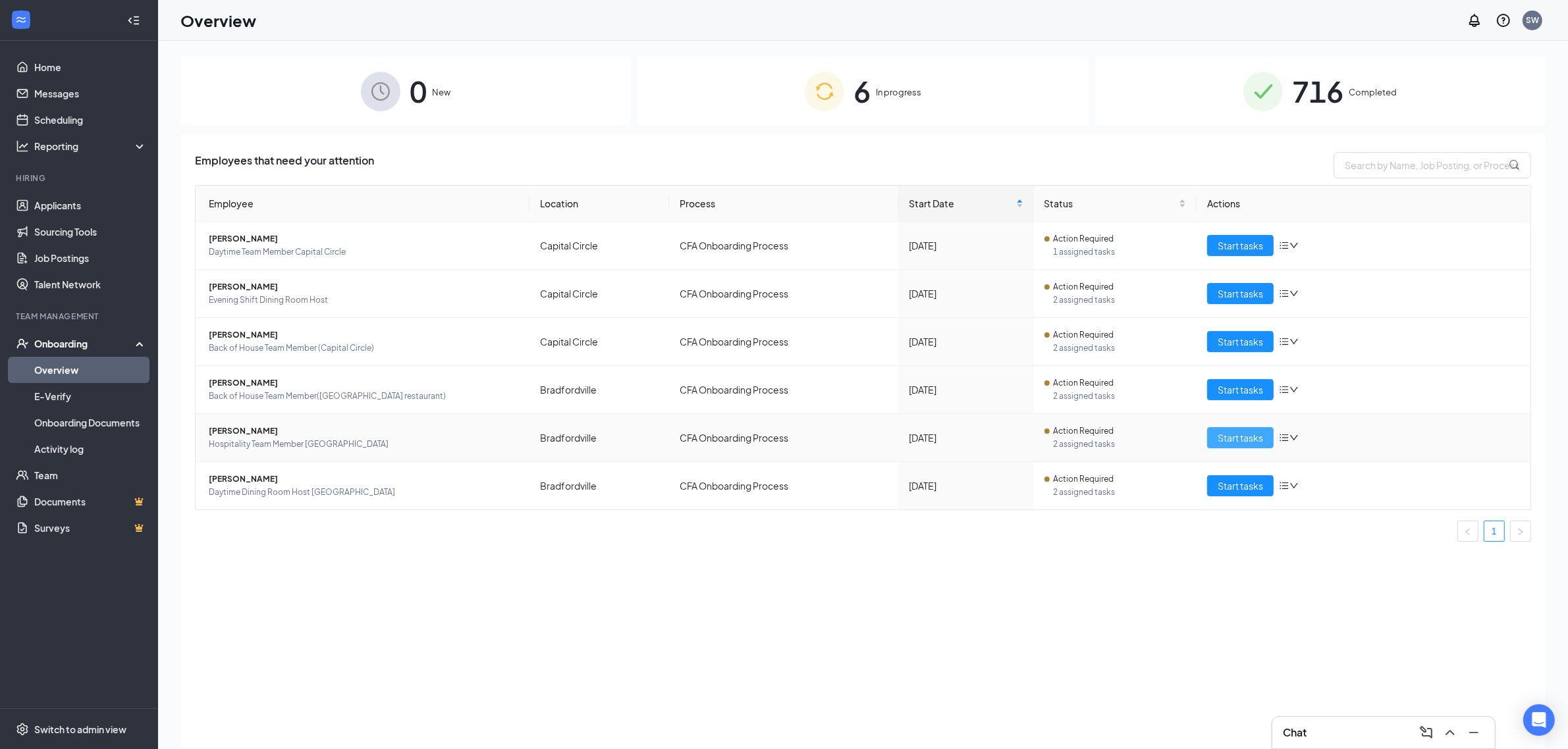
click at [1248, 430] on button "Start tasks" at bounding box center [1240, 437] width 66 height 21
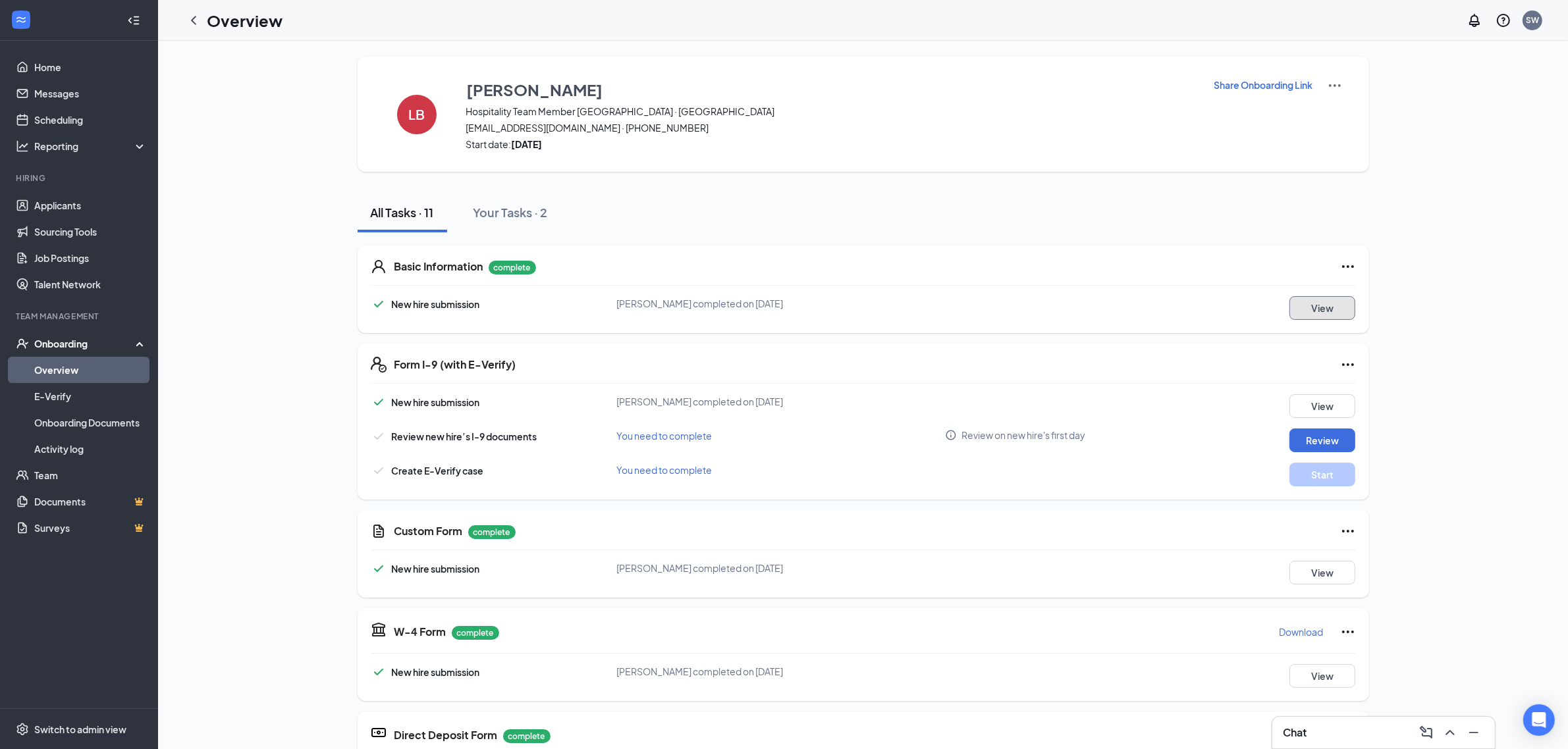
click at [1314, 311] on button "View" at bounding box center [1323, 308] width 66 height 23
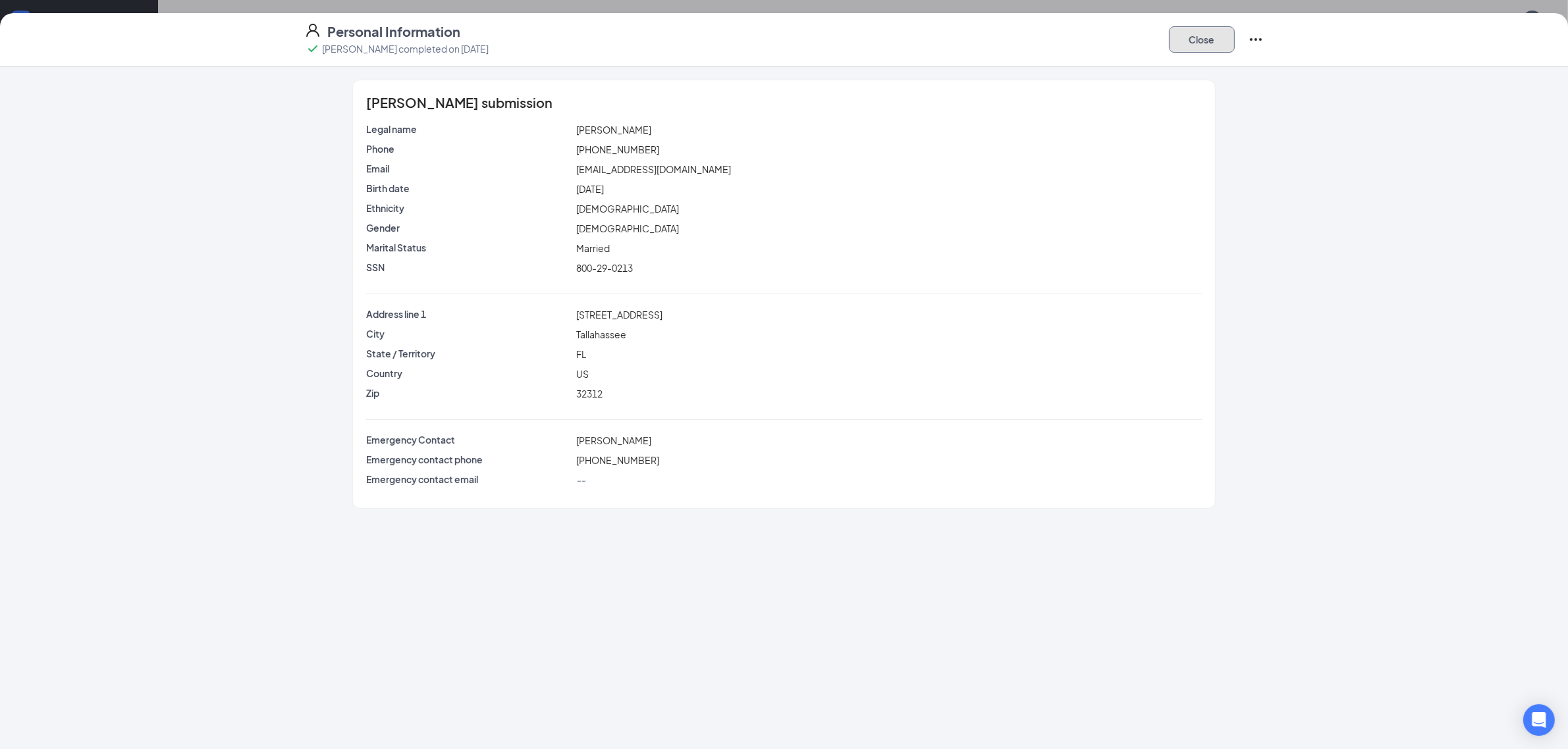
click at [1209, 52] on button "Close" at bounding box center [1202, 40] width 66 height 27
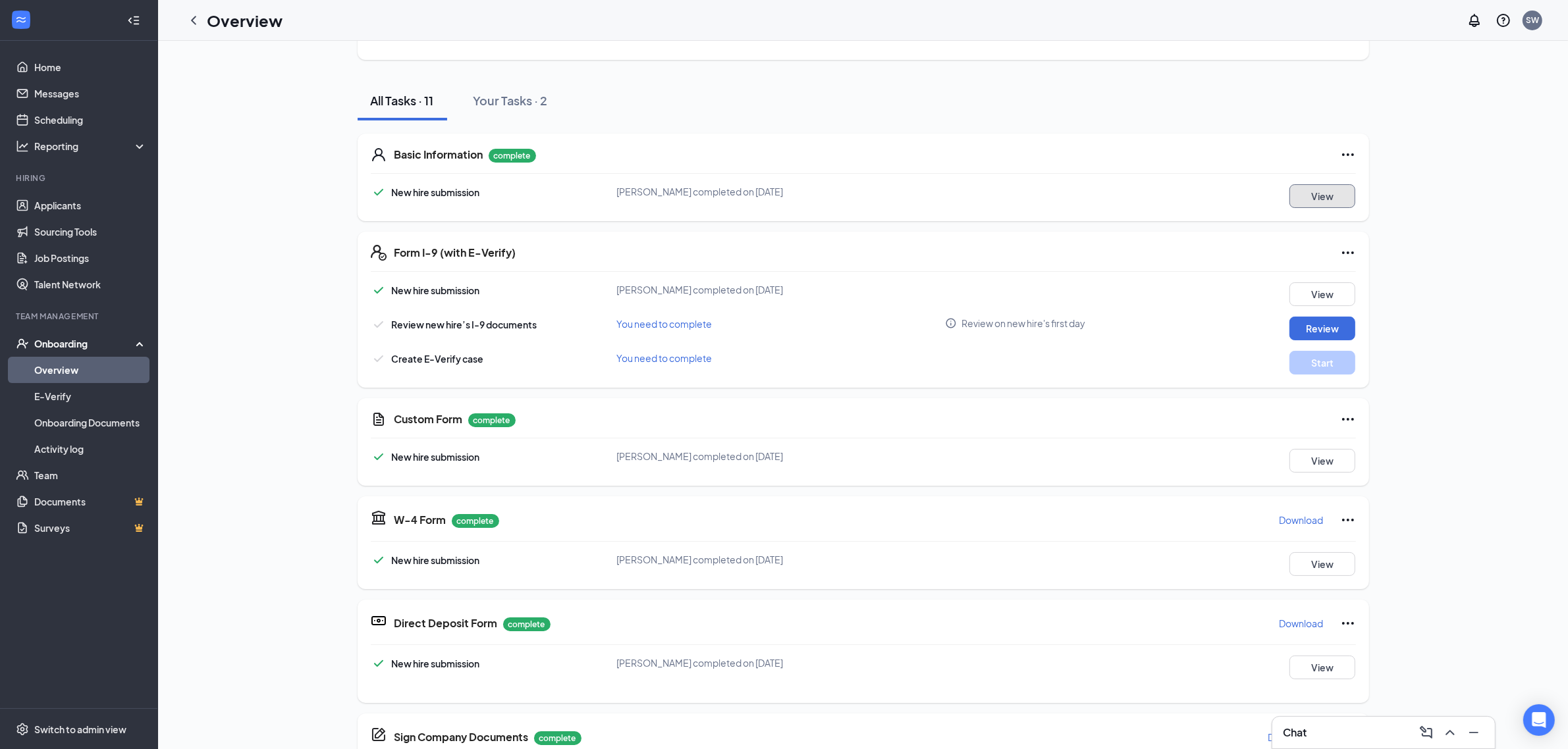
scroll to position [247, 0]
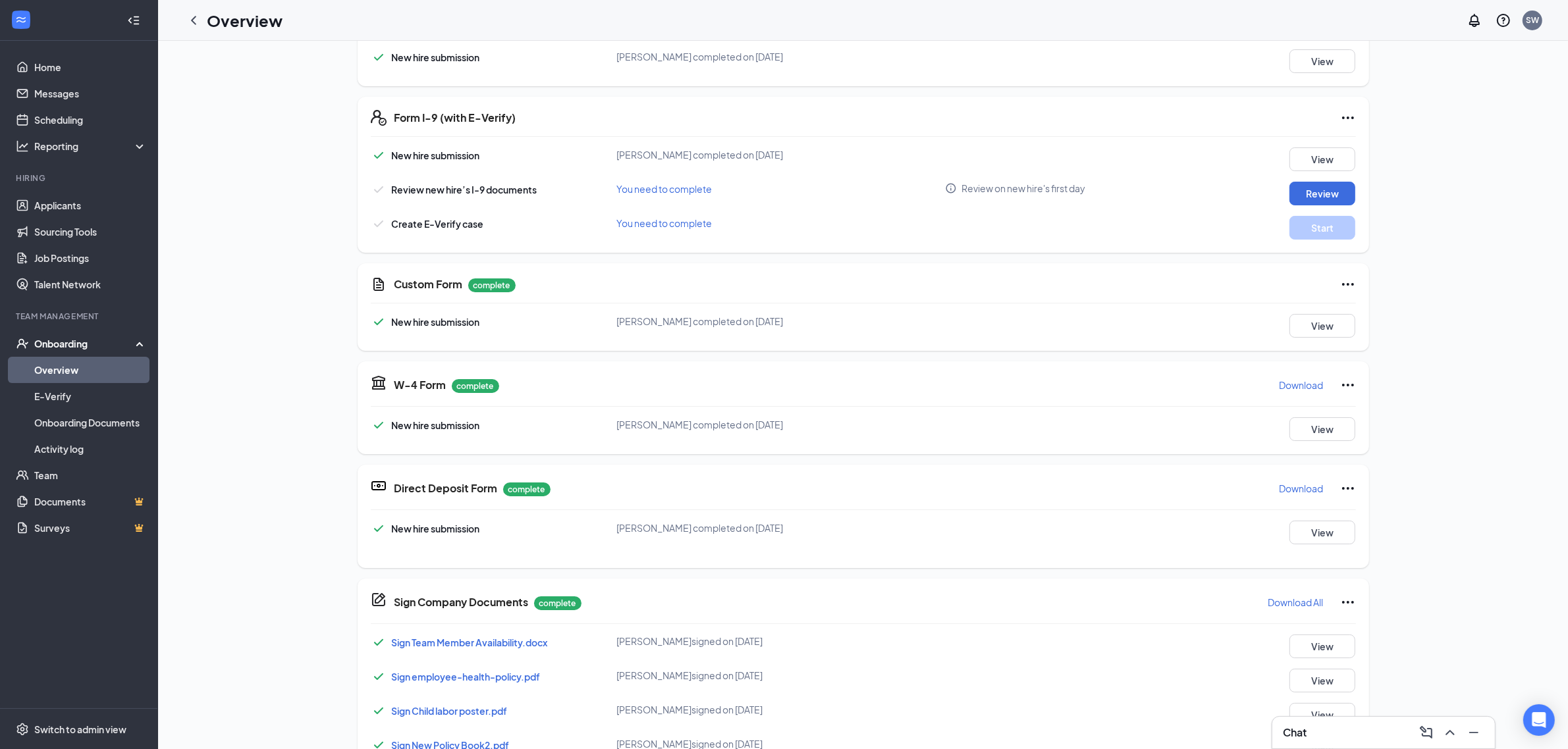
click at [1299, 387] on p "Download" at bounding box center [1302, 385] width 44 height 13
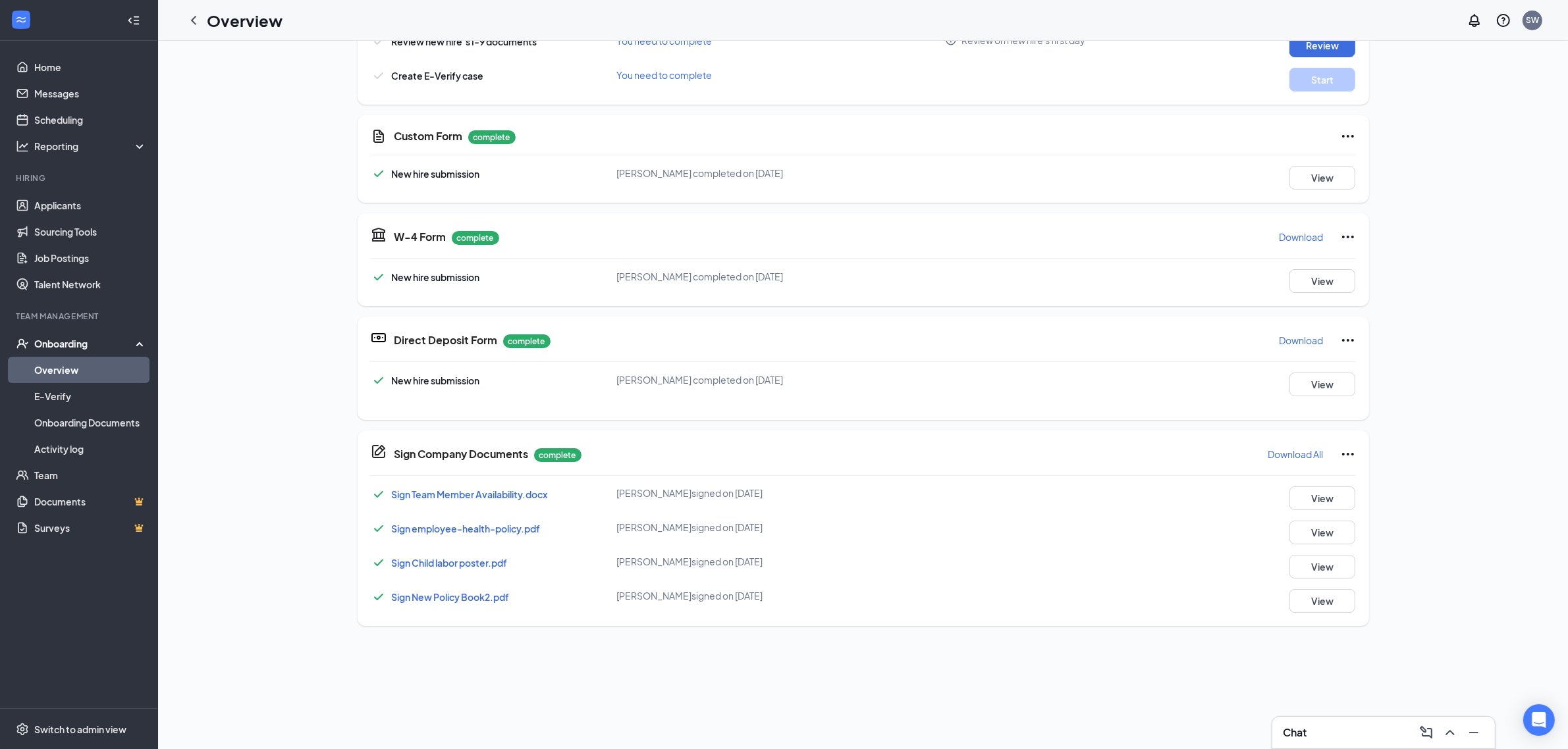
scroll to position [494, 0]
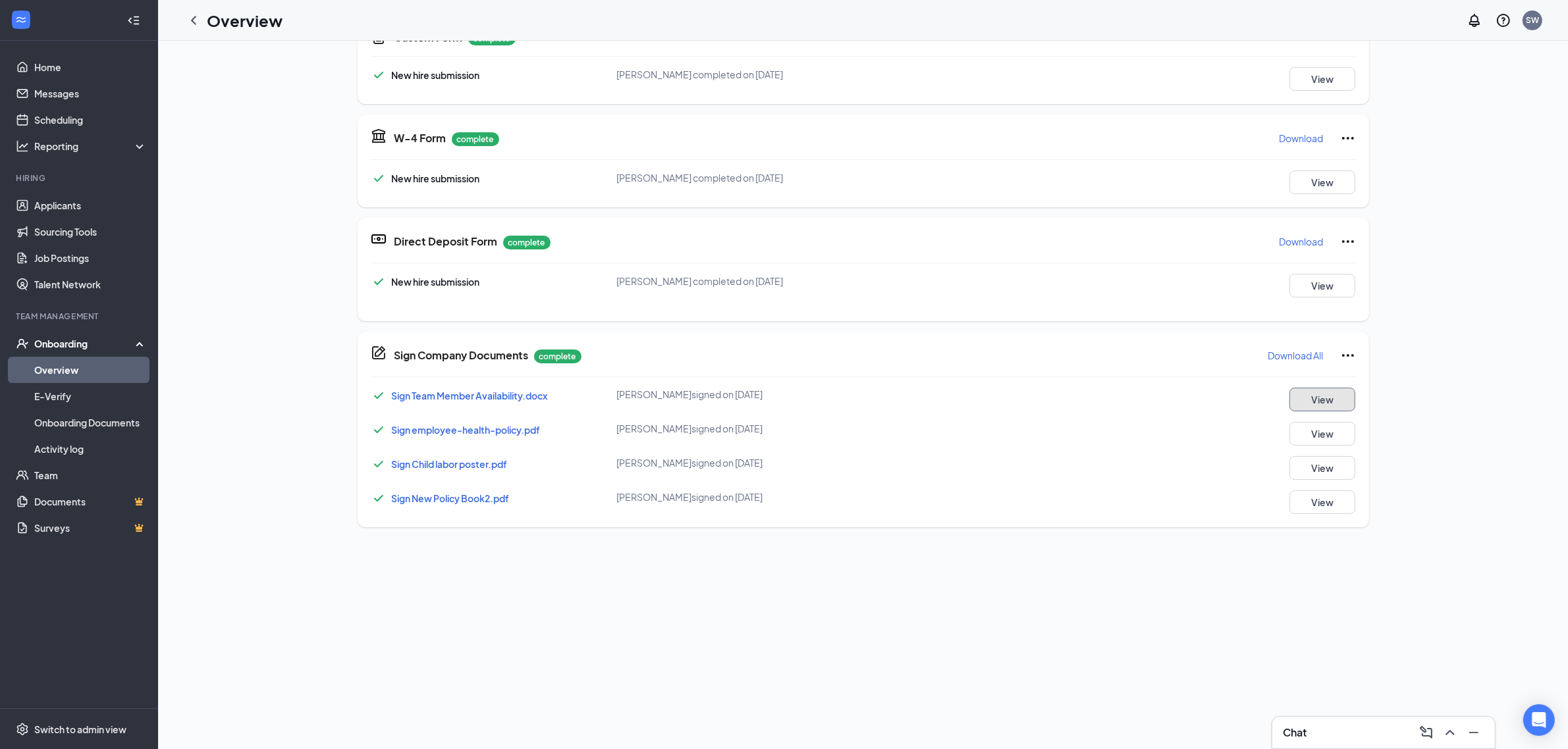
click at [1339, 392] on button "View" at bounding box center [1323, 399] width 66 height 23
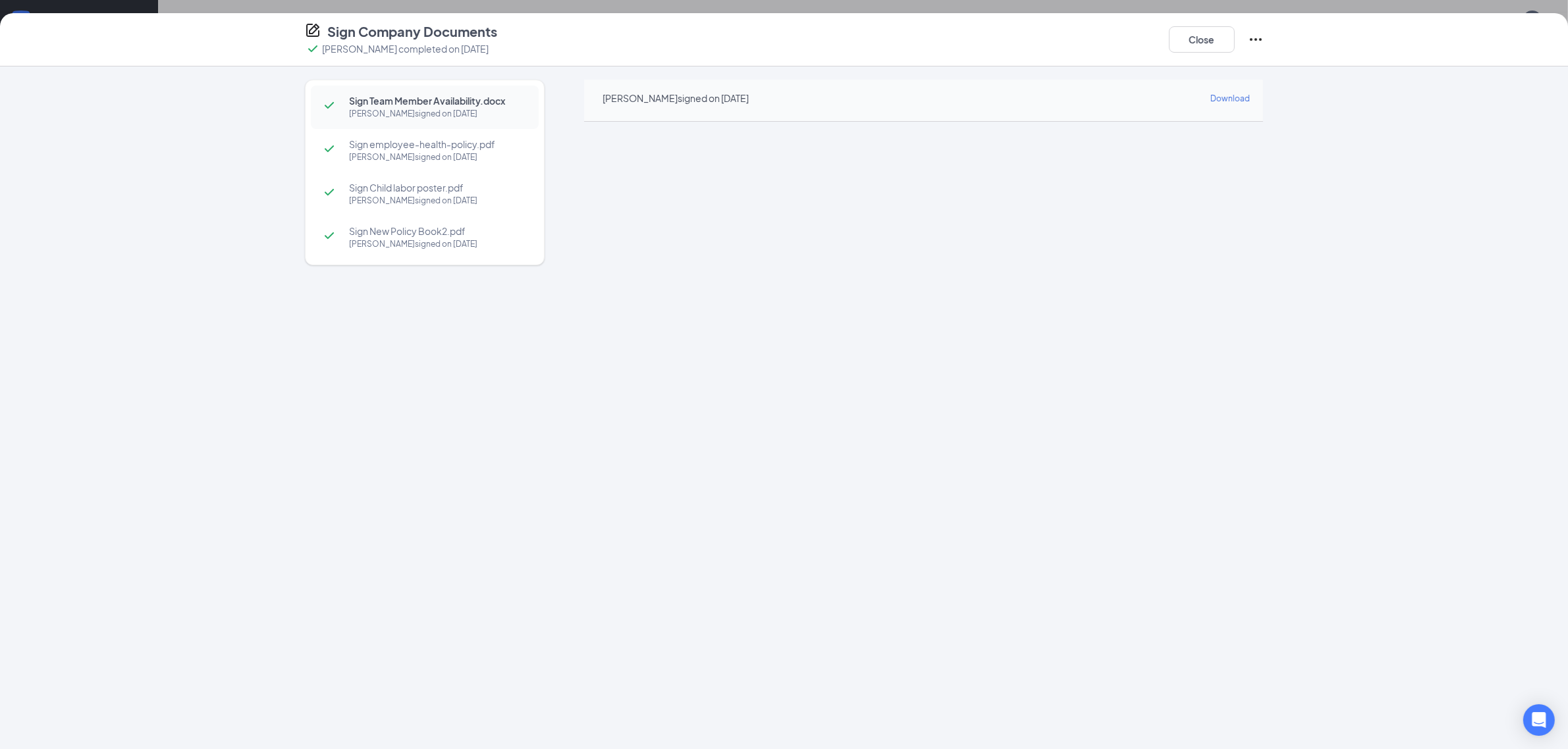
click at [1237, 100] on span "Download" at bounding box center [1230, 98] width 40 height 10
click at [1482, 356] on div "Sign Team Member Availability.docx [PERSON_NAME] signed on [DATE] Sign employee…" at bounding box center [784, 408] width 1568 height 683
click at [1205, 31] on button "Close" at bounding box center [1202, 40] width 66 height 27
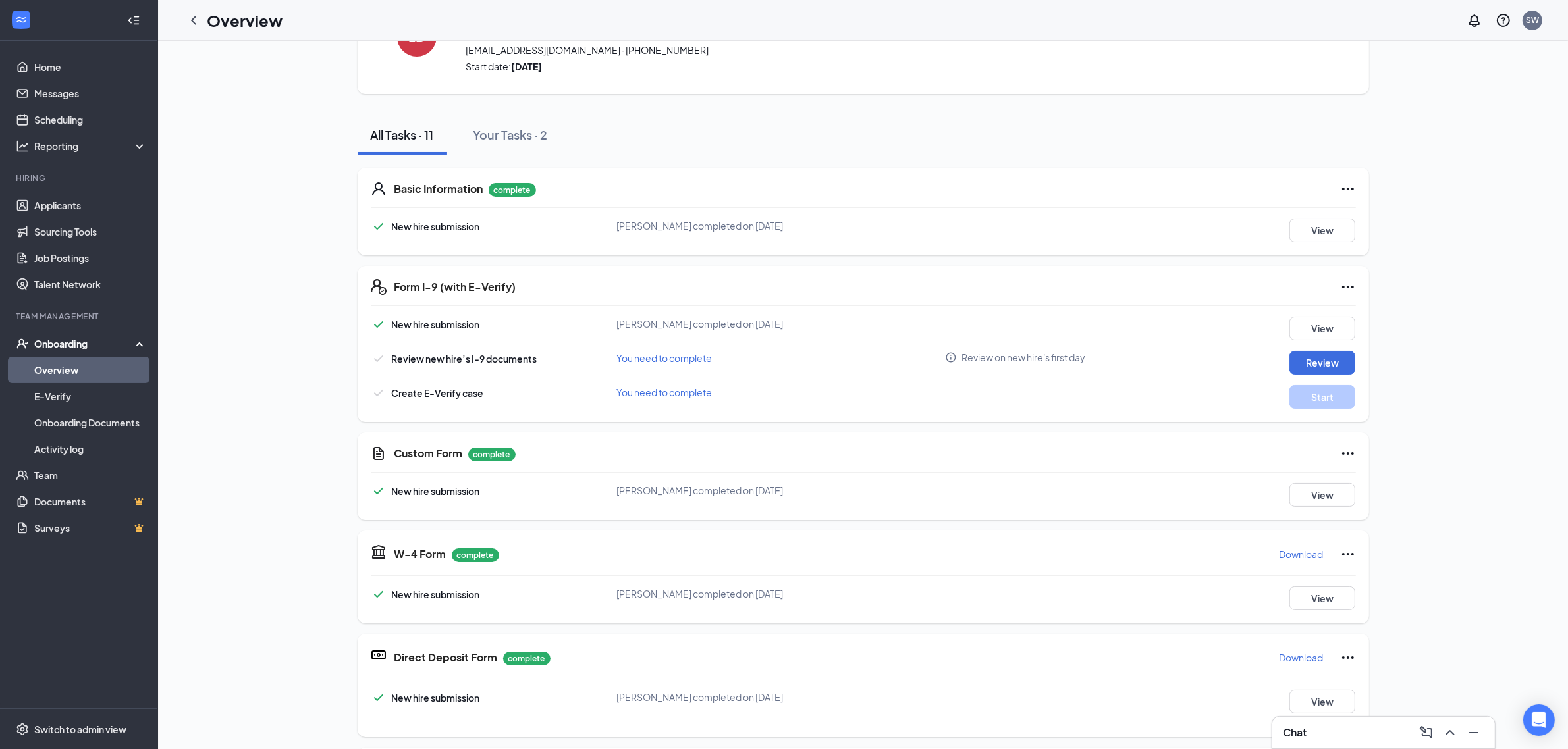
scroll to position [0, 0]
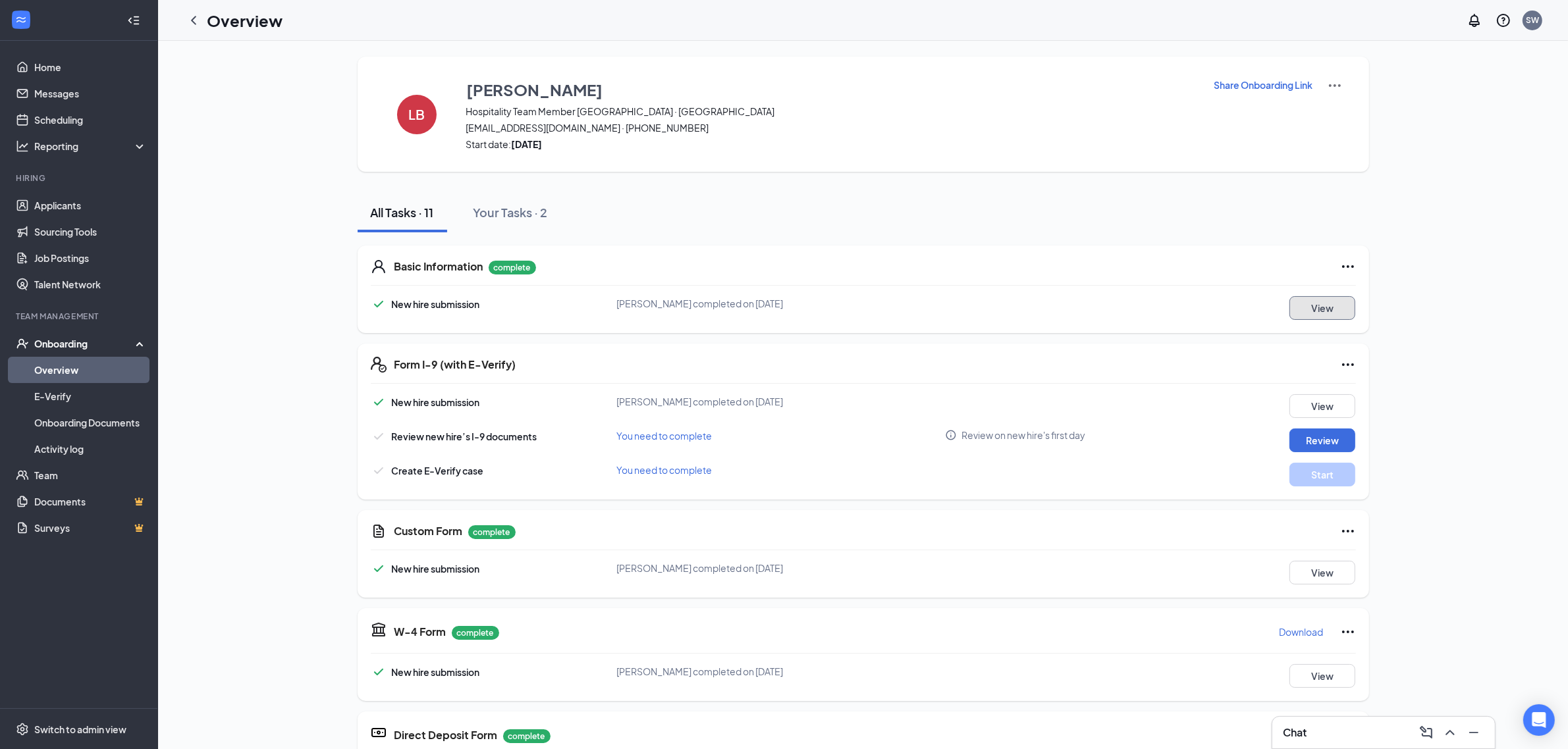
click at [1302, 303] on button "View" at bounding box center [1323, 308] width 66 height 23
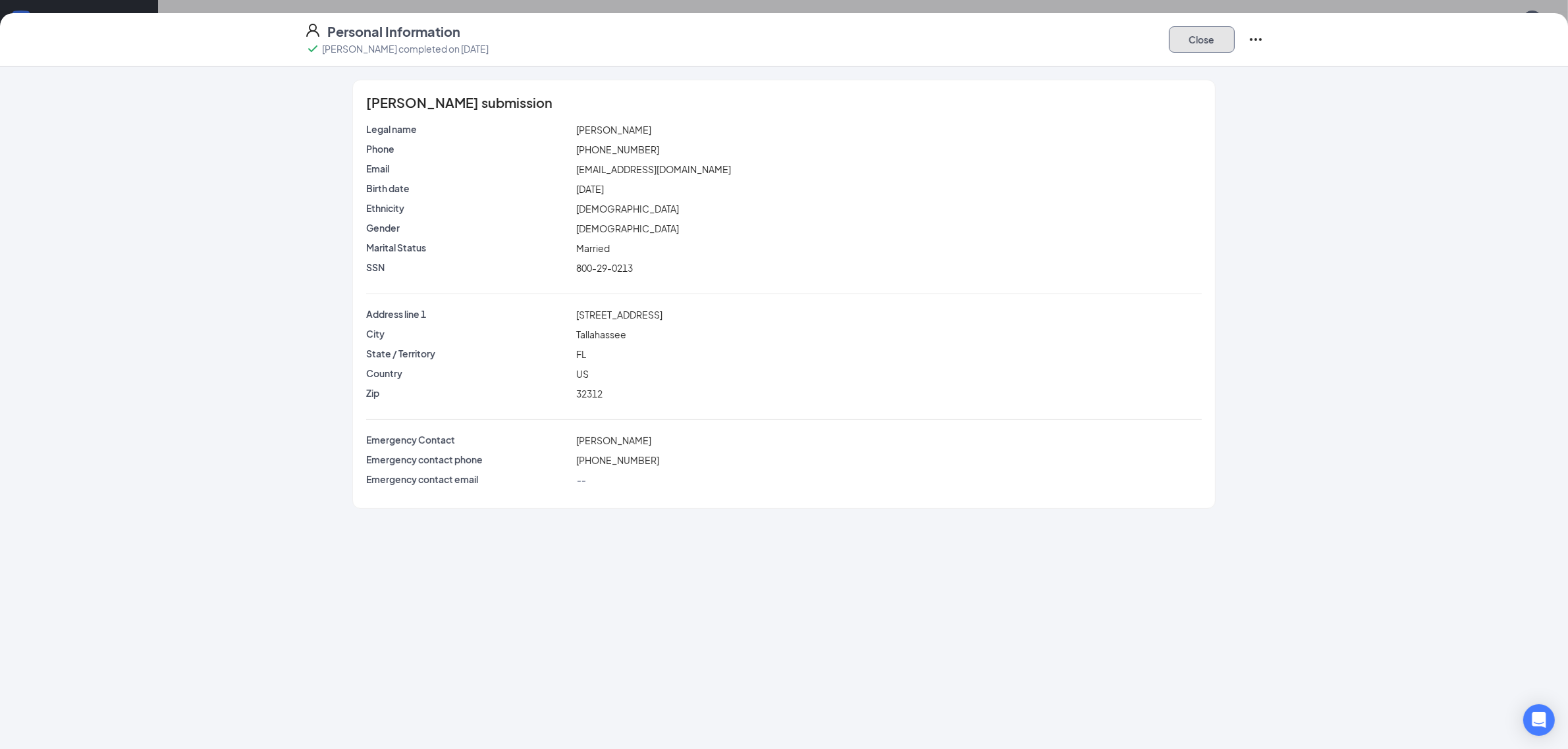
click at [1220, 35] on button "Close" at bounding box center [1202, 40] width 66 height 27
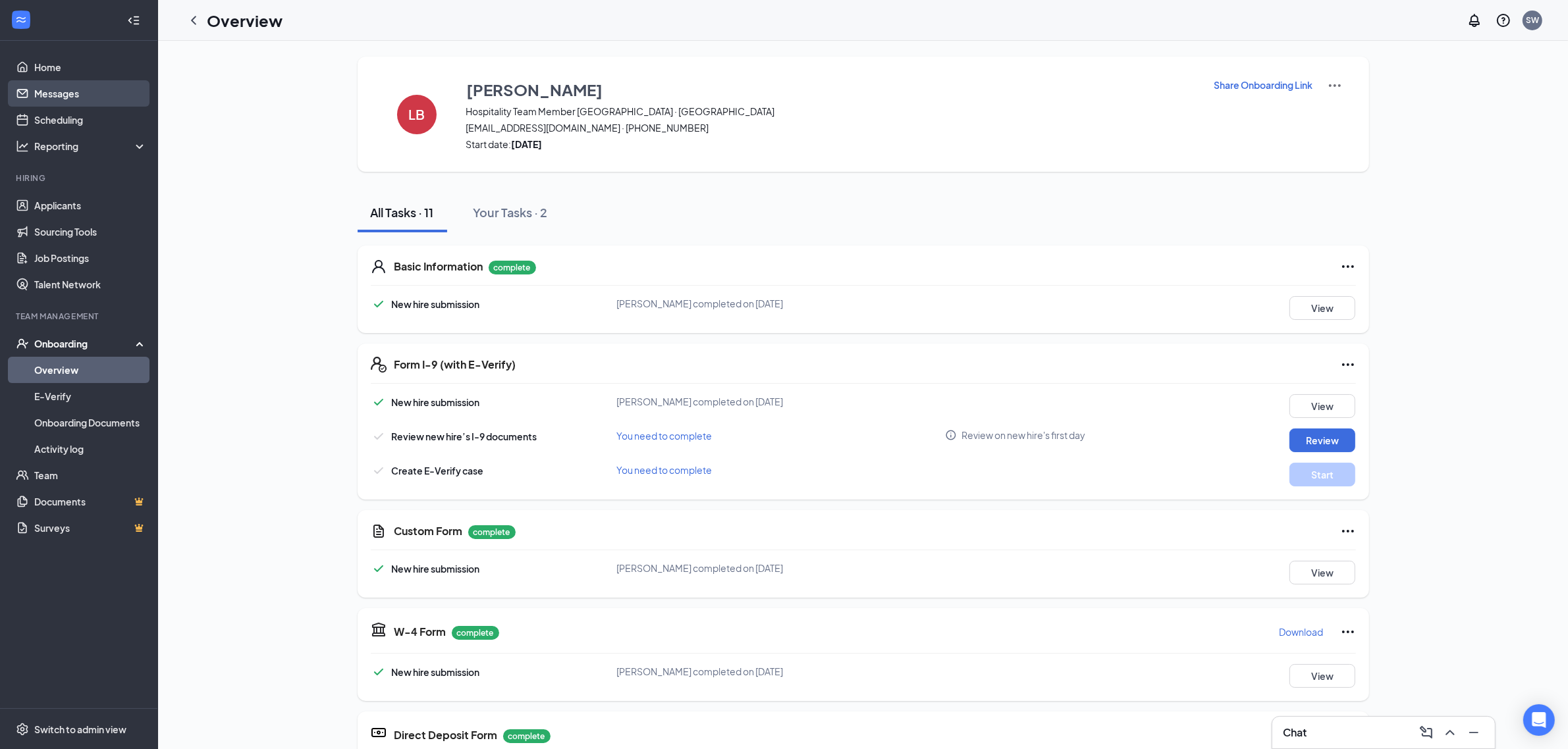
click at [84, 101] on link "Messages" at bounding box center [90, 94] width 112 height 27
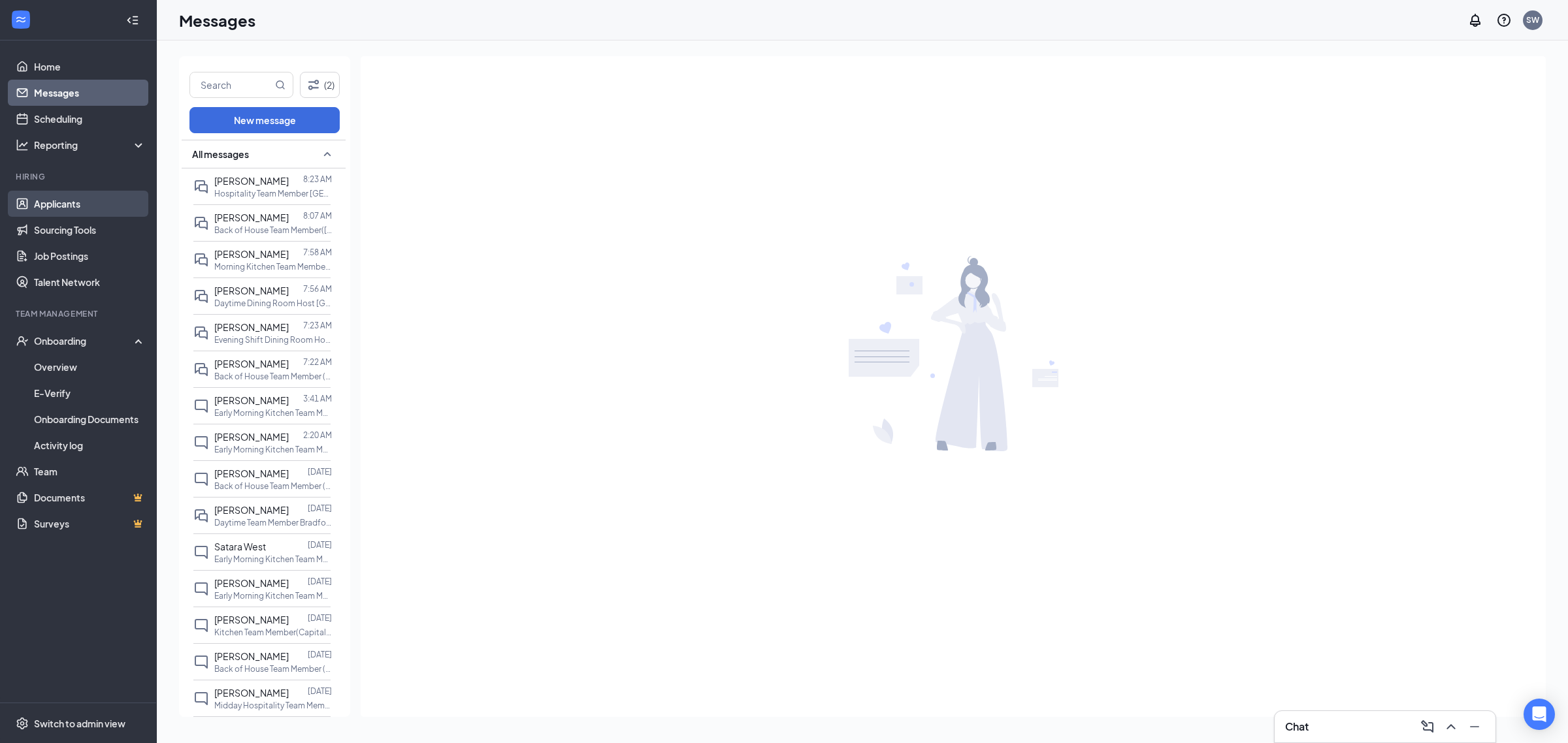
click at [78, 207] on link "Applicants" at bounding box center [89, 203] width 111 height 26
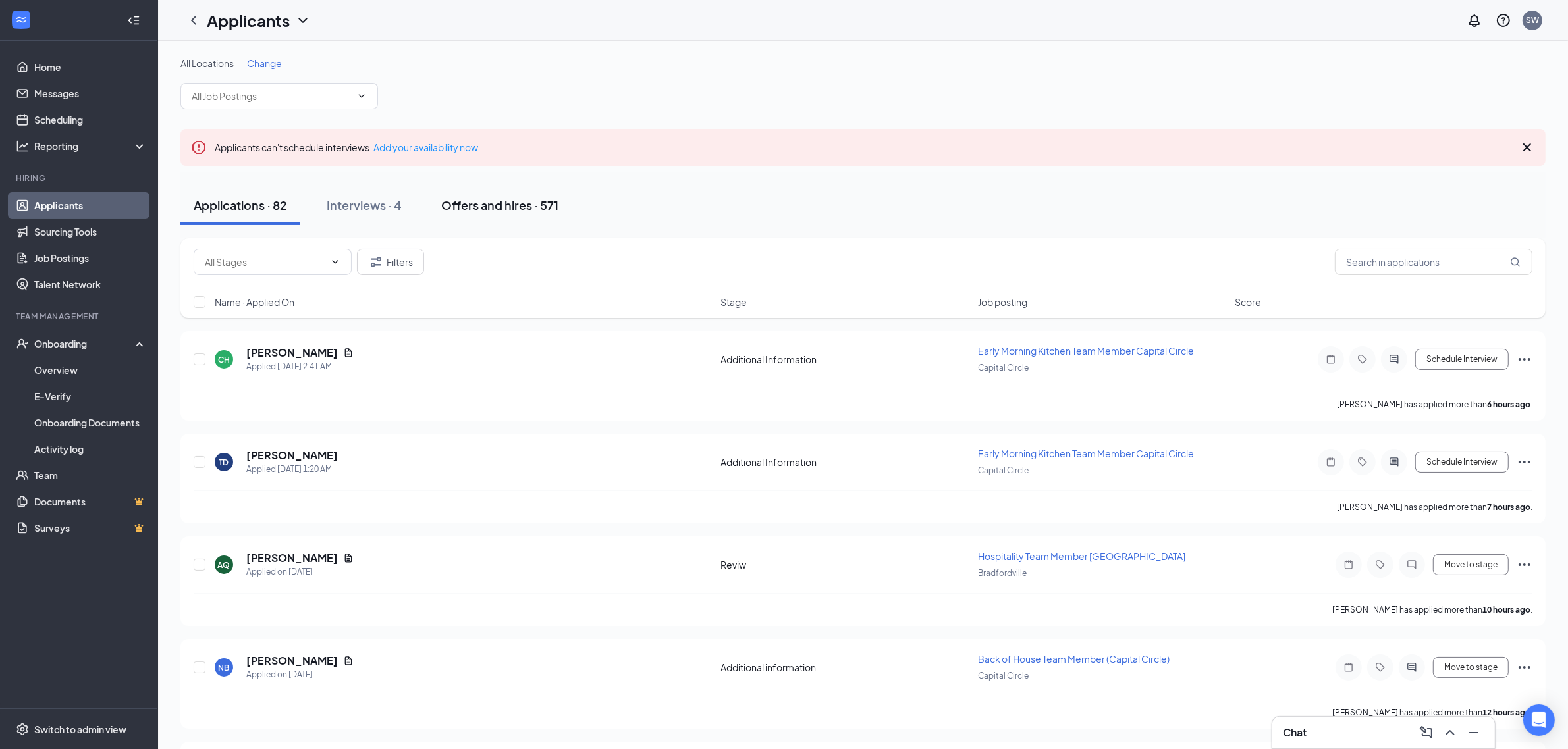
click at [498, 202] on div "Offers and hires · 571" at bounding box center [499, 205] width 117 height 16
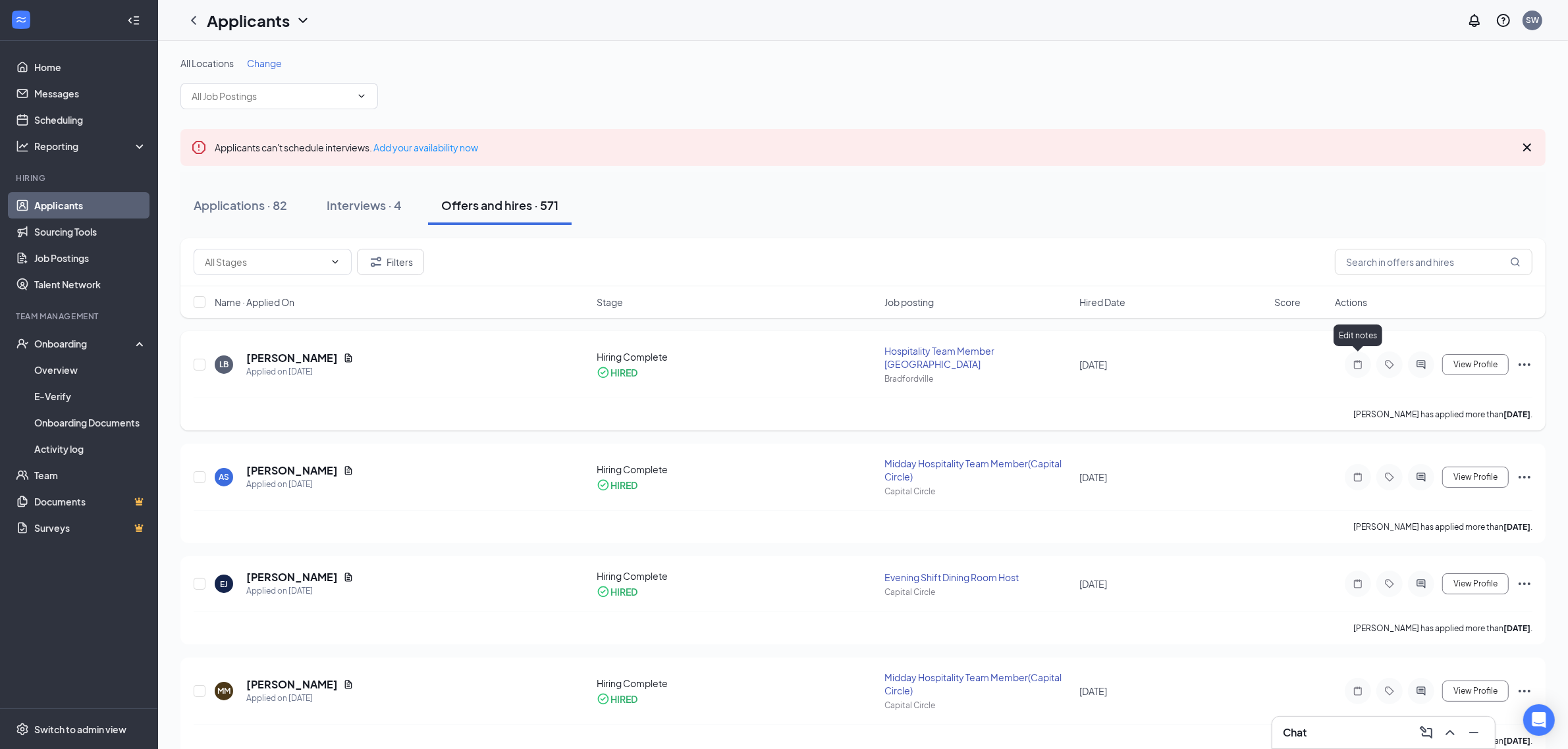
click at [1356, 359] on icon "Note" at bounding box center [1358, 364] width 16 height 10
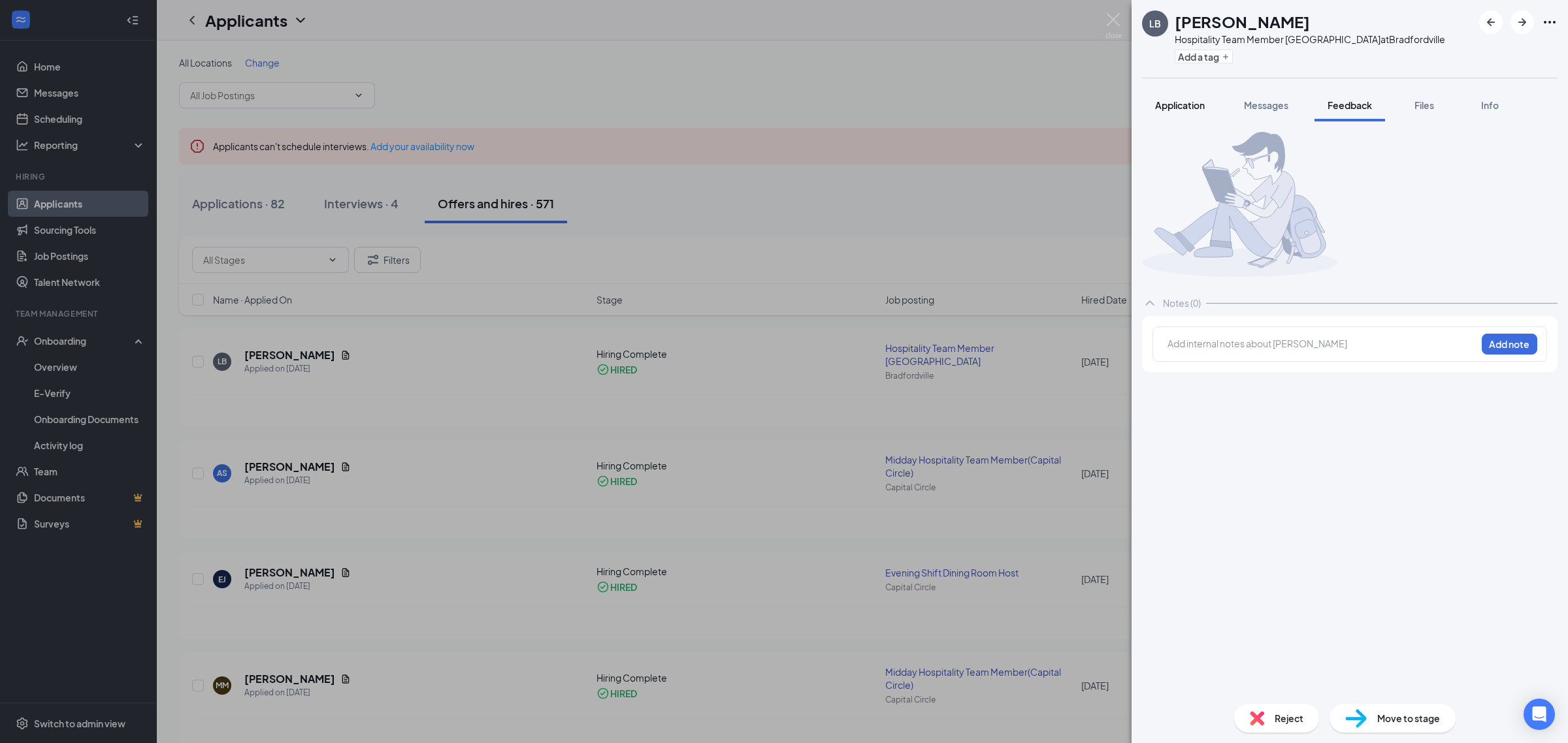
click at [1196, 95] on button "Application" at bounding box center [1180, 105] width 76 height 33
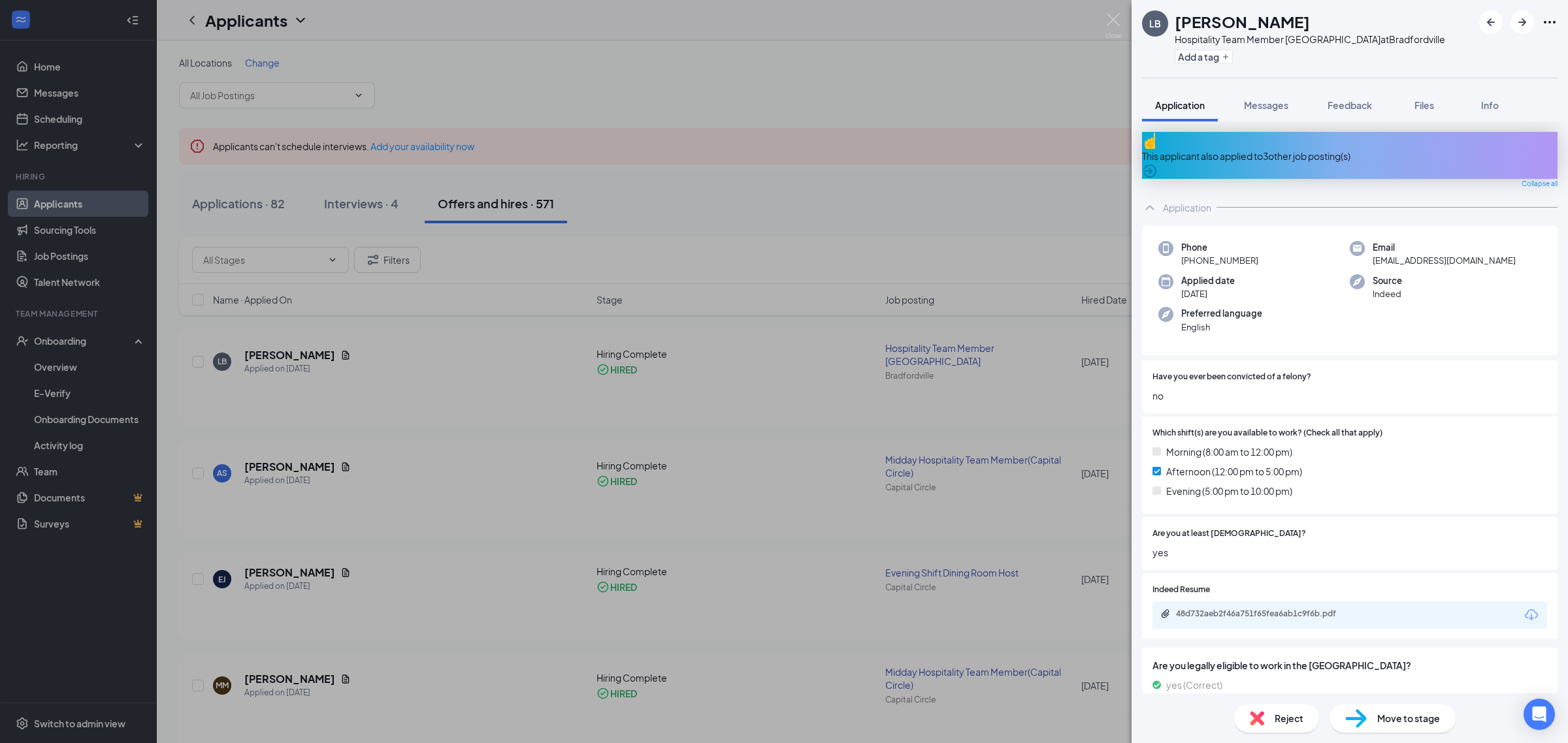
click at [1125, 23] on div "LB [PERSON_NAME] Hospitality Team Member [GEOGRAPHIC_DATA] at [GEOGRAPHIC_DATA]…" at bounding box center [784, 372] width 1568 height 743
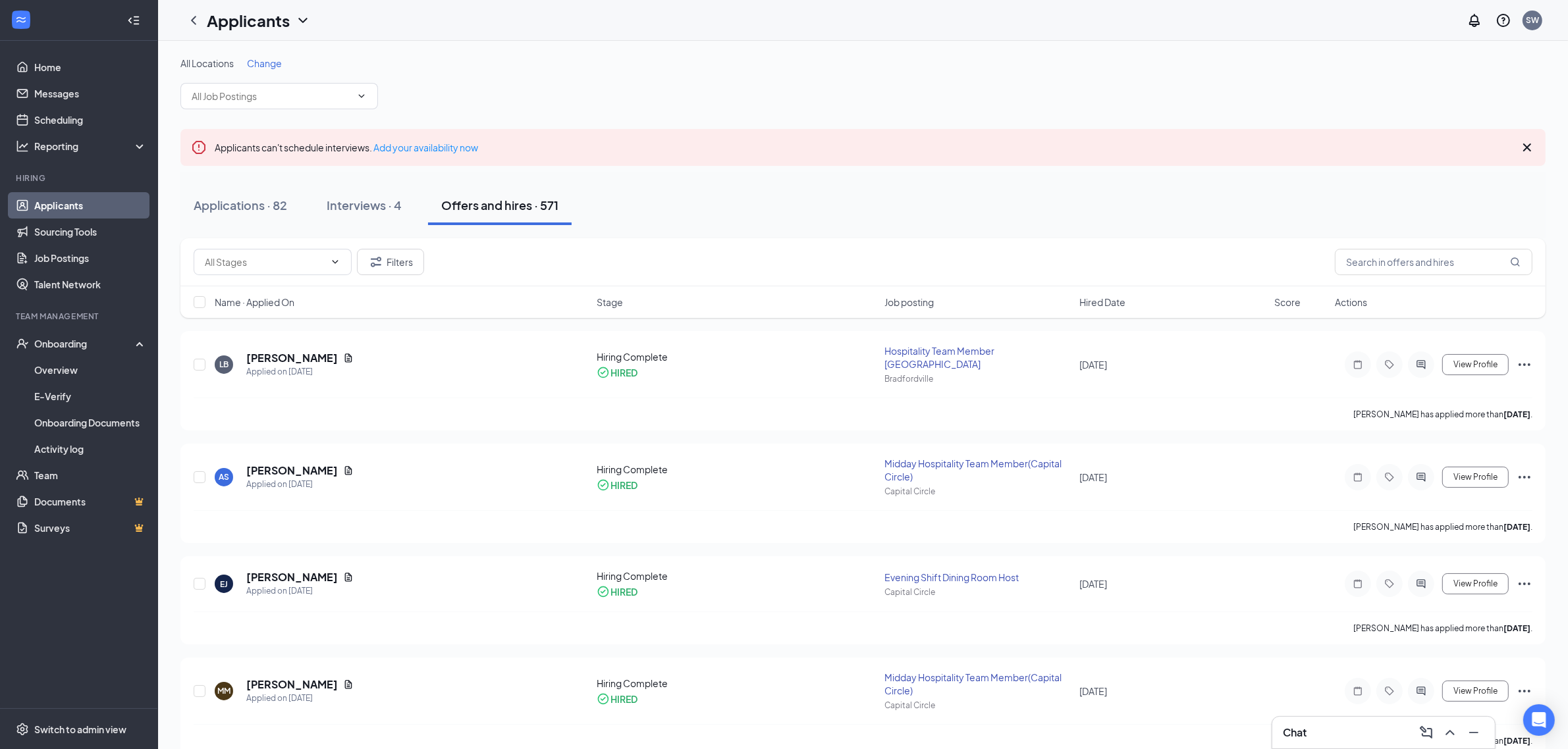
click at [1131, 22] on div "Applicants SW" at bounding box center [863, 20] width 1410 height 41
click at [66, 366] on link "Overview" at bounding box center [90, 370] width 112 height 27
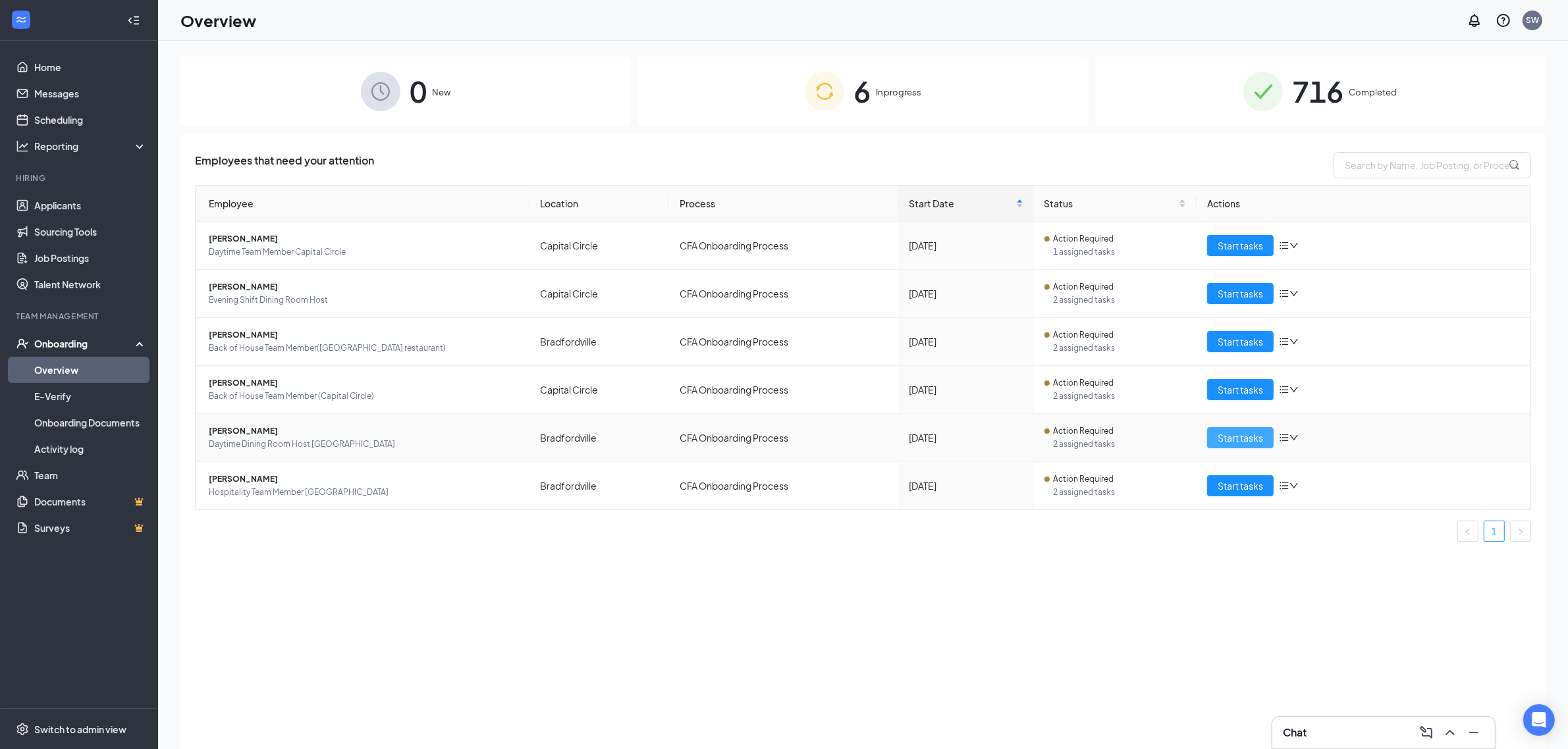
click at [1223, 436] on span "Start tasks" at bounding box center [1240, 437] width 45 height 15
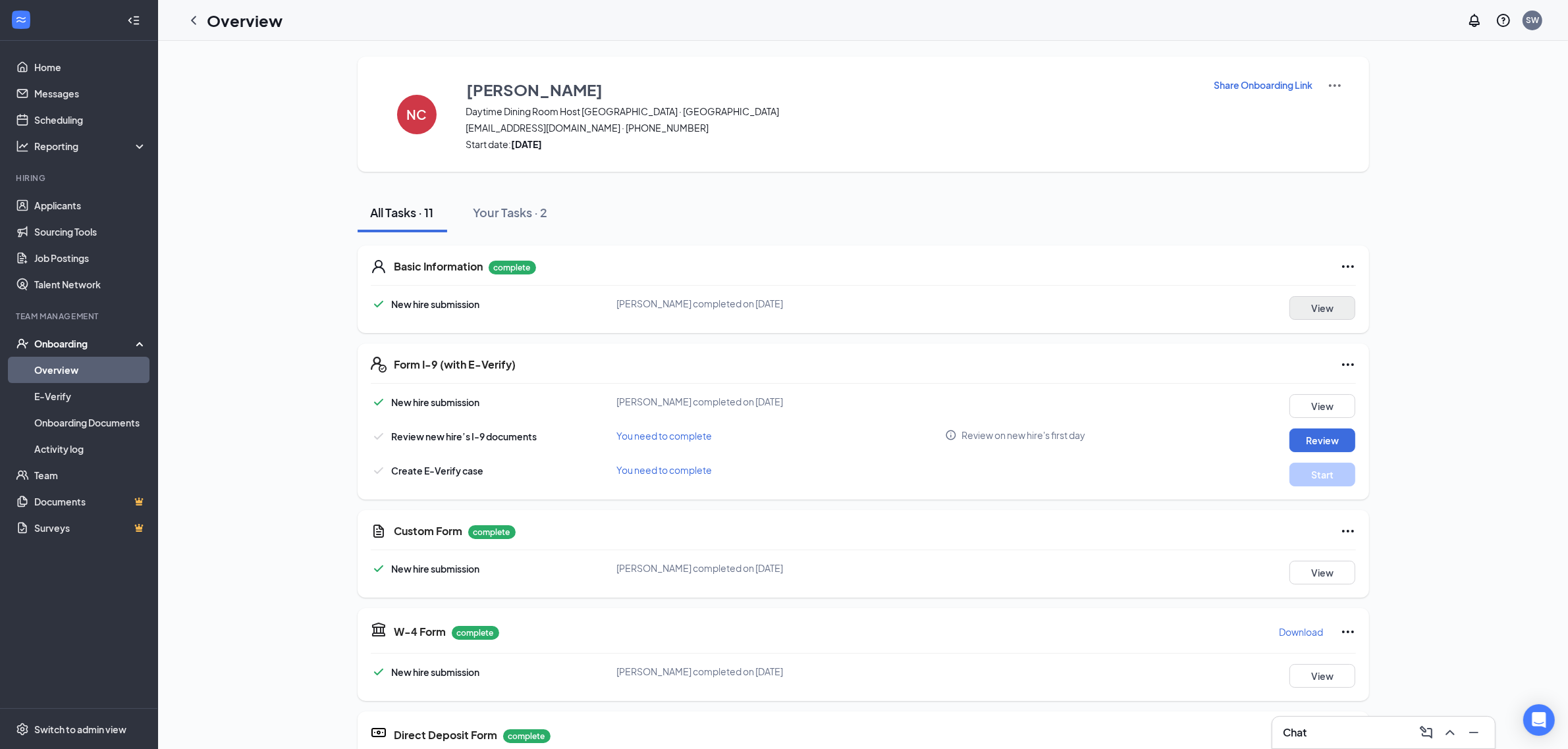
click at [1319, 316] on button "View" at bounding box center [1323, 308] width 66 height 23
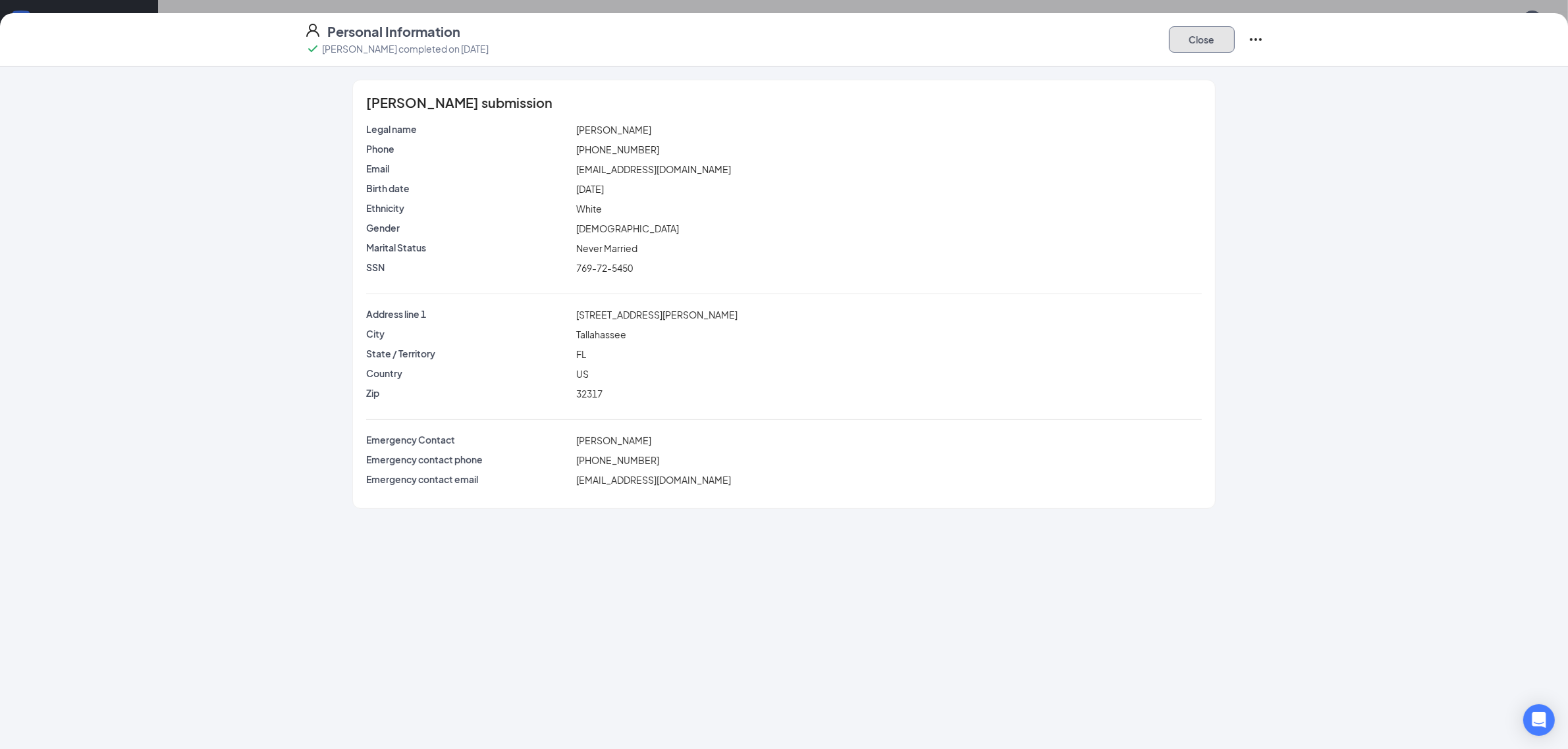
click at [1212, 41] on button "Close" at bounding box center [1202, 40] width 66 height 27
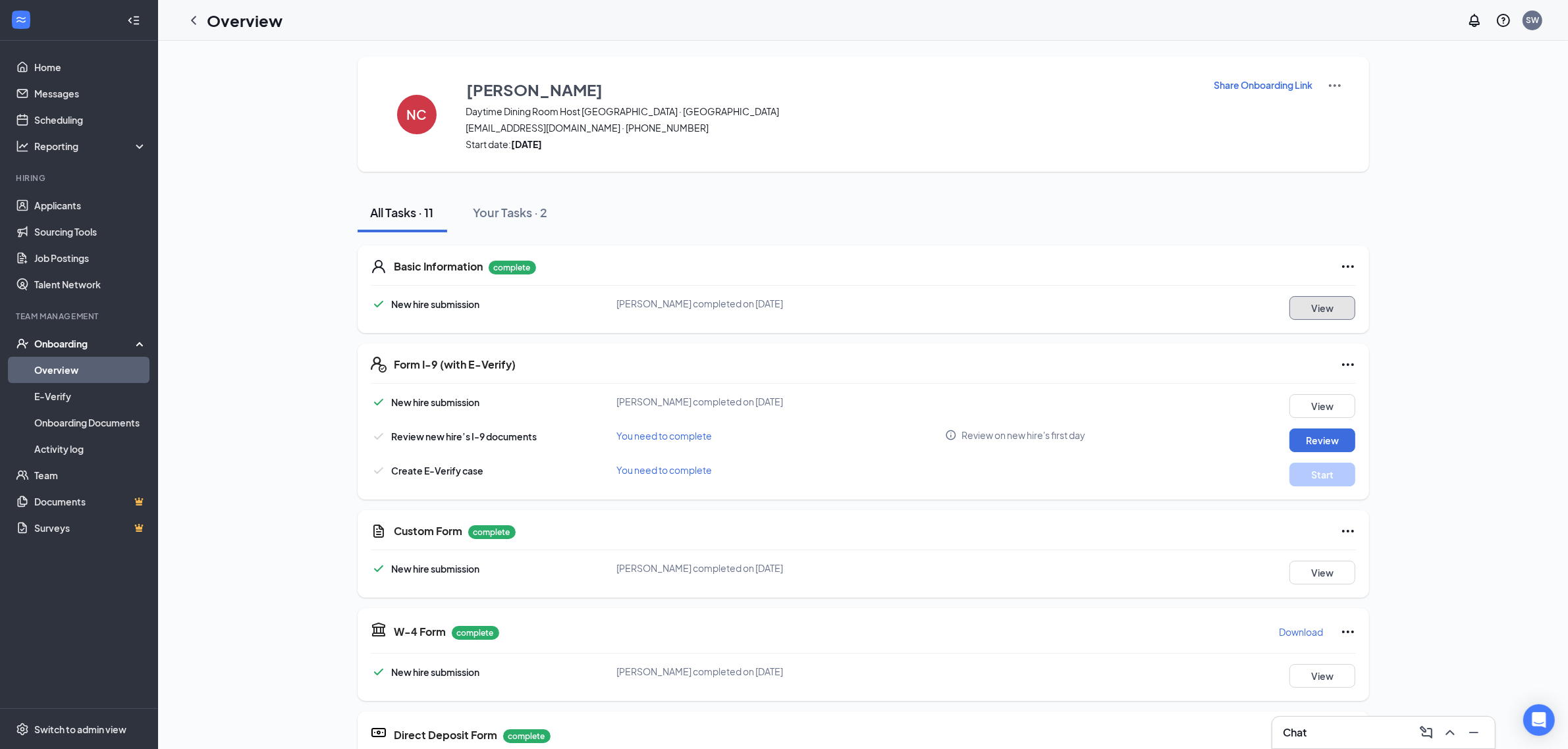
scroll to position [165, 0]
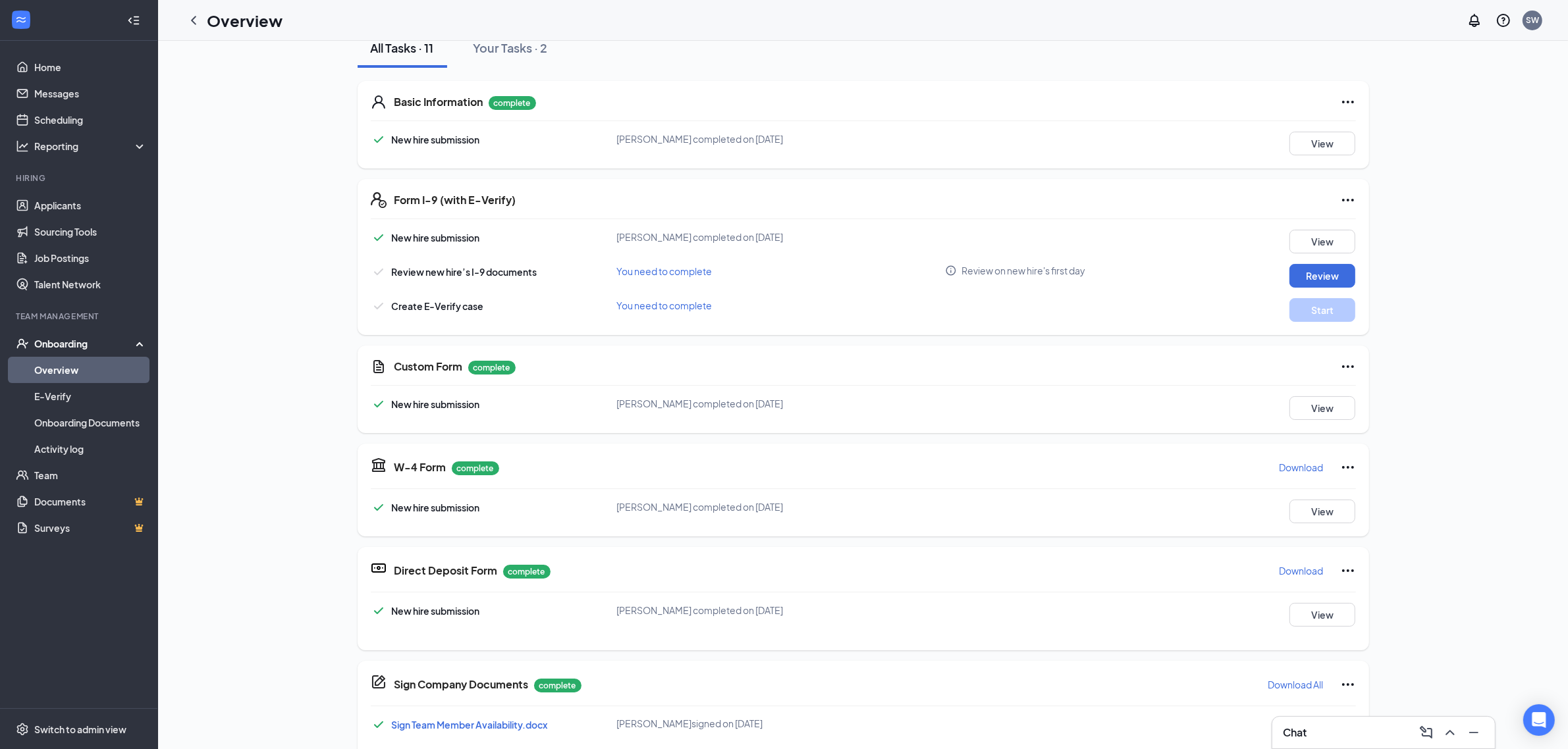
click at [1307, 466] on p "Download" at bounding box center [1302, 467] width 44 height 13
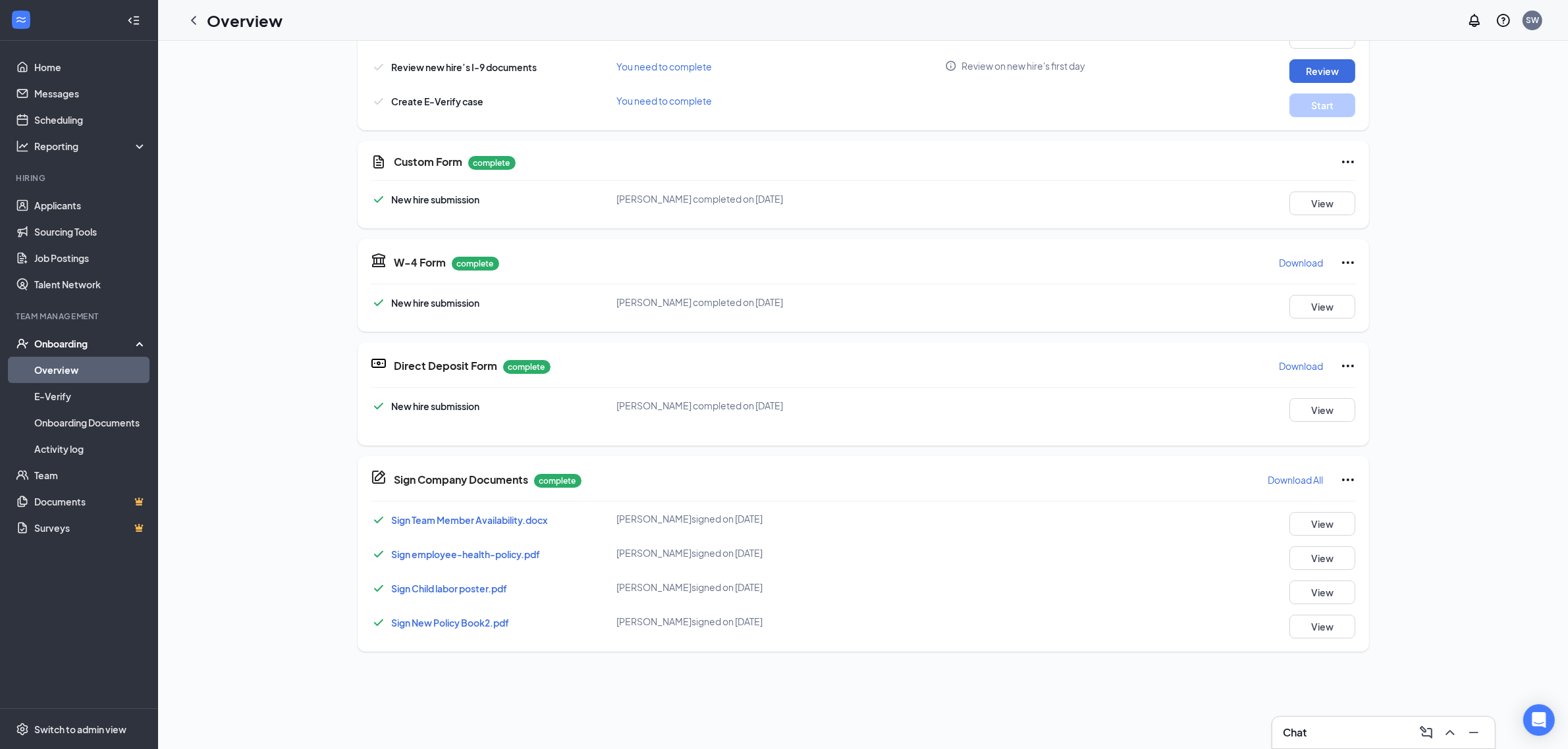
scroll to position [494, 0]
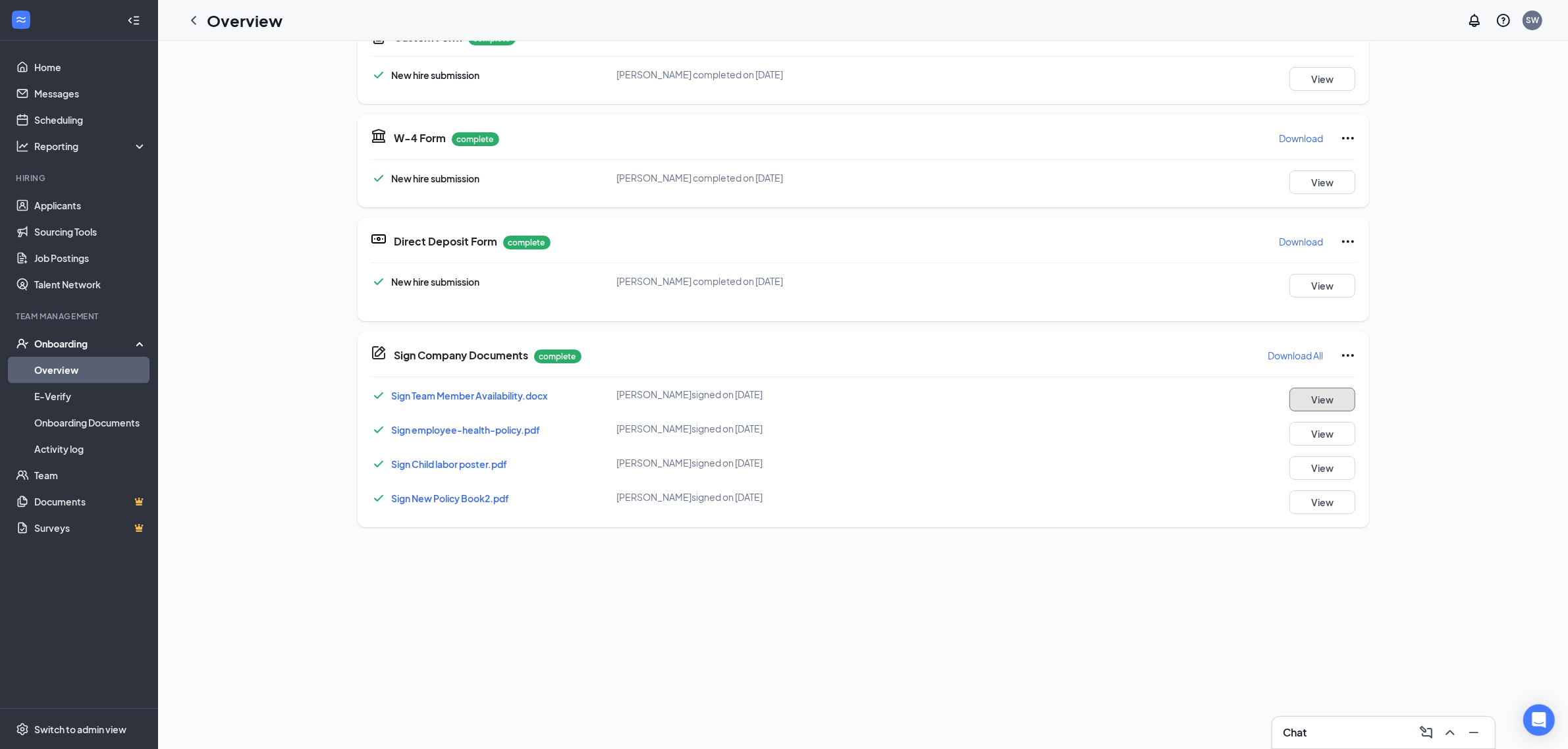
click at [1294, 395] on button "View" at bounding box center [1323, 399] width 66 height 23
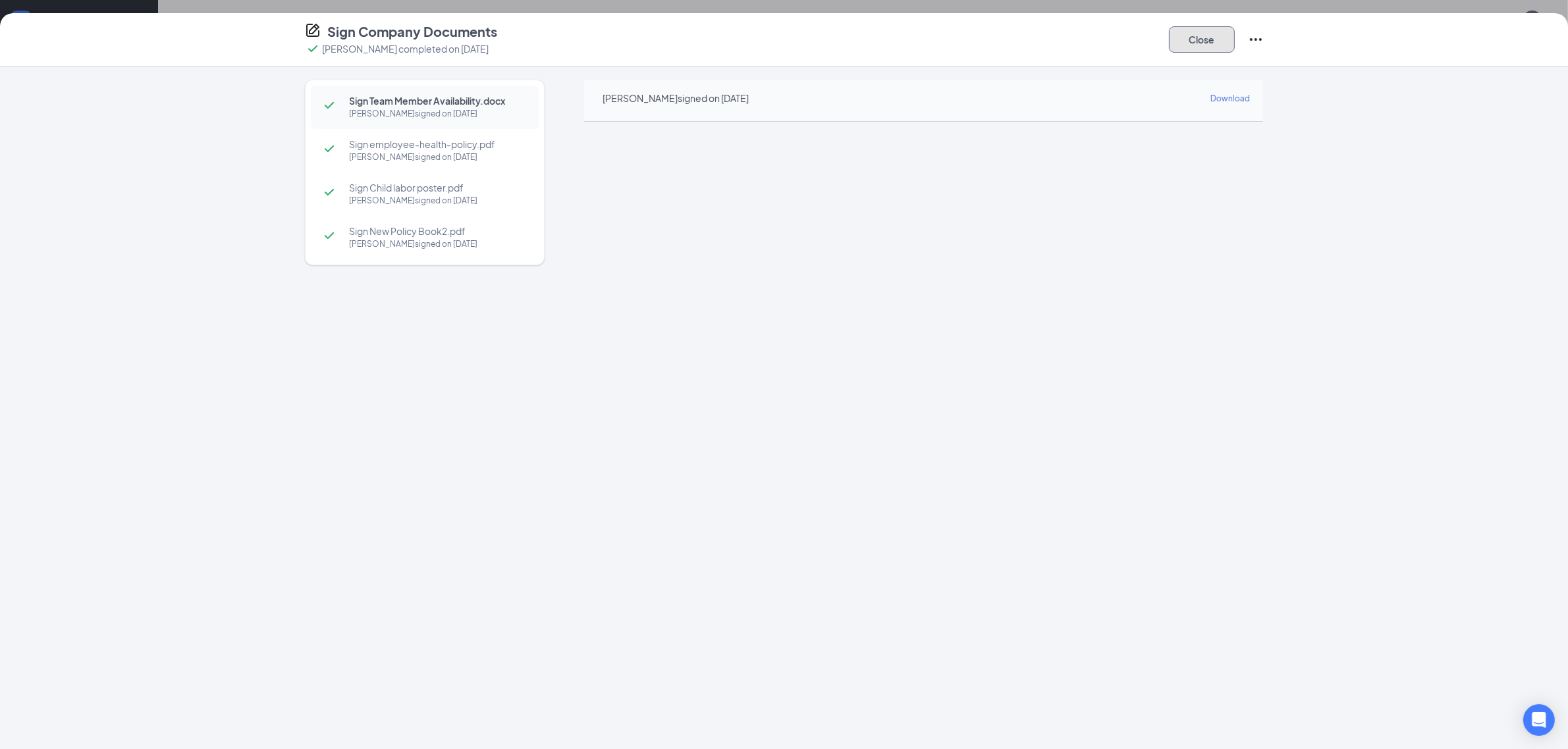
click at [1205, 33] on button "Close" at bounding box center [1202, 40] width 66 height 27
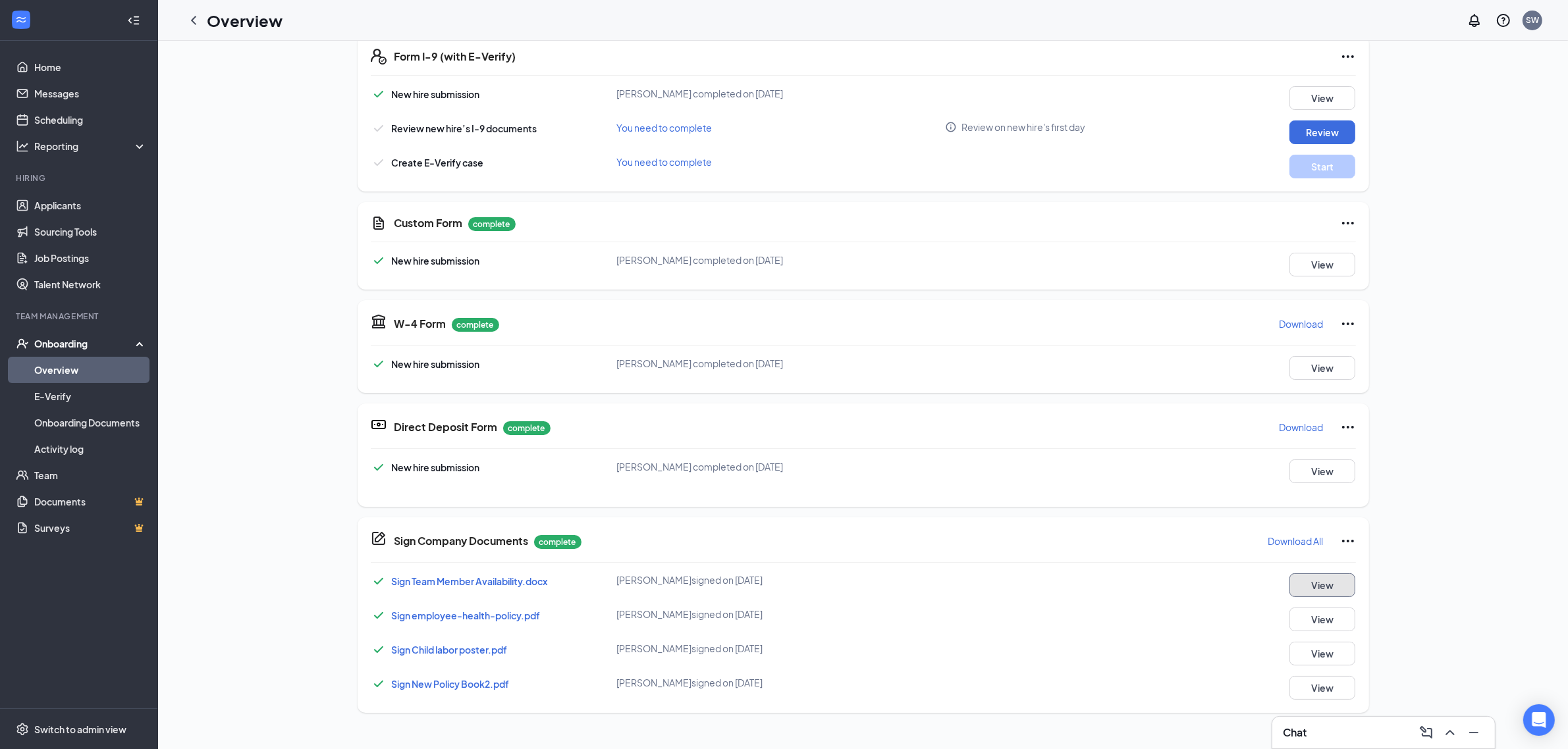
scroll to position [165, 0]
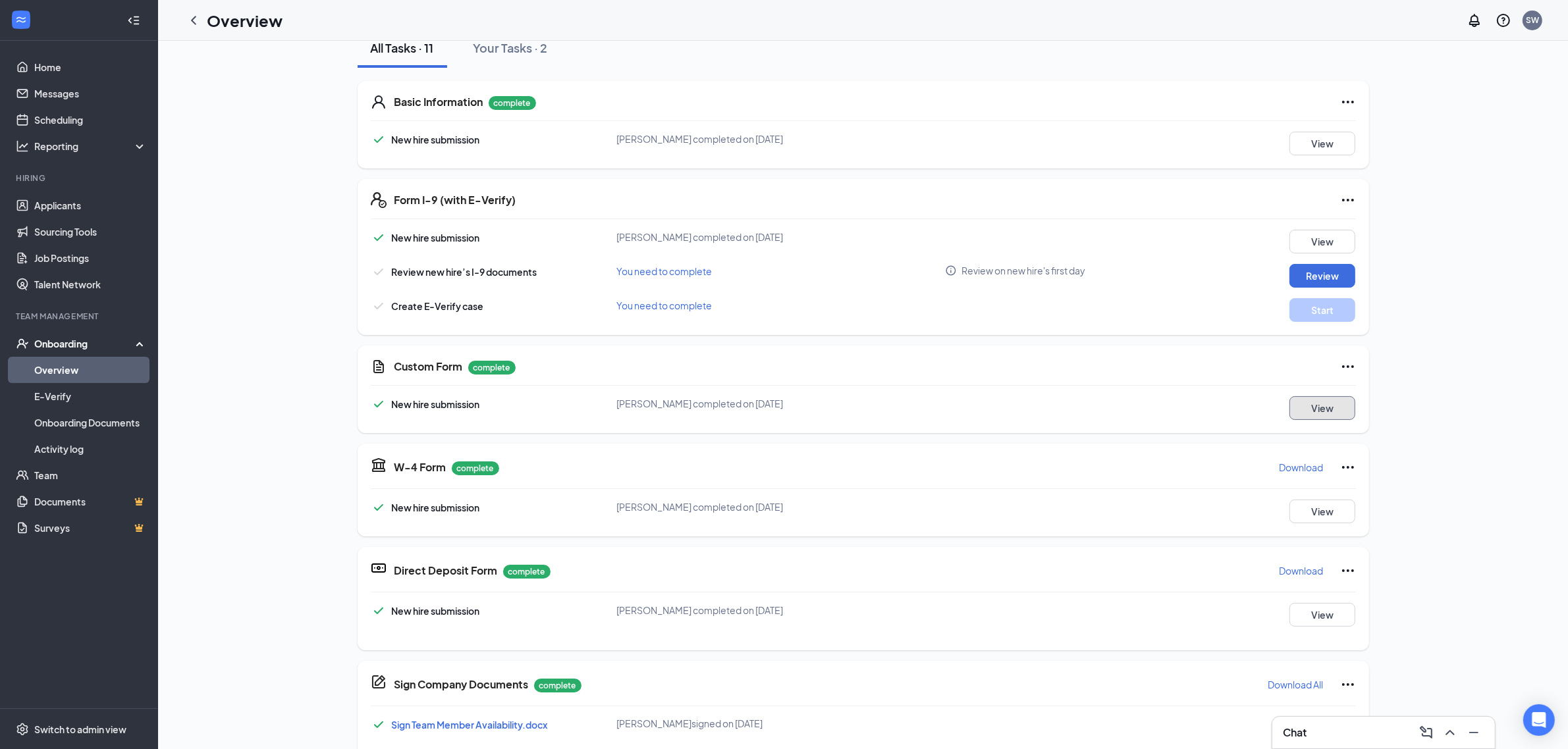
click at [1306, 412] on button "View" at bounding box center [1323, 408] width 66 height 23
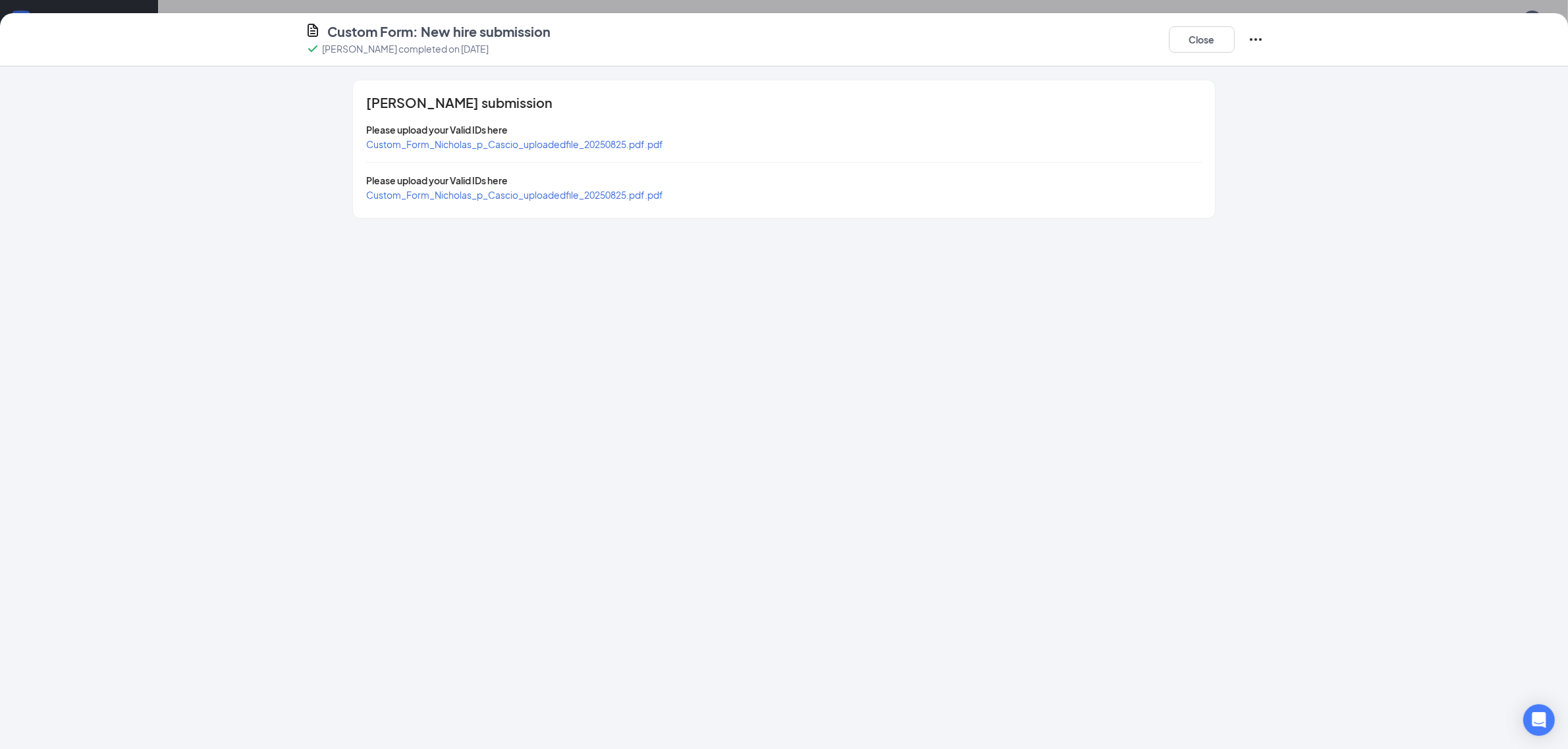
click at [613, 191] on span "Custom_Form_Nicholas_p_Cascio_uploadedfile_20250825.pdf.pdf" at bounding box center [515, 195] width 297 height 12
click at [526, 140] on span "Custom_Form_Nicholas_p_Cascio_uploadedfile_20250825.pdf.pdf" at bounding box center [515, 144] width 297 height 12
click at [1202, 37] on button "Close" at bounding box center [1202, 40] width 66 height 27
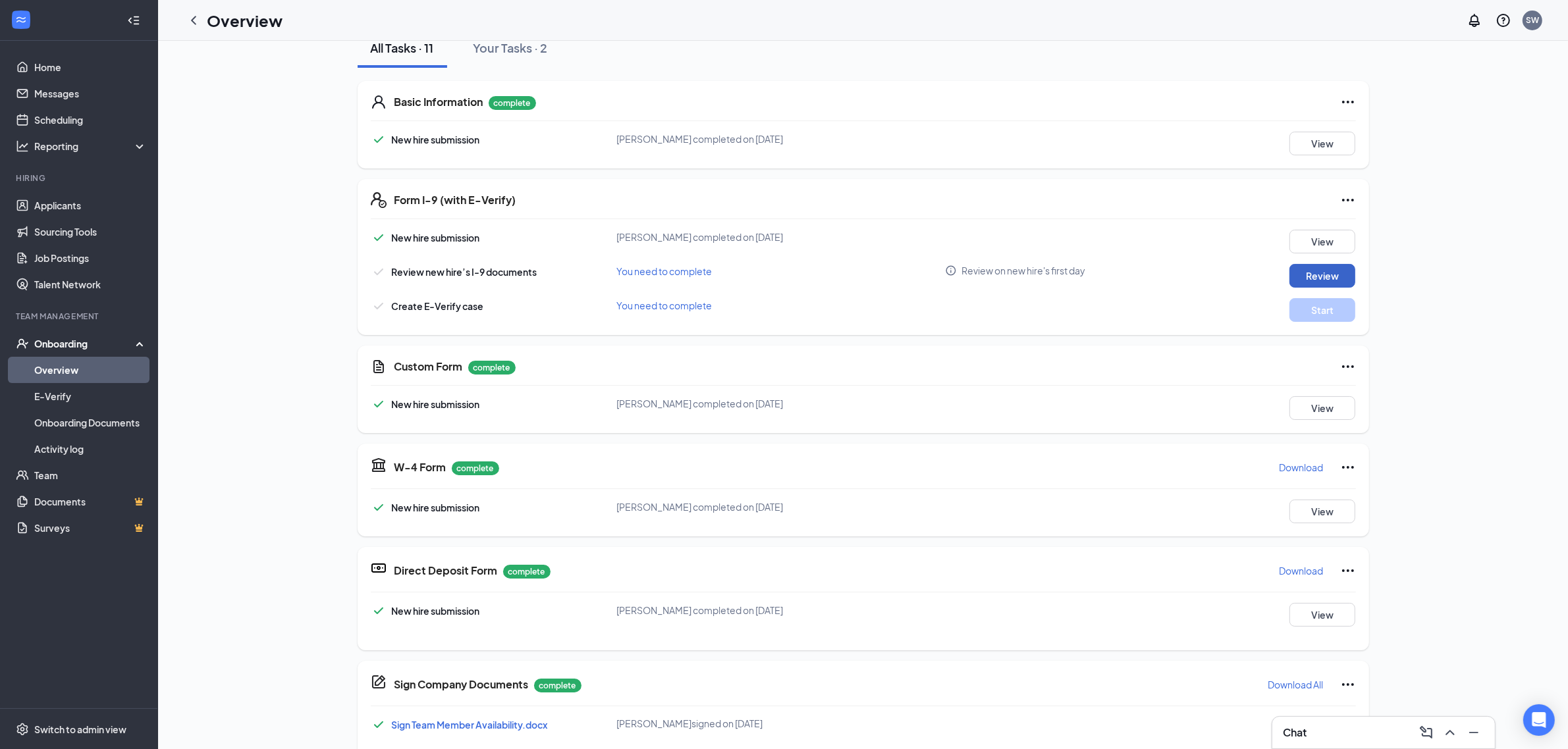
click at [1315, 274] on button "Review" at bounding box center [1323, 275] width 66 height 23
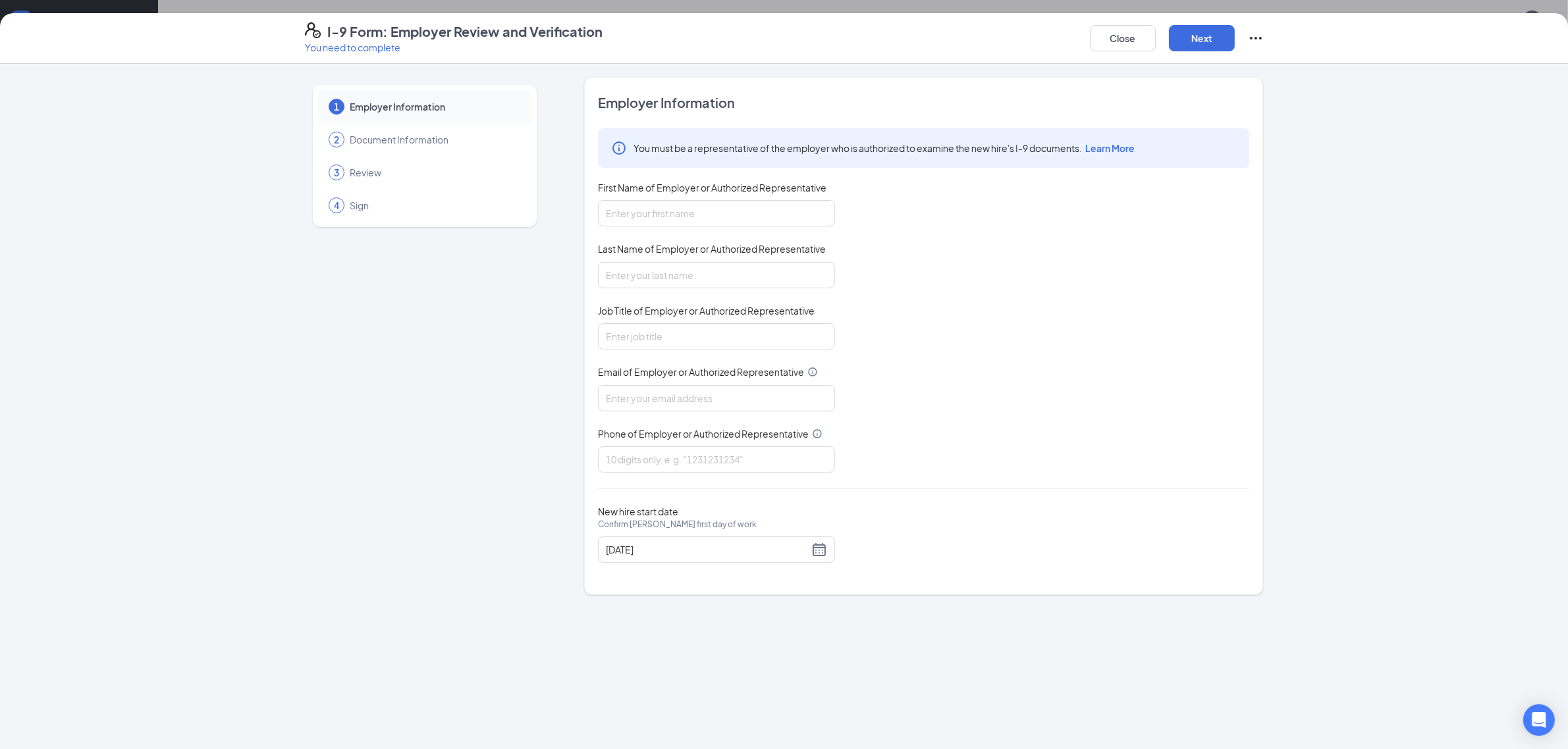
click at [643, 198] on div "First Name of Employer or Authorized Representative" at bounding box center [717, 190] width 237 height 19
click at [648, 221] on input "First Name of Employer or Authorized Representative" at bounding box center [717, 213] width 237 height 27
type input "[PERSON_NAME]"
drag, startPoint x: 689, startPoint y: 284, endPoint x: 698, endPoint y: 273, distance: 14.2
click at [694, 275] on input "Last Name of Employer or Authorized Representative" at bounding box center [717, 275] width 237 height 27
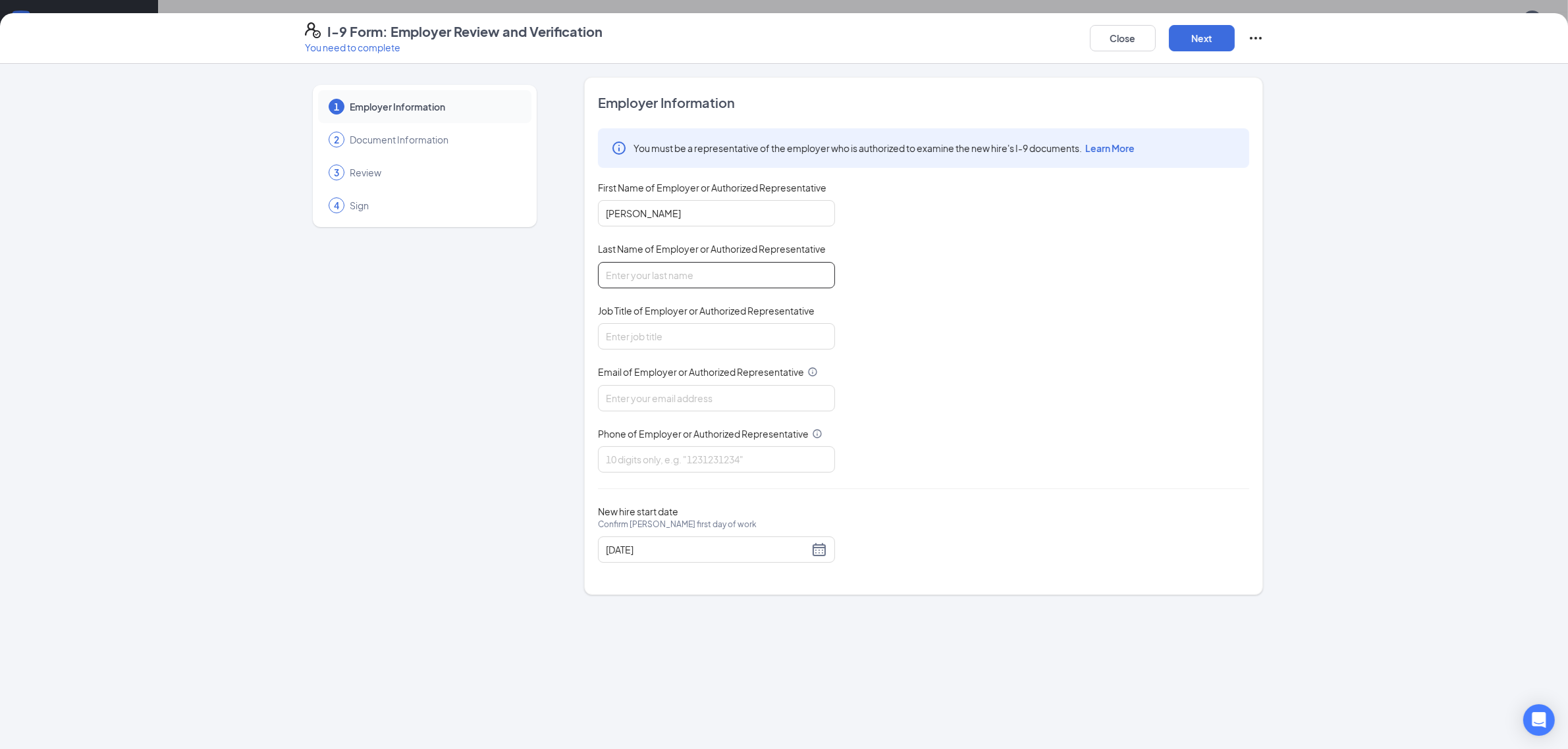
type input "[PERSON_NAME]"
click at [710, 344] on input "Job Title of Employer or Authorized Representative" at bounding box center [717, 336] width 237 height 27
type input "HR Director"
click at [695, 392] on input "Email of Employer or Authorized Representative" at bounding box center [717, 398] width 237 height 27
type input "[EMAIL_ADDRESS][DOMAIN_NAME]"
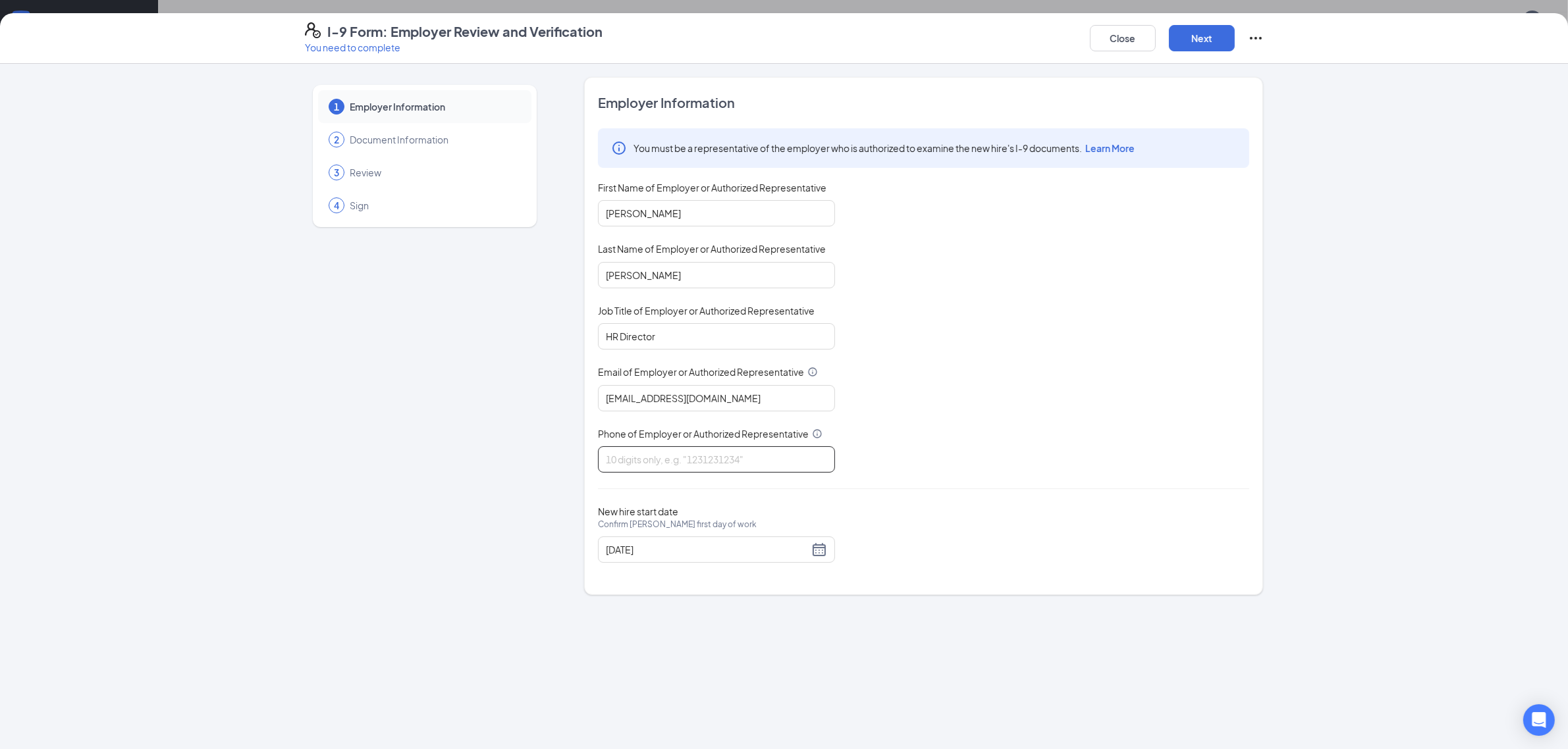
click at [691, 466] on input "Phone of Employer or Authorized Representative" at bounding box center [717, 459] width 237 height 27
type input "8702086490"
click at [1207, 23] on div "I-9 Form: Employer Review and Verification You need to complete Close Next" at bounding box center [784, 38] width 1568 height 51
click at [1206, 34] on button "Next" at bounding box center [1202, 38] width 66 height 27
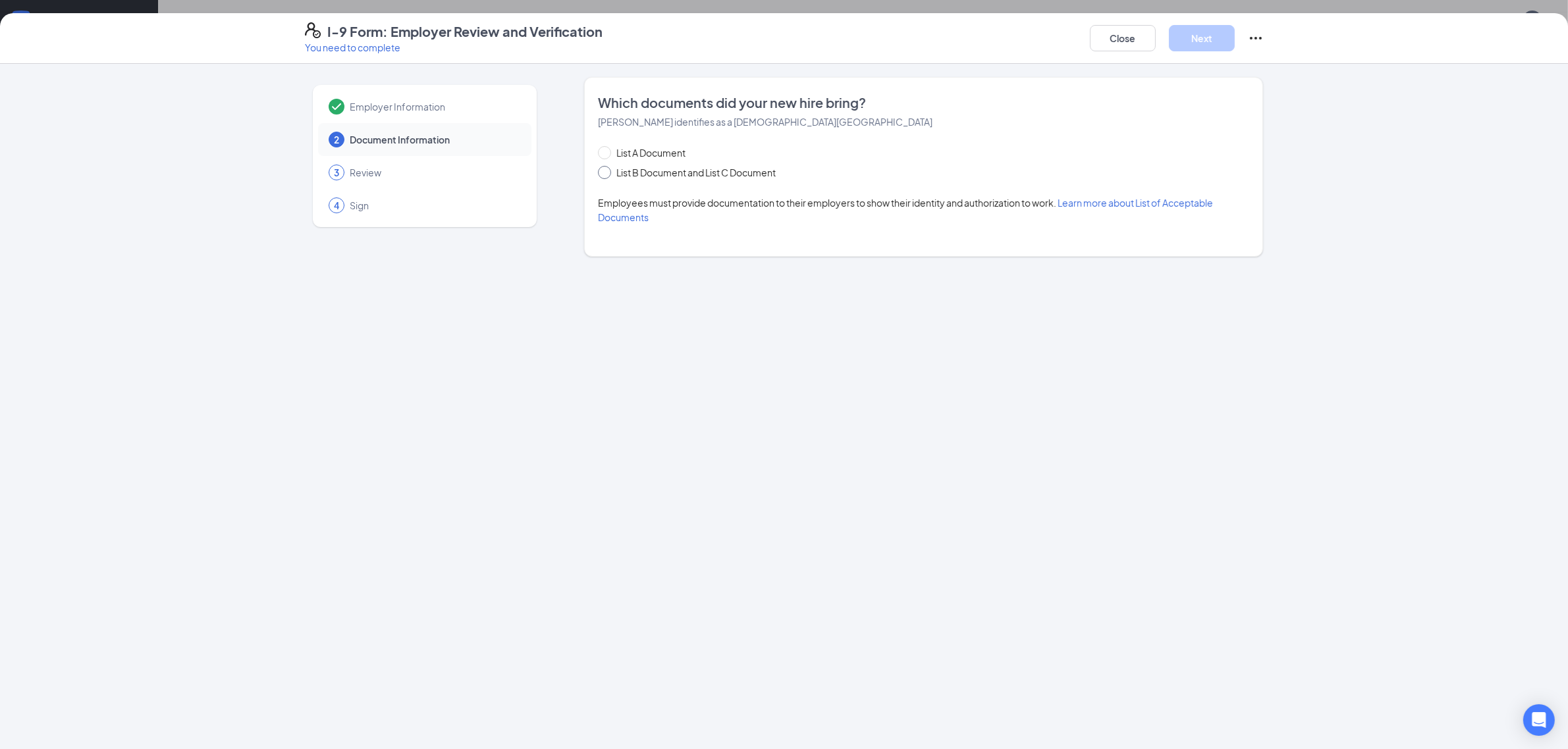
click at [608, 173] on span at bounding box center [605, 173] width 13 height 13
click at [607, 173] on input "List B Document and List C Document" at bounding box center [602, 170] width 9 height 9
radio input "true"
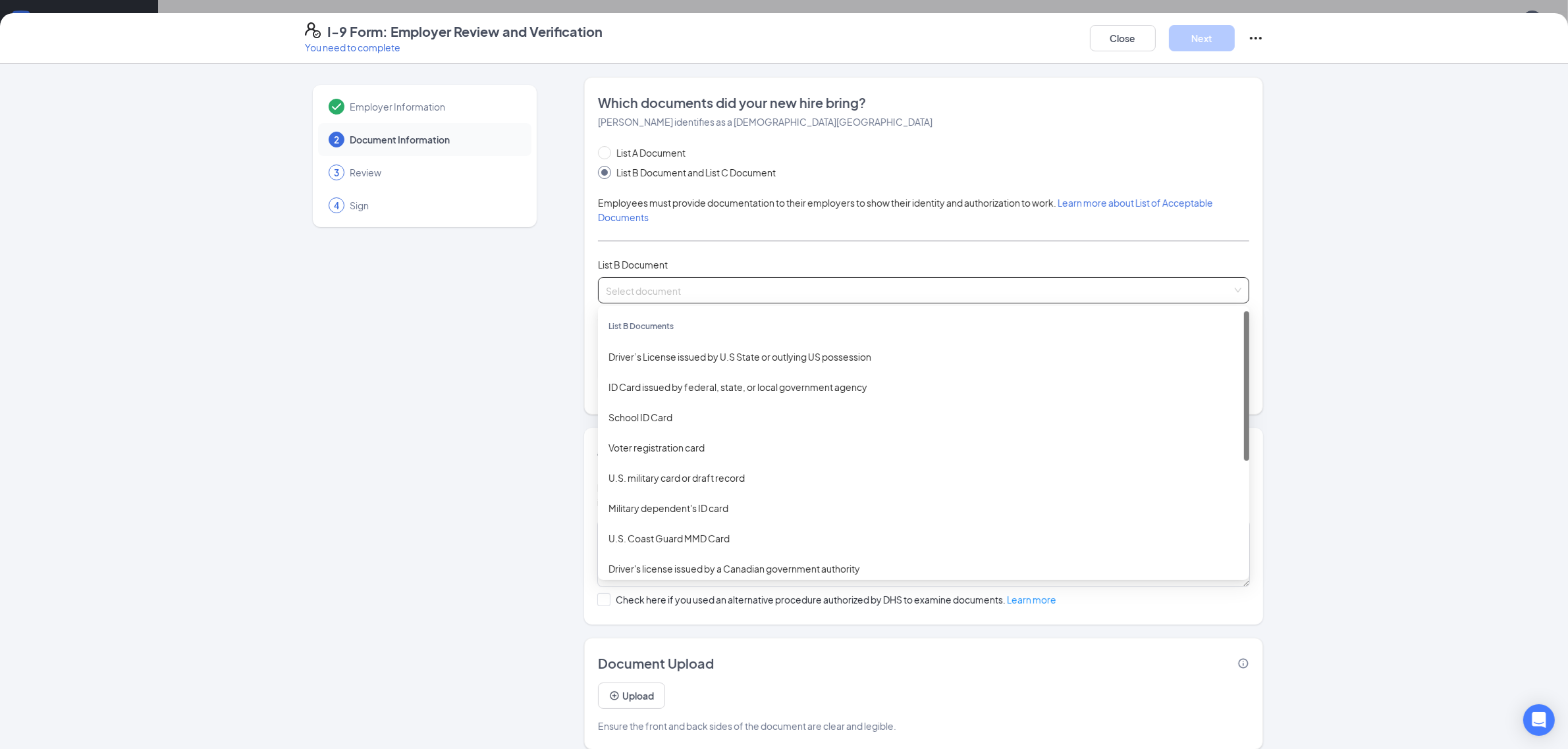
click at [756, 291] on input "search" at bounding box center [919, 287] width 627 height 19
click at [692, 357] on div "Driver’s License issued by U.S State or outlying US possession" at bounding box center [924, 357] width 631 height 15
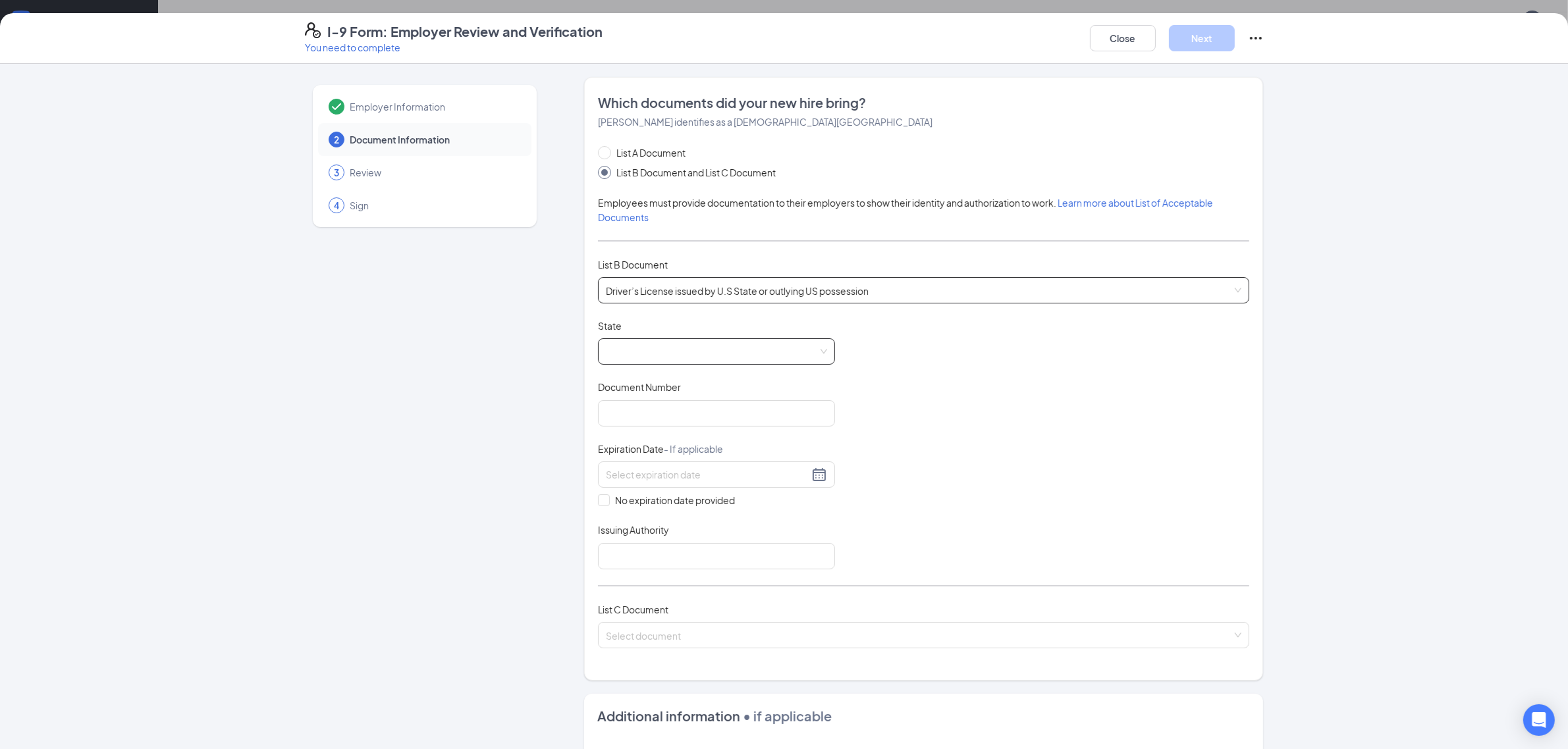
click at [659, 348] on span at bounding box center [716, 351] width 221 height 25
click at [614, 451] on div "[US_STATE]" at bounding box center [717, 444] width 216 height 15
click at [651, 402] on input "Document Number" at bounding box center [717, 413] width 237 height 27
type input "C617-934-90-500-0"
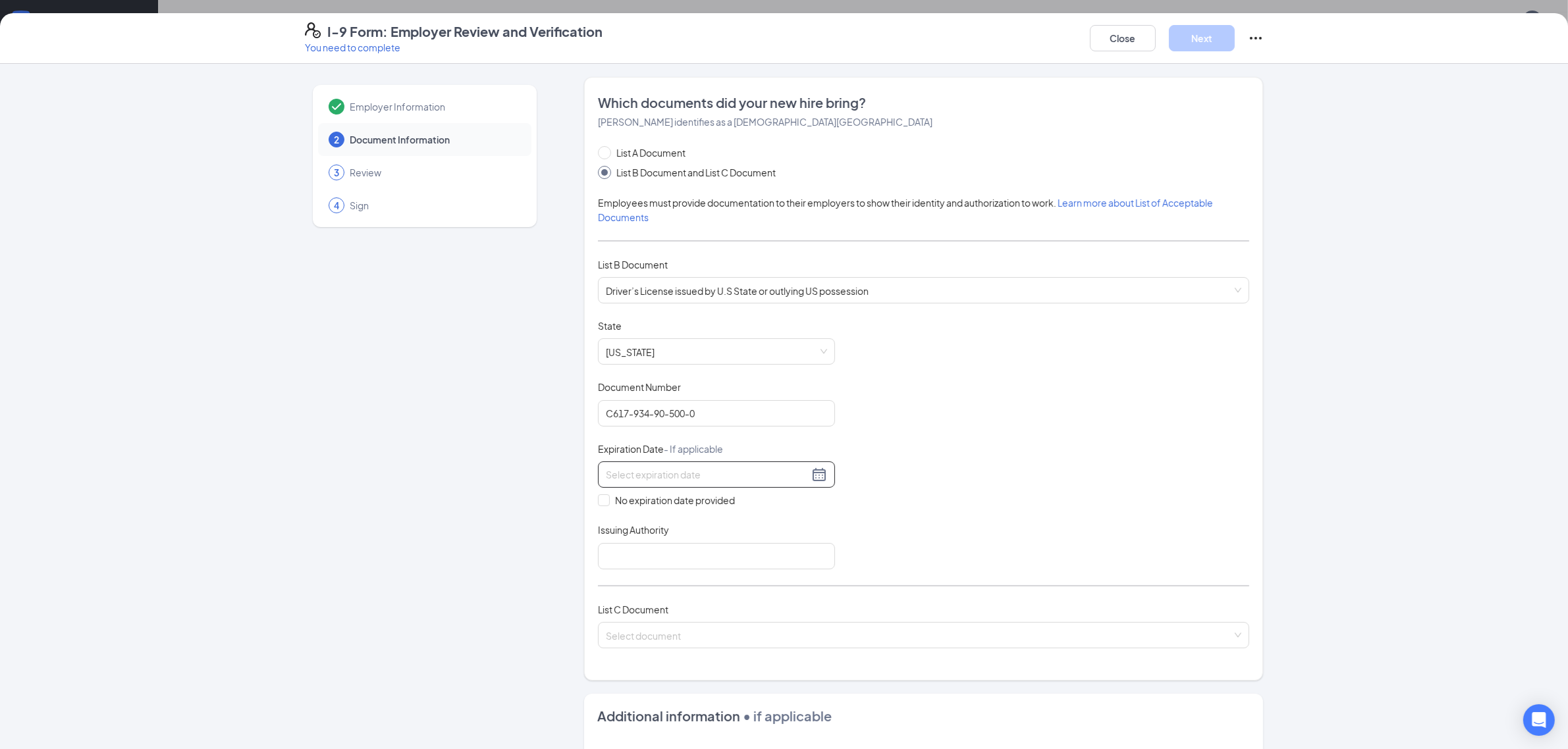
click at [652, 478] on input at bounding box center [706, 475] width 203 height 15
click at [613, 633] on div "23" at bounding box center [612, 632] width 16 height 16
type input "[DATE]"
click at [619, 556] on input "Issuing Authority" at bounding box center [717, 556] width 237 height 27
type input "State of [US_STATE]"
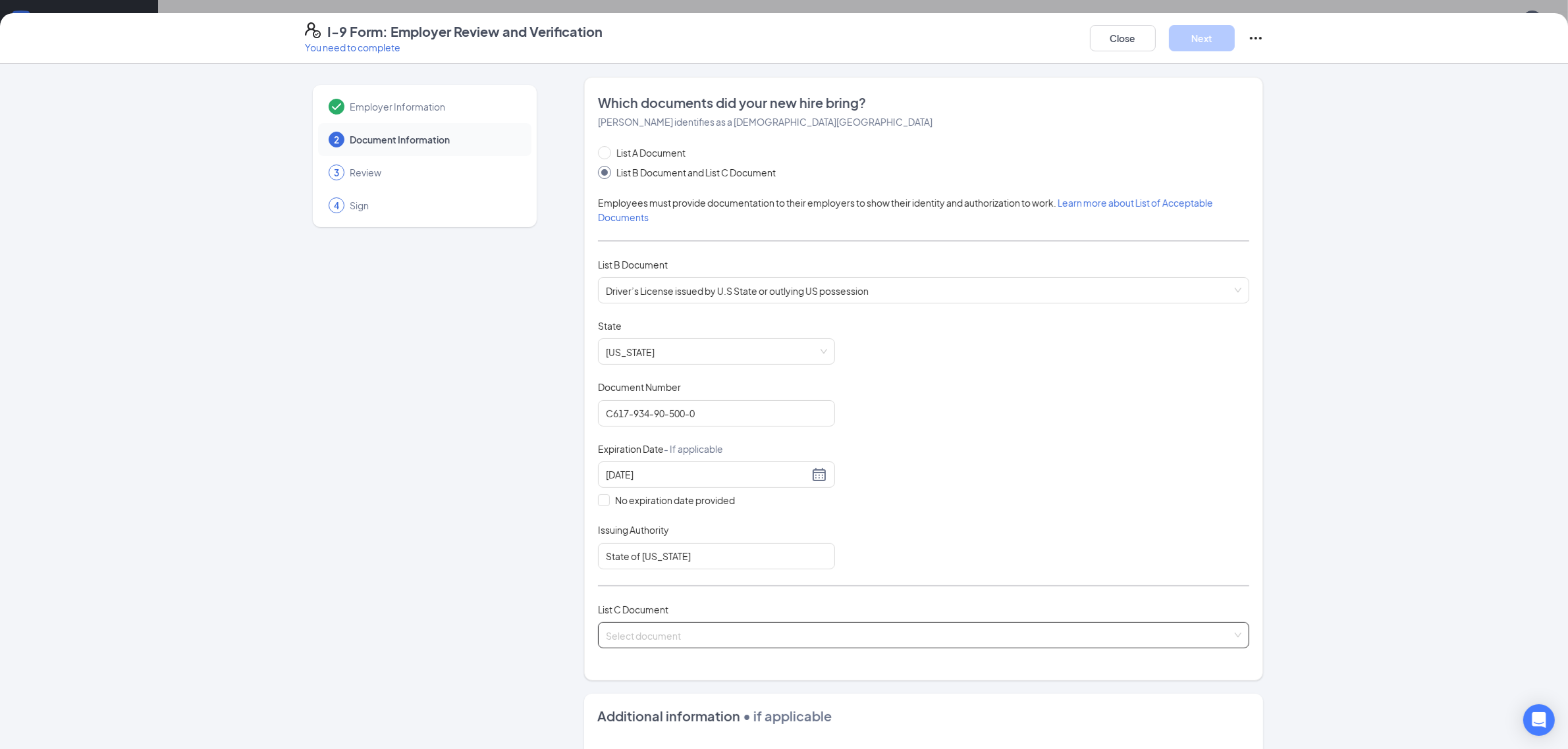
click at [649, 630] on input "search" at bounding box center [919, 633] width 627 height 19
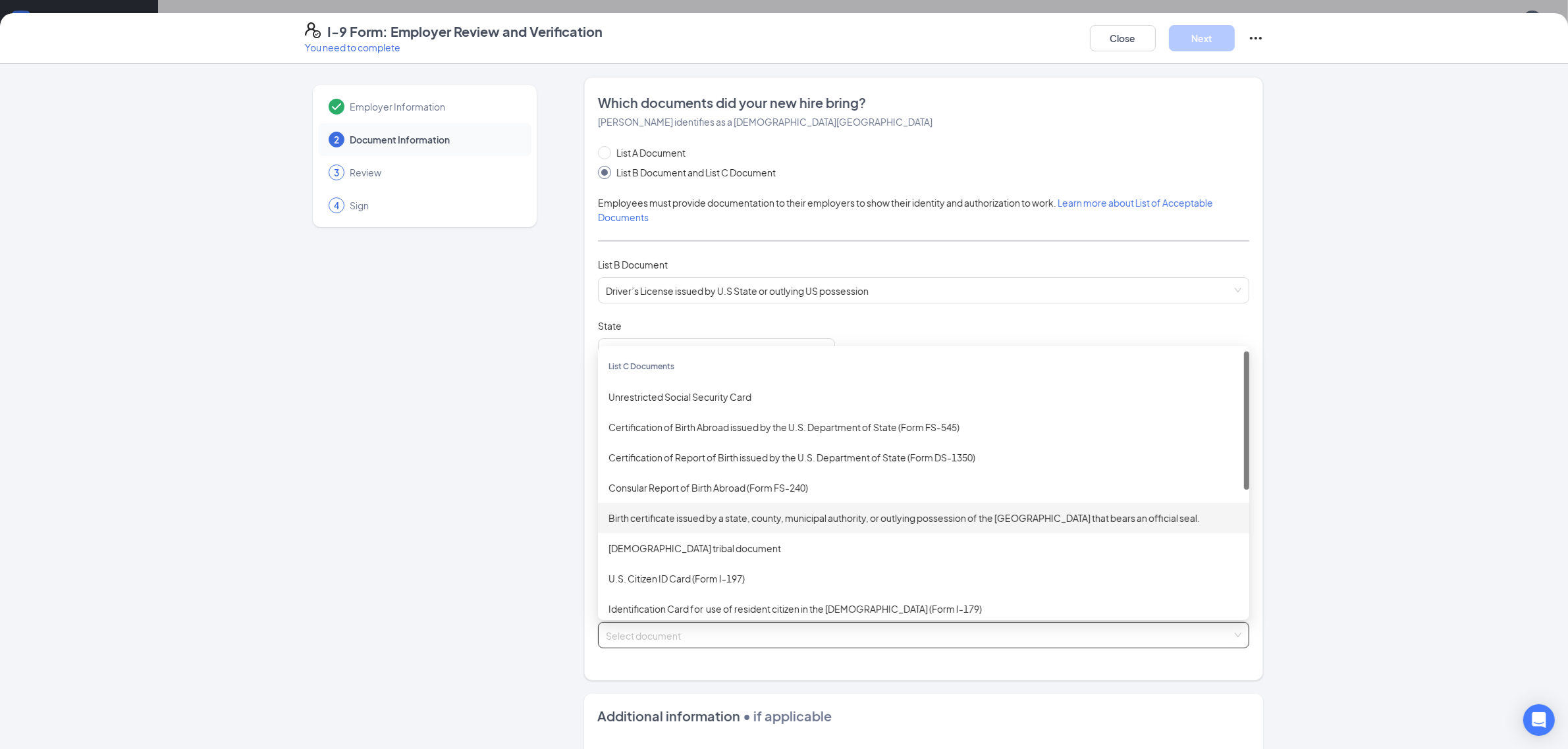
click at [696, 511] on div "Birth certificate issued by a state, county, municipal authority, or outlying p…" at bounding box center [924, 518] width 652 height 31
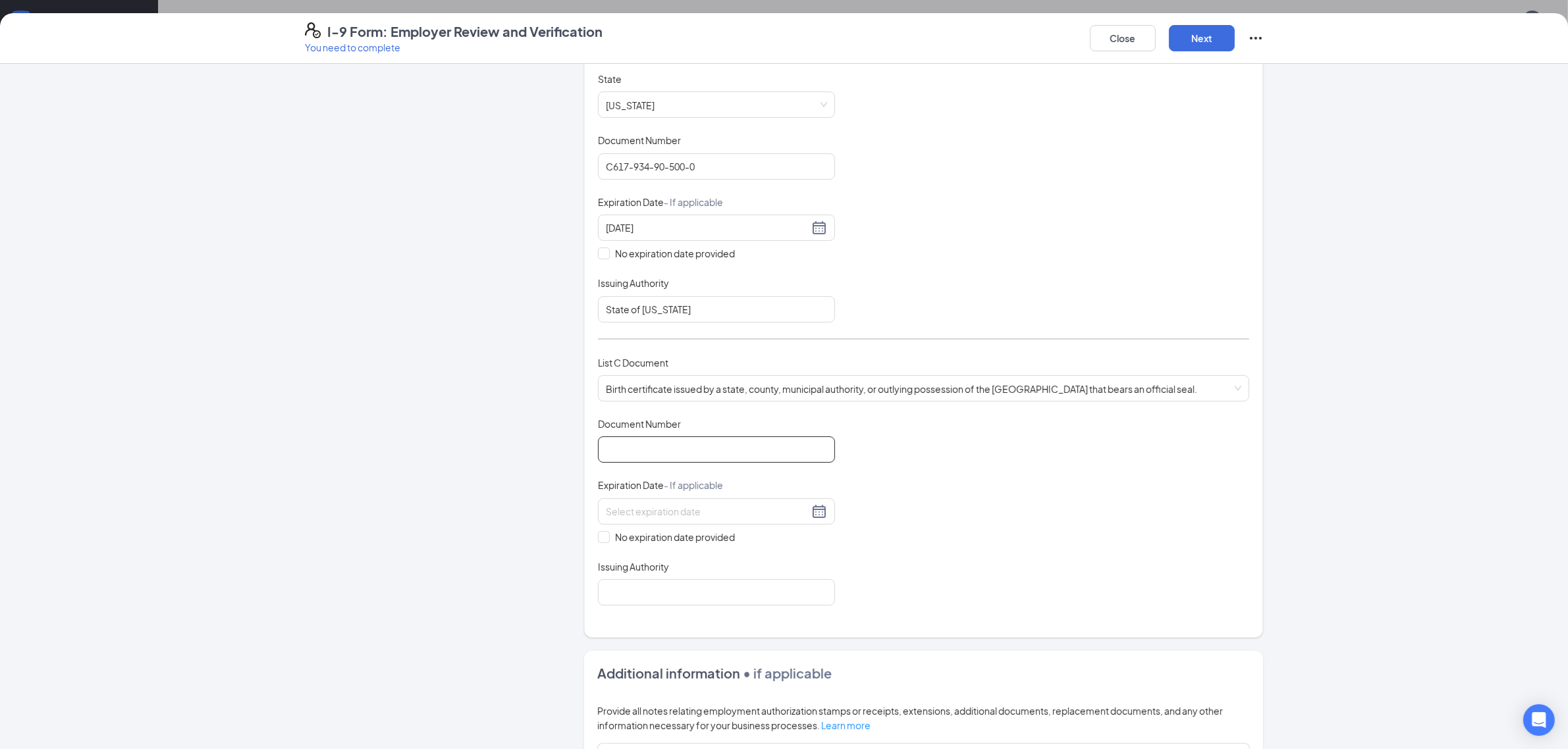
click at [643, 451] on input "Document Number" at bounding box center [717, 450] width 237 height 27
type input "[PHONE_NUMBER]"
click at [598, 538] on input "No expiration date provided" at bounding box center [602, 535] width 9 height 9
checkbox input "true"
click at [665, 603] on input "Issuing Authority" at bounding box center [717, 595] width 237 height 27
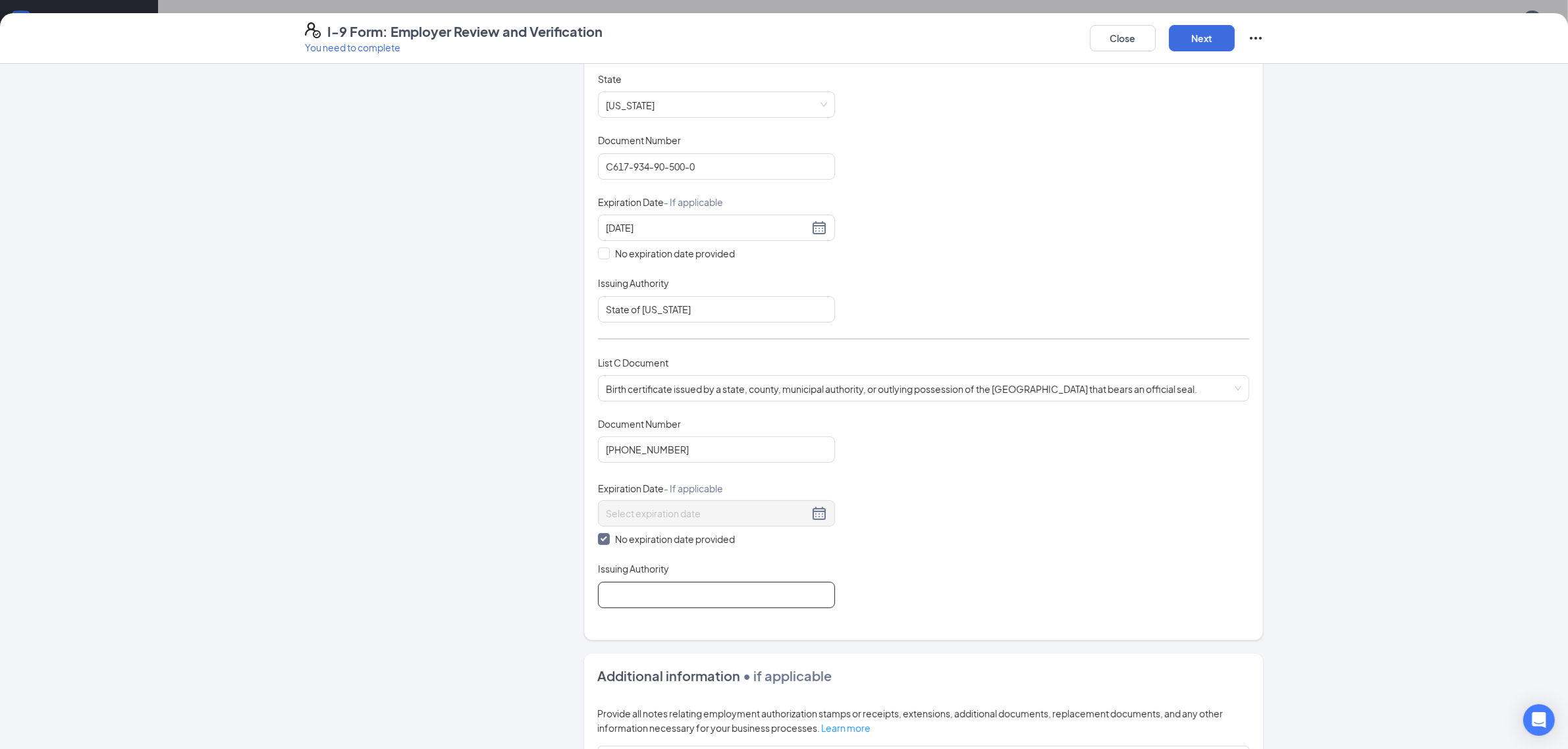
type input "State of [US_STATE]"
click at [1209, 40] on button "Next" at bounding box center [1202, 38] width 66 height 27
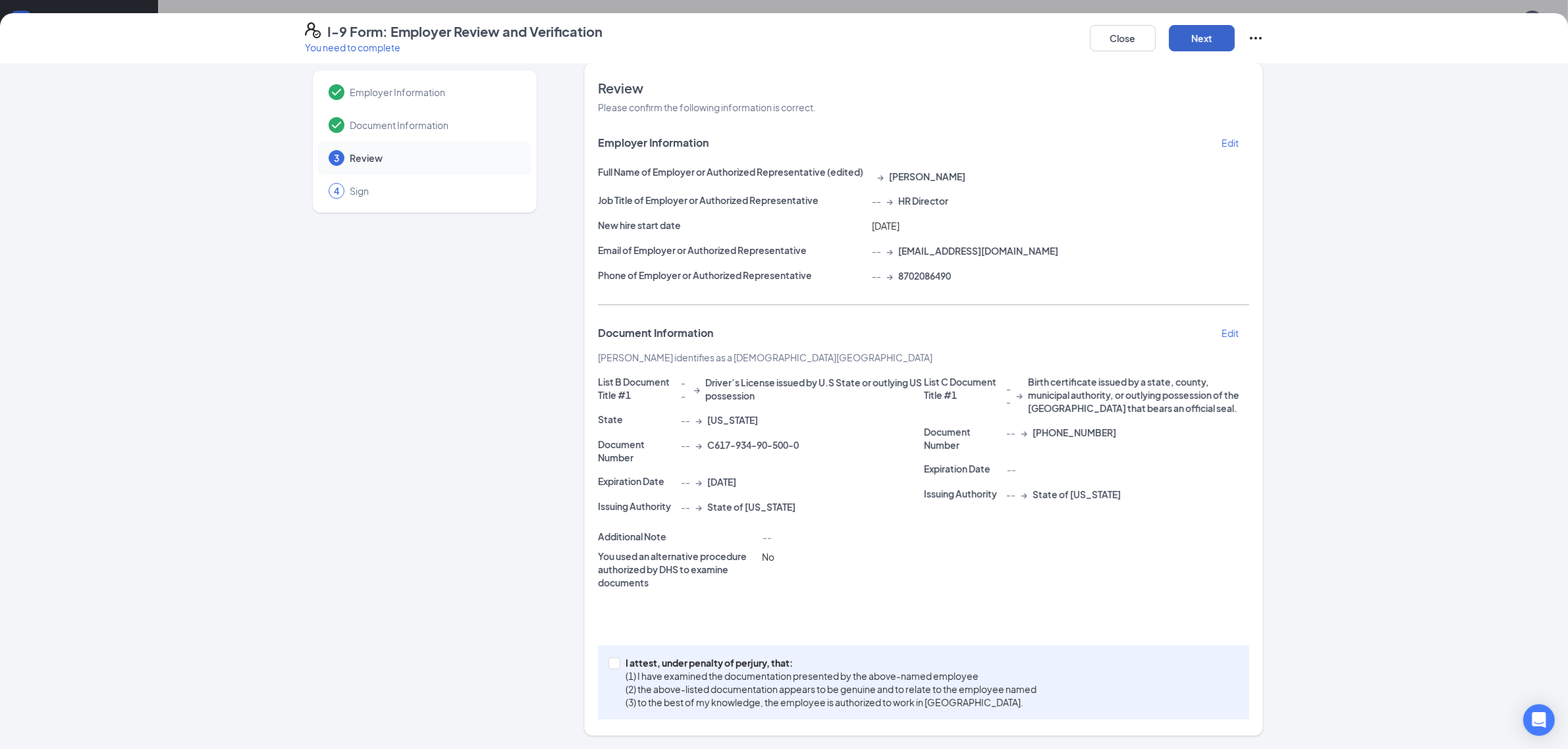
scroll to position [13, 0]
click at [1223, 333] on p "Edit" at bounding box center [1230, 334] width 17 height 13
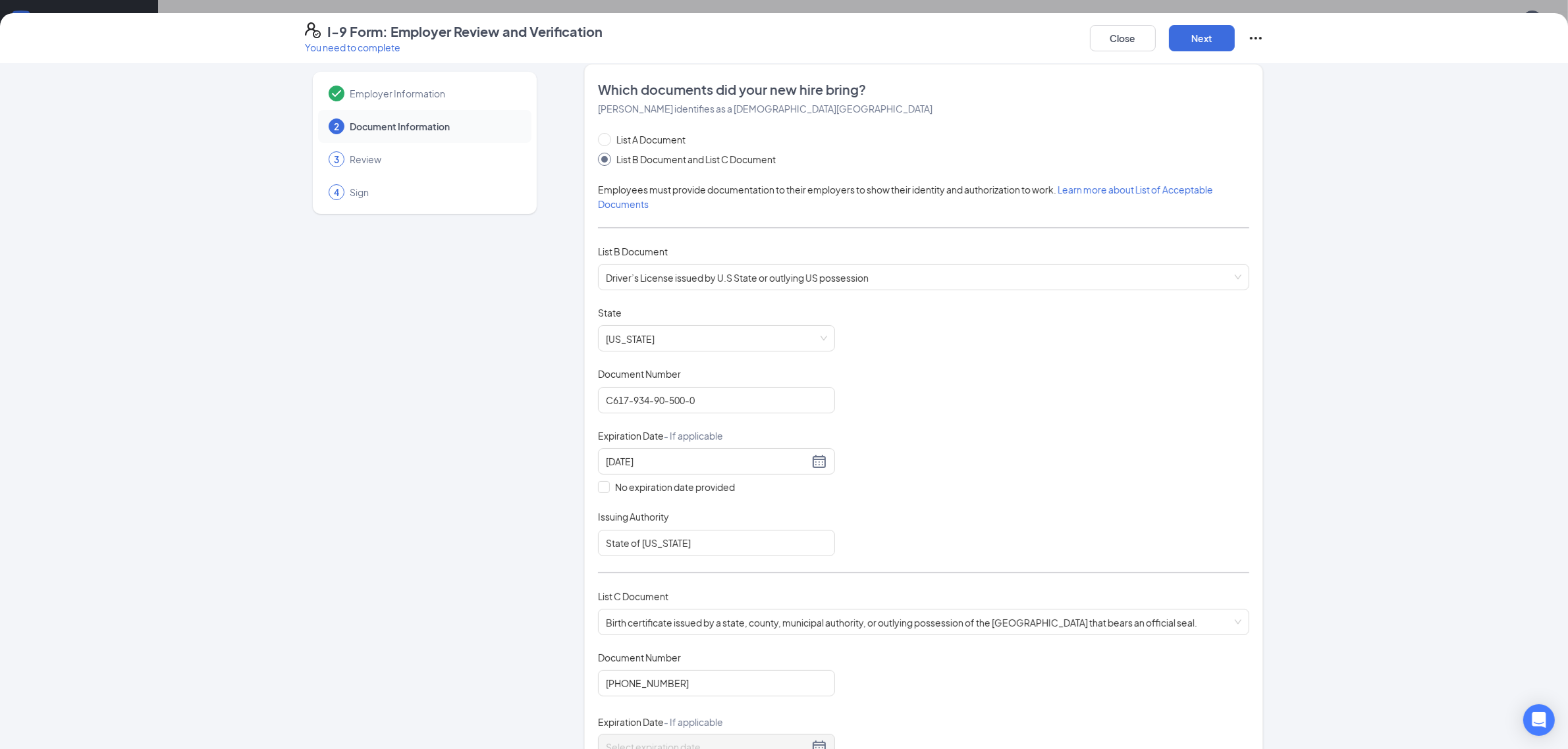
scroll to position [247, 0]
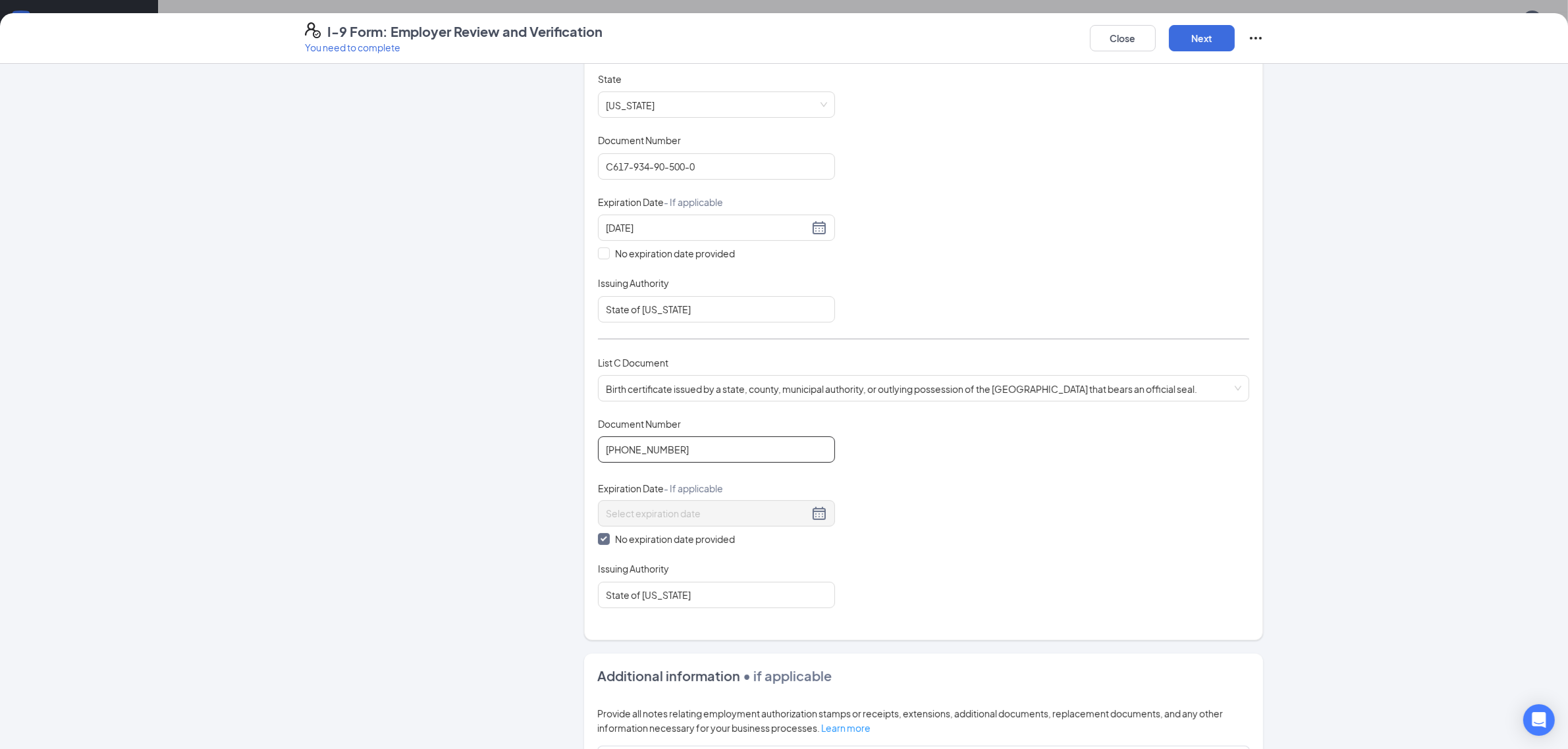
click at [667, 450] on input "[PHONE_NUMBER]" at bounding box center [717, 450] width 237 height 27
type input "[PHONE_NUMBER]"
click at [1198, 41] on button "Next" at bounding box center [1202, 38] width 66 height 27
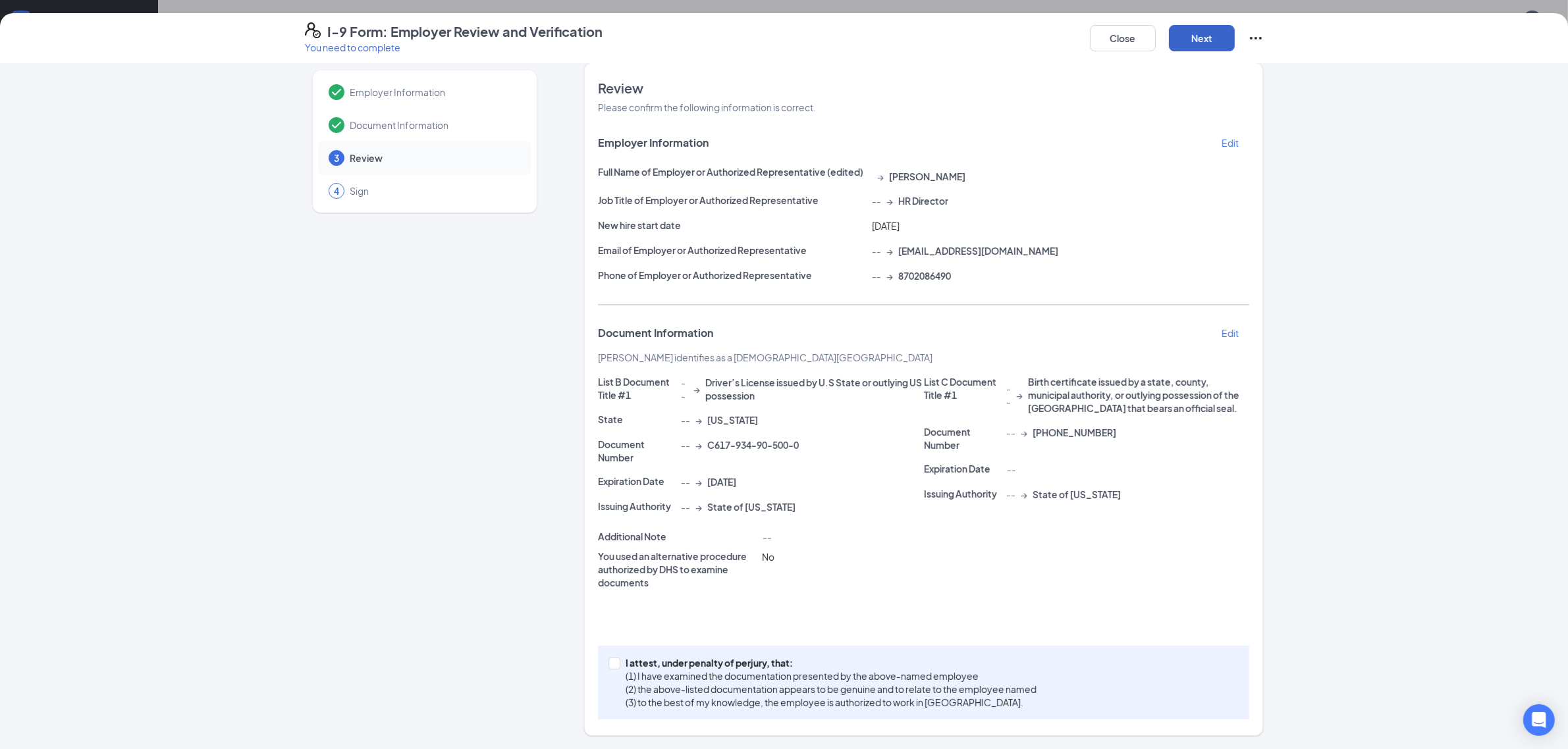
scroll to position [13, 0]
click at [609, 662] on input "I attest, under penalty of [PERSON_NAME], that: (1) I have examined the documen…" at bounding box center [613, 663] width 9 height 9
checkbox input "true"
click at [1193, 36] on button "Next" at bounding box center [1202, 38] width 66 height 27
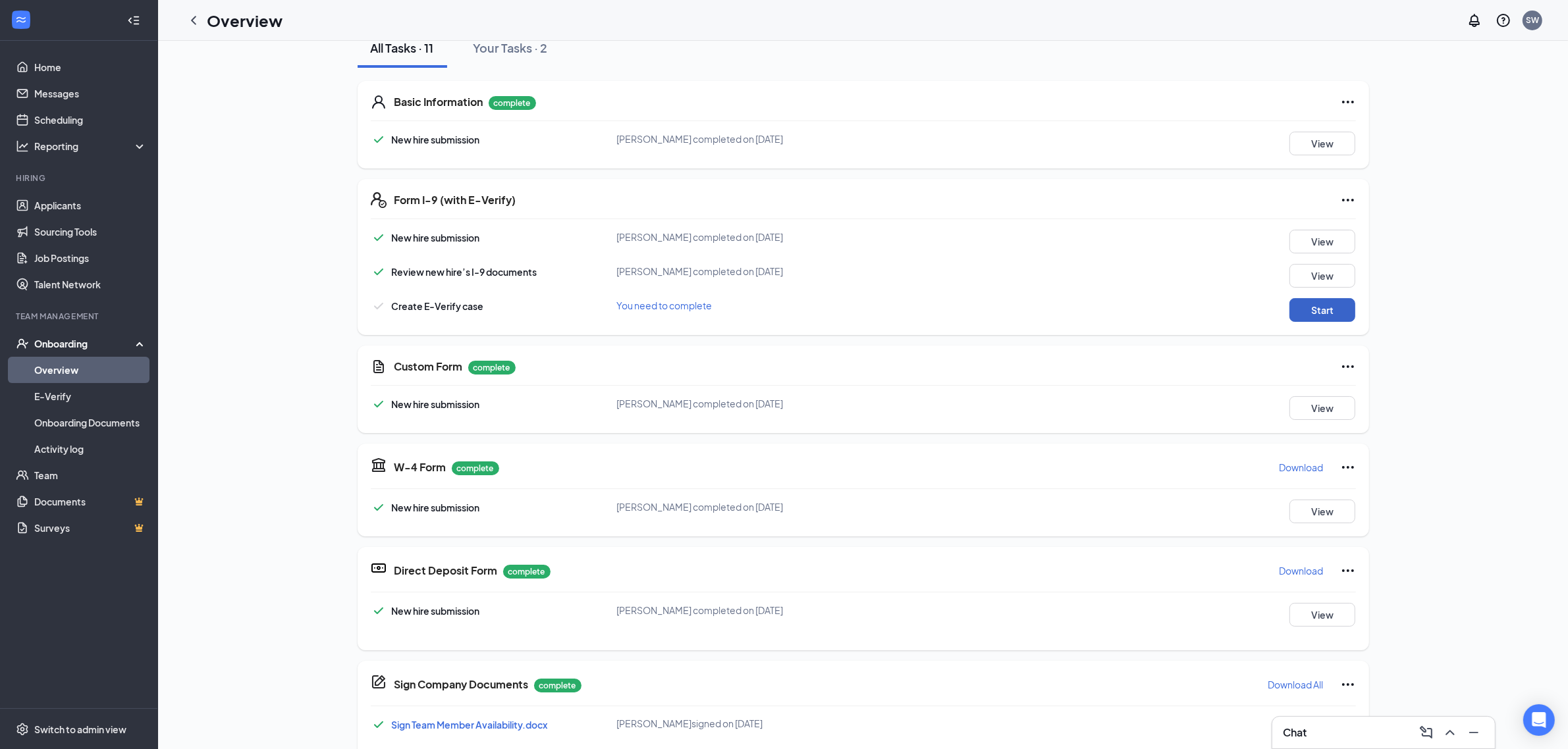
click at [1335, 298] on button "Start" at bounding box center [1323, 309] width 66 height 23
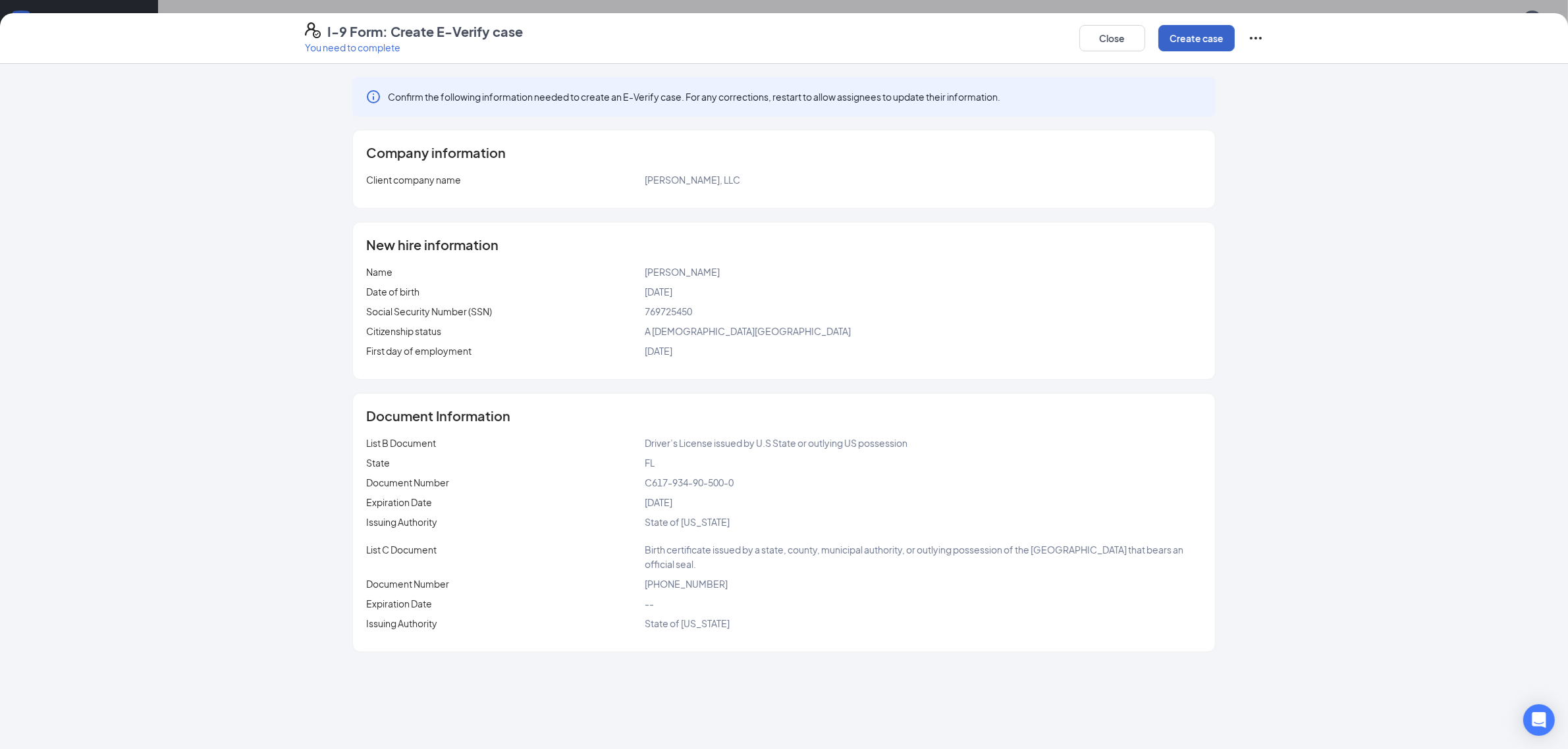
click at [1190, 34] on button "Create case" at bounding box center [1197, 38] width 77 height 27
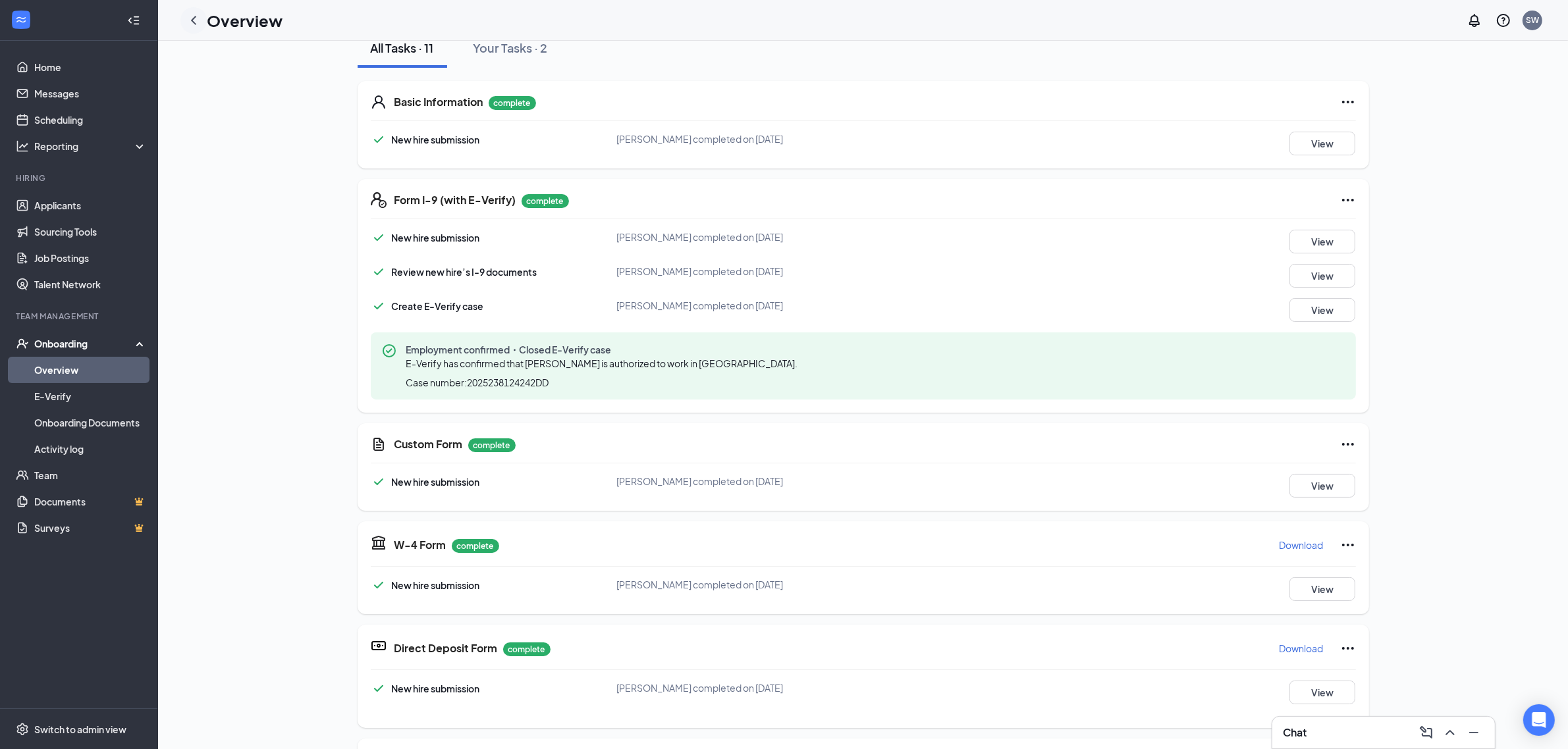
click at [195, 19] on icon "ChevronLeft" at bounding box center [194, 20] width 16 height 16
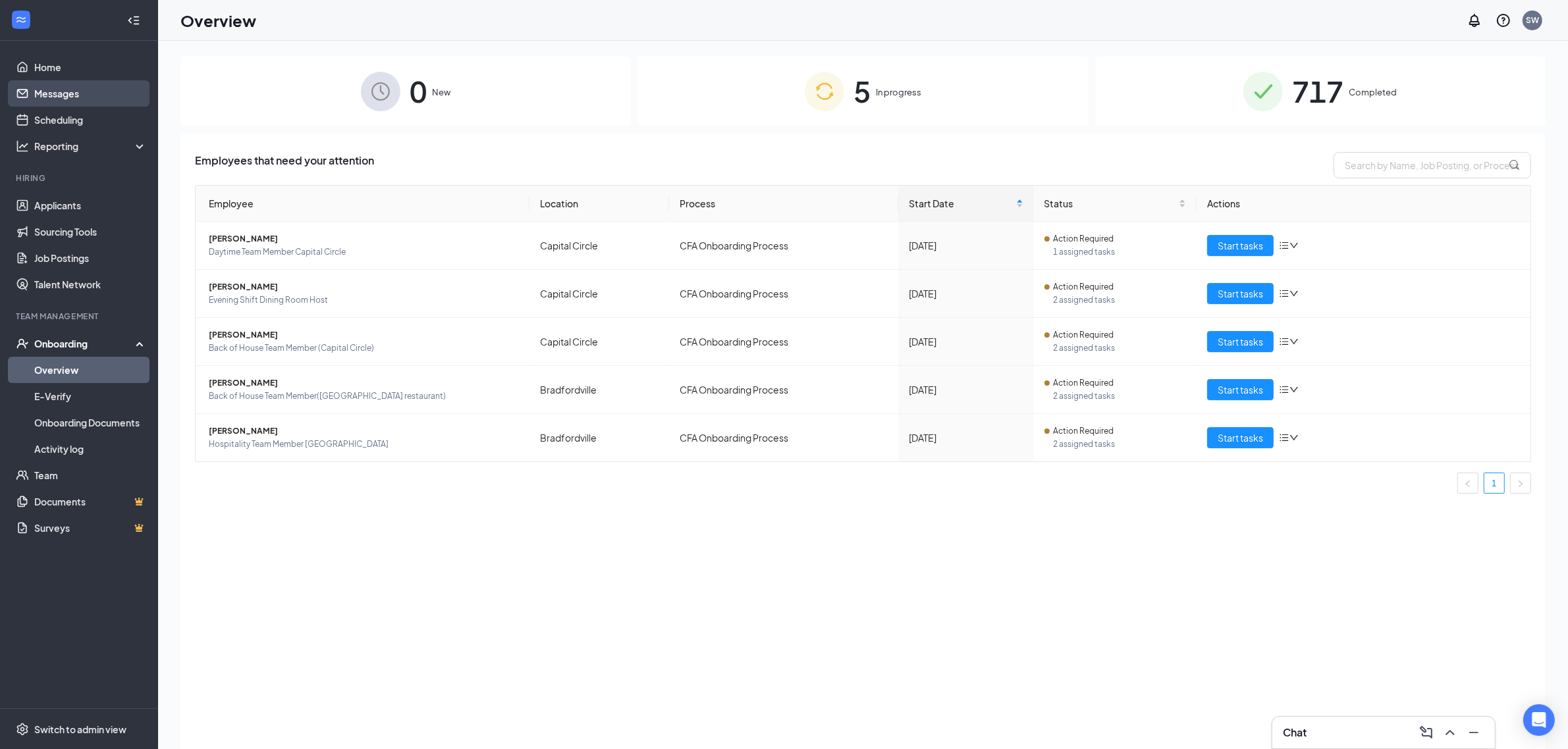
click at [69, 86] on link "Messages" at bounding box center [90, 94] width 112 height 27
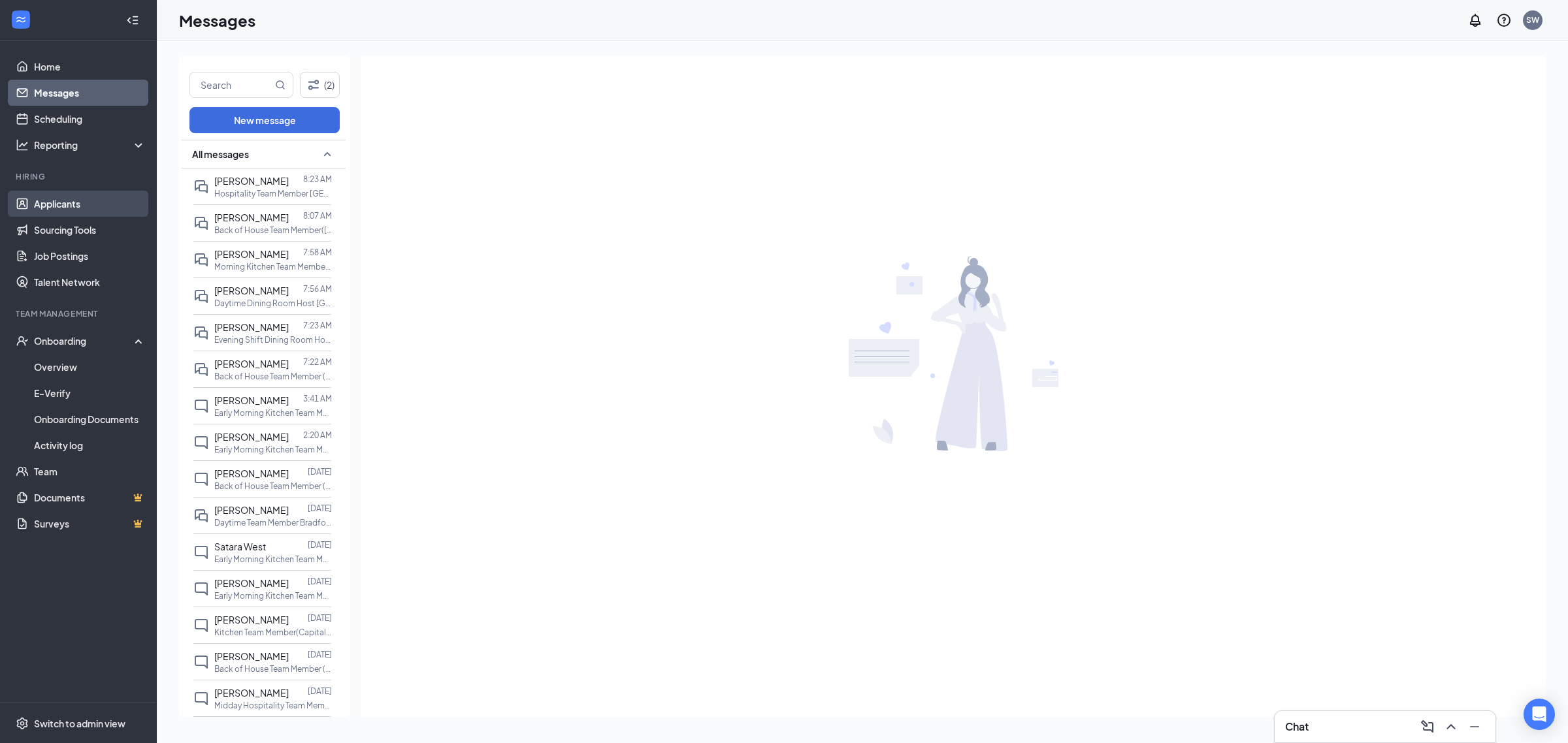
click at [56, 196] on link "Applicants" at bounding box center [89, 203] width 111 height 26
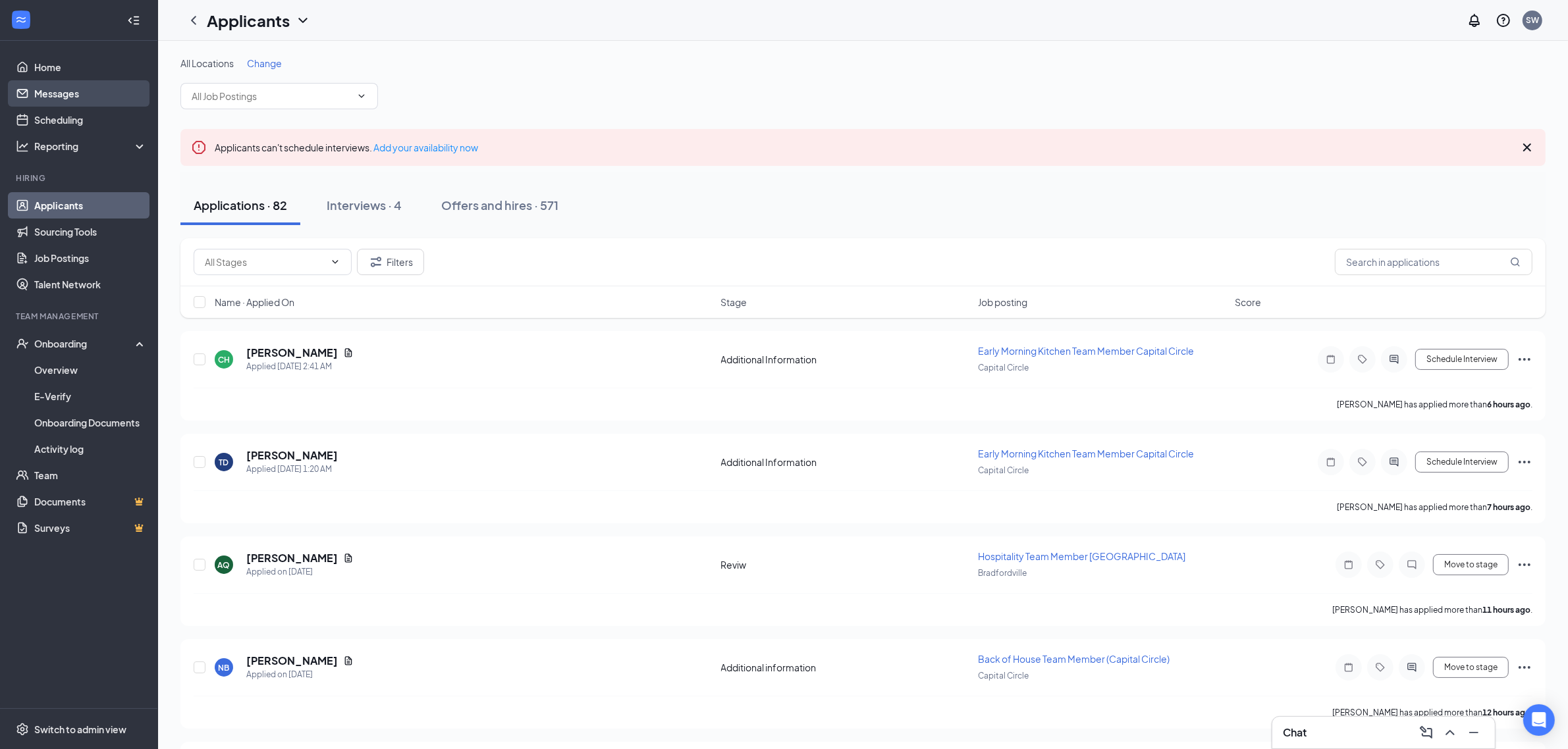
click at [48, 92] on link "Messages" at bounding box center [90, 94] width 112 height 27
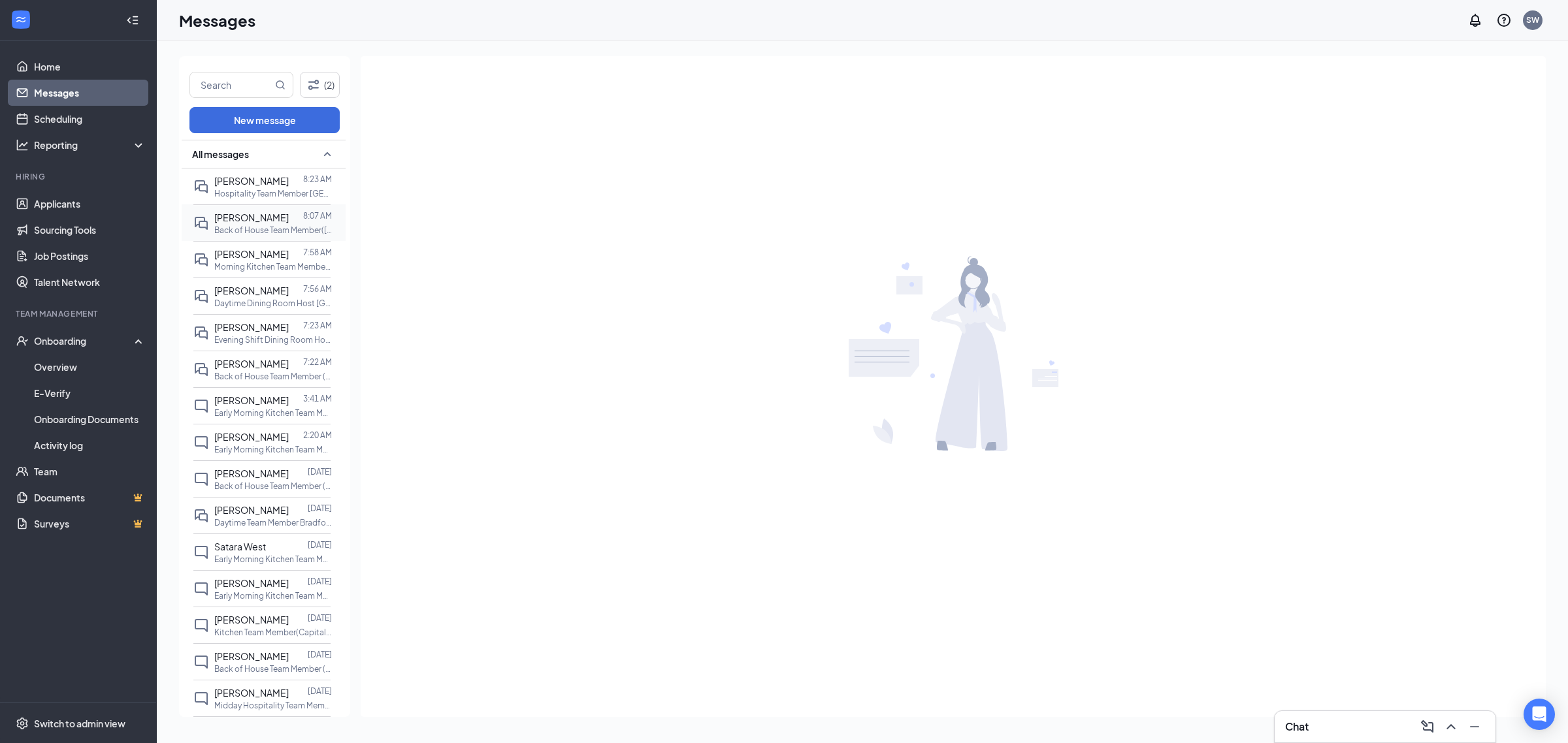
click at [262, 225] on p "Back of House Team Member([GEOGRAPHIC_DATA] restaurant) at [GEOGRAPHIC_DATA]" at bounding box center [273, 231] width 118 height 11
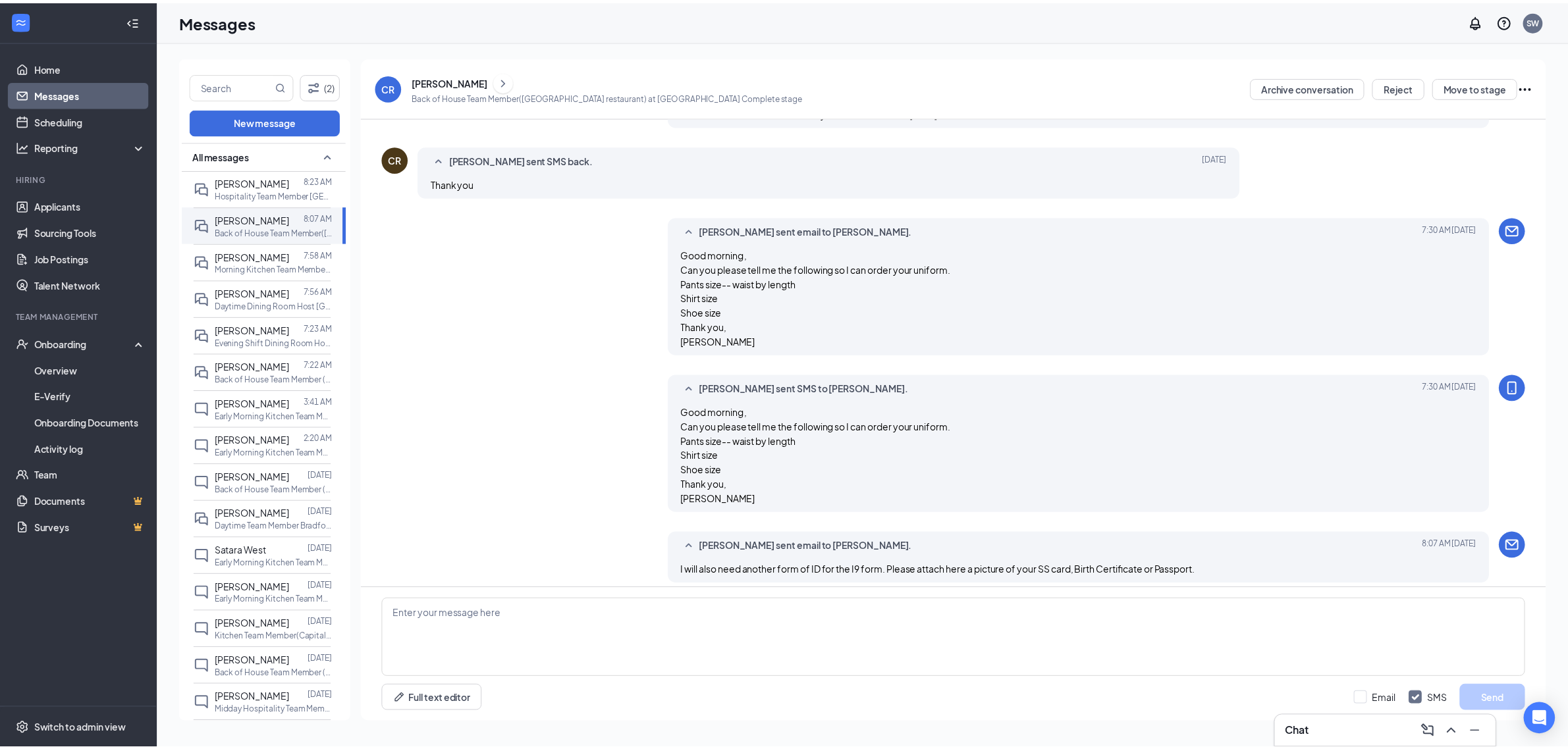
scroll to position [1121, 0]
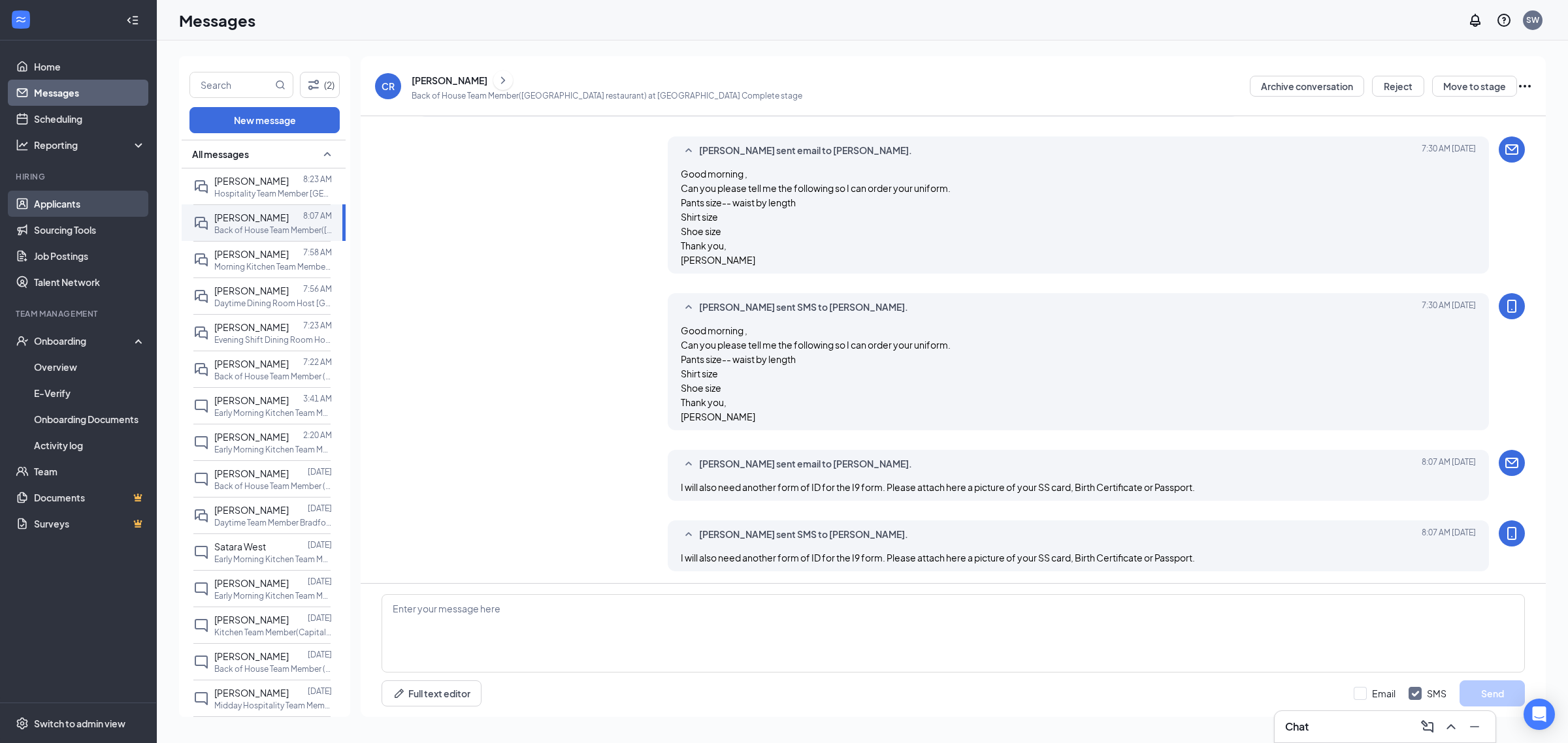
click at [55, 207] on link "Applicants" at bounding box center [89, 203] width 111 height 26
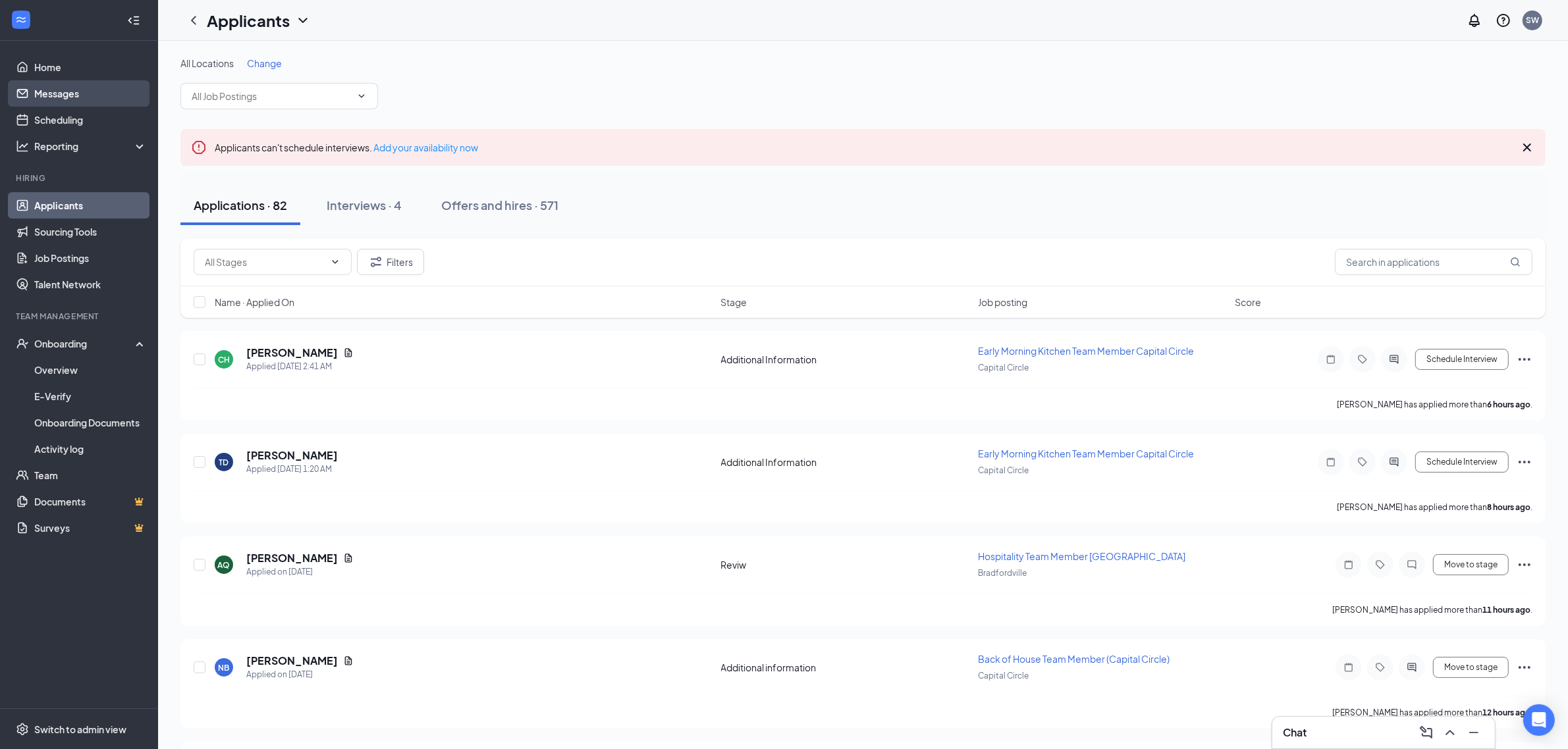
click at [57, 89] on link "Messages" at bounding box center [90, 94] width 112 height 27
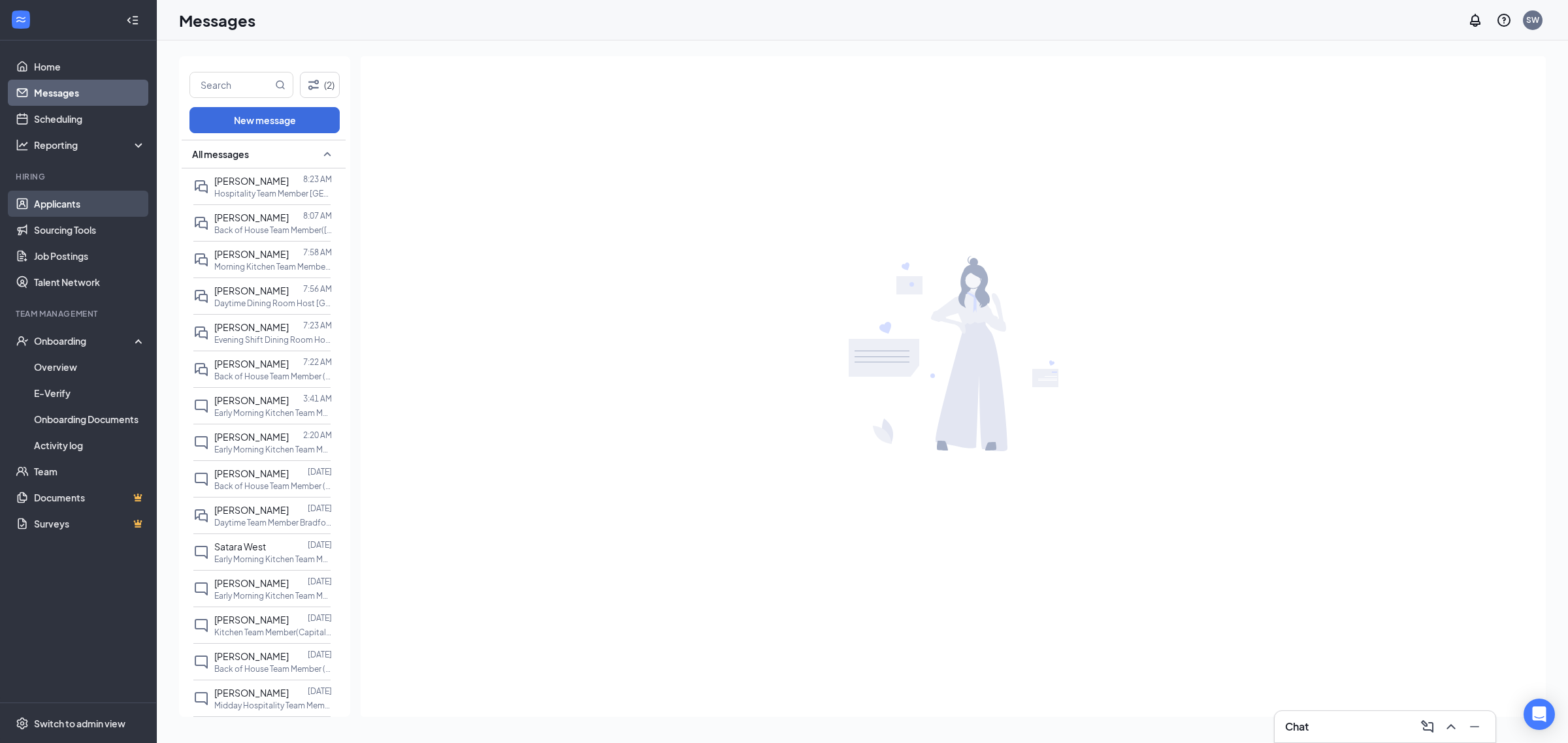
click at [55, 200] on link "Applicants" at bounding box center [89, 203] width 111 height 26
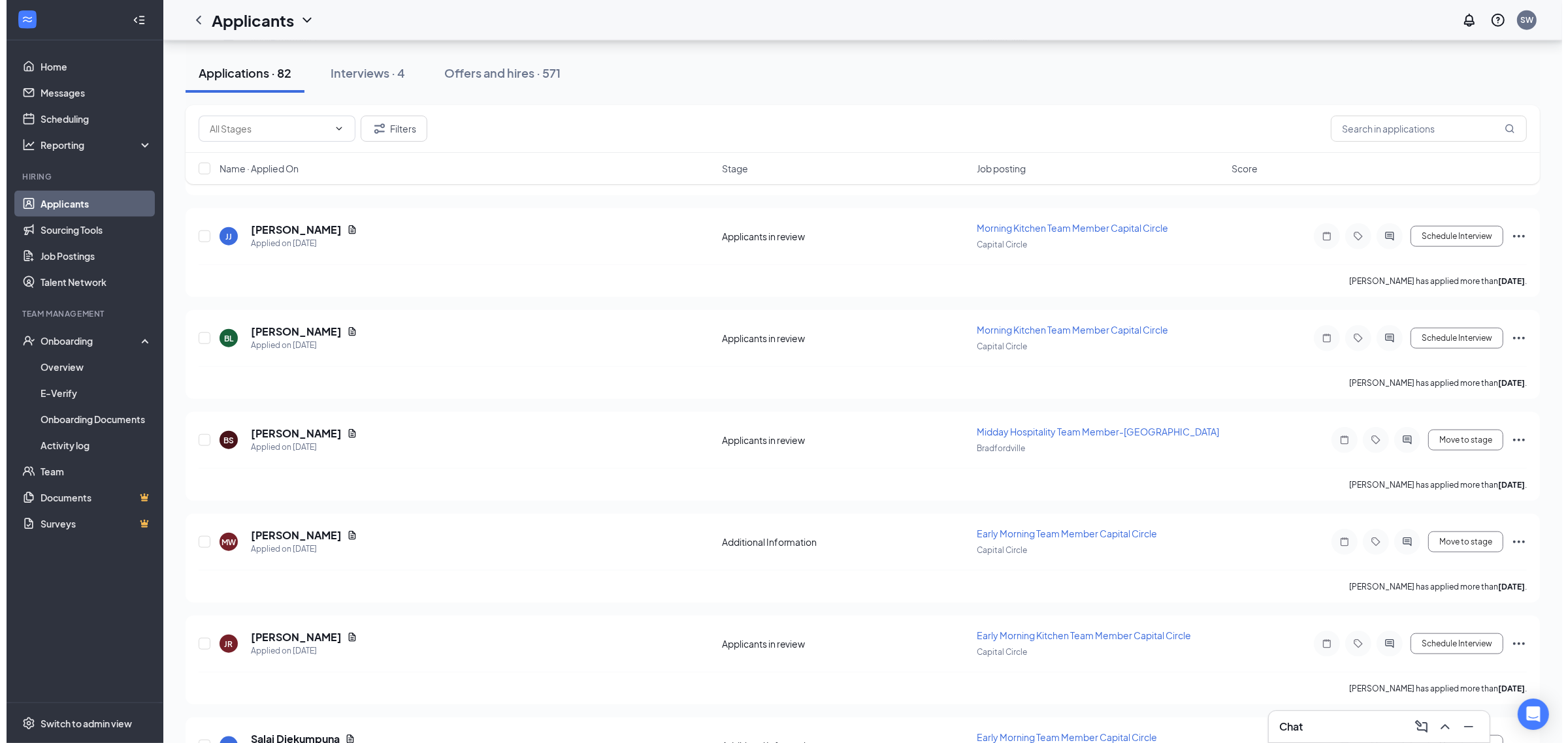
scroll to position [7913, 0]
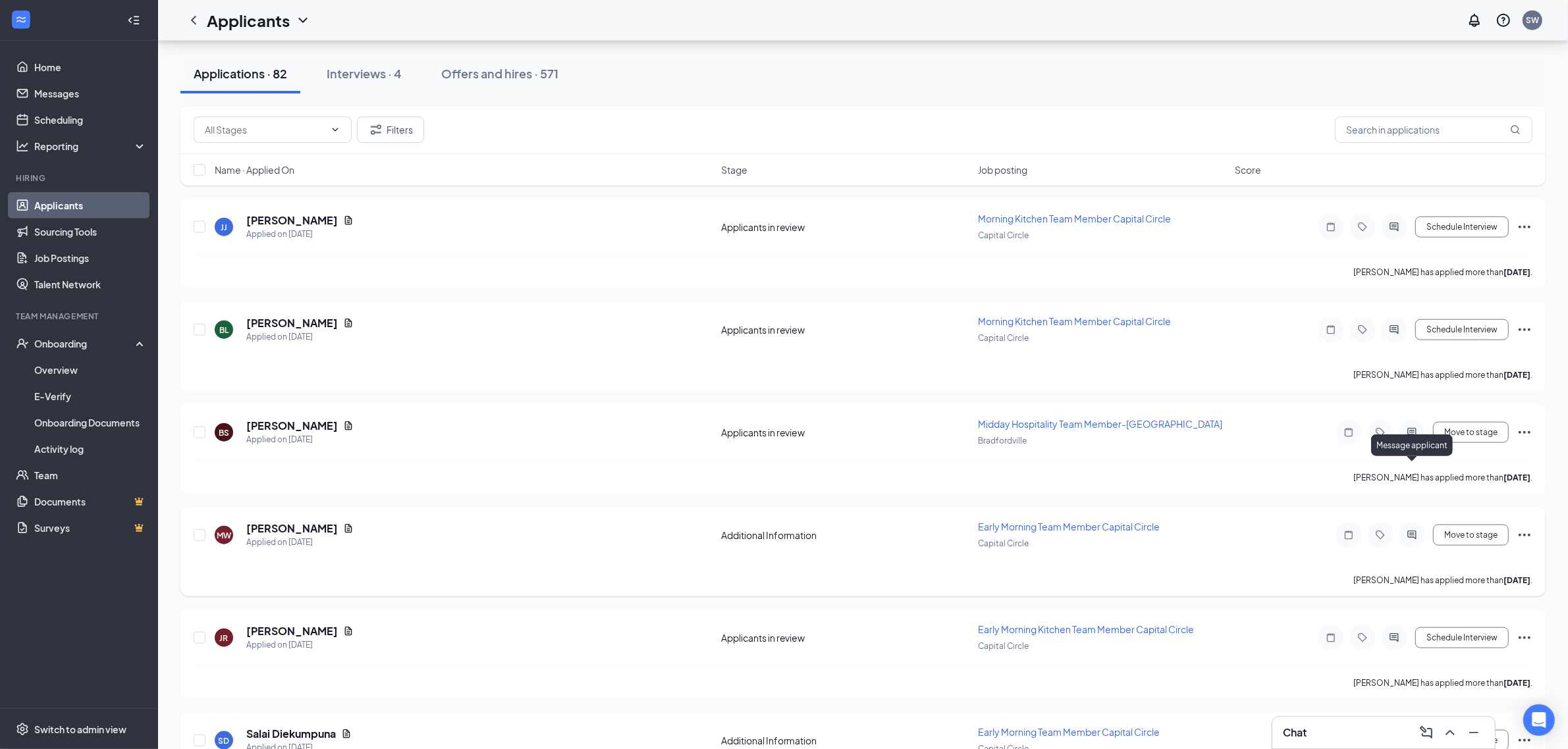
click at [1407, 530] on icon "ActiveChat" at bounding box center [1412, 535] width 16 height 10
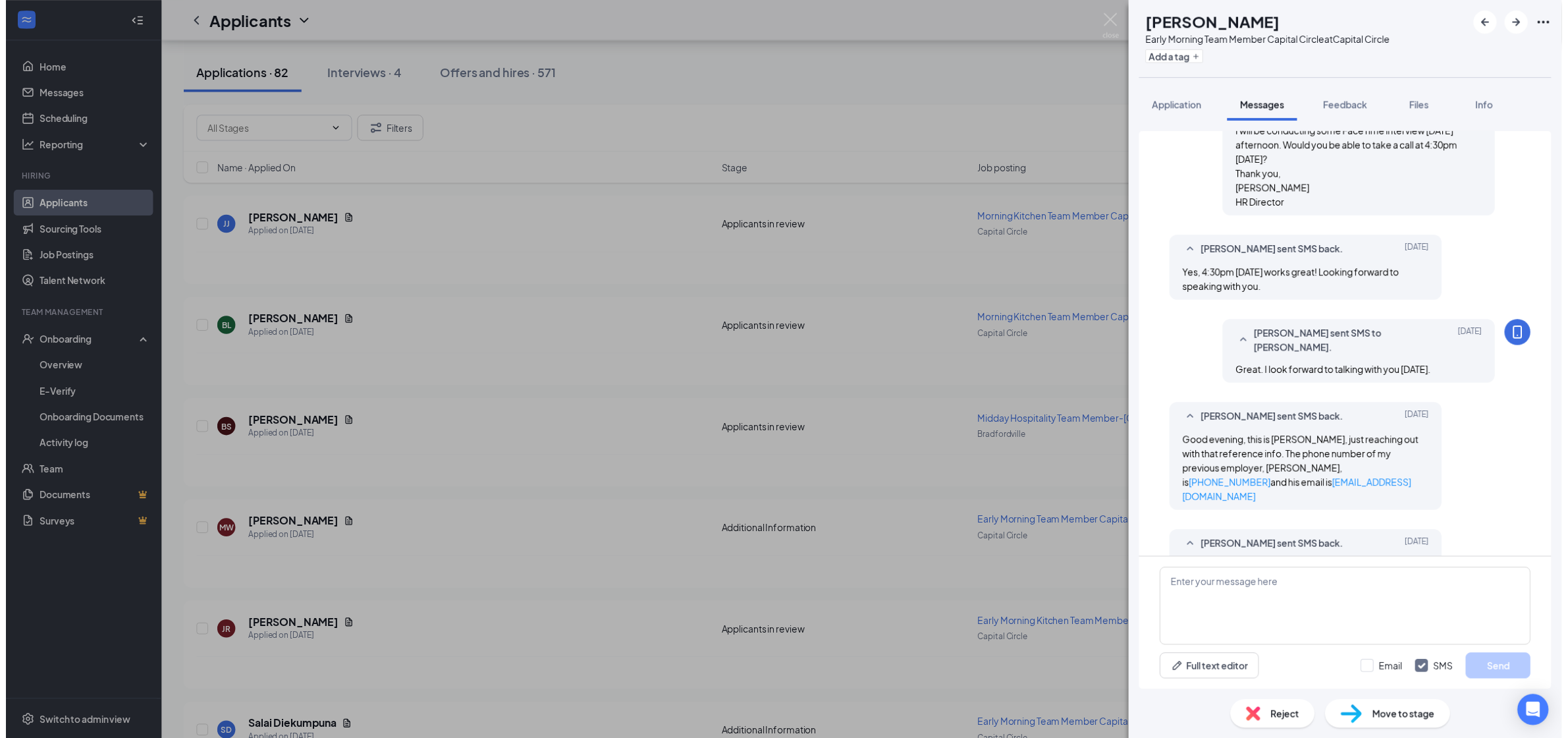
scroll to position [860, 0]
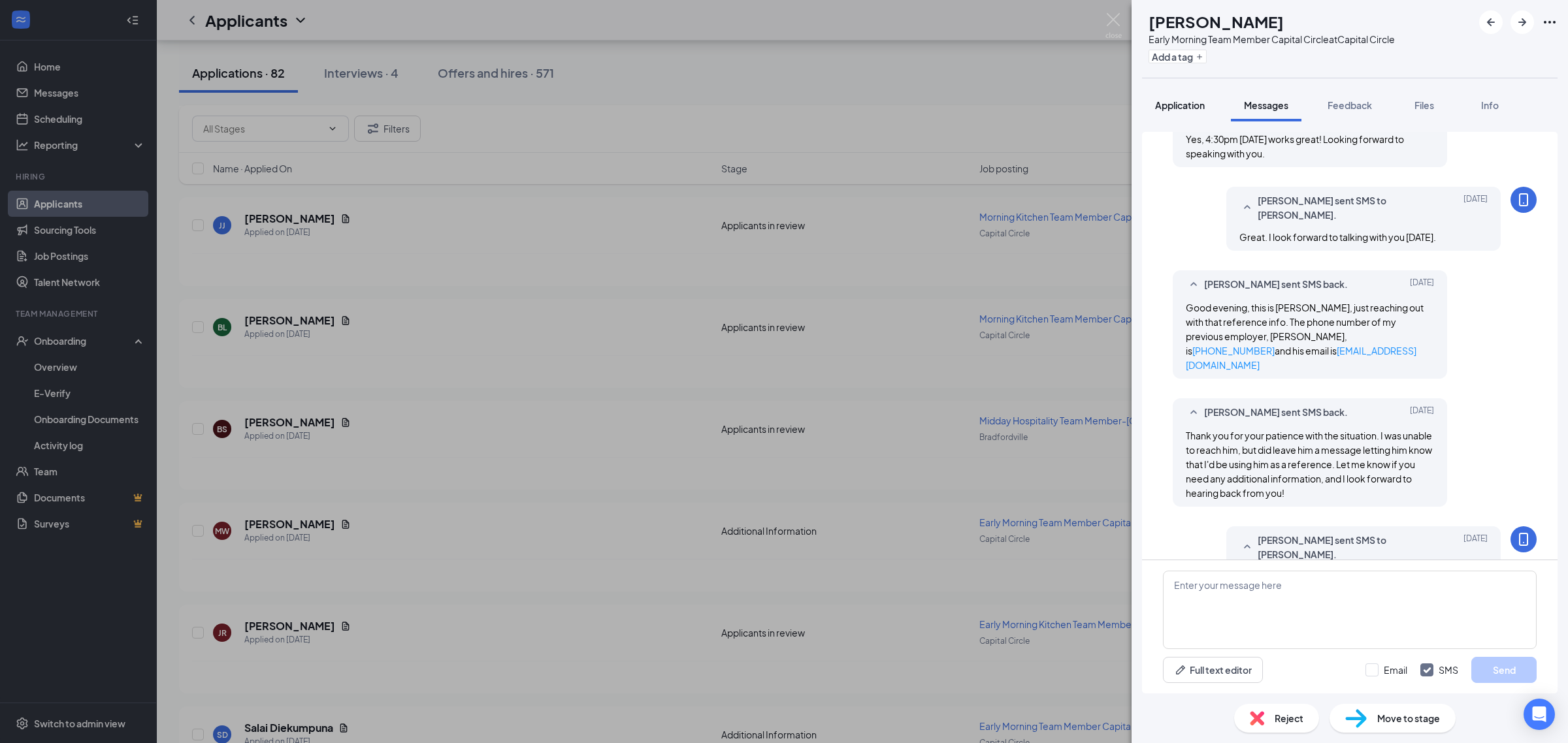
click at [1145, 101] on button "Application" at bounding box center [1180, 105] width 76 height 33
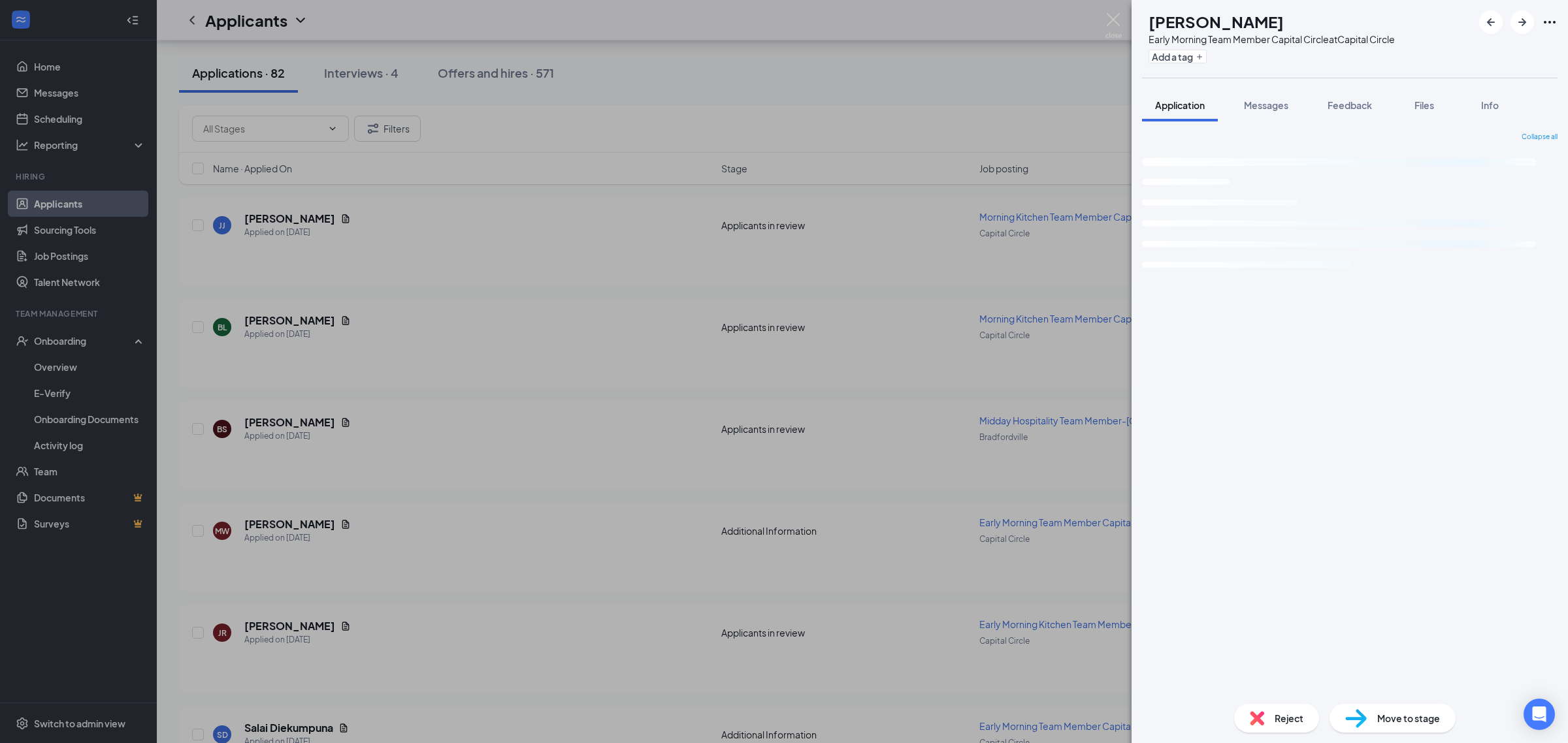
click at [1188, 109] on span "Application" at bounding box center [1180, 105] width 50 height 12
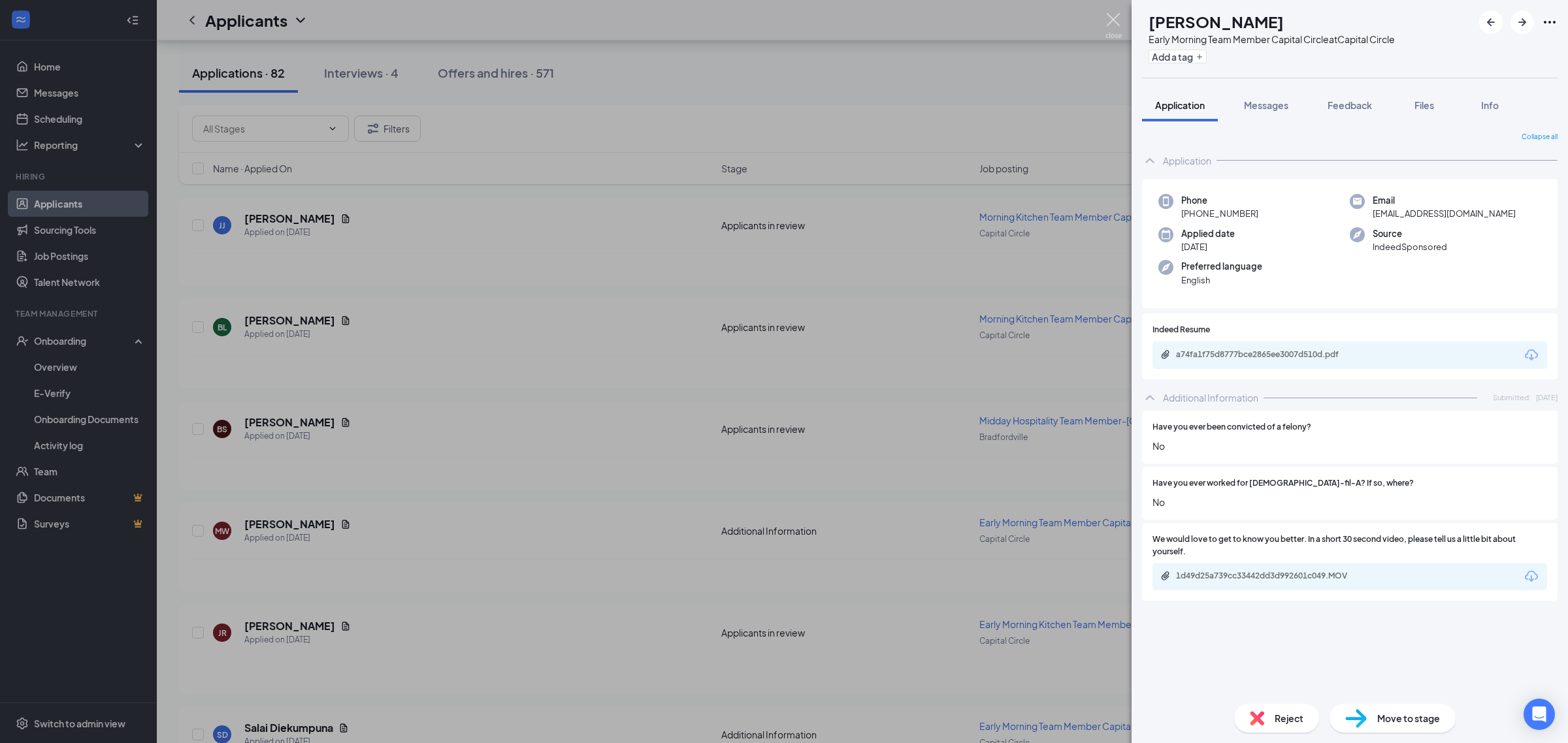
click at [1111, 18] on img at bounding box center [1113, 26] width 16 height 26
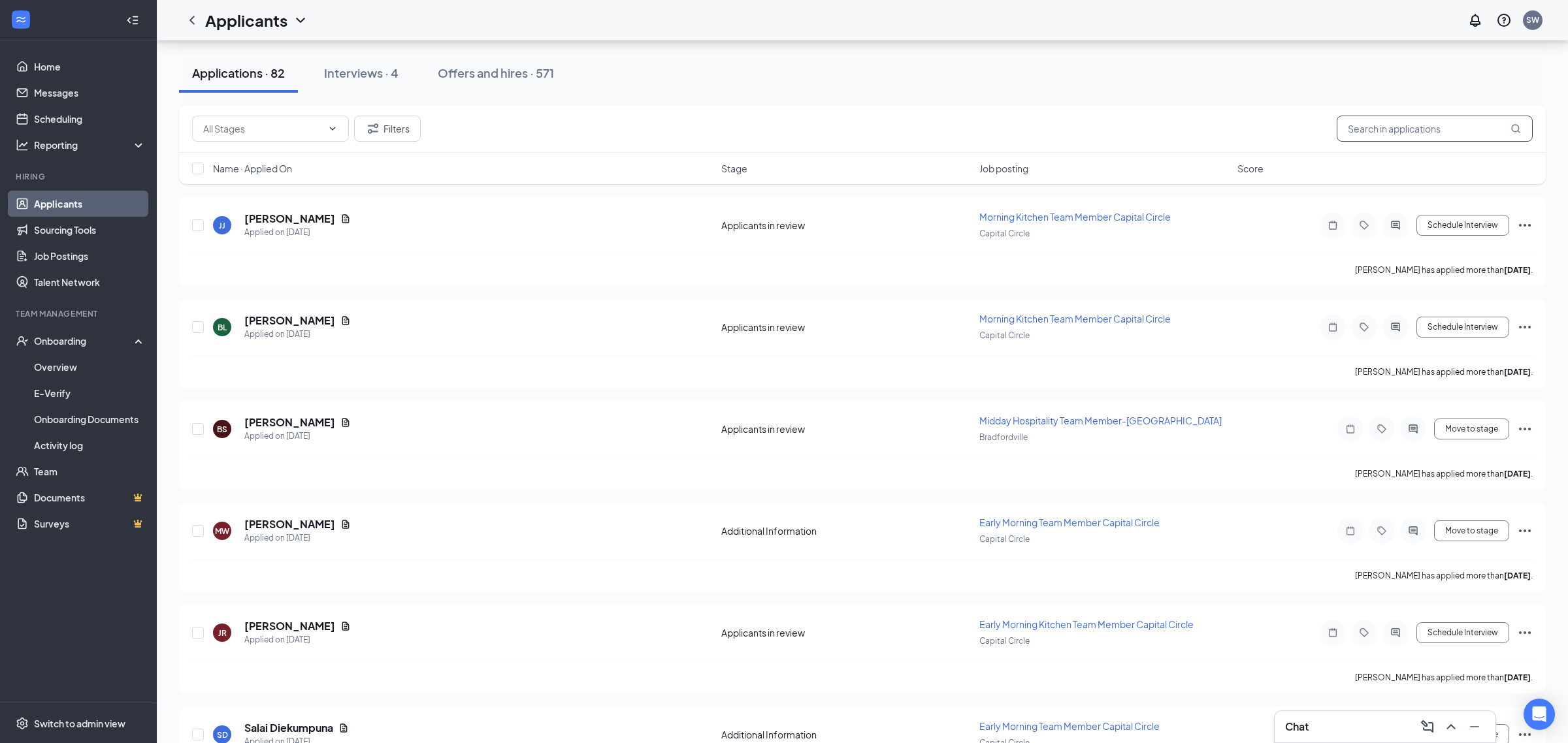
click at [1436, 125] on input "text" at bounding box center [1434, 128] width 196 height 26
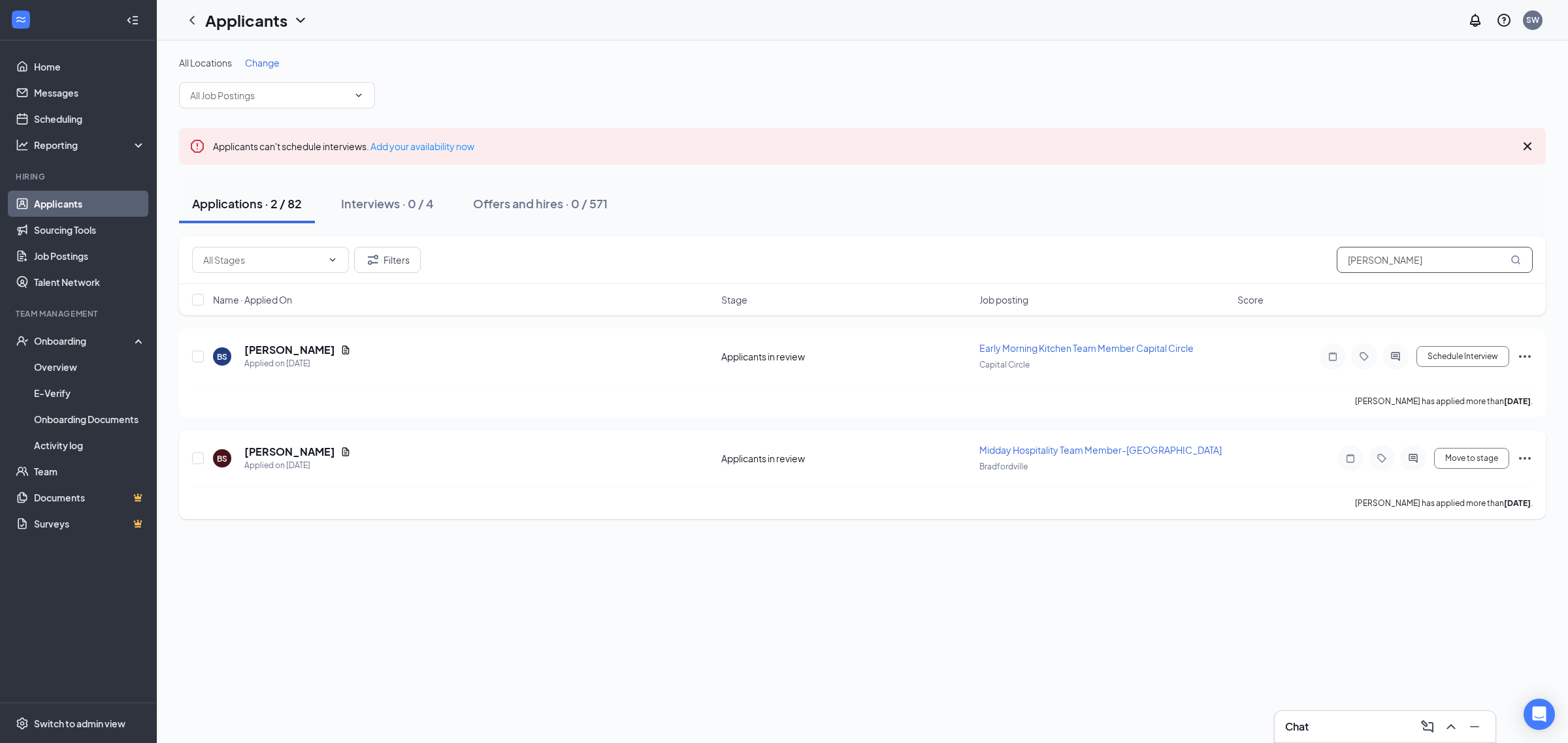
type input "[PERSON_NAME]"
click at [1409, 457] on icon "ActiveChat" at bounding box center [1413, 458] width 16 height 10
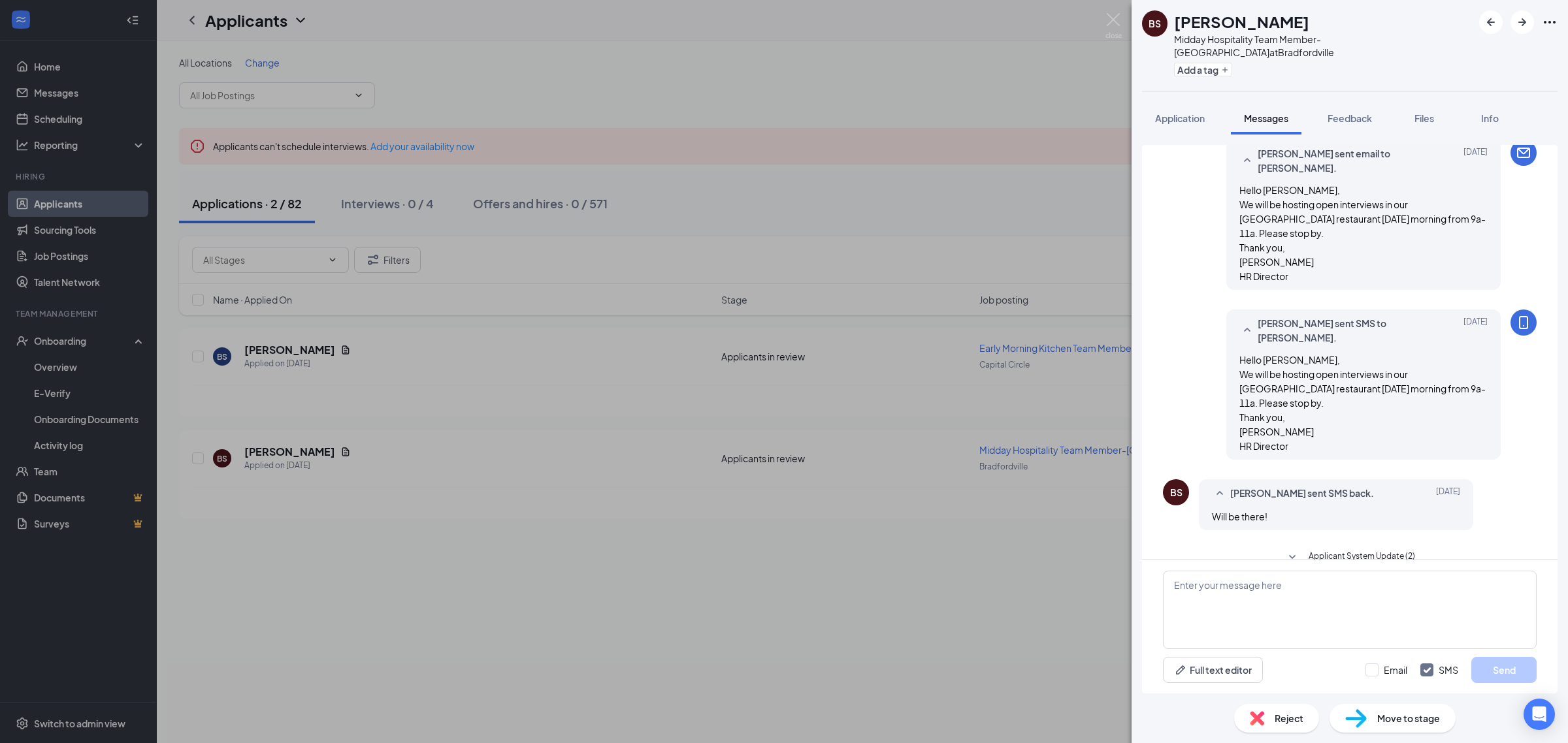
scroll to position [369, 0]
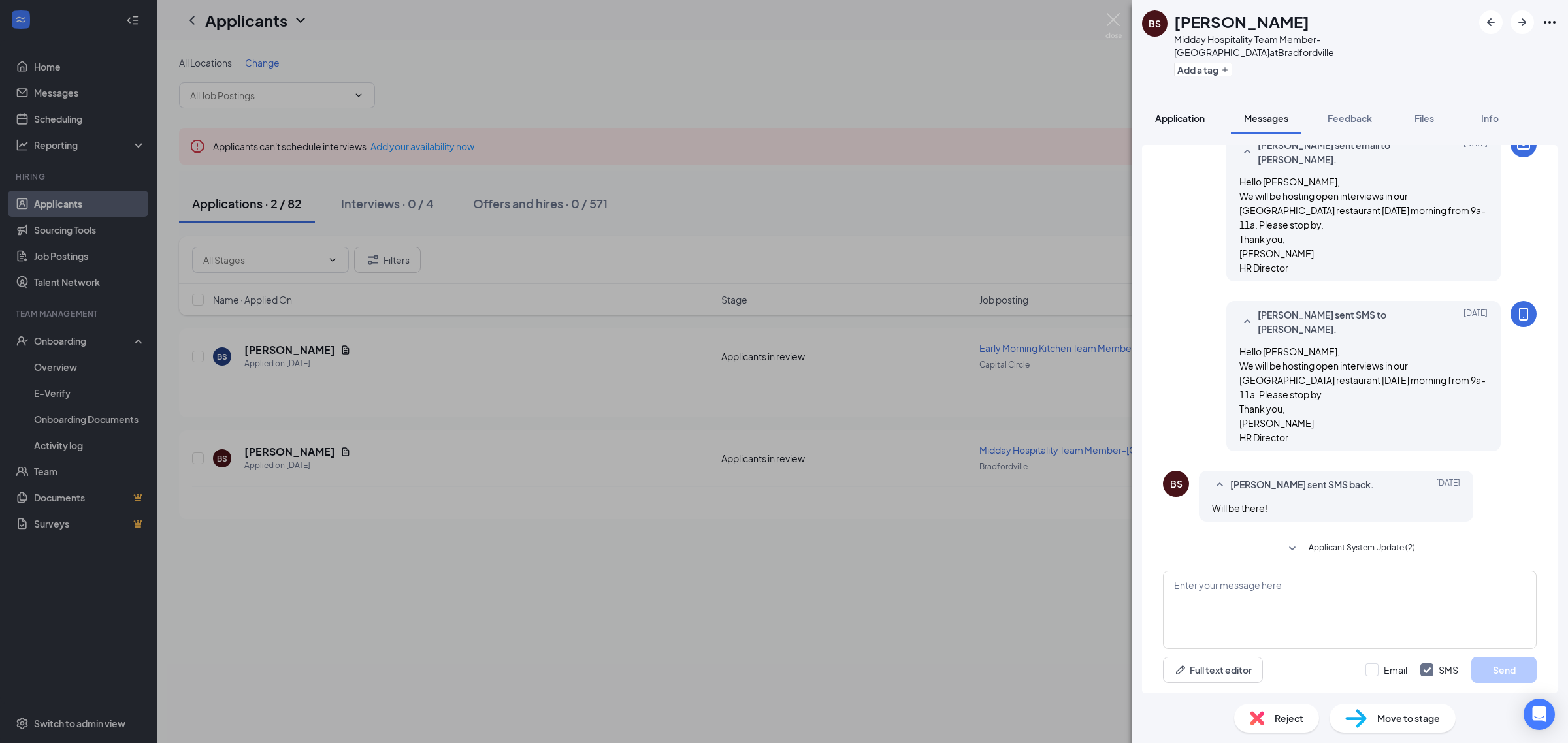
click at [1199, 116] on button "Application" at bounding box center [1180, 118] width 76 height 33
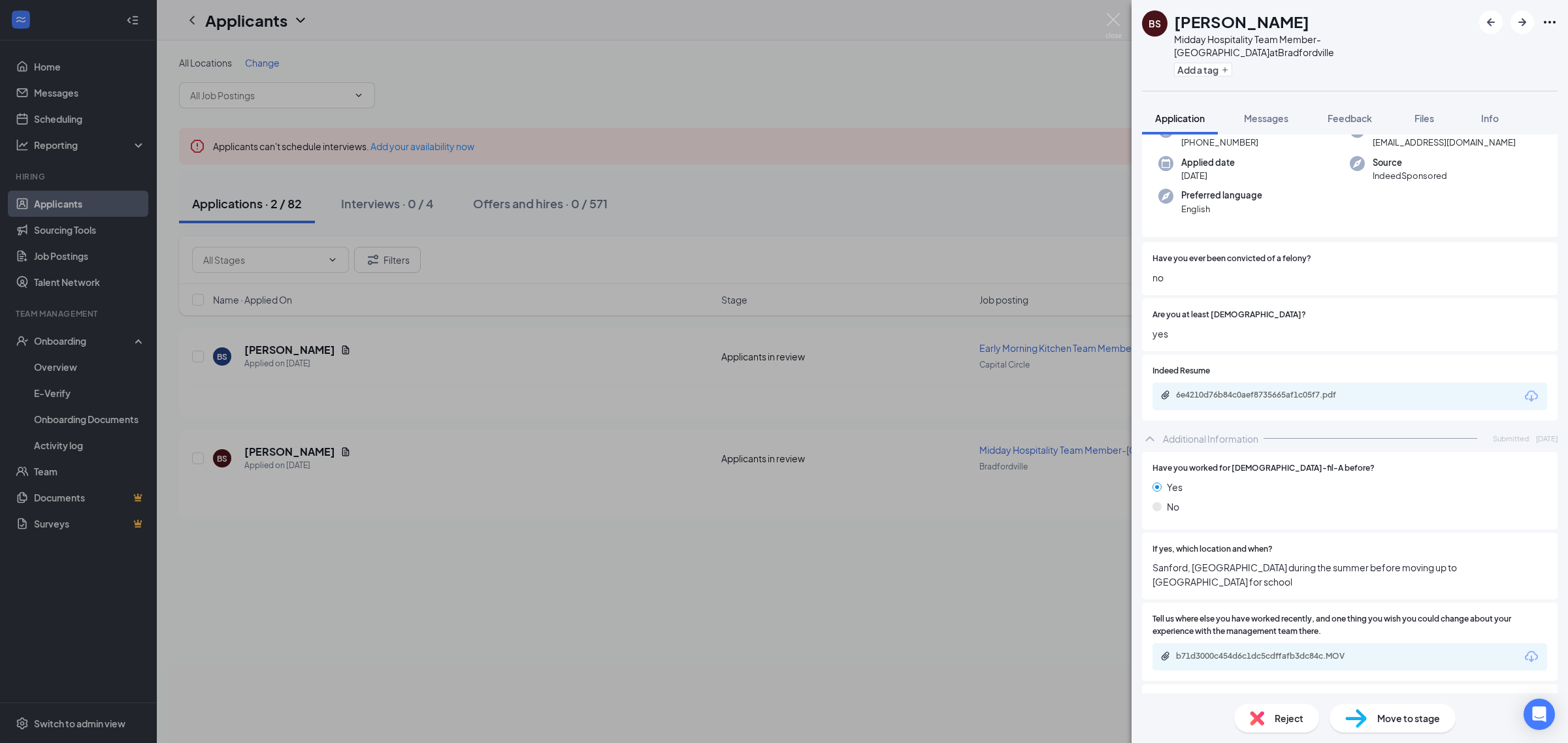
scroll to position [234, 0]
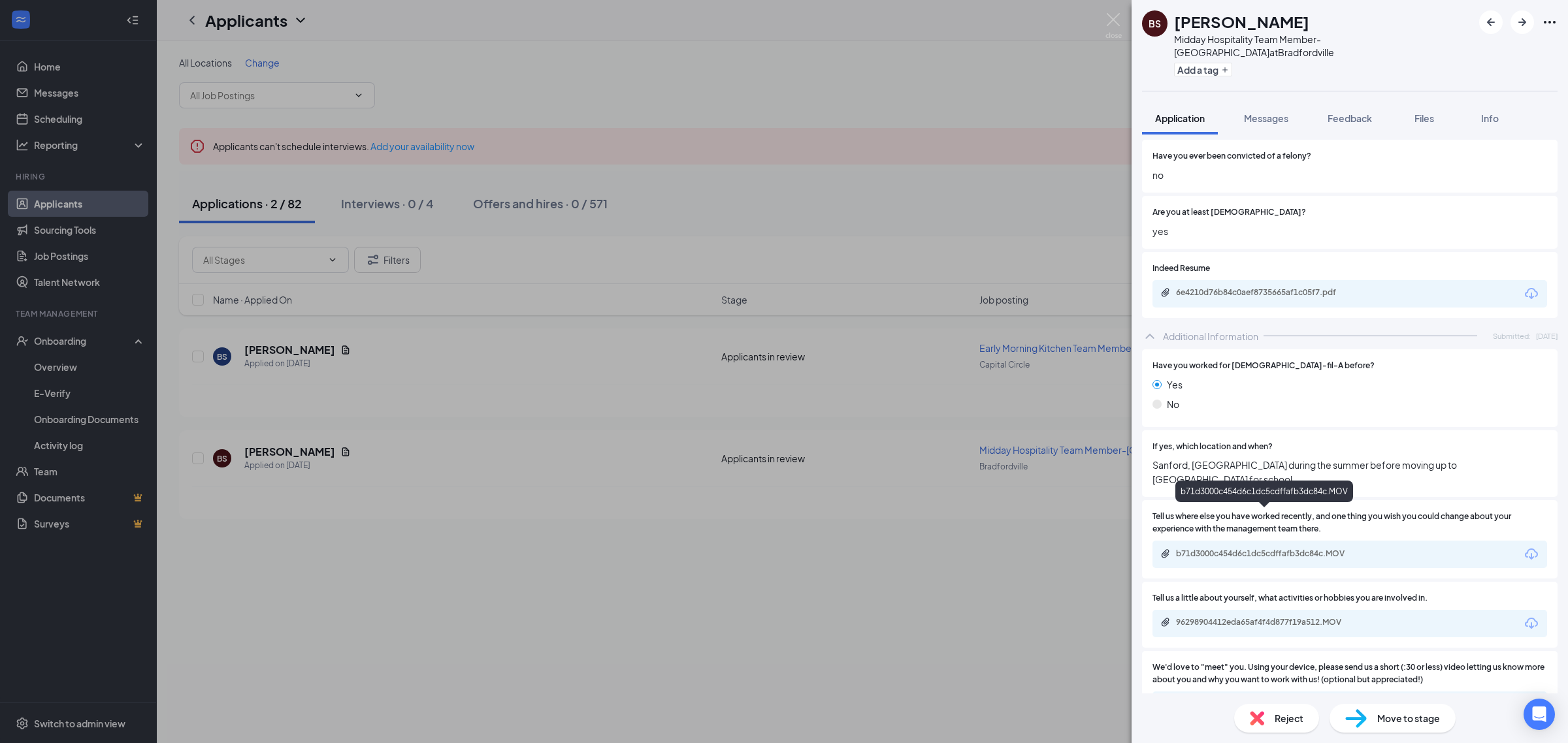
click at [1274, 548] on div "b71d3000c454d6c1dc5cdffafb3dc84c.MOV" at bounding box center [1267, 553] width 183 height 10
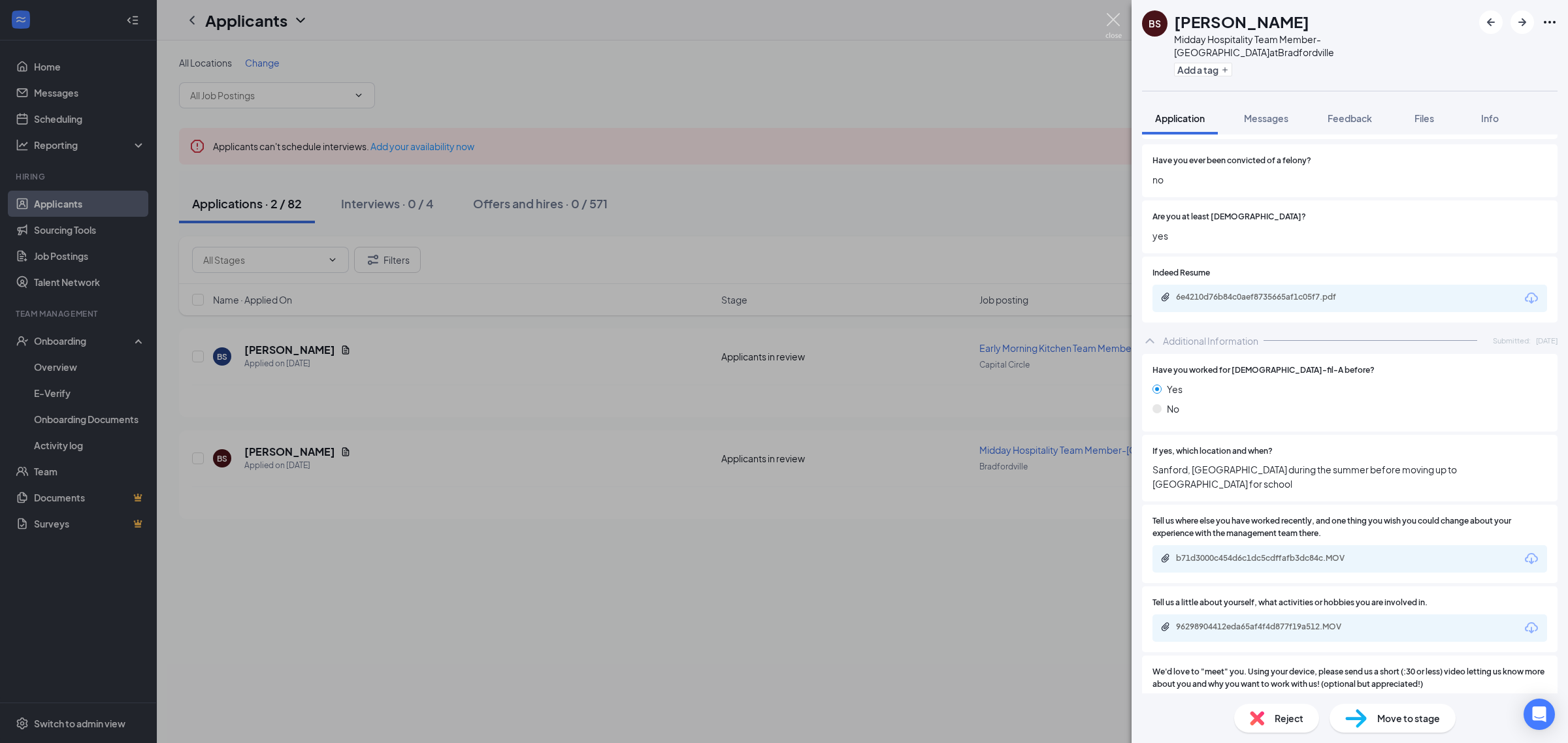
click at [1108, 22] on img at bounding box center [1113, 26] width 16 height 26
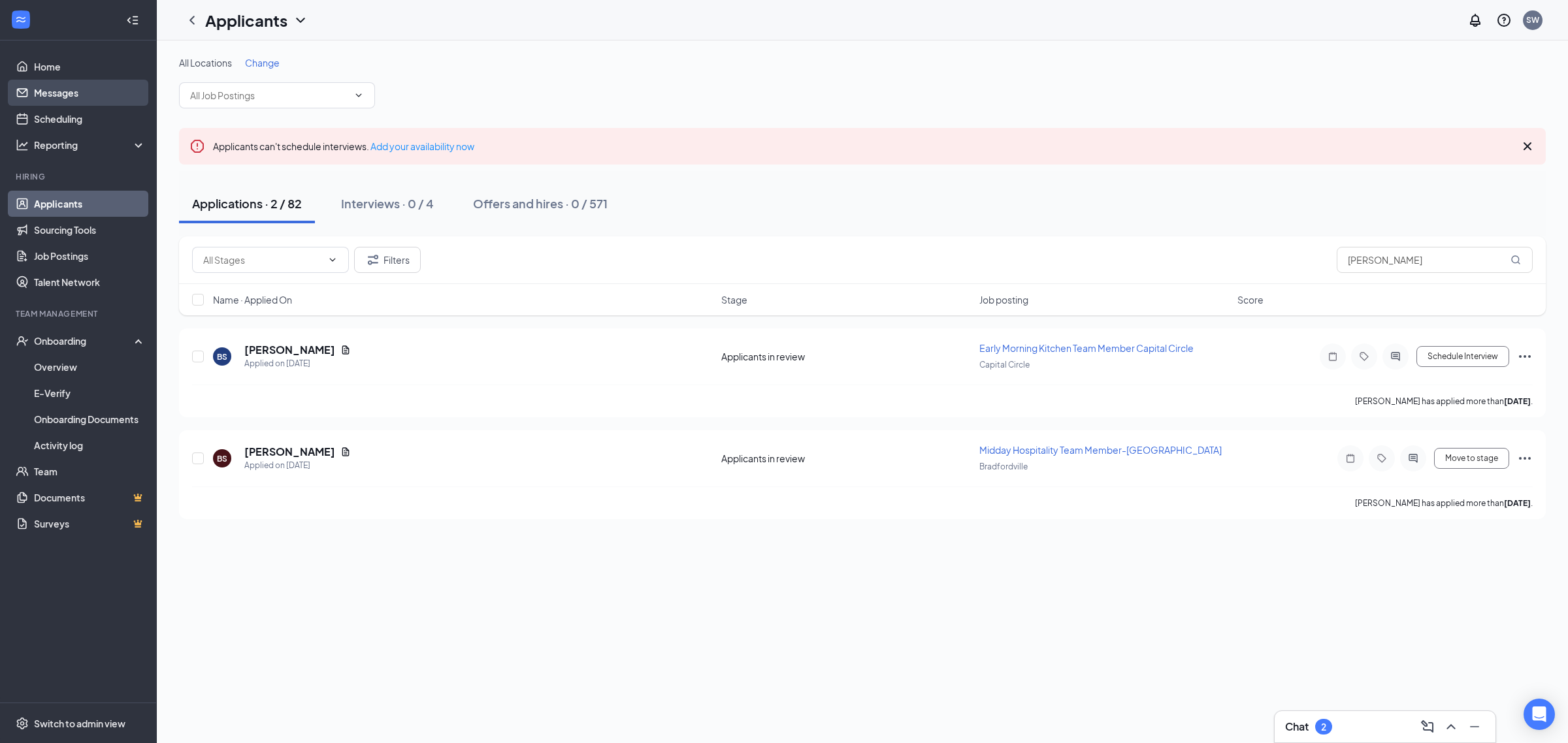
click at [76, 80] on link "Messages" at bounding box center [89, 93] width 111 height 26
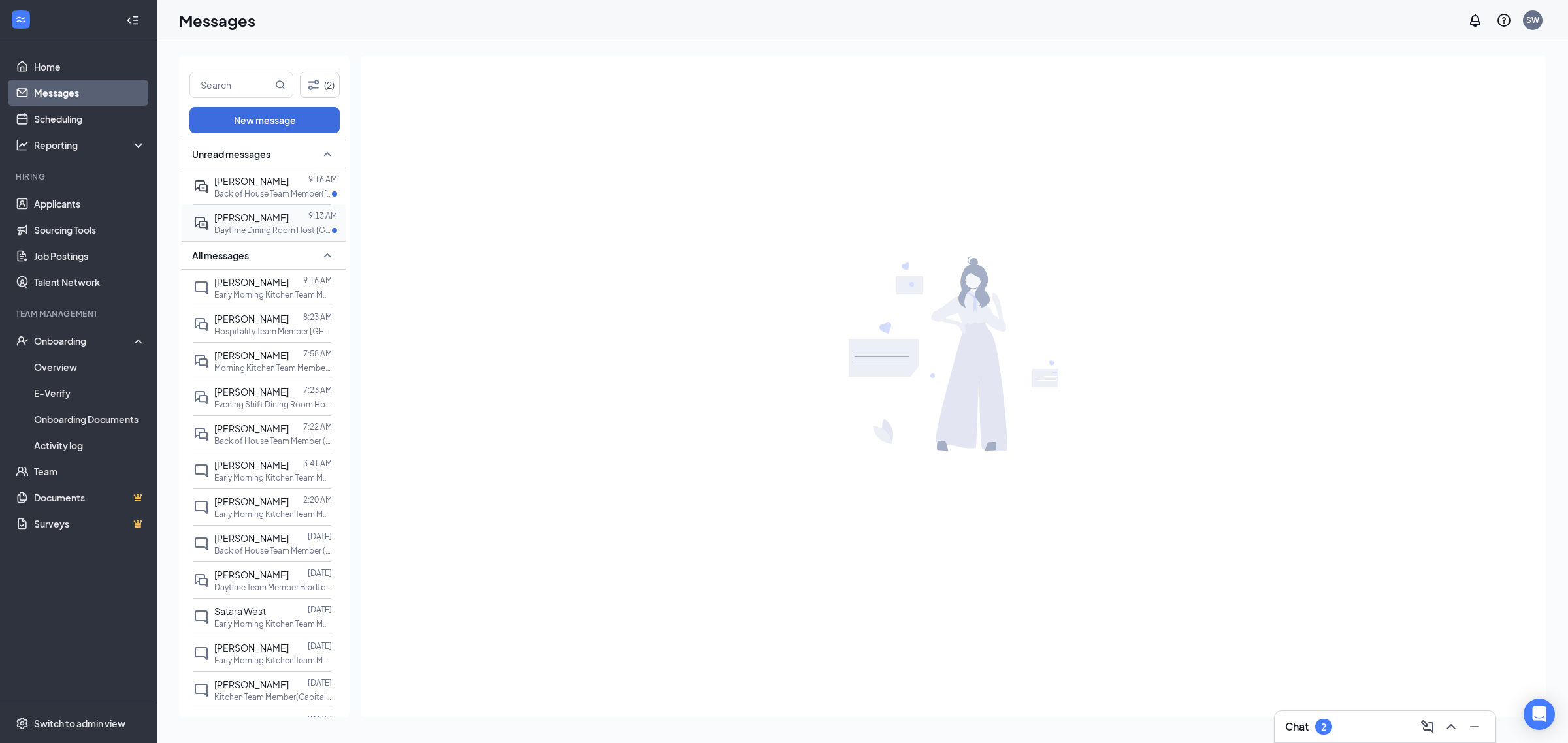
click at [249, 223] on span "[PERSON_NAME]" at bounding box center [251, 217] width 74 height 12
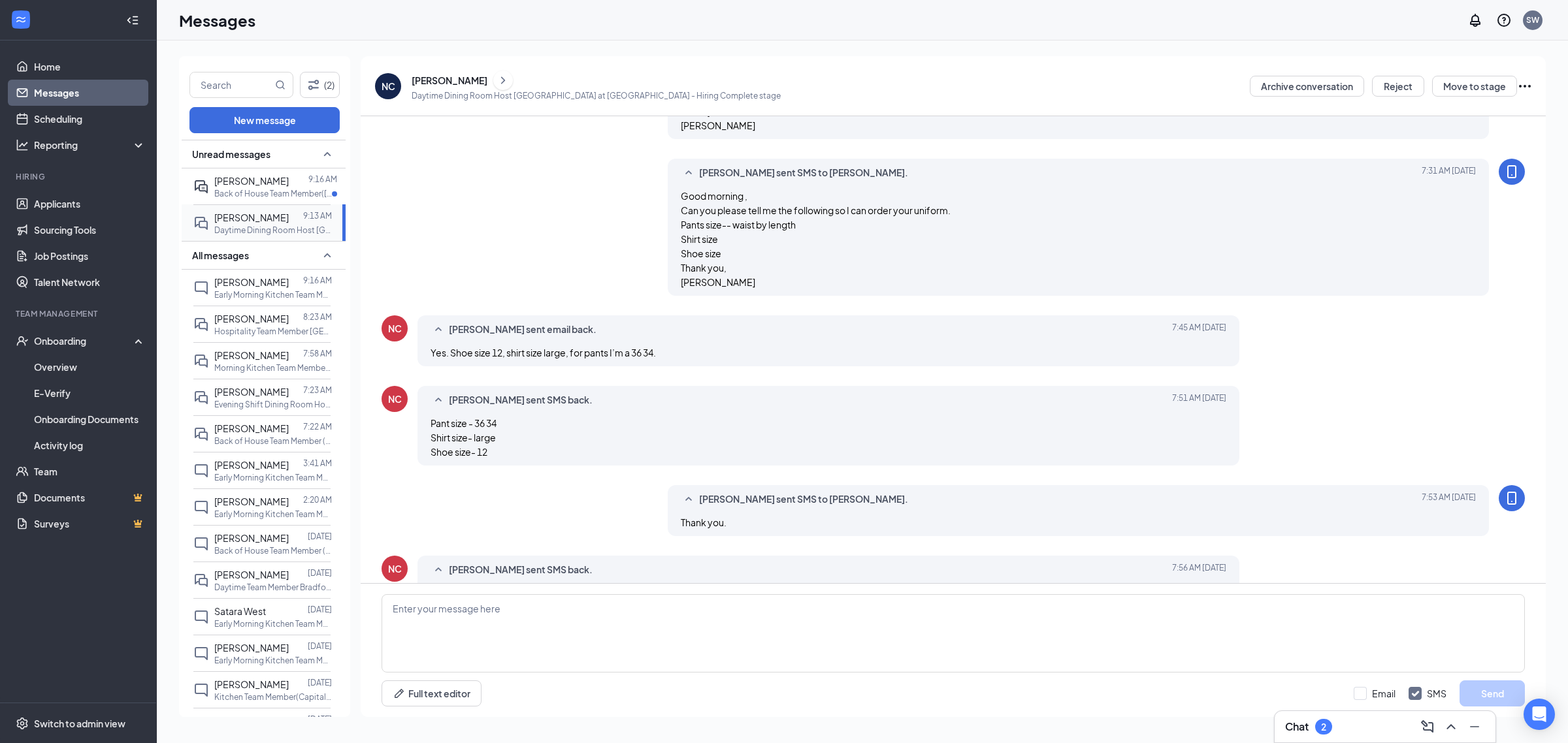
scroll to position [1055, 0]
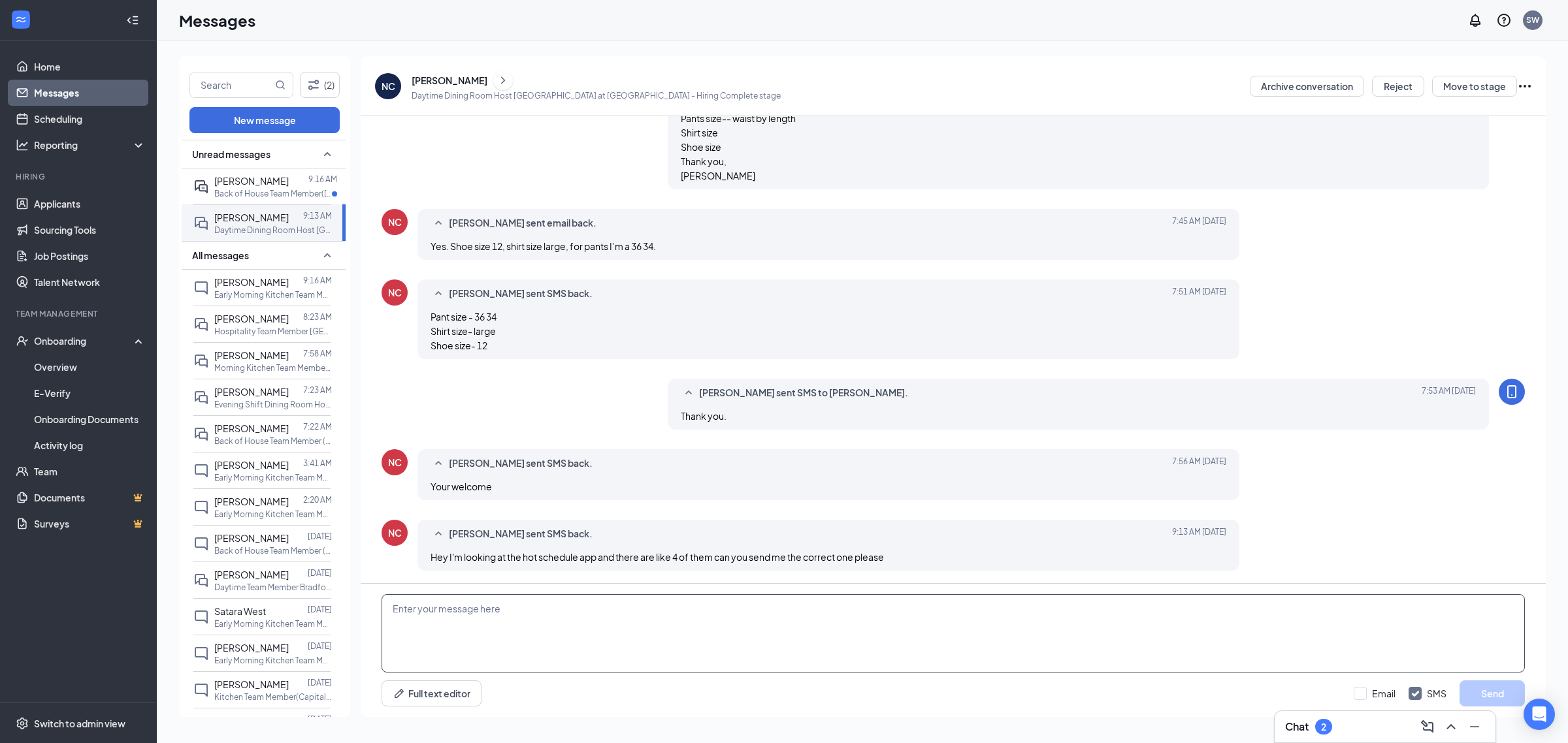
click at [633, 625] on textarea at bounding box center [952, 633] width 1143 height 78
type textarea "It is the free one. HS Team"
click at [1500, 689] on button "Send" at bounding box center [1492, 693] width 66 height 26
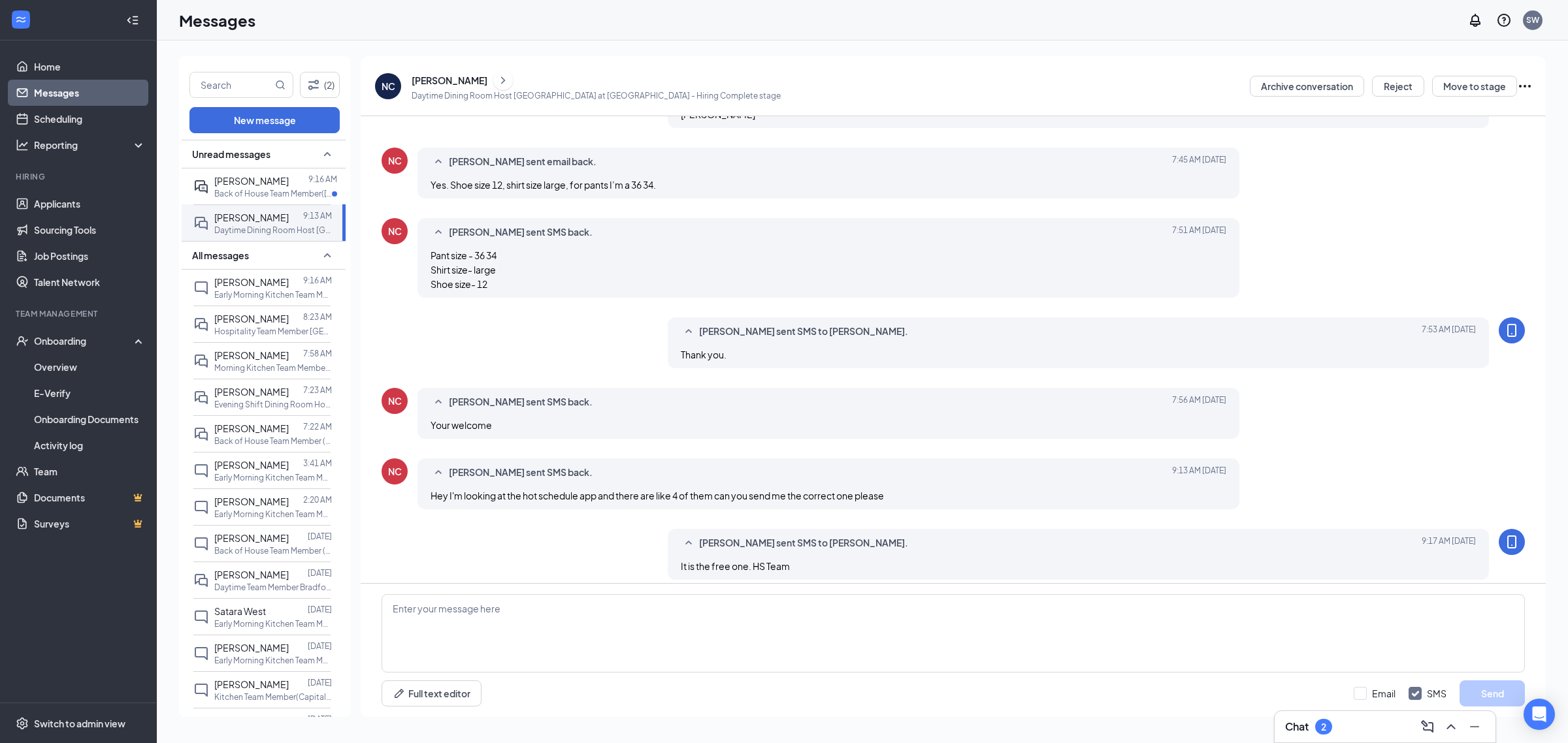
scroll to position [1125, 0]
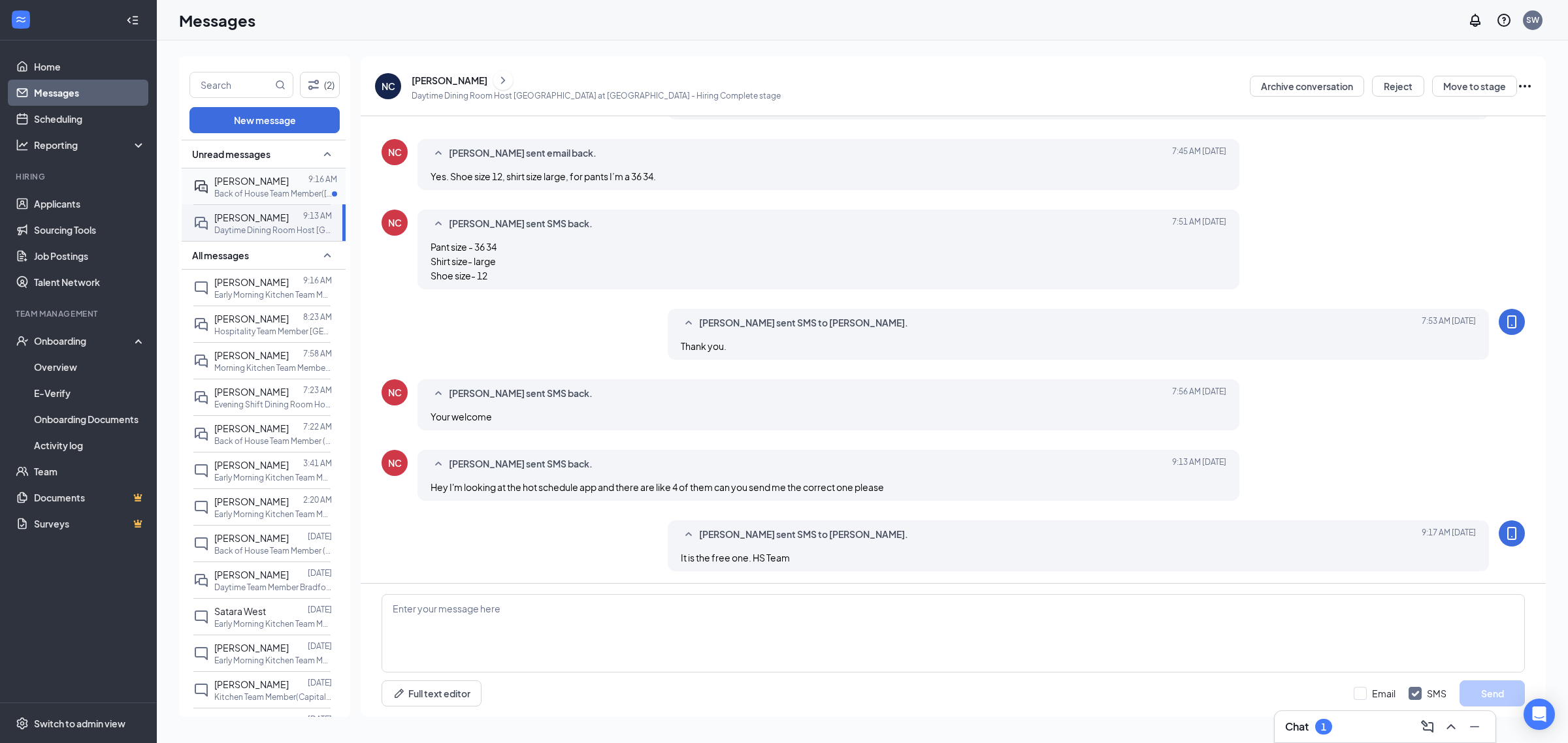
click at [231, 185] on span "[PERSON_NAME]" at bounding box center [251, 181] width 74 height 12
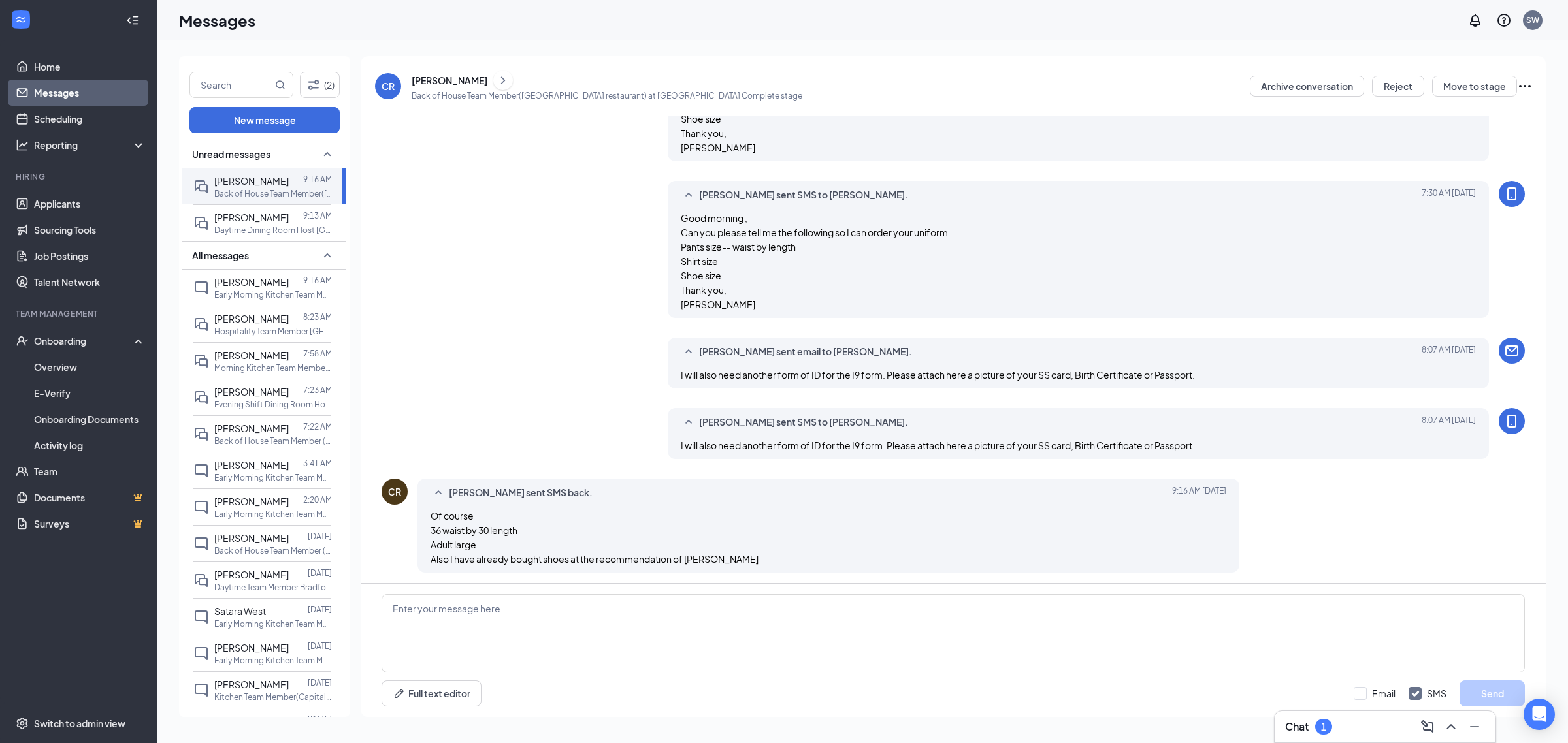
scroll to position [1070, 0]
click at [76, 203] on link "Applicants" at bounding box center [89, 203] width 111 height 26
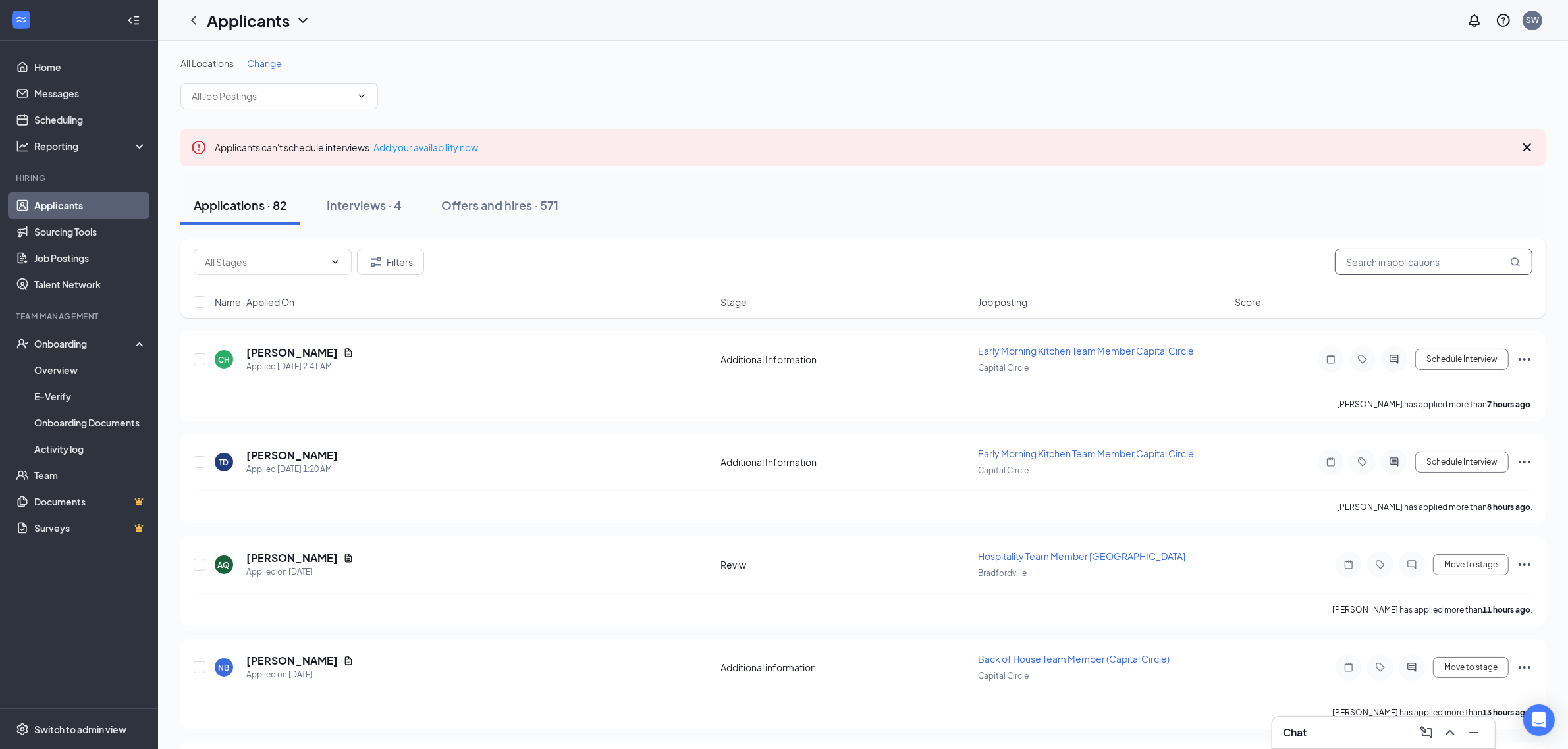
click at [1413, 262] on input "text" at bounding box center [1433, 262] width 198 height 27
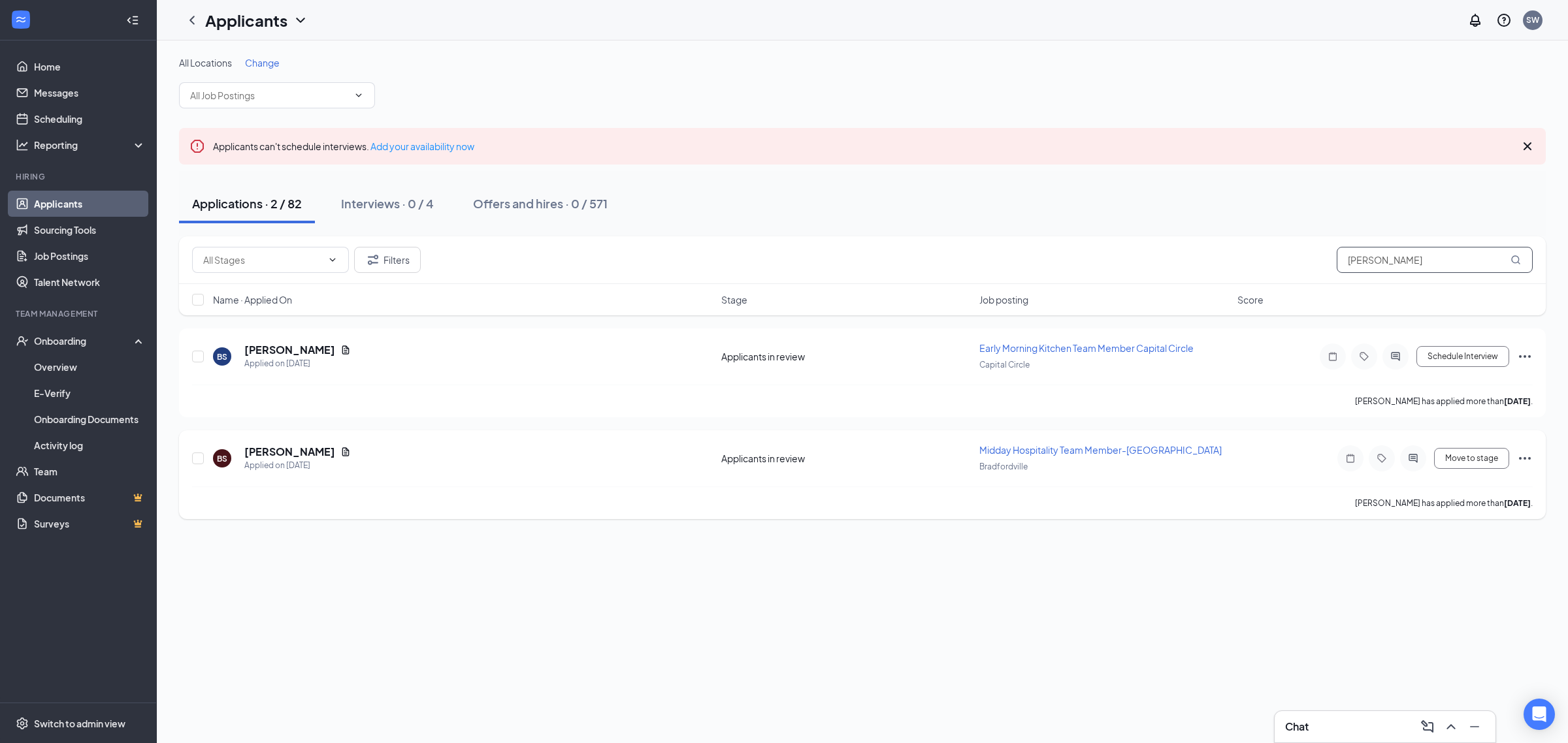
type input "[PERSON_NAME]"
click at [1409, 460] on icon "ActiveChat" at bounding box center [1413, 458] width 9 height 9
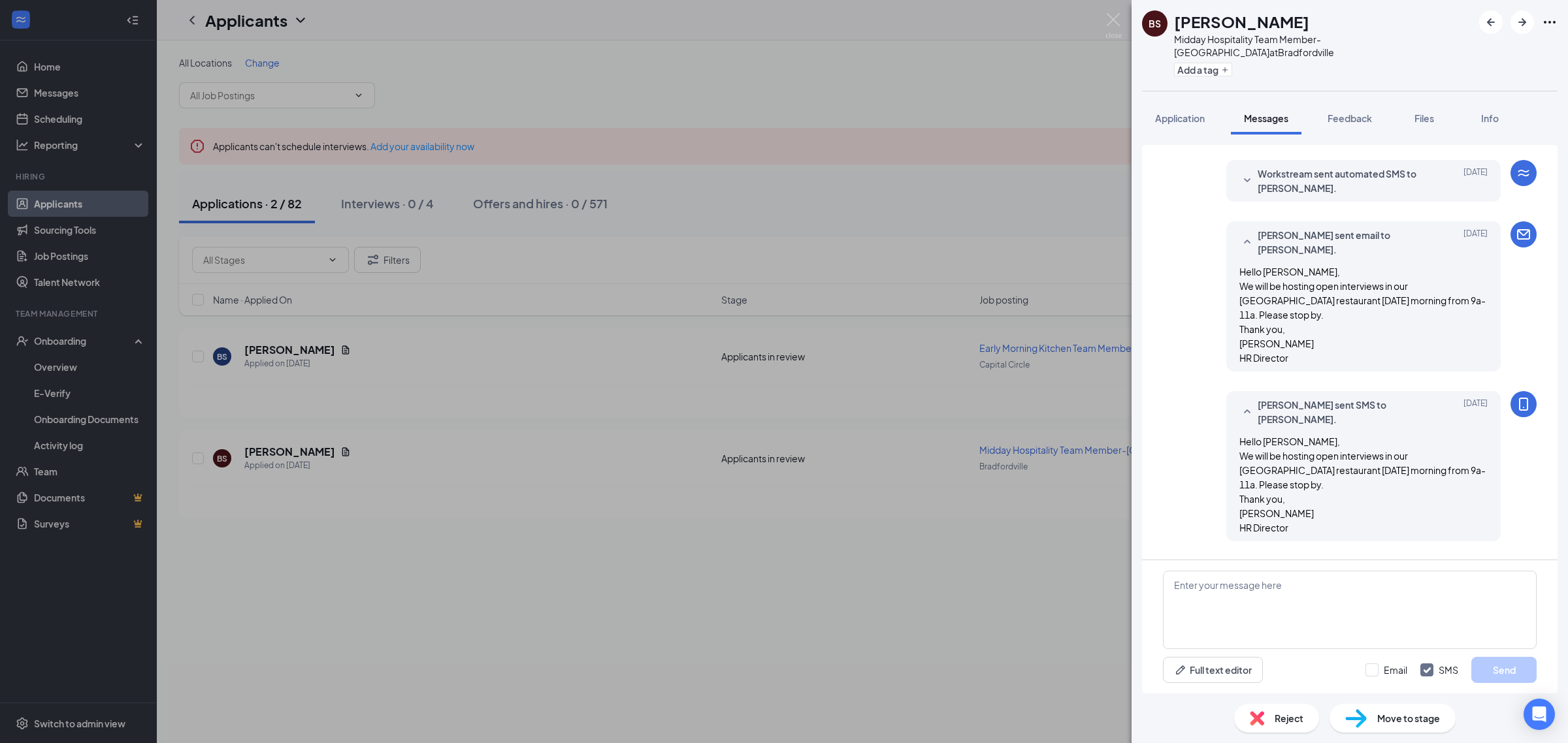
scroll to position [369, 0]
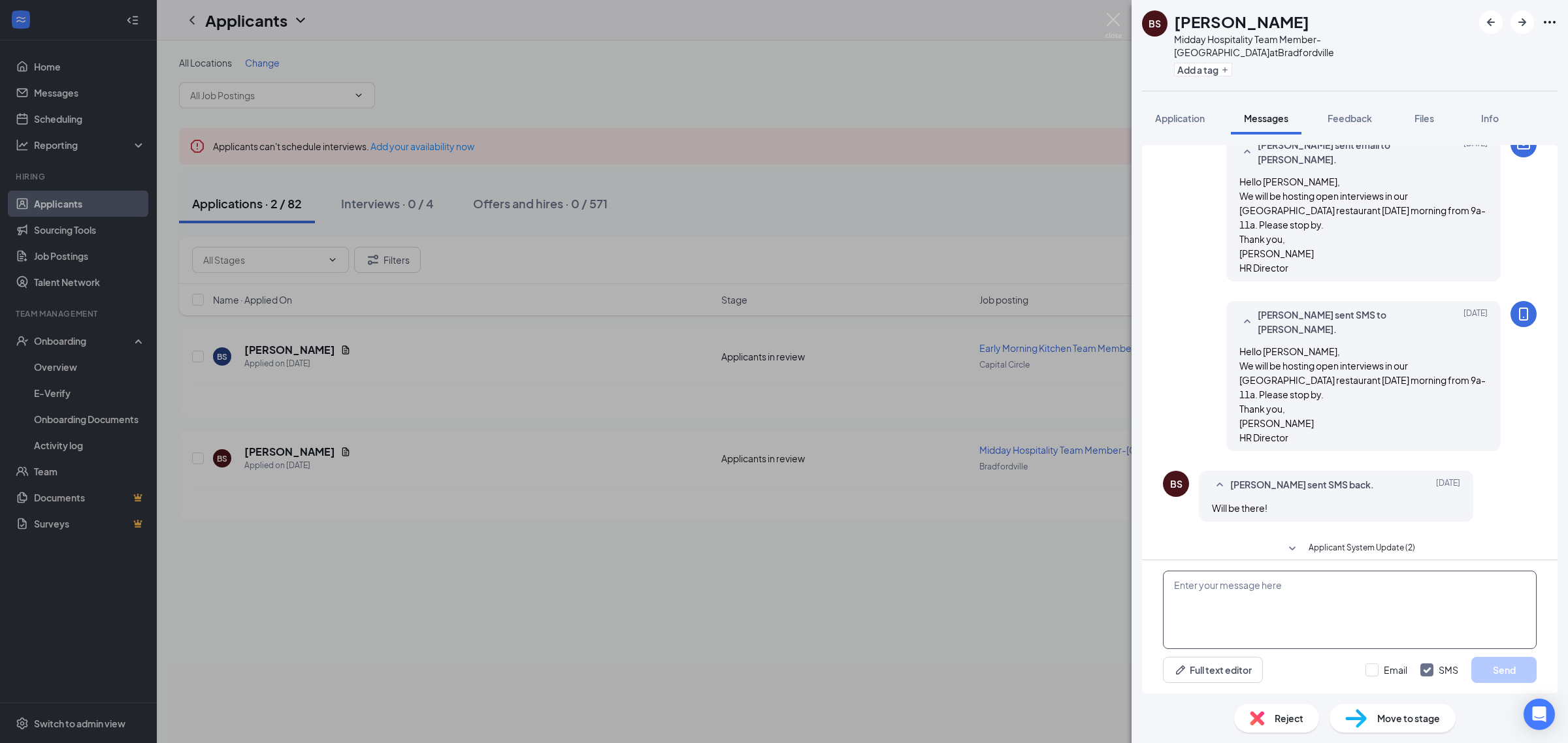
click at [1261, 606] on textarea at bounding box center [1349, 610] width 374 height 78
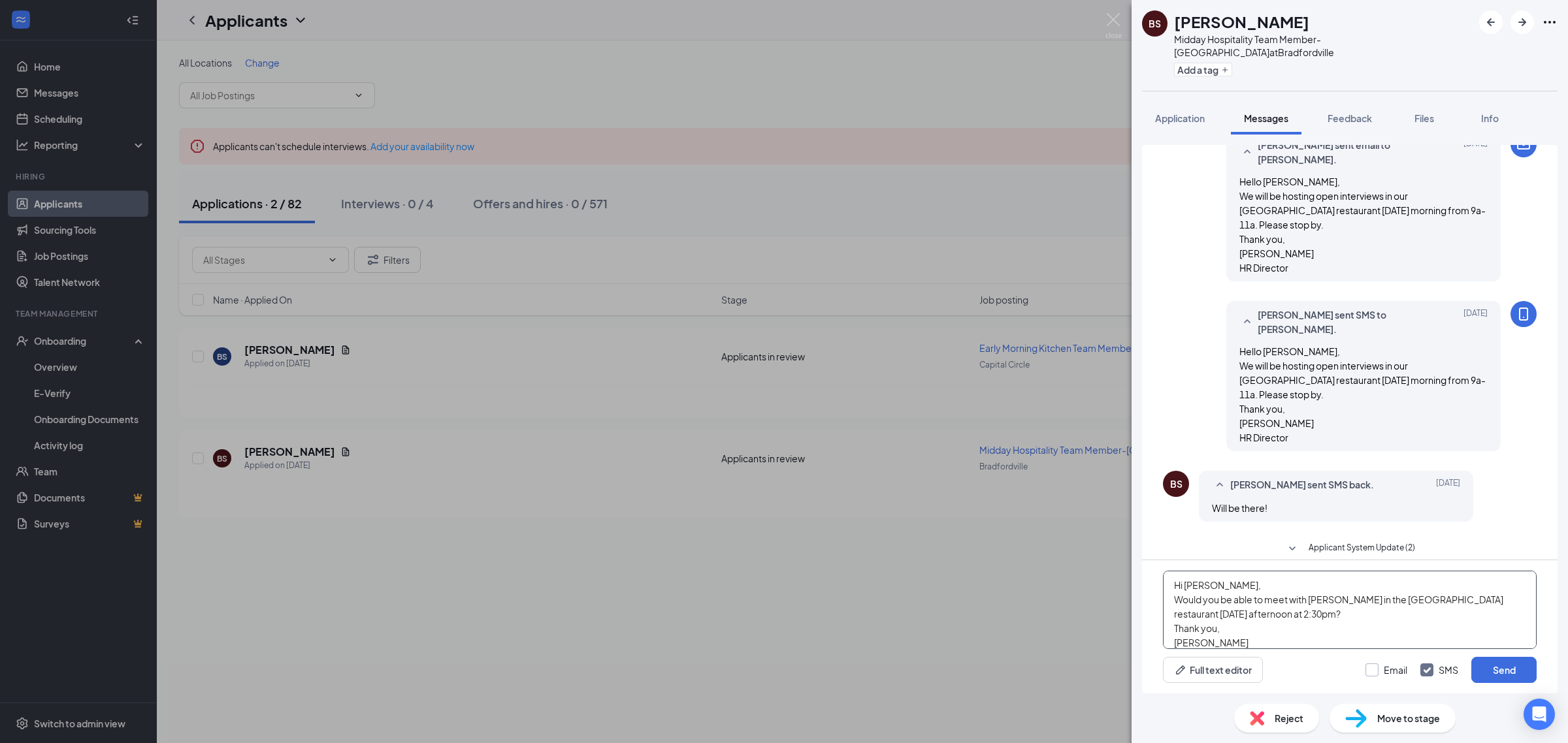
type textarea "Hi [PERSON_NAME], Would you be able to meet with [PERSON_NAME] in the [GEOGRAPH…"
click at [1370, 674] on input "Email" at bounding box center [1386, 670] width 42 height 13
checkbox input "true"
click at [1518, 669] on button "Send" at bounding box center [1504, 670] width 66 height 26
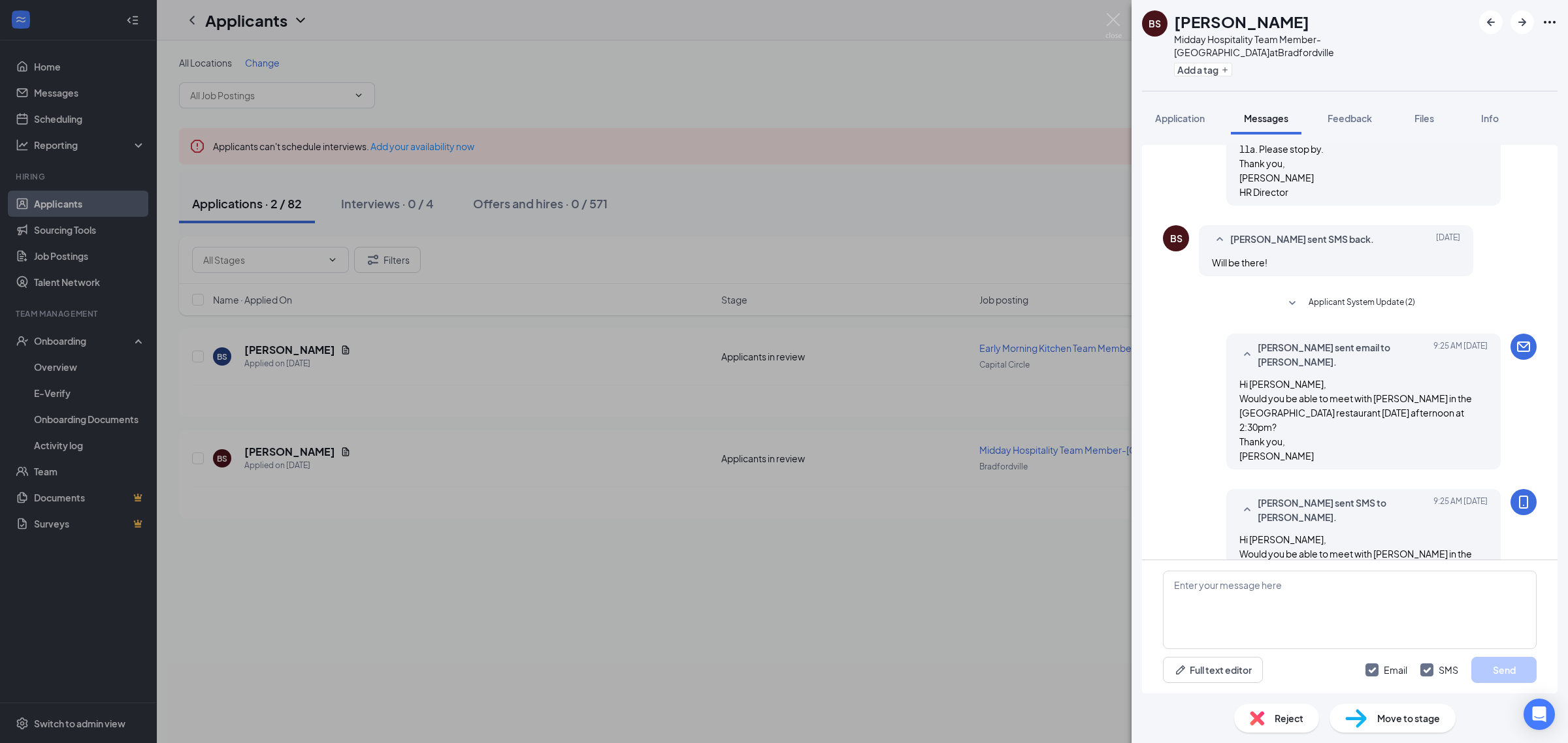
scroll to position [650, 0]
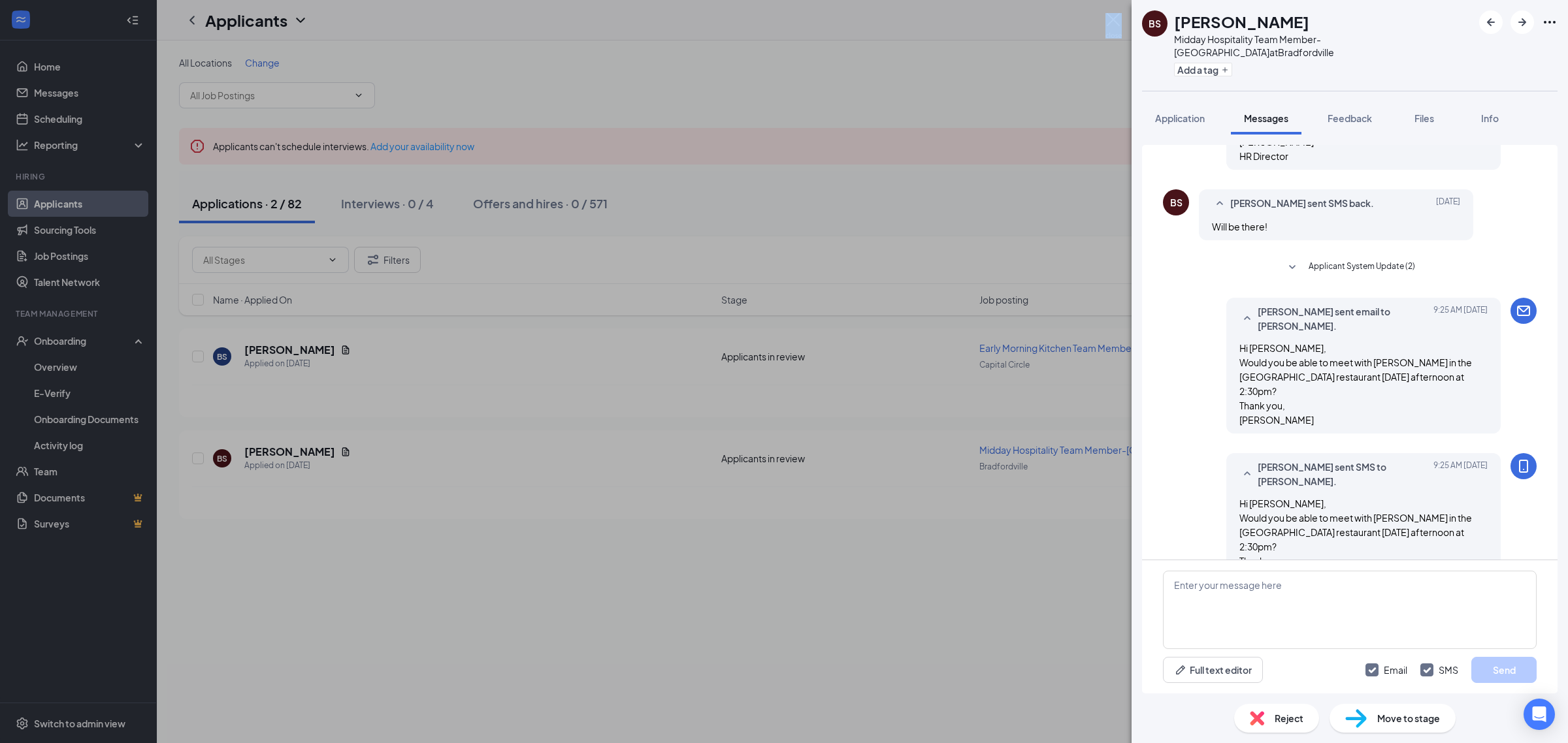
click at [1119, 13] on div "BS [PERSON_NAME] Midday Hospitality Team Member-[GEOGRAPHIC_DATA] at [GEOGRAPHI…" at bounding box center [784, 372] width 1568 height 743
click at [1104, 19] on div "BS [PERSON_NAME] Midday Hospitality Team Member-[GEOGRAPHIC_DATA] at [GEOGRAPHI…" at bounding box center [784, 372] width 1568 height 743
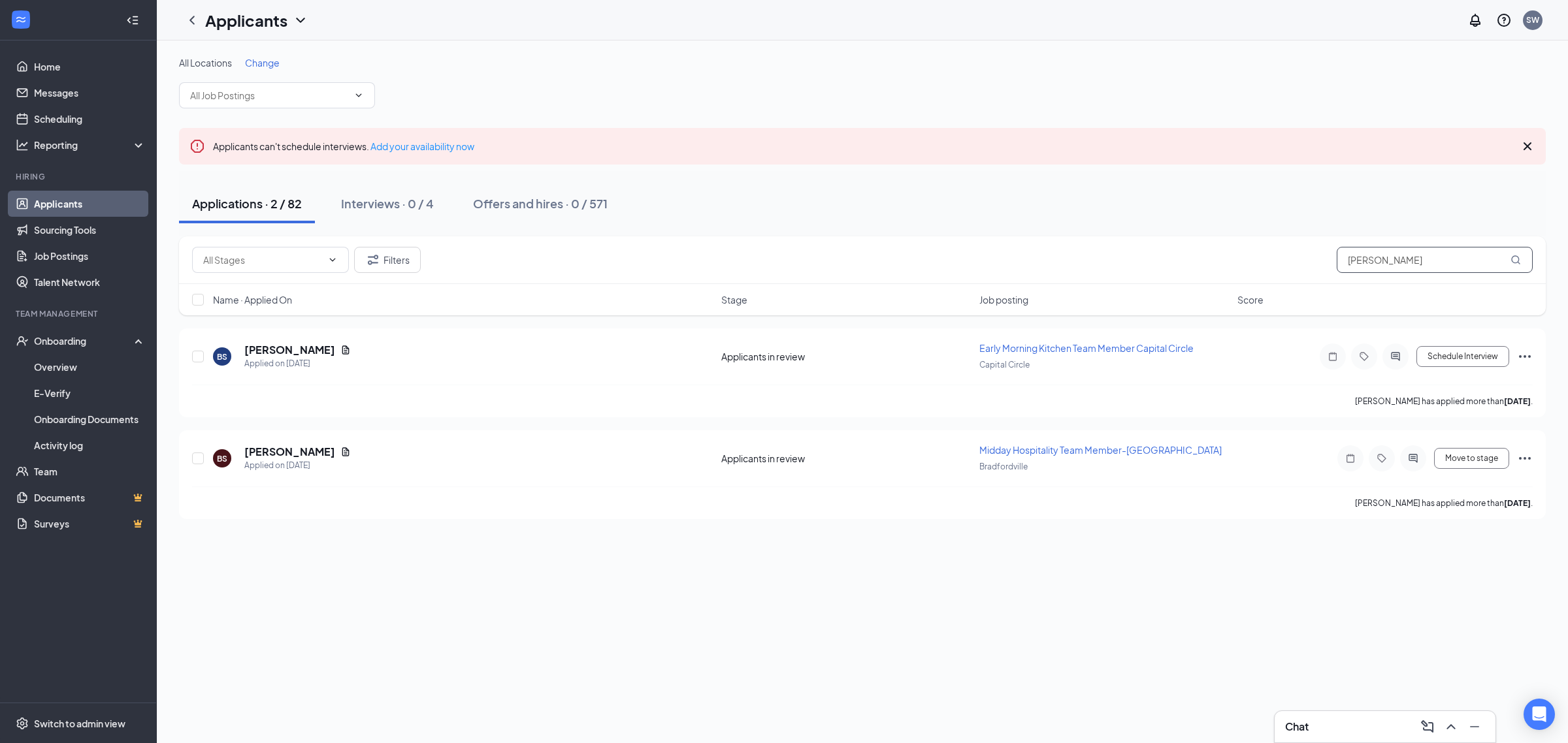
drag, startPoint x: 1431, startPoint y: 263, endPoint x: 1246, endPoint y: 295, distance: 187.7
click at [1246, 295] on div "Filters [PERSON_NAME] Name · Applied On Stage Job posting Score" at bounding box center [862, 275] width 1366 height 79
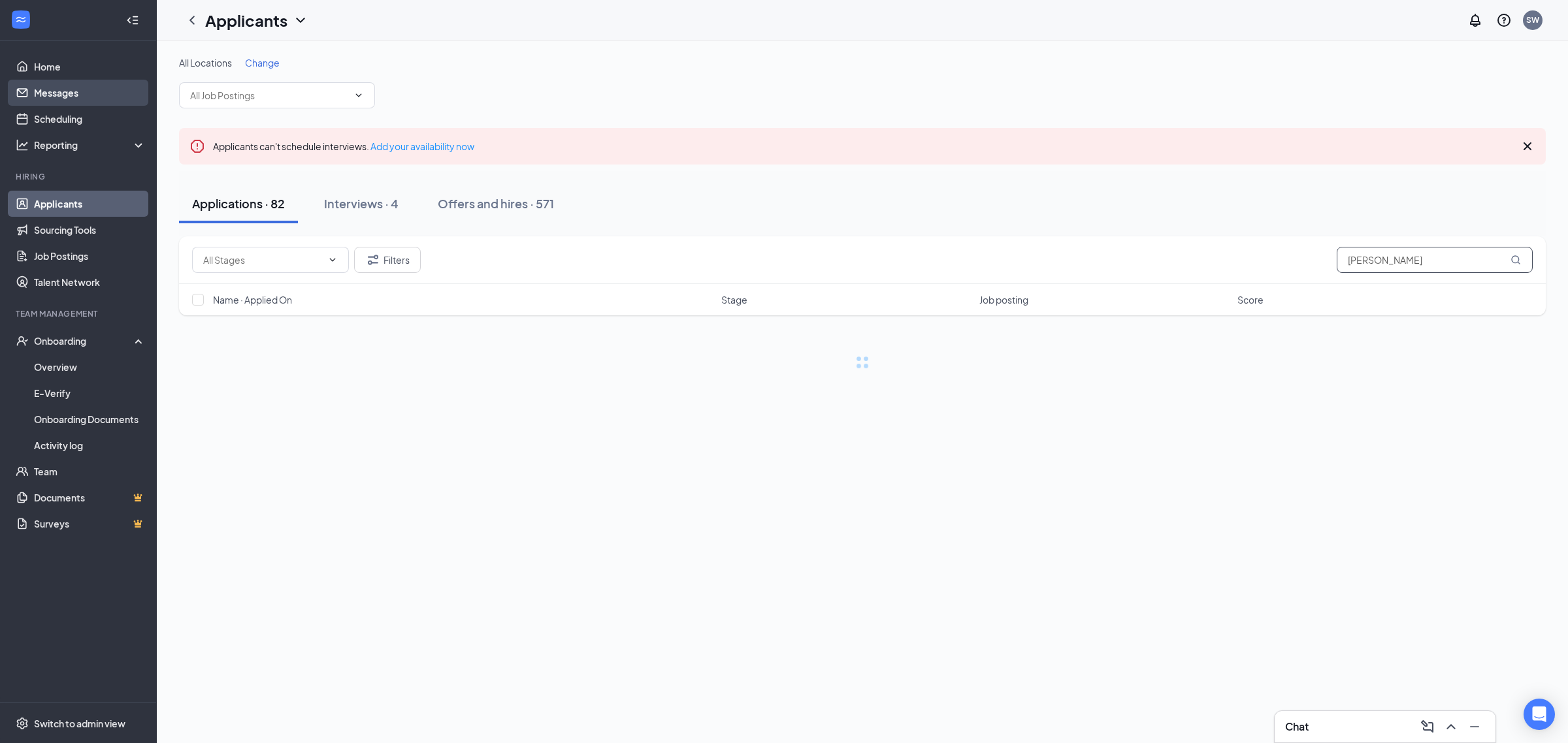
type input "[PERSON_NAME]"
click at [57, 80] on link "Messages" at bounding box center [89, 93] width 111 height 26
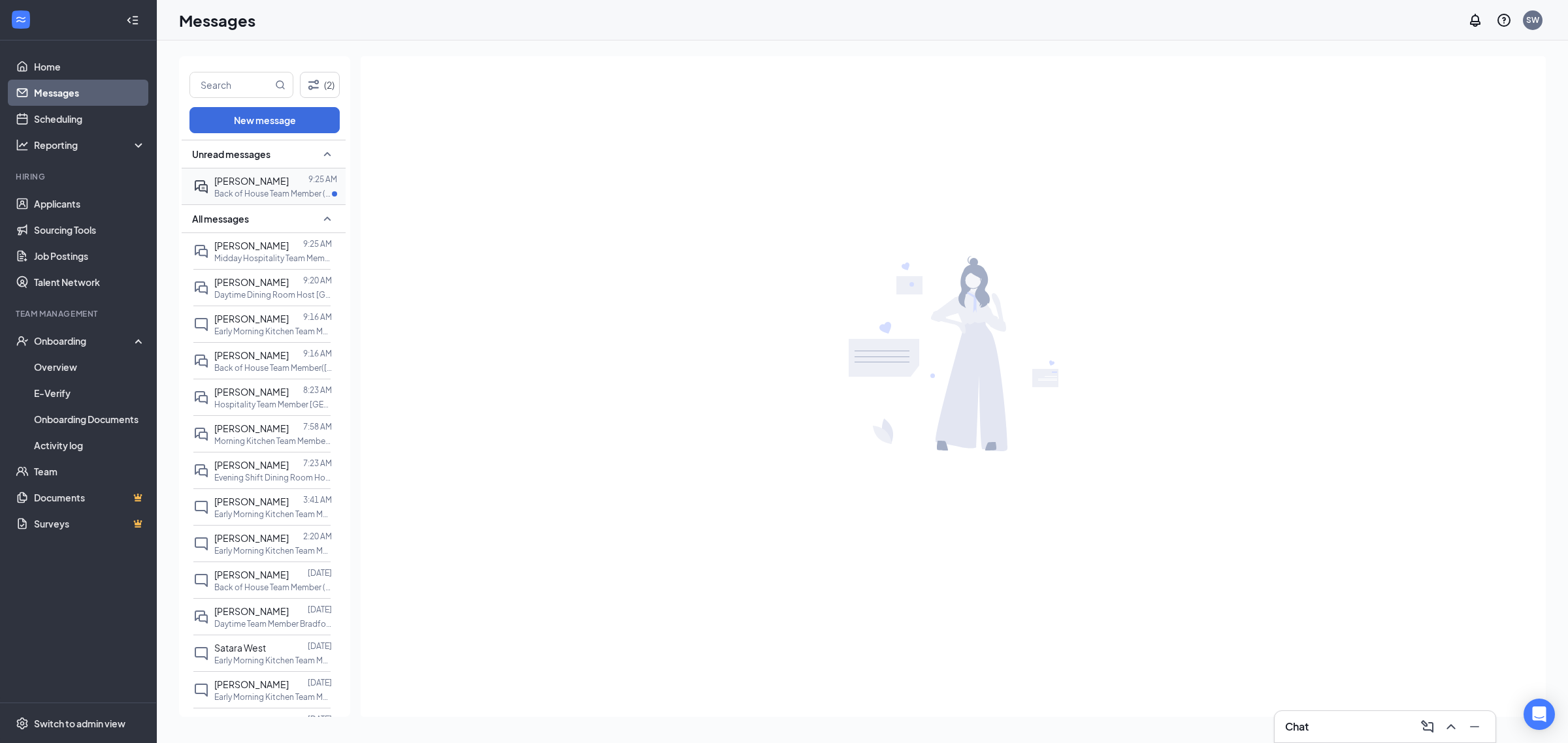
click at [279, 190] on p "Back of House Team Member (Capital Circle) at [GEOGRAPHIC_DATA]" at bounding box center [273, 194] width 118 height 11
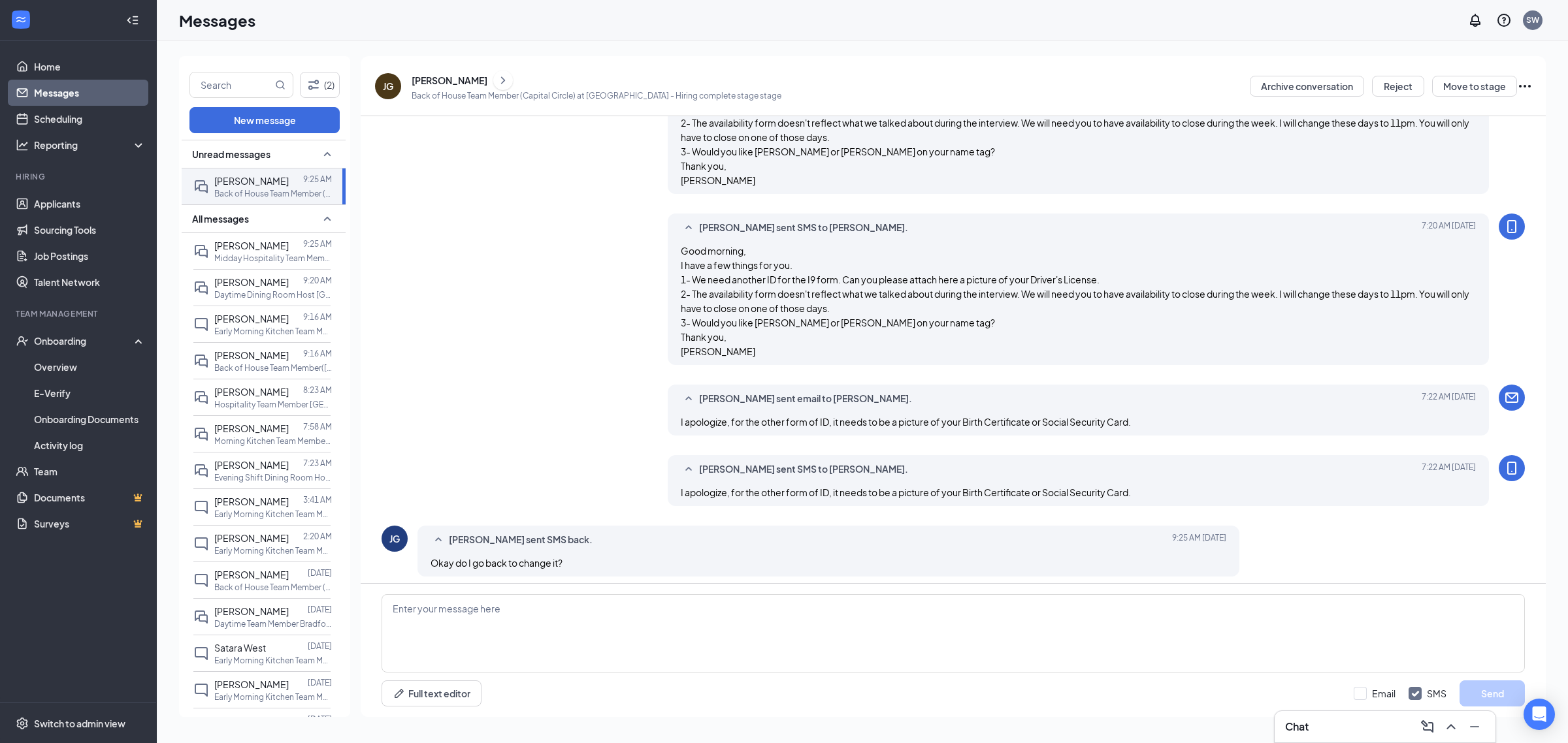
scroll to position [1055, 0]
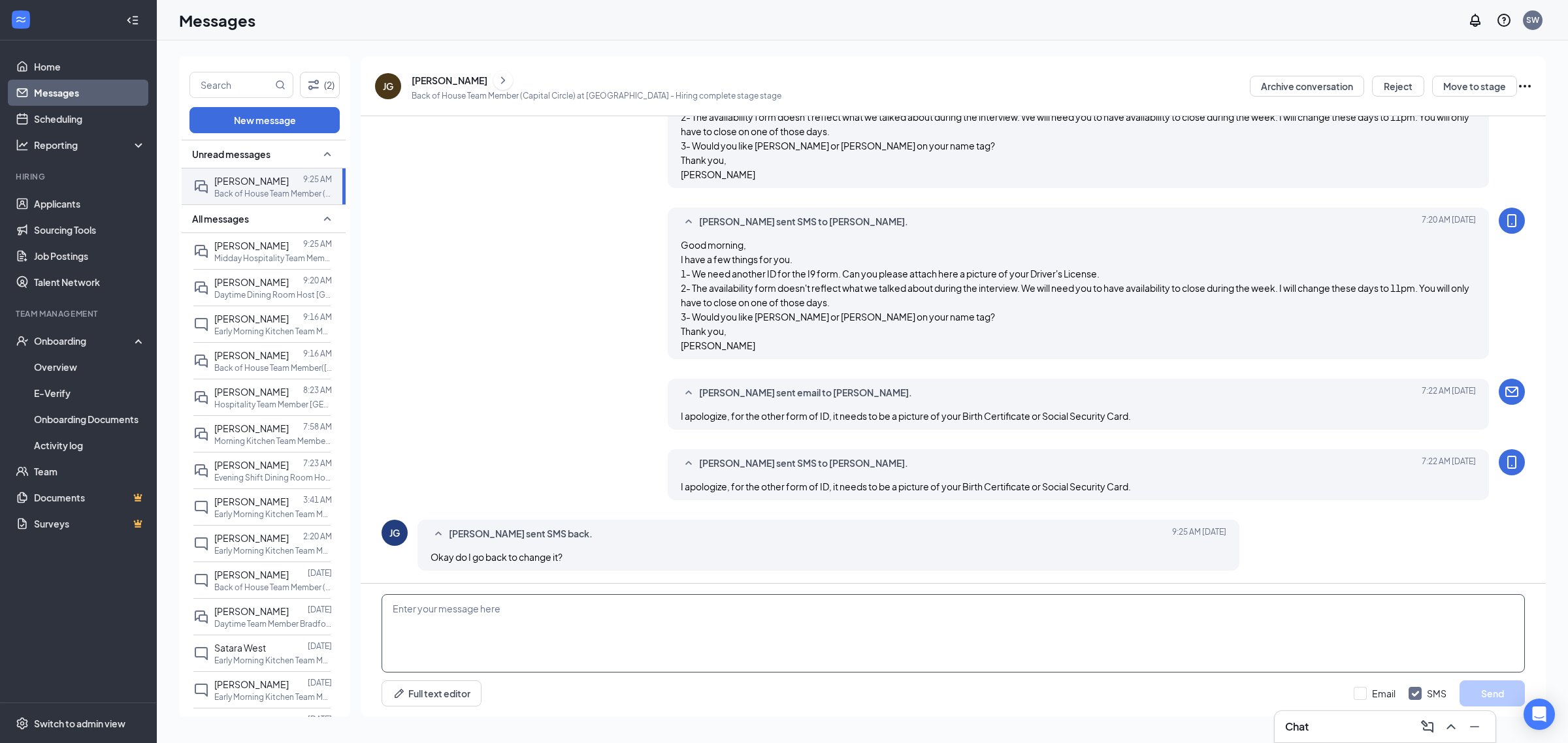
click at [613, 625] on textarea at bounding box center [952, 633] width 1143 height 78
type textarea "I can change it for you."
click at [1501, 677] on div "I can change it for you. Full text editor Email SMS Send" at bounding box center [953, 650] width 1185 height 133
click at [1501, 684] on div "I can change it for you. Full text editor Email SMS Send" at bounding box center [953, 650] width 1185 height 133
click at [1501, 684] on button "Send" at bounding box center [1492, 693] width 66 height 26
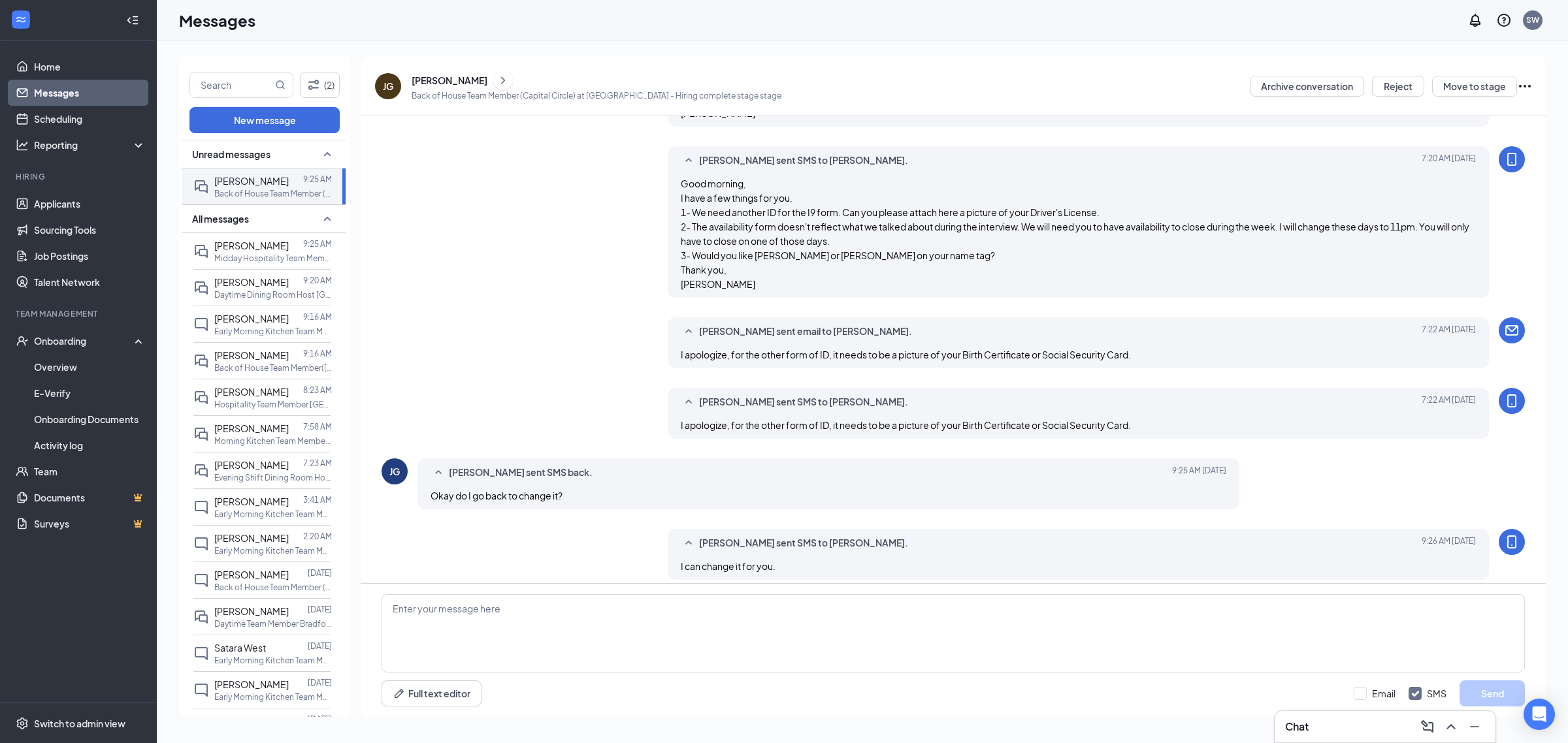
scroll to position [1125, 0]
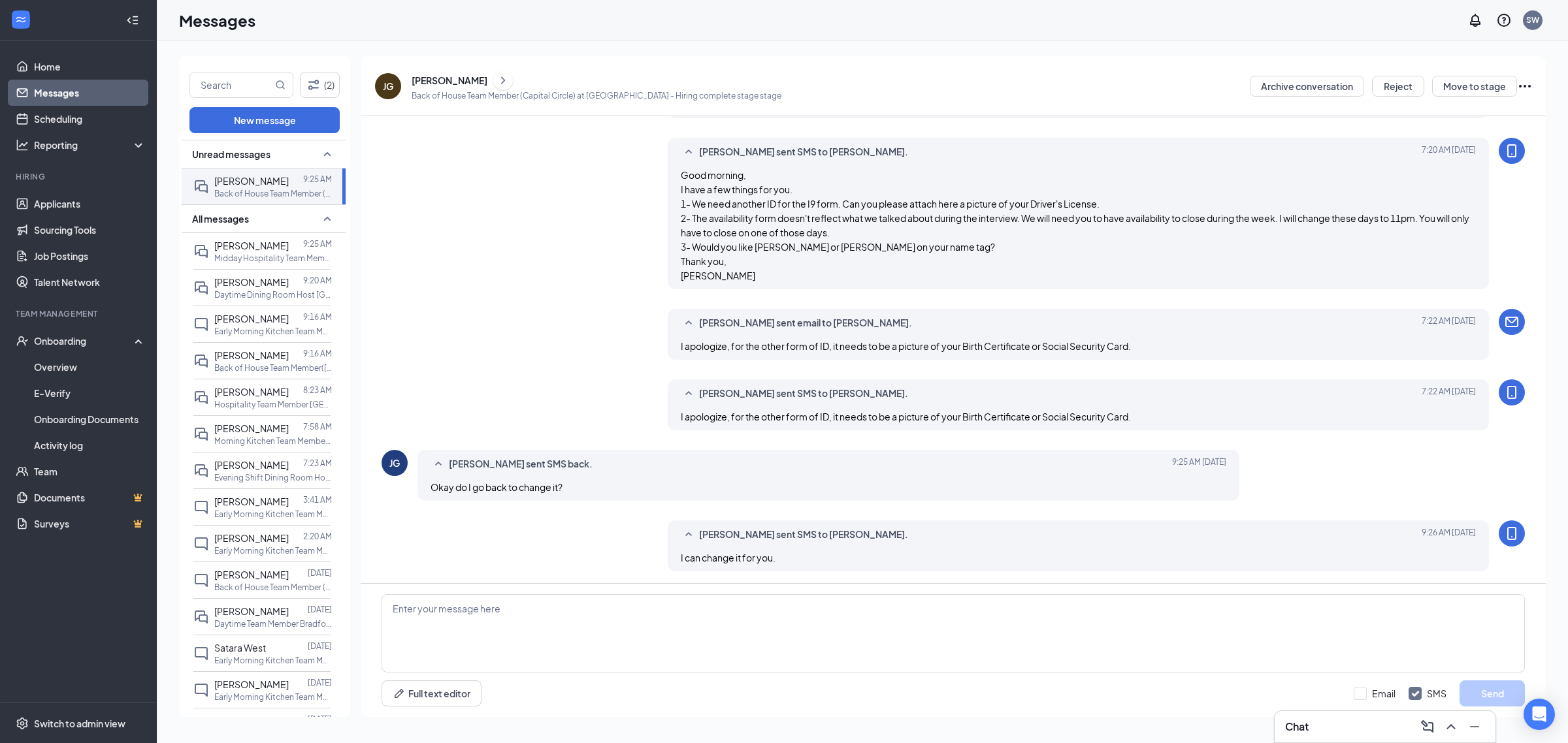
click at [75, 187] on li "Hiring Applicants Sourcing Tools Job Postings Talent Network" at bounding box center [78, 233] width 156 height 124
click at [66, 198] on link "Applicants" at bounding box center [89, 203] width 111 height 26
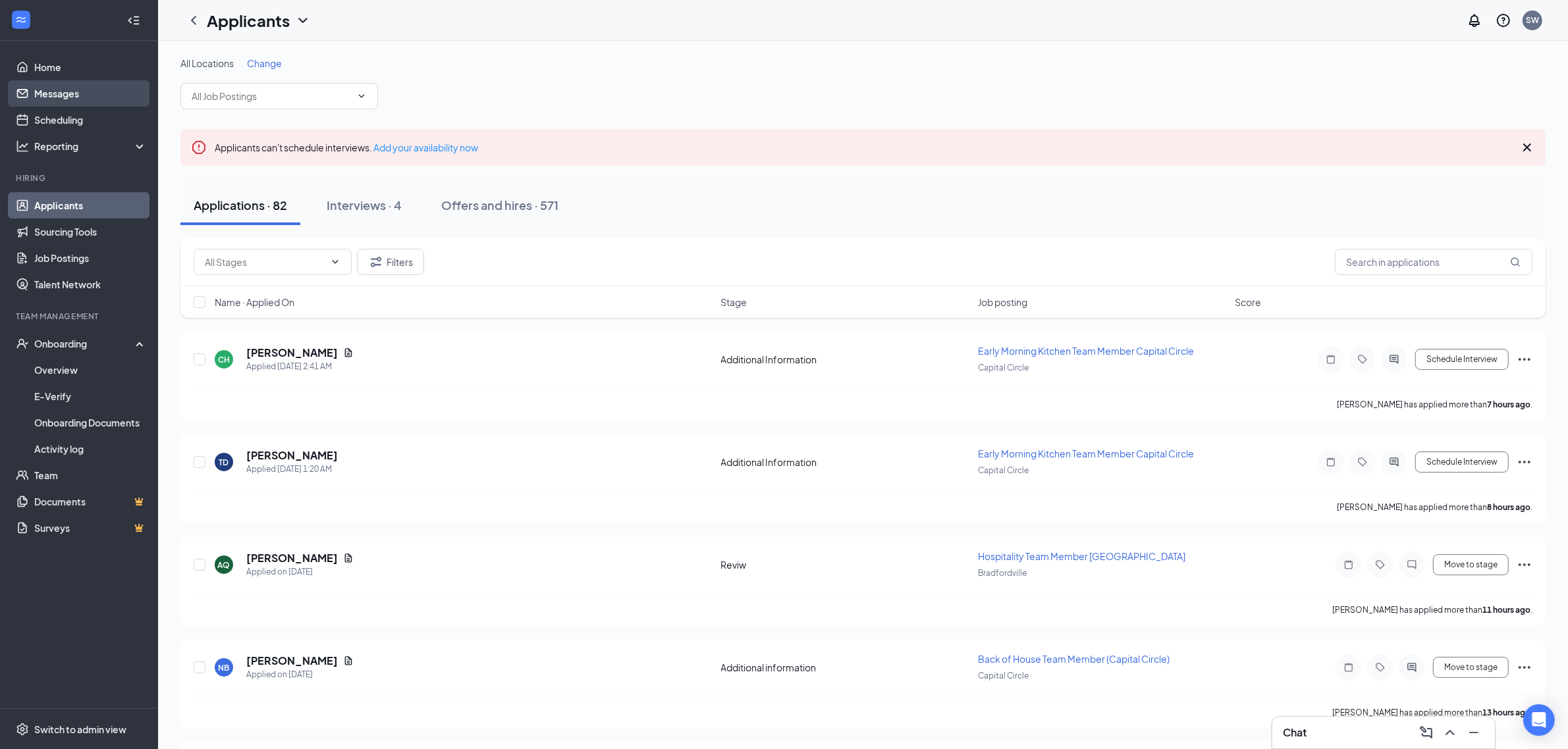
click at [61, 98] on link "Messages" at bounding box center [90, 94] width 112 height 27
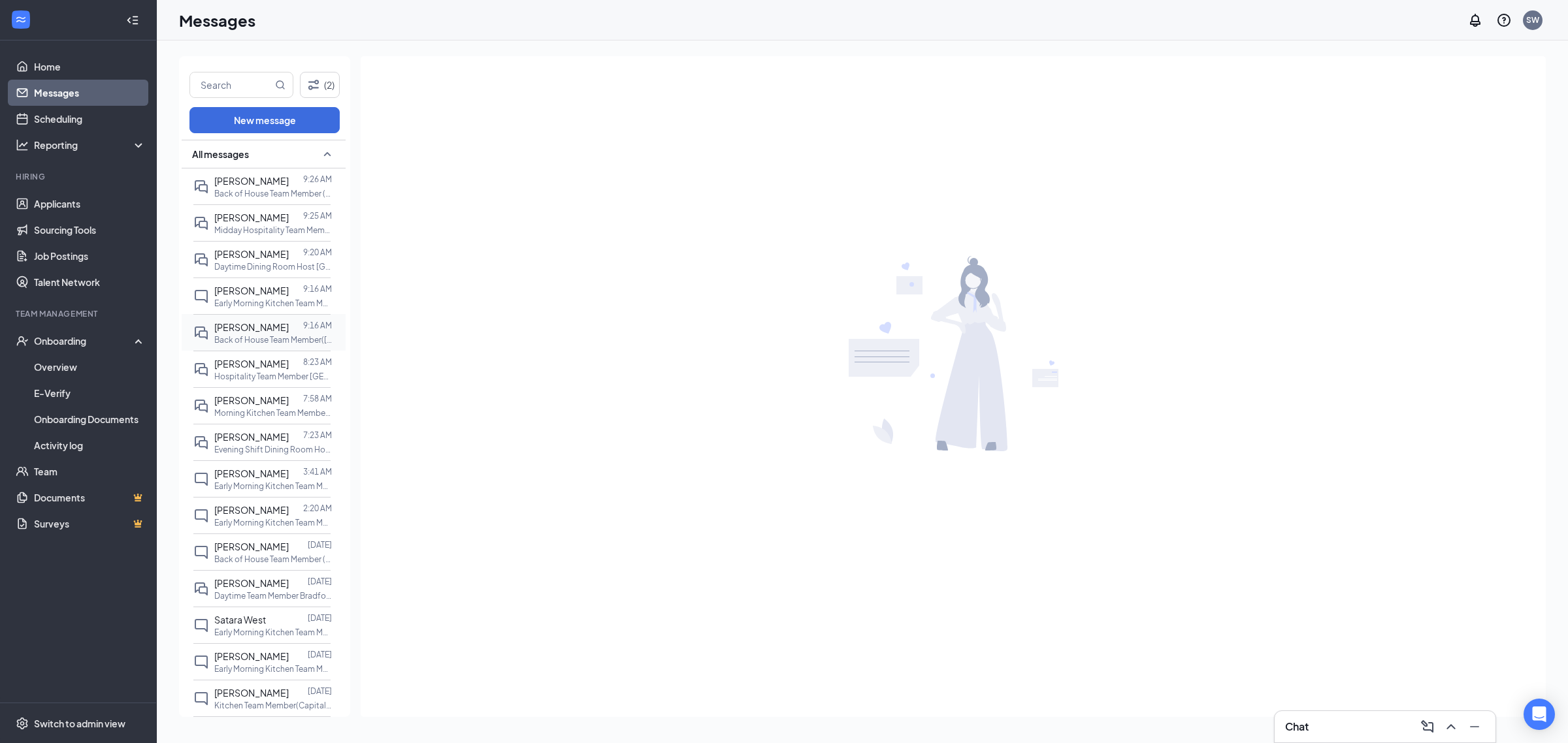
click at [242, 333] on div "[PERSON_NAME]" at bounding box center [251, 327] width 74 height 14
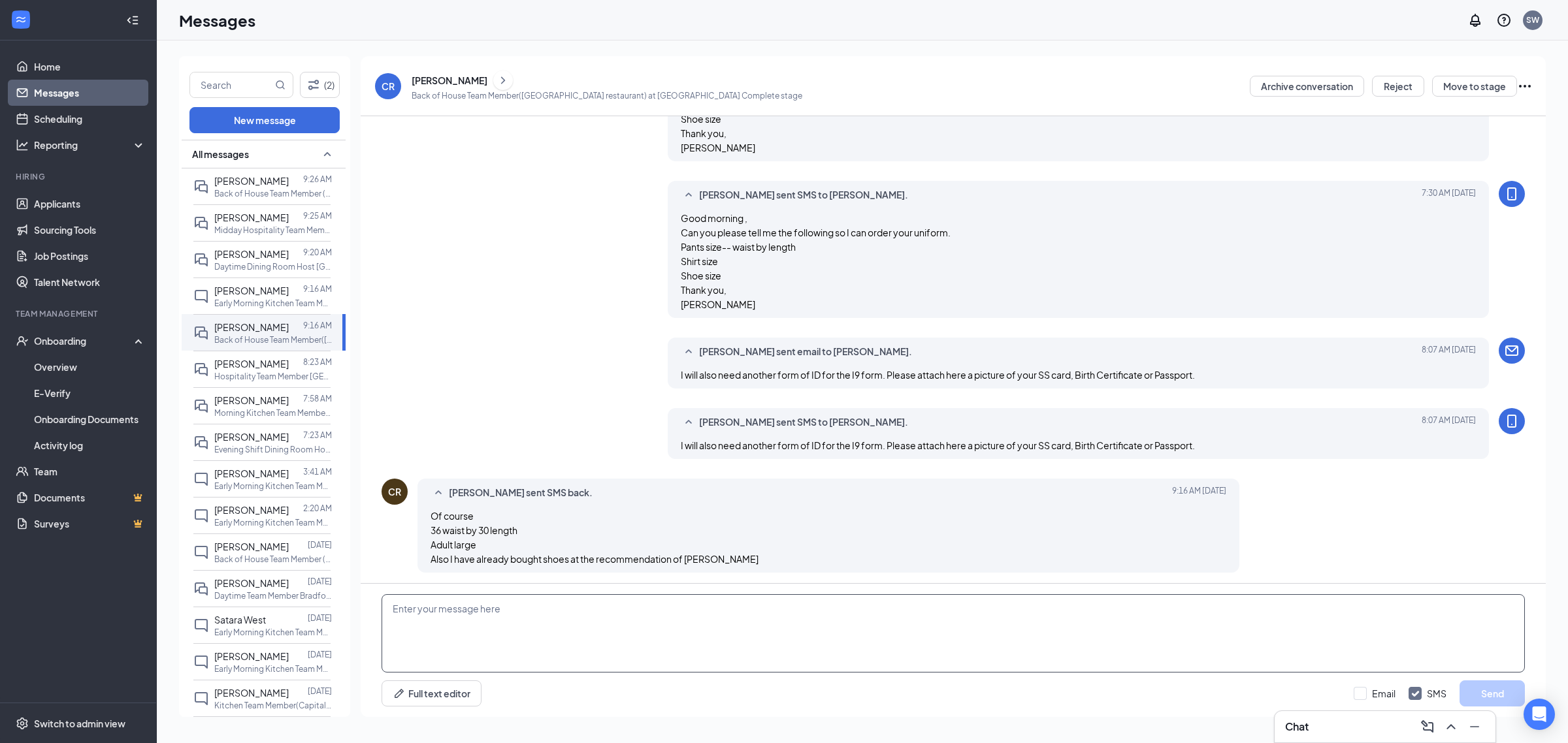
scroll to position [1070, 0]
click at [505, 628] on textarea at bounding box center [952, 633] width 1143 height 78
type textarea "Ok thank you."
click at [1497, 686] on button "Send" at bounding box center [1492, 693] width 66 height 26
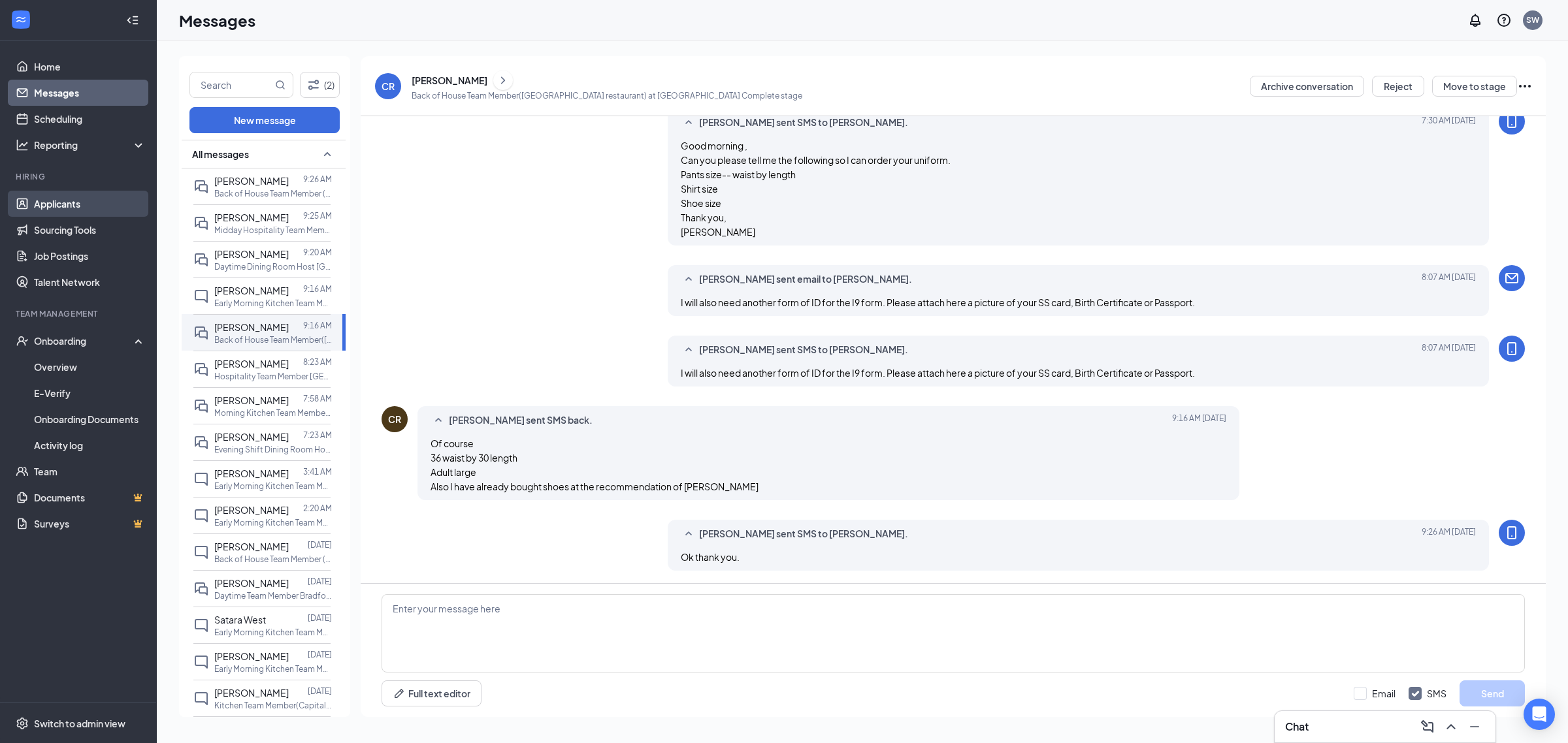
click at [58, 193] on link "Applicants" at bounding box center [89, 203] width 111 height 26
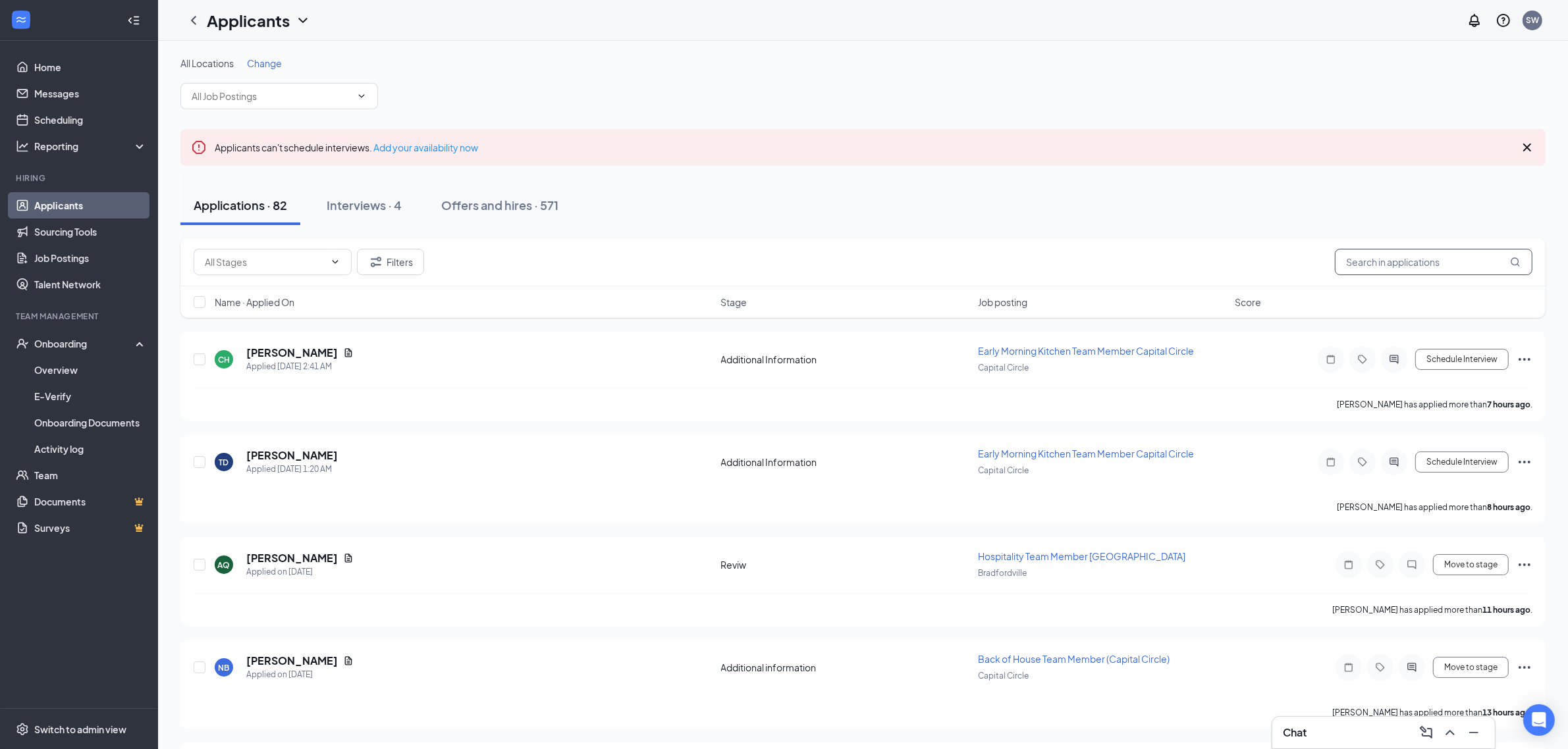
click at [1373, 262] on input "text" at bounding box center [1433, 262] width 198 height 27
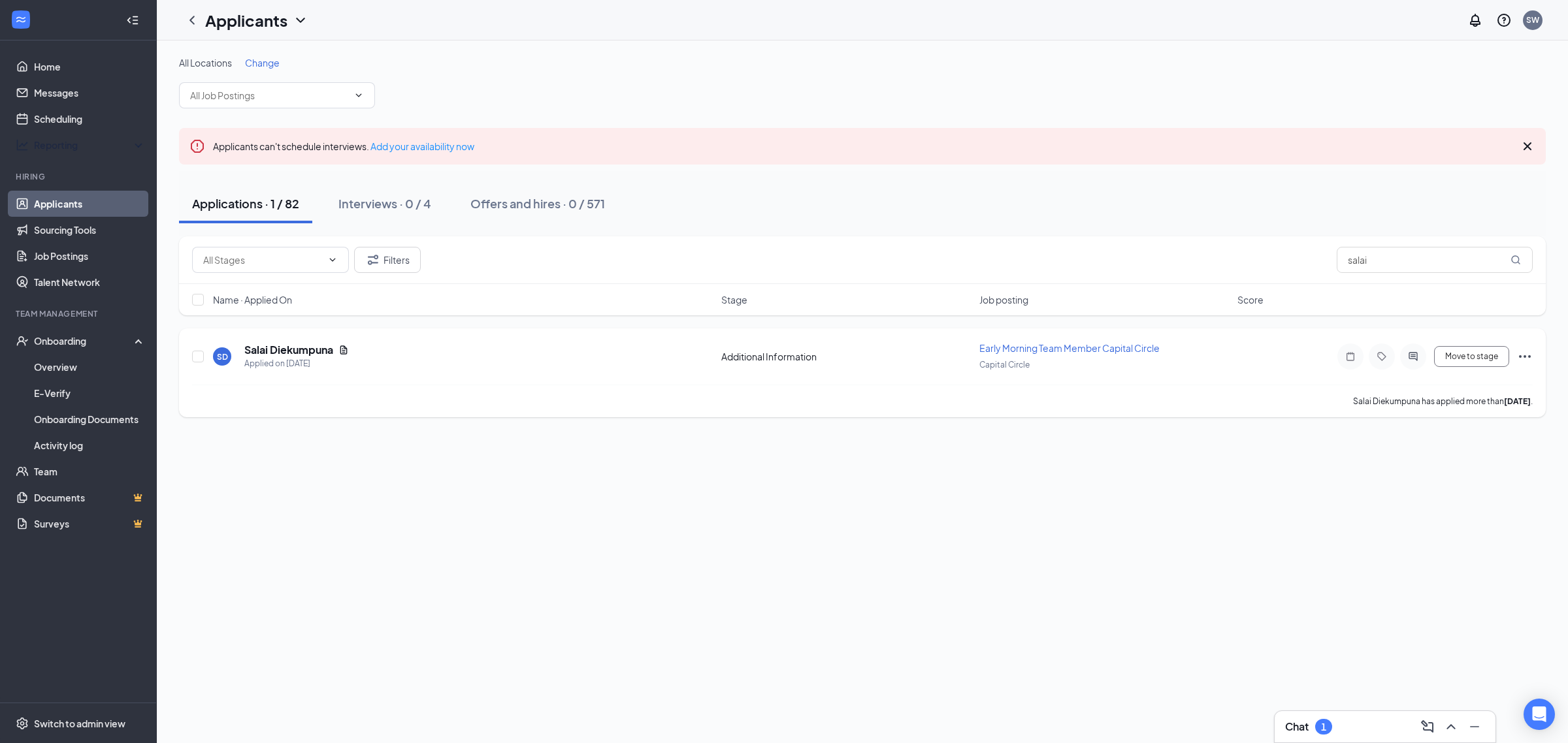
click at [1351, 352] on icon "Note" at bounding box center [1350, 356] width 16 height 10
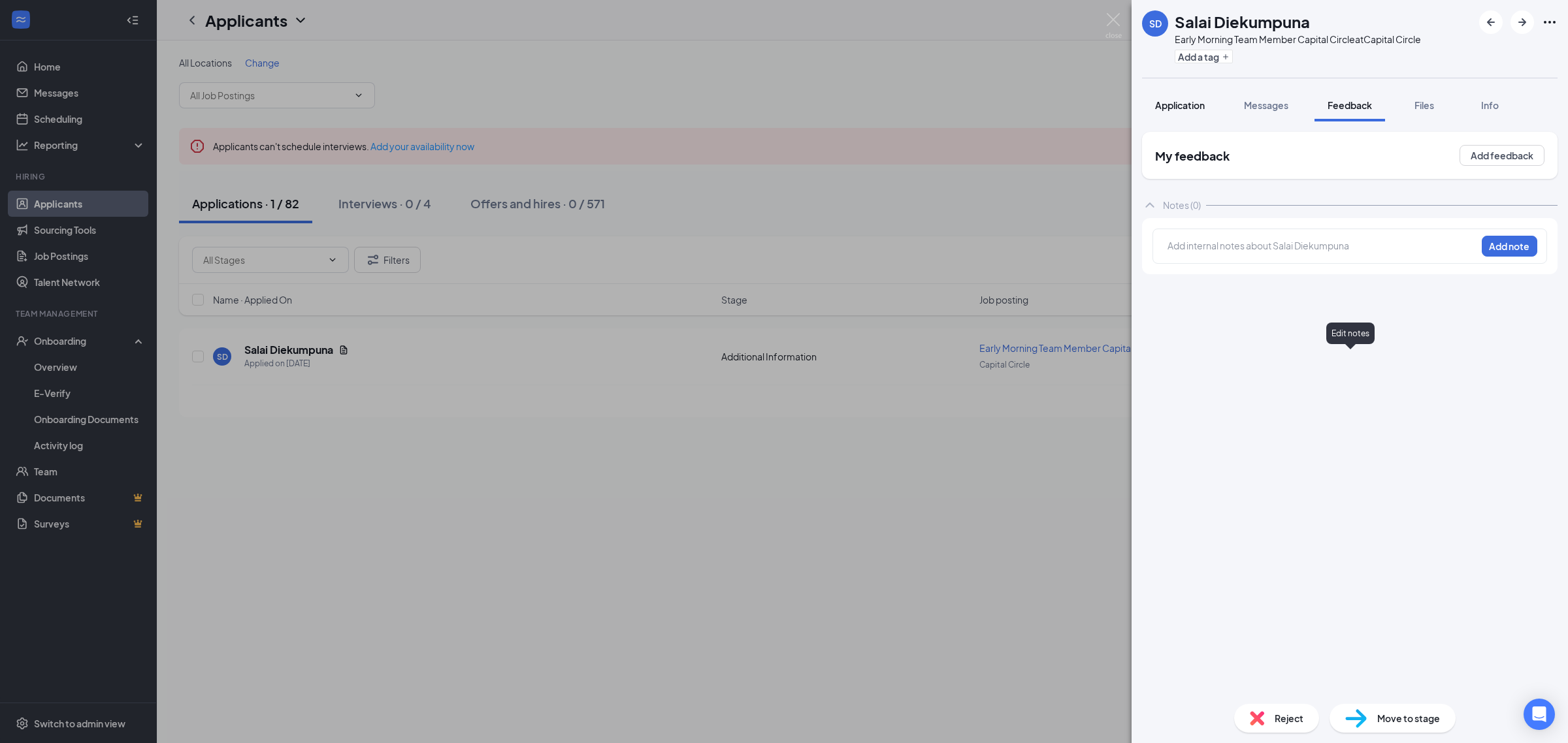
click at [1196, 115] on button "Application" at bounding box center [1180, 105] width 76 height 33
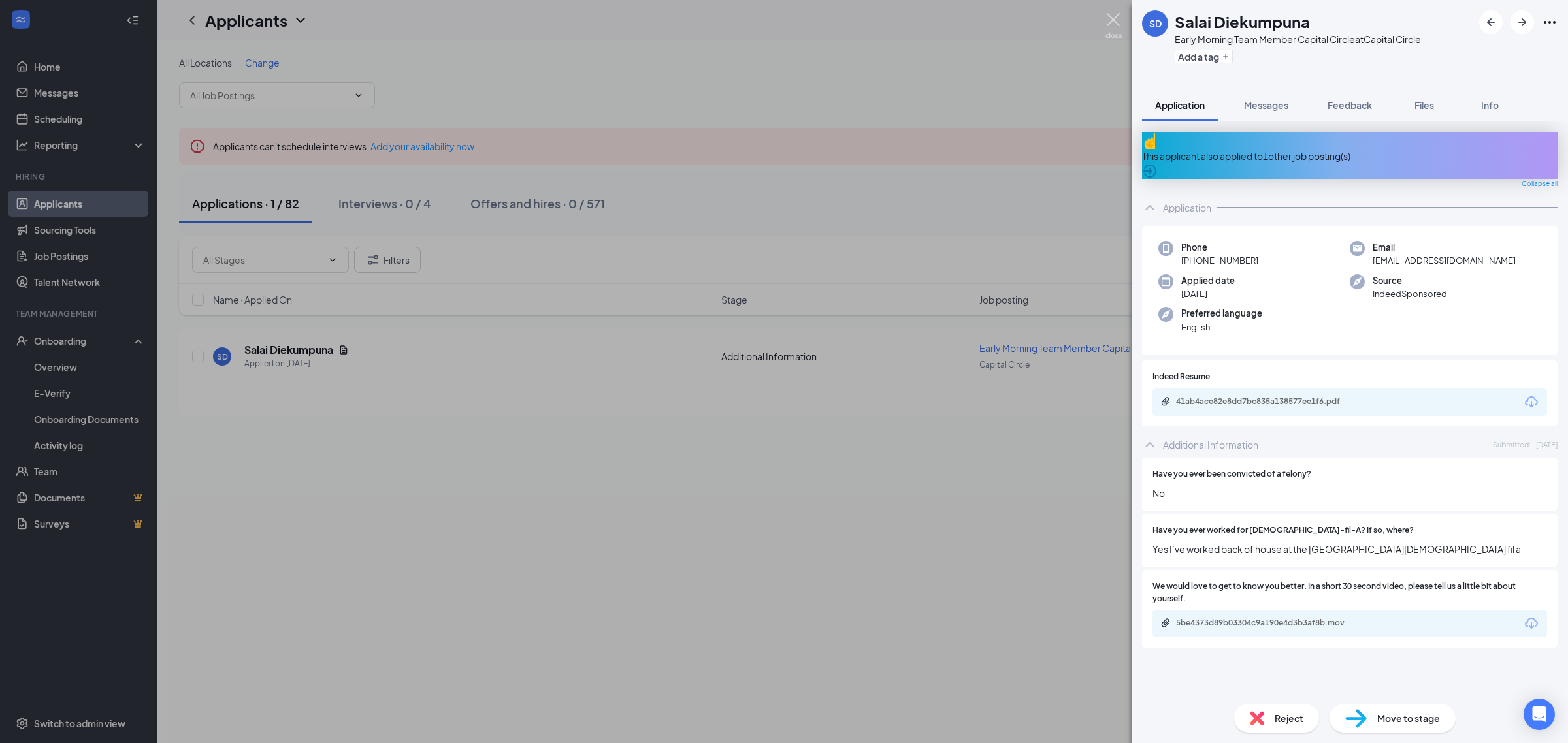
click at [1111, 19] on img at bounding box center [1113, 26] width 16 height 26
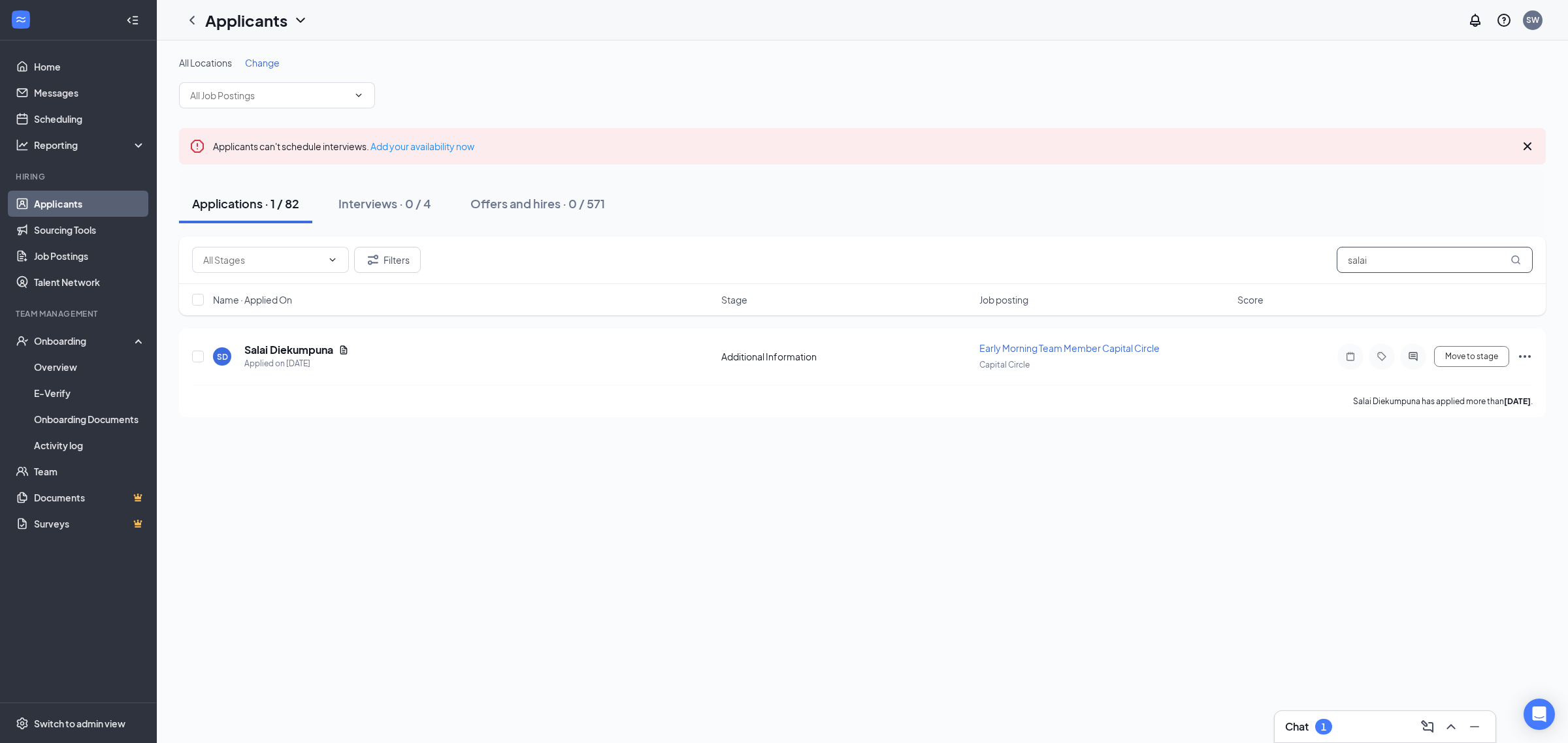
drag, startPoint x: 1392, startPoint y: 266, endPoint x: 1142, endPoint y: 282, distance: 250.5
click at [1142, 282] on div "Filters salai" at bounding box center [862, 260] width 1366 height 48
type input "janvier"
click at [82, 99] on link "Messages" at bounding box center [89, 93] width 111 height 26
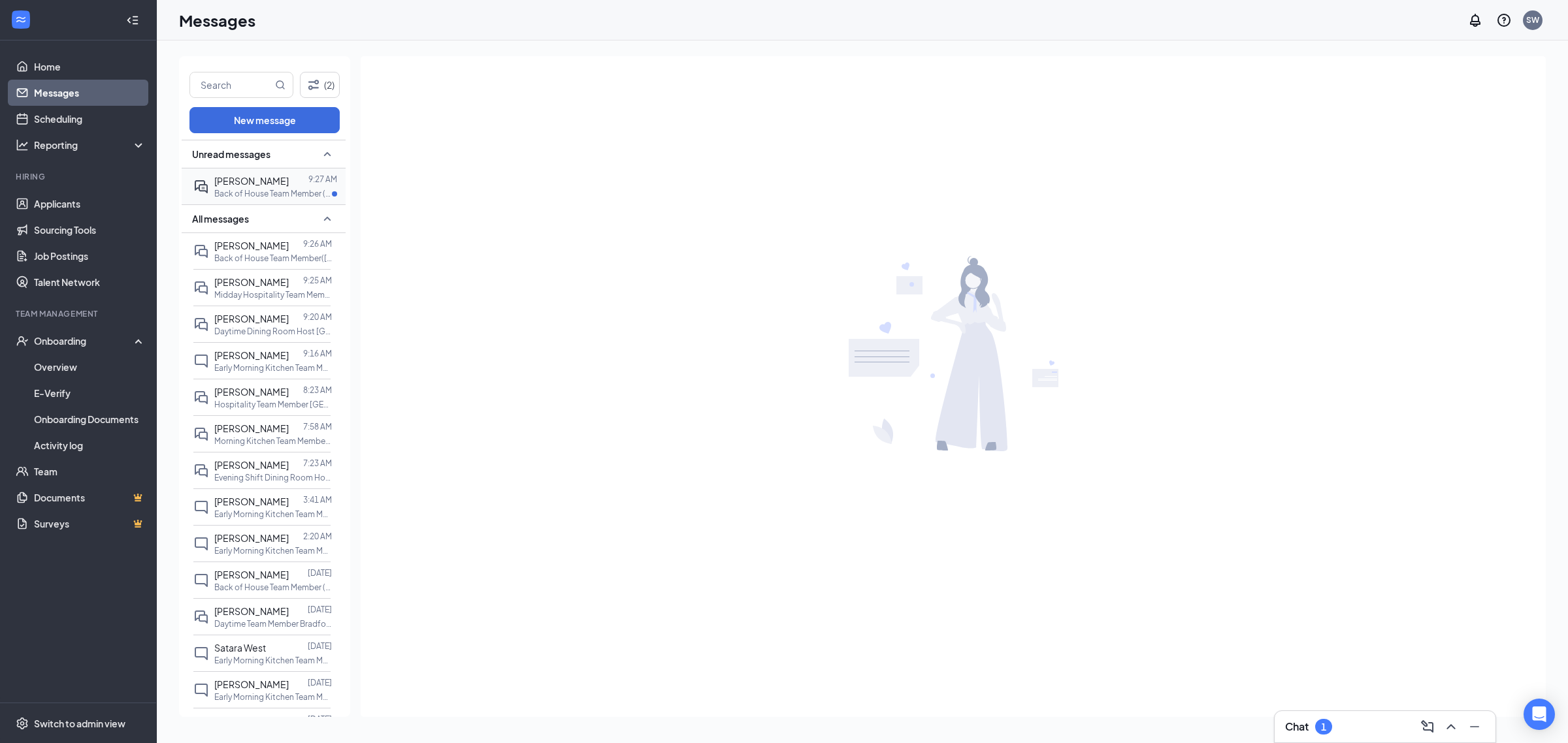
click at [247, 180] on span "[PERSON_NAME]" at bounding box center [251, 181] width 74 height 12
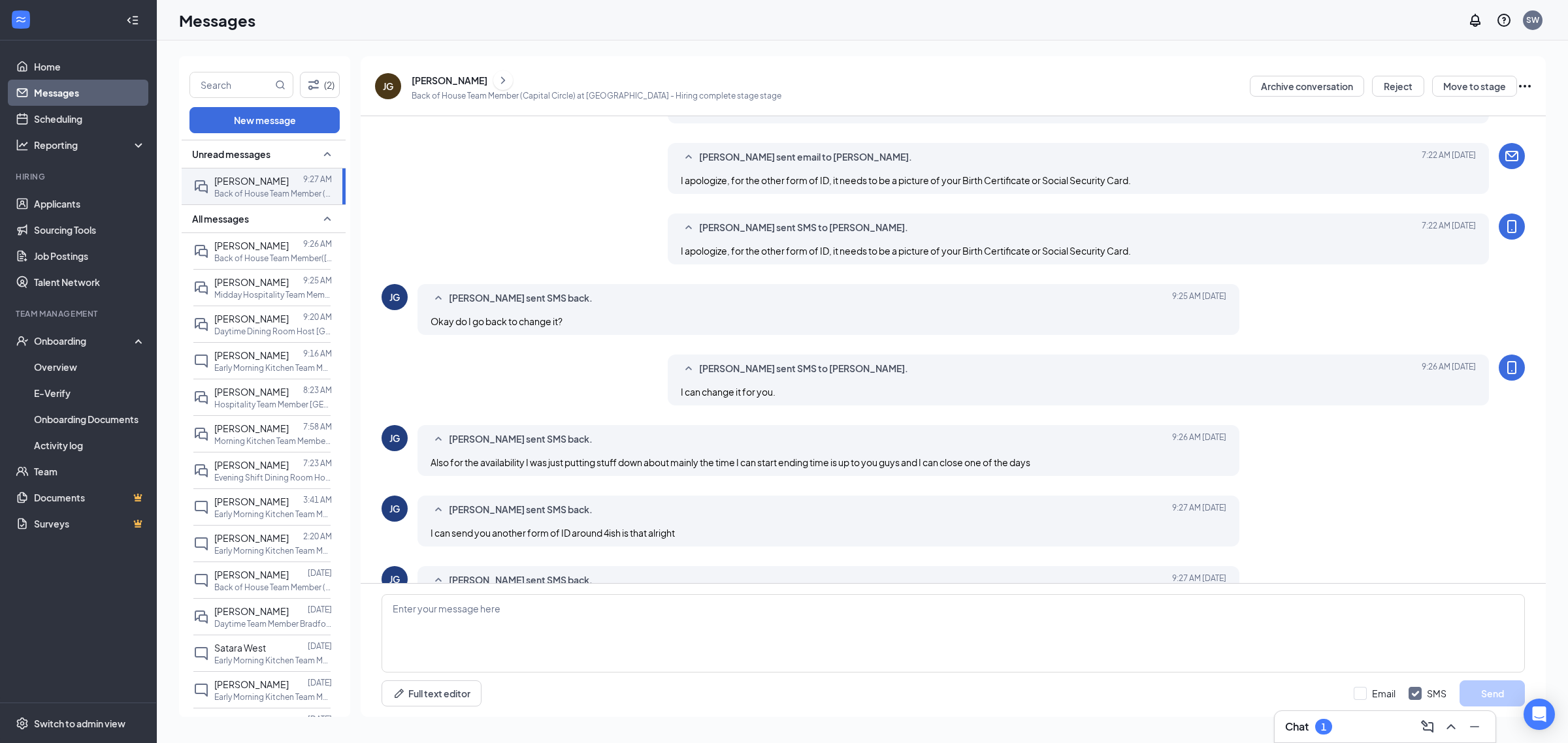
scroll to position [480, 0]
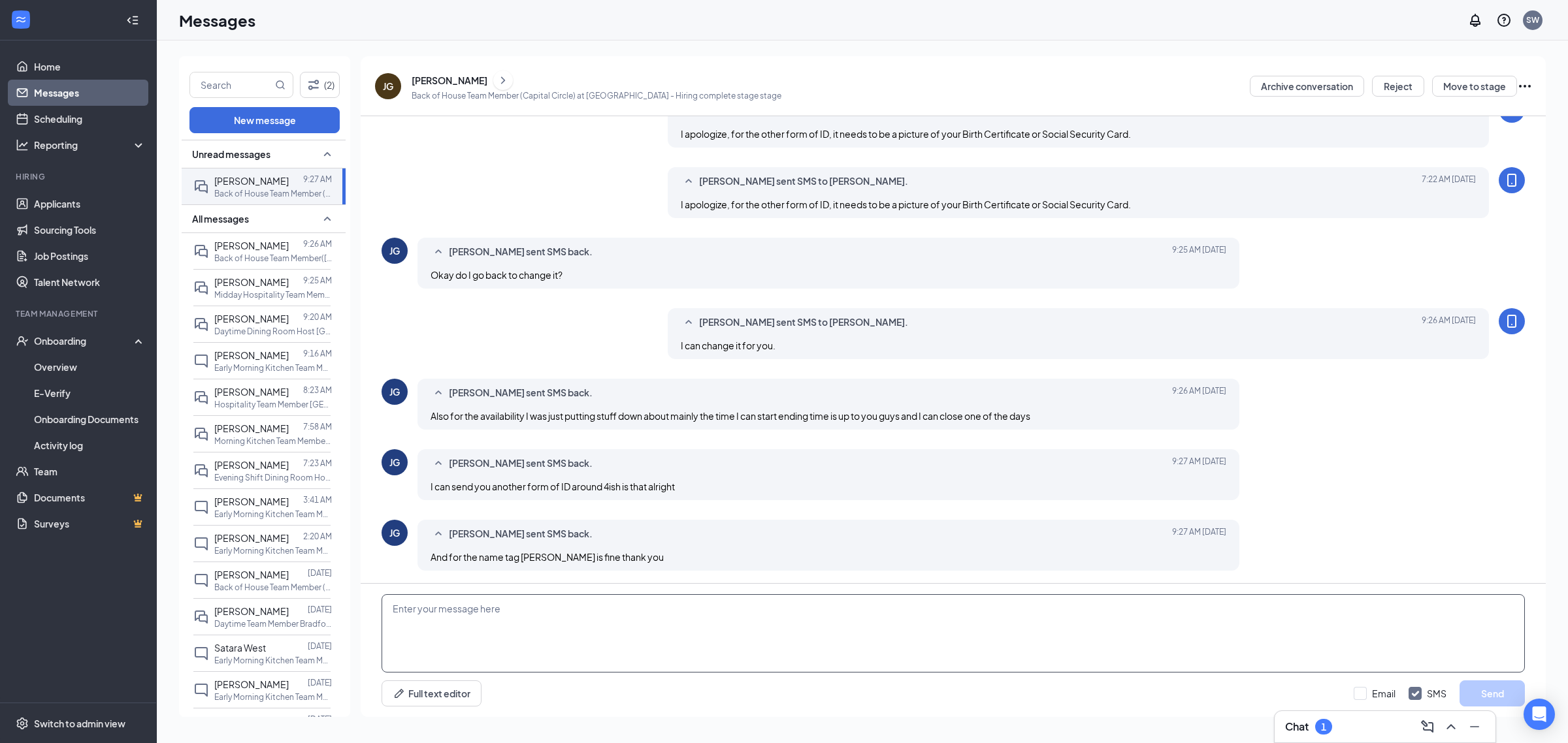
click at [513, 630] on textarea at bounding box center [952, 633] width 1143 height 78
click at [537, 634] on textarea at bounding box center [952, 633] width 1143 height 78
type textarea "Thank you and later on the ID is good."
click at [1500, 696] on button "Send" at bounding box center [1492, 693] width 66 height 26
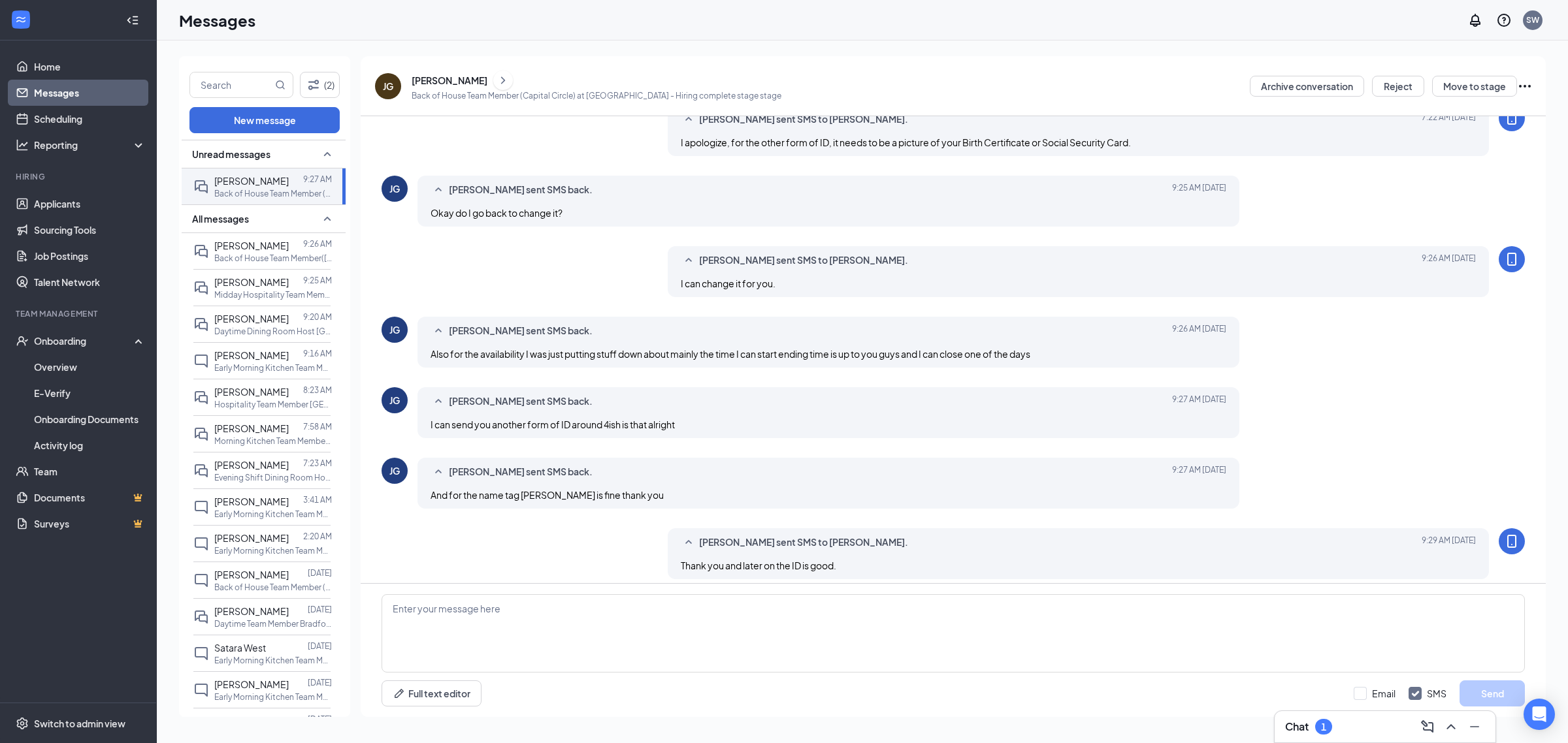
scroll to position [552, 0]
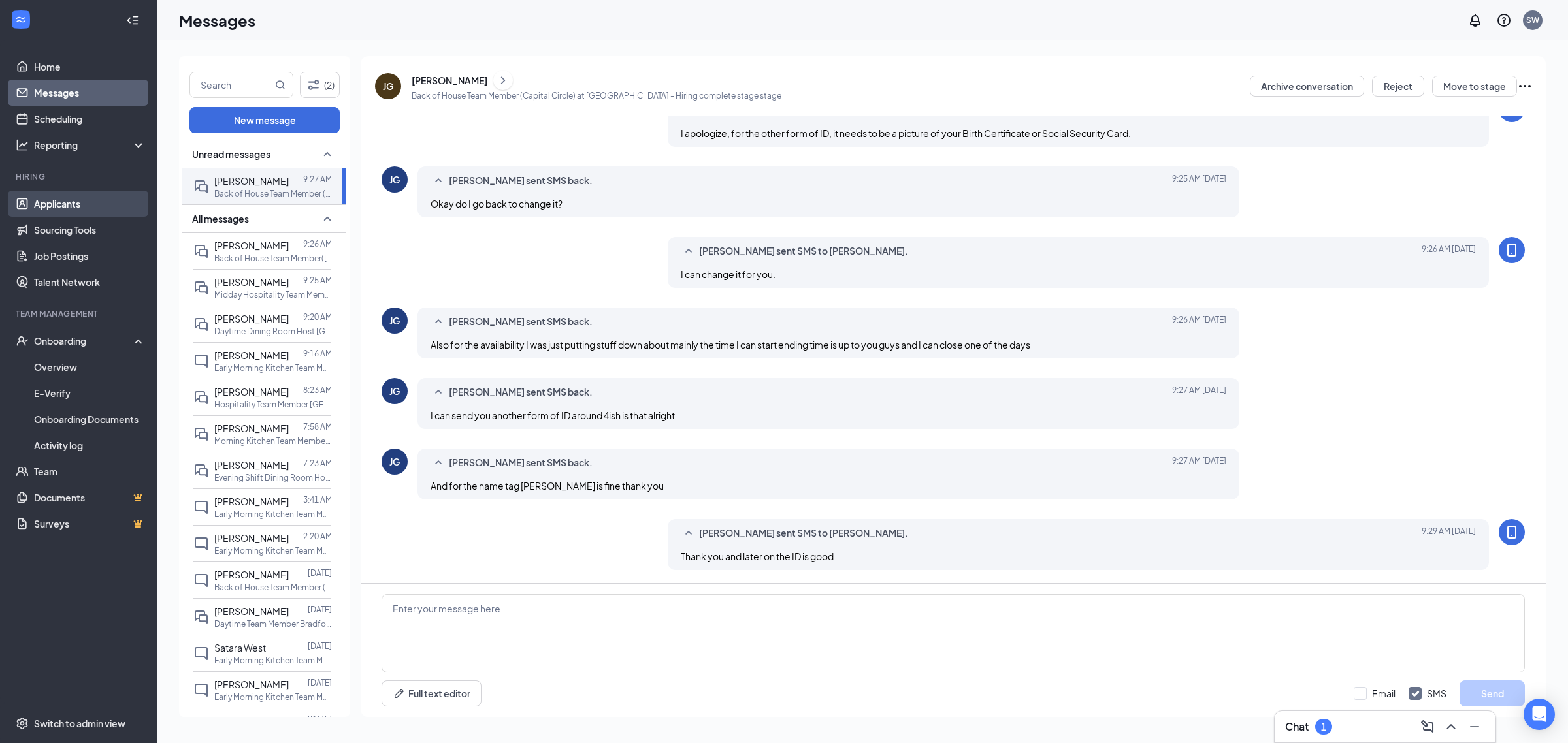
click at [80, 197] on link "Applicants" at bounding box center [89, 203] width 111 height 26
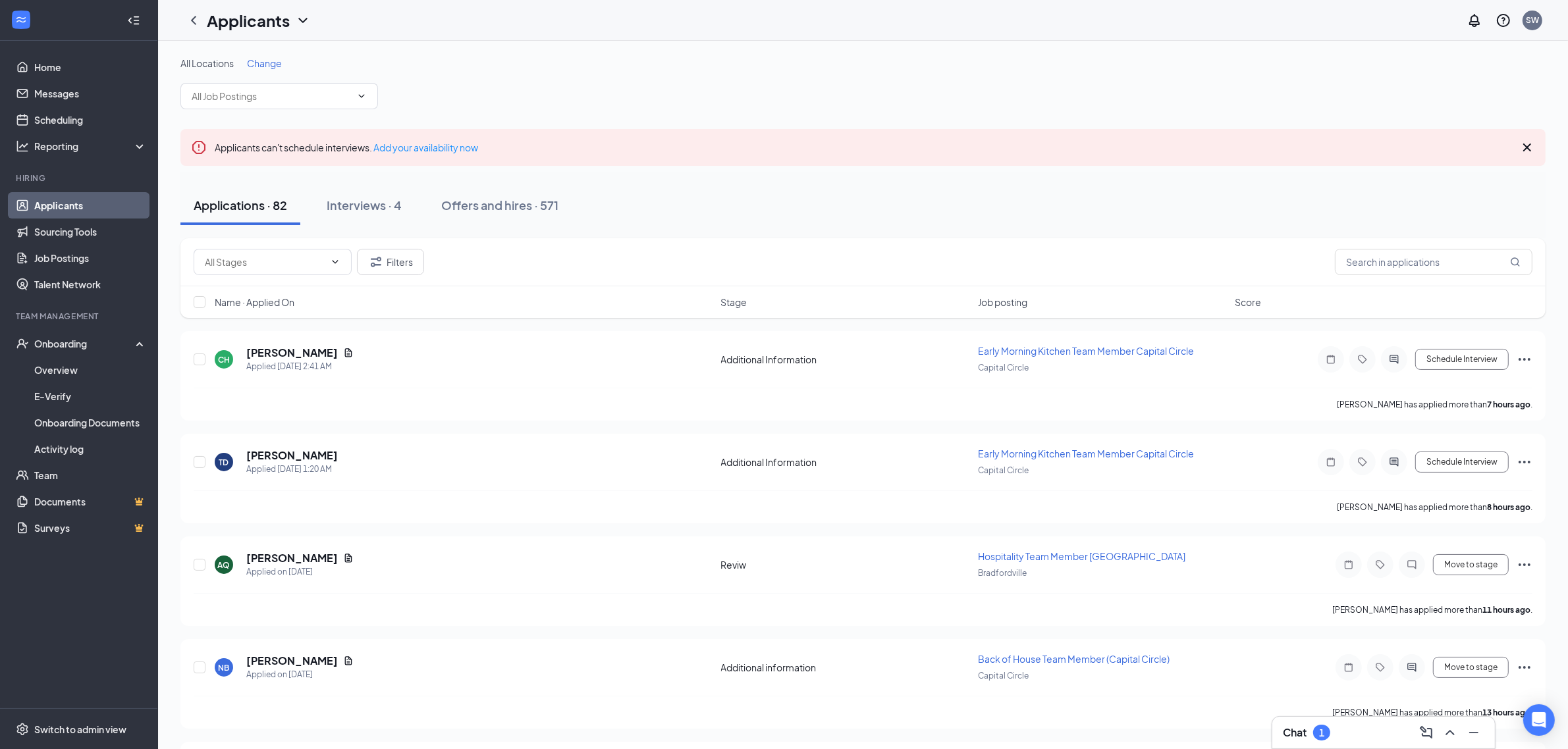
click at [1388, 278] on div "Filters" at bounding box center [862, 262] width 1365 height 48
click at [1388, 270] on input "text" at bounding box center [1433, 262] width 198 height 27
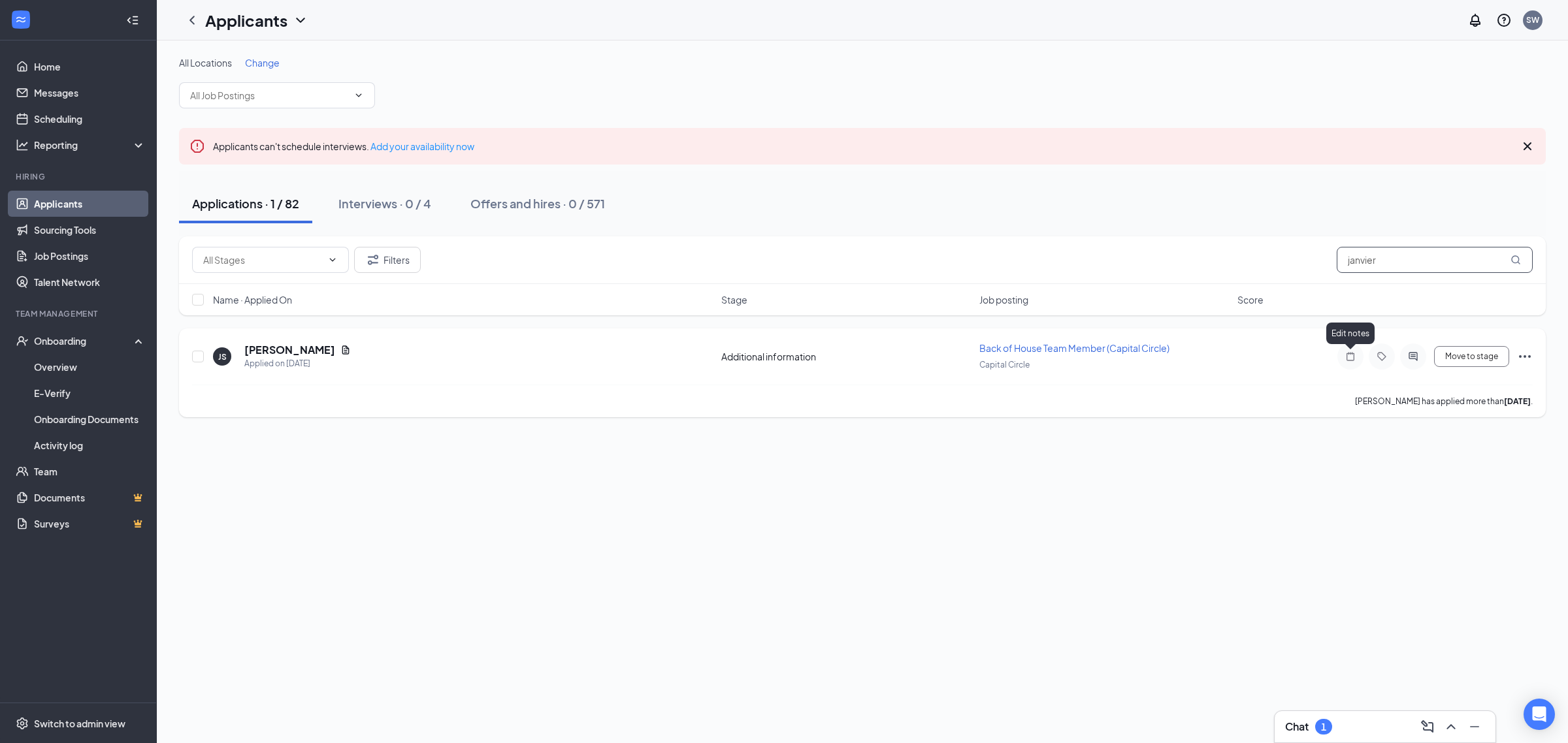
type input "janvier"
click at [1342, 357] on icon "Note" at bounding box center [1350, 356] width 16 height 10
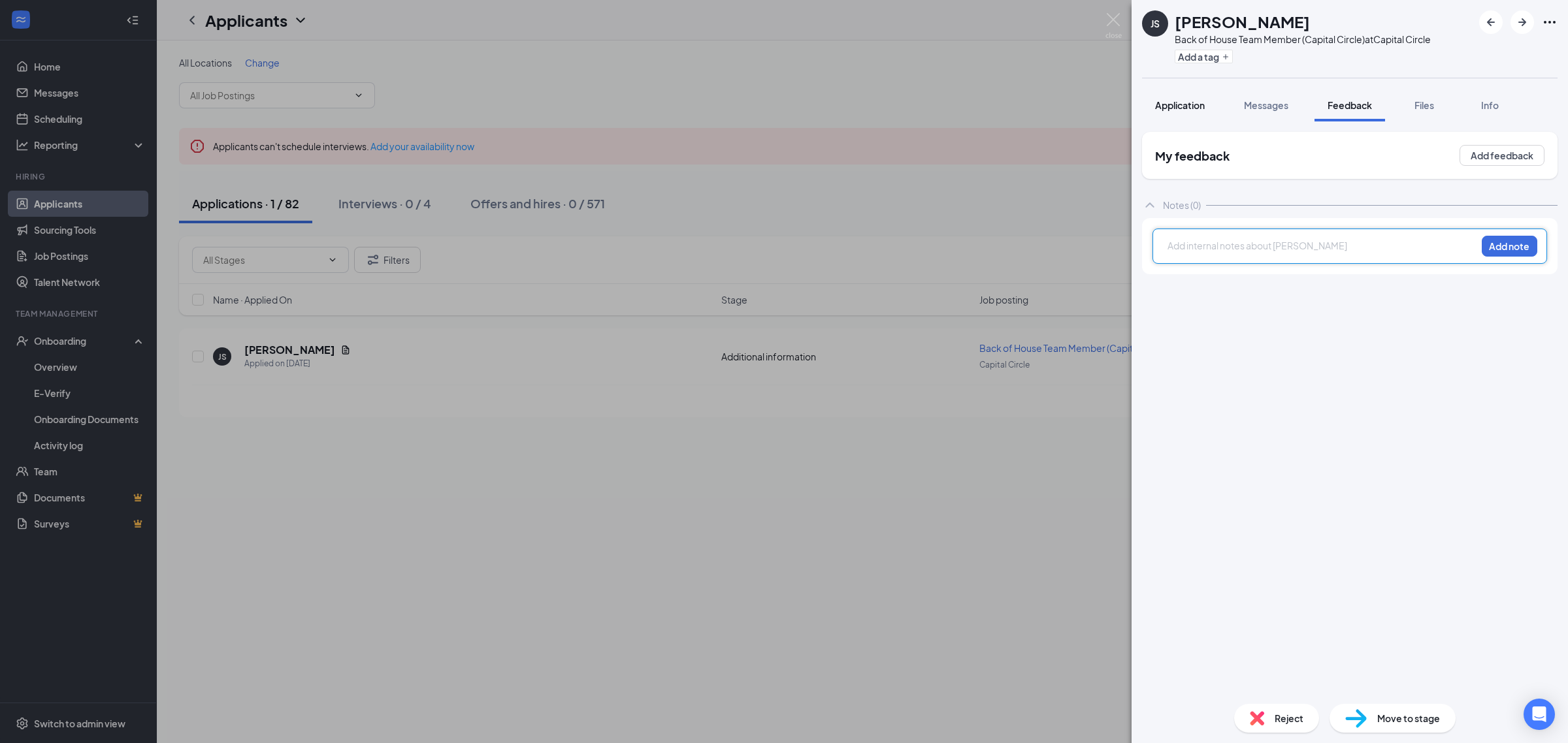
click at [1175, 105] on span "Application" at bounding box center [1180, 105] width 50 height 12
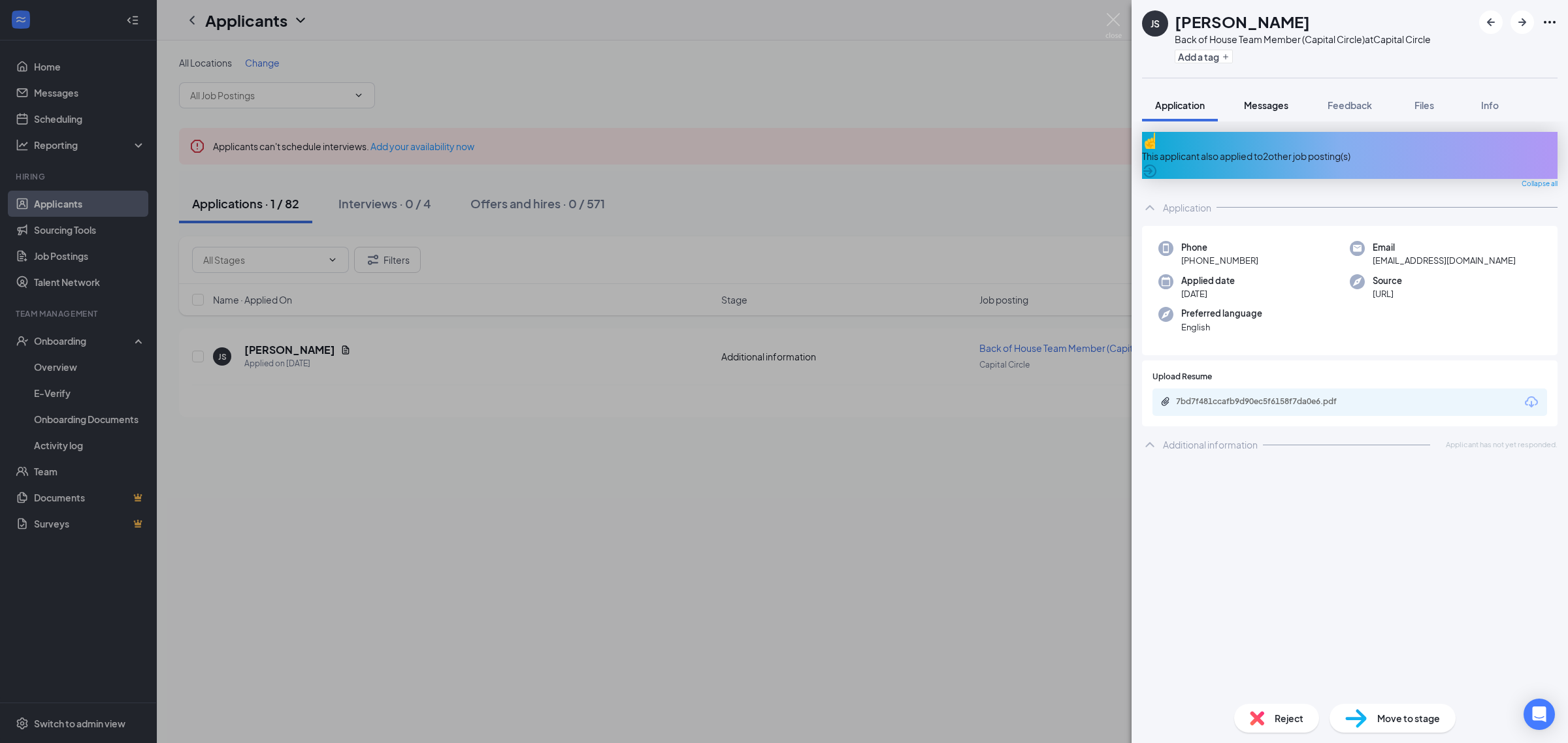
click at [1263, 106] on span "Messages" at bounding box center [1265, 105] width 44 height 12
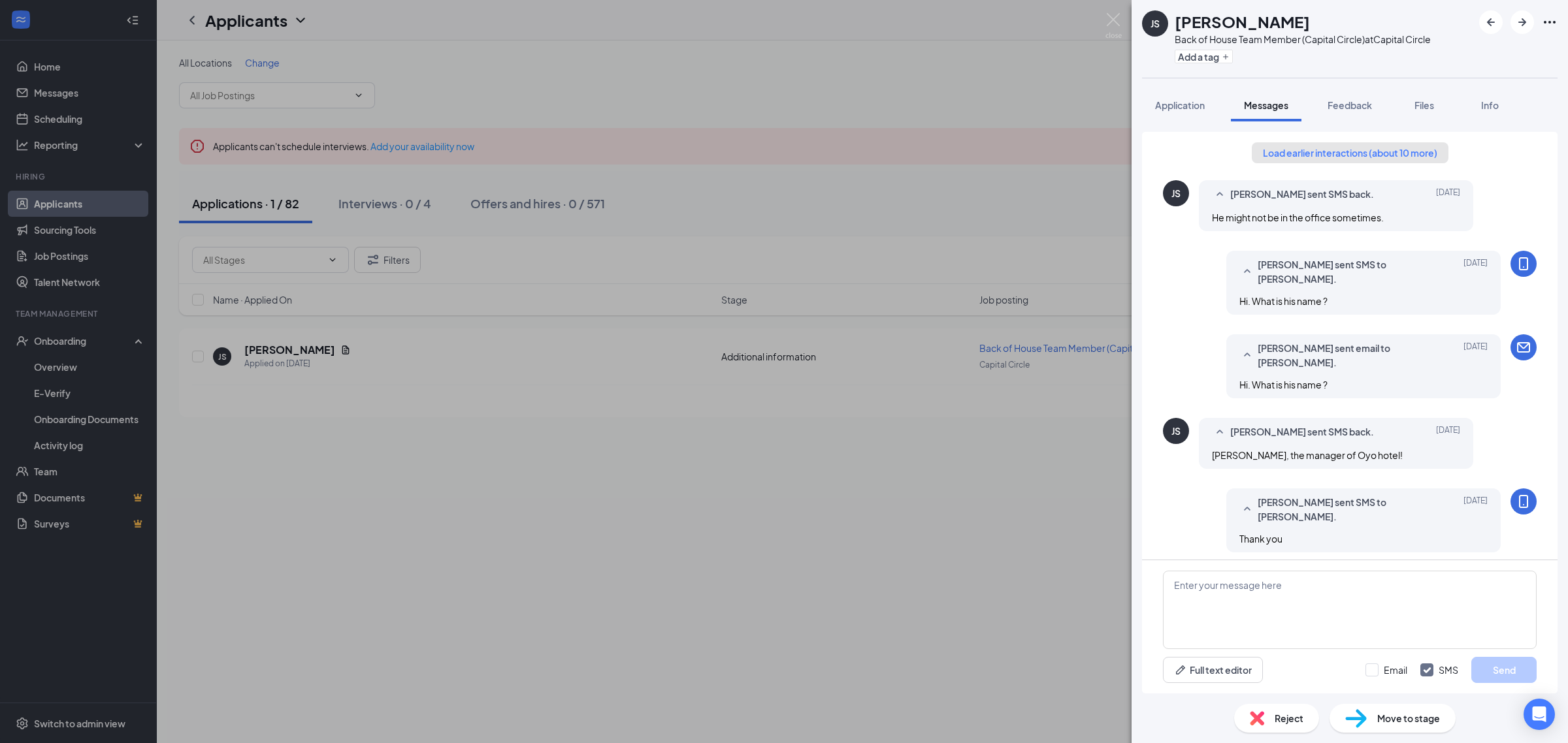
click at [1348, 147] on button "Load earlier interactions (about 10 more)" at bounding box center [1350, 153] width 197 height 21
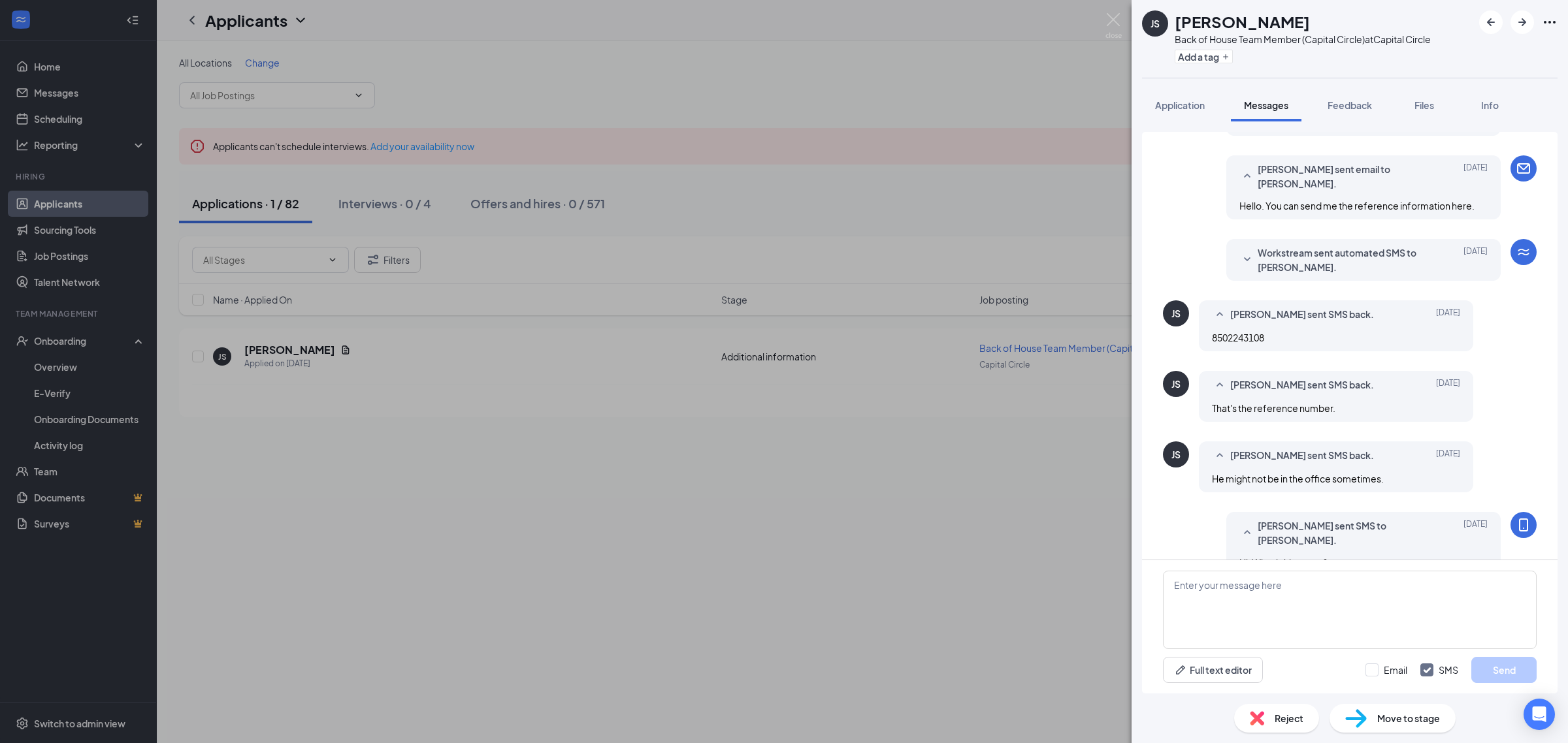
scroll to position [572, 0]
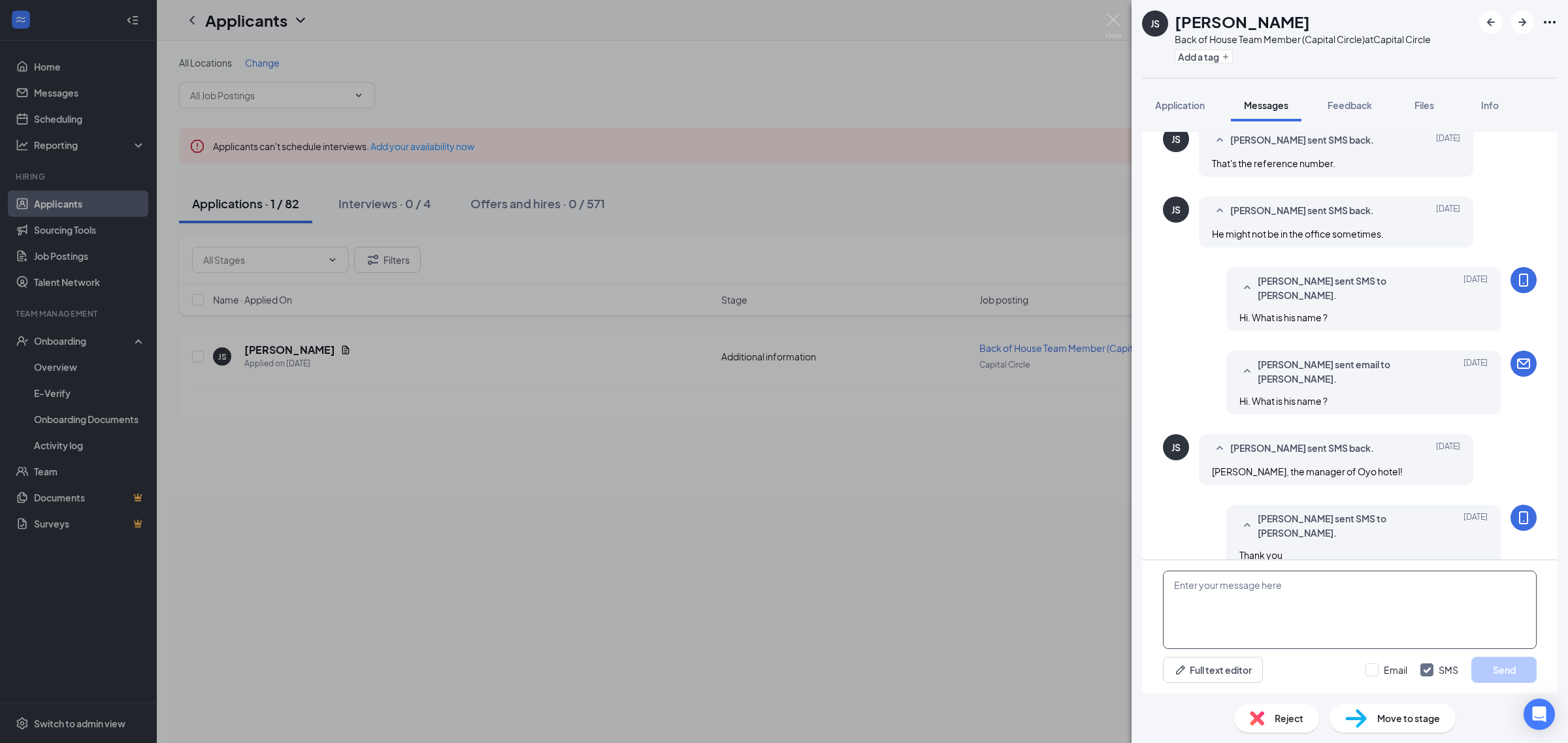
click at [1262, 603] on textarea at bounding box center [1349, 610] width 374 height 78
click at [1248, 469] on span "[PERSON_NAME], the manager of Oyo hotel!" at bounding box center [1307, 472] width 191 height 12
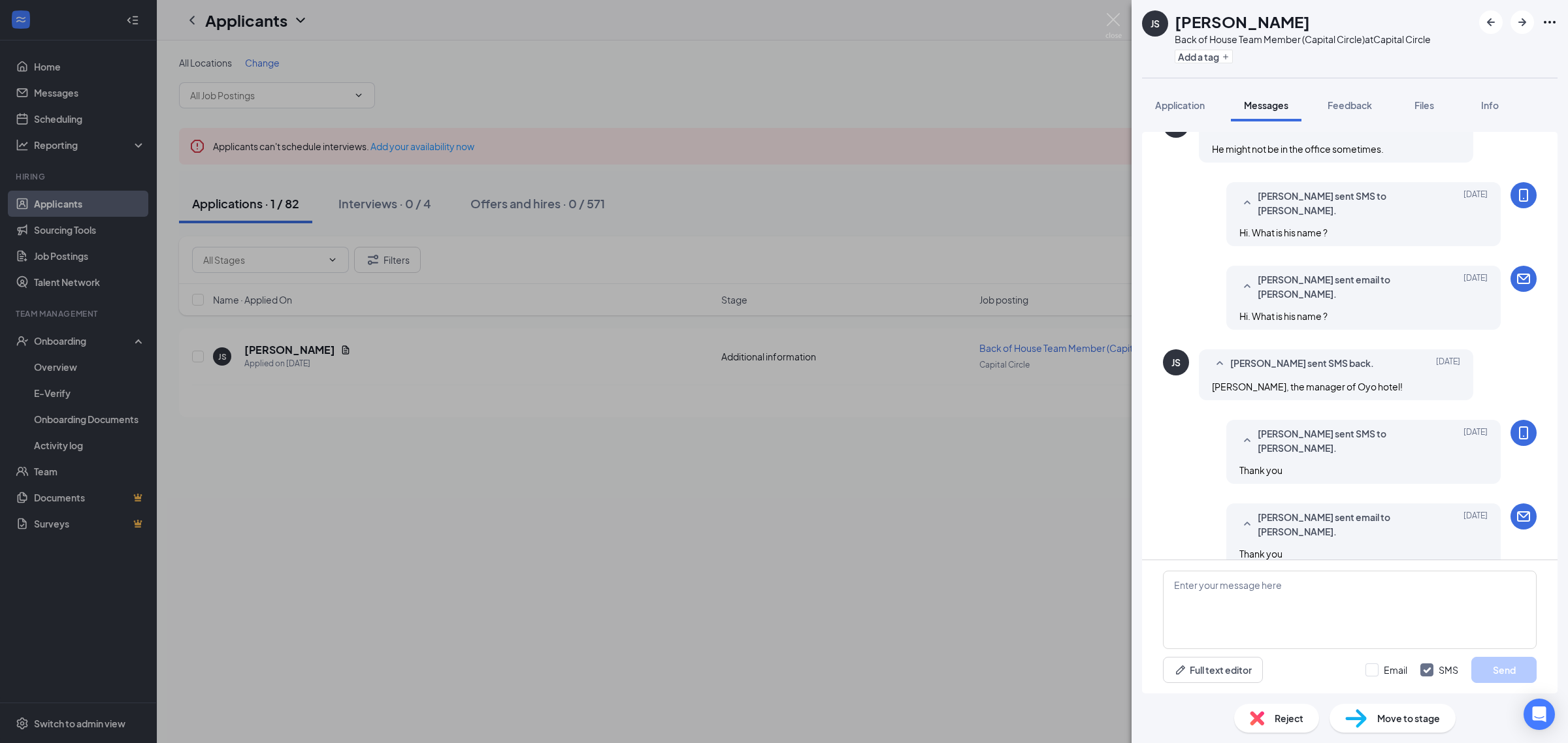
scroll to position [817, 0]
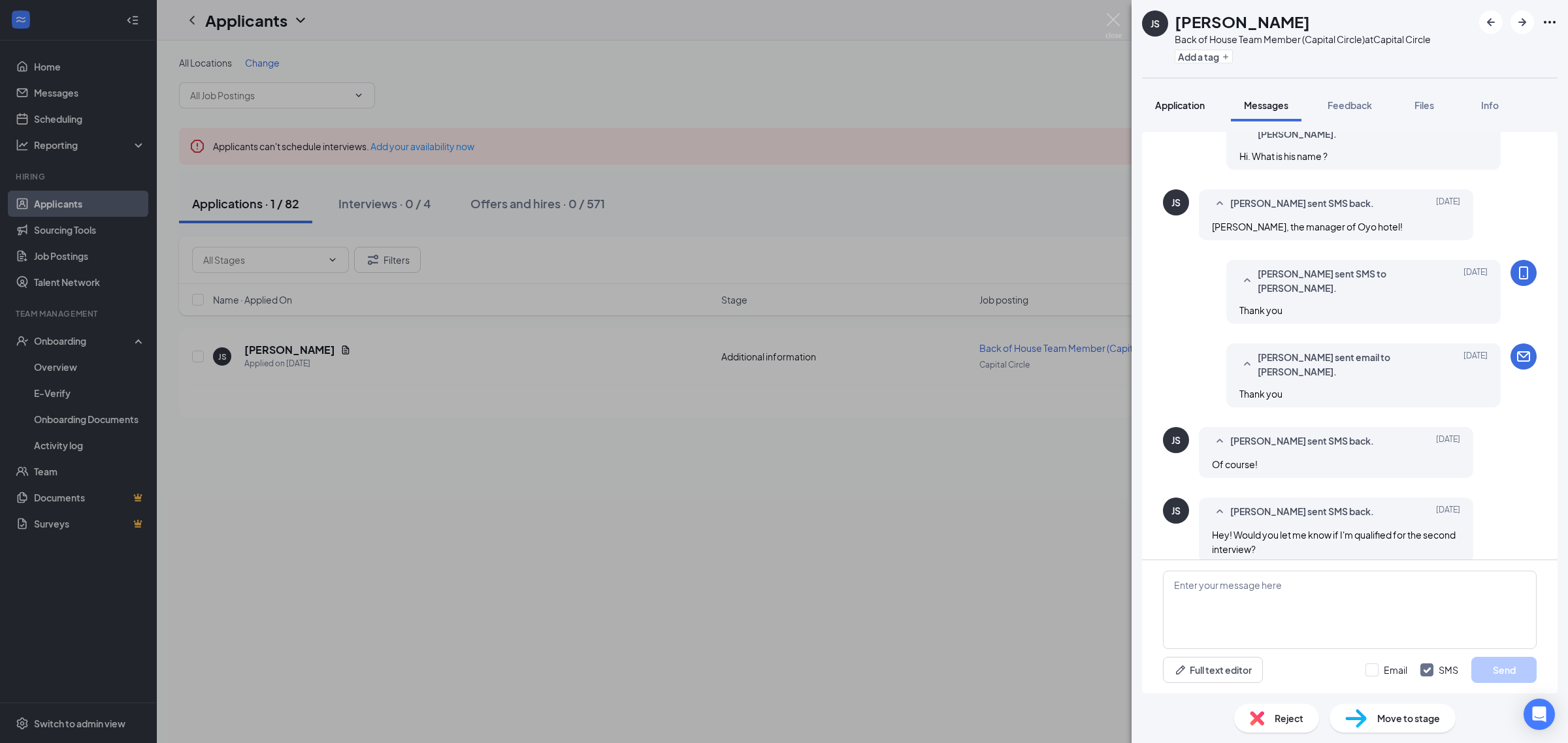
click at [1180, 105] on span "Application" at bounding box center [1180, 105] width 50 height 12
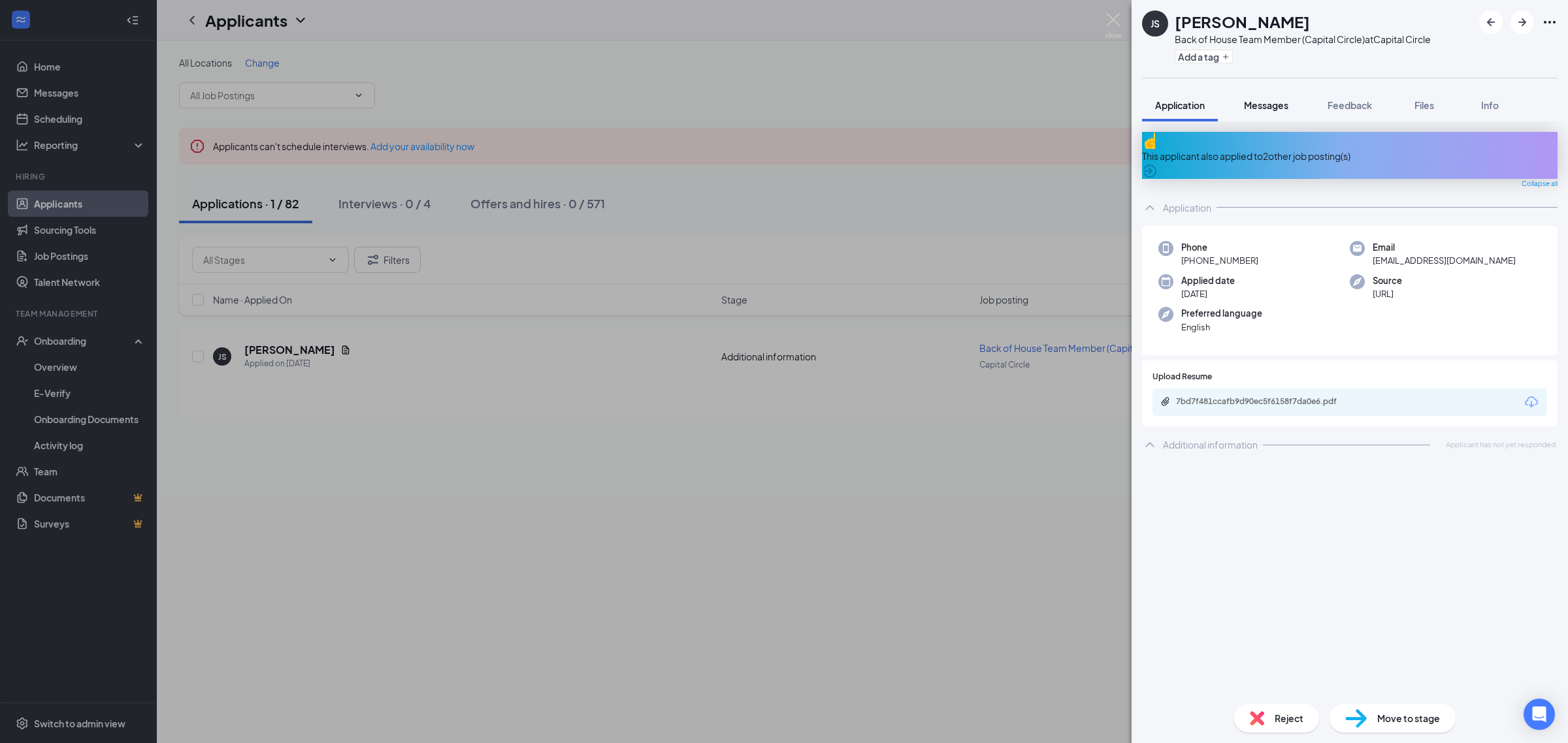
click at [1265, 109] on span "Messages" at bounding box center [1265, 105] width 44 height 12
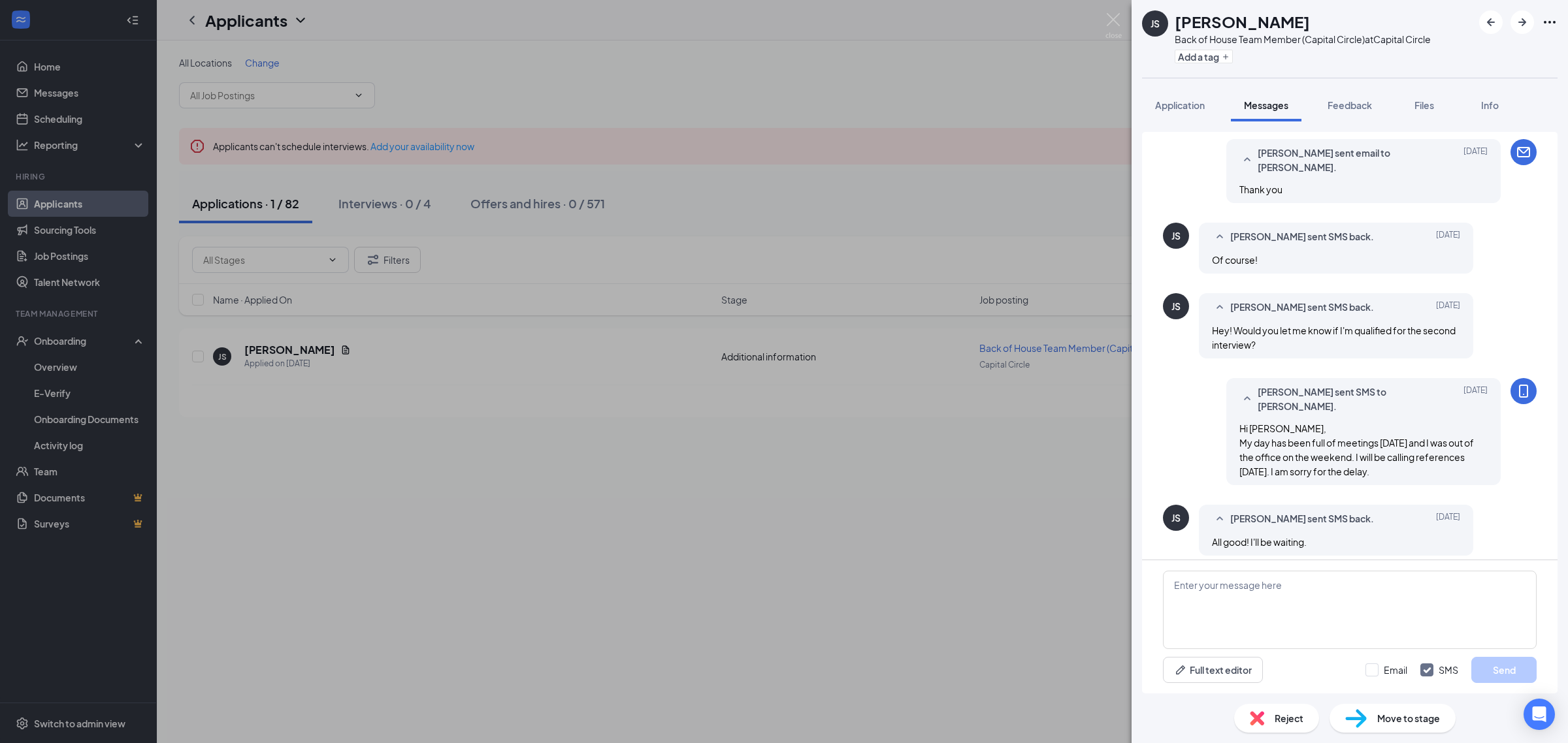
scroll to position [441, 0]
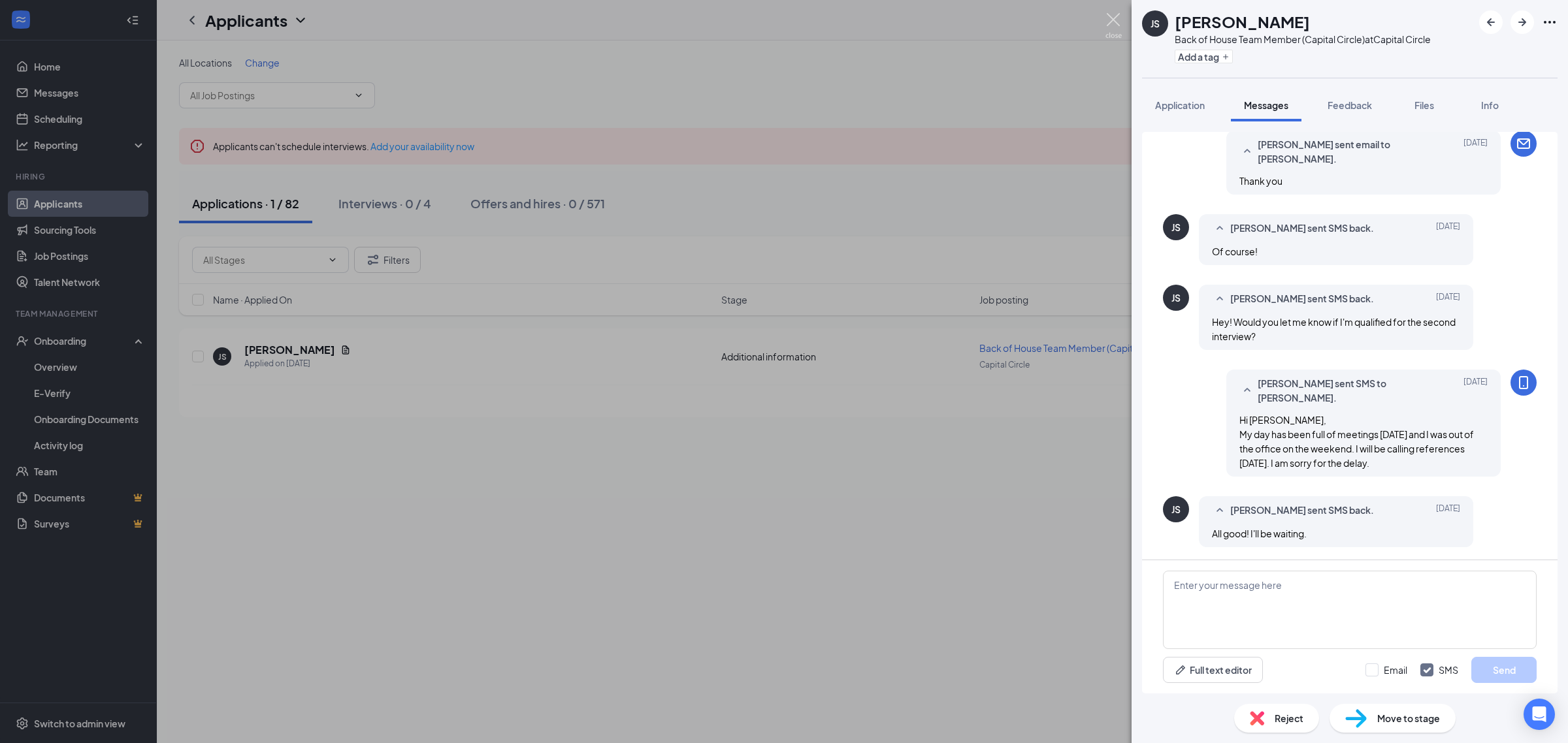
click at [1111, 19] on img at bounding box center [1113, 26] width 16 height 26
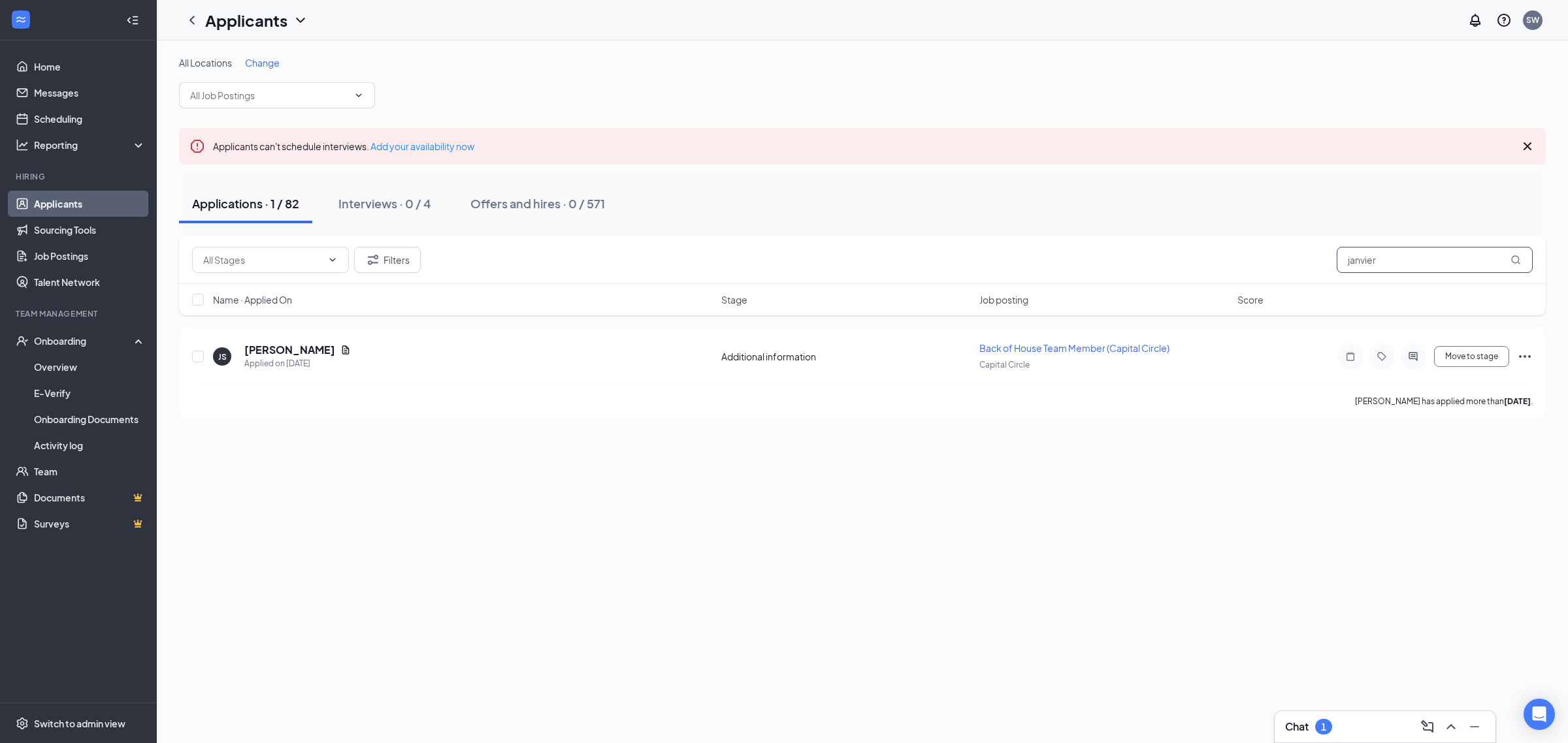
drag, startPoint x: 1409, startPoint y: 261, endPoint x: 1309, endPoint y: 266, distance: 100.1
click at [1309, 266] on div "Filters janvier" at bounding box center [862, 259] width 1341 height 26
click at [56, 90] on link "Messages" at bounding box center [89, 93] width 111 height 26
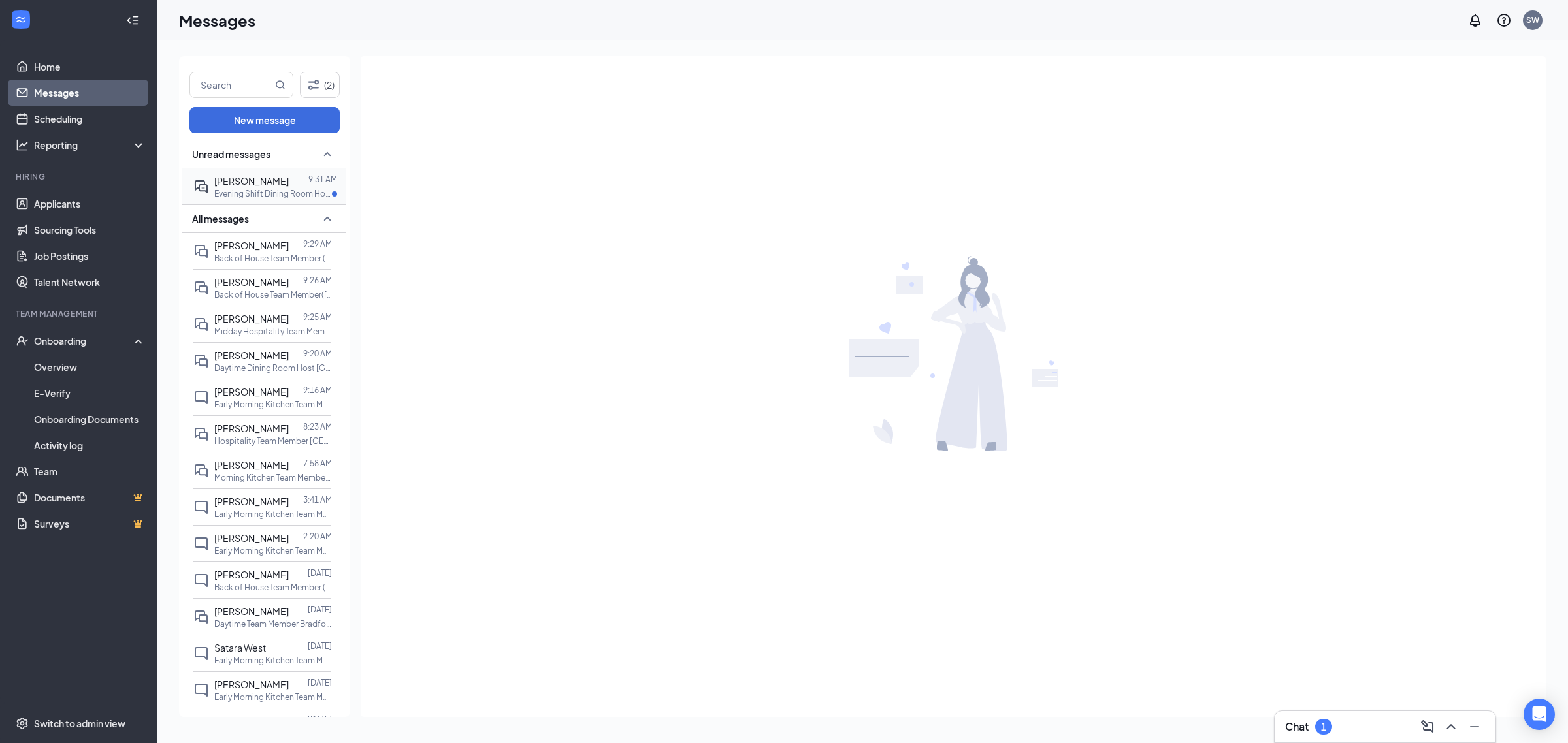
click at [243, 183] on span "[PERSON_NAME]" at bounding box center [251, 181] width 74 height 12
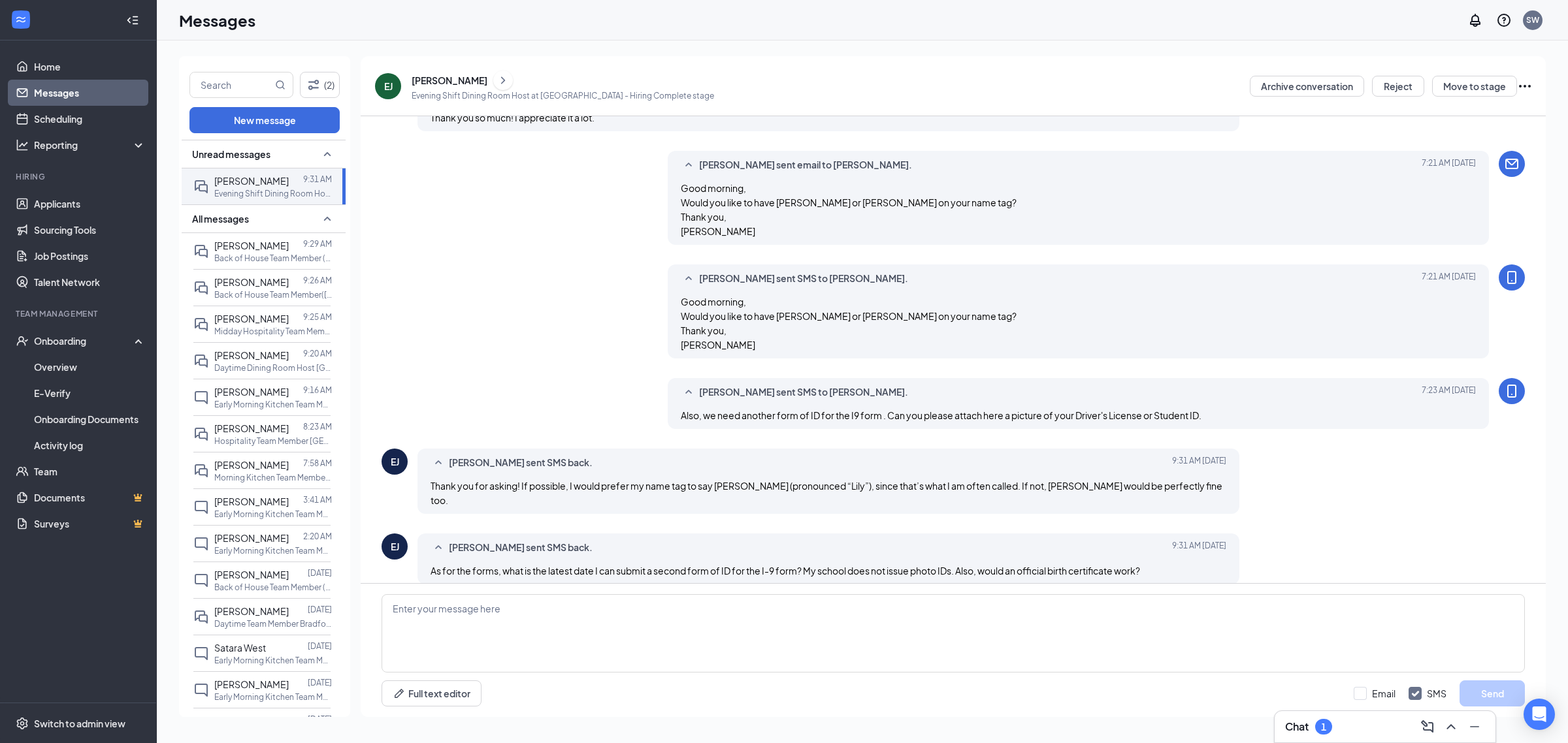
scroll to position [467, 0]
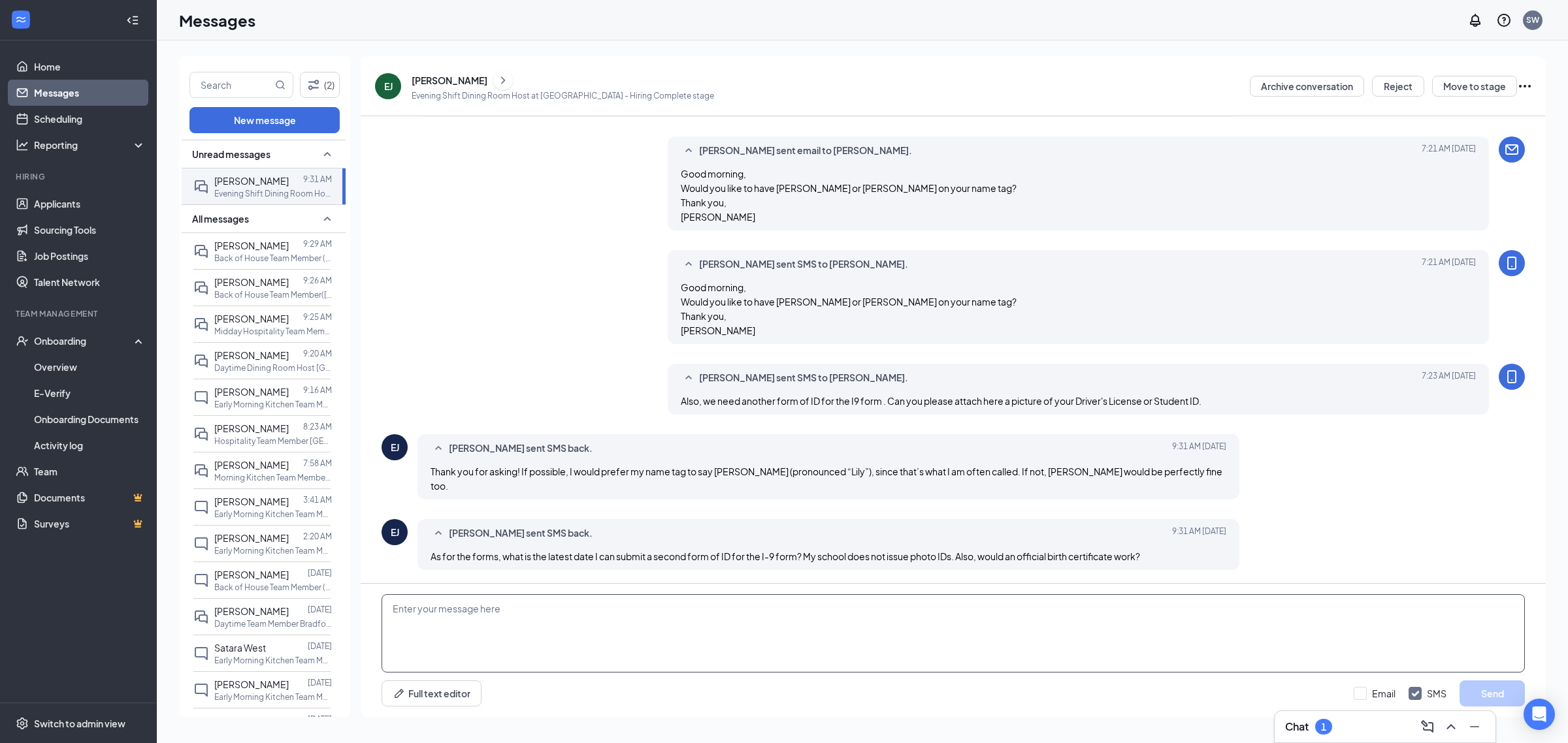
click at [578, 617] on textarea at bounding box center [952, 633] width 1143 height 78
type textarea "C"
type textarea "L"
type textarea "Ok on the name tag and the ID has to be a picture ID. Do you have your learner'…"
click at [1461, 691] on div "Minimize" at bounding box center [1474, 698] width 42 height 22
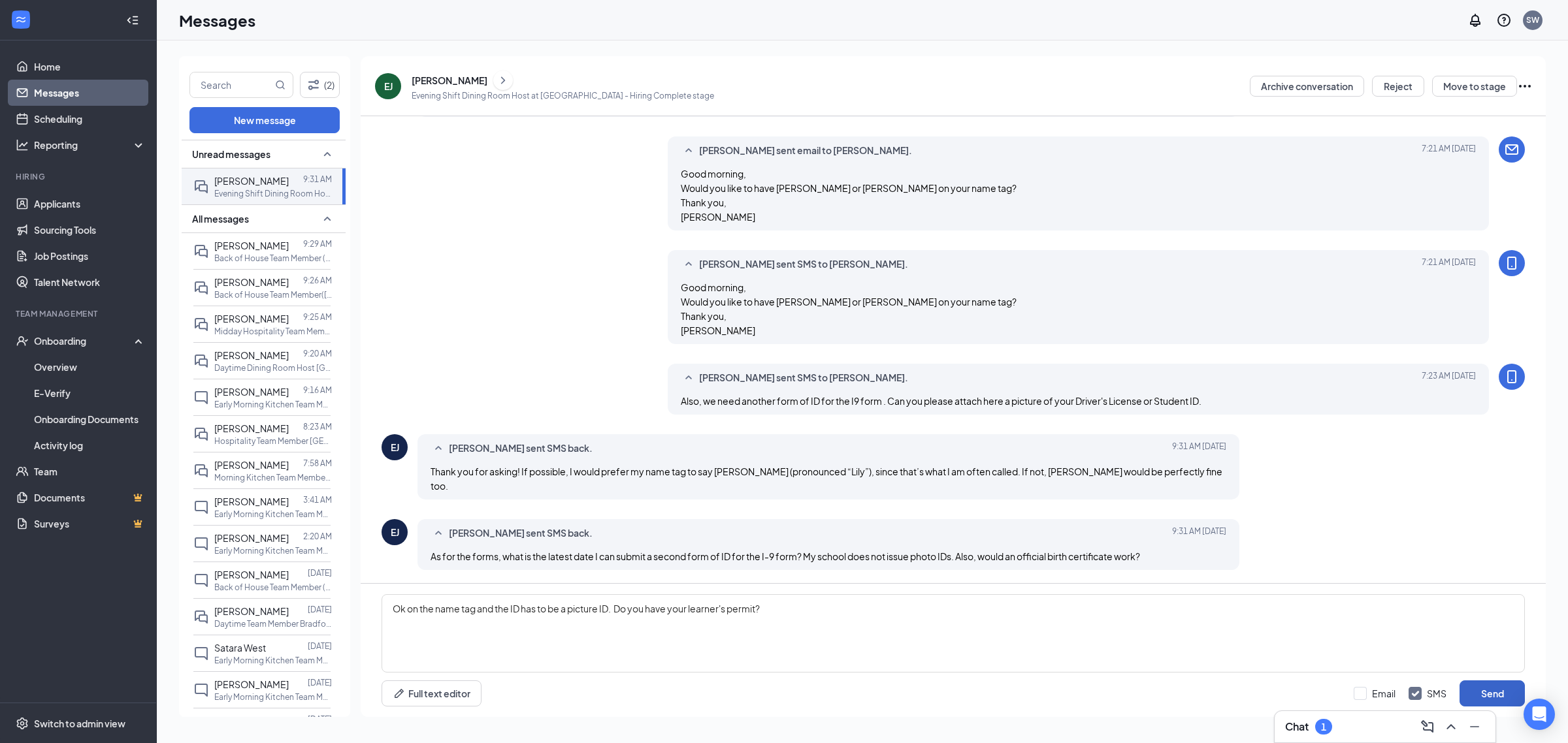
drag, startPoint x: 1494, startPoint y: 689, endPoint x: 1506, endPoint y: 686, distance: 12.4
click at [1500, 687] on button "Send" at bounding box center [1492, 693] width 66 height 26
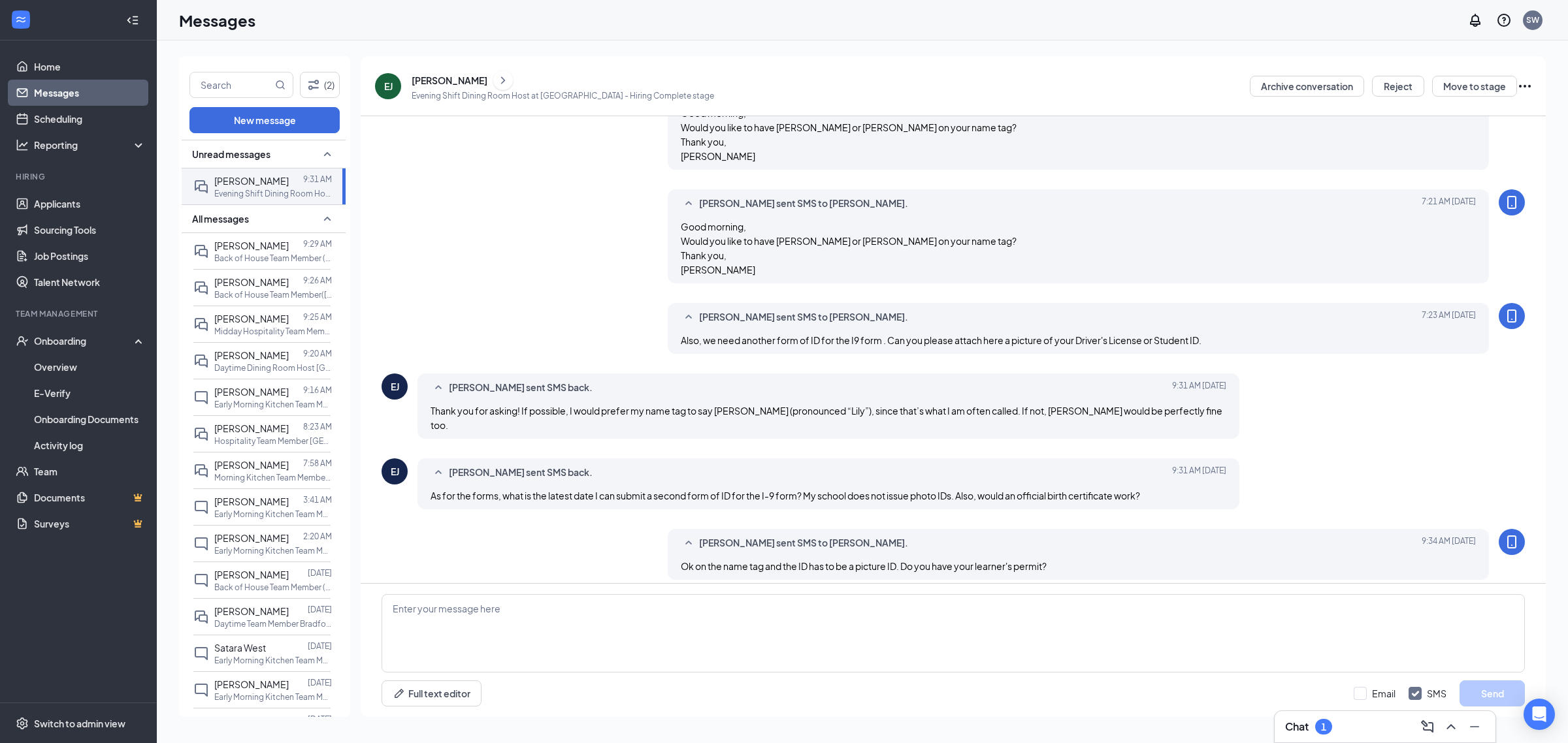
scroll to position [536, 0]
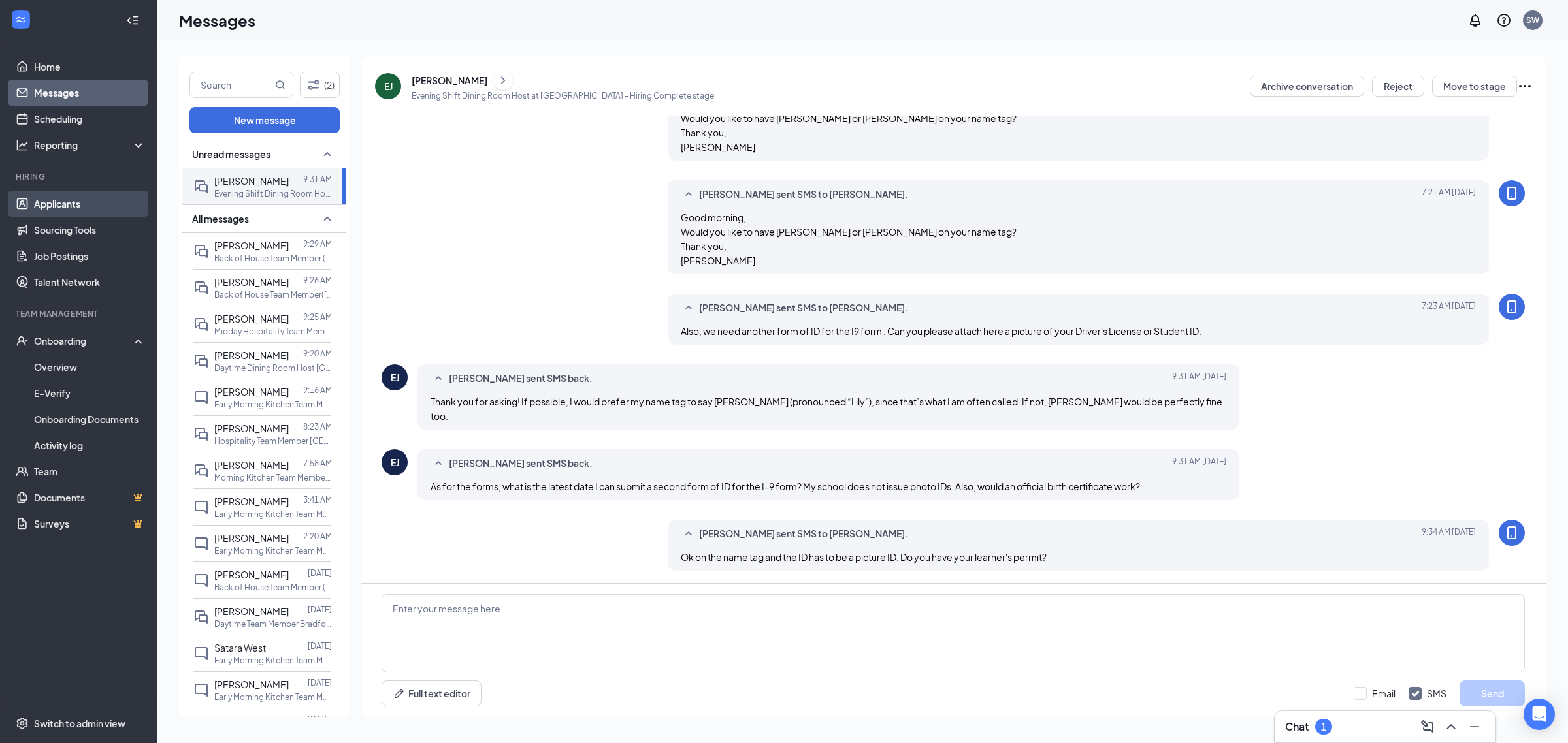
click at [85, 204] on link "Applicants" at bounding box center [89, 203] width 111 height 26
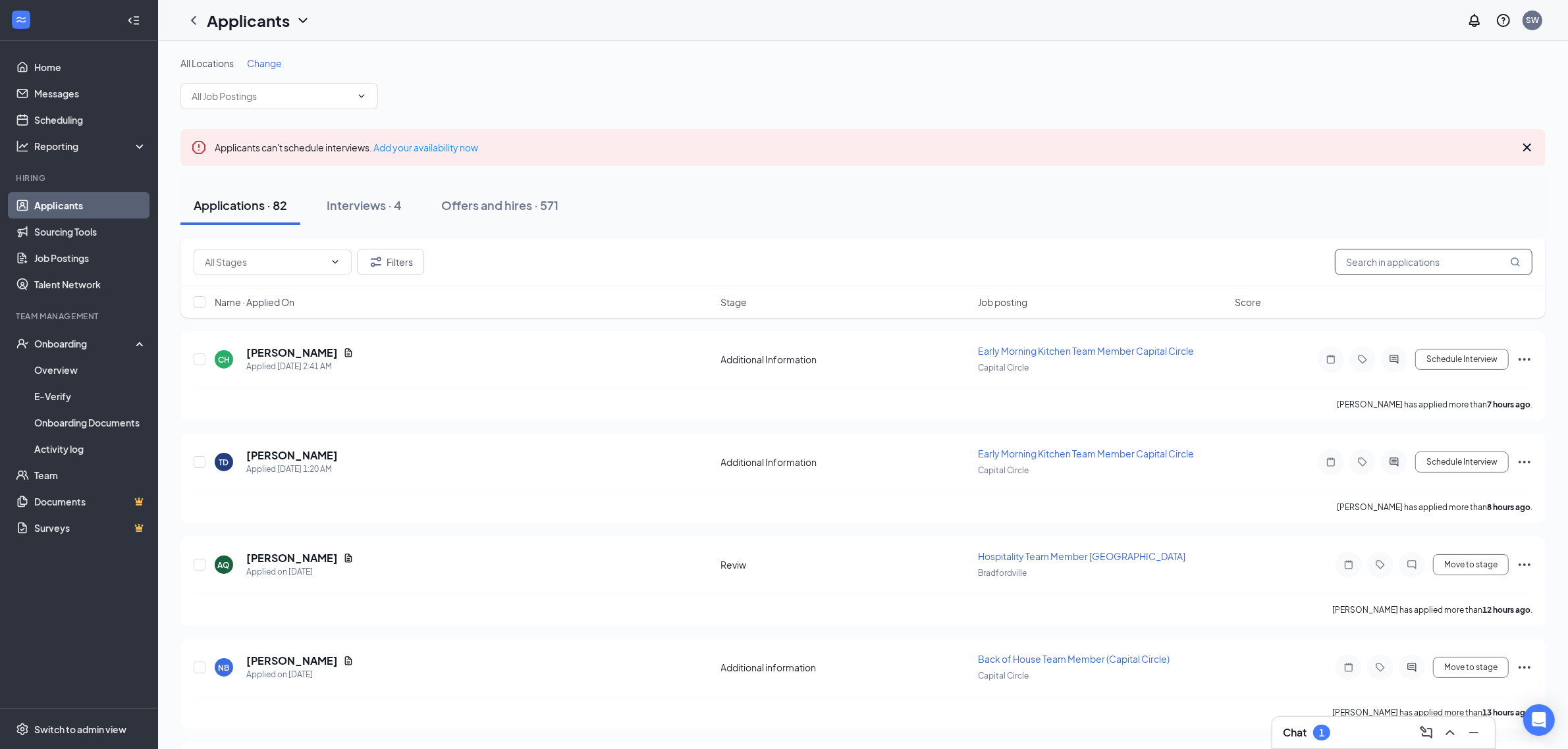
click at [1427, 268] on input "text" at bounding box center [1433, 262] width 198 height 27
click at [86, 92] on link "Messages" at bounding box center [90, 94] width 112 height 27
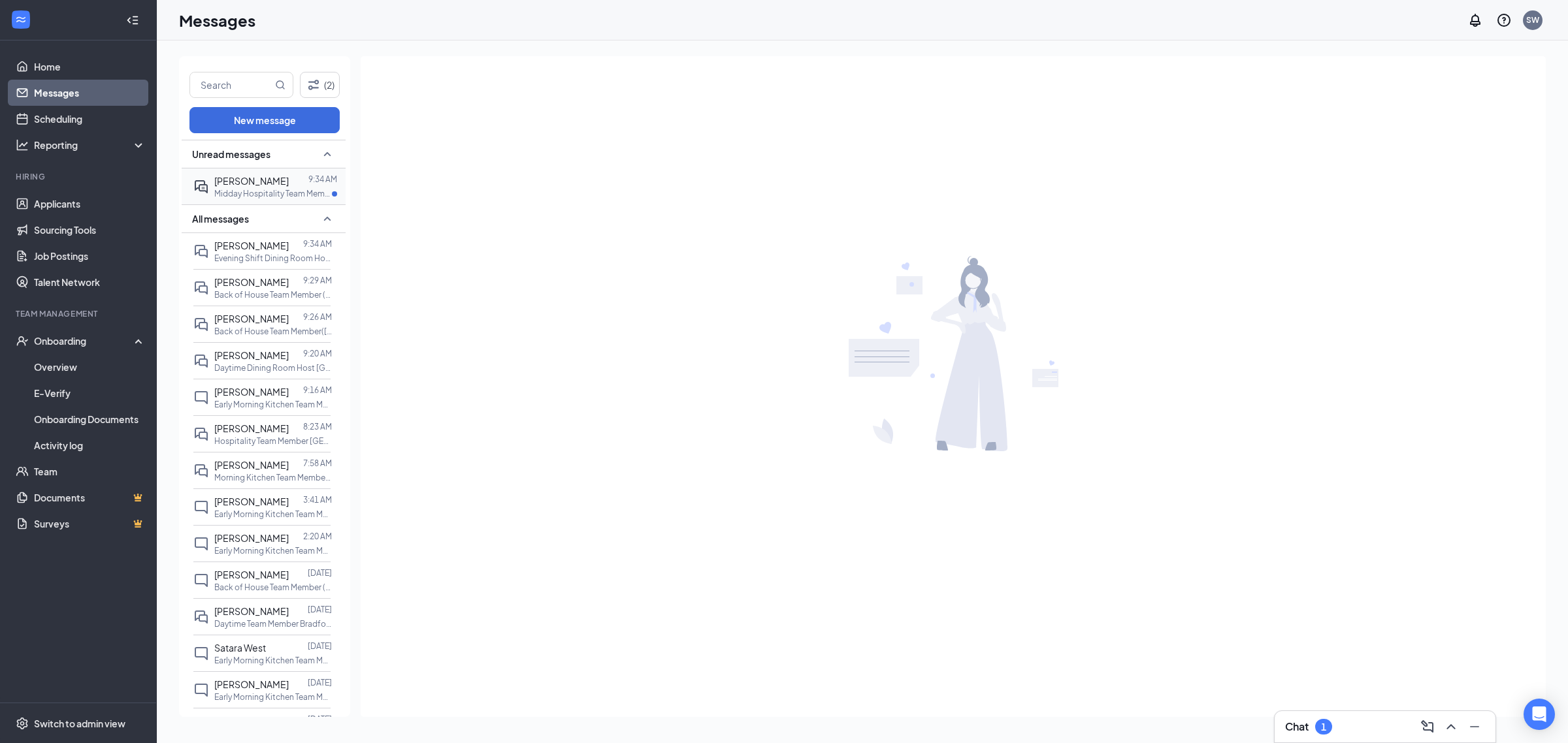
click at [250, 191] on p "Midday Hospitality Team Member-[GEOGRAPHIC_DATA] at [GEOGRAPHIC_DATA]" at bounding box center [273, 194] width 118 height 11
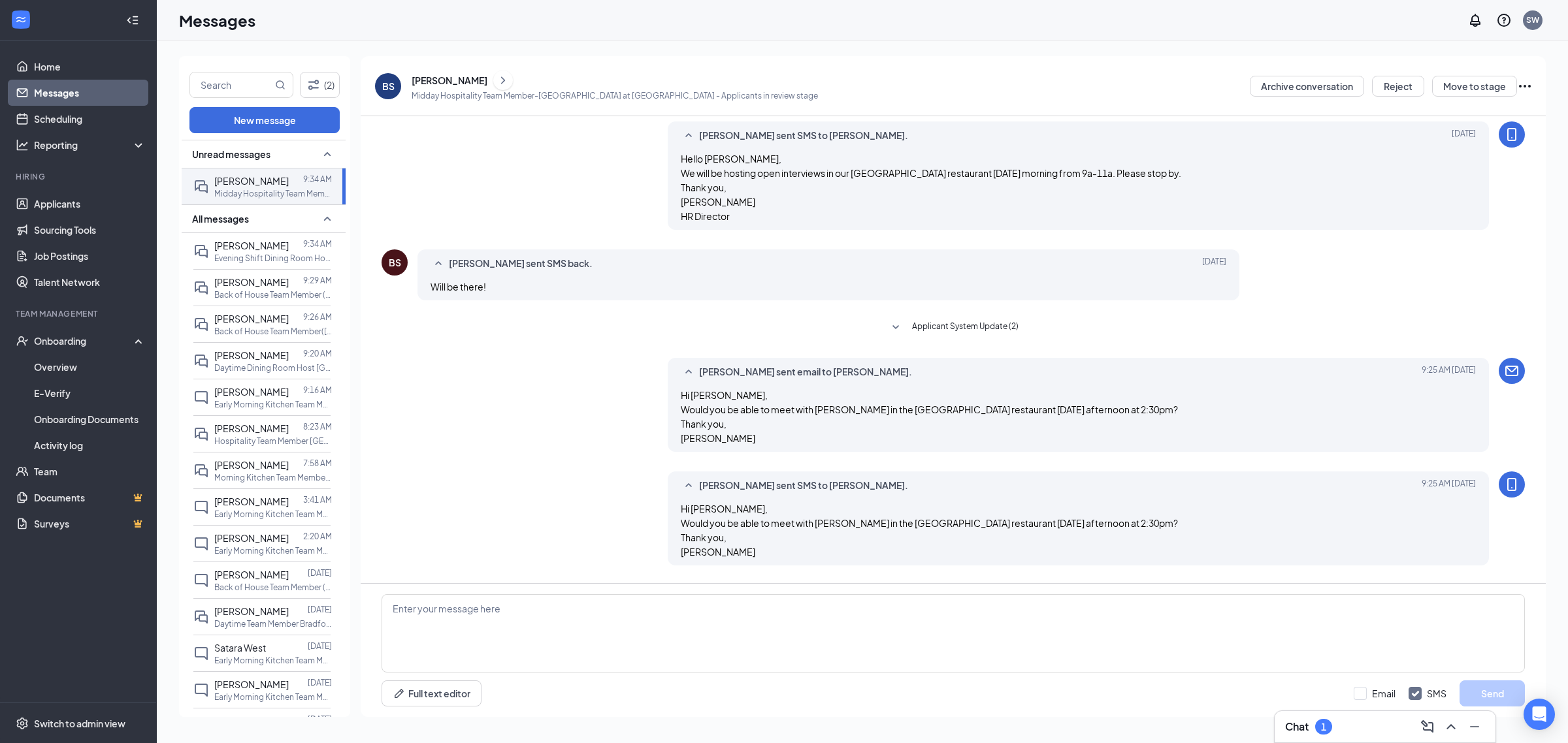
scroll to position [334, 0]
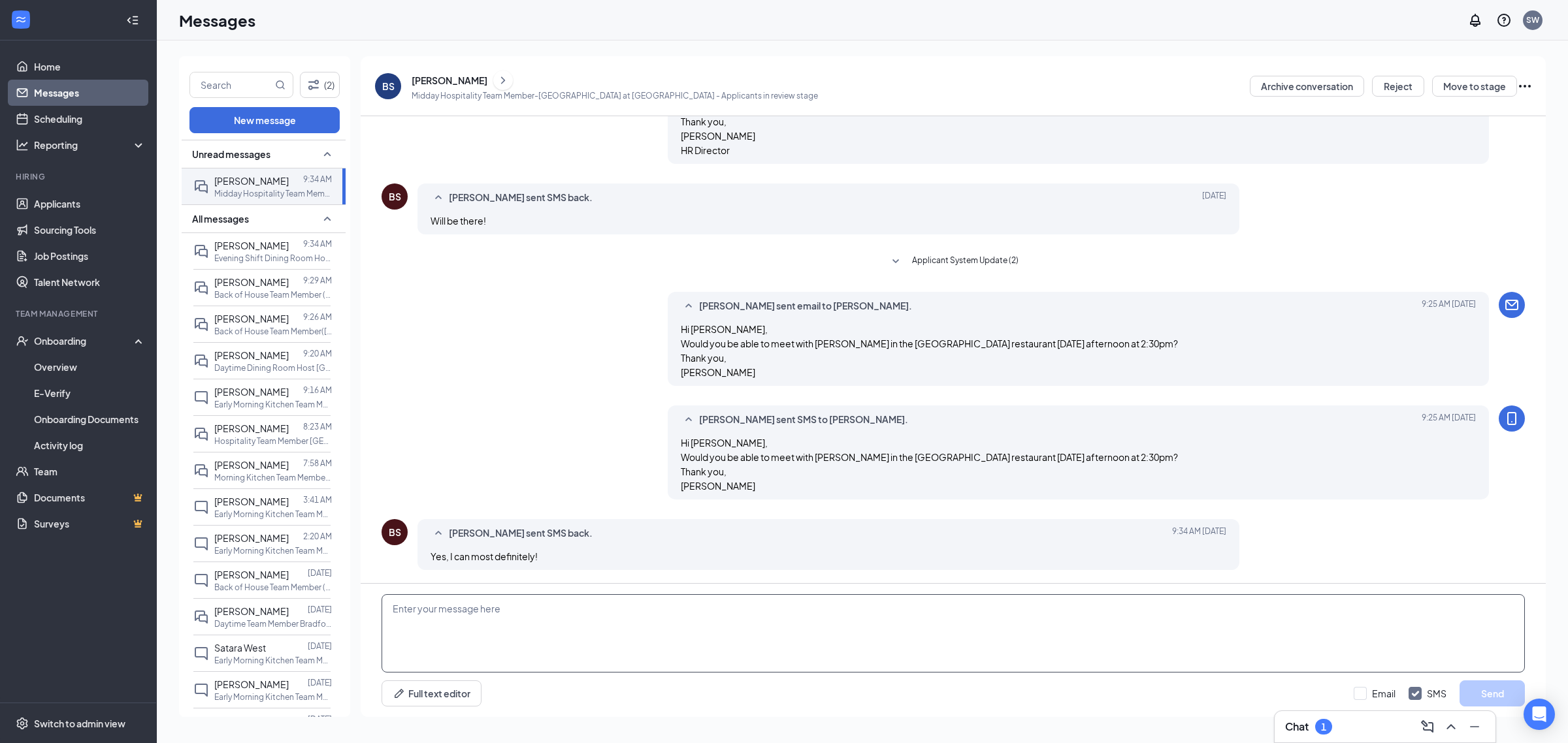
click at [523, 612] on textarea at bounding box center [952, 633] width 1143 height 78
type textarea "Great. Just ask for [PERSON_NAME]."
click at [1493, 689] on button "Send" at bounding box center [1492, 693] width 66 height 26
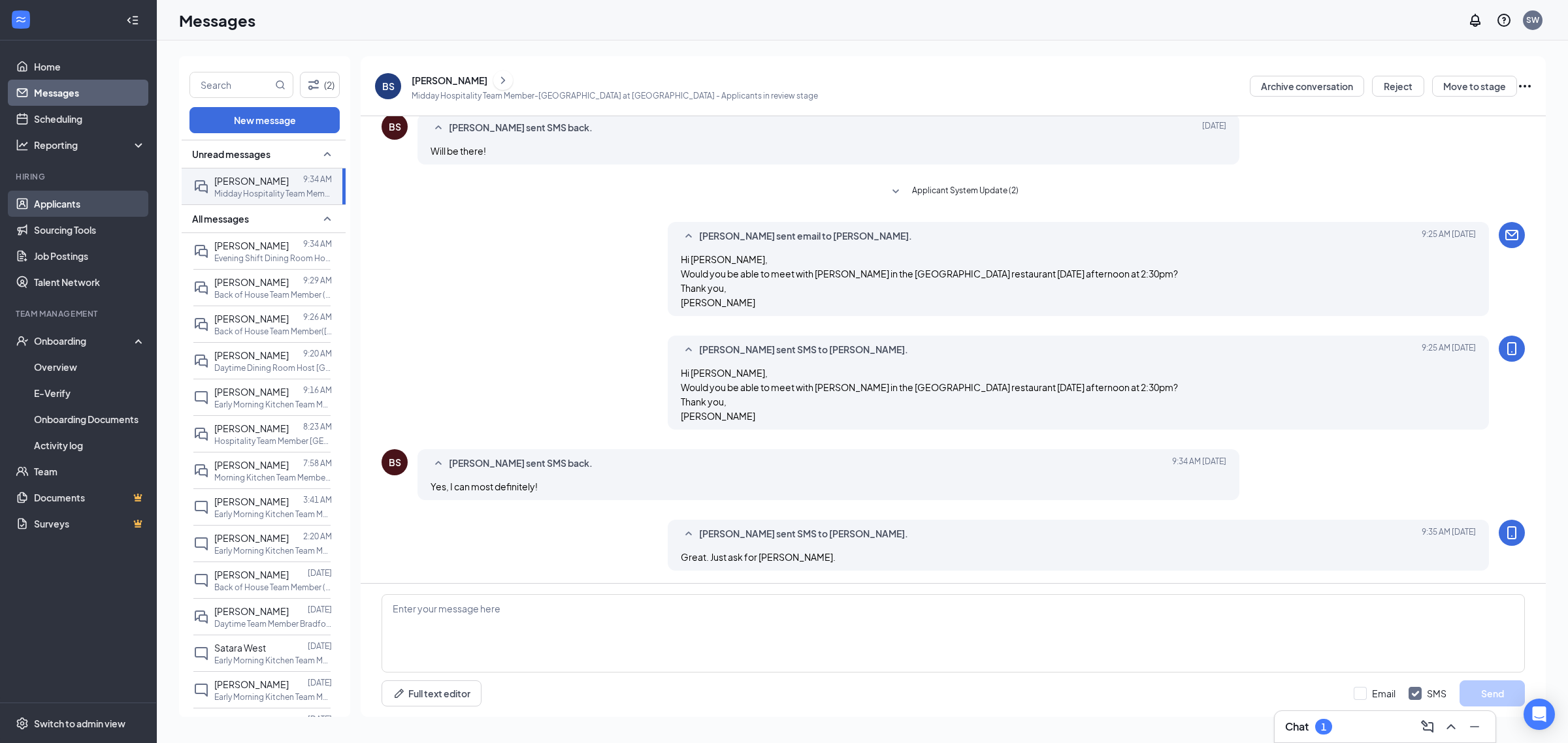
drag, startPoint x: 76, startPoint y: 203, endPoint x: 83, endPoint y: 197, distance: 9.2
click at [76, 201] on link "Applicants" at bounding box center [89, 203] width 111 height 26
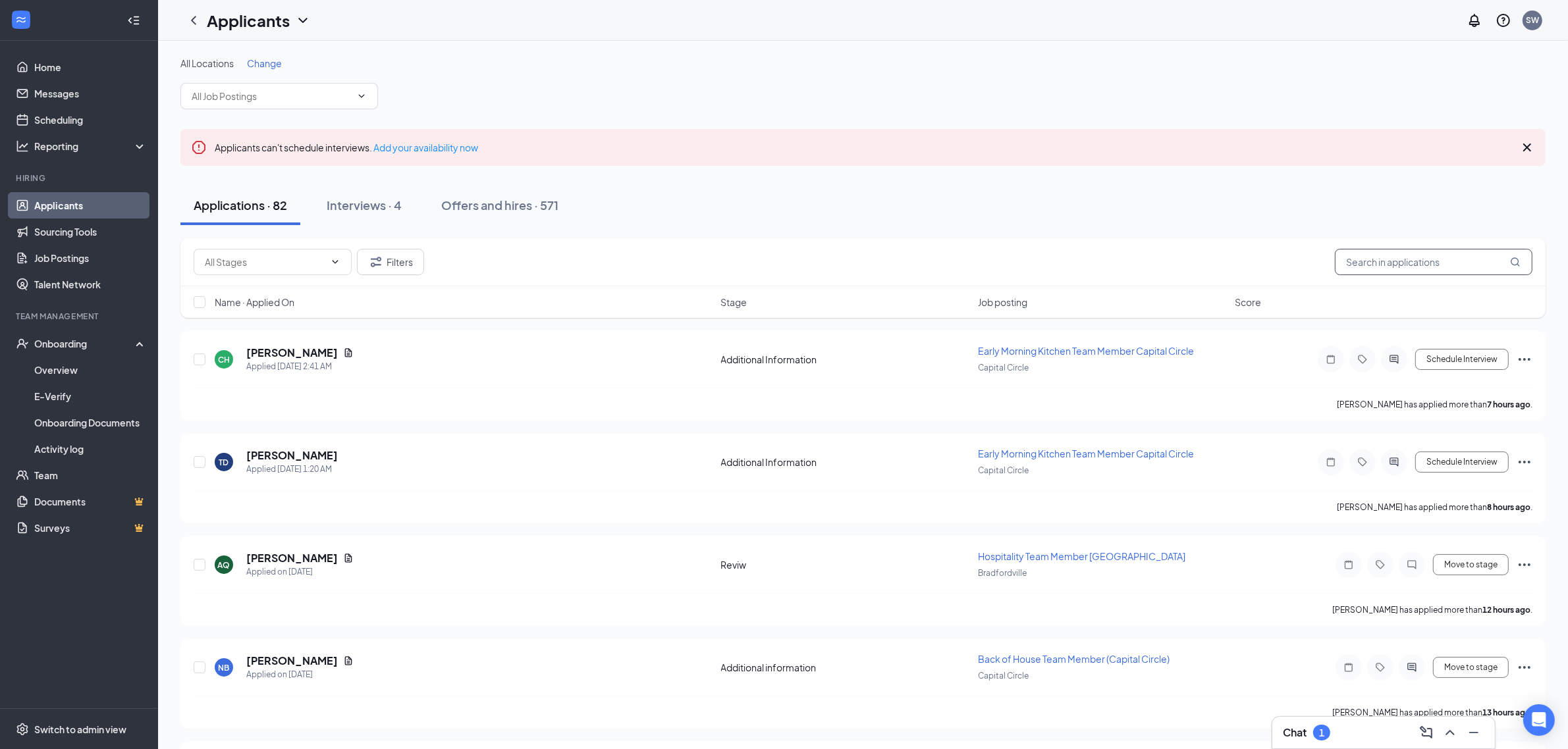
click at [1375, 262] on input "text" at bounding box center [1433, 262] width 198 height 27
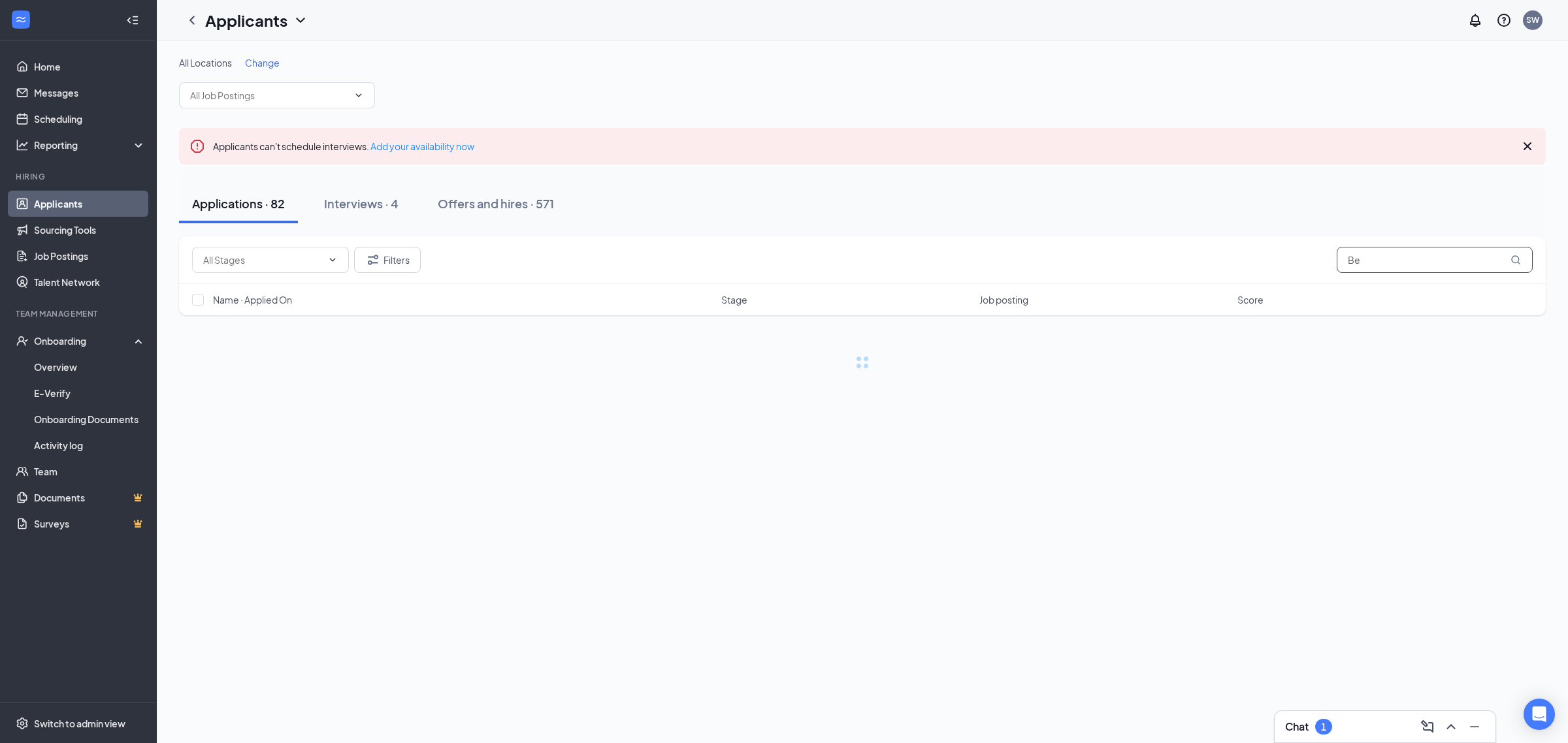
type input "B"
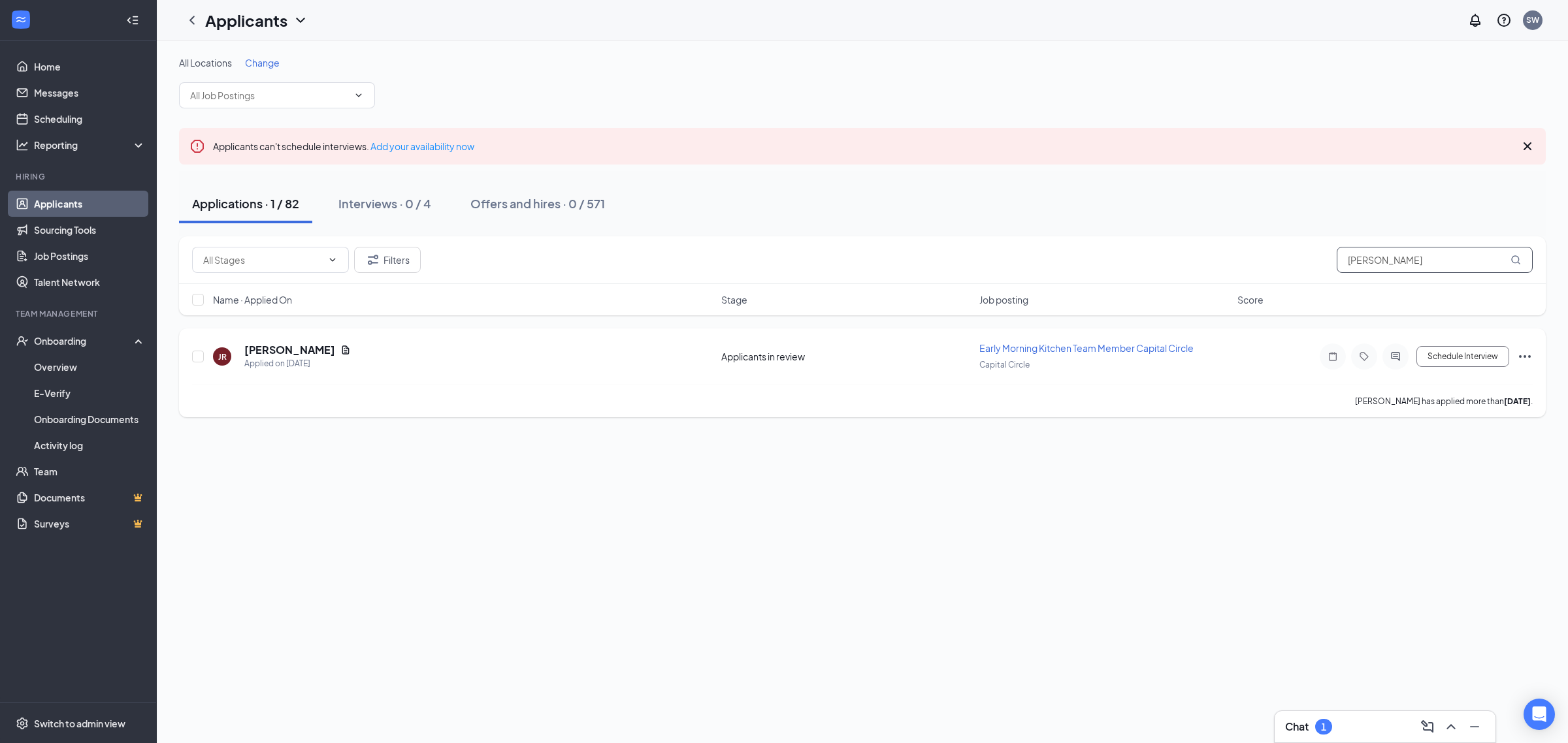
type input "[PERSON_NAME]"
click at [1396, 353] on icon "ActiveChat" at bounding box center [1395, 356] width 16 height 10
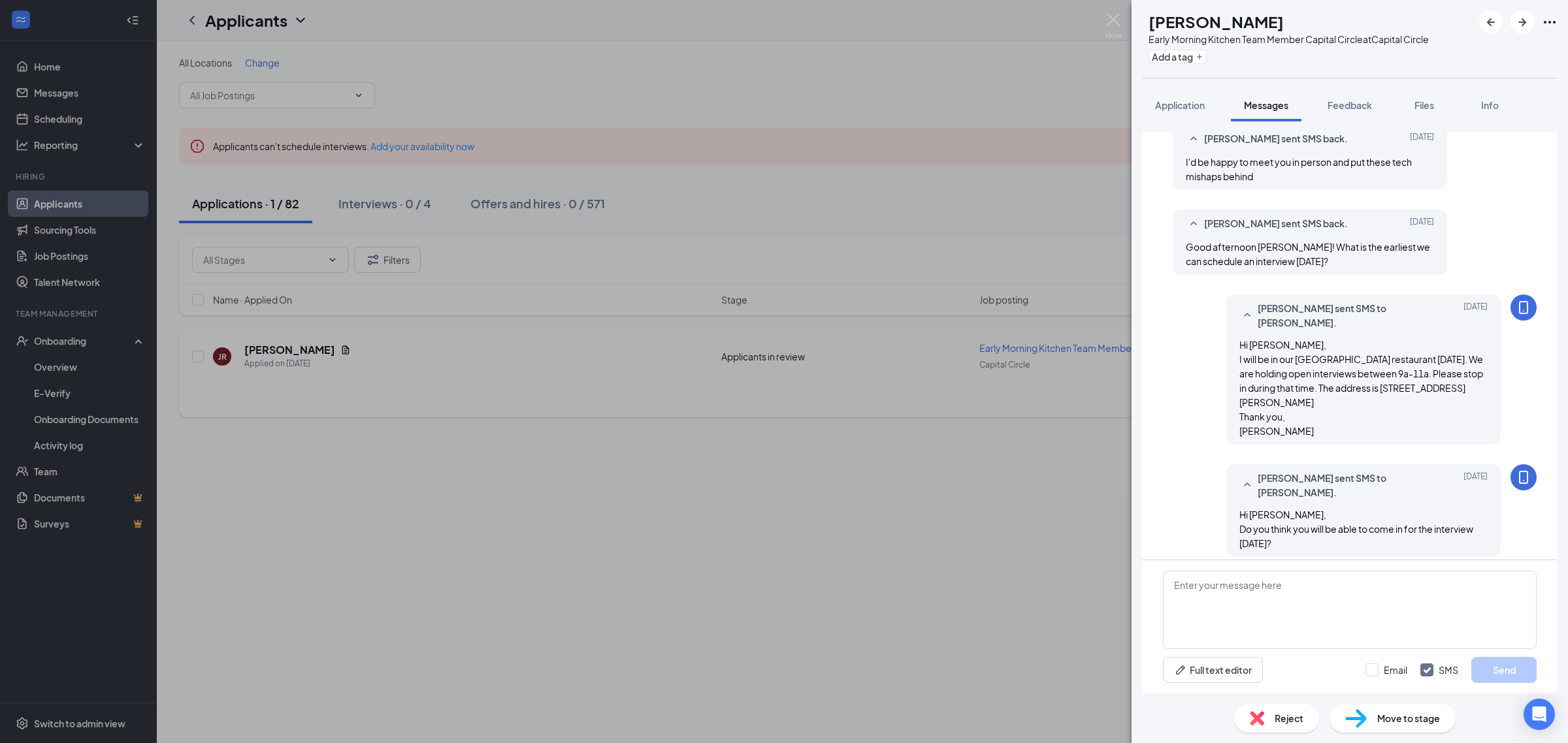
scroll to position [529, 0]
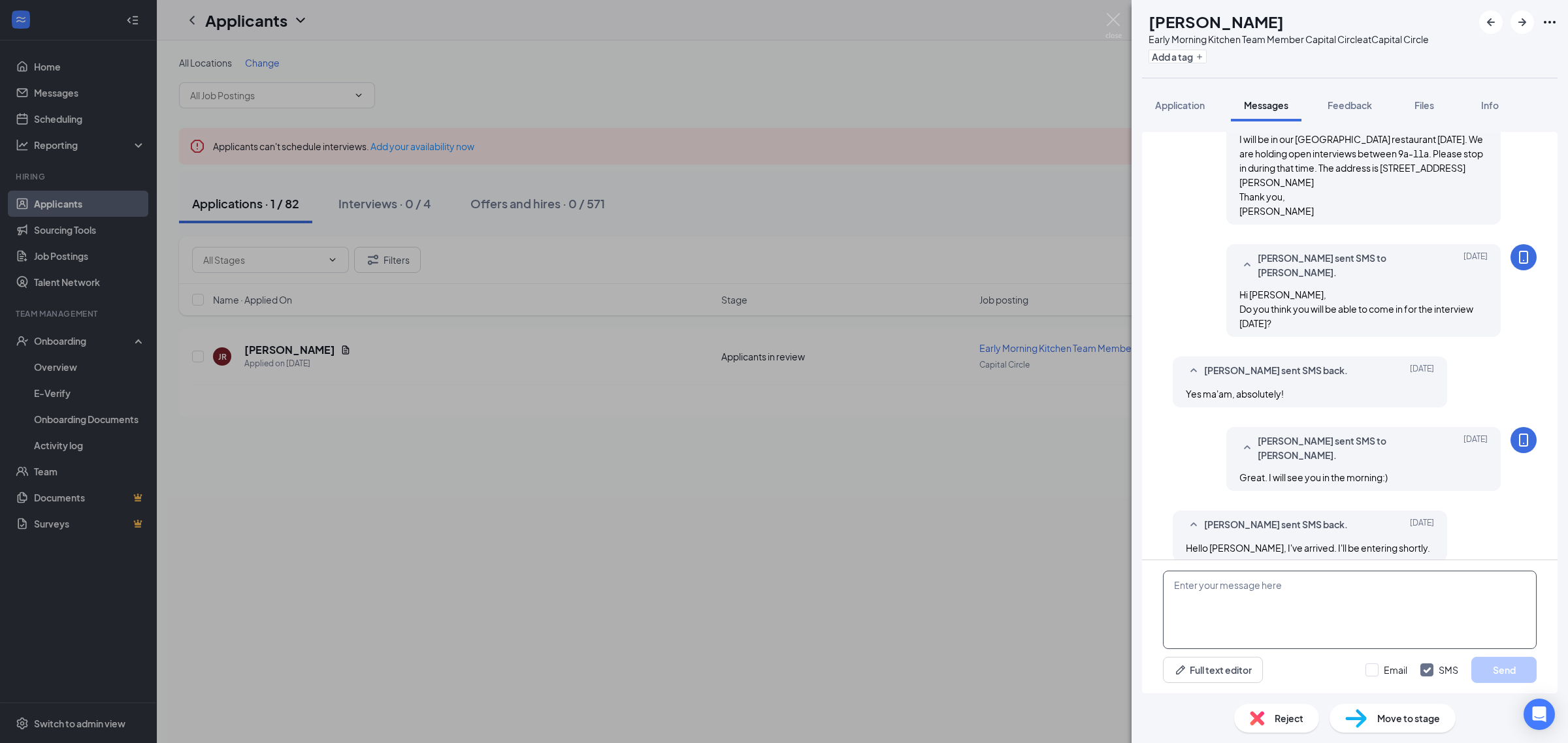
drag, startPoint x: 1219, startPoint y: 608, endPoint x: 1212, endPoint y: 581, distance: 27.9
click at [1219, 604] on textarea at bounding box center [1349, 610] width 374 height 78
click at [1333, 611] on textarea "Hello [PERSON_NAME], I haven't heard back from you regarding the reference info…" at bounding box center [1349, 610] width 374 height 78
click at [1330, 608] on textarea "Hello [PERSON_NAME], I haven't heard back from you regarding the reference info…" at bounding box center [1349, 610] width 374 height 78
click at [1329, 616] on textarea "Hello [PERSON_NAME], I haven't heard back from you regarding the reference info…" at bounding box center [1349, 610] width 374 height 78
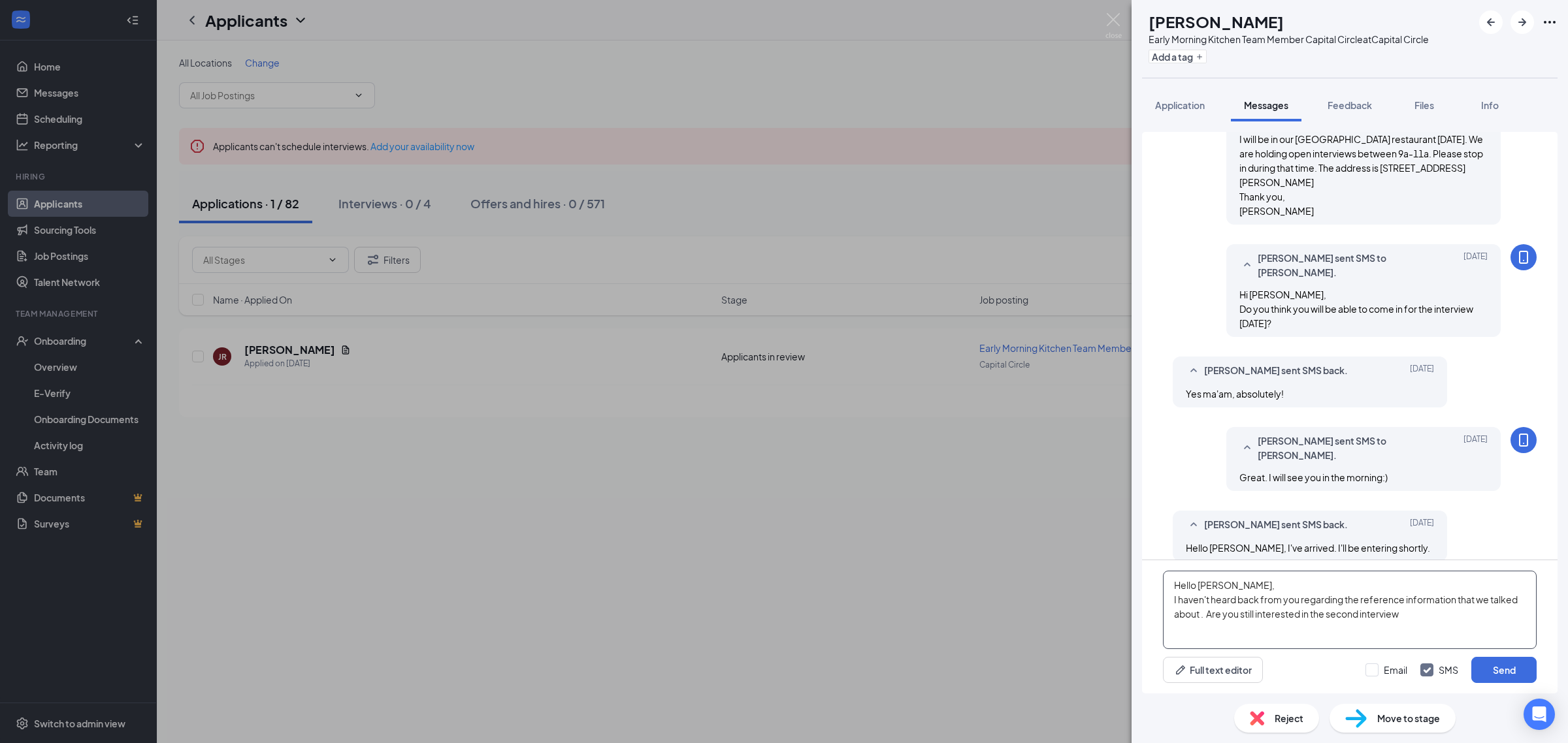
click at [1411, 611] on textarea "Hello [PERSON_NAME], I haven't heard back from you regarding the reference info…" at bounding box center [1349, 610] width 374 height 78
type textarea "Hello [PERSON_NAME], I haven't heard back from you regarding the reference info…"
click at [1504, 676] on button "Send" at bounding box center [1504, 670] width 66 height 26
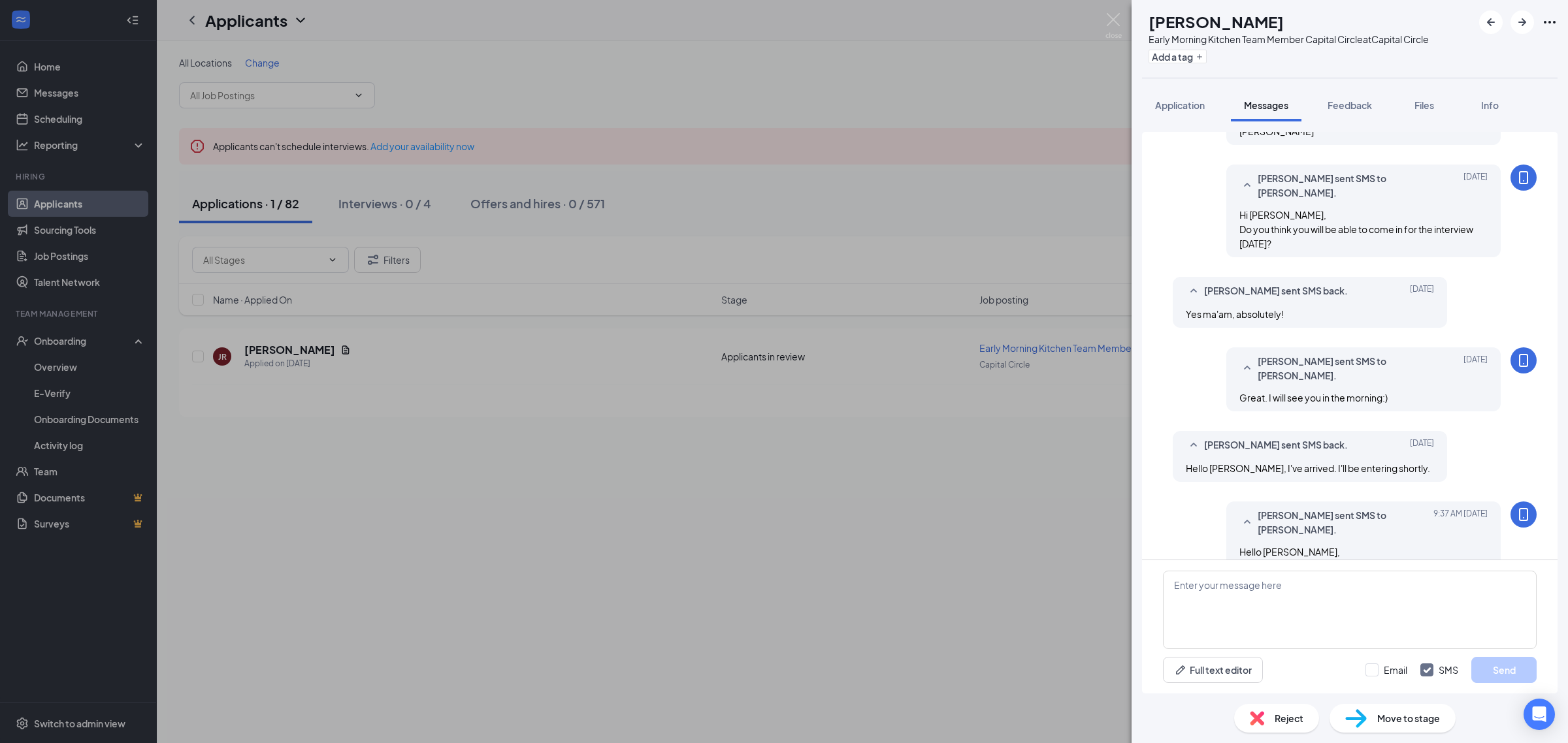
scroll to position [685, 0]
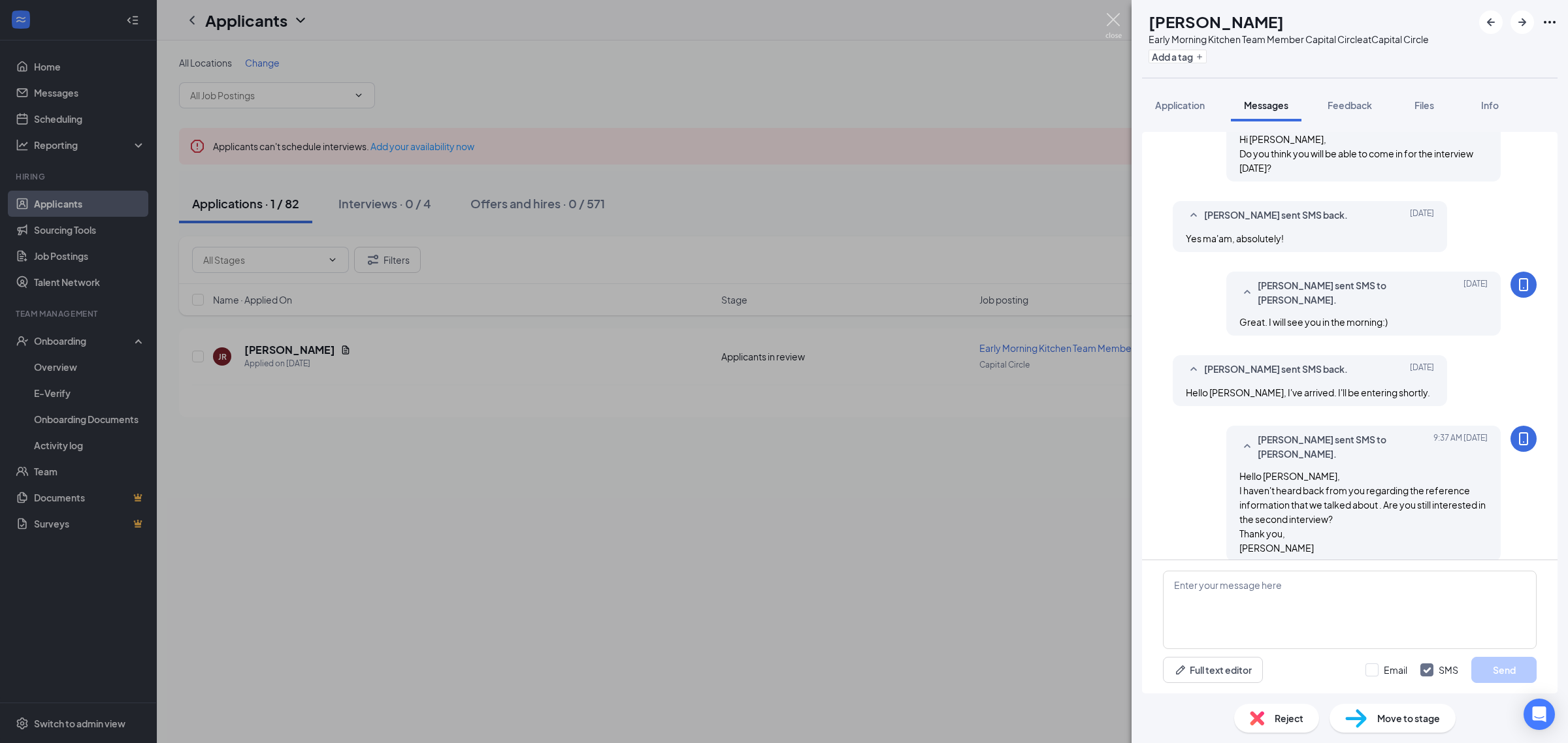
click at [1105, 10] on div "JR [PERSON_NAME] Early Morning Kitchen Team Member Capital Circle at [GEOGRAPHI…" at bounding box center [784, 372] width 1568 height 743
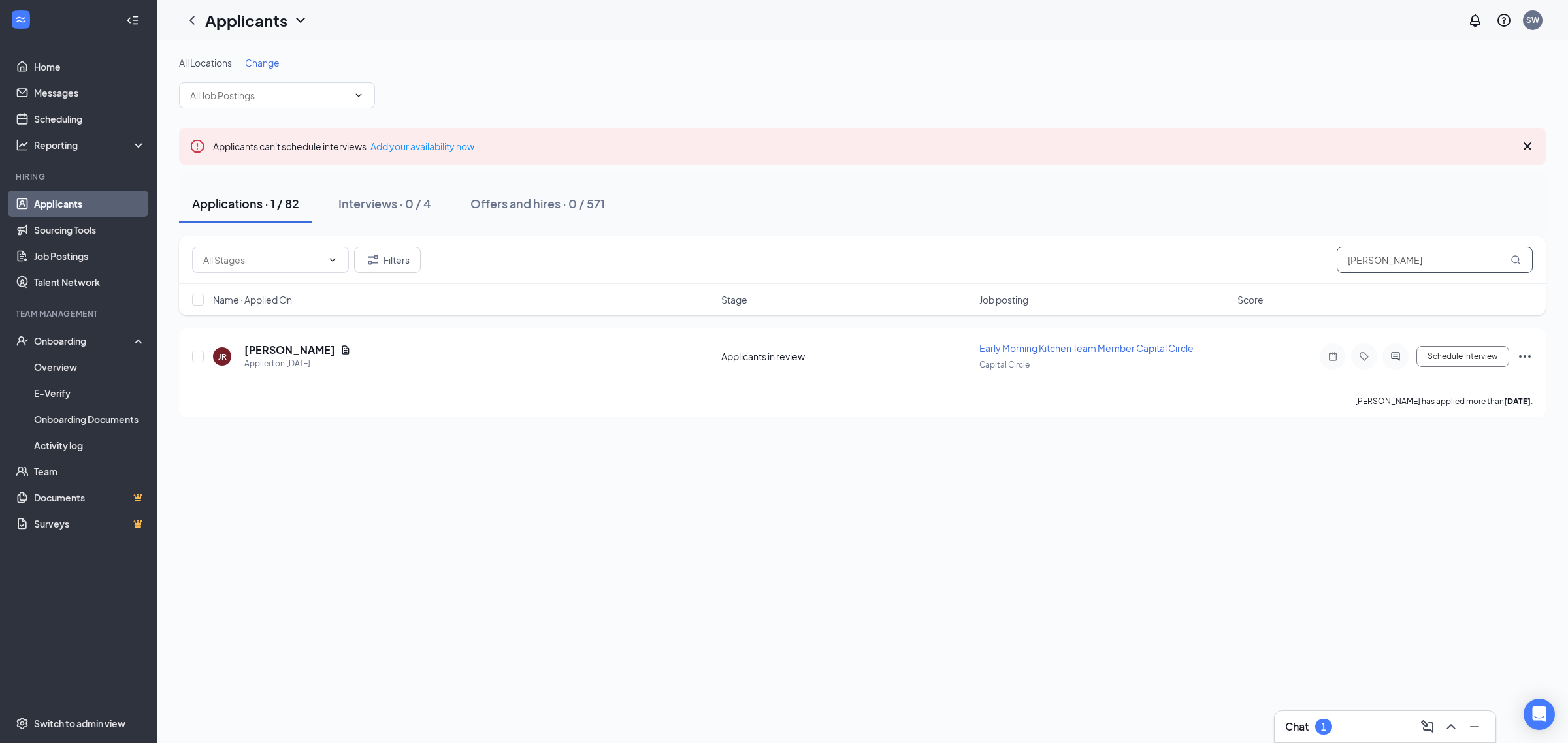
drag, startPoint x: 1405, startPoint y: 267, endPoint x: 1105, endPoint y: 270, distance: 300.0
click at [1140, 270] on div "Filters [PERSON_NAME]" at bounding box center [862, 259] width 1341 height 26
type input "[PERSON_NAME]"
click at [1393, 351] on icon "ActiveChat" at bounding box center [1395, 356] width 16 height 10
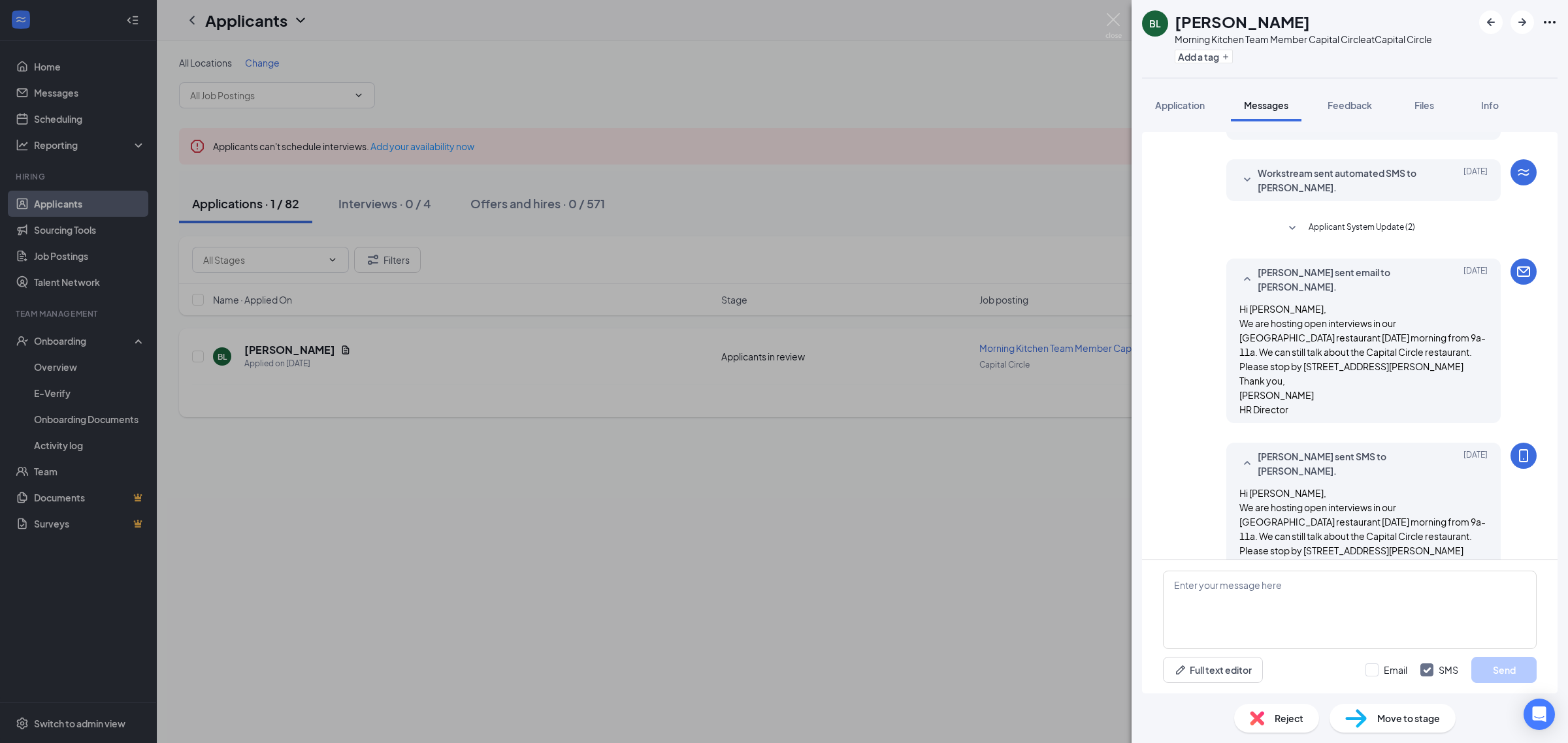
scroll to position [139, 0]
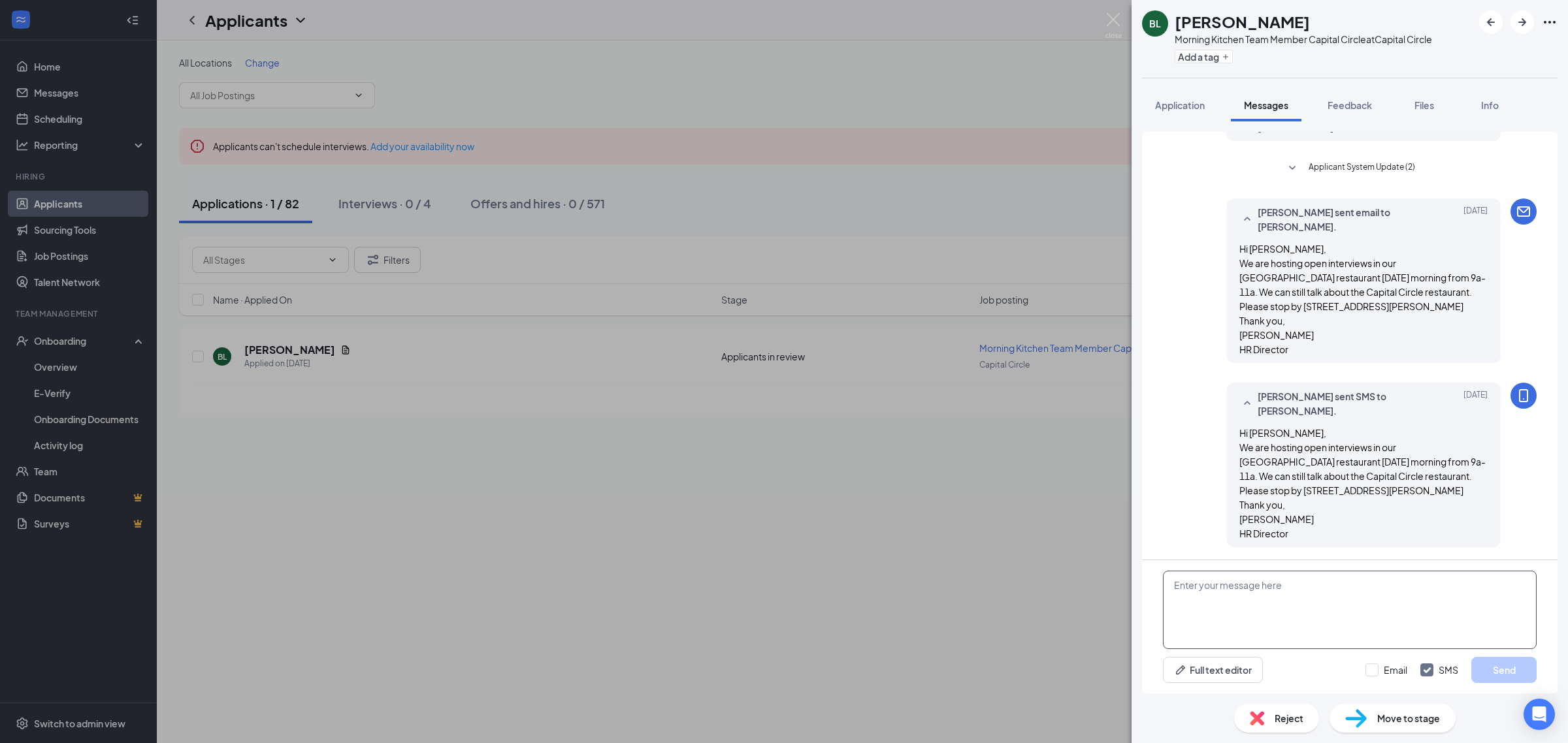
click at [1256, 604] on textarea at bounding box center [1349, 610] width 374 height 78
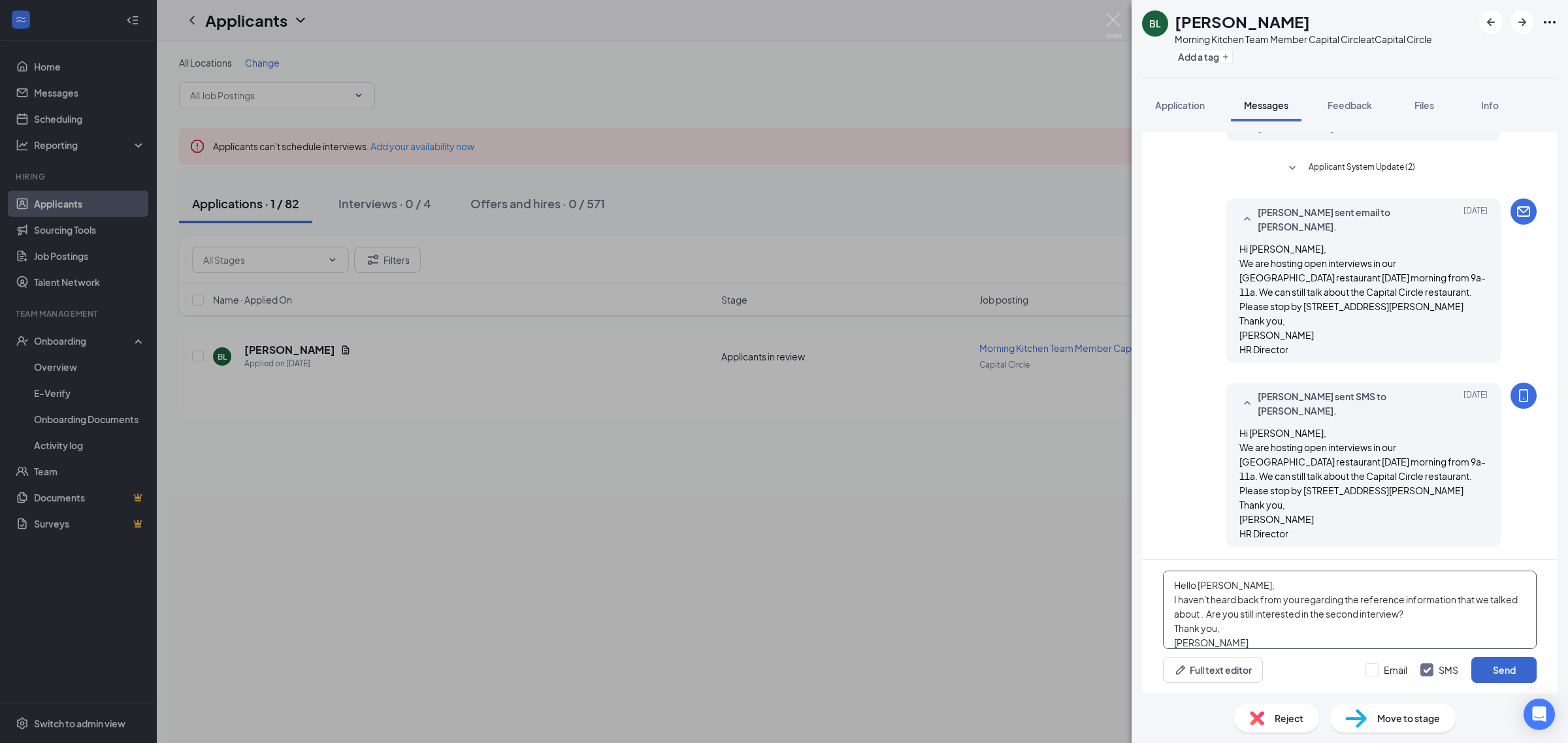
type textarea "Hello [PERSON_NAME], I haven't heard back from you regarding the reference info…"
click at [1483, 664] on button "Send" at bounding box center [1504, 670] width 66 height 26
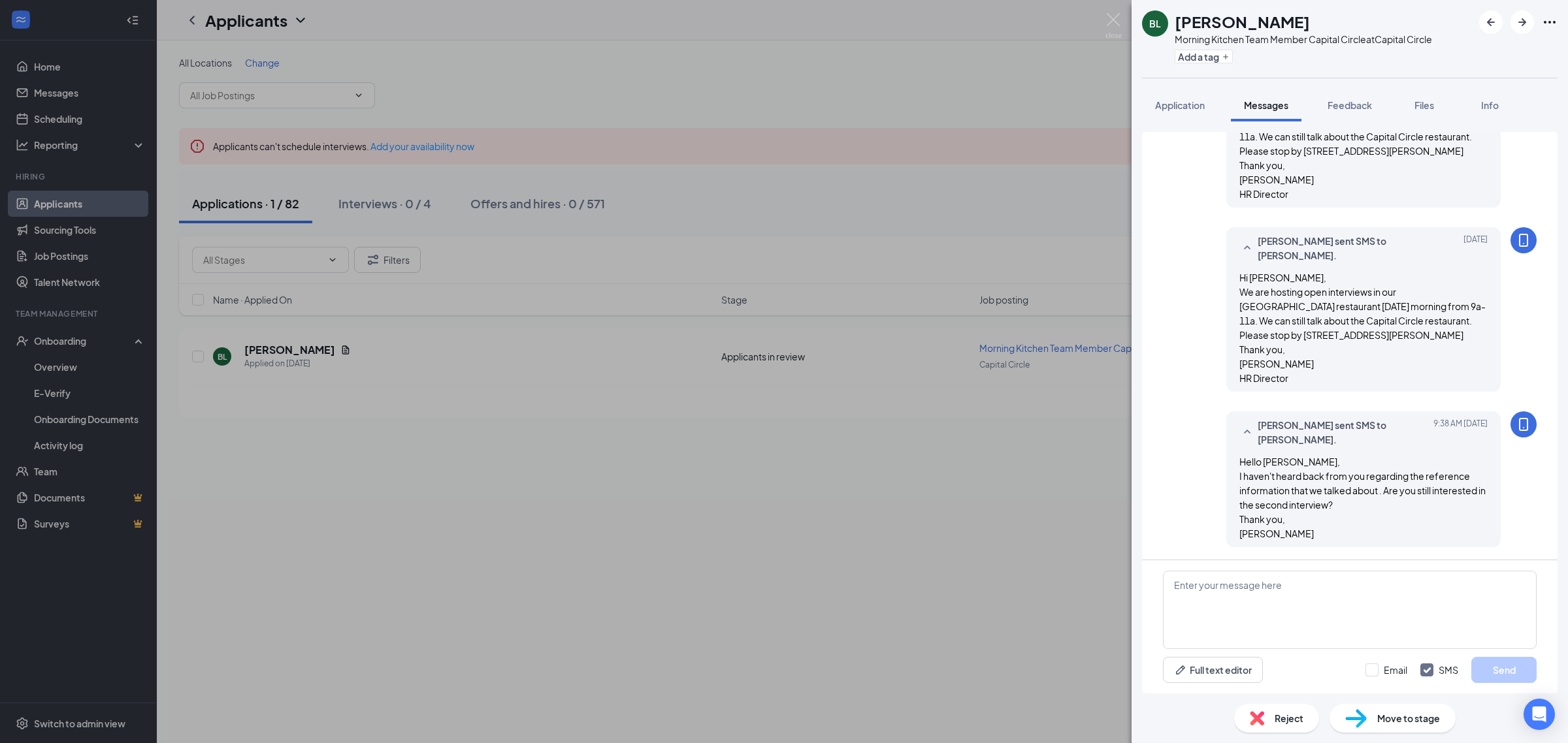
scroll to position [295, 0]
click at [1115, 21] on img at bounding box center [1113, 26] width 16 height 26
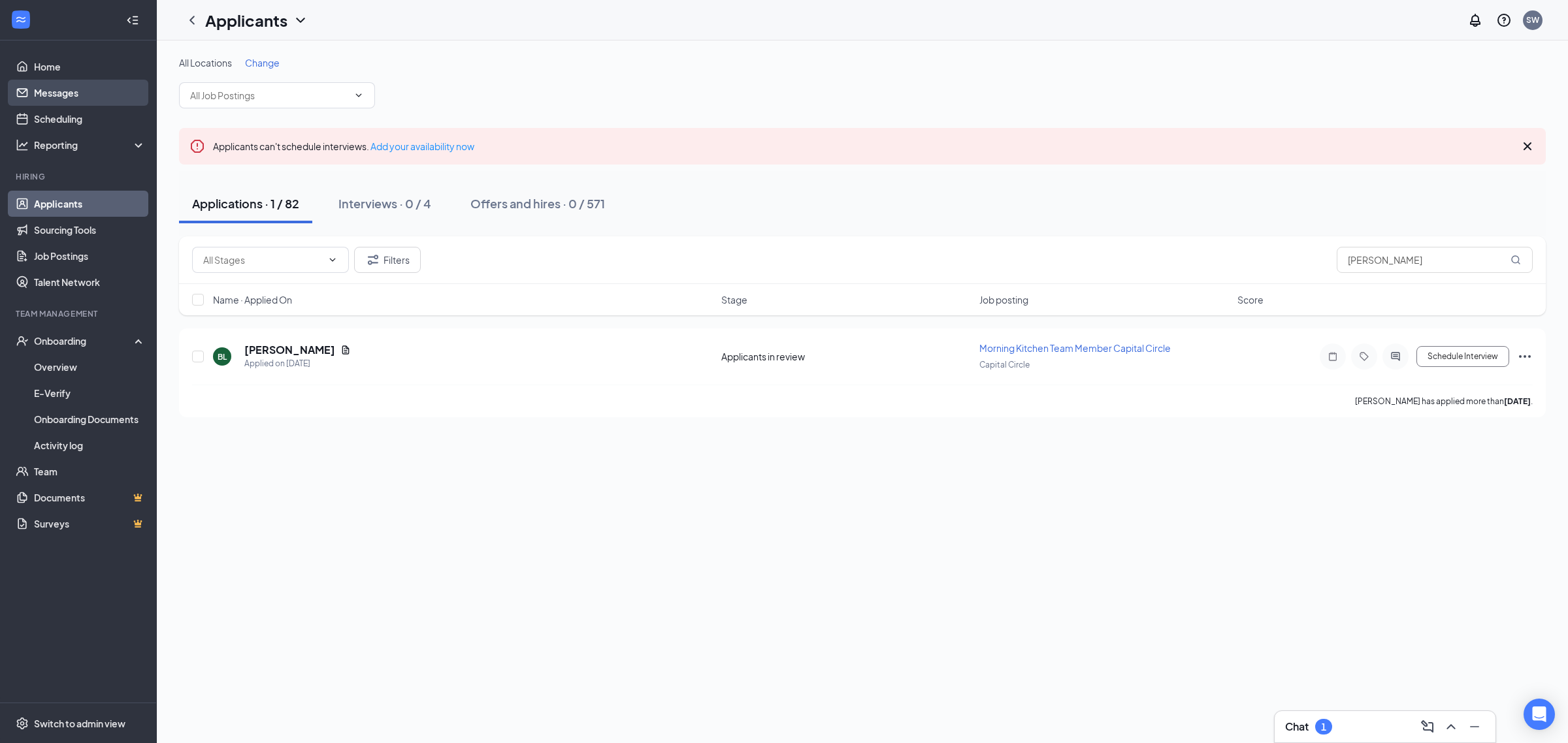
click at [70, 97] on link "Messages" at bounding box center [89, 93] width 111 height 26
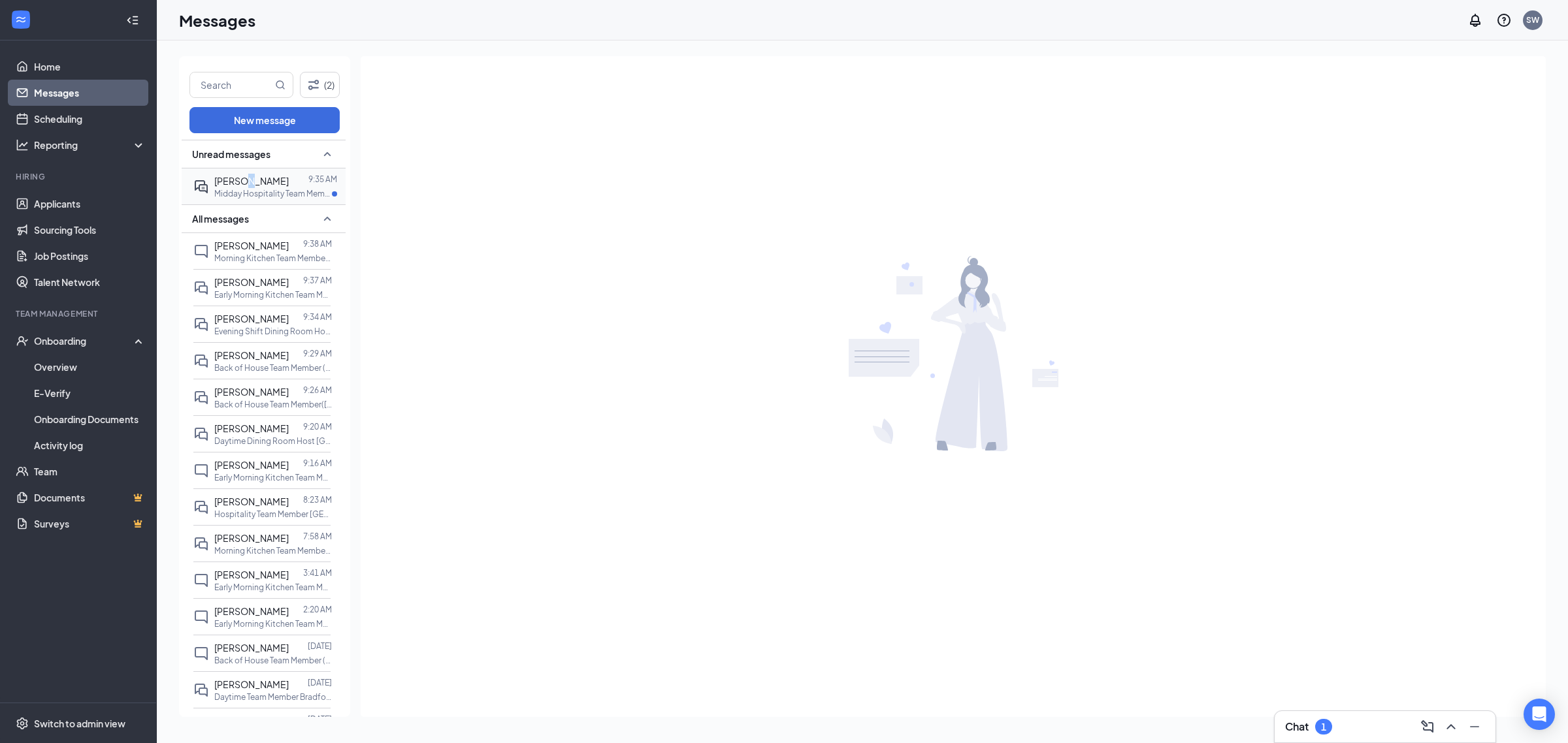
click at [247, 185] on span "[PERSON_NAME]" at bounding box center [251, 181] width 74 height 12
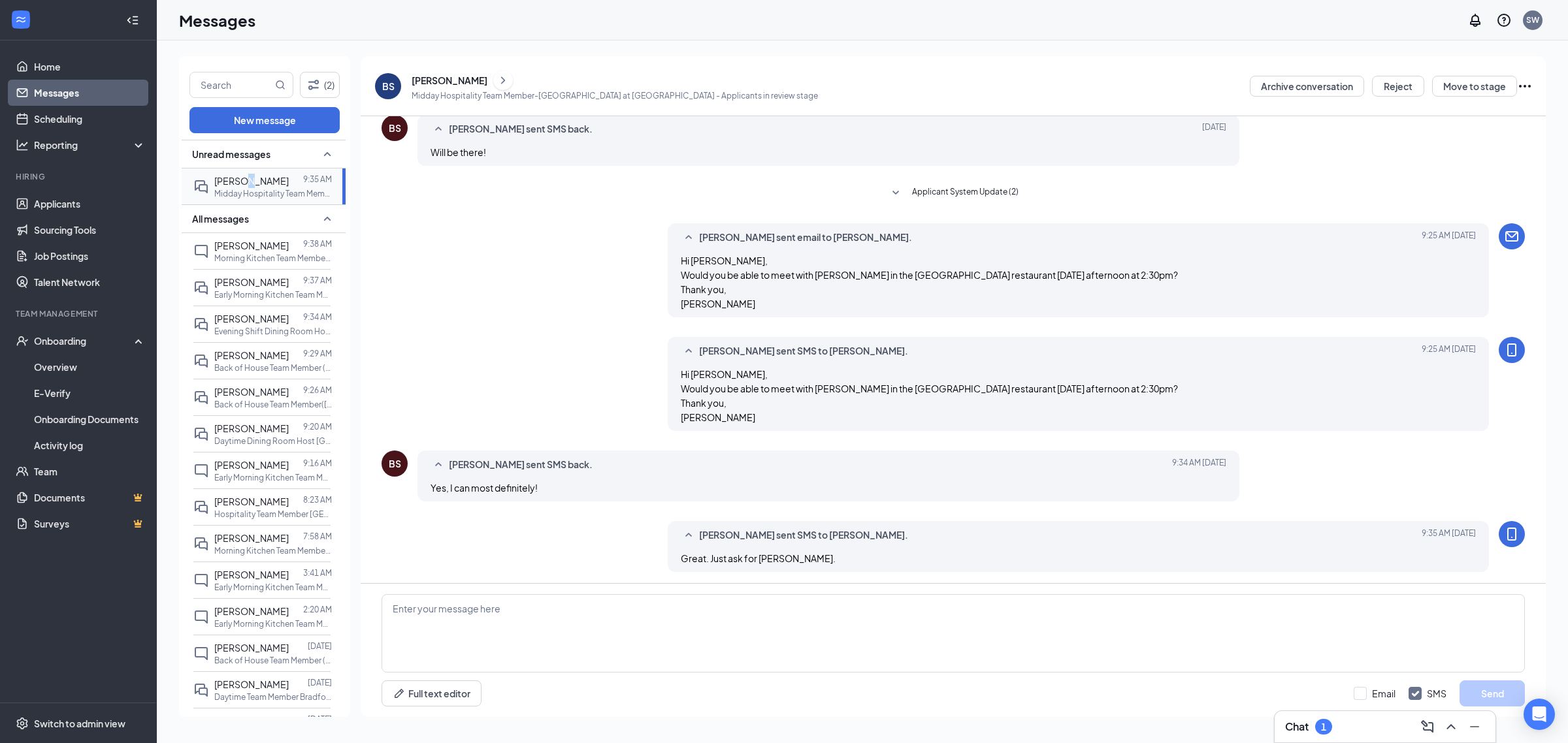
scroll to position [377, 0]
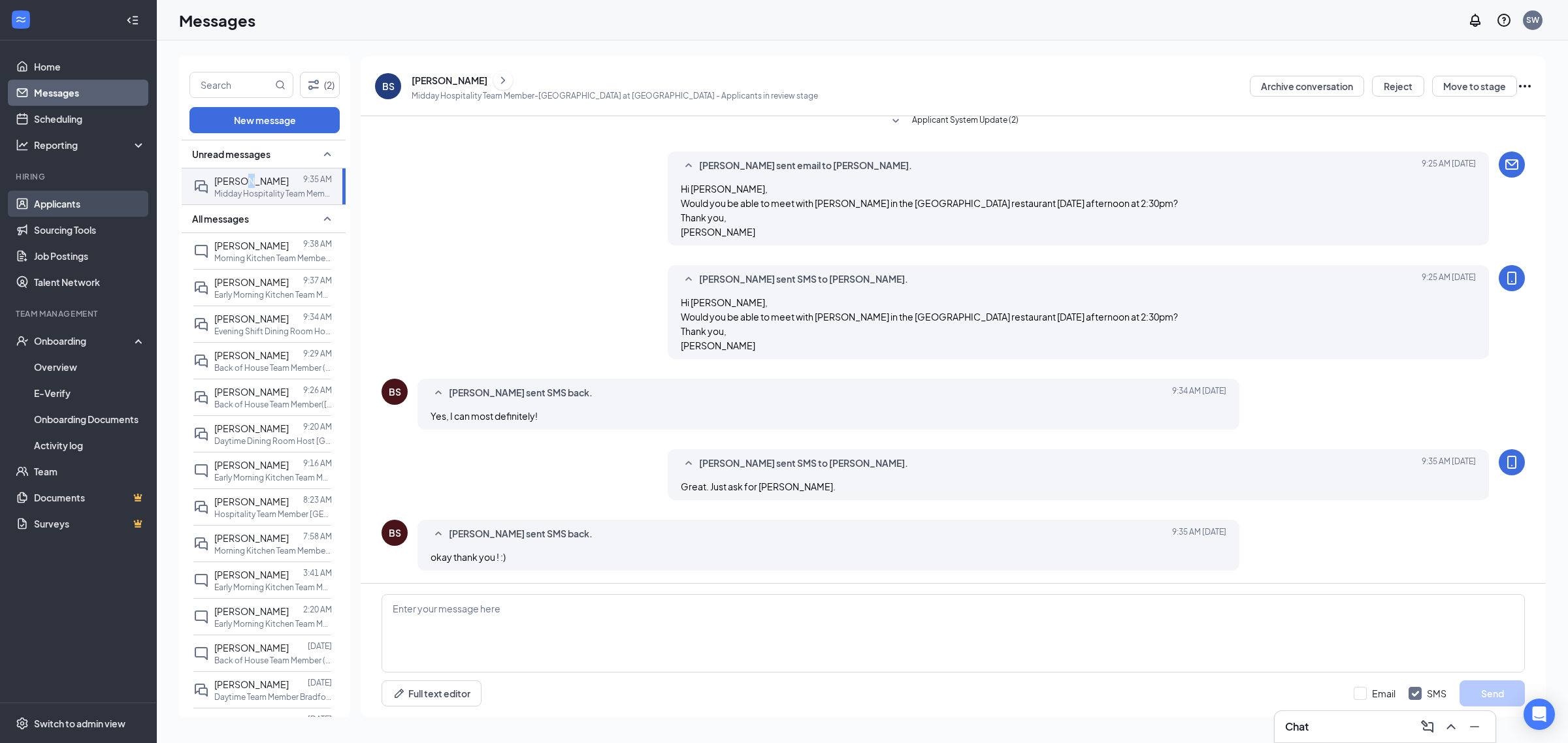
drag, startPoint x: 99, startPoint y: 201, endPoint x: 110, endPoint y: 203, distance: 11.2
click at [99, 201] on link "Applicants" at bounding box center [89, 203] width 111 height 26
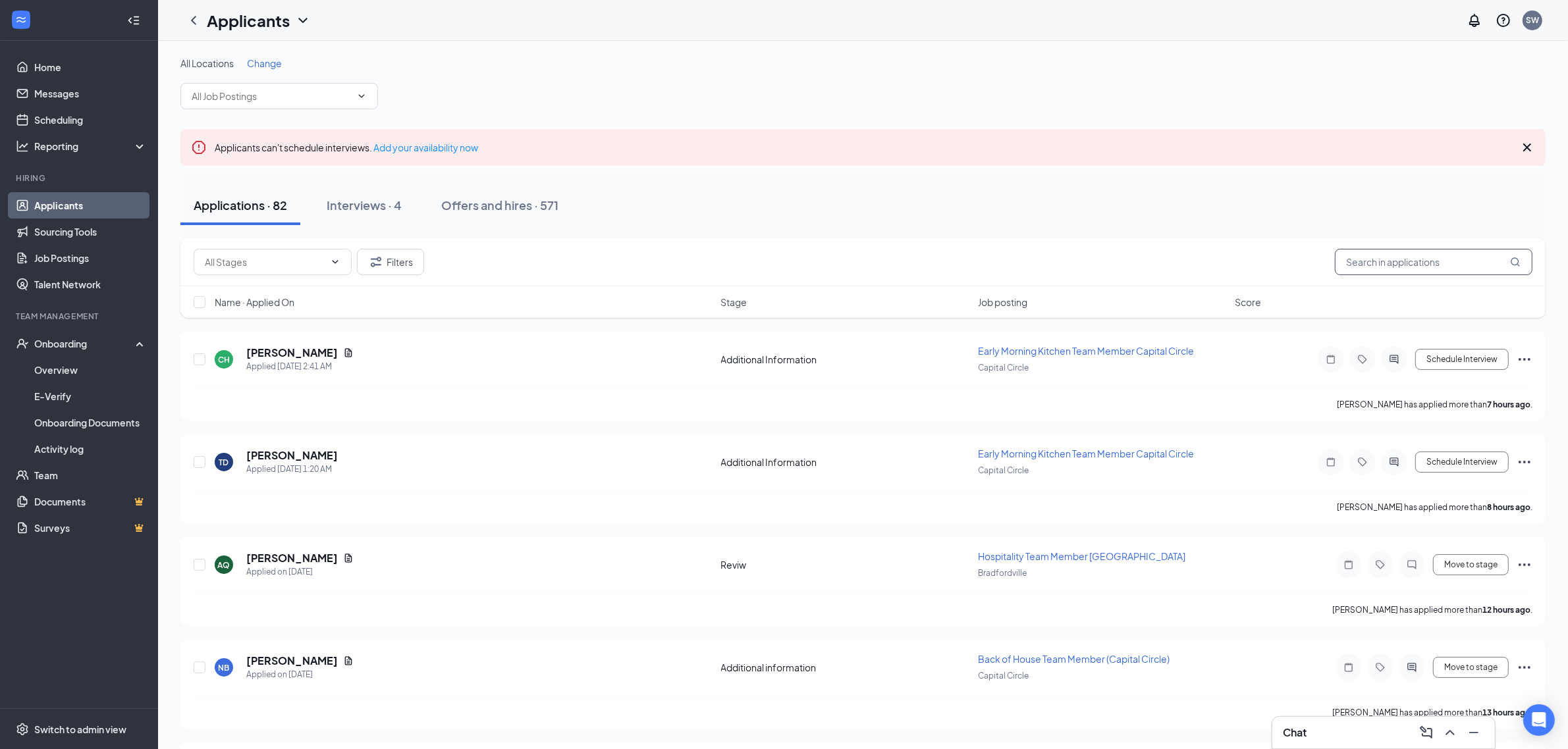
click at [1387, 264] on input "text" at bounding box center [1433, 262] width 198 height 27
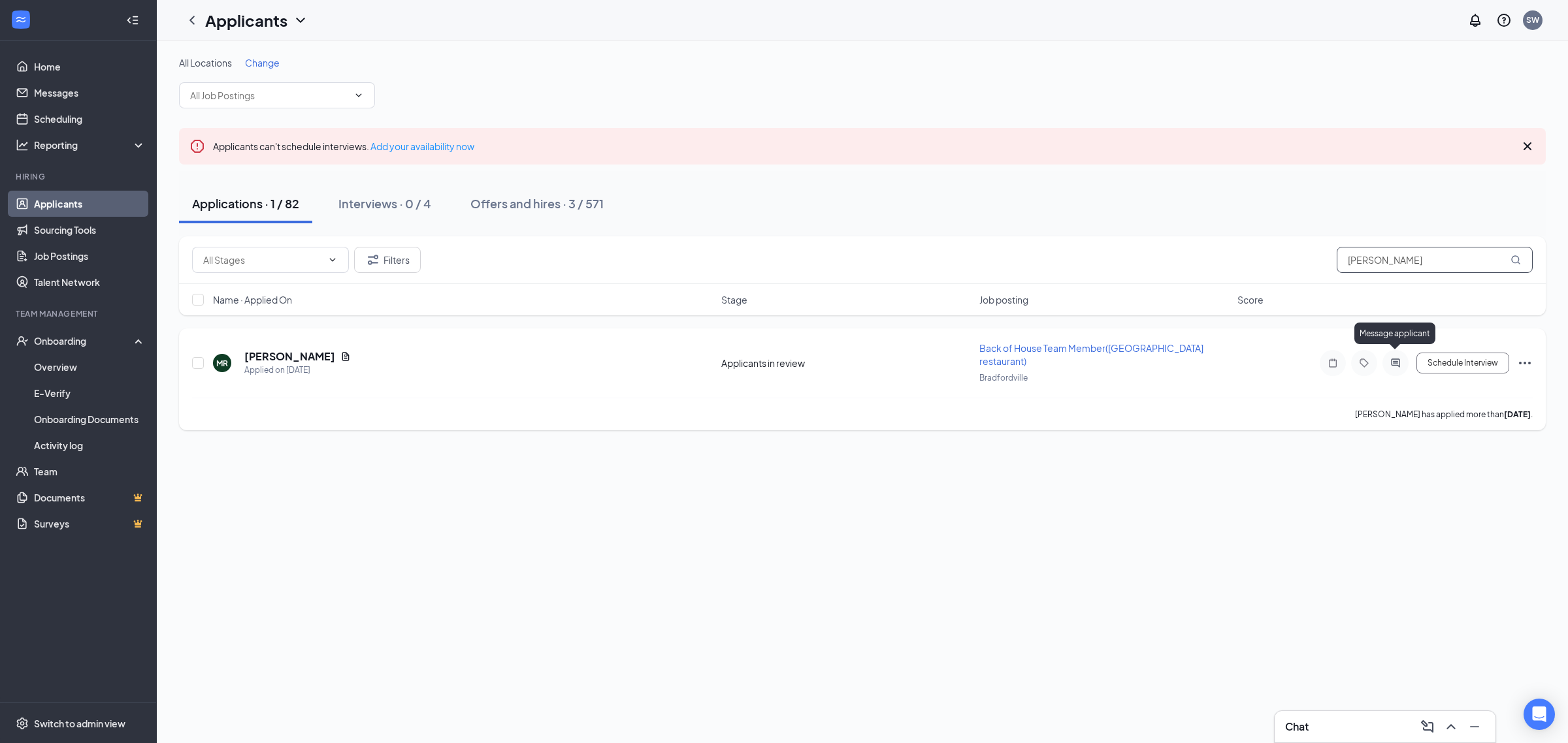
type input "[PERSON_NAME]"
click at [1400, 358] on icon "ActiveChat" at bounding box center [1395, 363] width 16 height 10
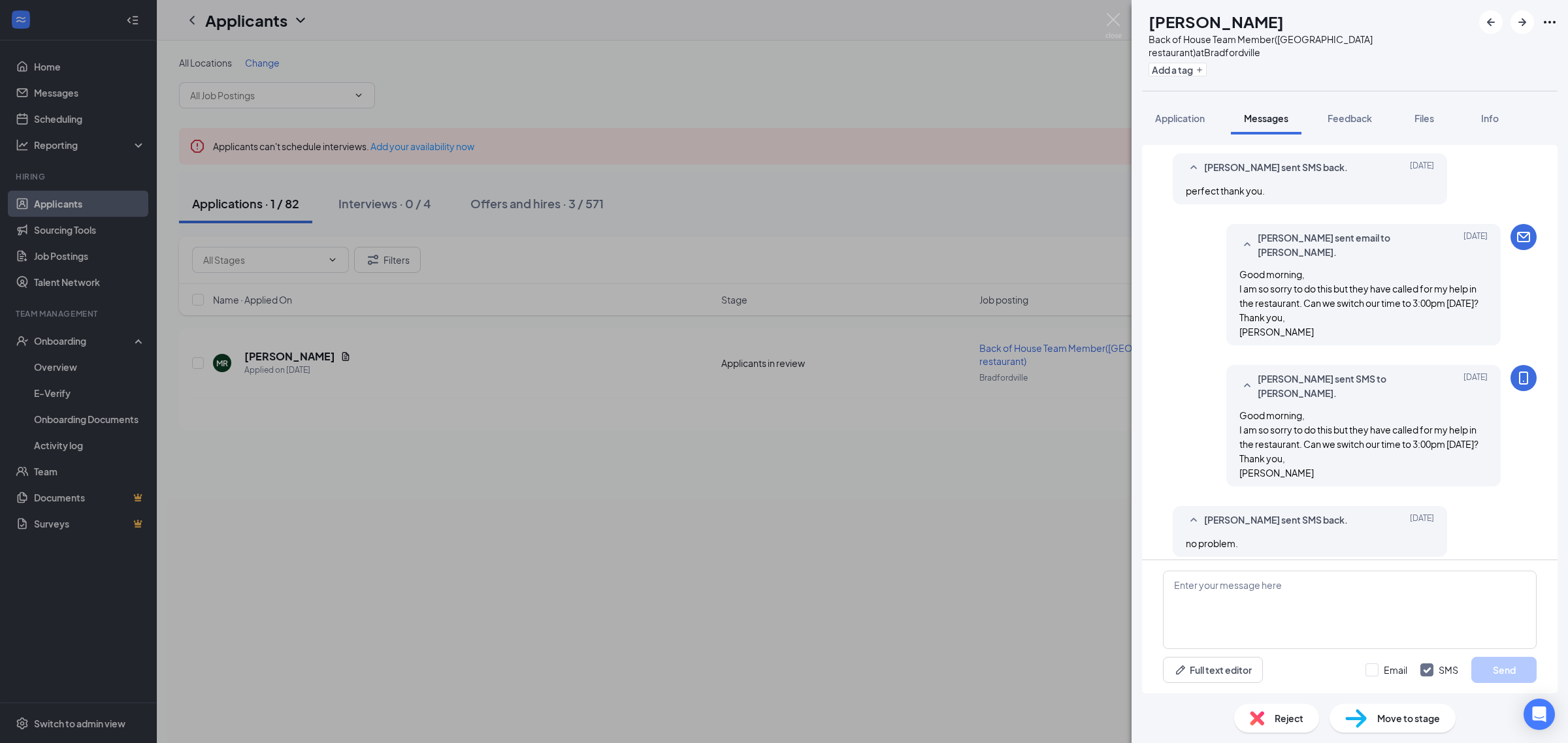
scroll to position [578, 0]
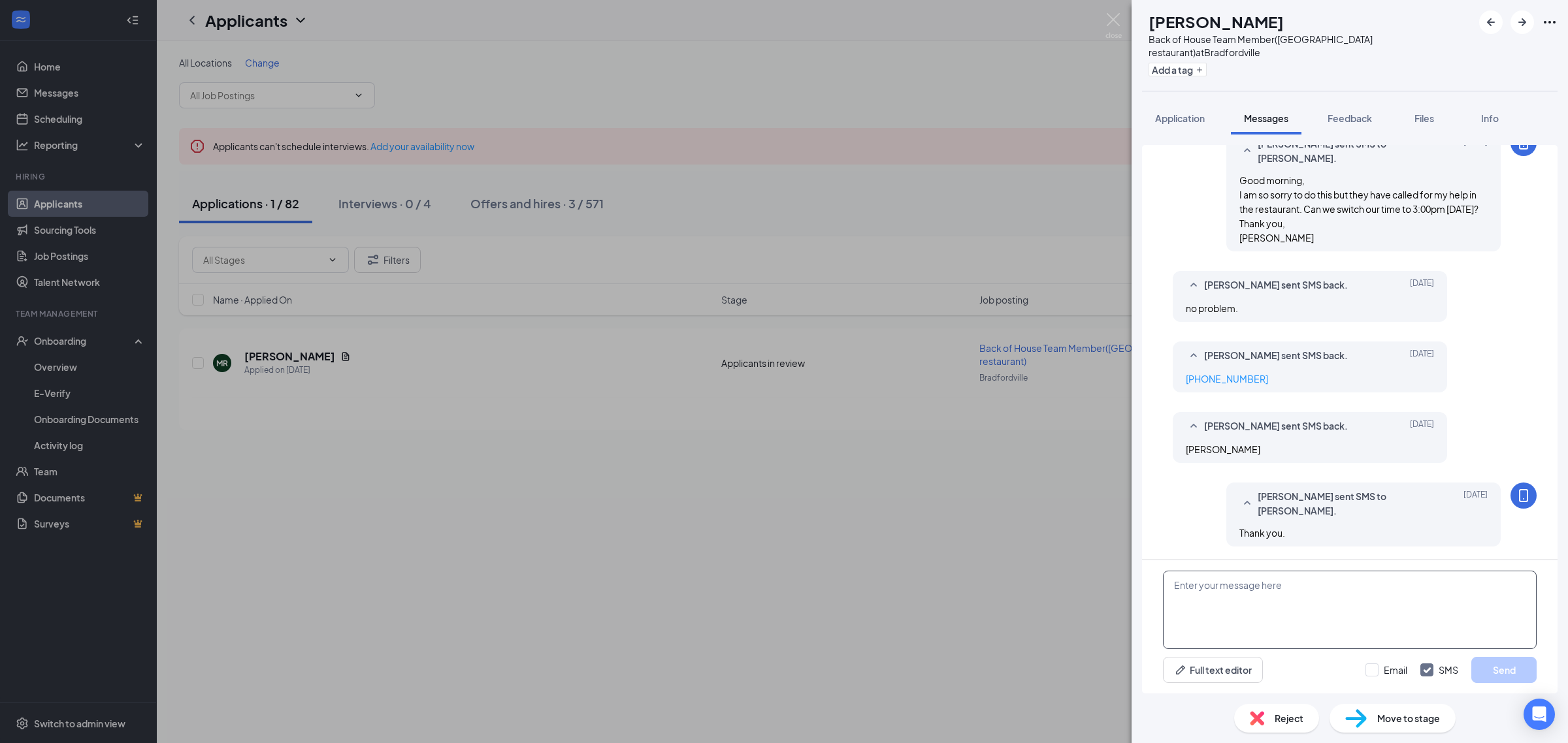
click at [1240, 594] on textarea at bounding box center [1349, 610] width 374 height 78
click at [1433, 601] on textarea "Hello, I wanted to let you know that I left a message for [PERSON_NAME]. I'm ju…" at bounding box center [1349, 610] width 374 height 78
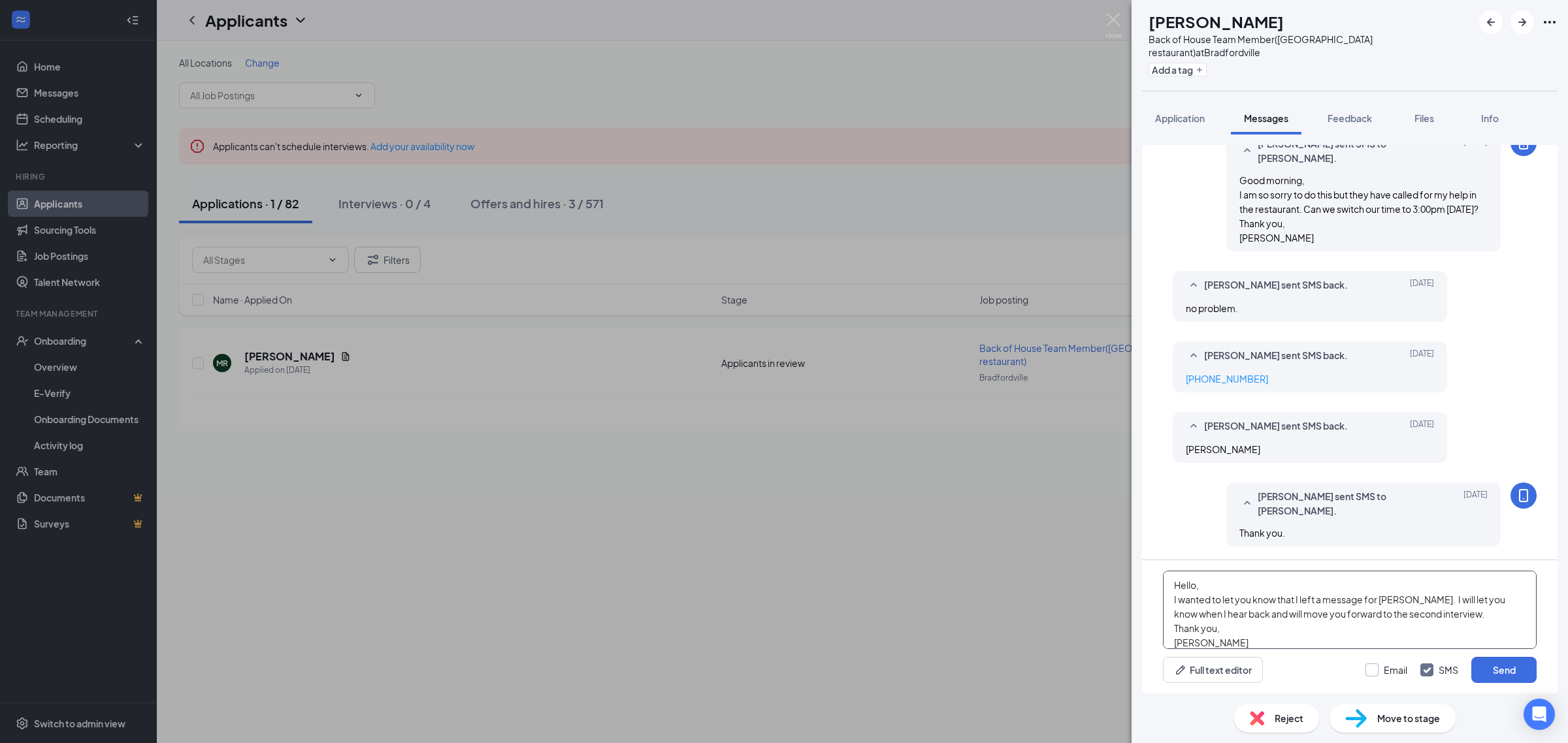
type textarea "Hello, I wanted to let you know that I left a message for [PERSON_NAME]. I will…"
click at [1385, 673] on input "Email" at bounding box center [1386, 670] width 42 height 13
checkbox input "true"
click at [1516, 669] on button "Send" at bounding box center [1504, 670] width 66 height 26
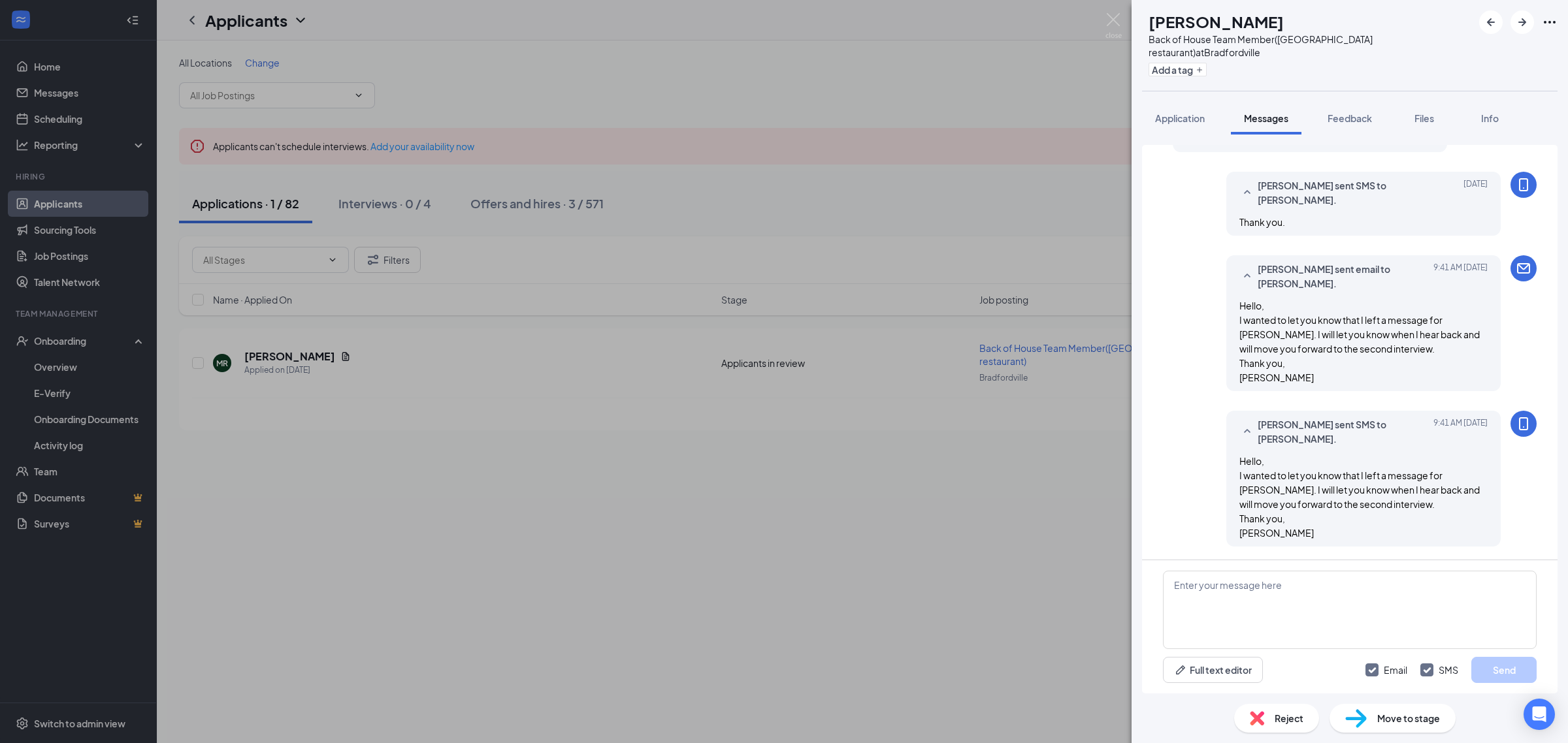
scroll to position [888, 0]
click at [1120, 17] on img at bounding box center [1113, 26] width 16 height 26
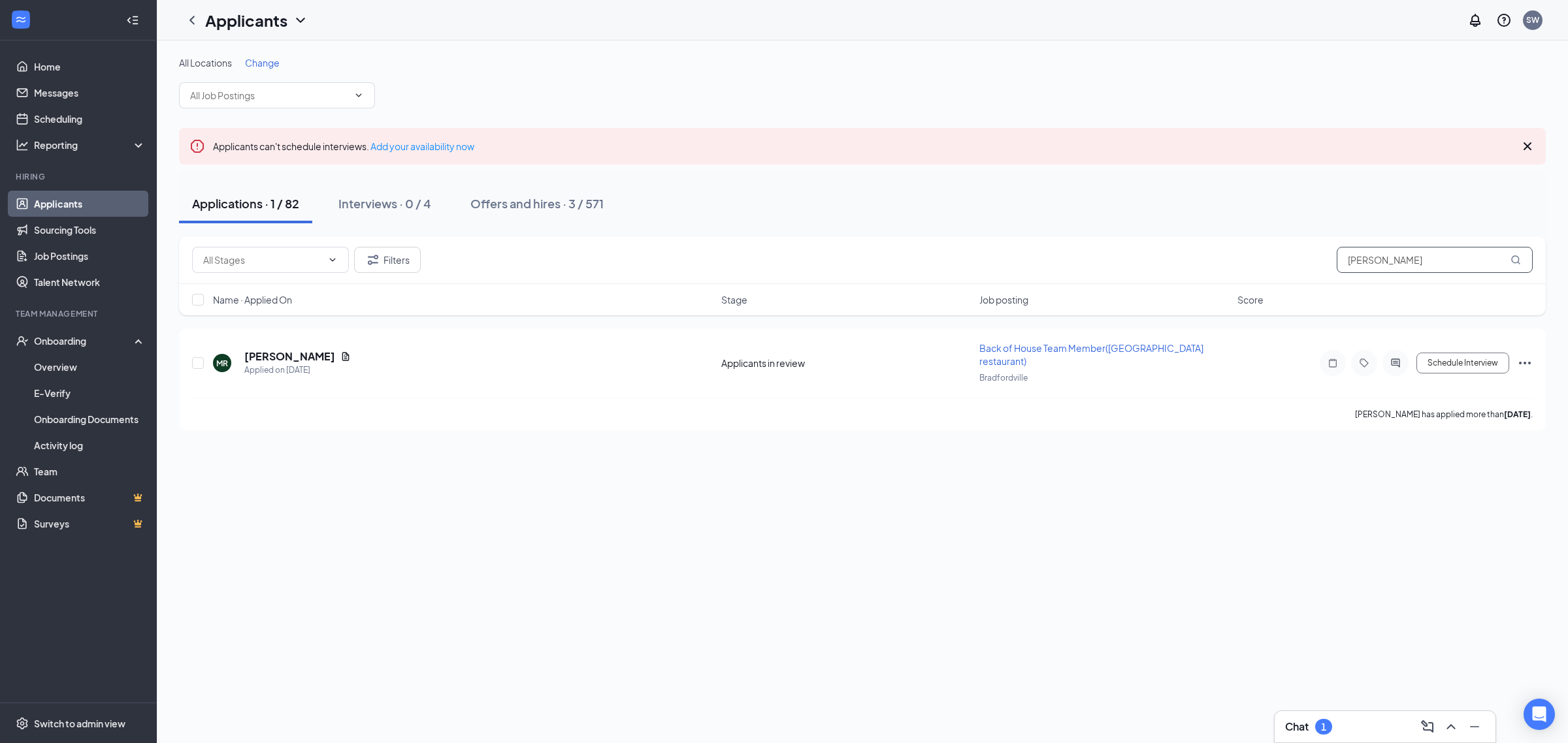
drag, startPoint x: 1417, startPoint y: 267, endPoint x: 1152, endPoint y: 271, distance: 265.0
click at [1152, 271] on div "Filters [PERSON_NAME]" at bounding box center [862, 259] width 1341 height 26
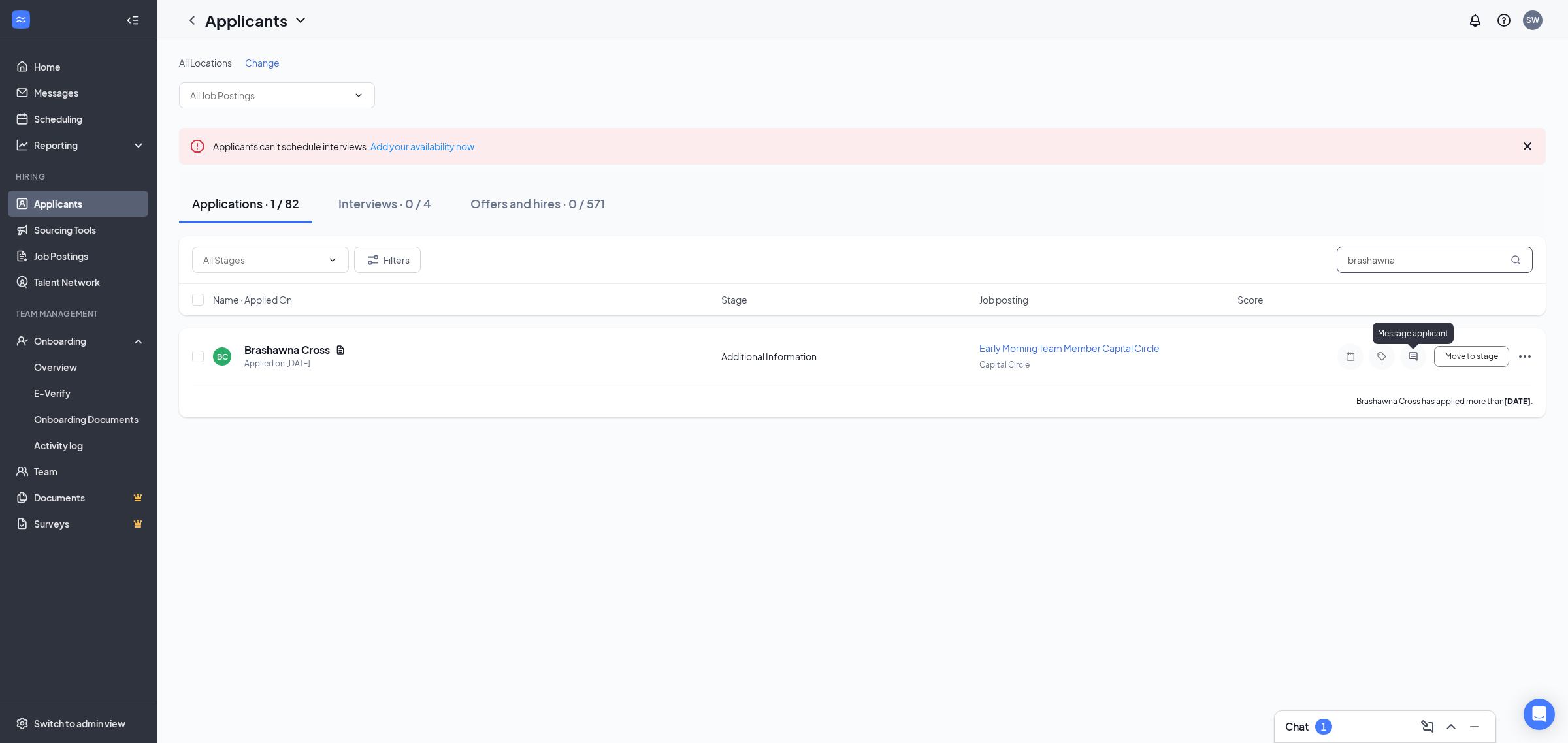
type input "brashawna"
click at [1405, 351] on icon "ActiveChat" at bounding box center [1413, 356] width 16 height 10
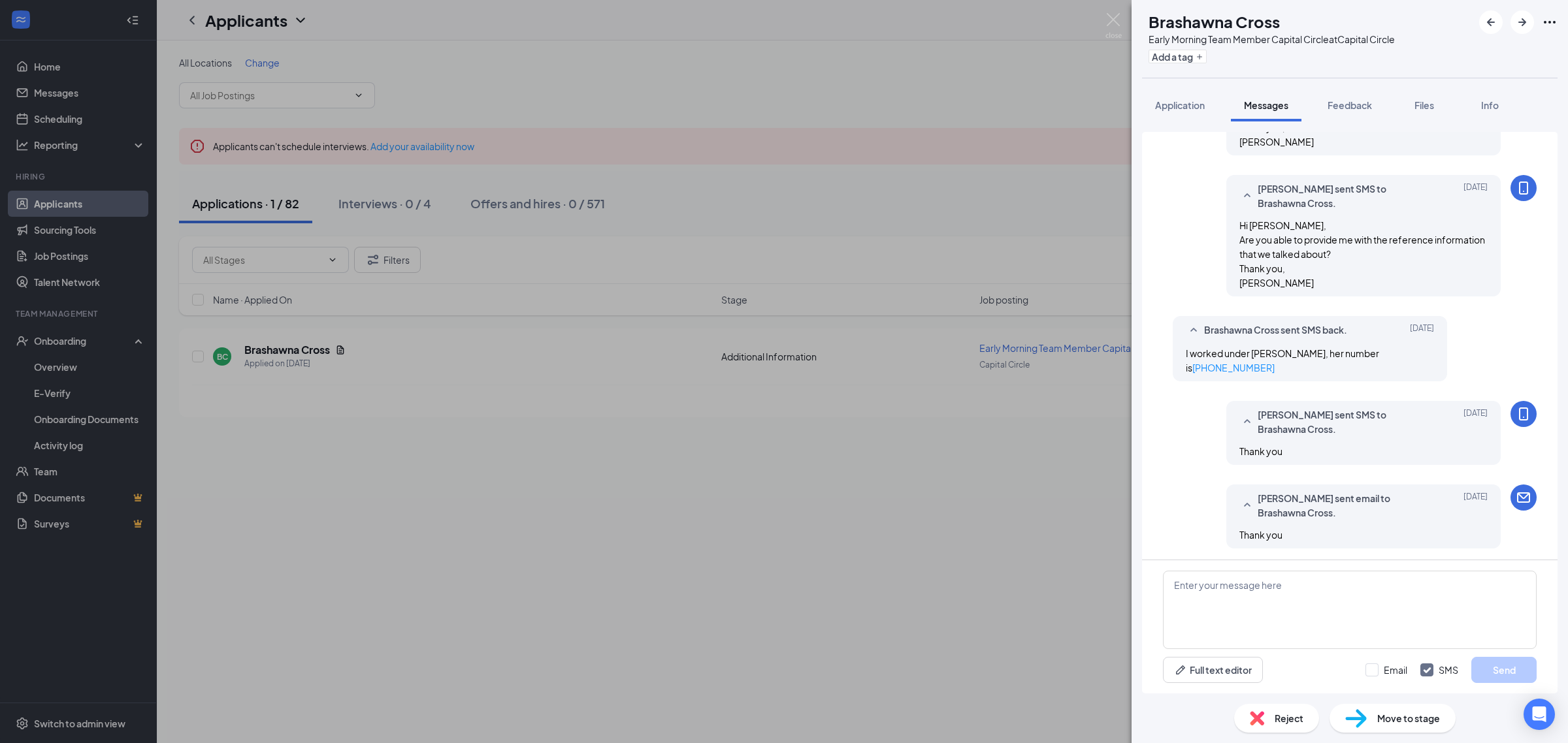
scroll to position [679, 0]
click at [1121, 16] on img at bounding box center [1113, 26] width 16 height 26
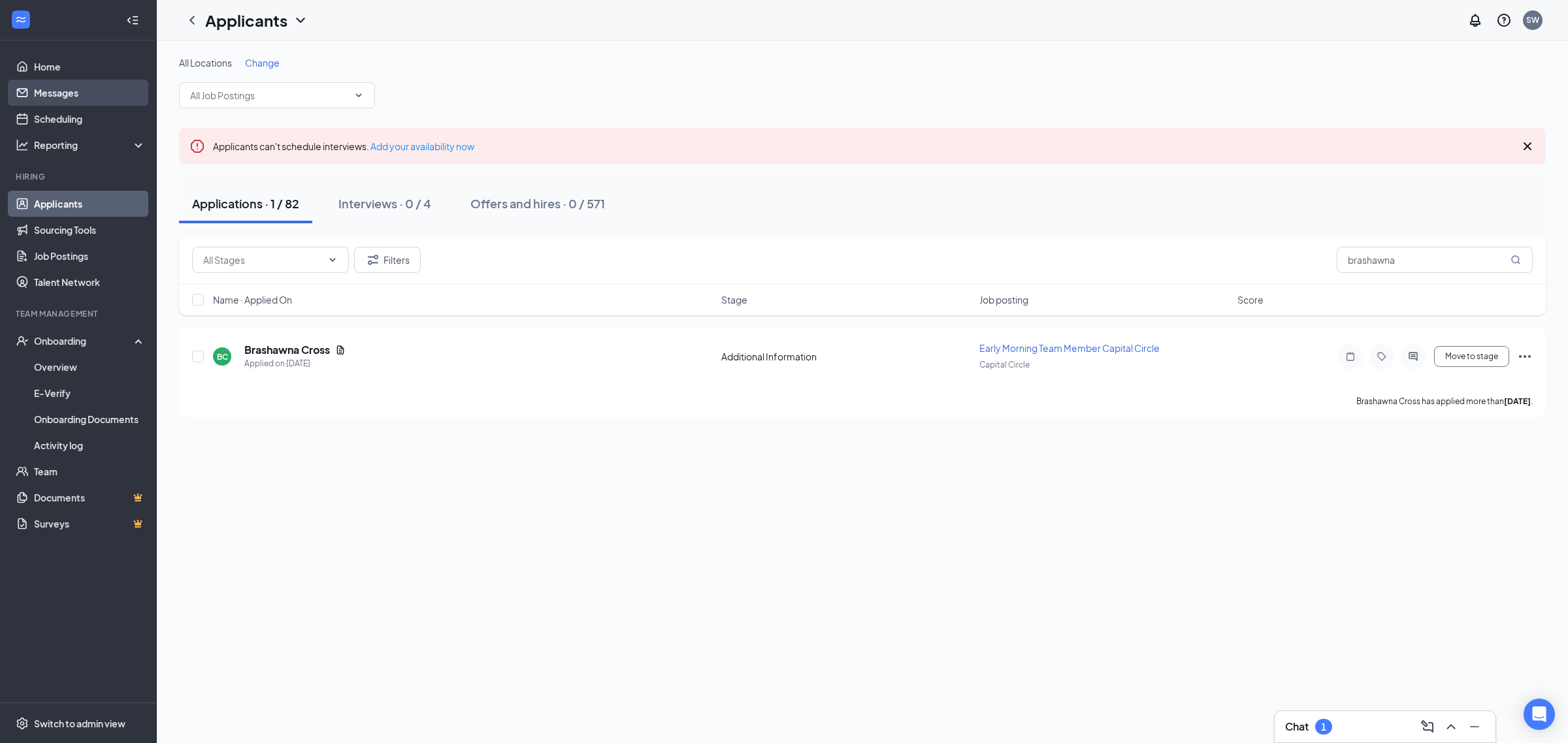
click at [56, 96] on link "Messages" at bounding box center [89, 93] width 111 height 26
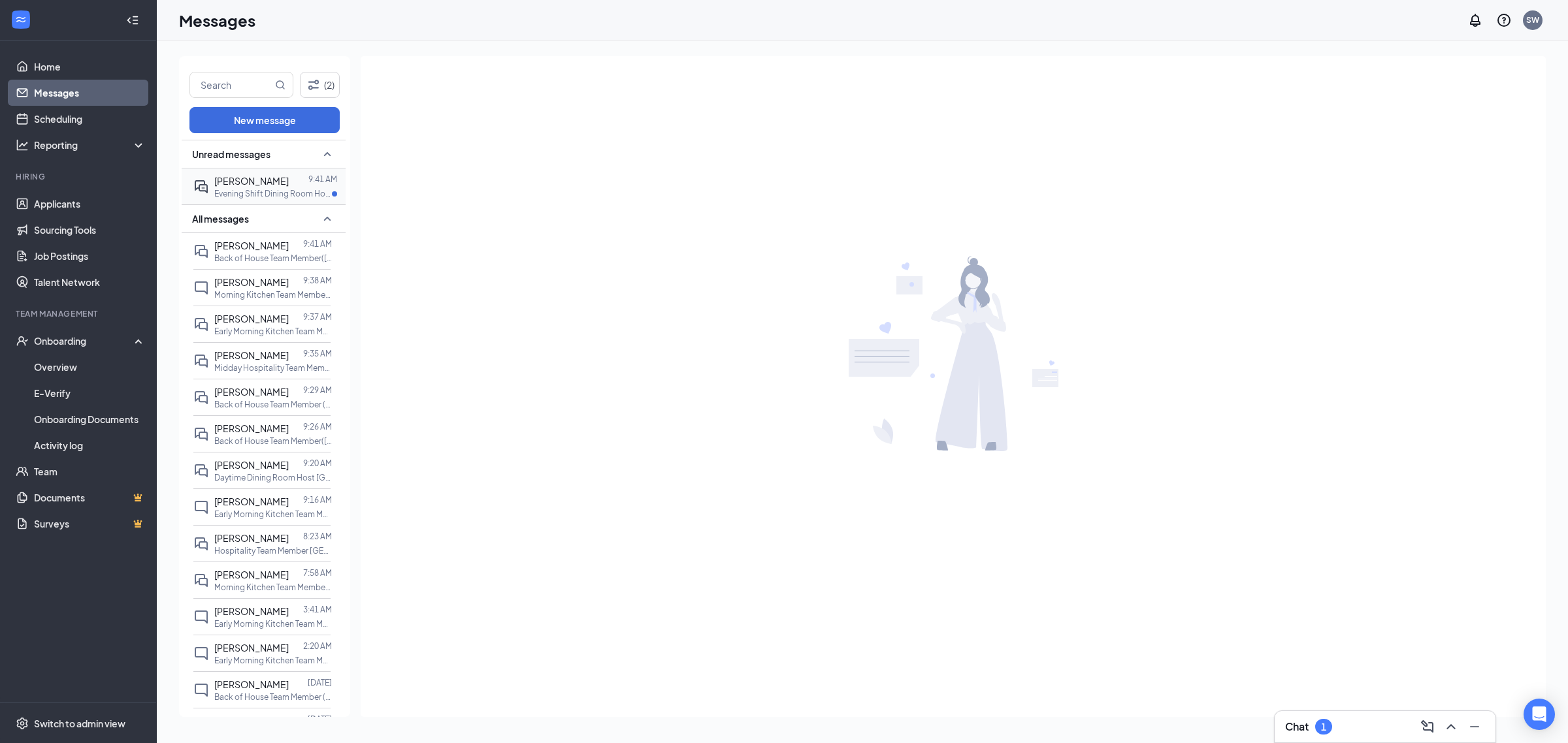
click at [267, 187] on div "[PERSON_NAME]" at bounding box center [251, 181] width 74 height 14
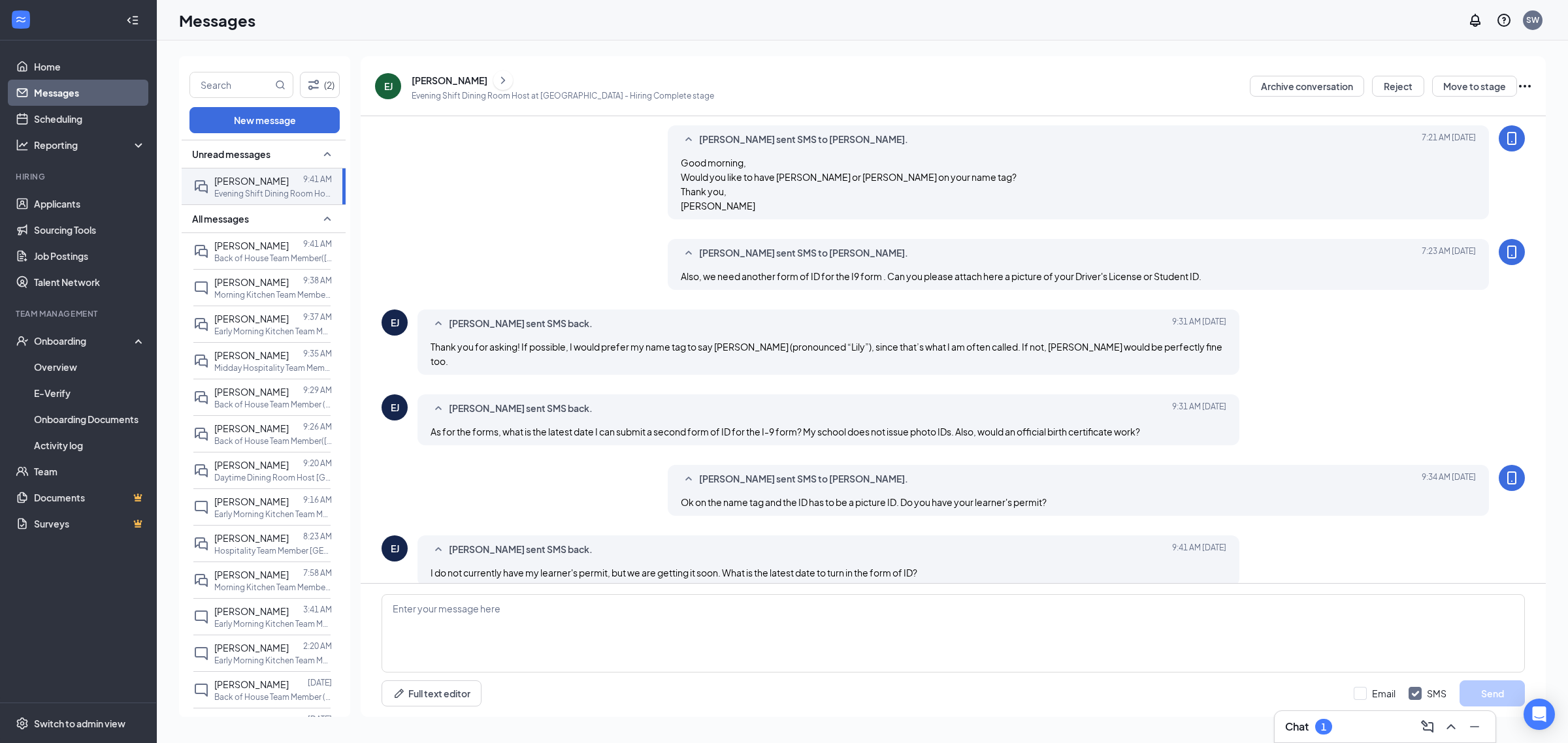
scroll to position [395, 0]
click at [569, 622] on textarea at bounding box center [952, 633] width 1143 height 78
type textarea "T"
type textarea "W"
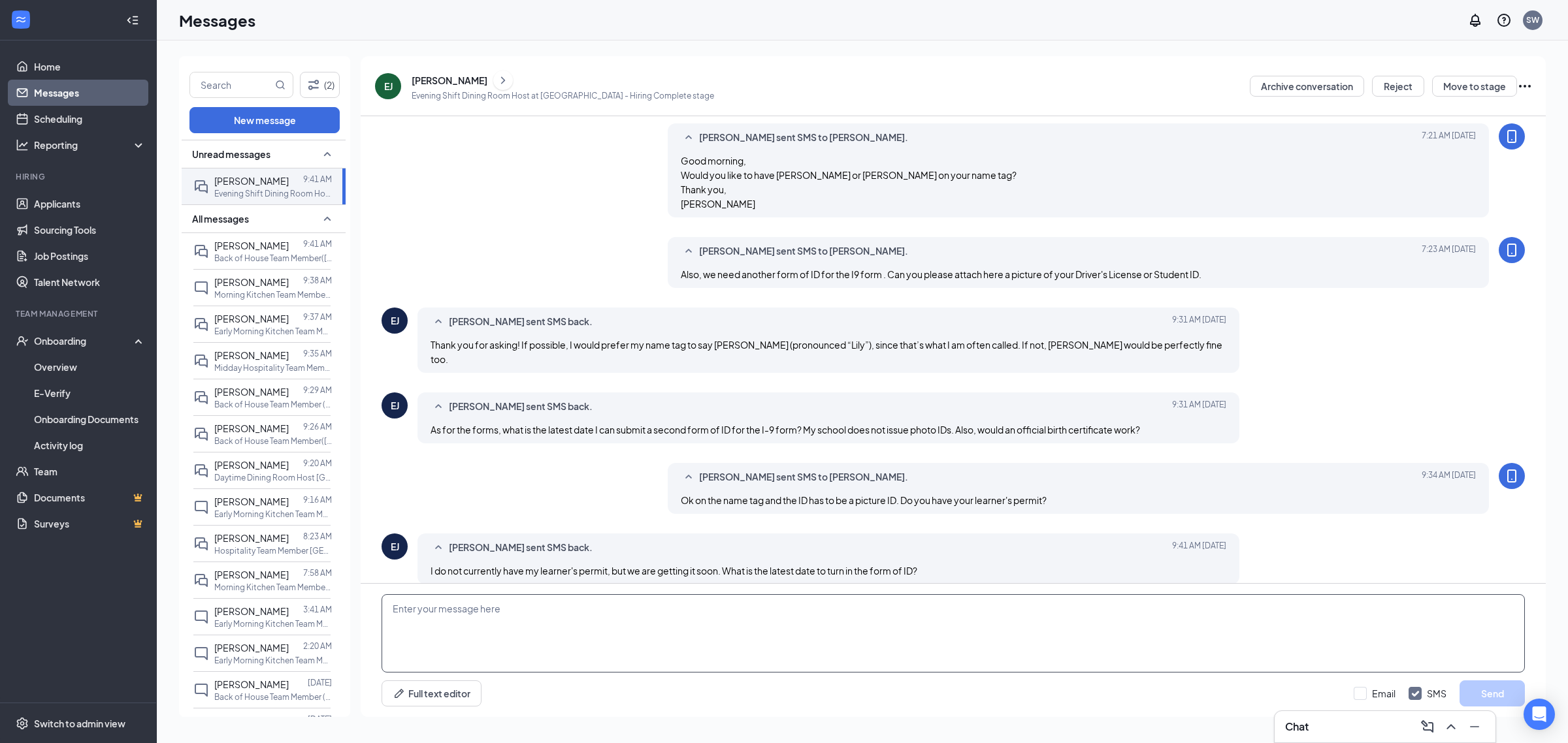
click at [497, 615] on textarea at bounding box center [952, 633] width 1143 height 78
type textarea "We technically have to have that [DATE]. I just looked at the list of other opt…"
click at [1490, 691] on button "Send" at bounding box center [1492, 693] width 66 height 26
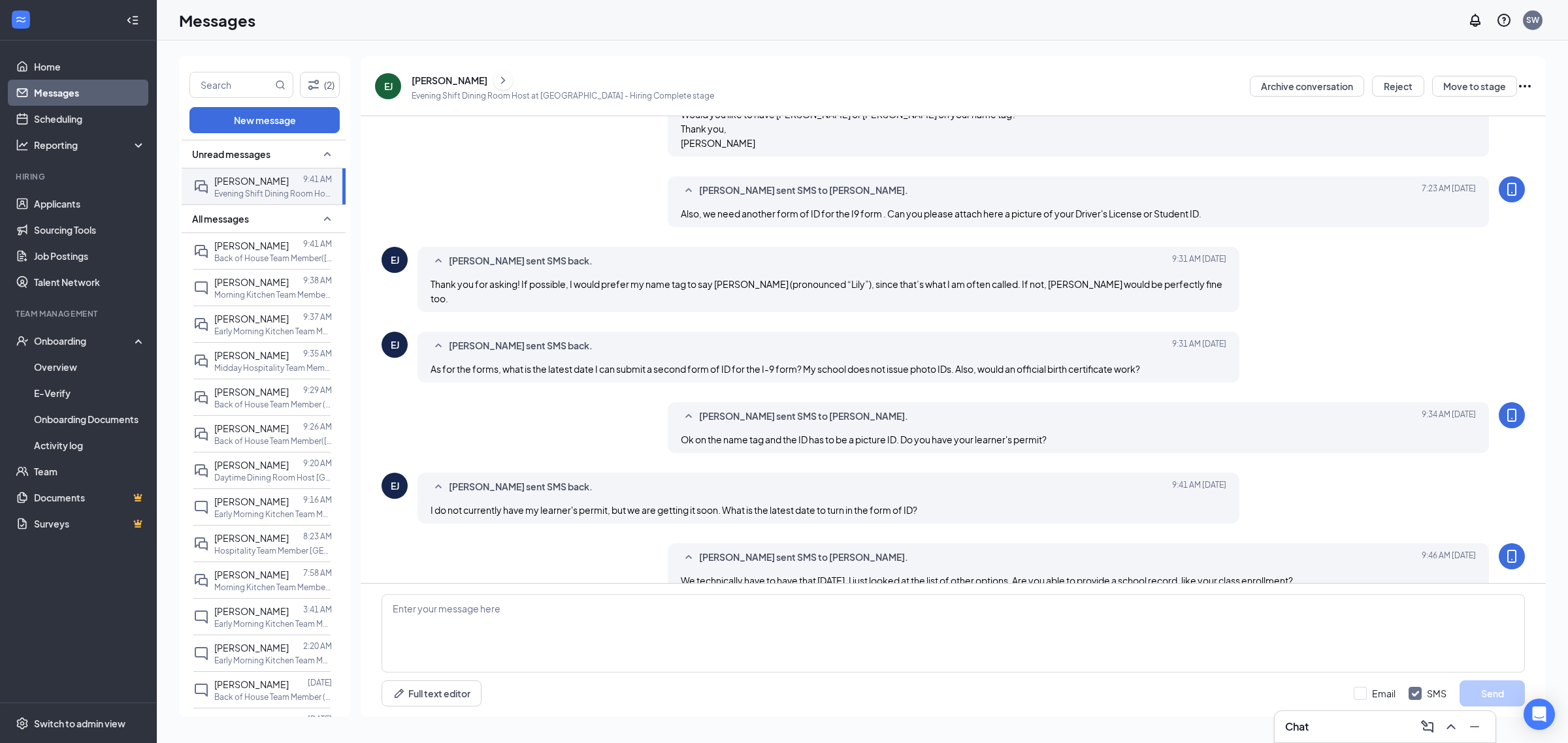
scroll to position [465, 0]
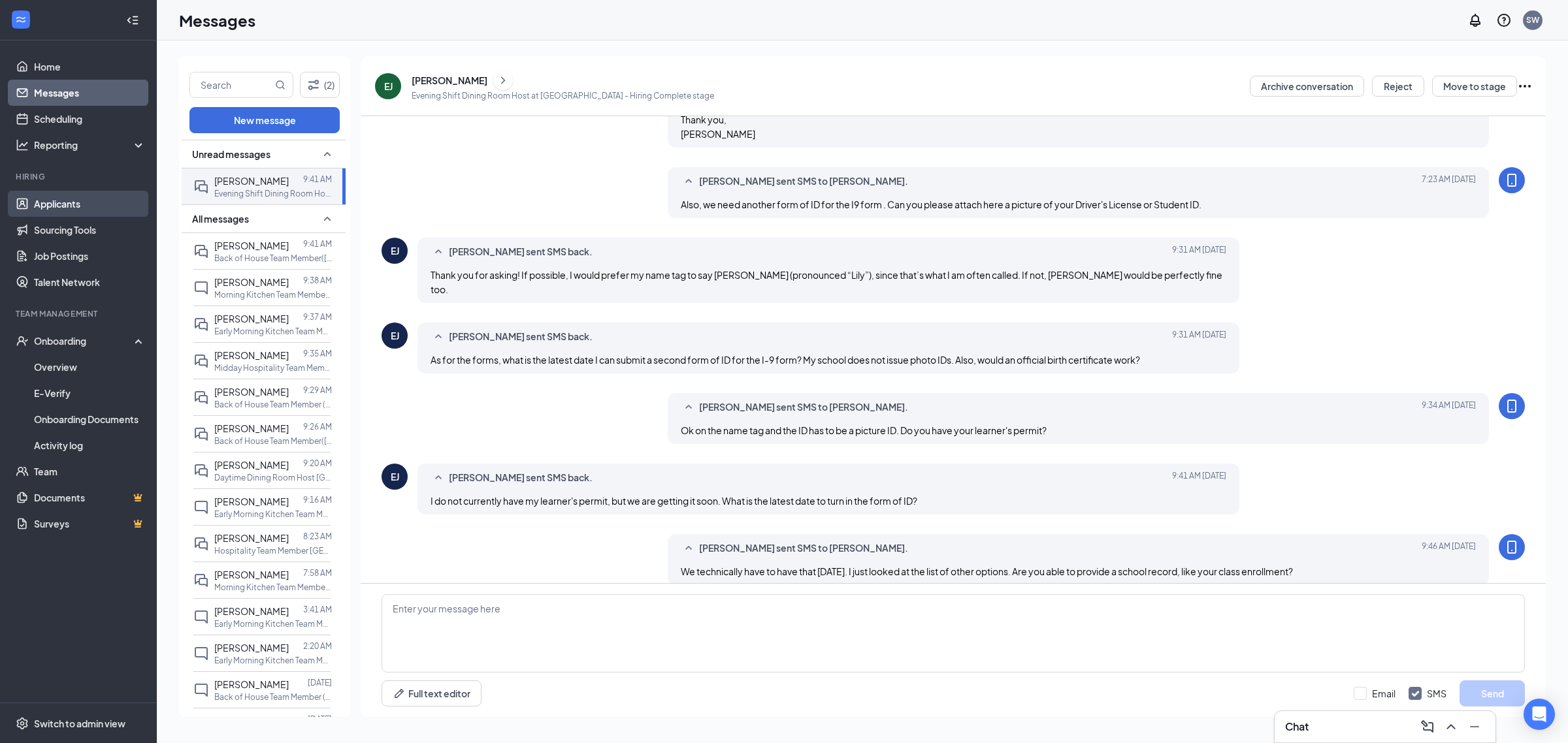
click at [63, 199] on link "Applicants" at bounding box center [89, 203] width 111 height 26
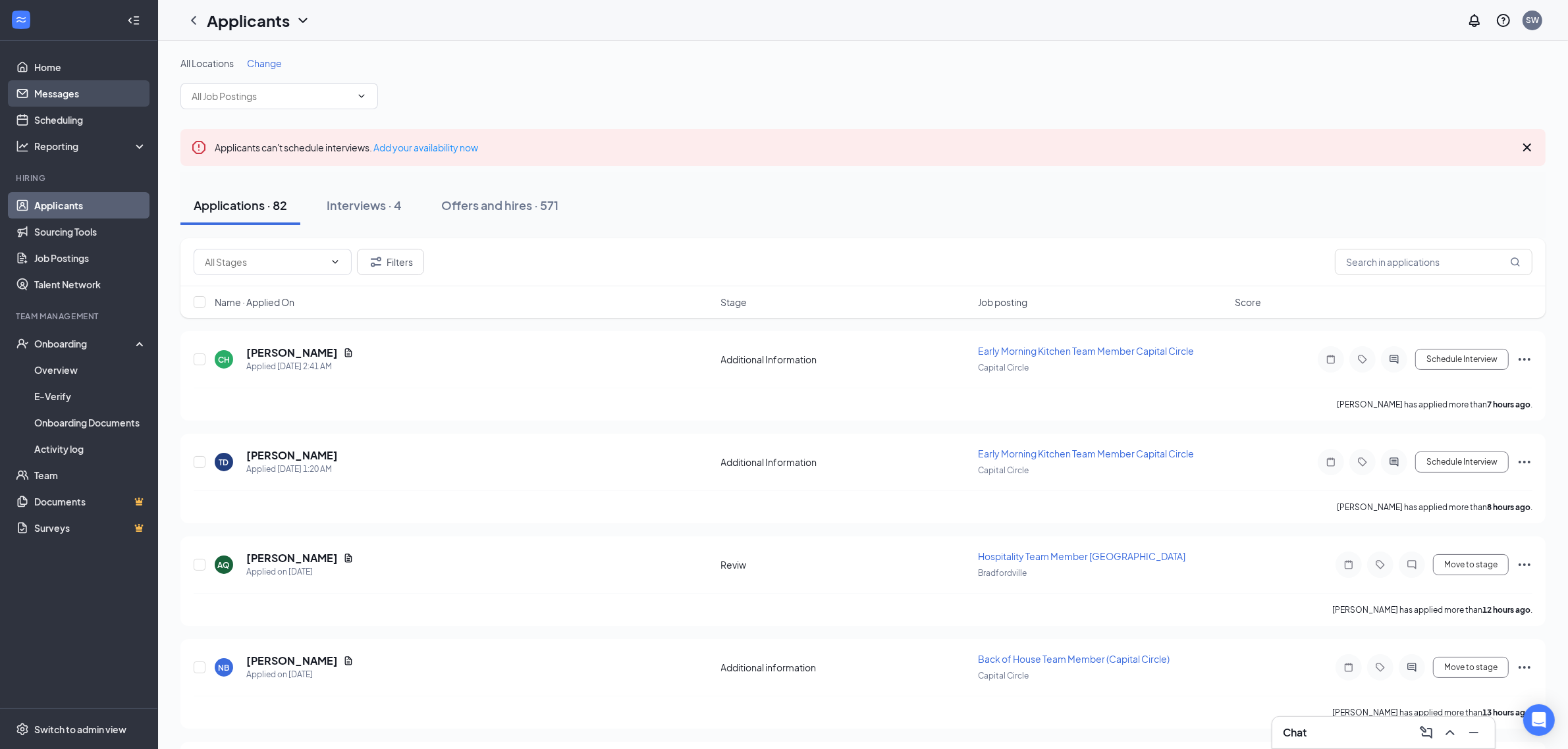
click at [52, 86] on link "Messages" at bounding box center [90, 94] width 112 height 27
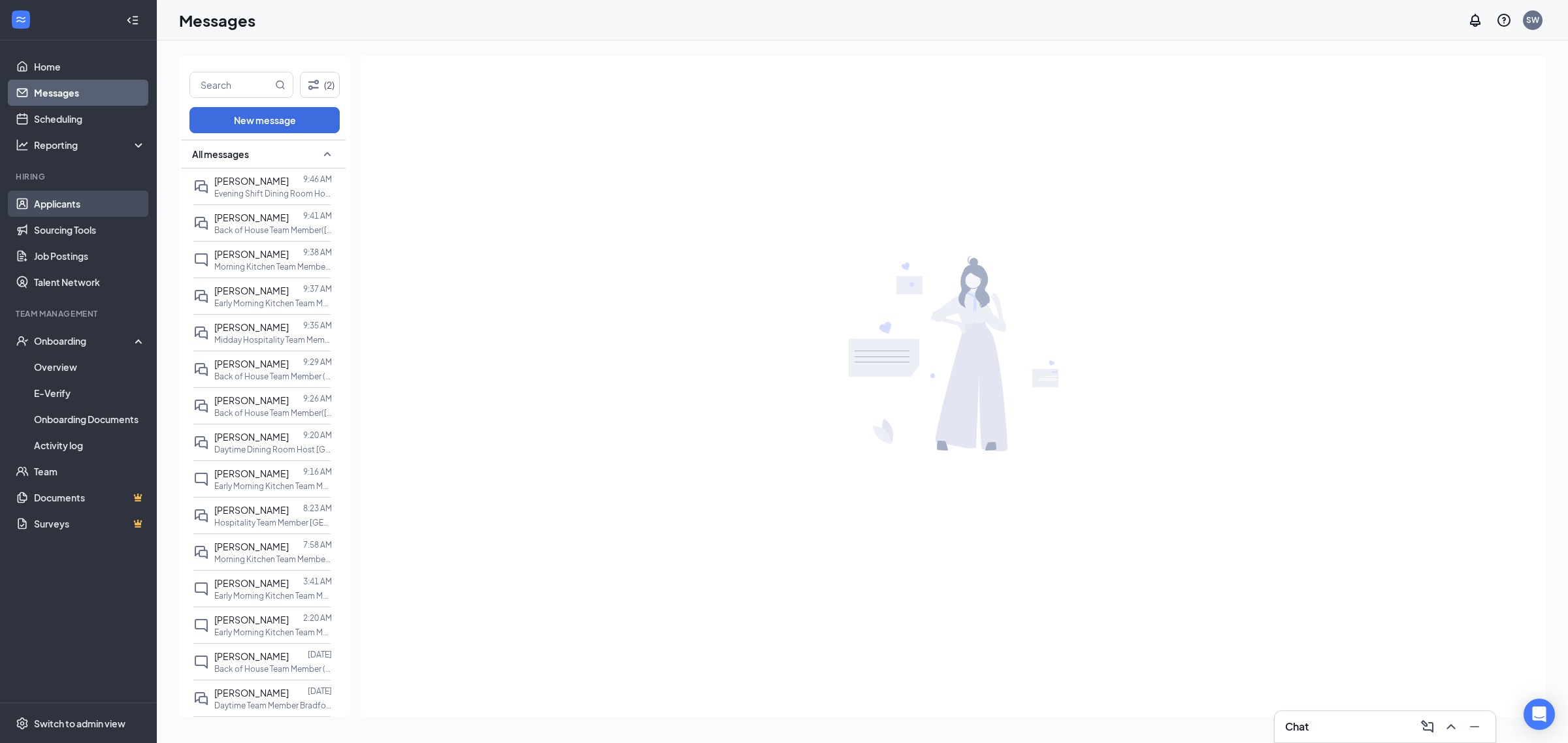
click at [91, 203] on link "Applicants" at bounding box center [89, 203] width 111 height 26
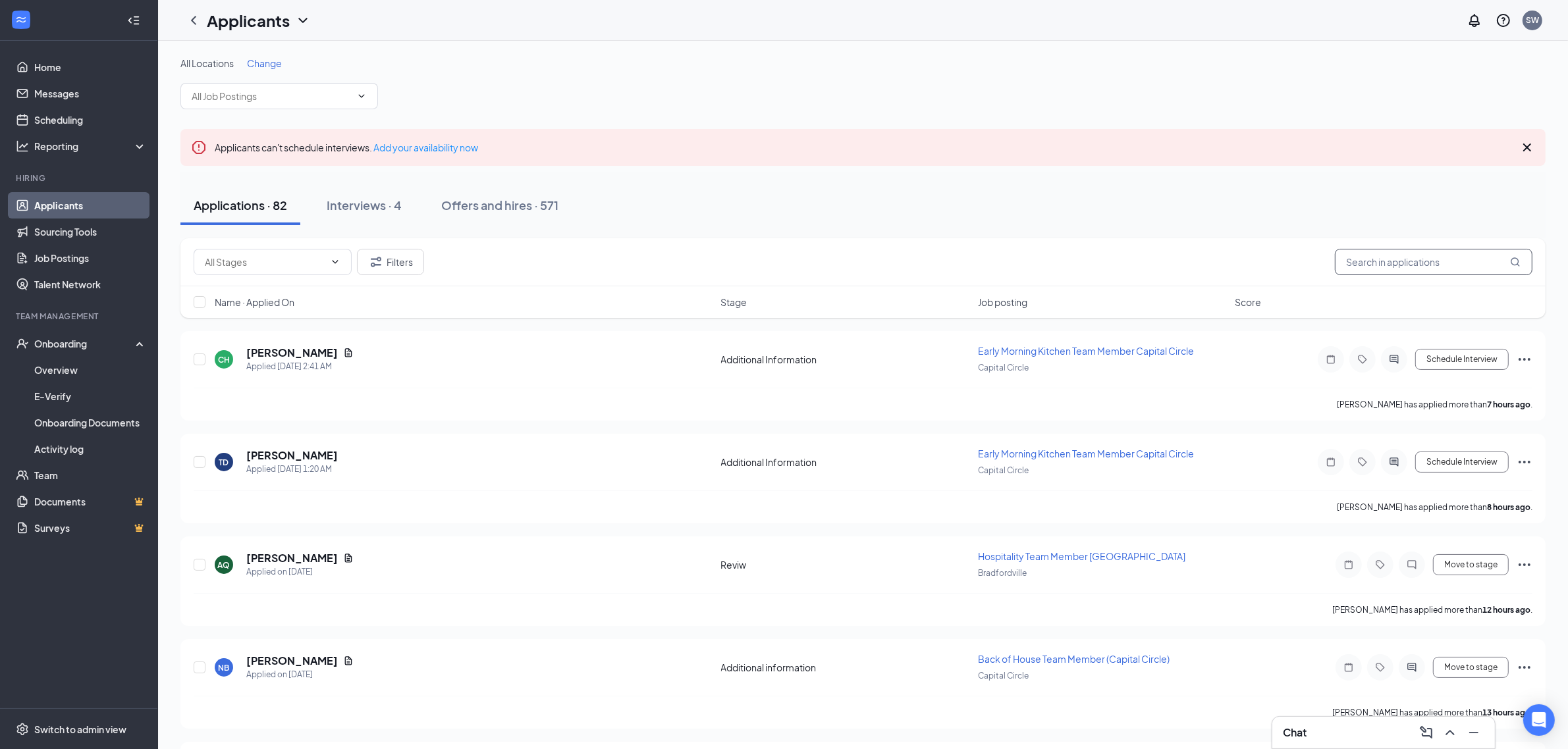
click at [1366, 263] on input "text" at bounding box center [1433, 262] width 198 height 27
type input "Jo"
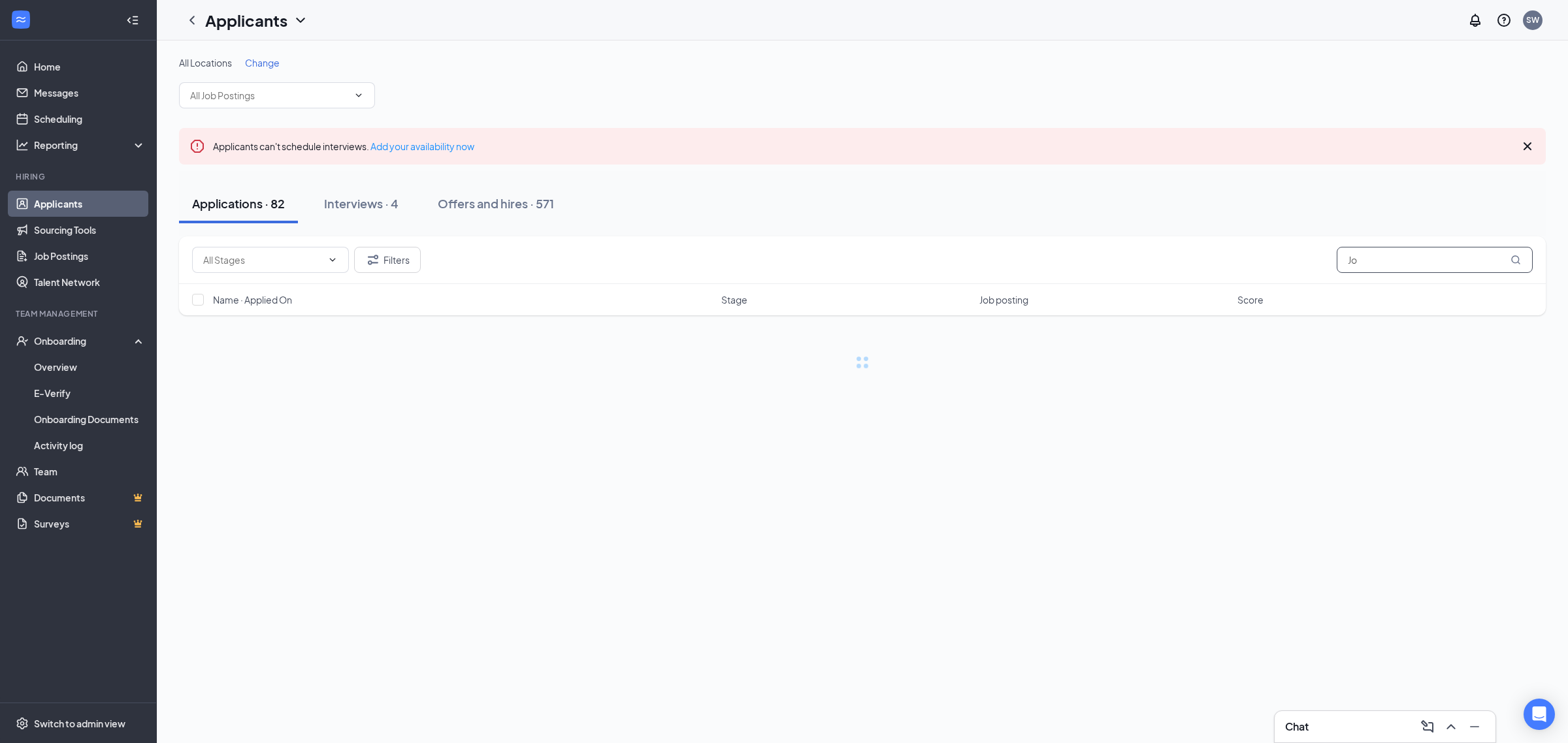
drag, startPoint x: 1411, startPoint y: 265, endPoint x: 1246, endPoint y: 267, distance: 165.0
click at [1240, 267] on div "Filters Jo" at bounding box center [862, 259] width 1341 height 26
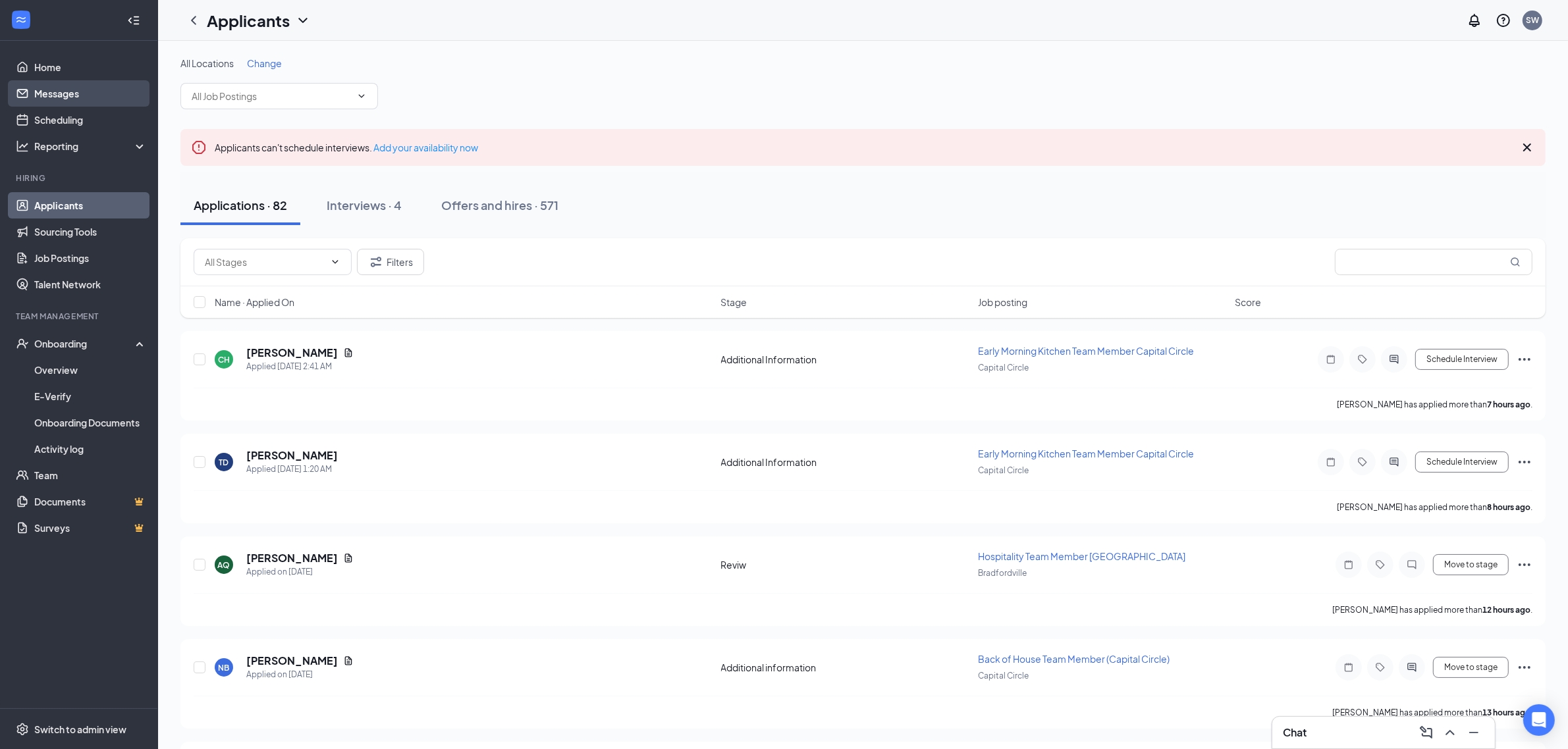
click at [51, 87] on link "Messages" at bounding box center [90, 94] width 112 height 27
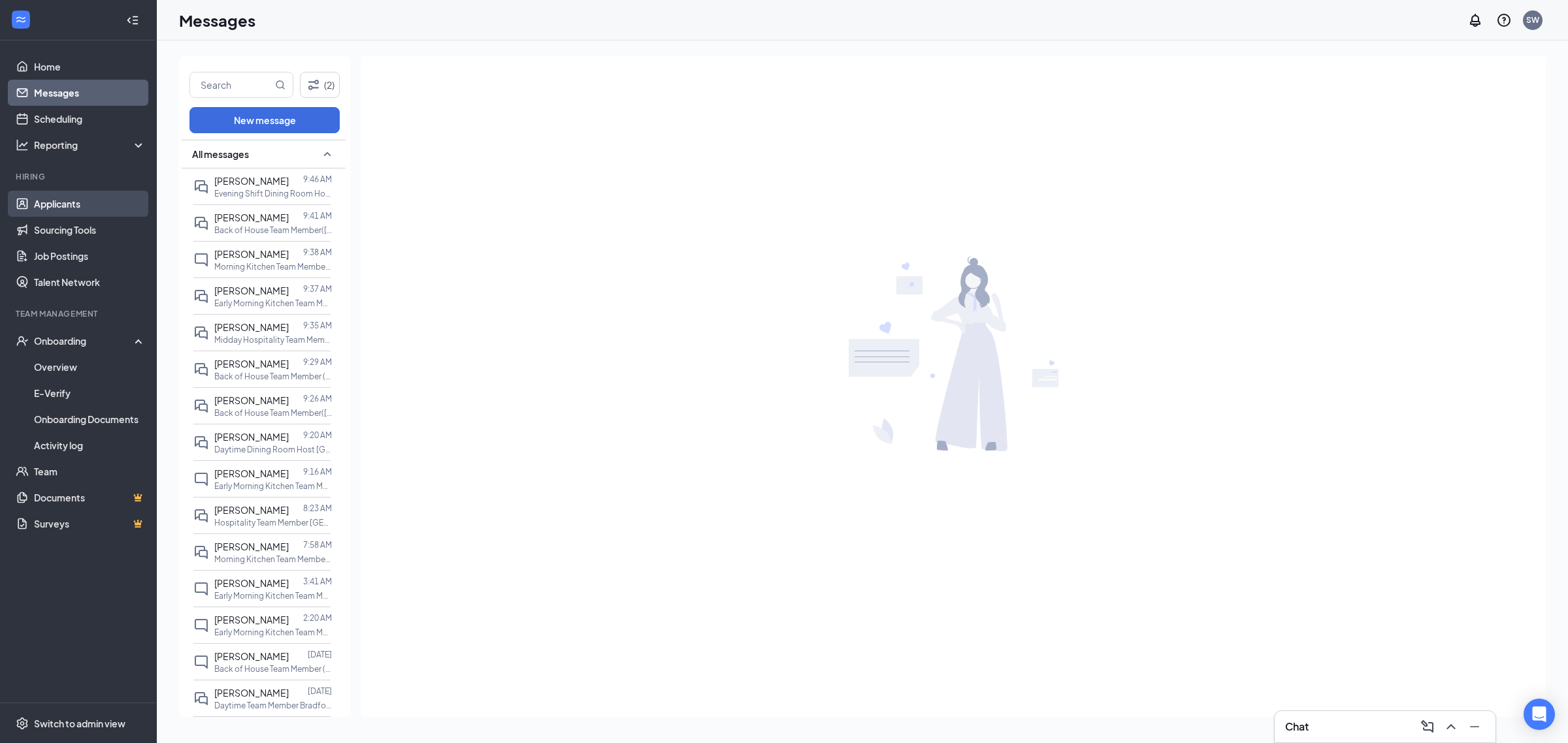
click at [76, 207] on link "Applicants" at bounding box center [89, 203] width 111 height 26
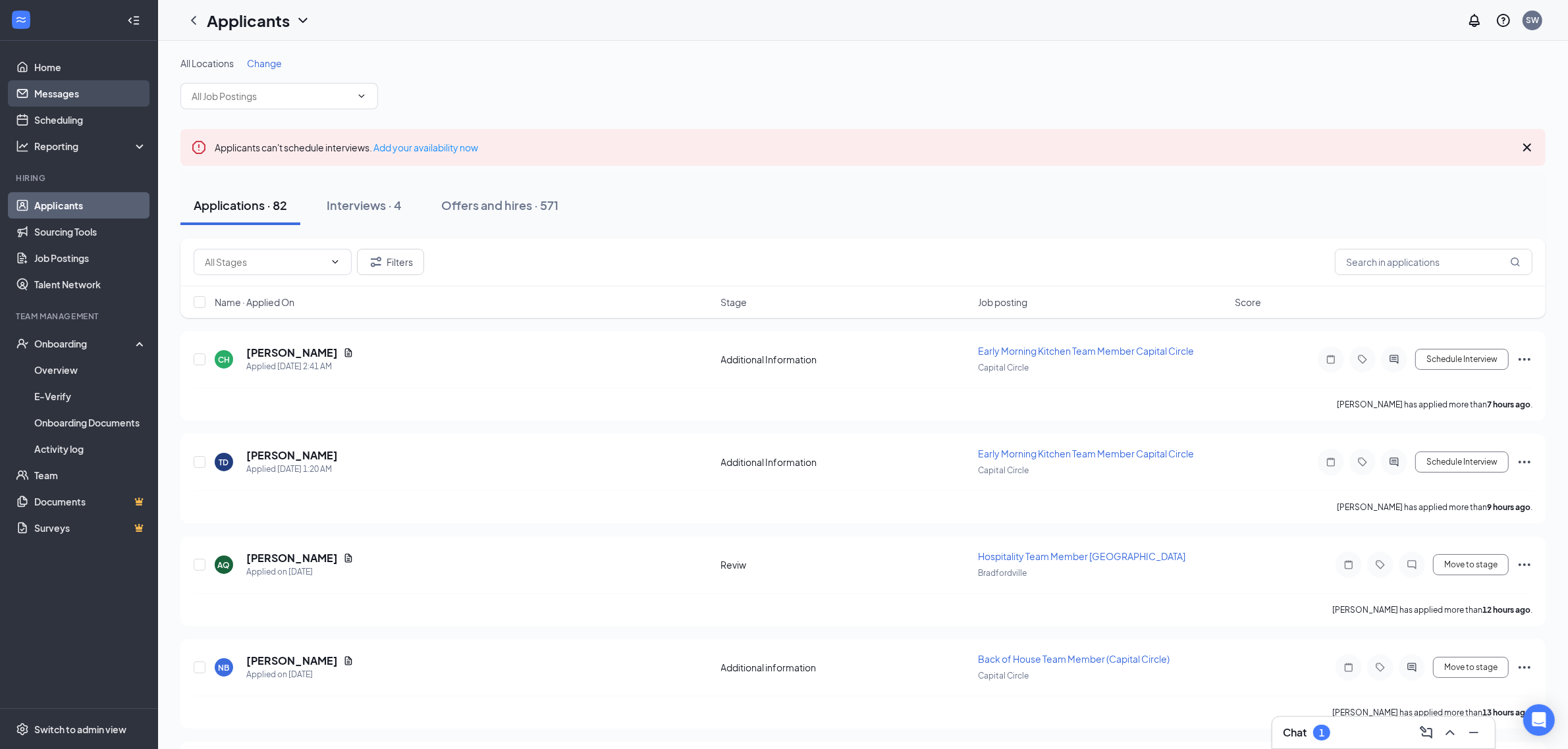
click at [56, 91] on link "Messages" at bounding box center [90, 94] width 112 height 27
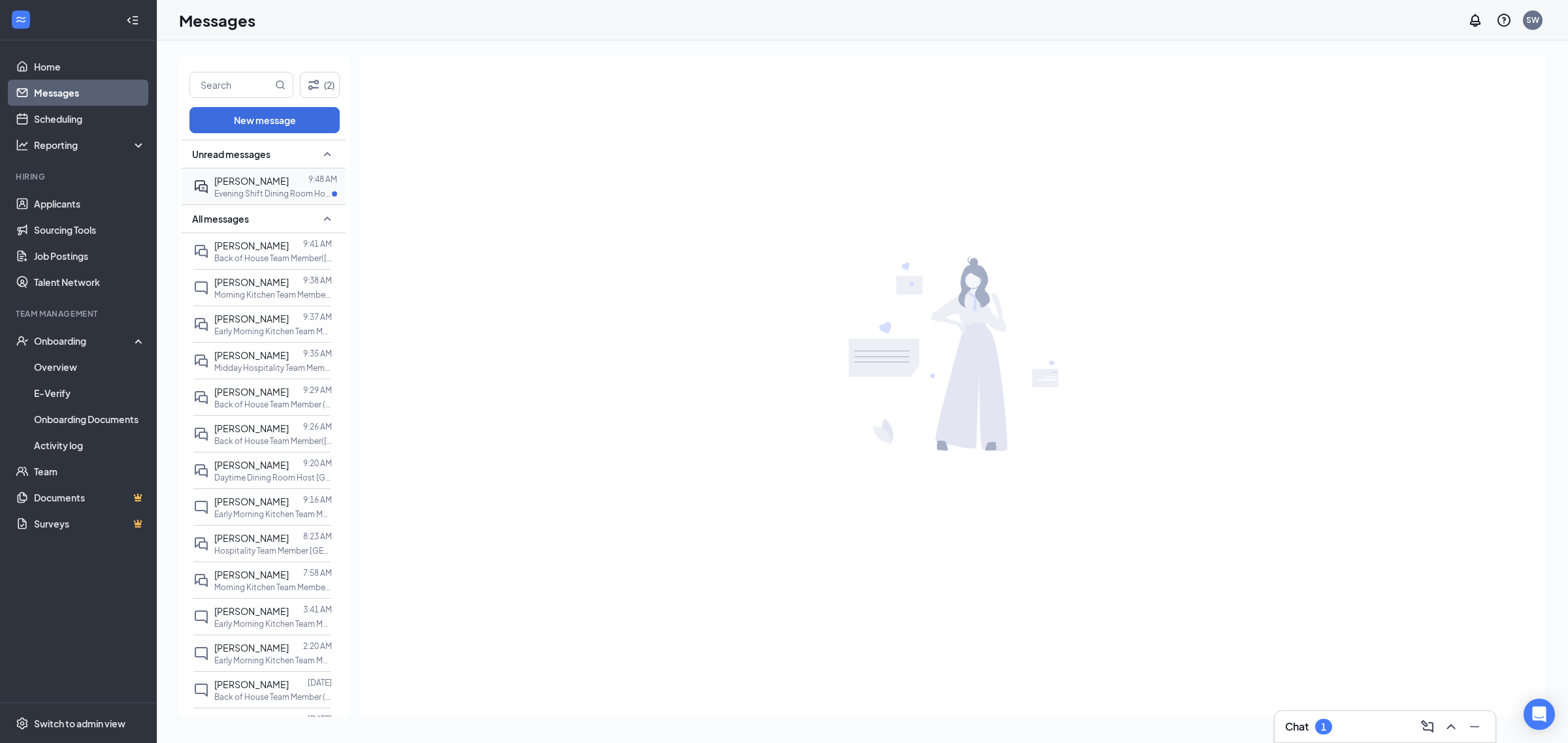
click at [299, 188] on p "Evening Shift Dining Room Host at [GEOGRAPHIC_DATA]" at bounding box center [273, 194] width 118 height 11
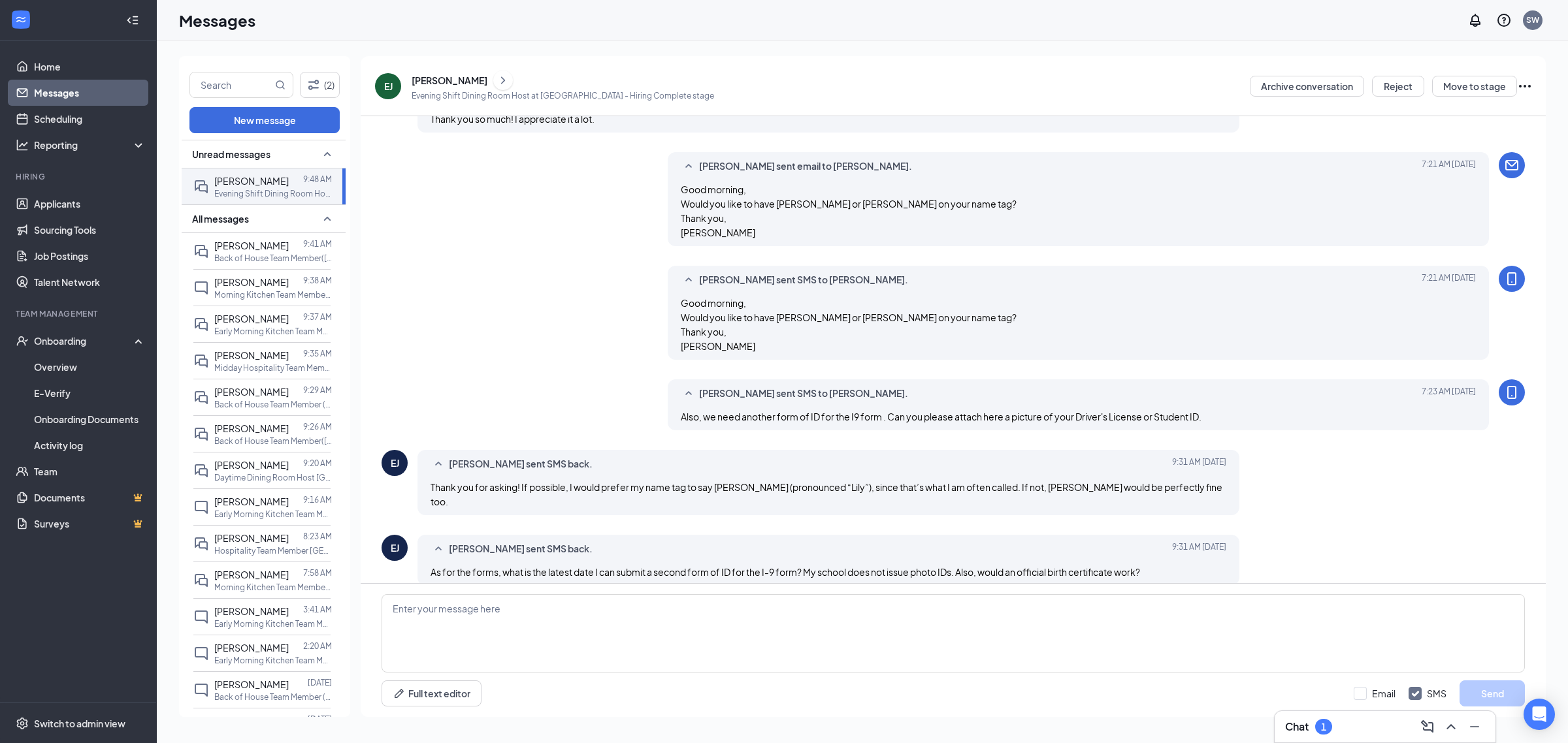
scroll to position [367, 0]
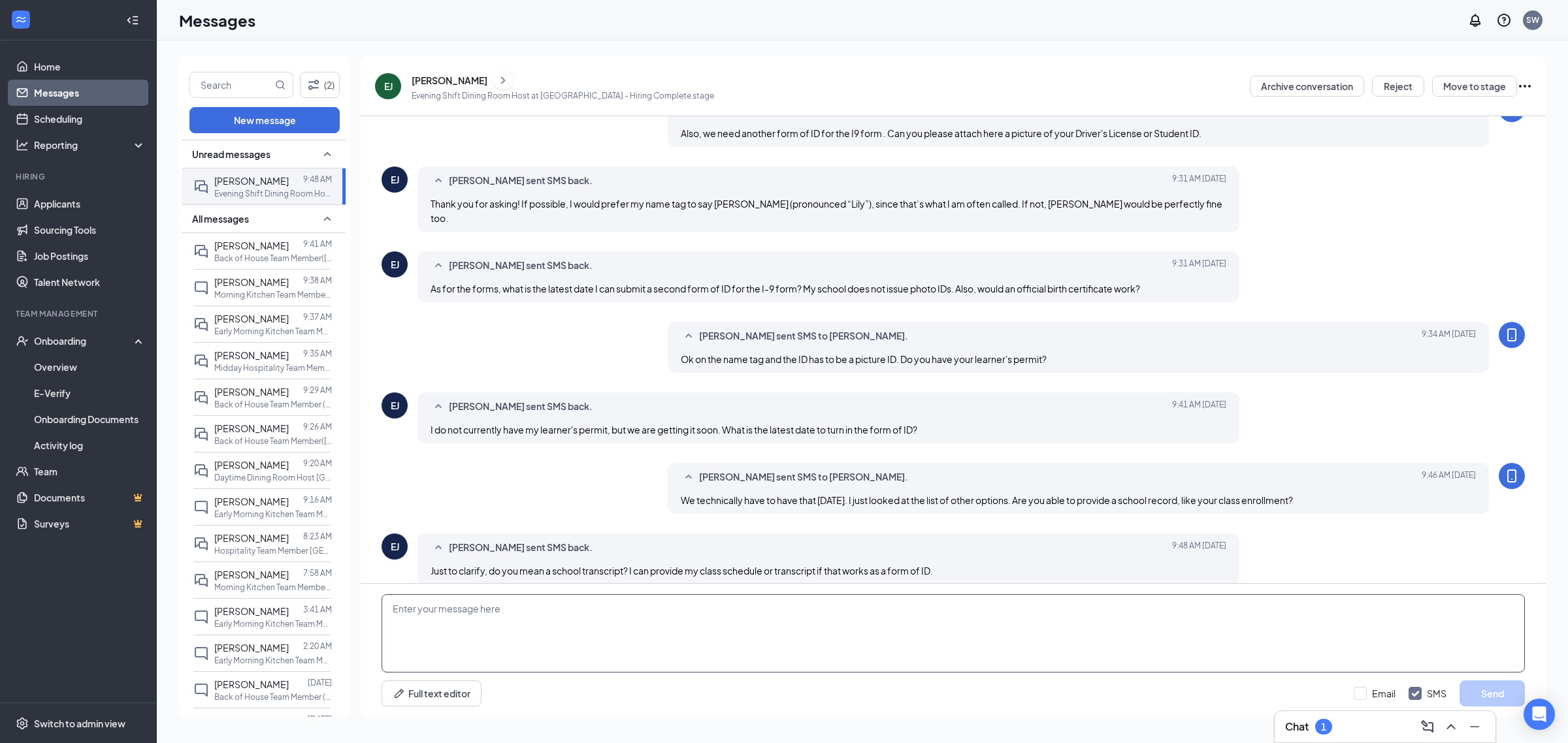
drag, startPoint x: 573, startPoint y: 619, endPoint x: 575, endPoint y: 612, distance: 7.3
click at [573, 618] on textarea at bounding box center [952, 633] width 1143 height 78
type textarea "Yes , I can try that."
click at [1441, 705] on div "Email SMS Send" at bounding box center [1439, 693] width 171 height 26
click at [1496, 693] on button "Send" at bounding box center [1492, 693] width 66 height 26
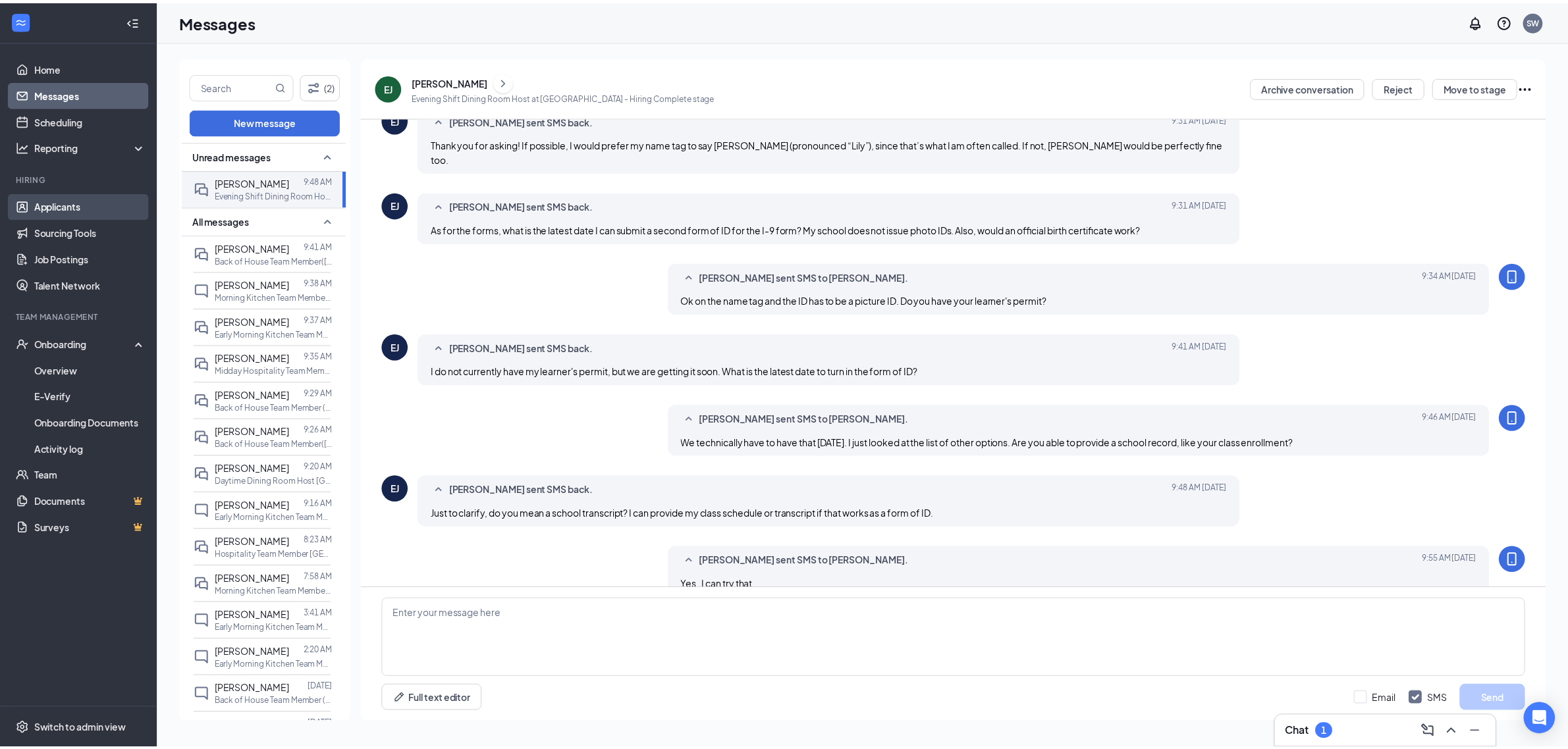
scroll to position [440, 0]
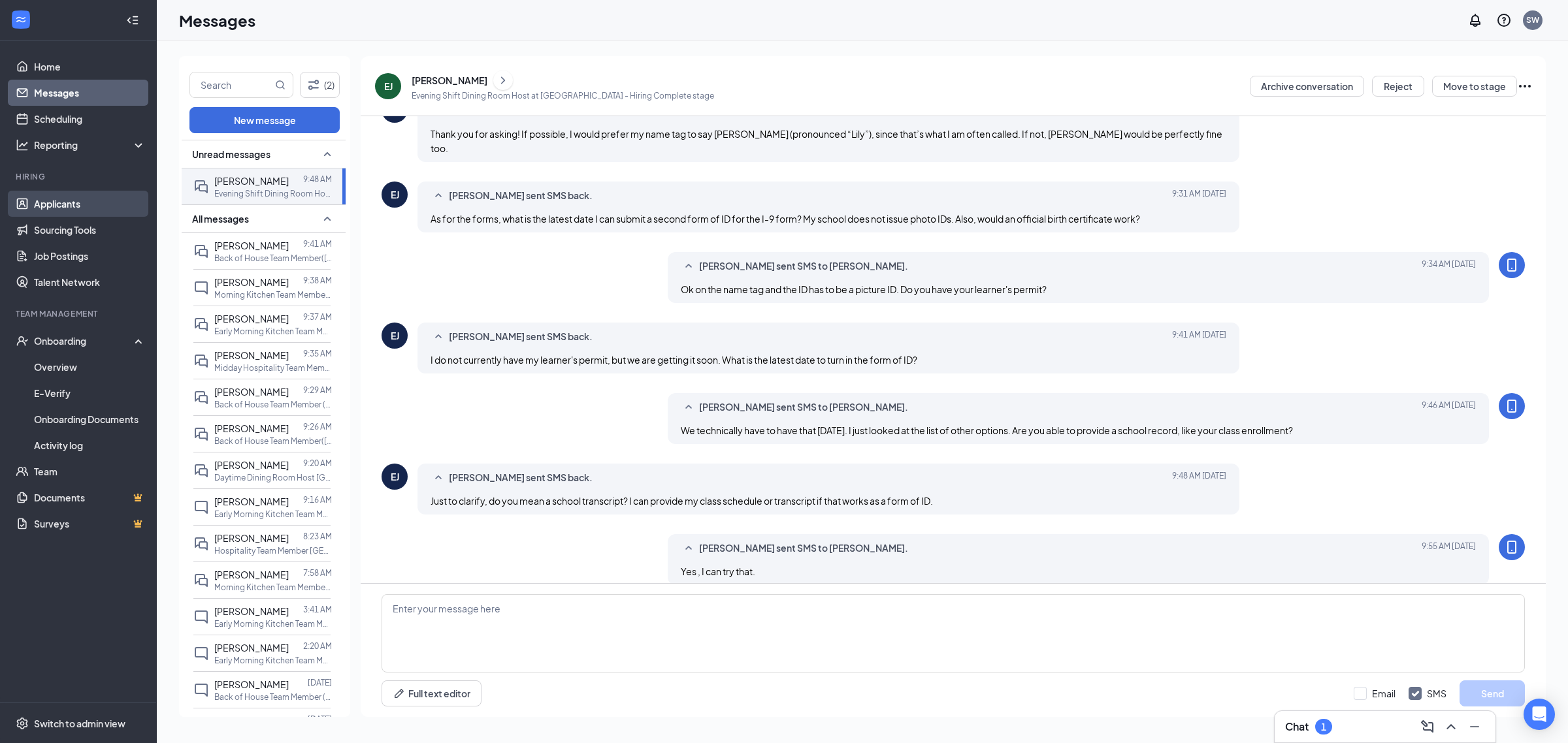
click at [46, 203] on link "Applicants" at bounding box center [89, 203] width 111 height 26
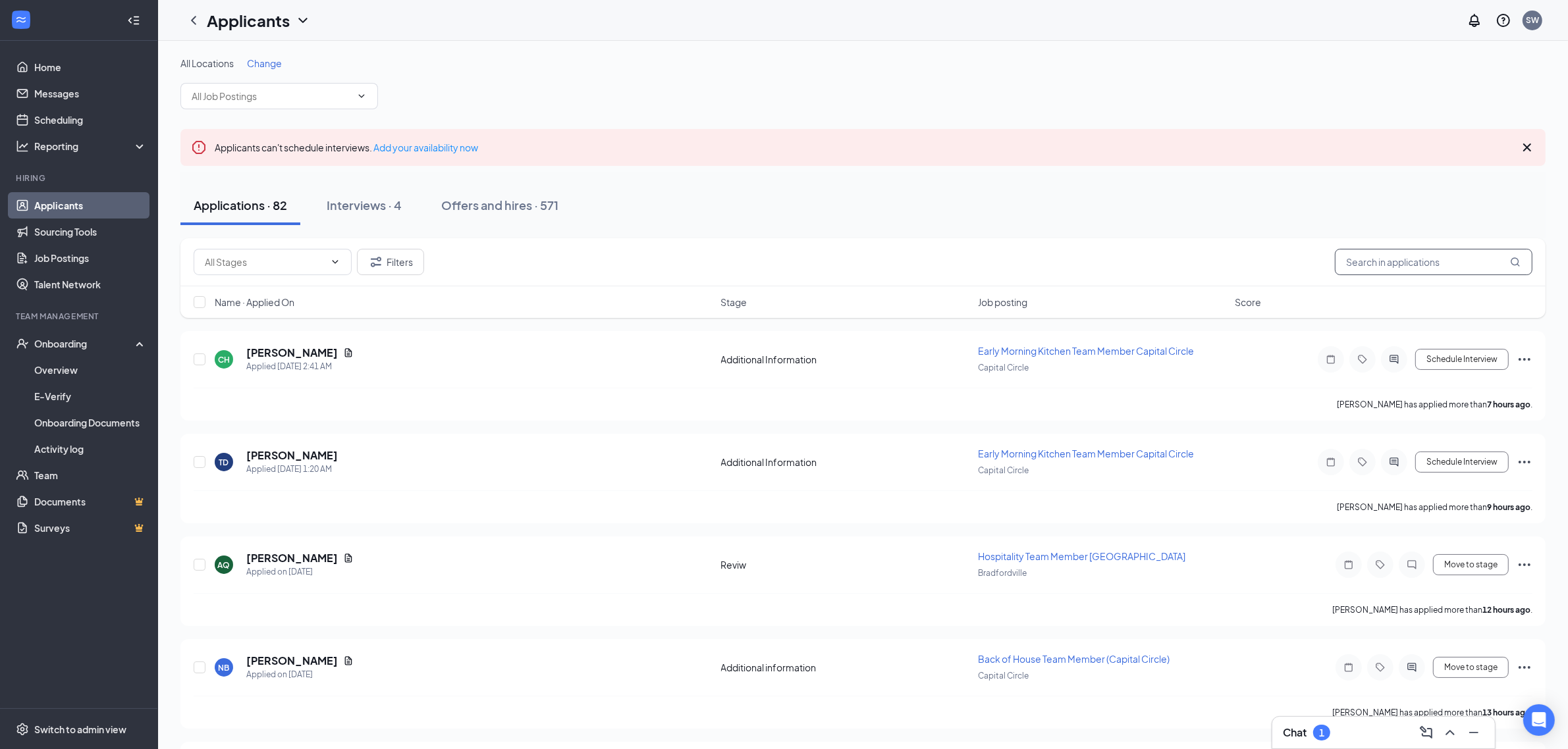
click at [1436, 255] on input "text" at bounding box center [1433, 262] width 198 height 27
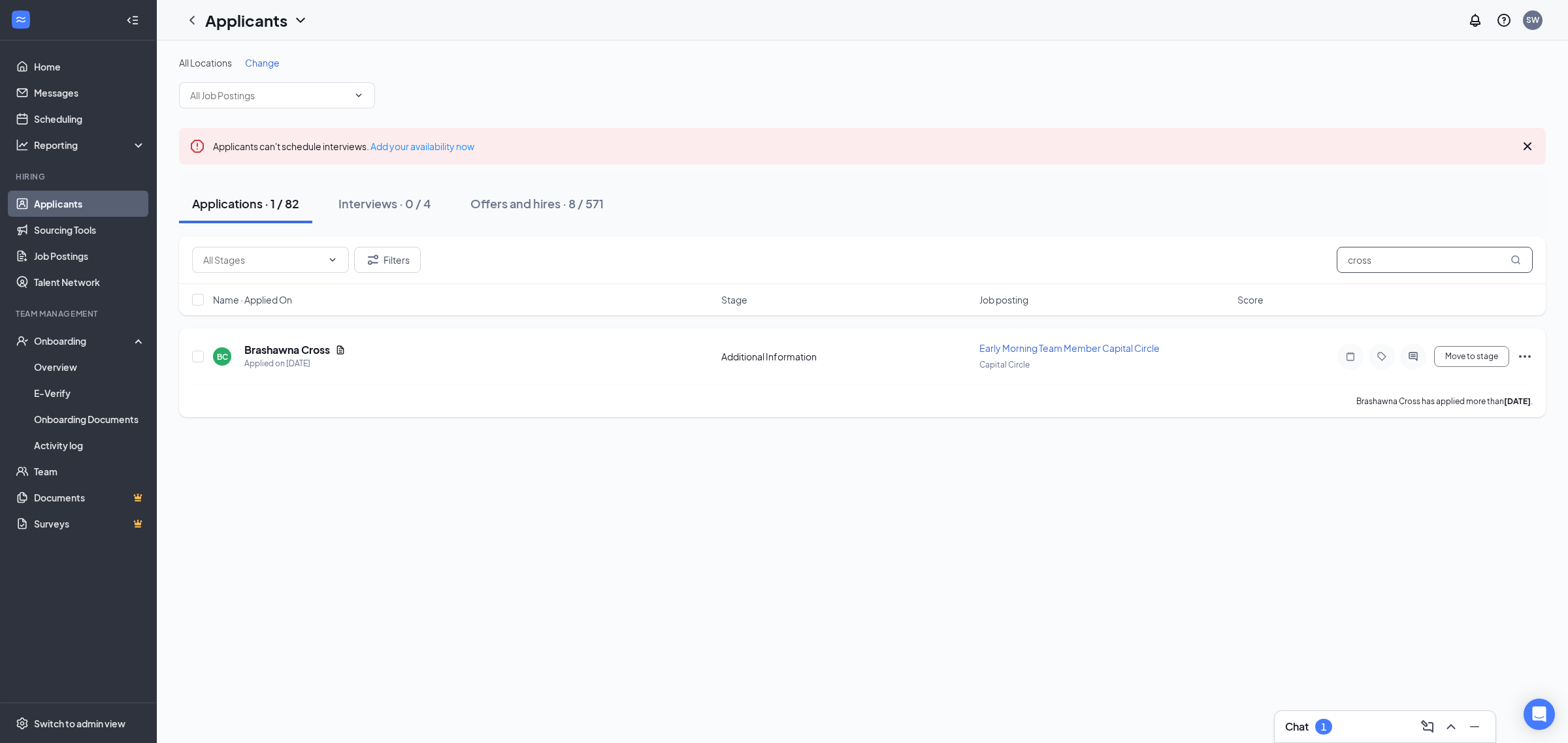
type input "cross"
click at [1349, 360] on icon "Note" at bounding box center [1350, 356] width 8 height 9
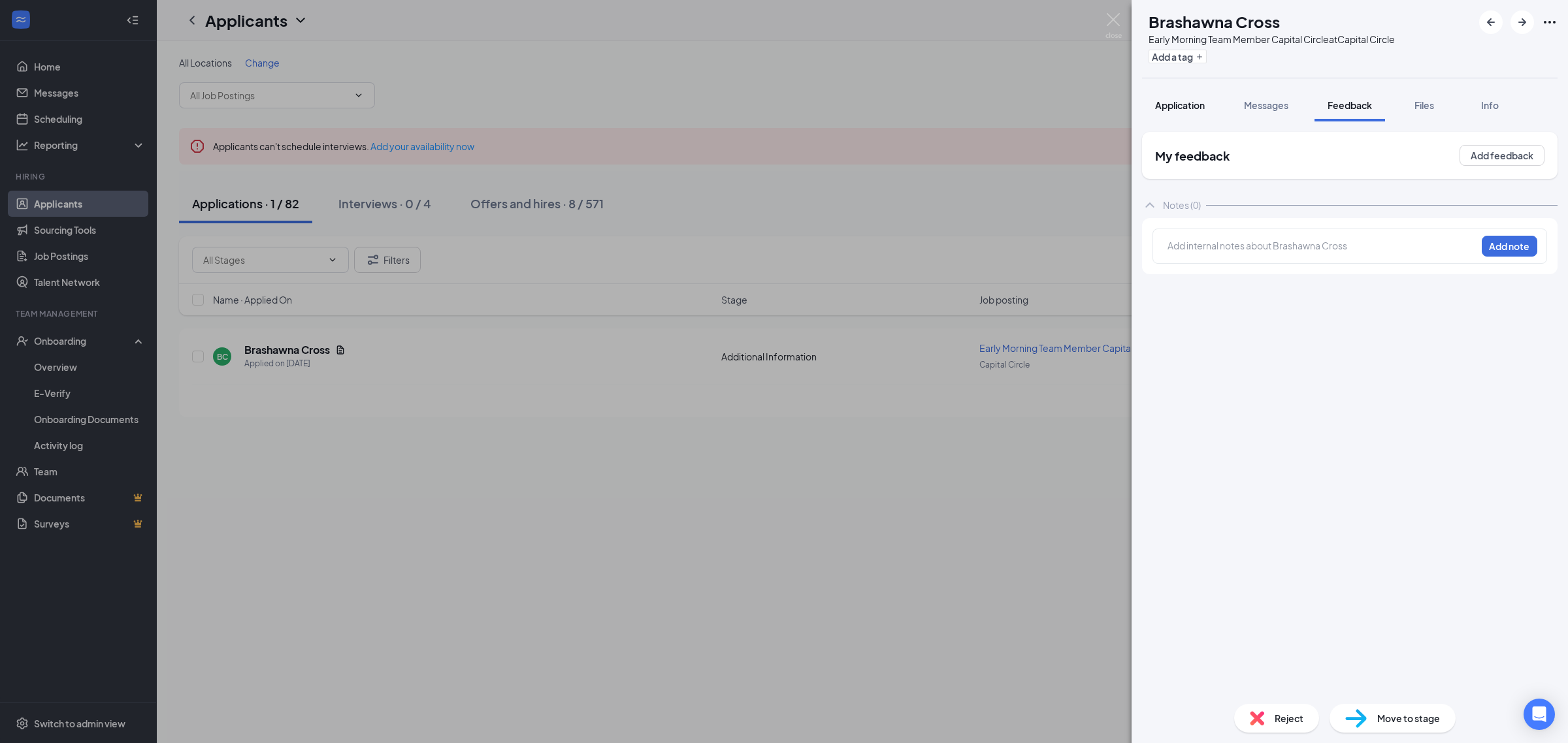
click at [1187, 99] on span "Application" at bounding box center [1180, 105] width 50 height 12
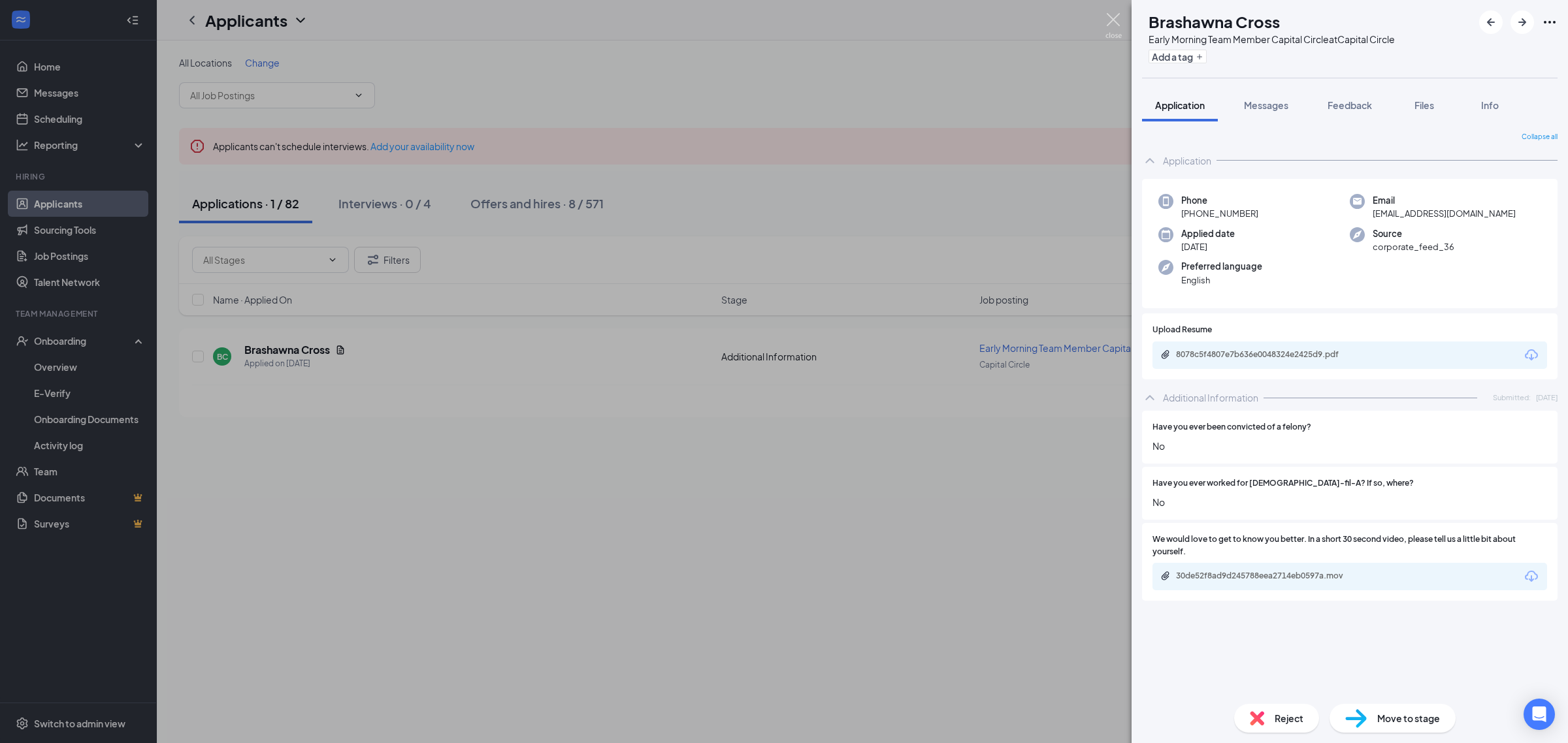
click at [1121, 16] on img at bounding box center [1113, 26] width 16 height 26
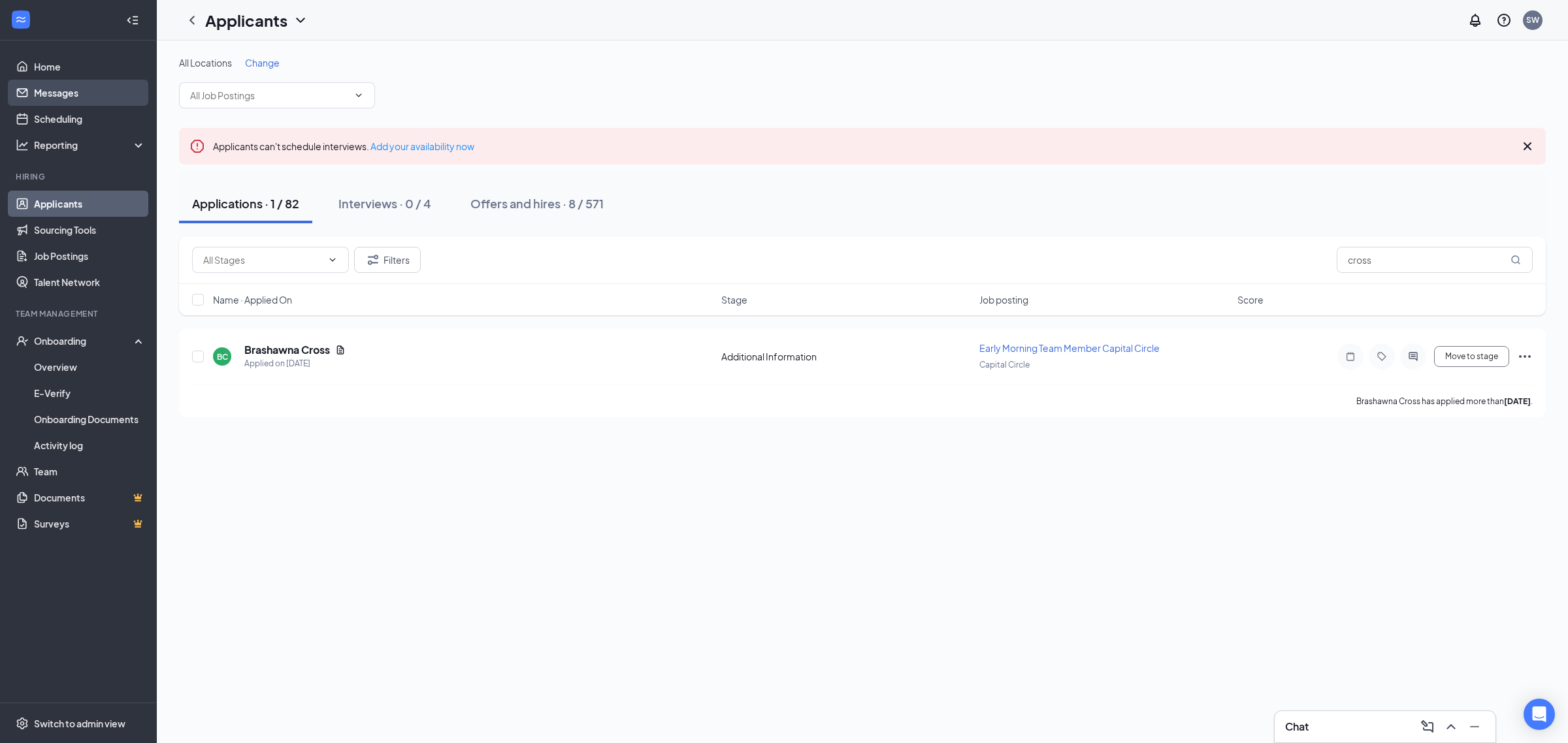
click at [72, 89] on link "Messages" at bounding box center [89, 93] width 111 height 26
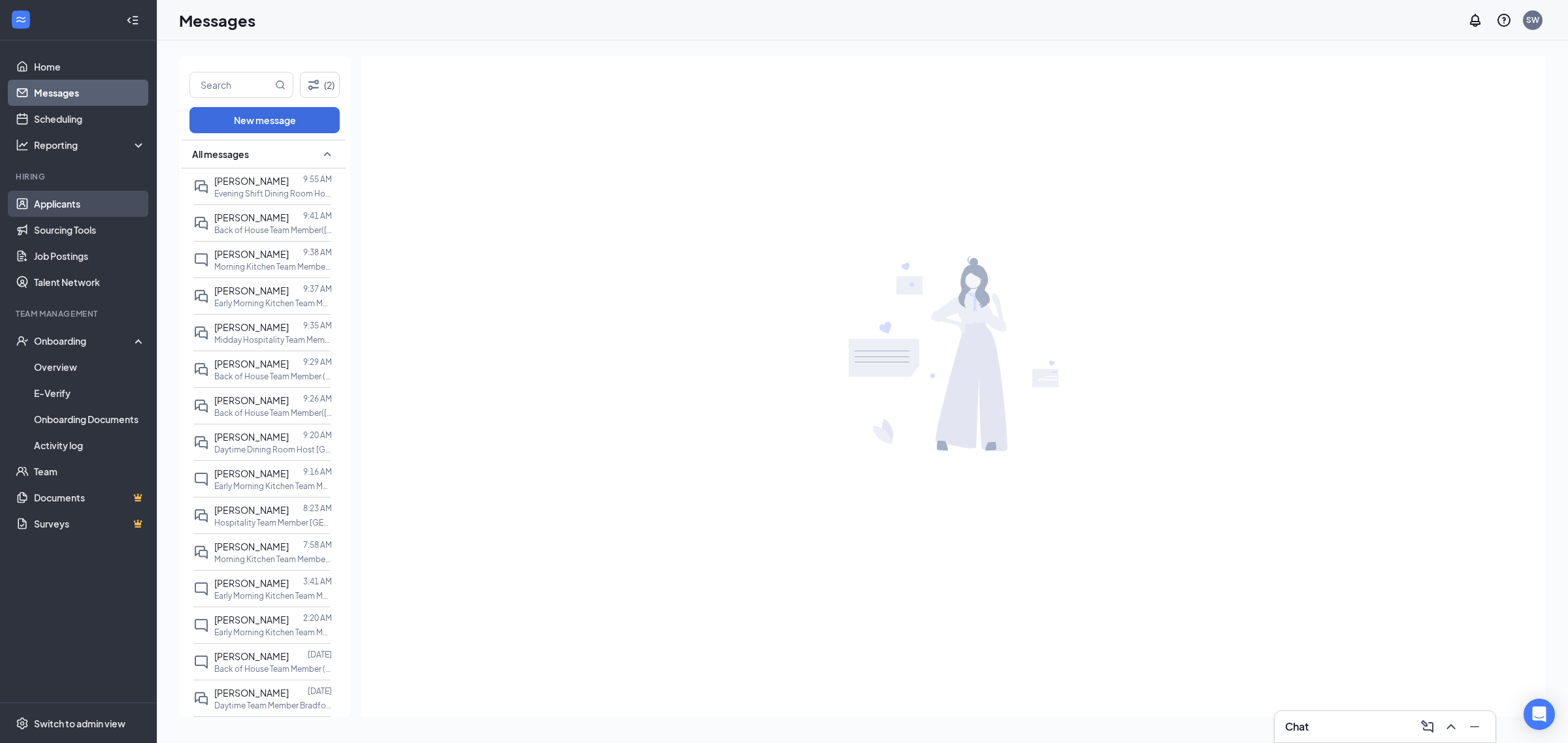
click at [40, 203] on link "Applicants" at bounding box center [89, 203] width 111 height 26
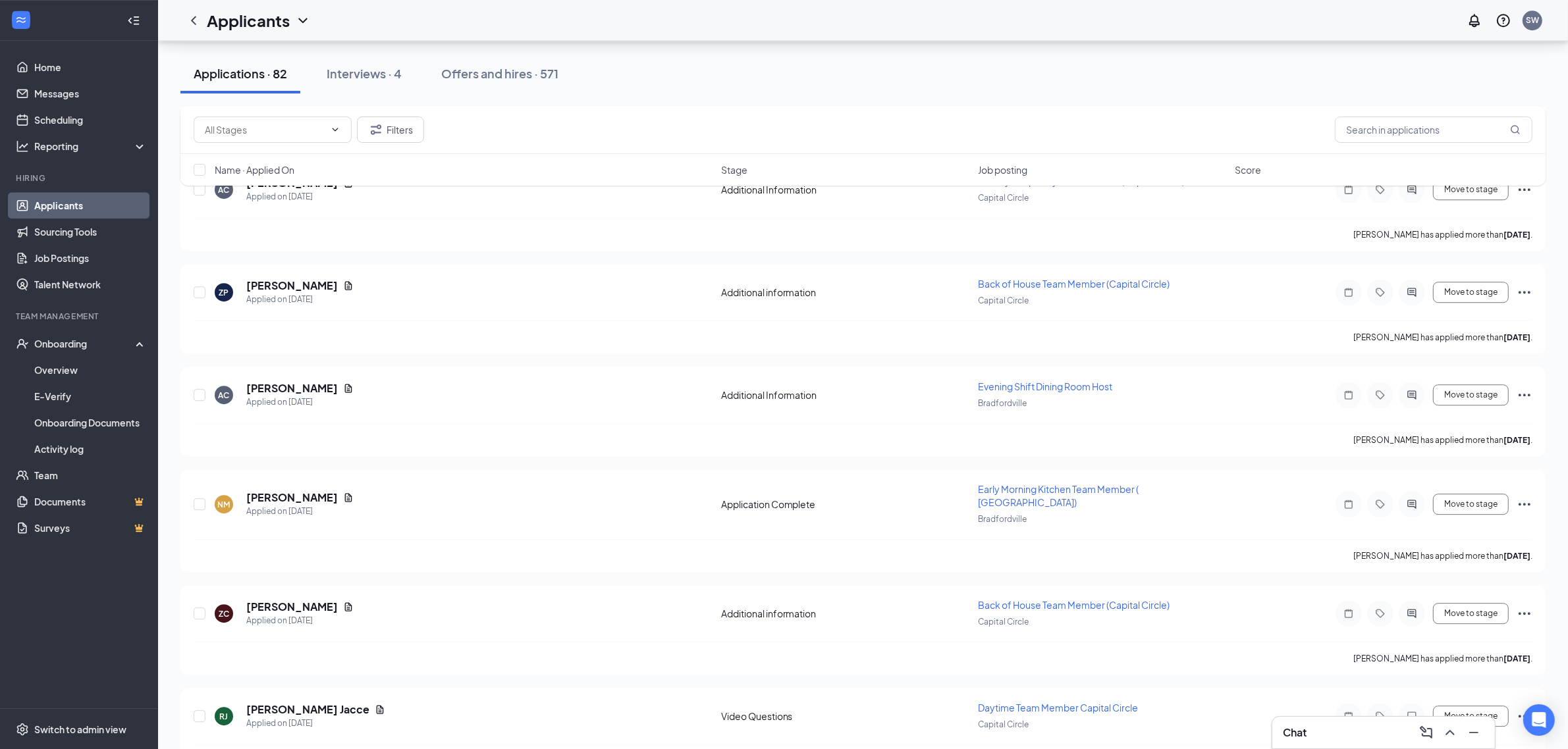
scroll to position [5726, 0]
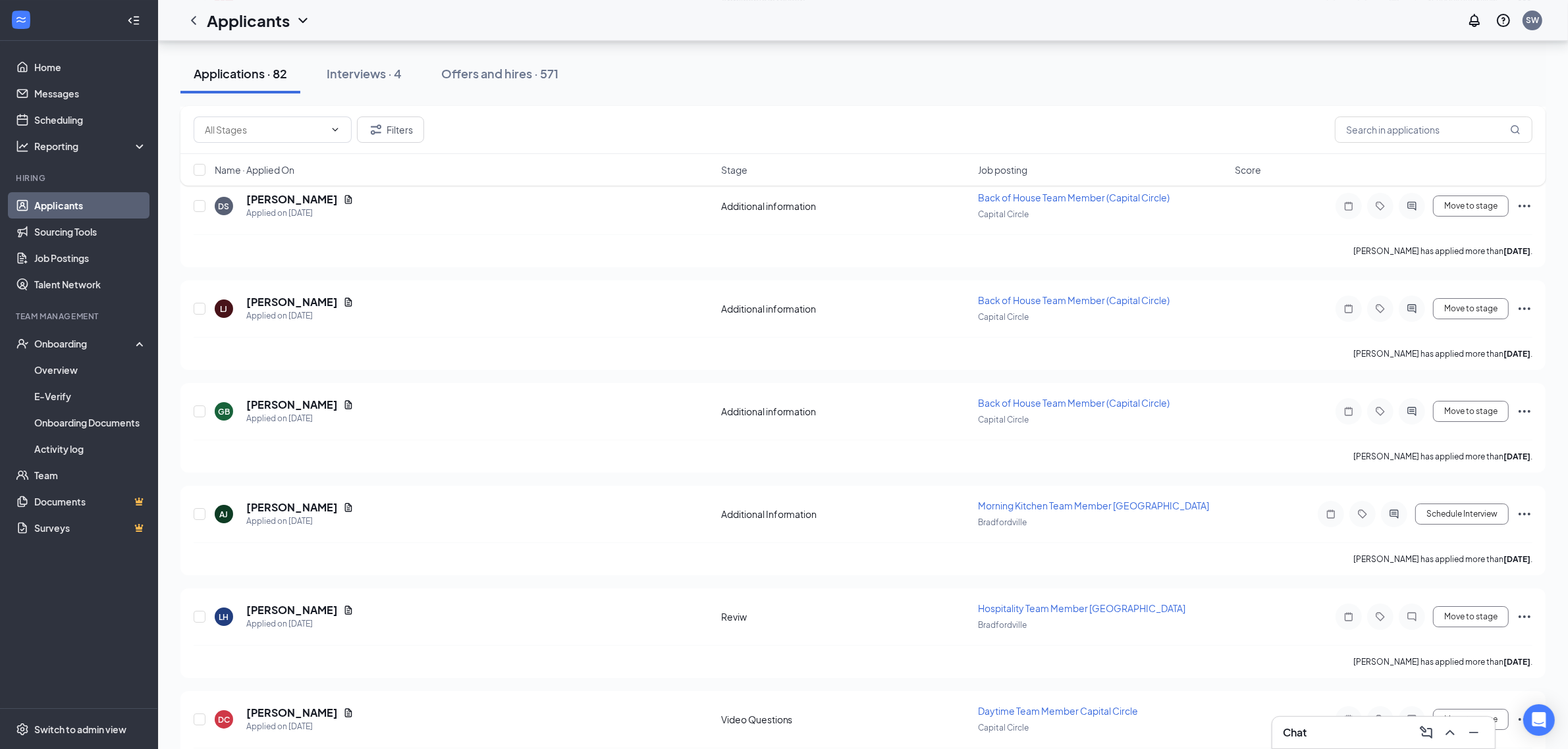
drag, startPoint x: 1538, startPoint y: 666, endPoint x: 1564, endPoint y: 788, distance: 124.7
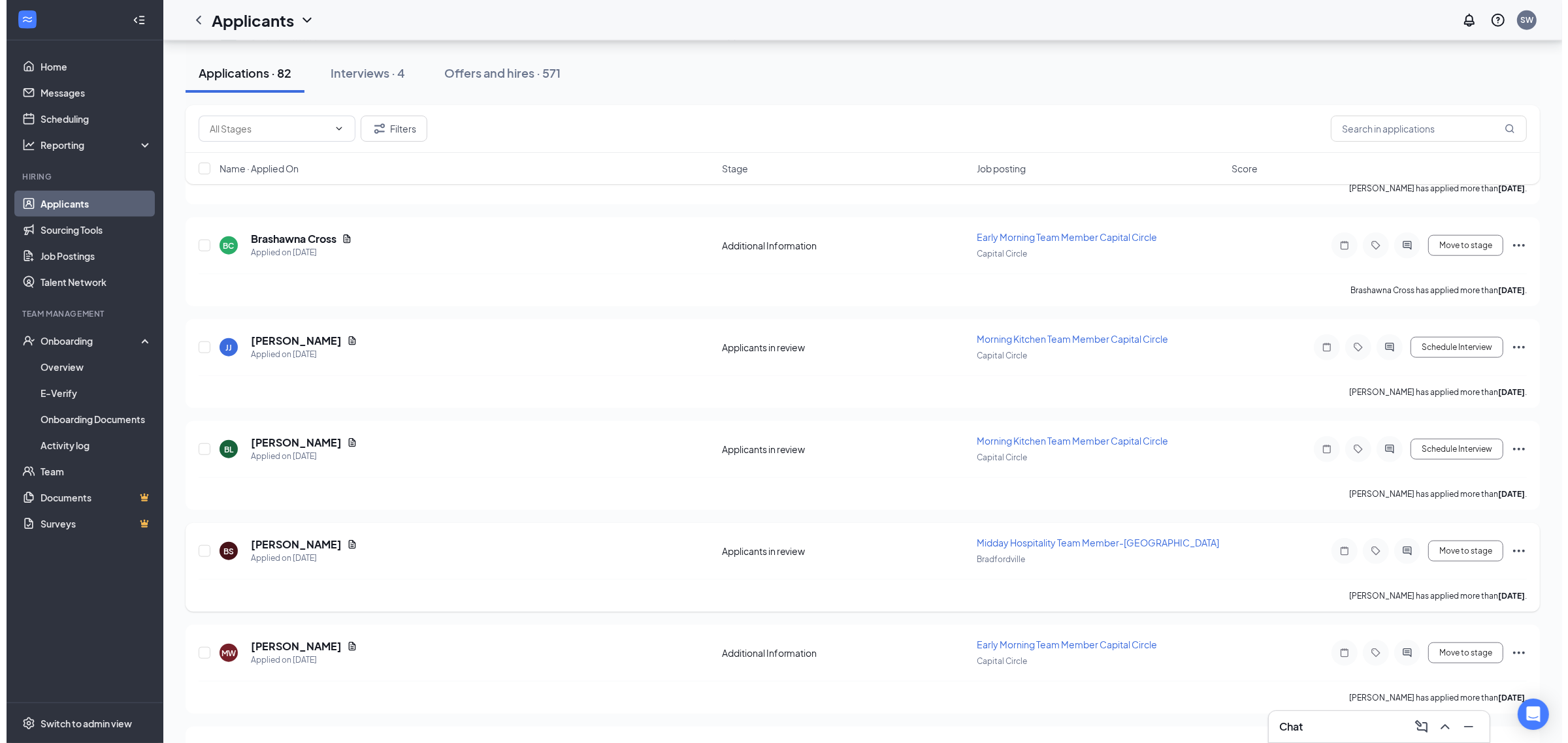
scroll to position [7668, 0]
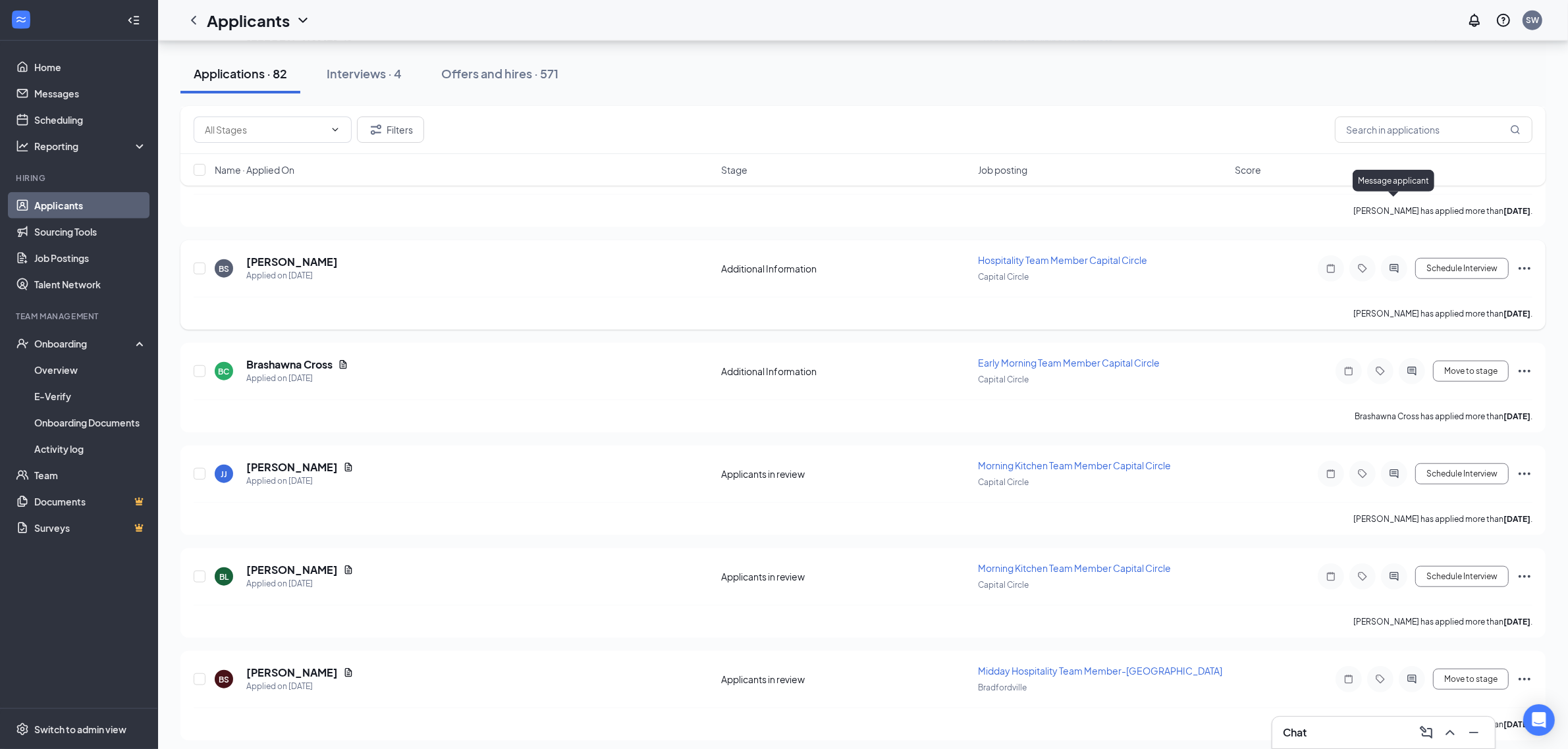
click at [1397, 263] on icon "ActiveChat" at bounding box center [1394, 268] width 16 height 10
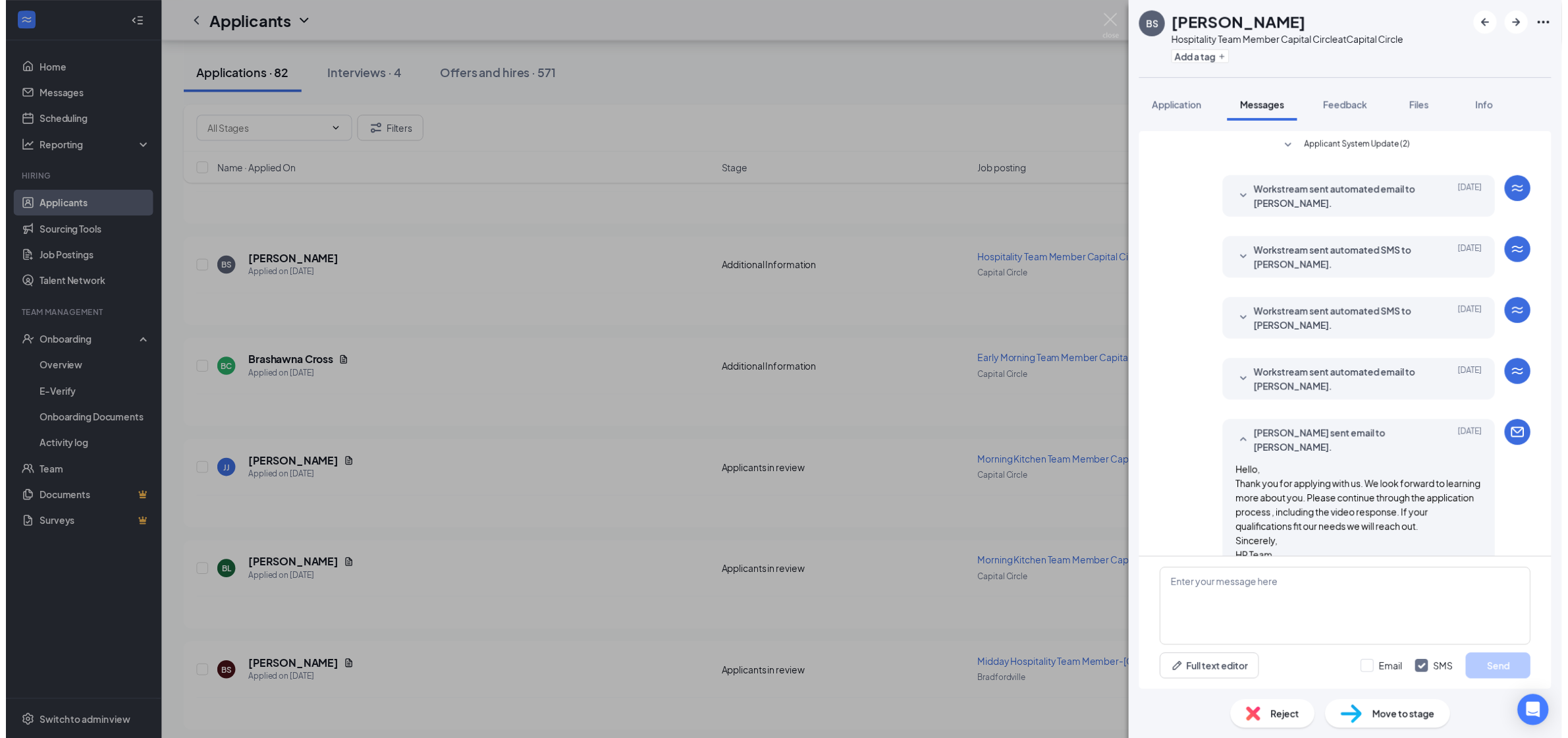
scroll to position [350, 0]
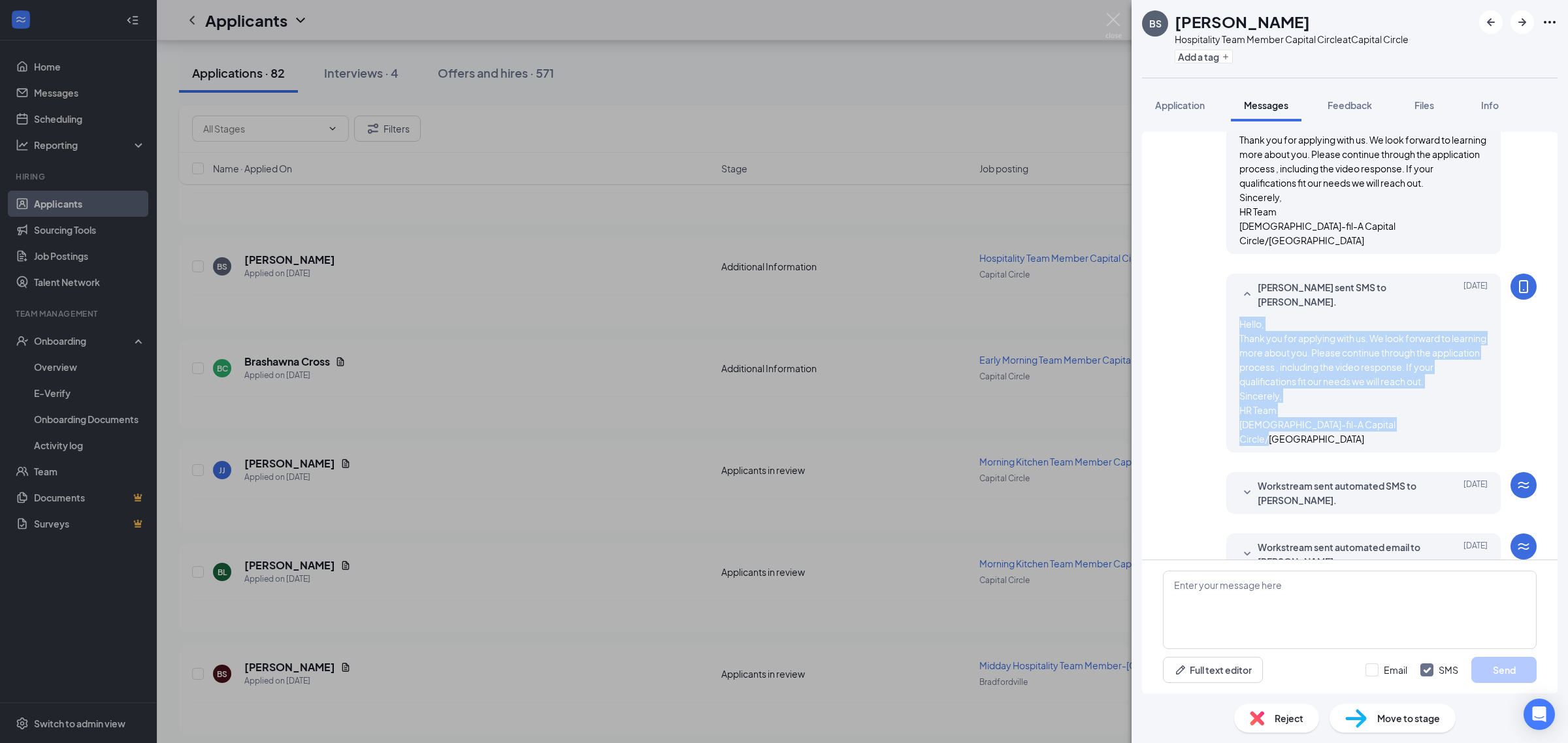
drag, startPoint x: 1221, startPoint y: 314, endPoint x: 1065, endPoint y: 388, distance: 172.7
click at [1453, 412] on div "[PERSON_NAME] sent SMS to [PERSON_NAME]. [DATE] Hello, Thank you for applying w…" at bounding box center [1363, 363] width 275 height 179
click at [1183, 105] on span "Application" at bounding box center [1180, 105] width 50 height 12
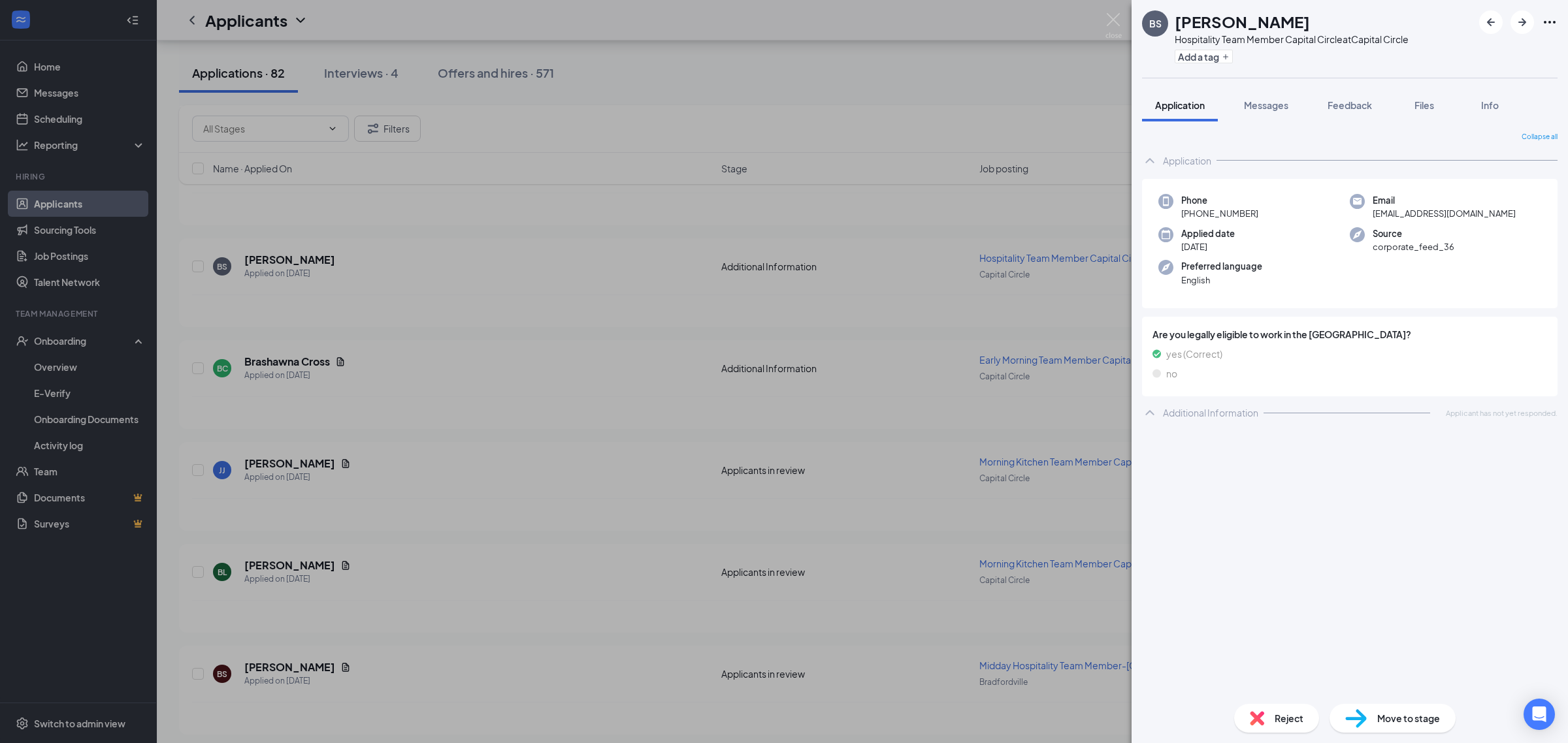
click at [1359, 83] on div "BS [PERSON_NAME] Hospitality Team Member Capital Circle at [GEOGRAPHIC_DATA] Ad…" at bounding box center [1349, 372] width 436 height 743
click at [1359, 109] on span "Feedback" at bounding box center [1349, 105] width 44 height 12
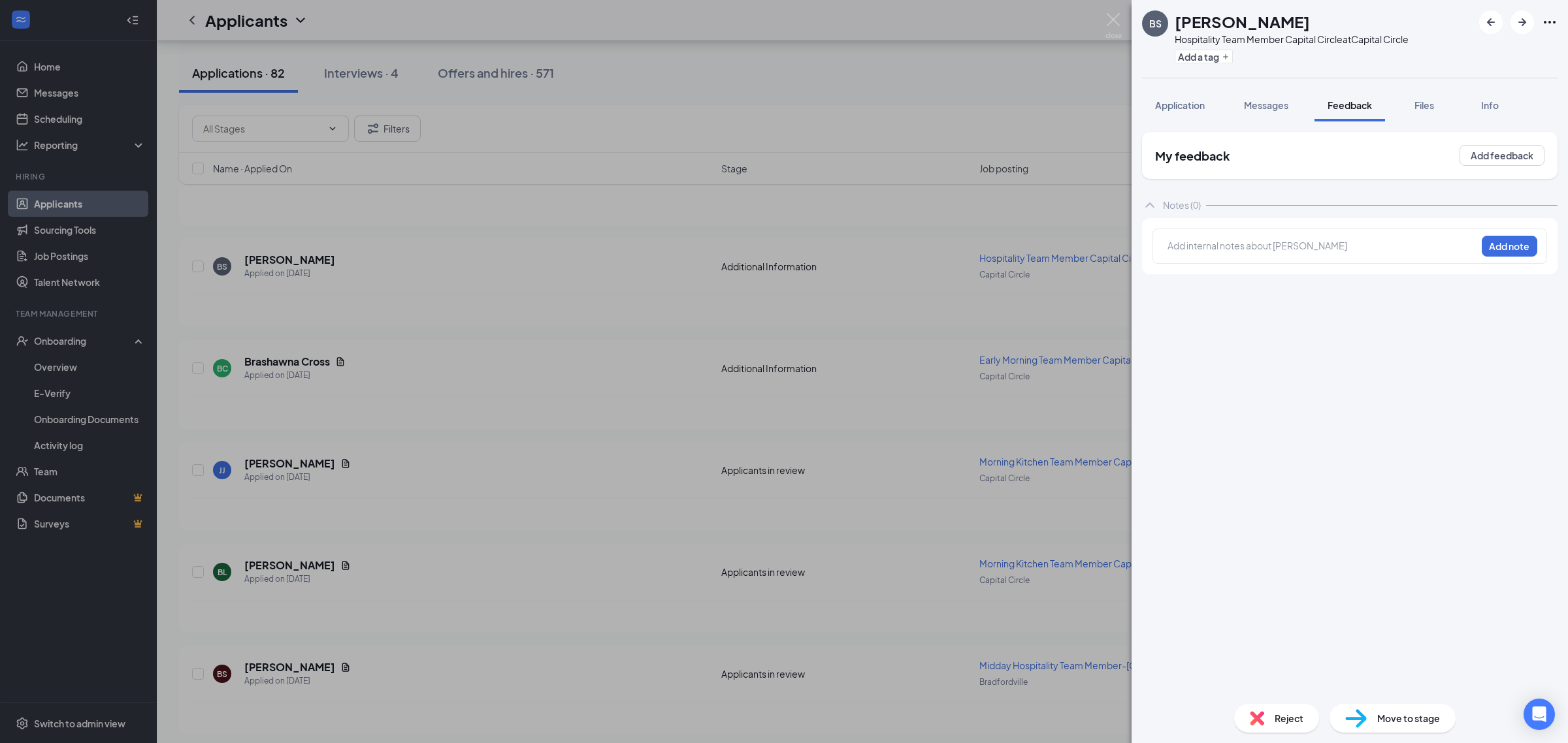
click at [1228, 250] on div at bounding box center [1321, 246] width 308 height 14
click at [1508, 240] on button "Add note" at bounding box center [1509, 246] width 55 height 21
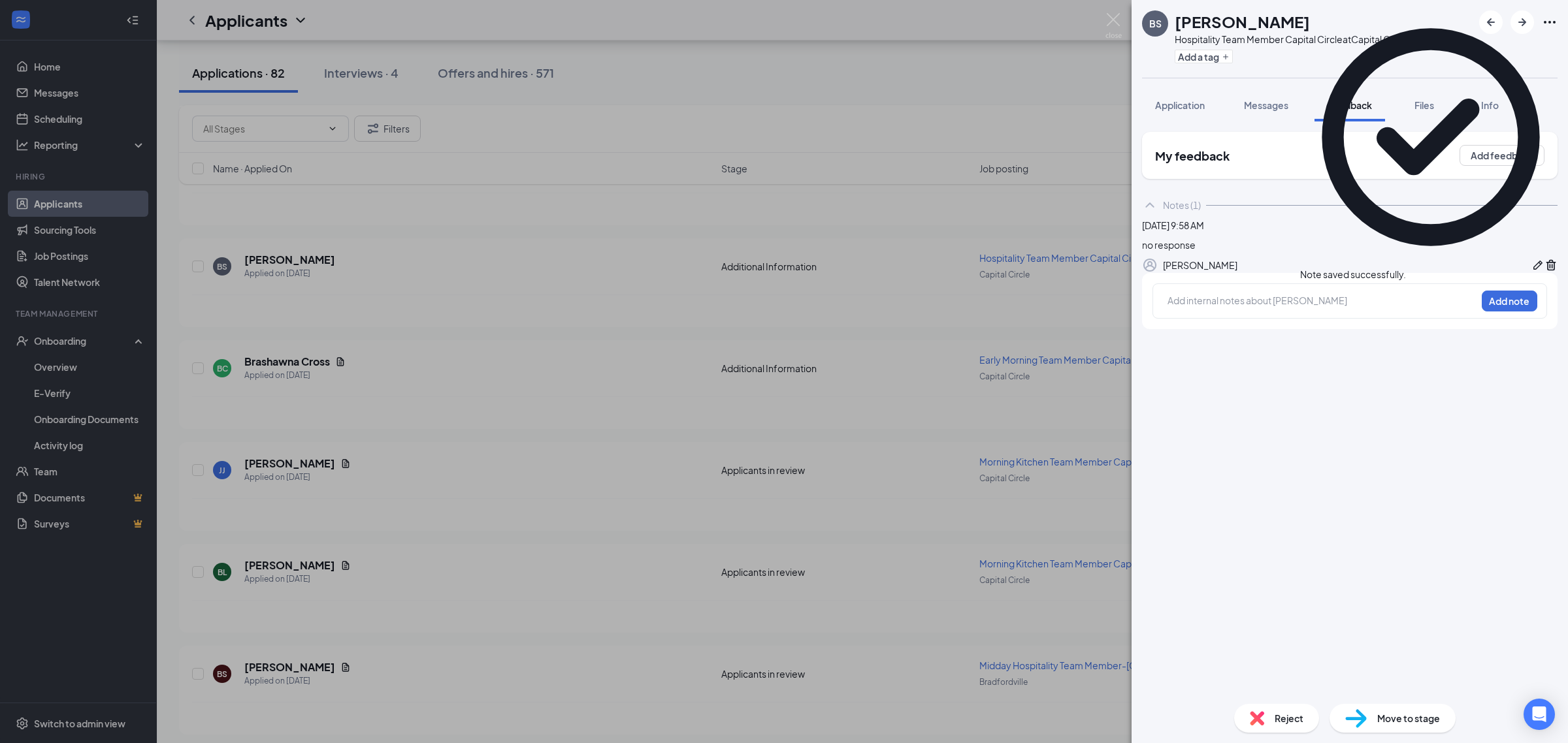
click at [1292, 712] on span "Reject" at bounding box center [1289, 718] width 29 height 14
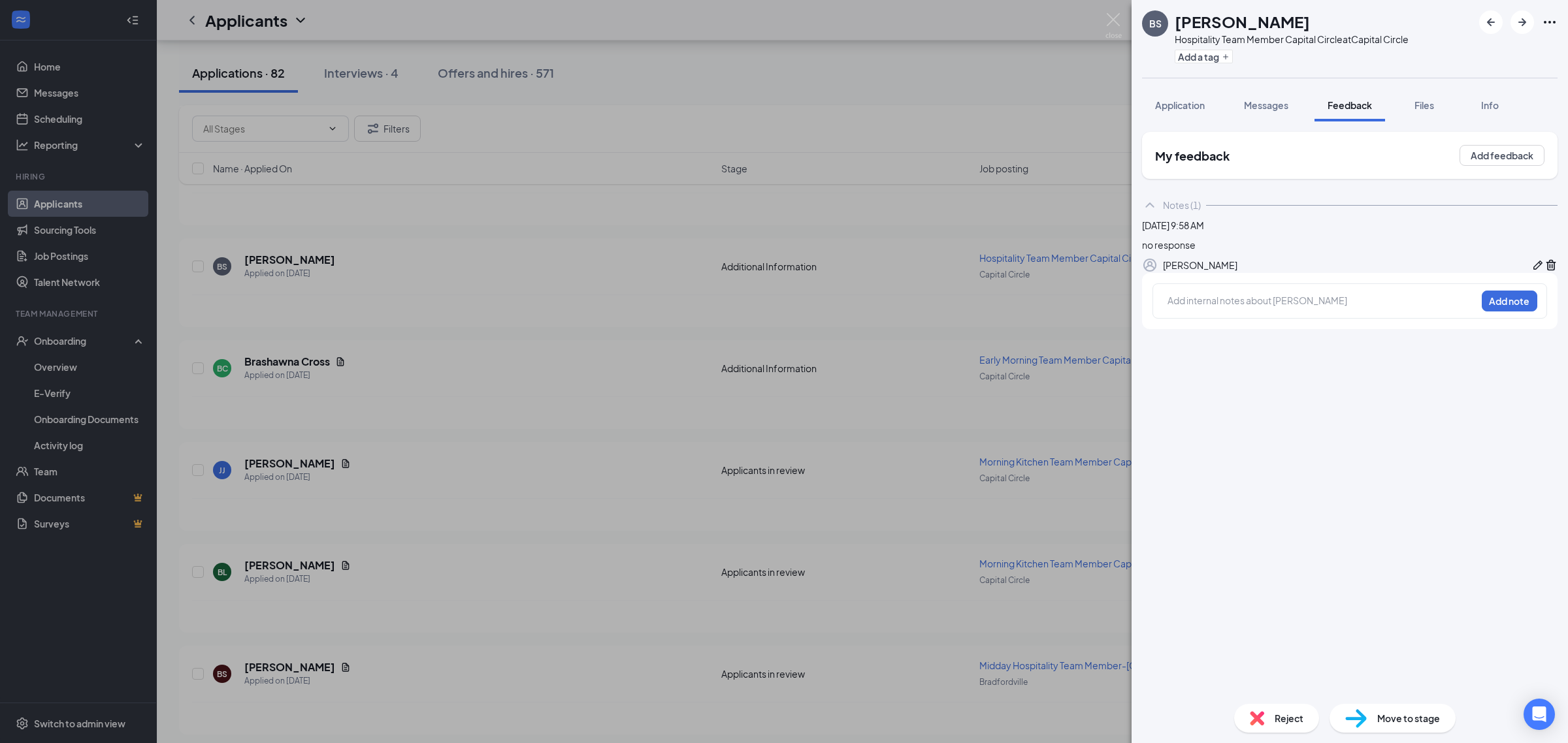
checkbox input "true"
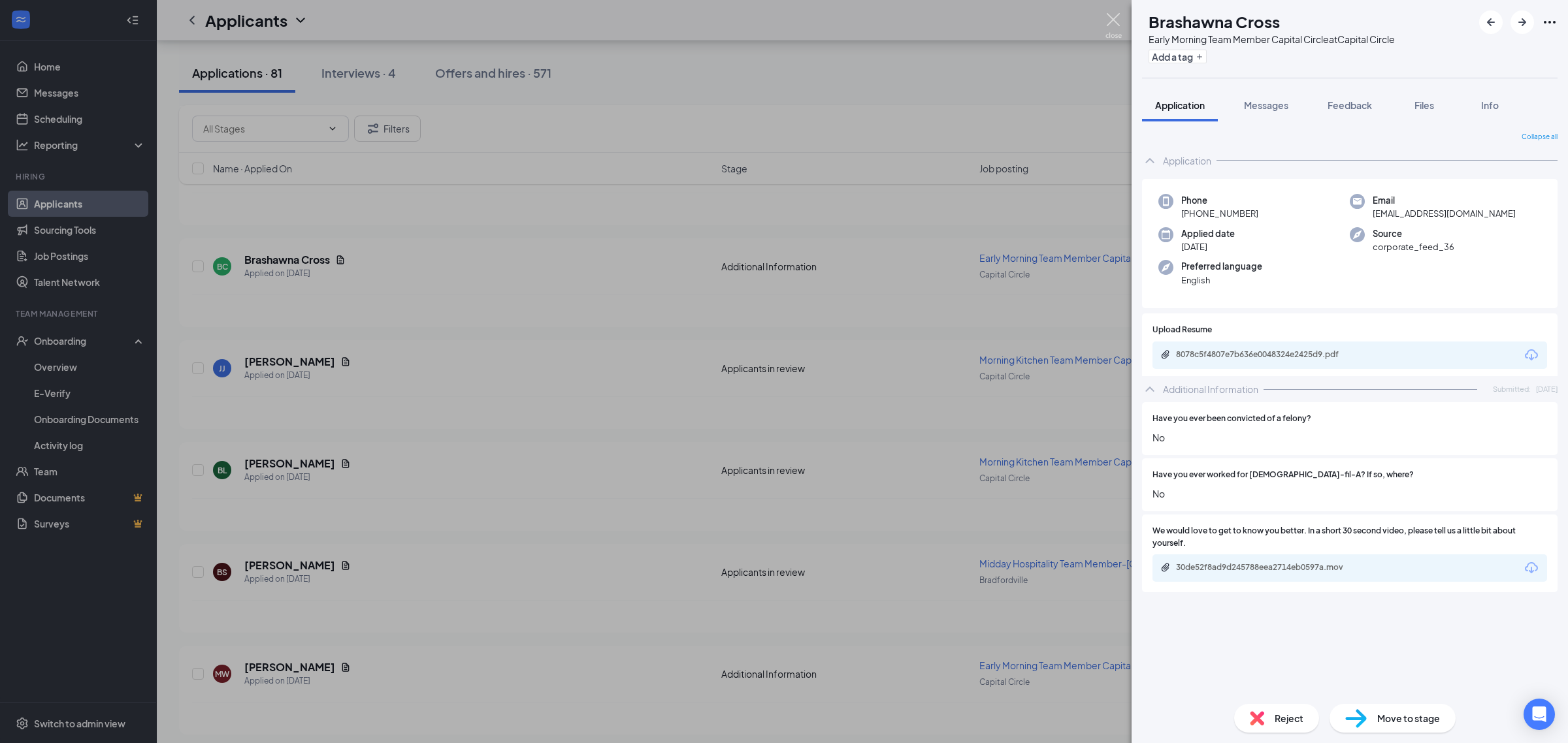
click at [1112, 17] on img at bounding box center [1113, 26] width 16 height 26
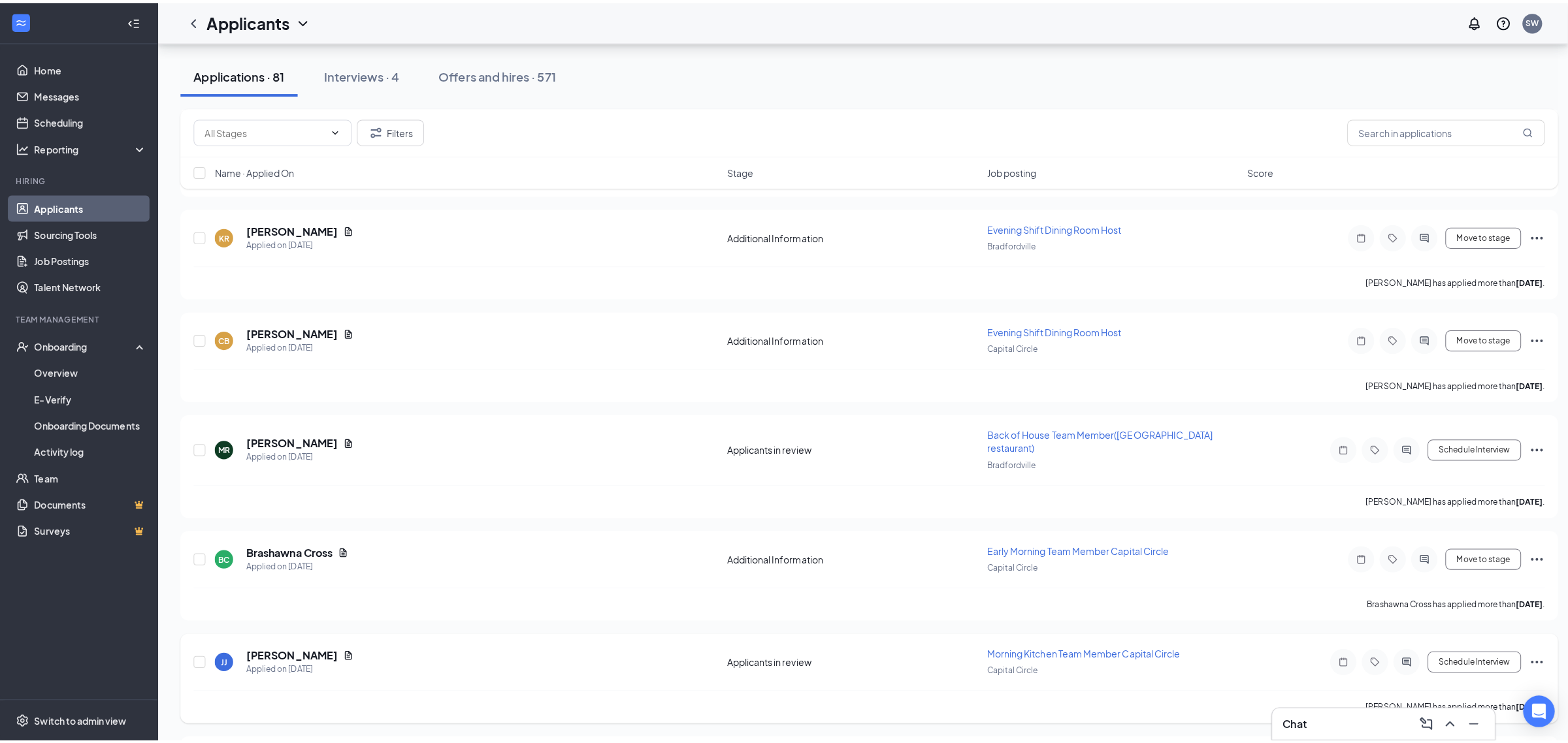
scroll to position [7260, 0]
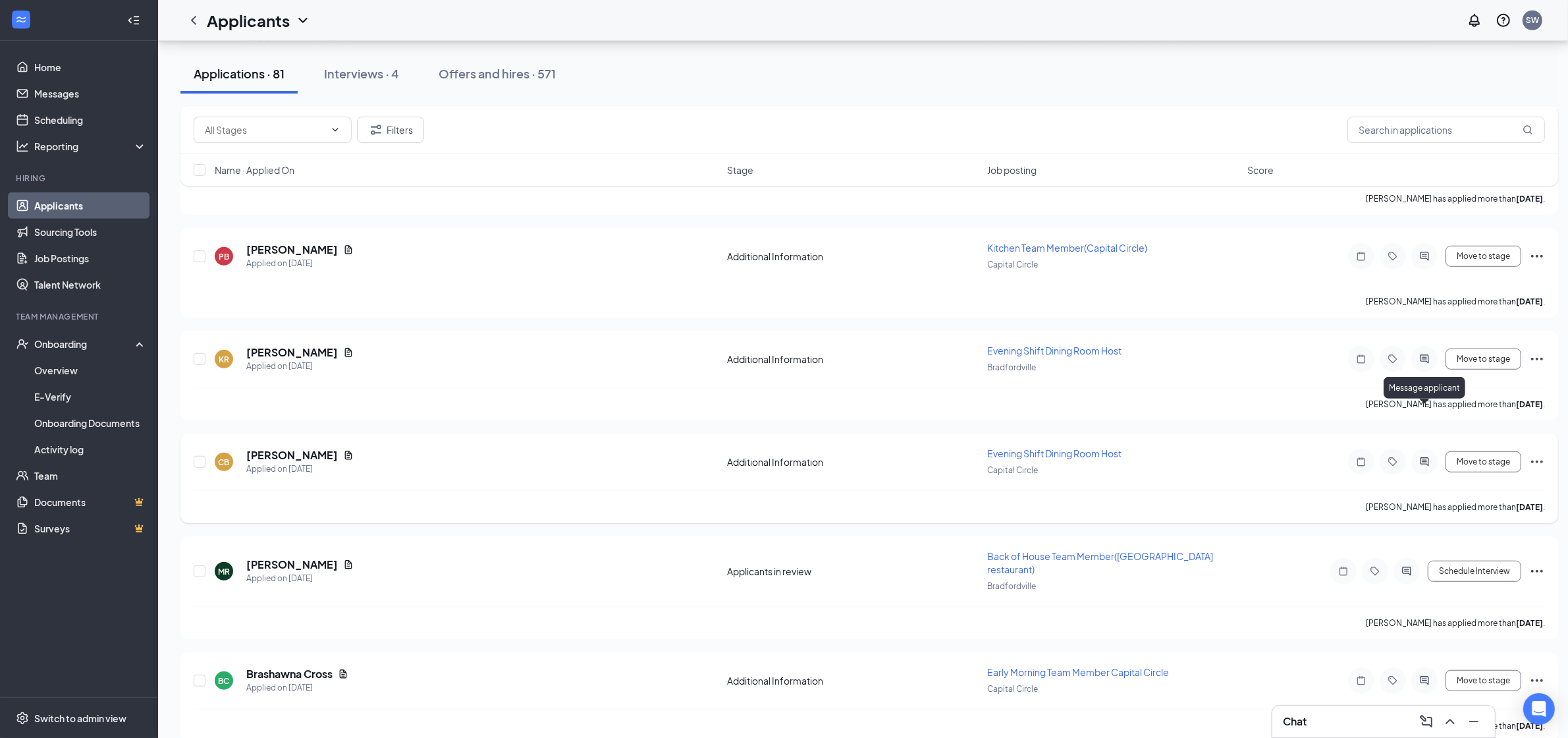
click at [1429, 456] on icon "ActiveChat" at bounding box center [1424, 461] width 16 height 10
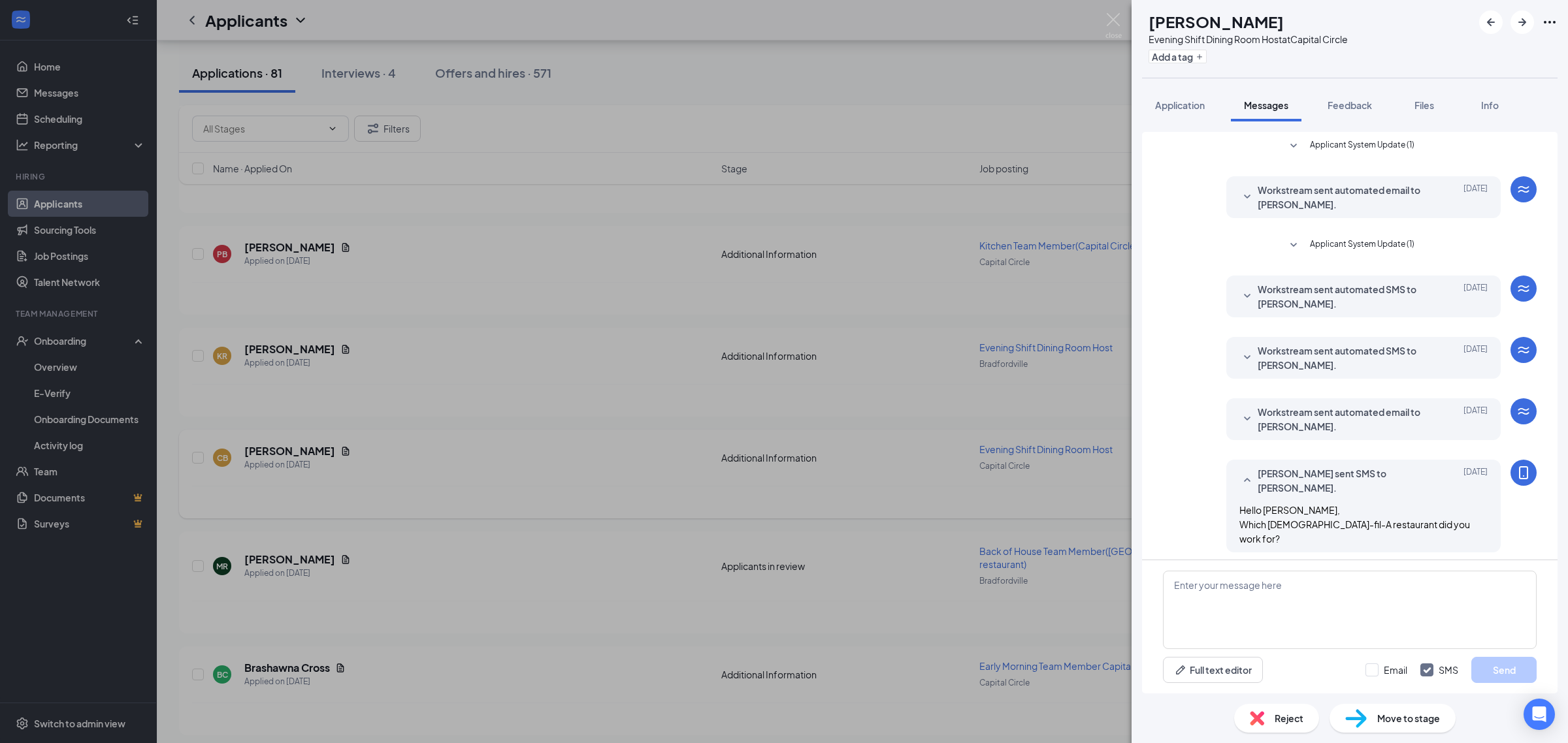
scroll to position [114, 0]
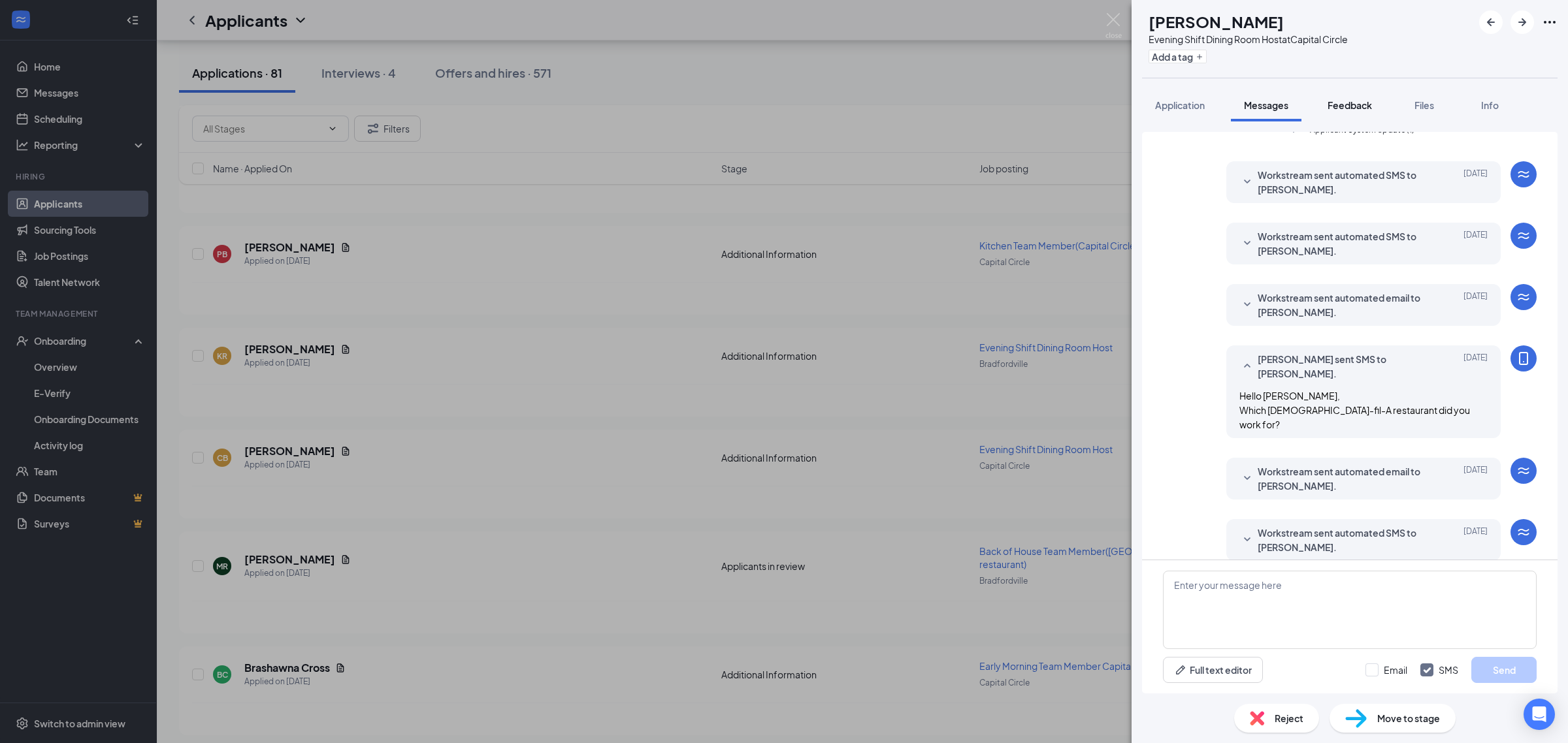
click at [1348, 100] on span "Feedback" at bounding box center [1349, 105] width 44 height 12
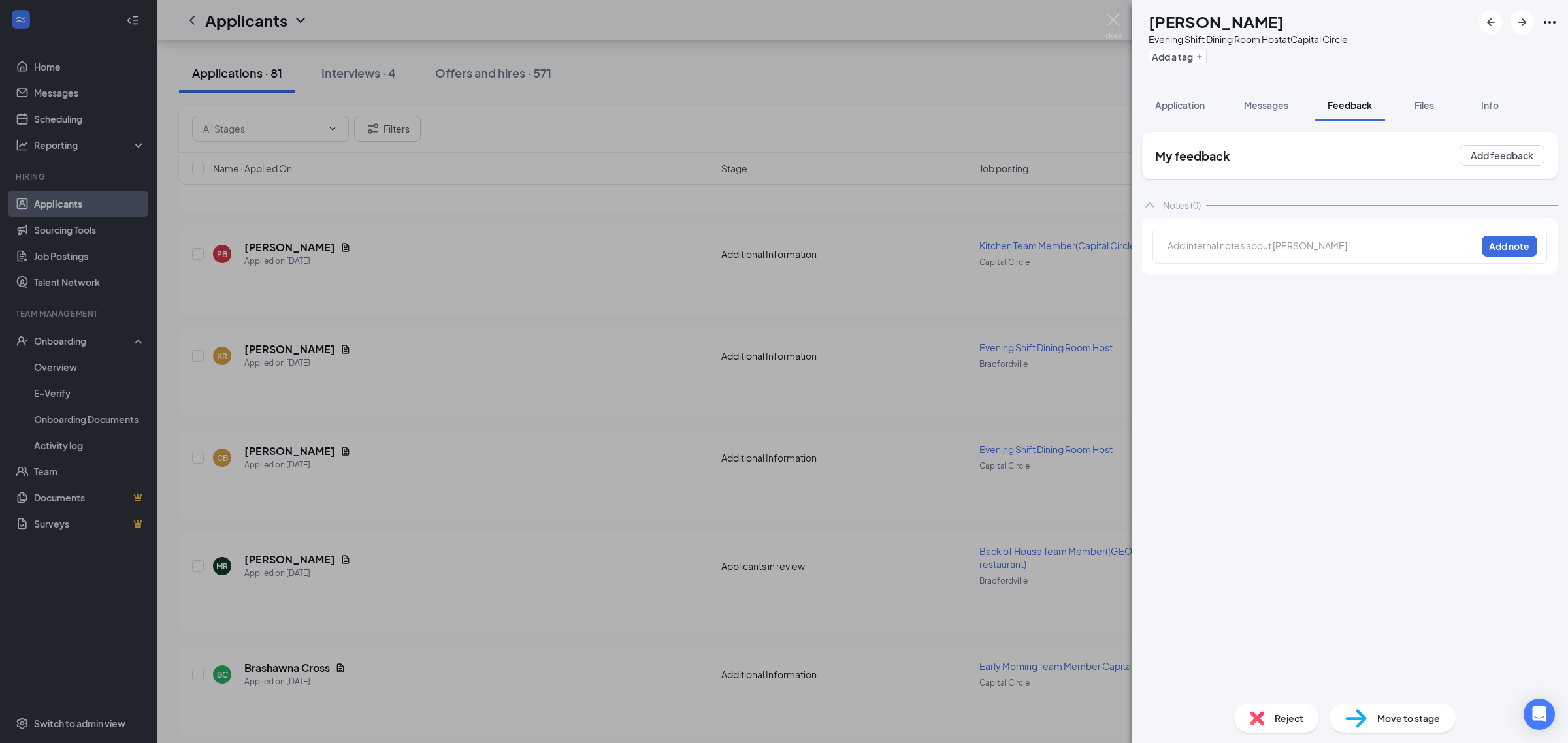
click at [1266, 231] on div "Add internal notes about [PERSON_NAME] Add note" at bounding box center [1349, 246] width 395 height 35
click at [1243, 245] on div at bounding box center [1321, 246] width 308 height 14
click at [1494, 246] on button "Add note" at bounding box center [1509, 246] width 55 height 21
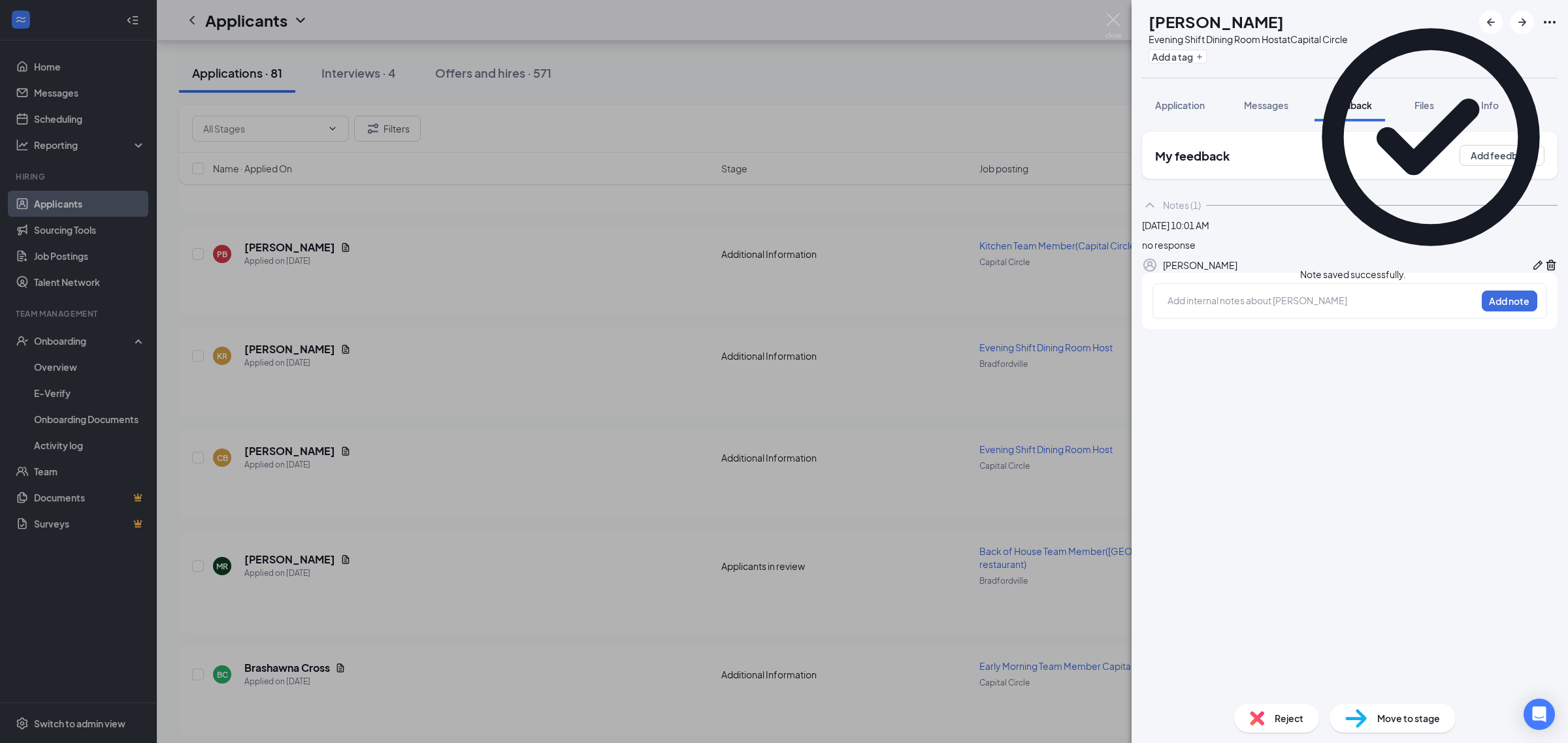
click at [1269, 726] on div "Reject" at bounding box center [1277, 718] width 85 height 29
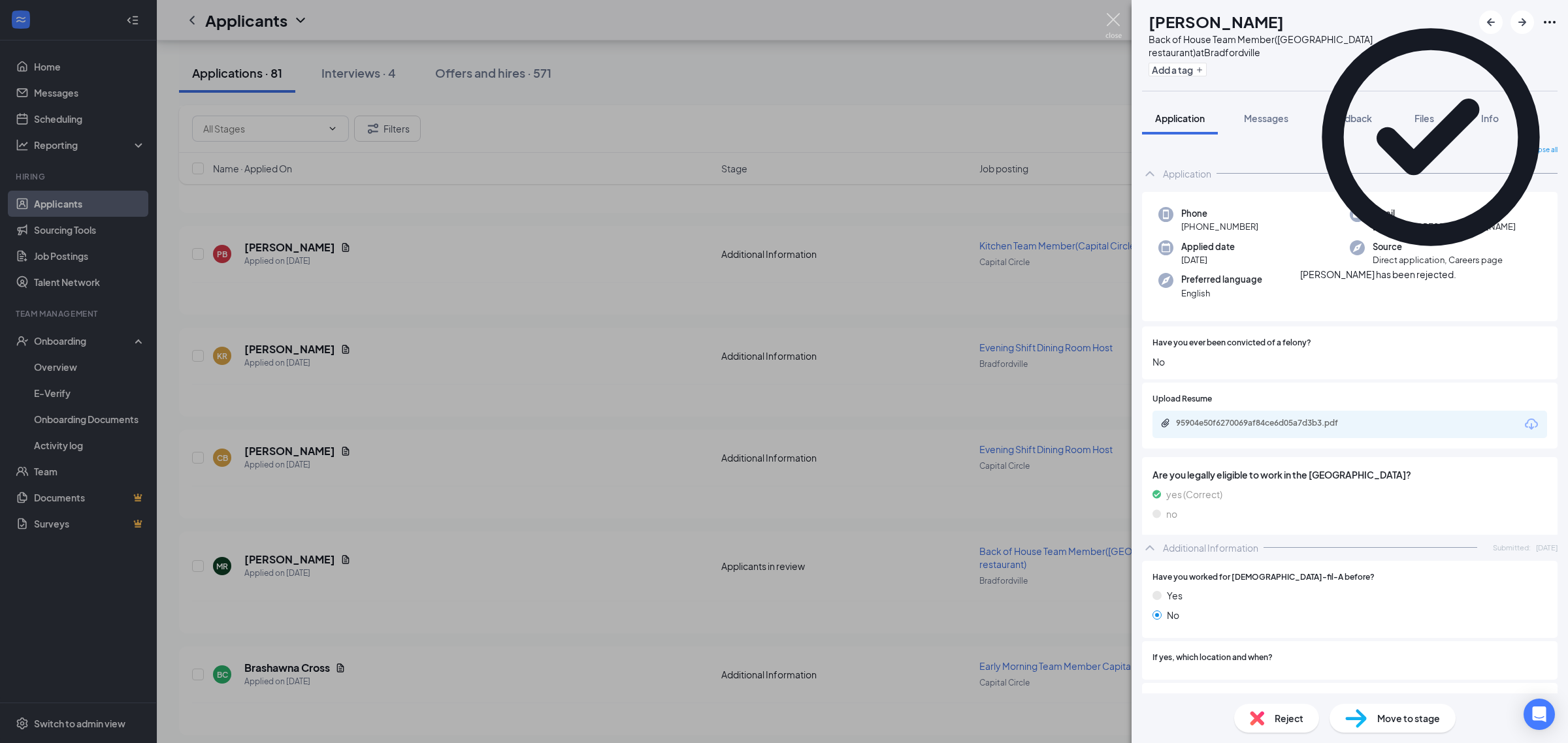
click at [1109, 18] on img at bounding box center [1113, 26] width 16 height 26
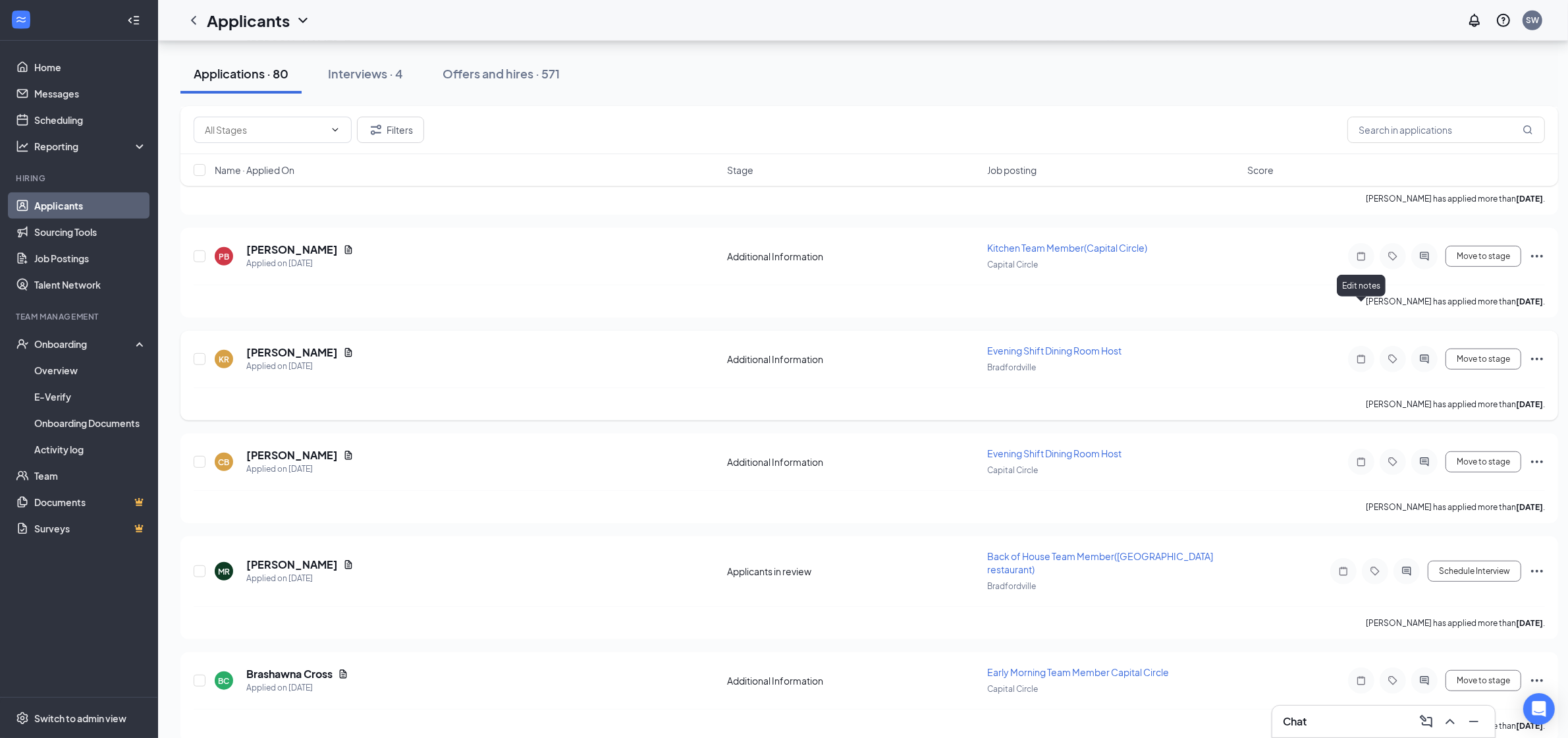
click at [1356, 300] on div "Edit notes" at bounding box center [1361, 287] width 48 height 27
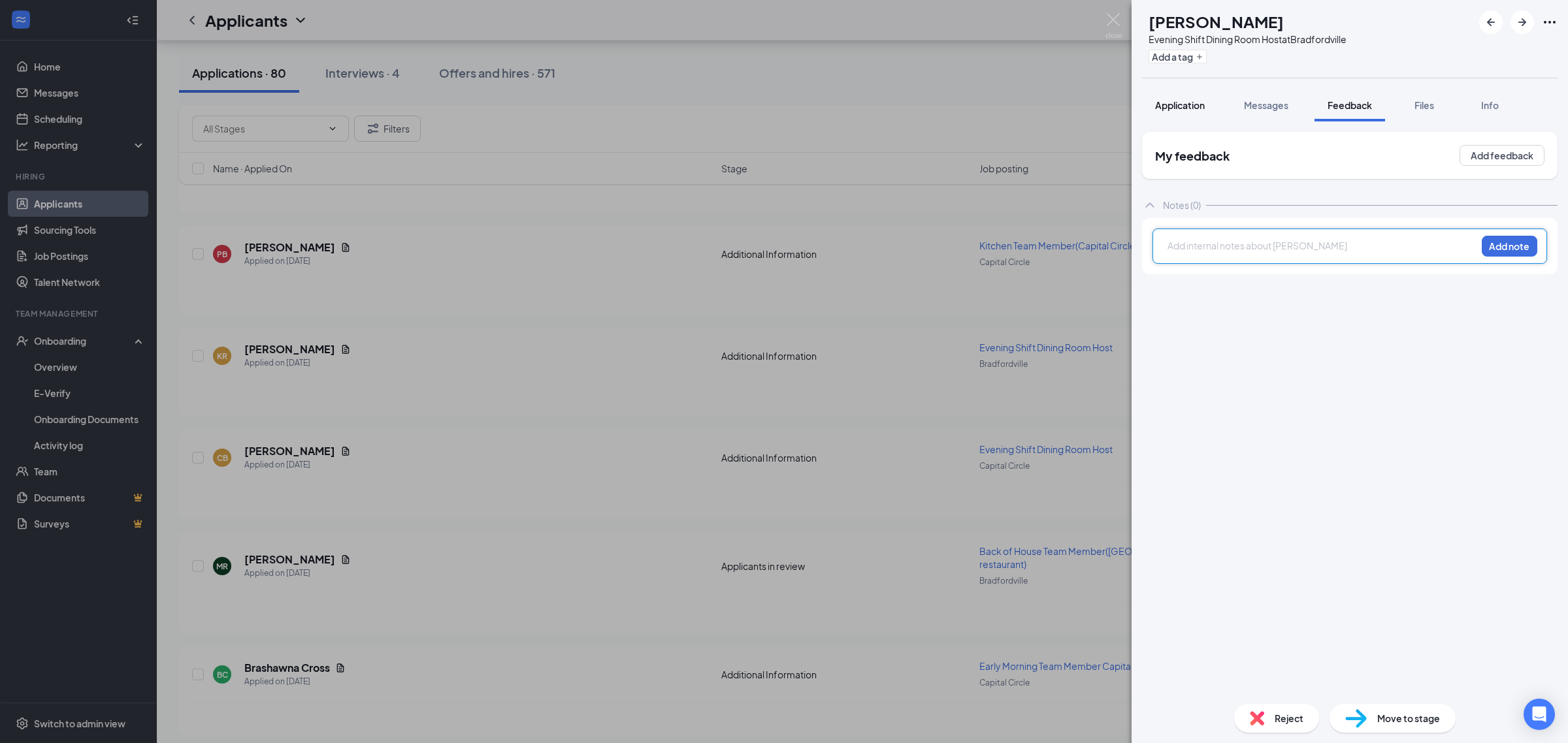
click at [1167, 111] on div "Application" at bounding box center [1180, 105] width 50 height 13
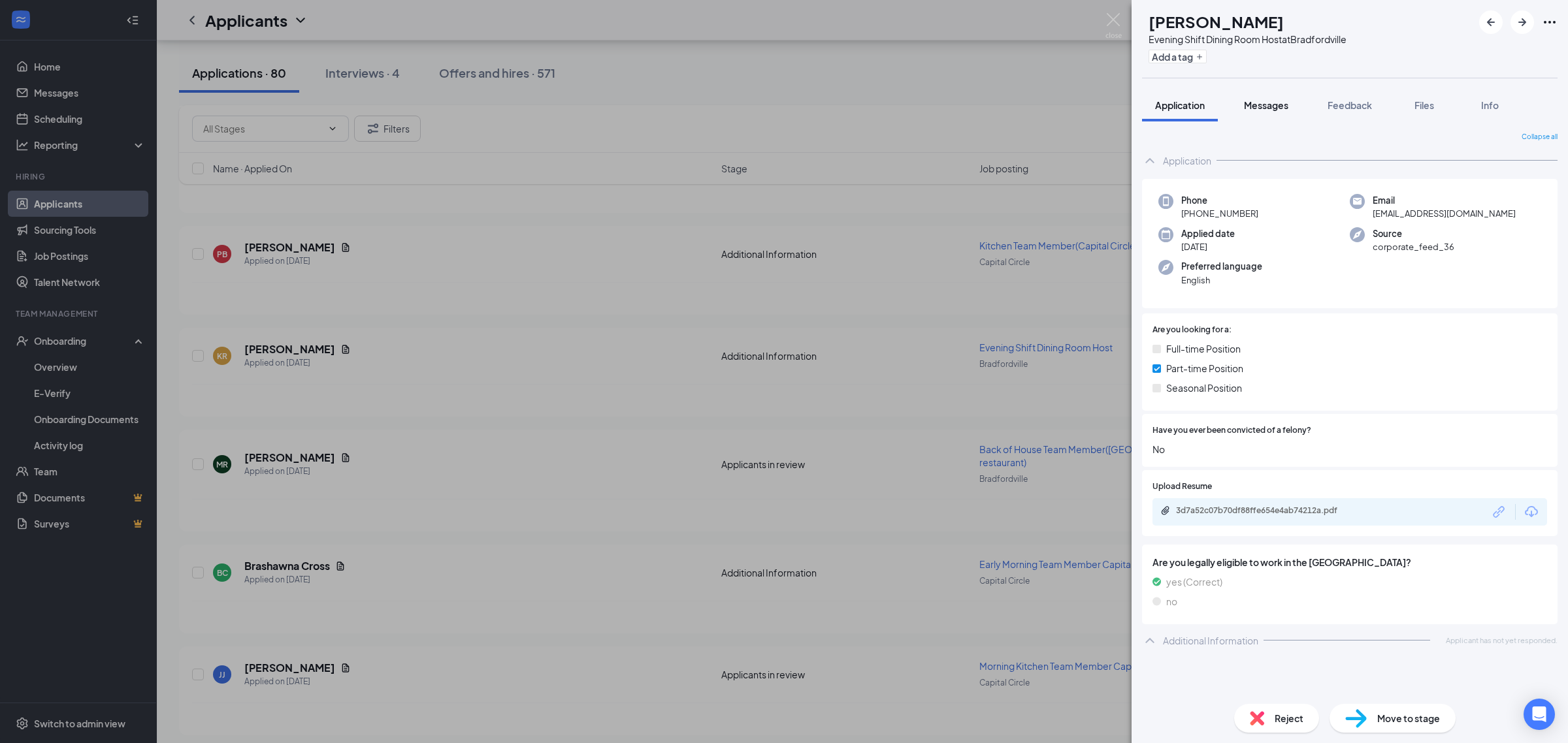
click at [1275, 106] on span "Messages" at bounding box center [1265, 105] width 44 height 12
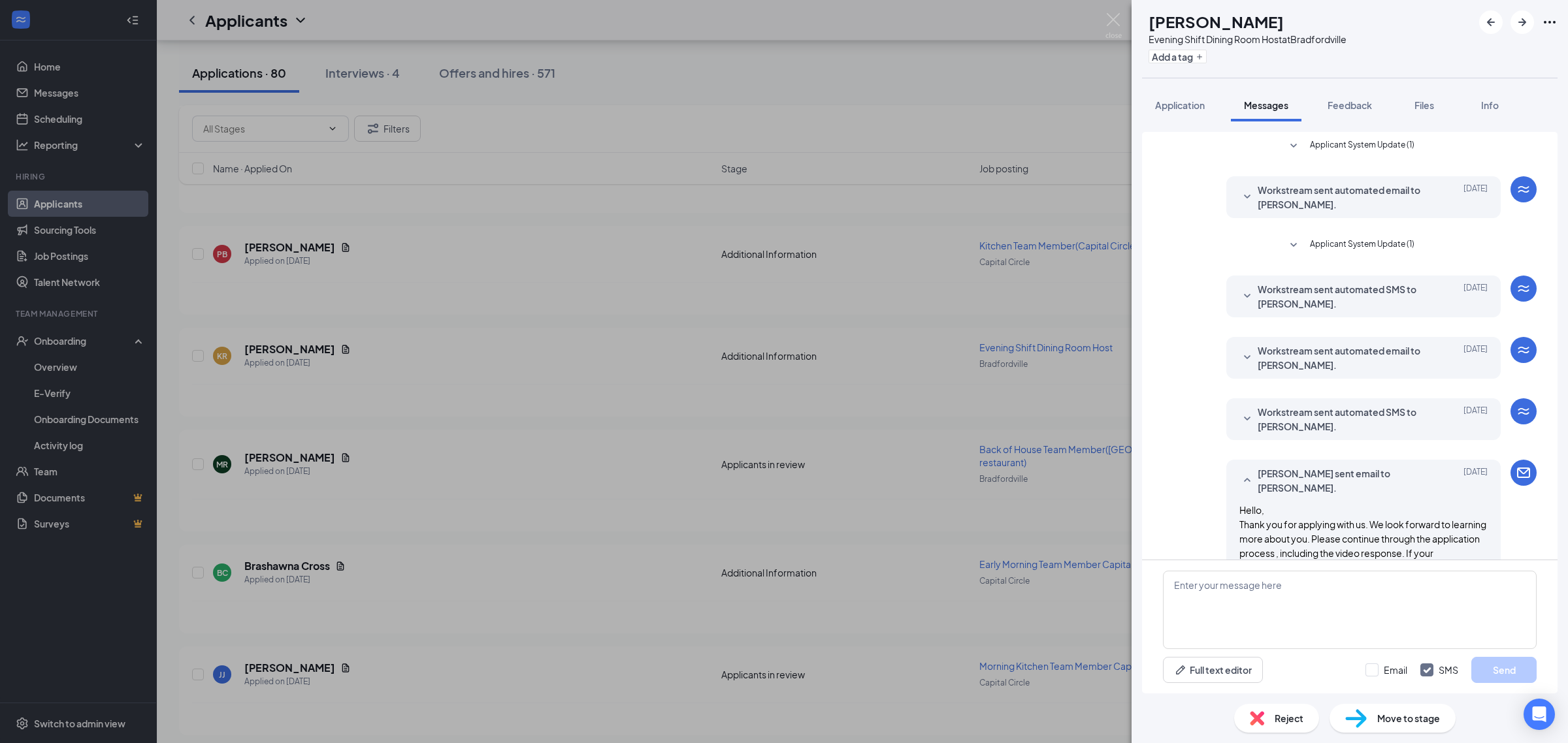
scroll to position [384, 0]
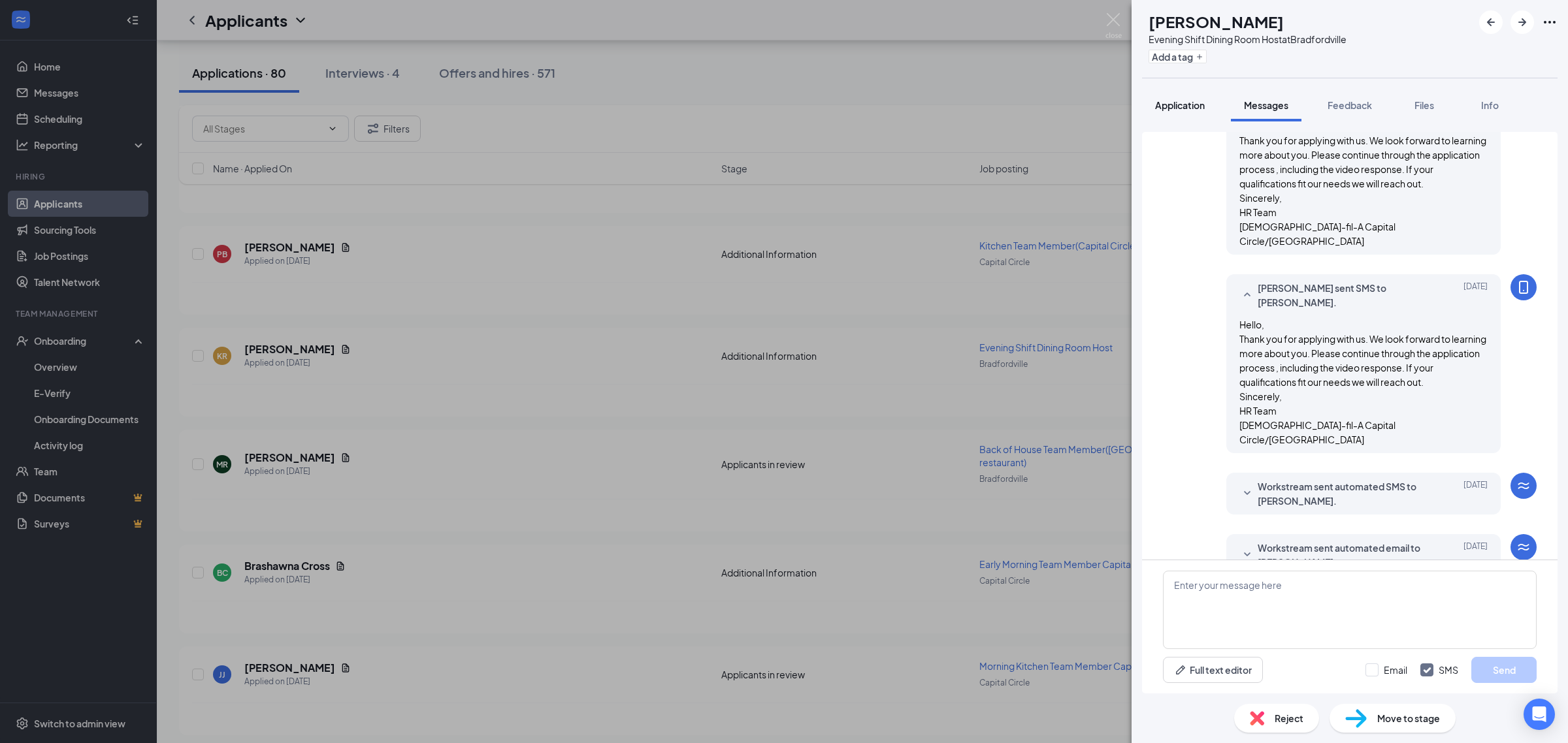
click at [1176, 98] on div "Application" at bounding box center [1180, 105] width 50 height 13
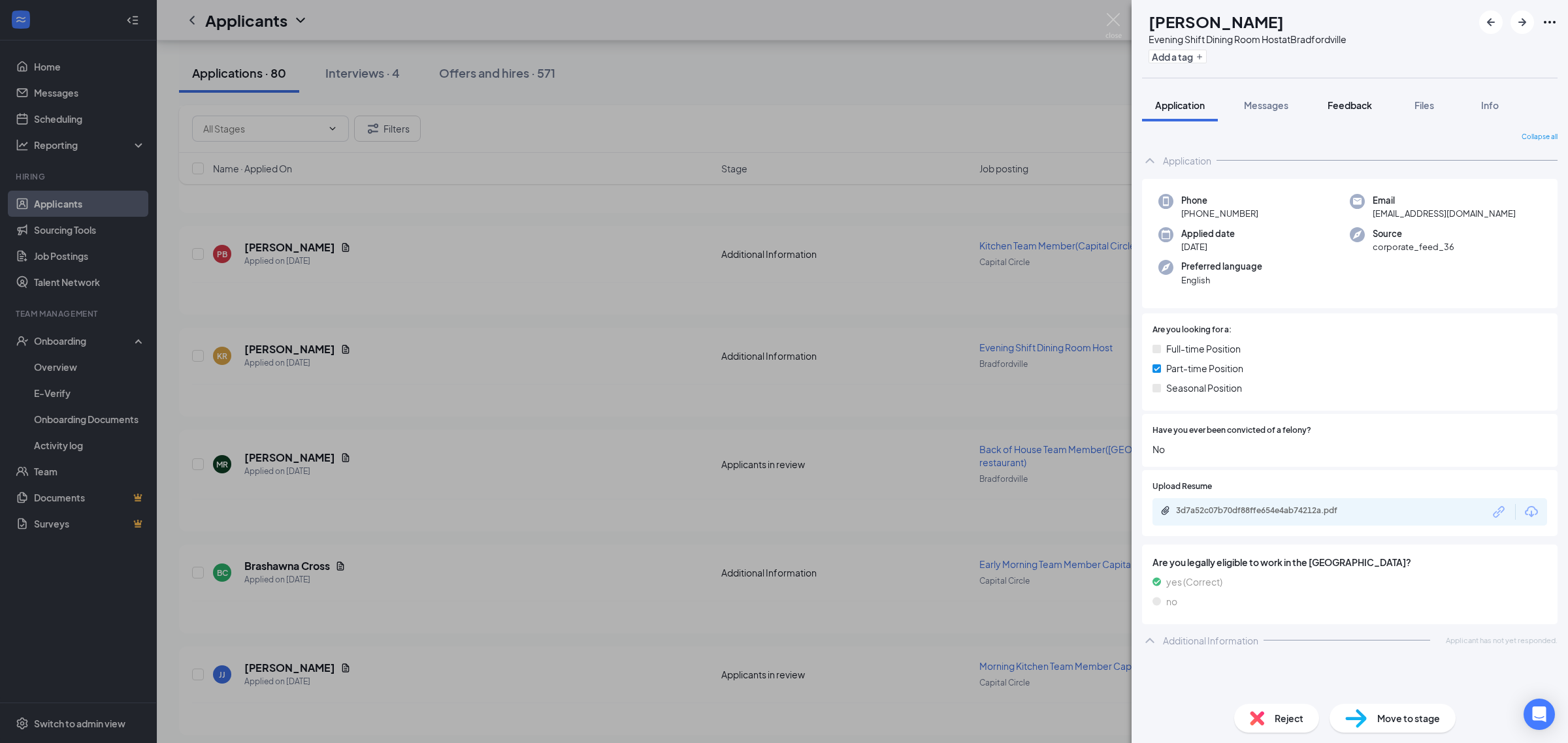
click at [1365, 102] on span "Feedback" at bounding box center [1349, 105] width 44 height 12
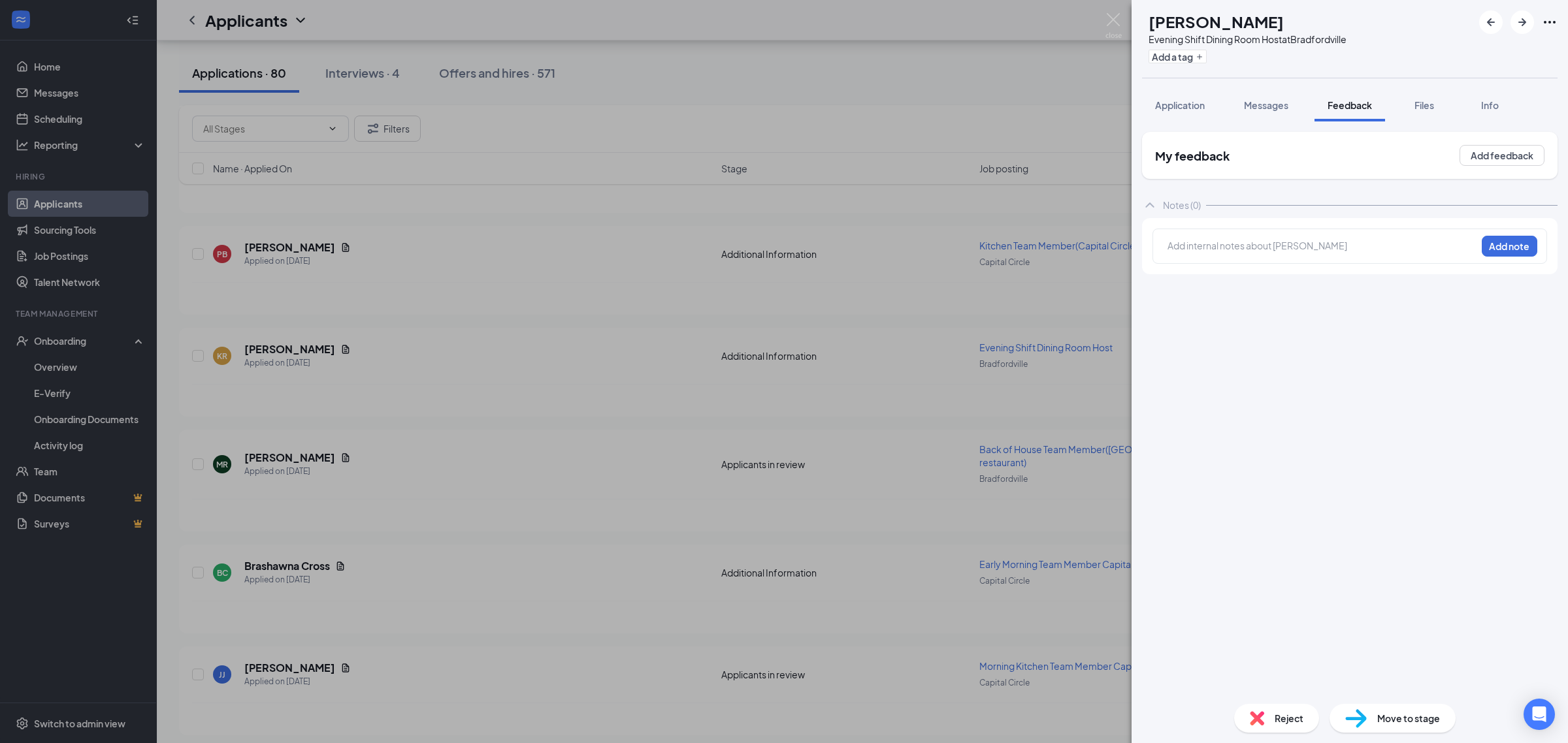
click at [1212, 248] on div at bounding box center [1321, 246] width 308 height 14
click at [1498, 245] on button "Add note" at bounding box center [1509, 246] width 55 height 21
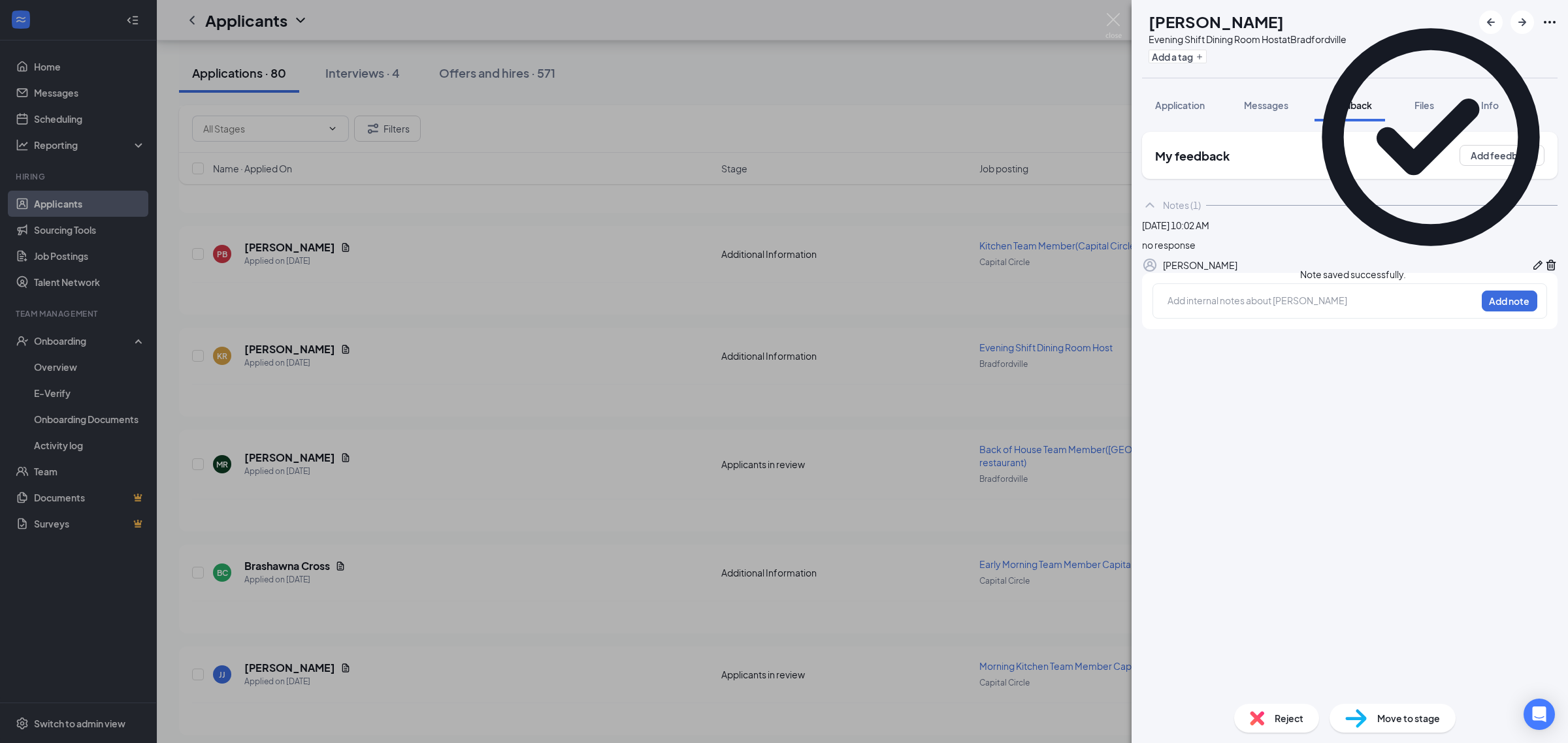
click at [1295, 719] on span "Reject" at bounding box center [1289, 718] width 29 height 14
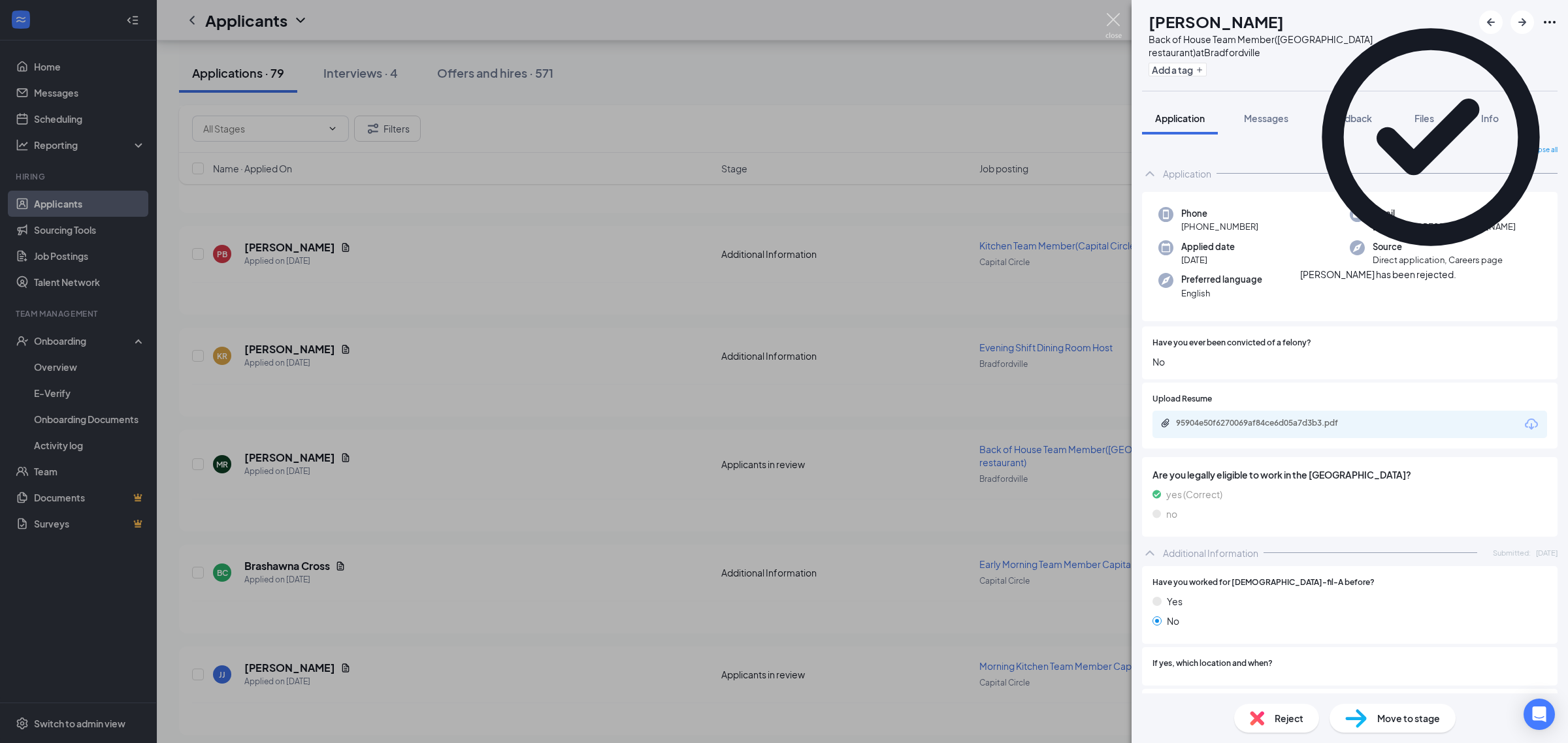
click at [1108, 16] on img at bounding box center [1113, 26] width 16 height 26
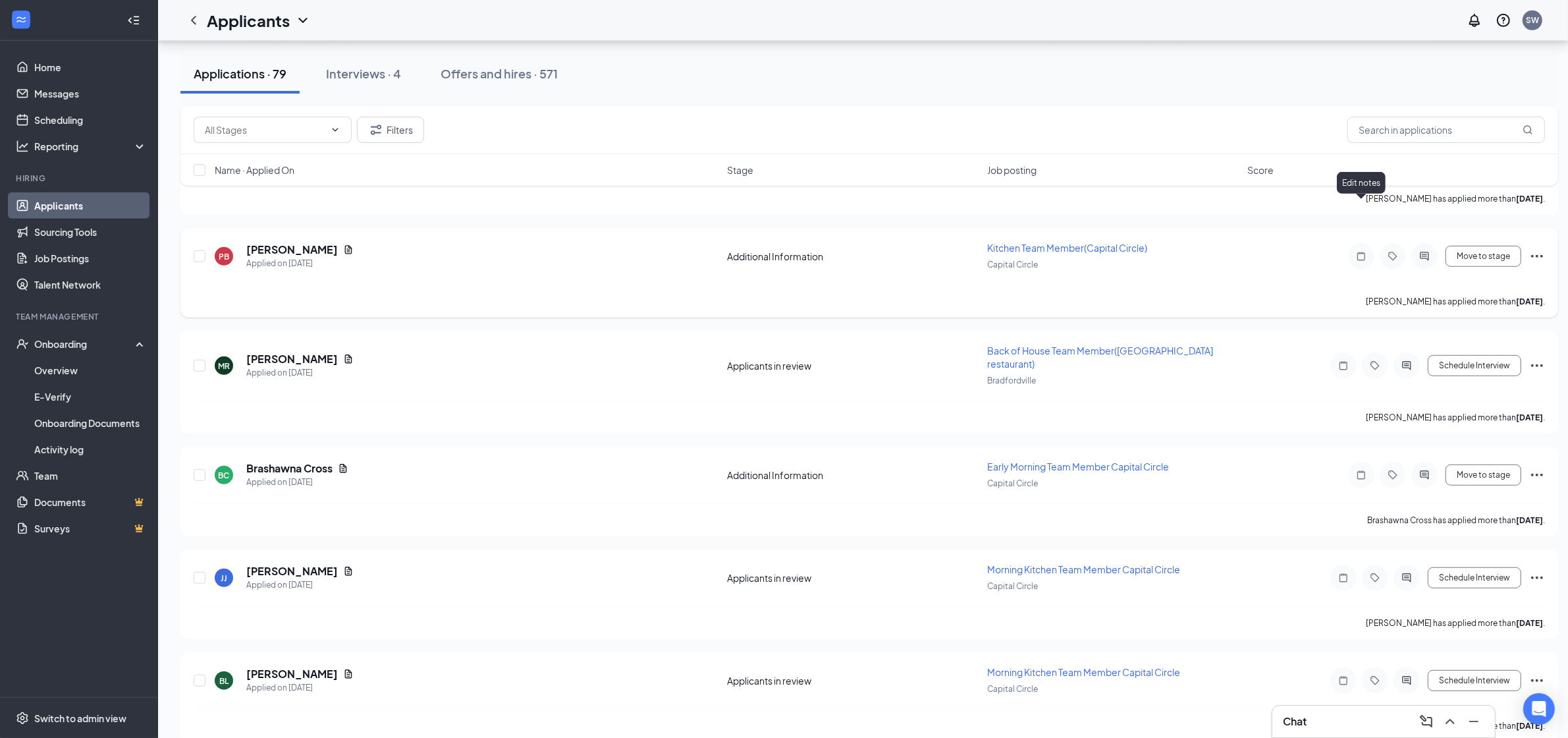
click at [1361, 252] on icon "Note" at bounding box center [1361, 256] width 8 height 9
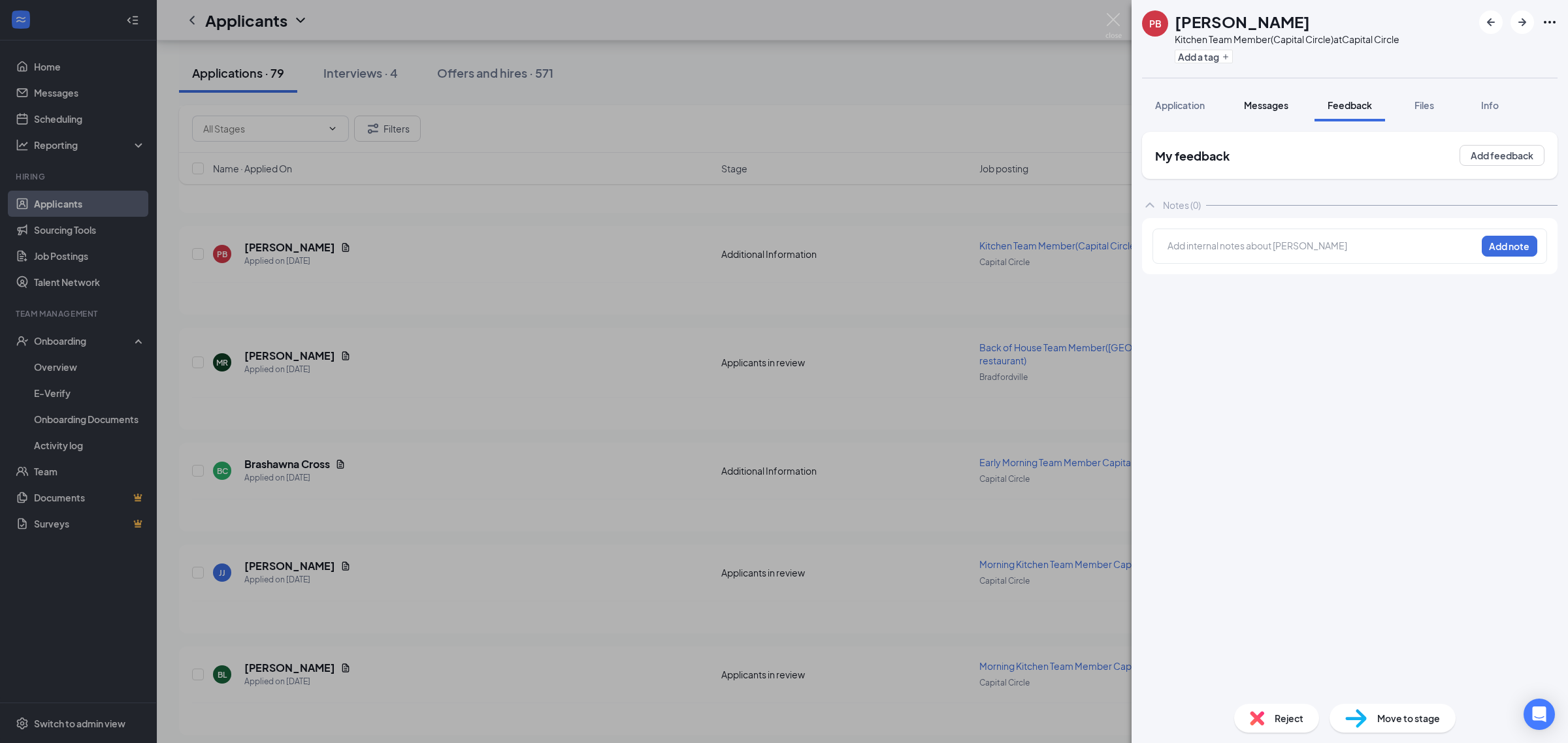
click at [1275, 103] on span "Messages" at bounding box center [1265, 105] width 44 height 12
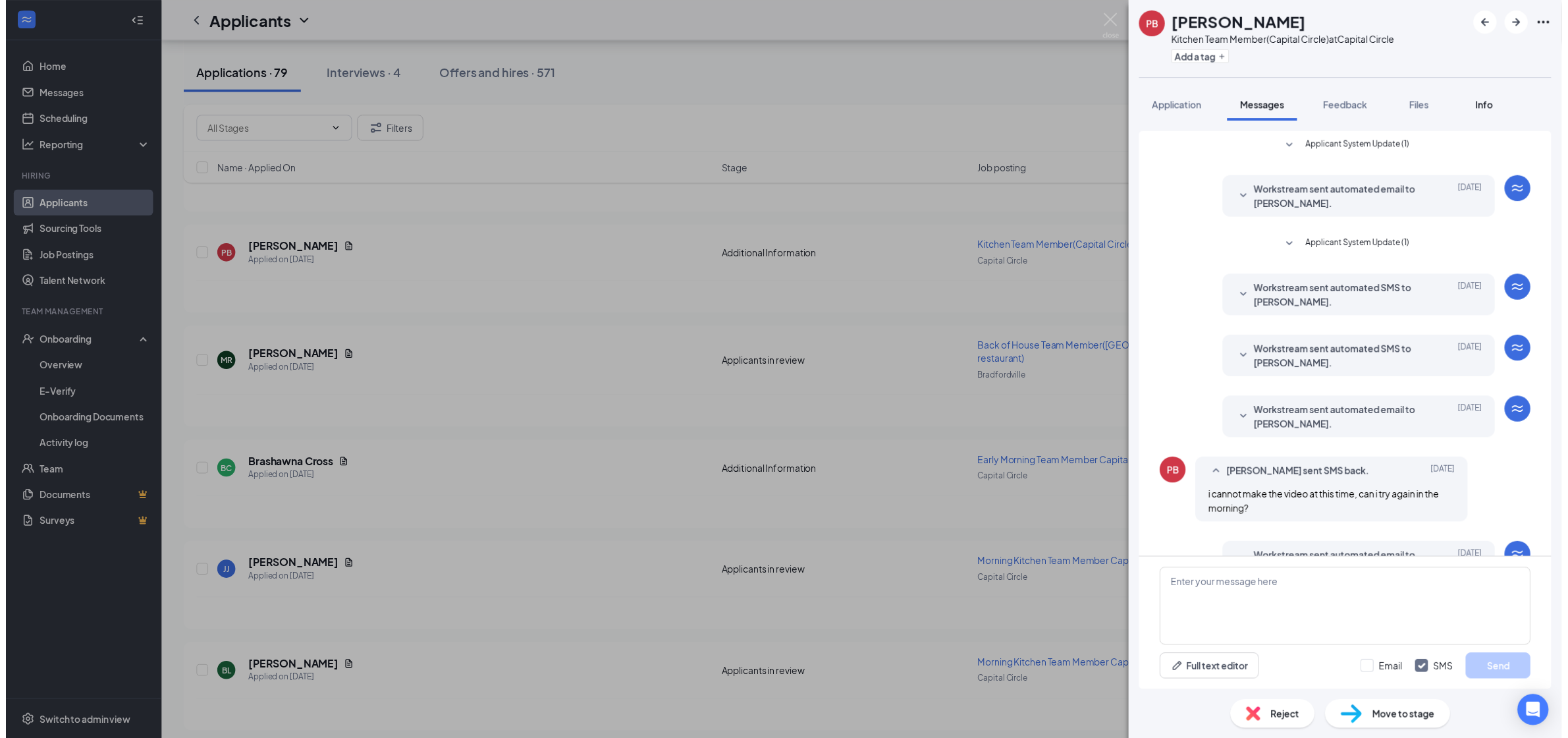
scroll to position [102, 0]
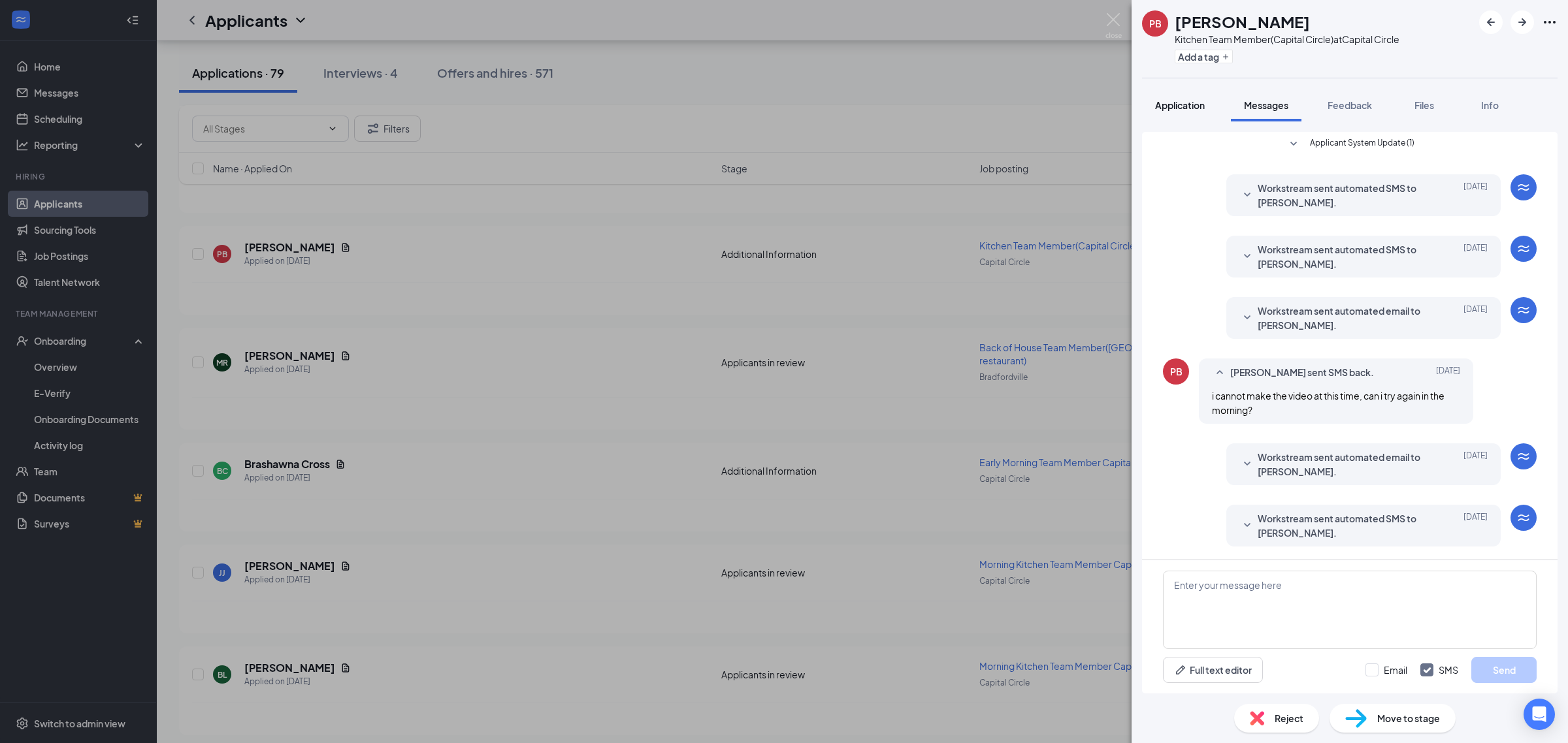
drag, startPoint x: 1183, startPoint y: 101, endPoint x: 1188, endPoint y: 97, distance: 6.4
click at [1184, 101] on span "Application" at bounding box center [1180, 105] width 50 height 12
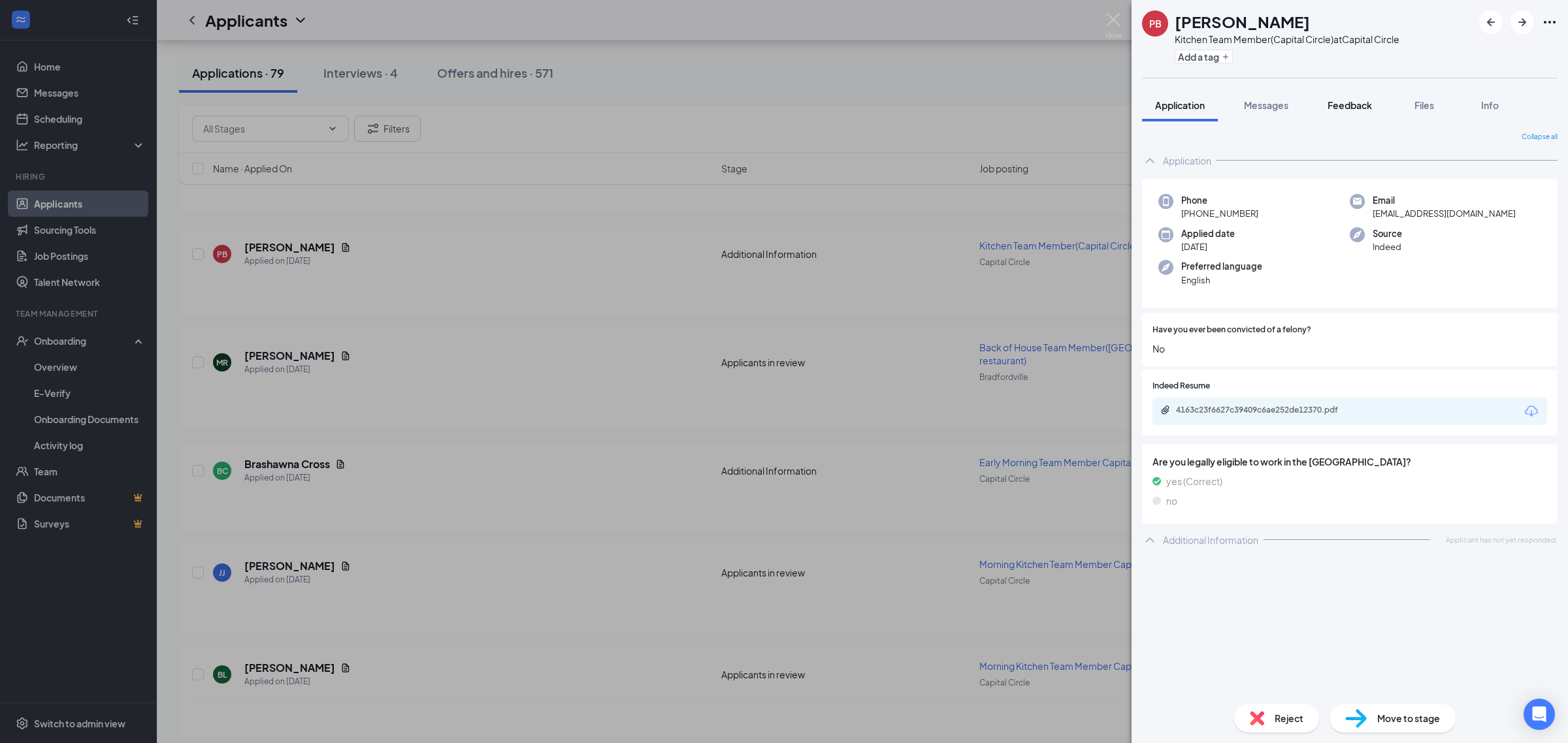
click at [1347, 102] on span "Feedback" at bounding box center [1349, 105] width 44 height 12
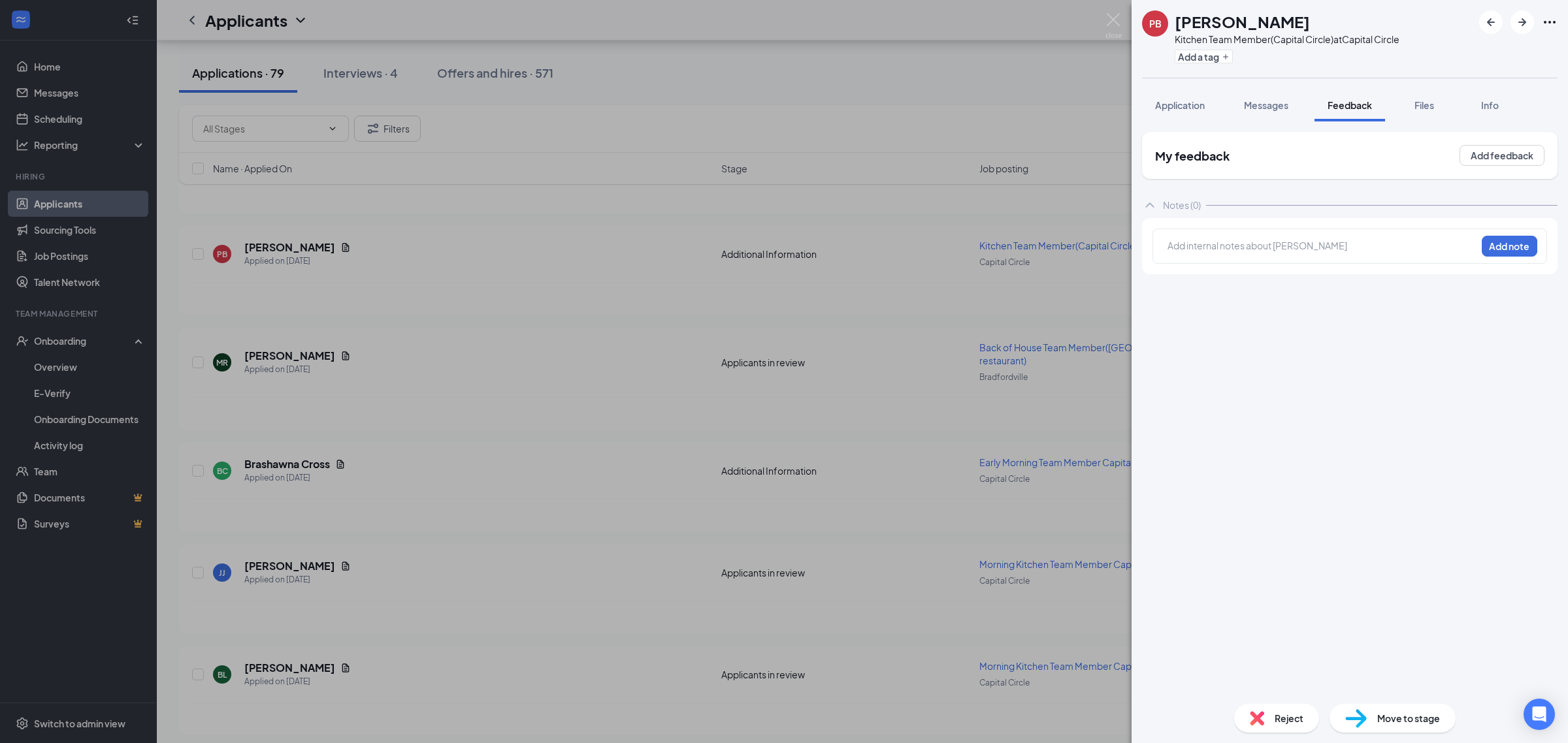
click at [1294, 255] on div at bounding box center [1321, 247] width 308 height 17
click at [1262, 717] on img at bounding box center [1256, 718] width 14 height 14
checkbox input "true"
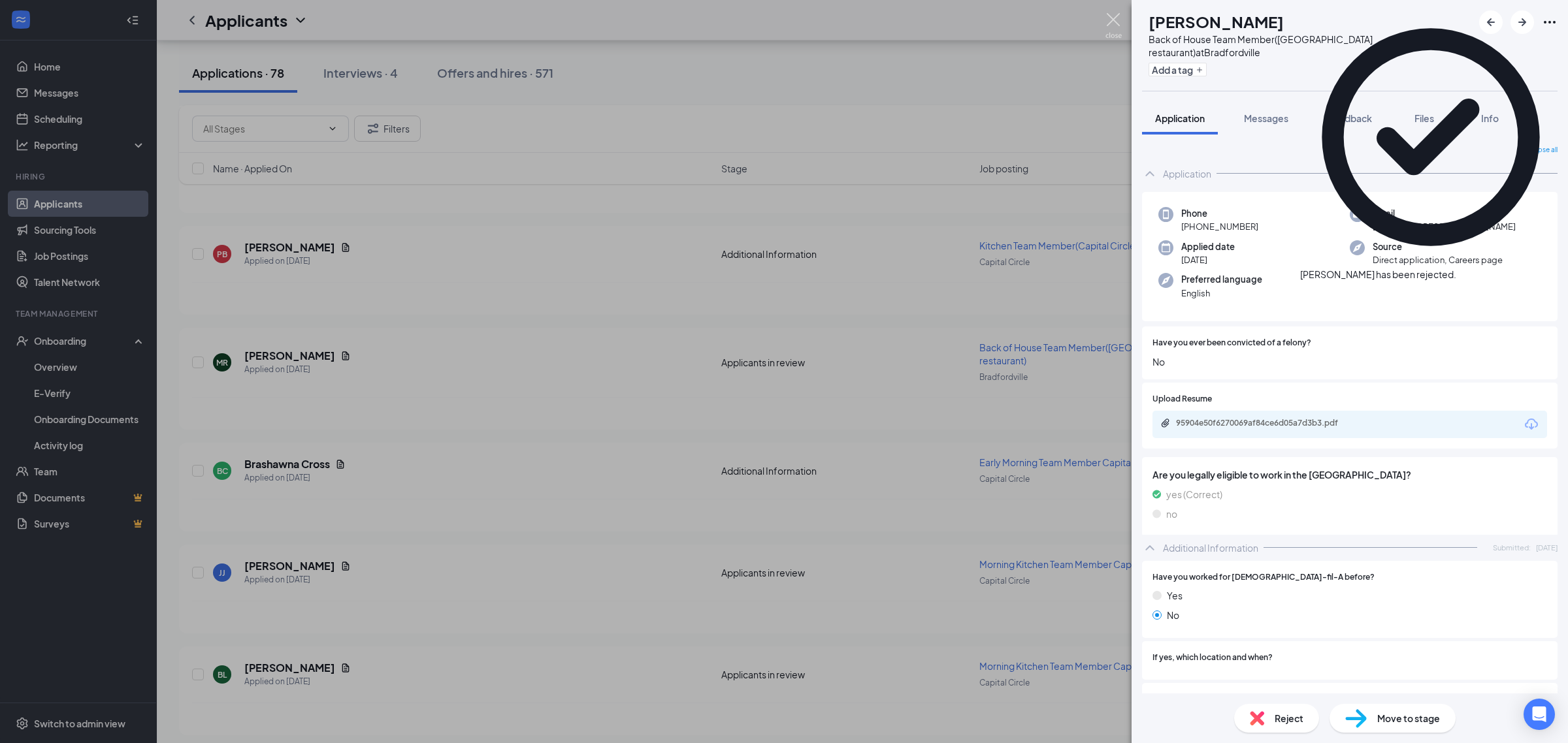
click at [1111, 12] on div "[PERSON_NAME] Back of House Team Member(Bradfordville restaurant) at [GEOGRAPHI…" at bounding box center [784, 372] width 1568 height 743
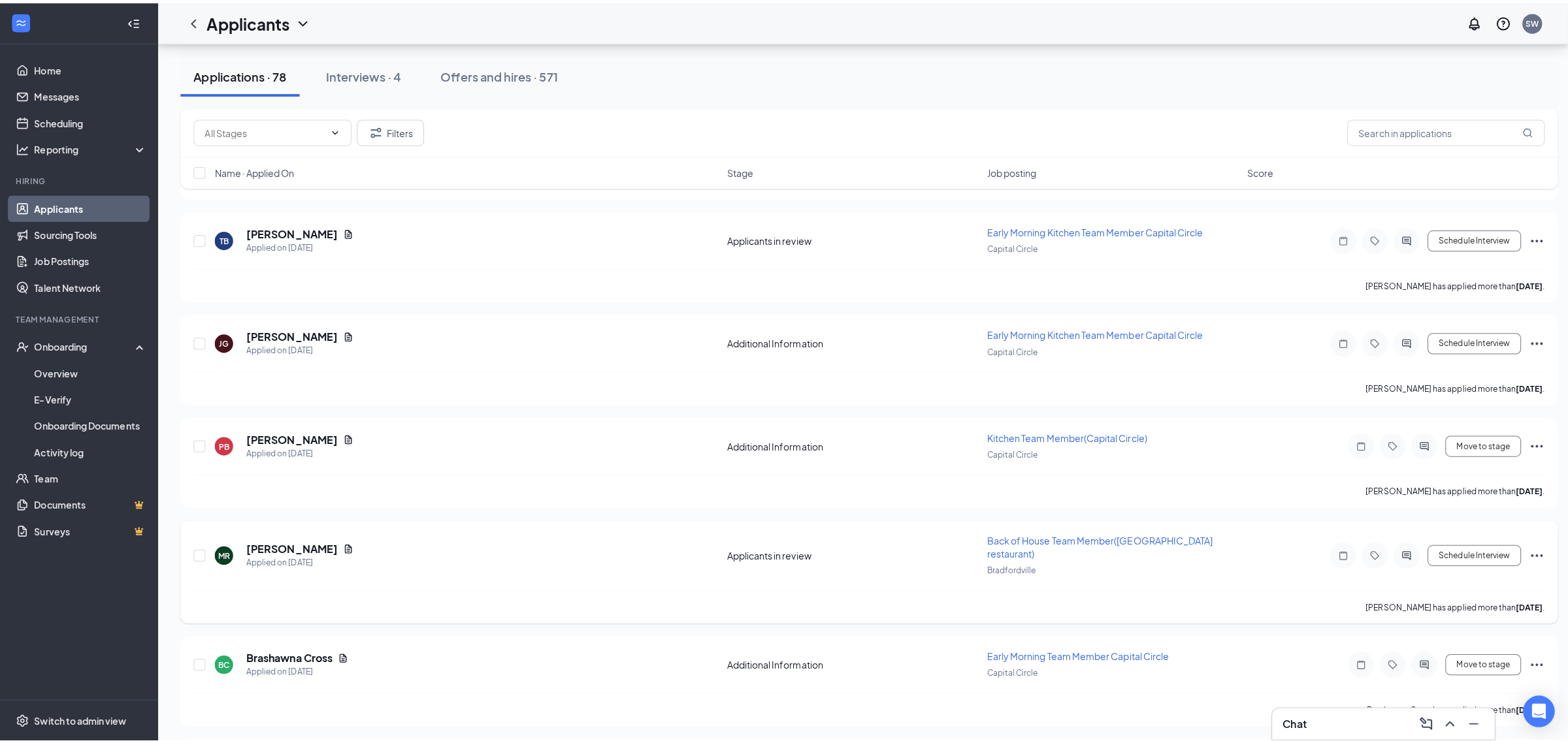
scroll to position [6934, 0]
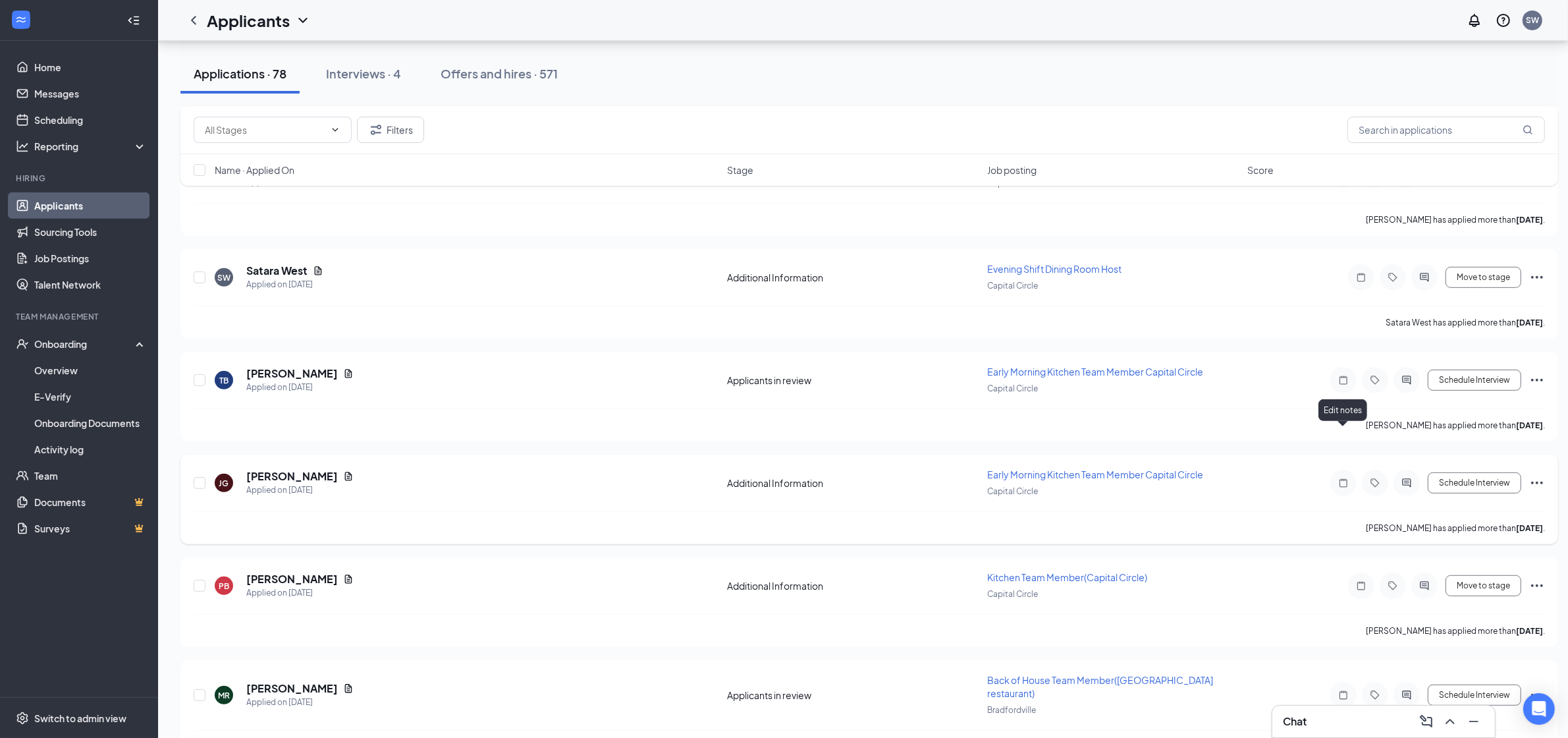
click at [1340, 477] on icon "Note" at bounding box center [1344, 482] width 16 height 10
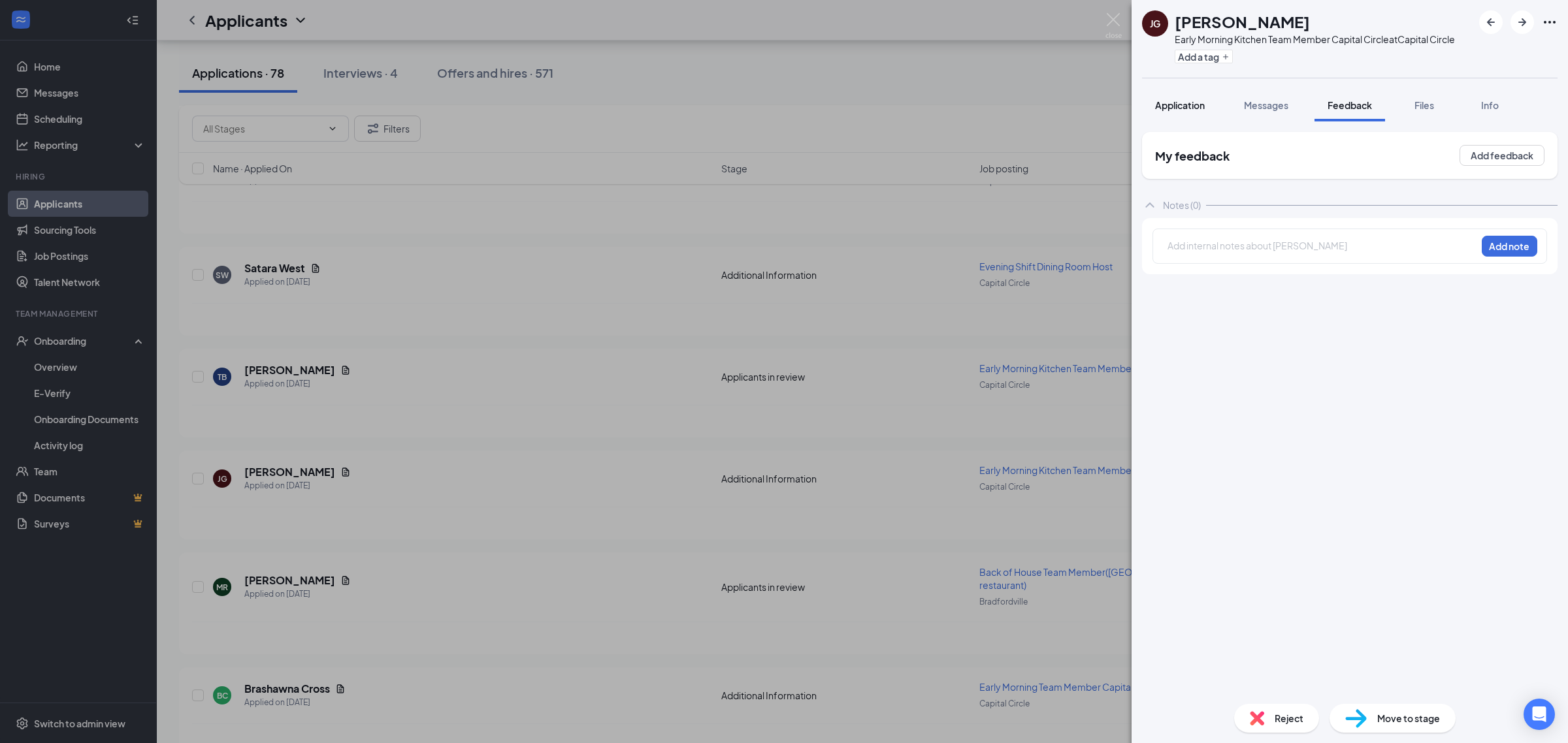
click at [1196, 102] on span "Application" at bounding box center [1180, 105] width 50 height 12
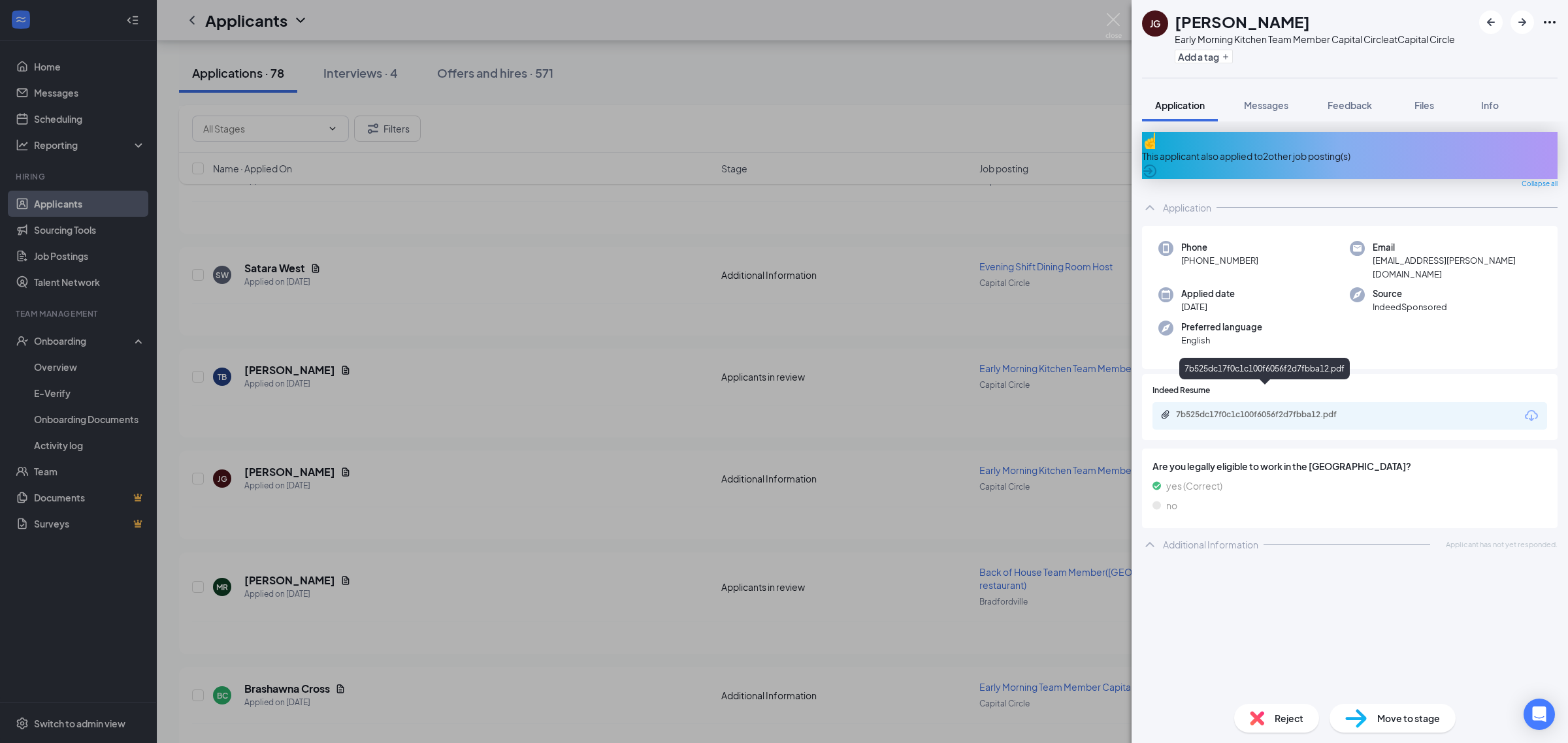
click at [1264, 409] on div "7b525dc17f0c1c100f6056f2d7fbba12.pdf" at bounding box center [1267, 414] width 183 height 10
click at [1270, 95] on button "Messages" at bounding box center [1266, 105] width 70 height 33
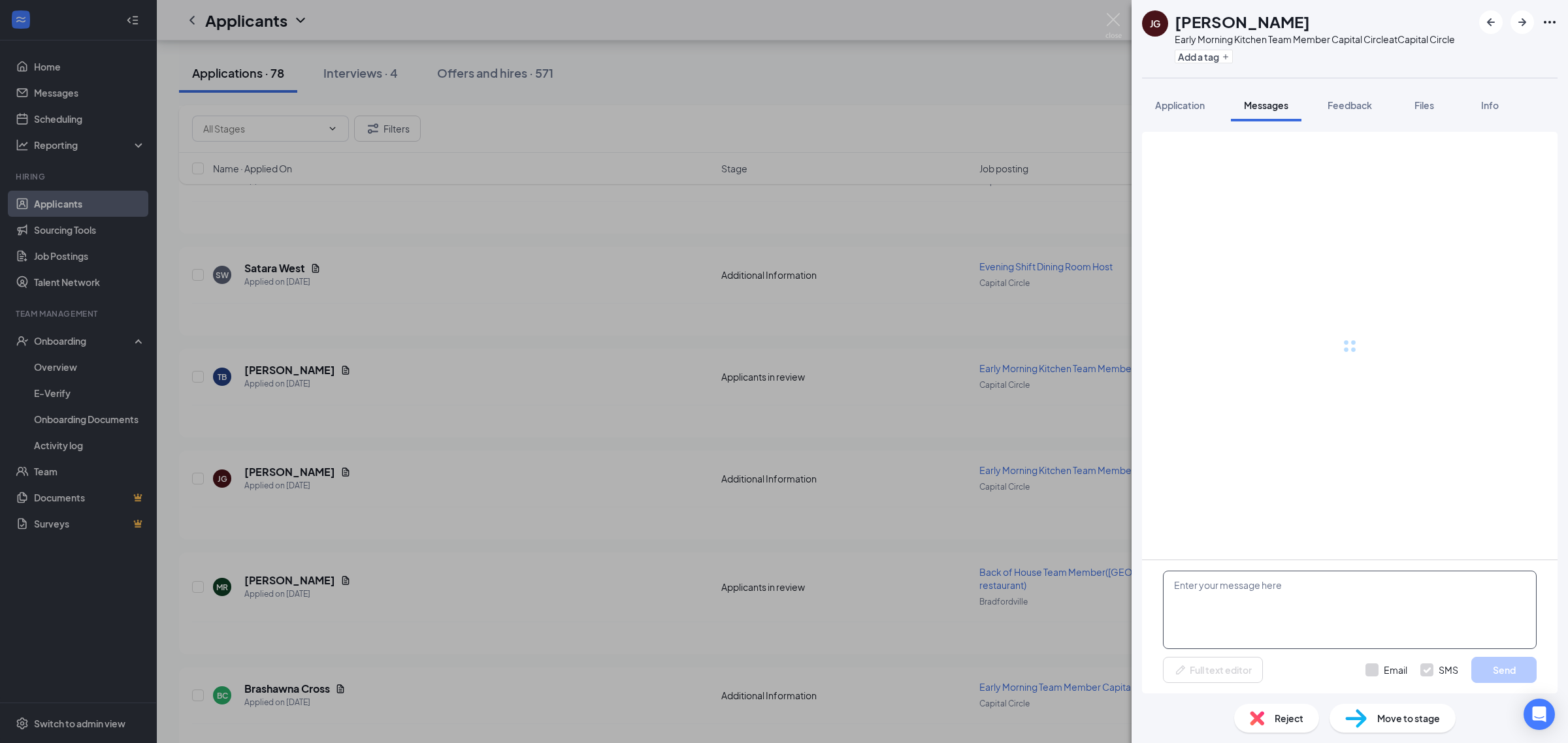
click at [1240, 611] on textarea at bounding box center [1349, 610] width 374 height 78
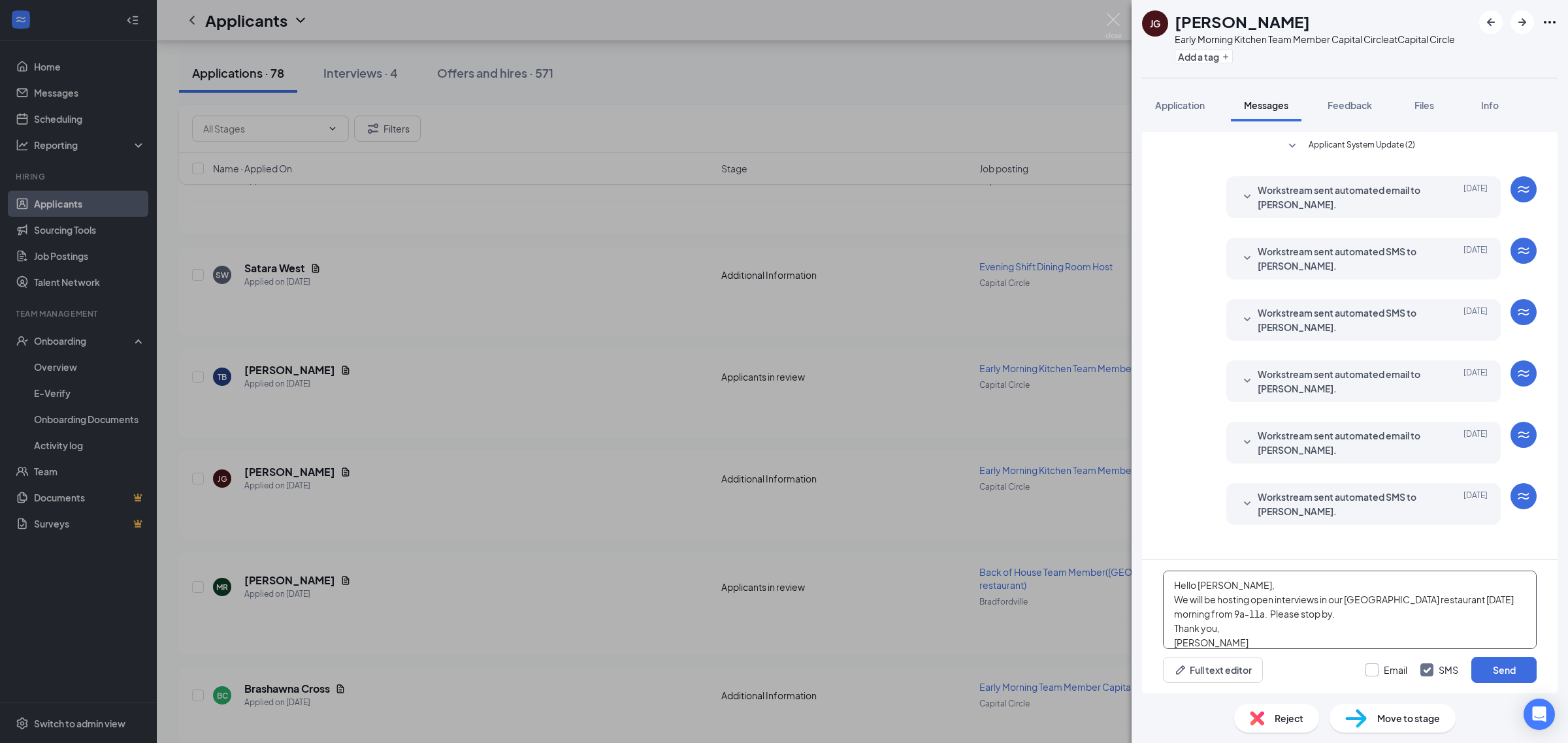
type textarea "Hello [PERSON_NAME], We will be hosting open interviews in our [GEOGRAPHIC_DATA…"
click at [1375, 668] on input "Email" at bounding box center [1386, 670] width 42 height 13
checkbox input "true"
click at [1490, 669] on button "Send" at bounding box center [1504, 670] width 66 height 26
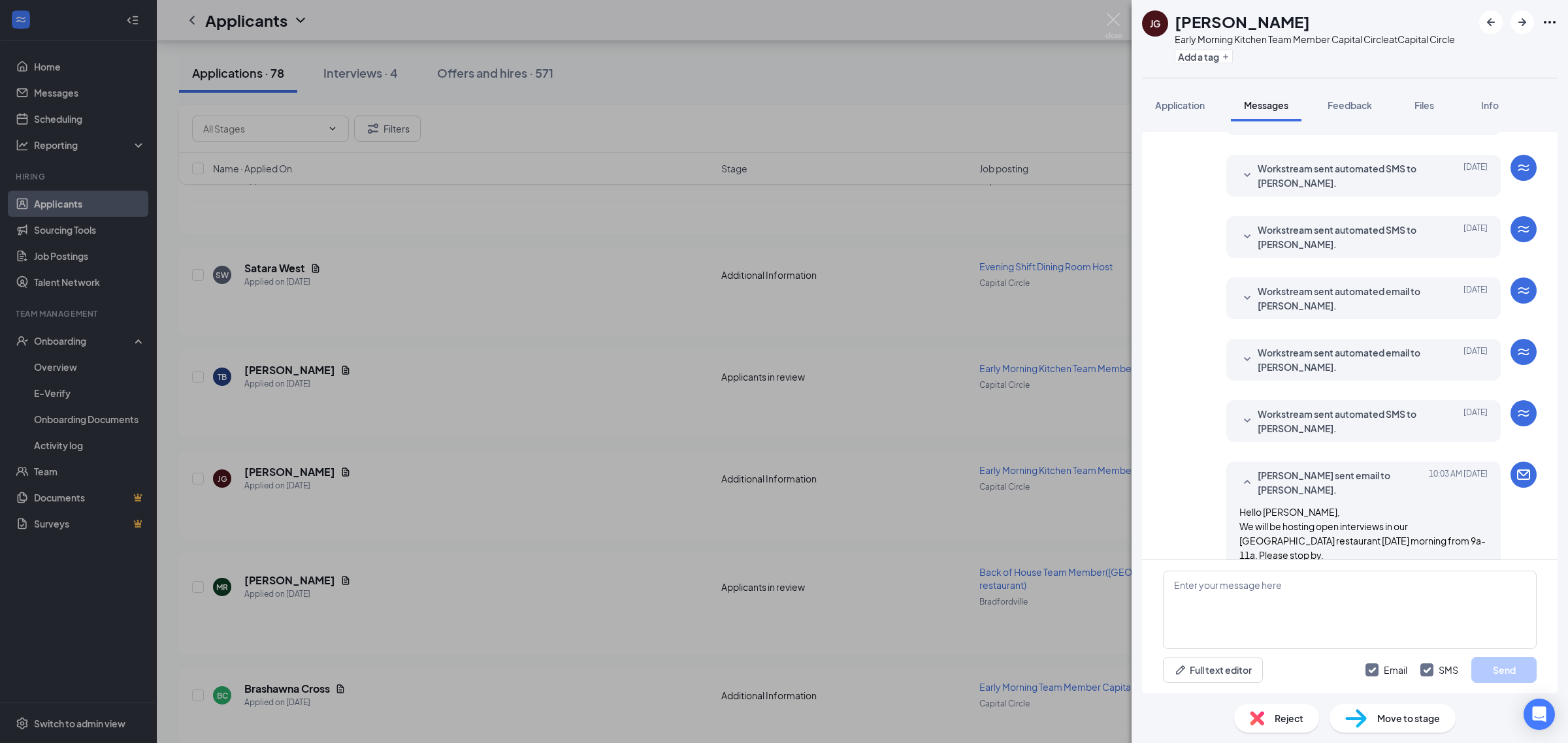
scroll to position [289, 0]
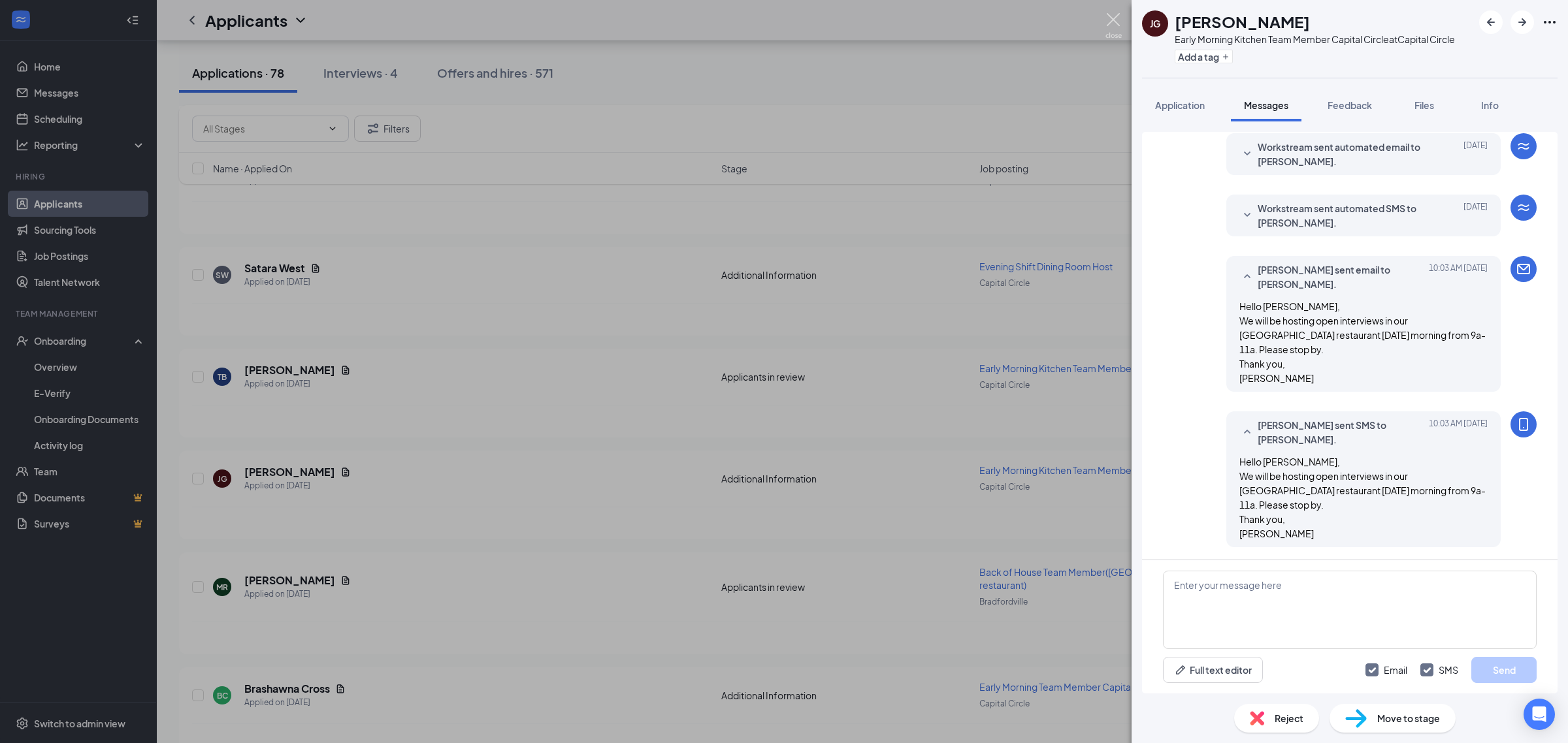
click at [1115, 13] on img at bounding box center [1113, 26] width 16 height 26
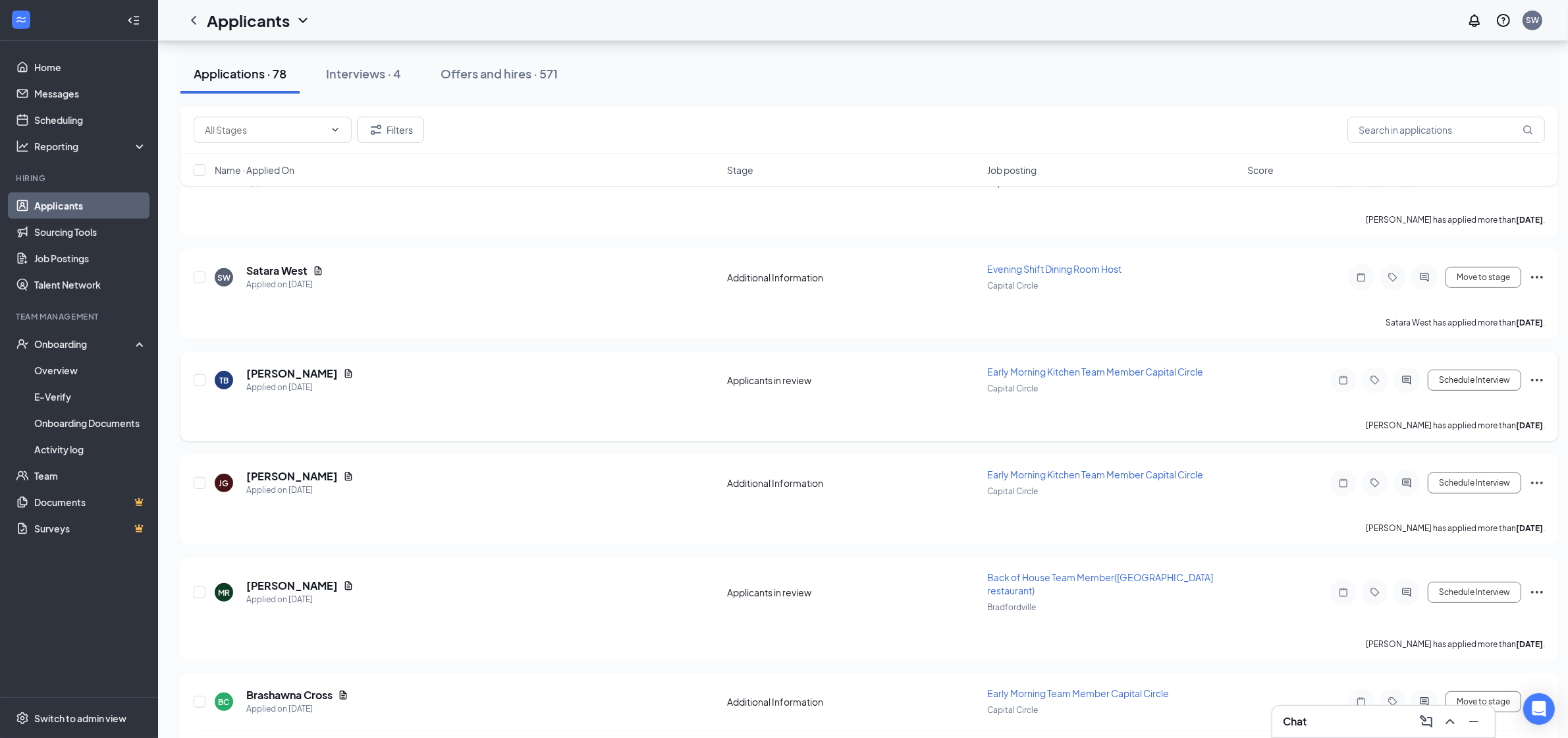
click at [1345, 375] on icon "Note" at bounding box center [1344, 379] width 16 height 10
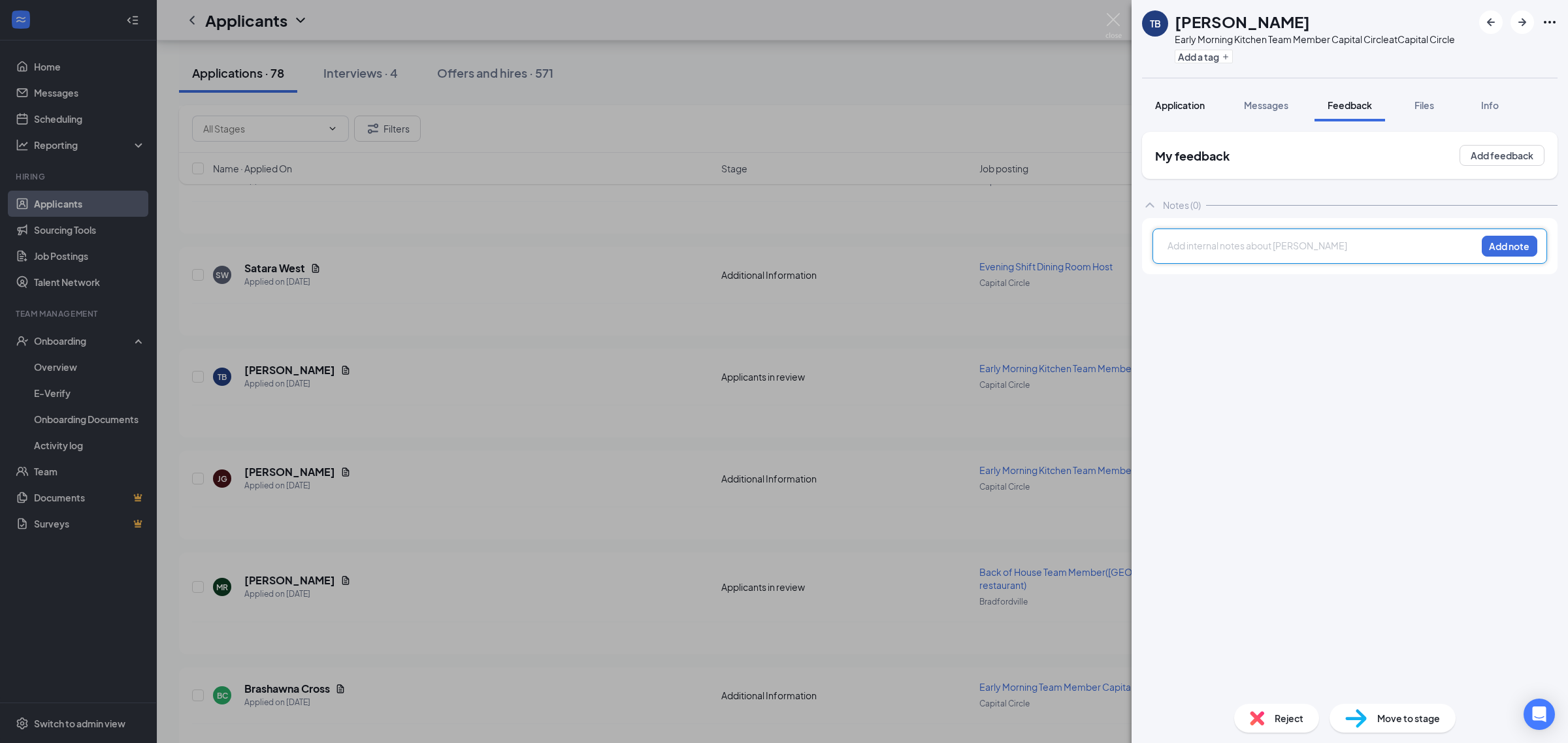
click at [1179, 105] on span "Application" at bounding box center [1180, 105] width 50 height 12
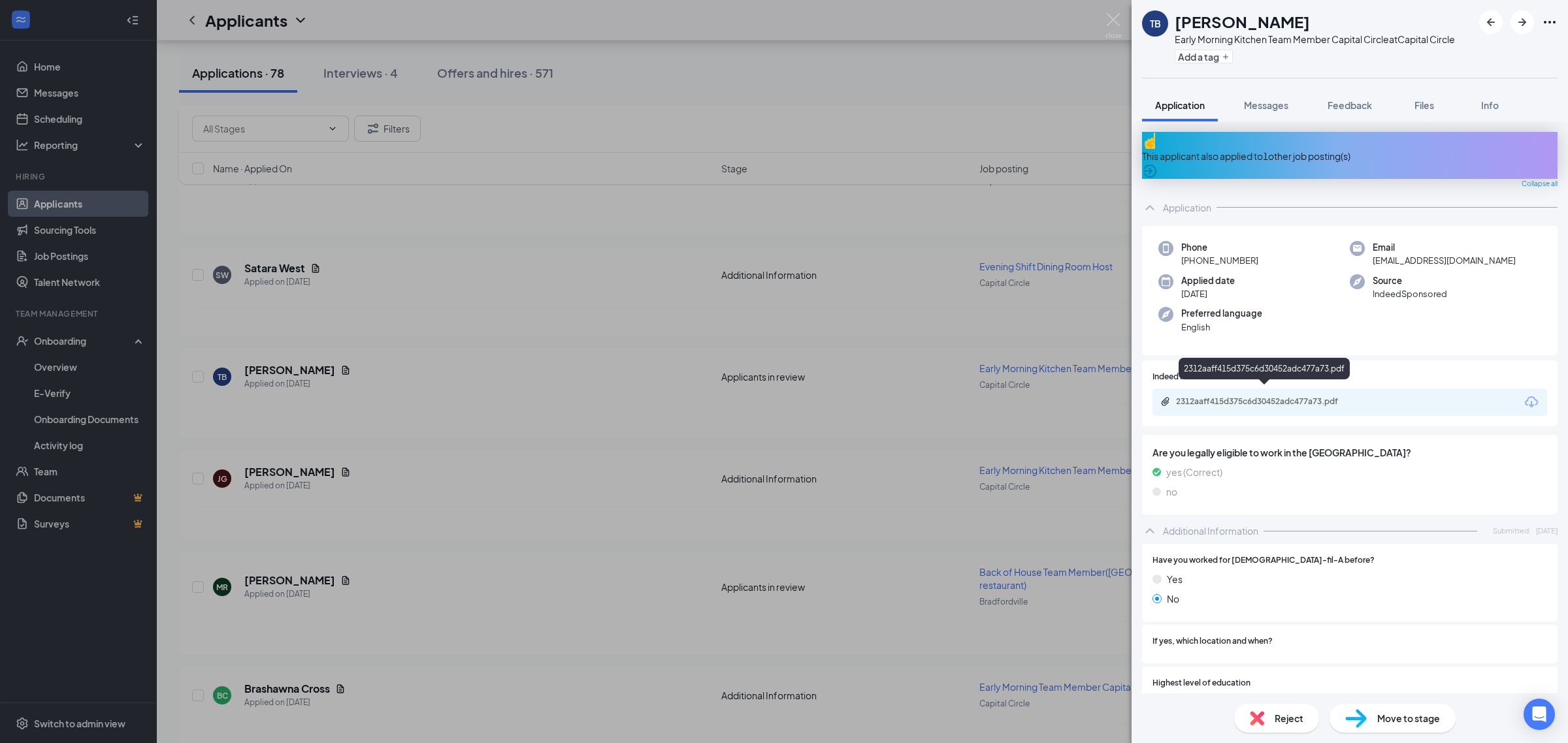
click at [1281, 396] on div "2312aaff415d375c6d30452adc477a73.pdf" at bounding box center [1267, 401] width 183 height 10
click at [1342, 103] on span "Feedback" at bounding box center [1349, 105] width 44 height 12
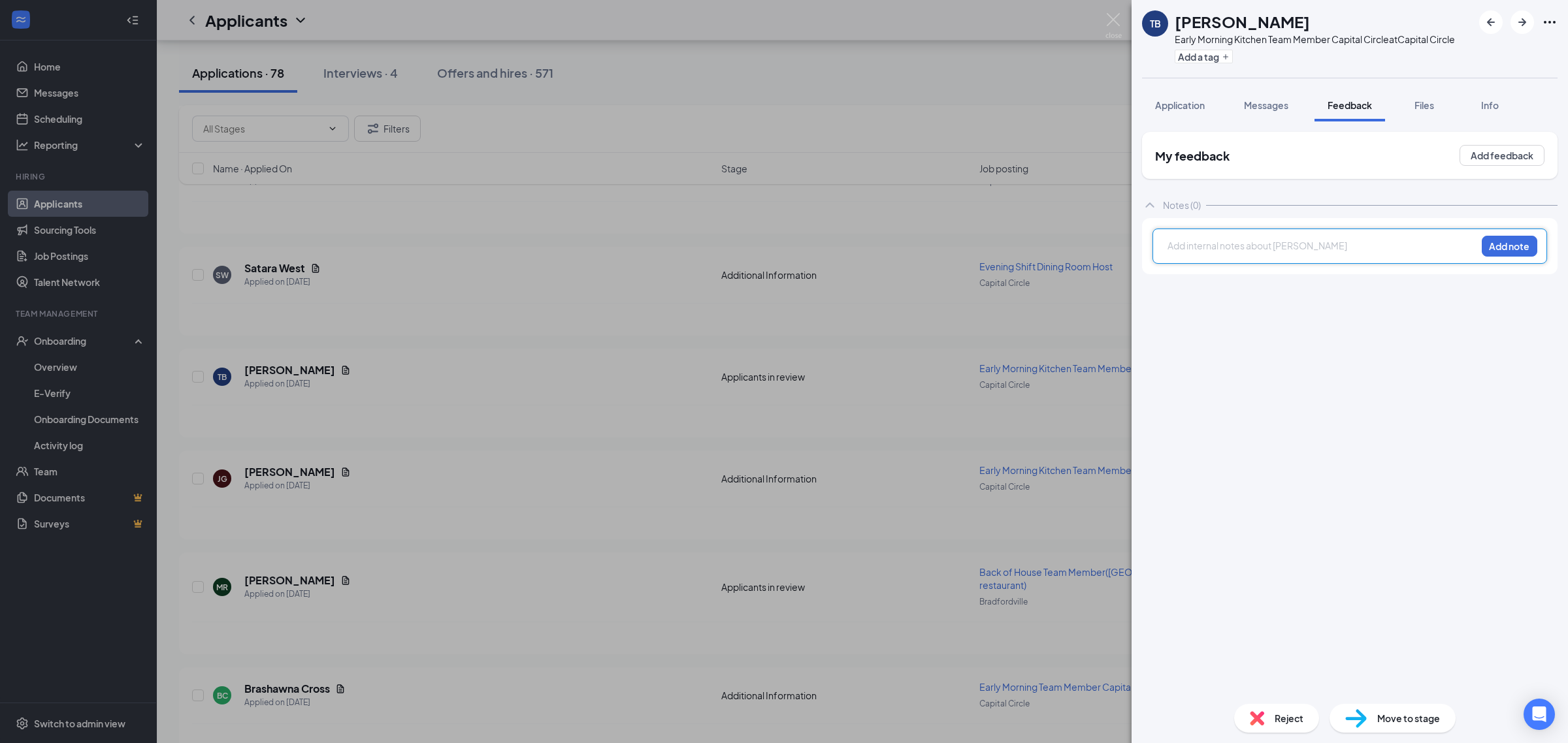
click at [1199, 247] on div at bounding box center [1321, 246] width 308 height 14
click at [1494, 242] on button "Add note" at bounding box center [1509, 246] width 55 height 21
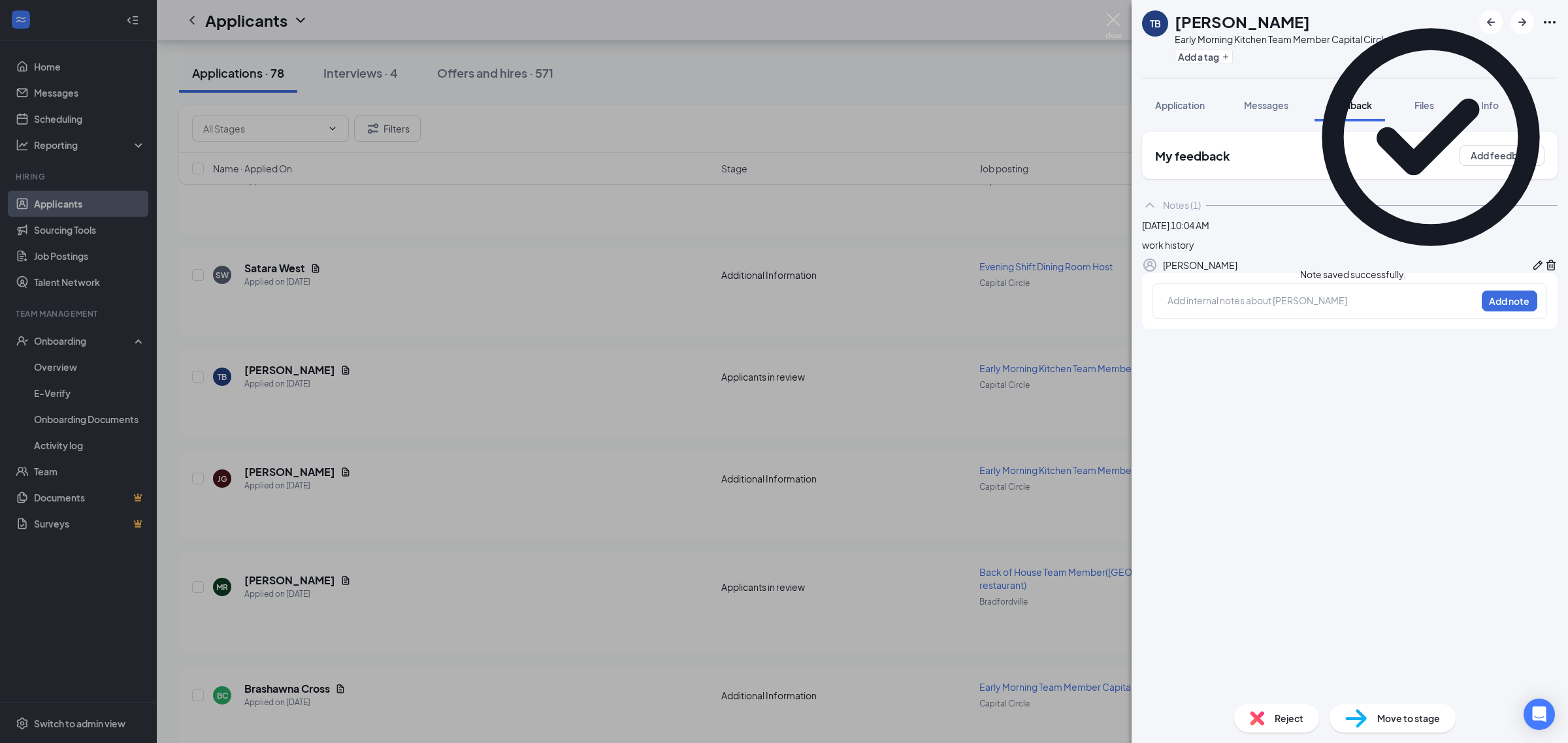
click at [1281, 719] on span "Reject" at bounding box center [1289, 718] width 29 height 14
checkbox input "true"
